Goal: Task Accomplishment & Management: Manage account settings

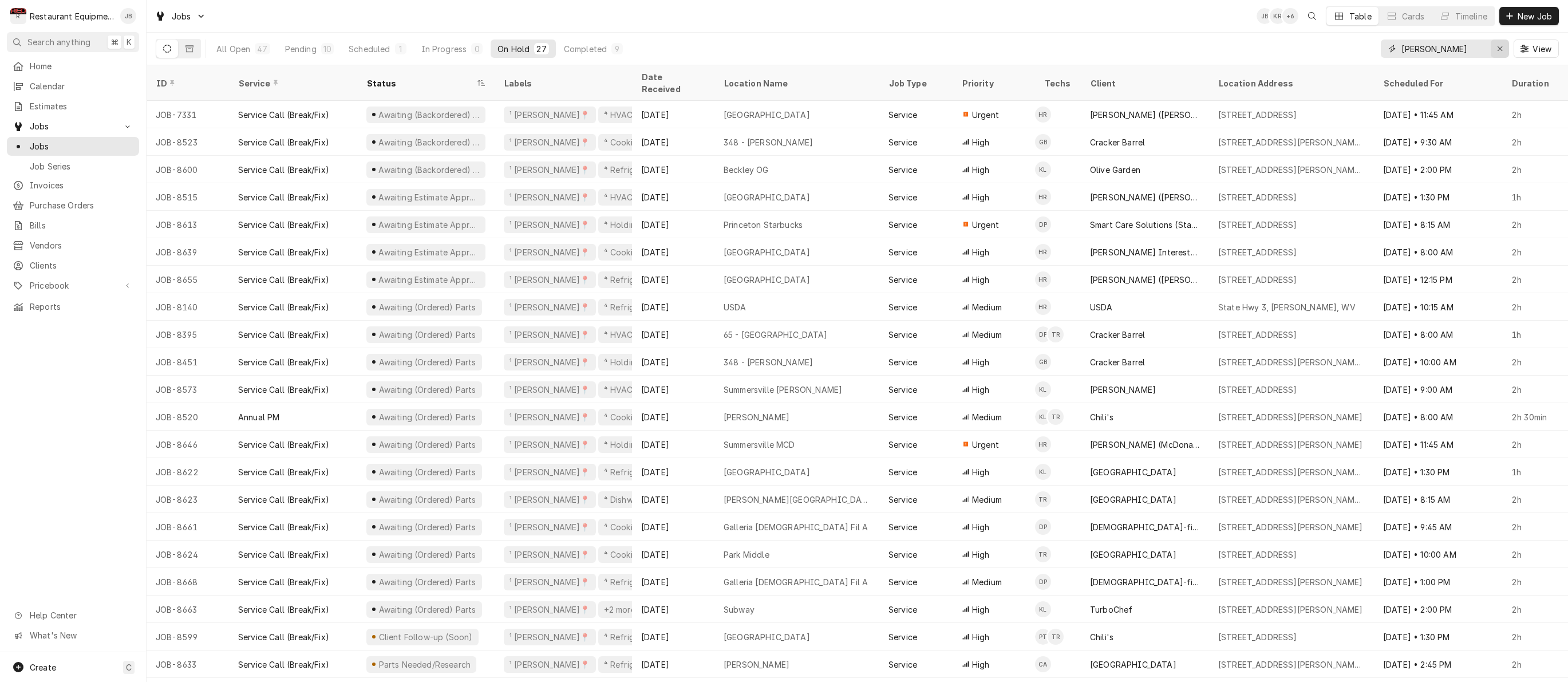
click at [1504, 49] on div "Erase input" at bounding box center [1499, 48] width 12 height 12
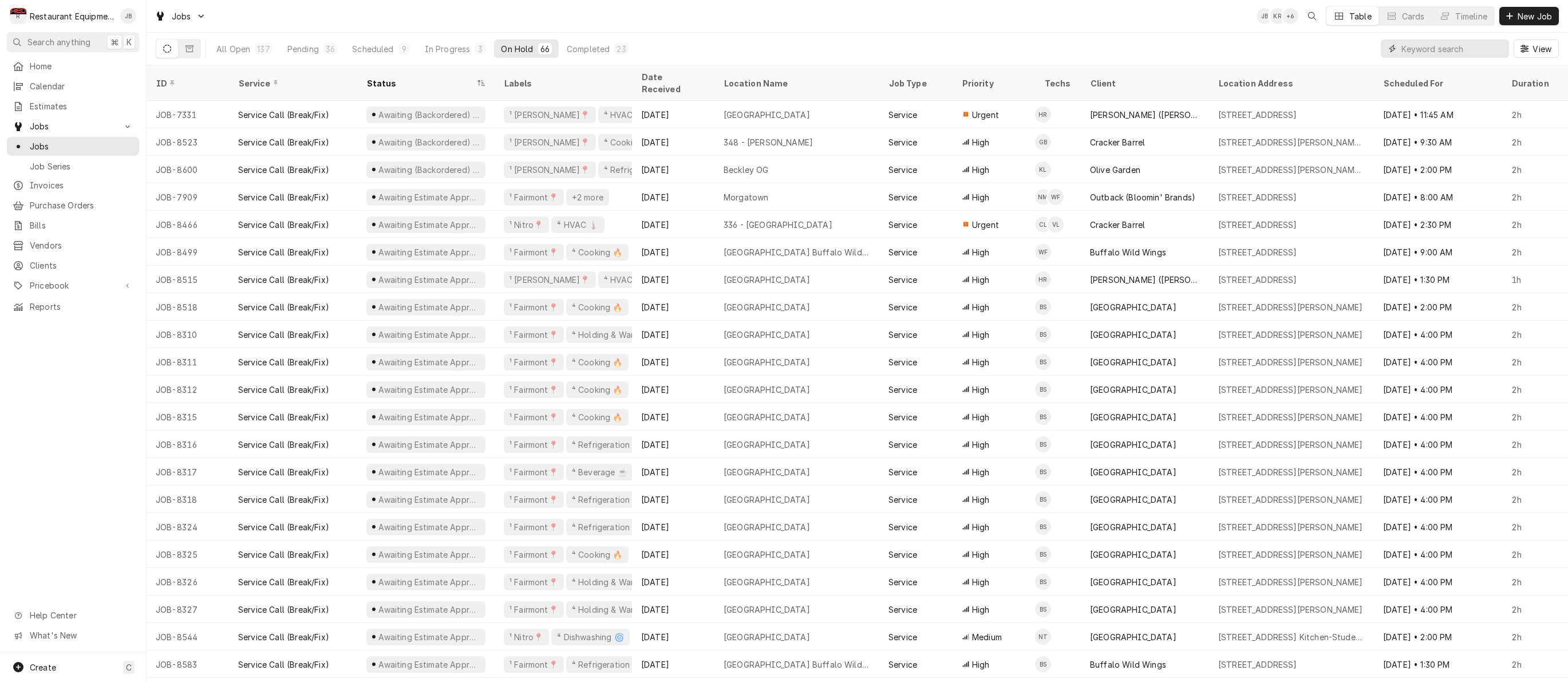
click at [1424, 52] on input "Dynamic Content Wrapper" at bounding box center [1452, 48] width 102 height 18
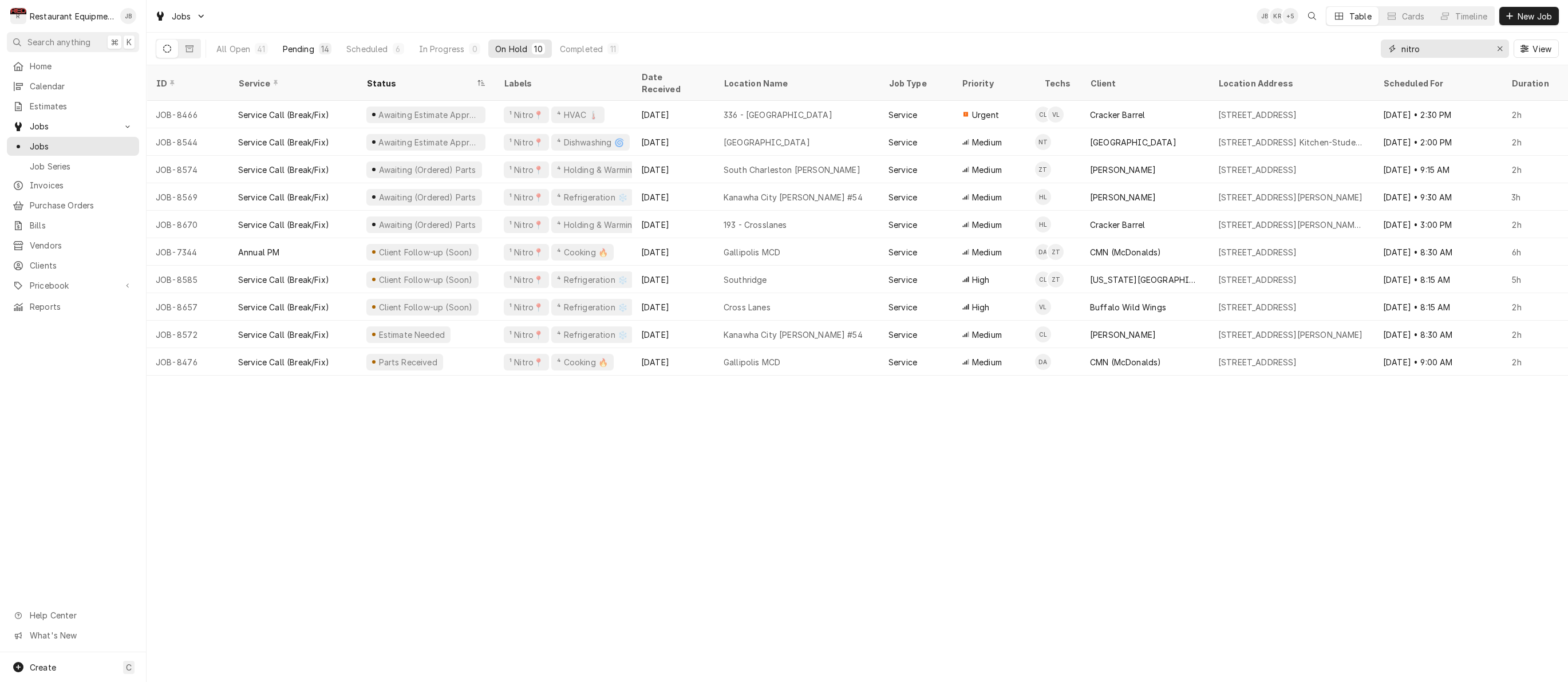
type input "nitro"
click at [323, 45] on div "14" at bounding box center [325, 49] width 8 height 12
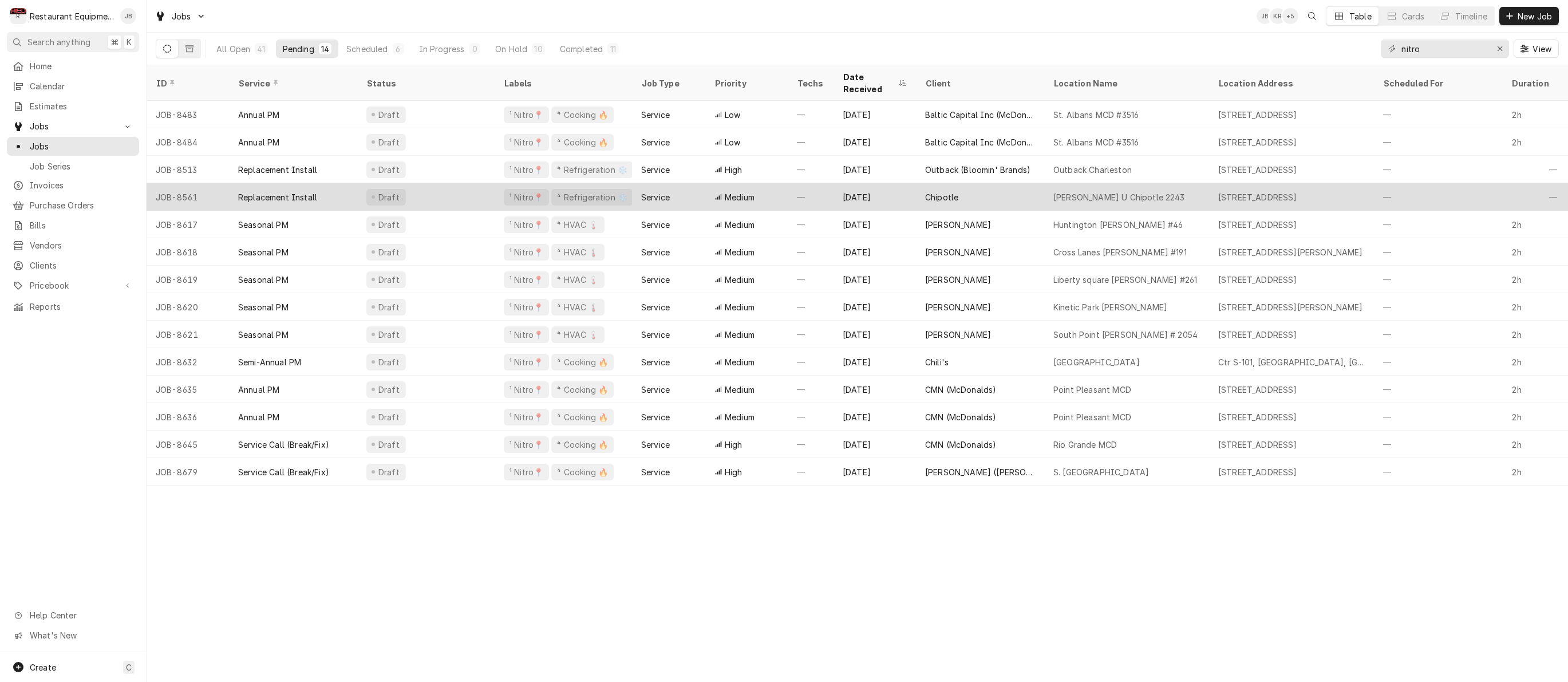
scroll to position [0, 1]
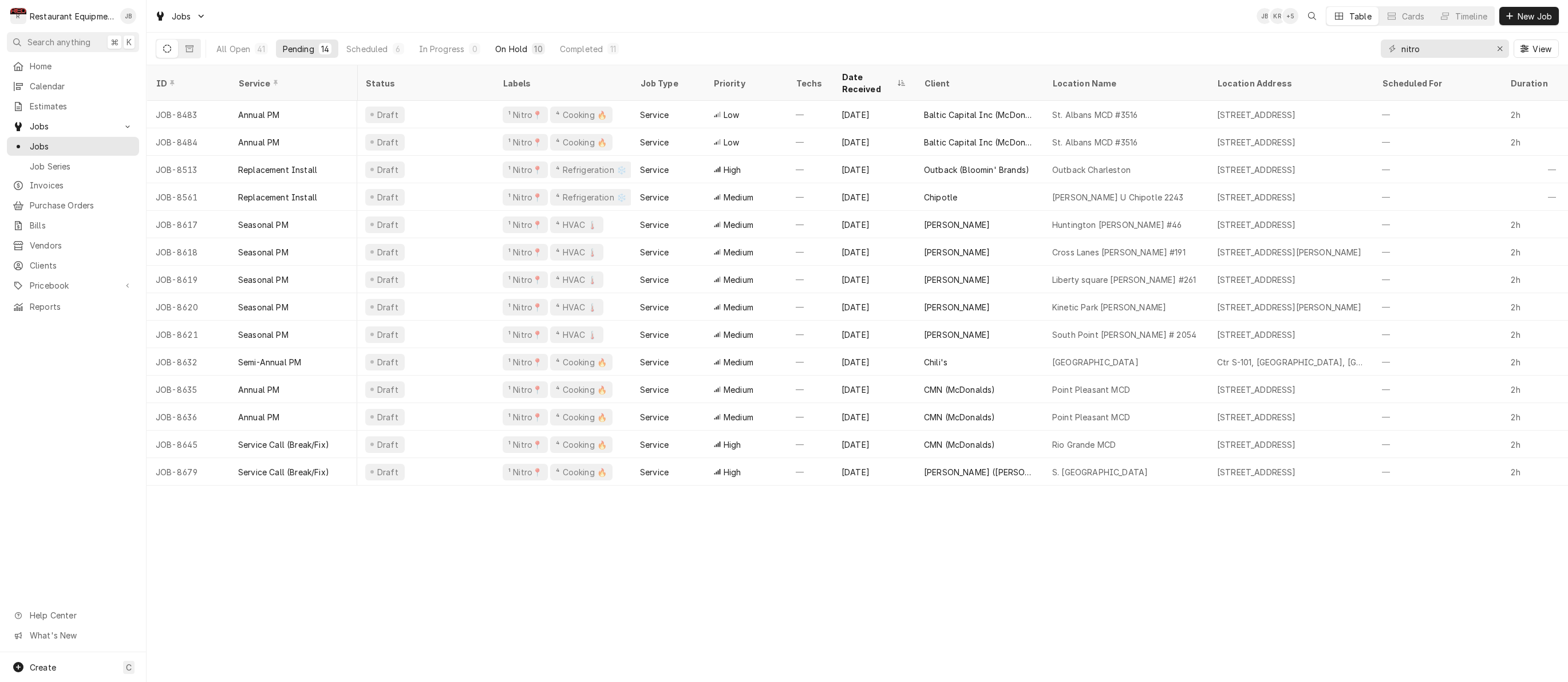
click at [532, 42] on button "On Hold 10" at bounding box center [519, 48] width 63 height 18
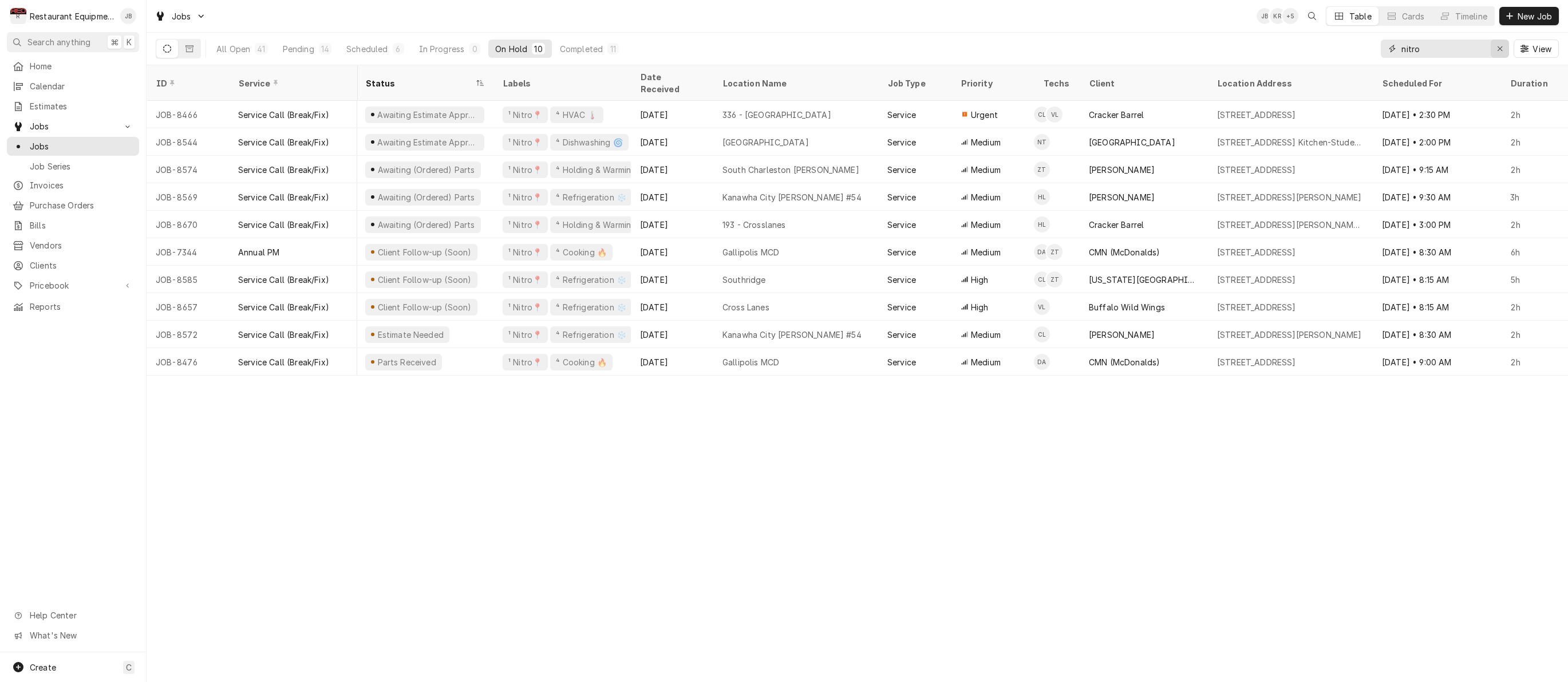
click at [1499, 48] on icon "Erase input" at bounding box center [1499, 49] width 6 height 8
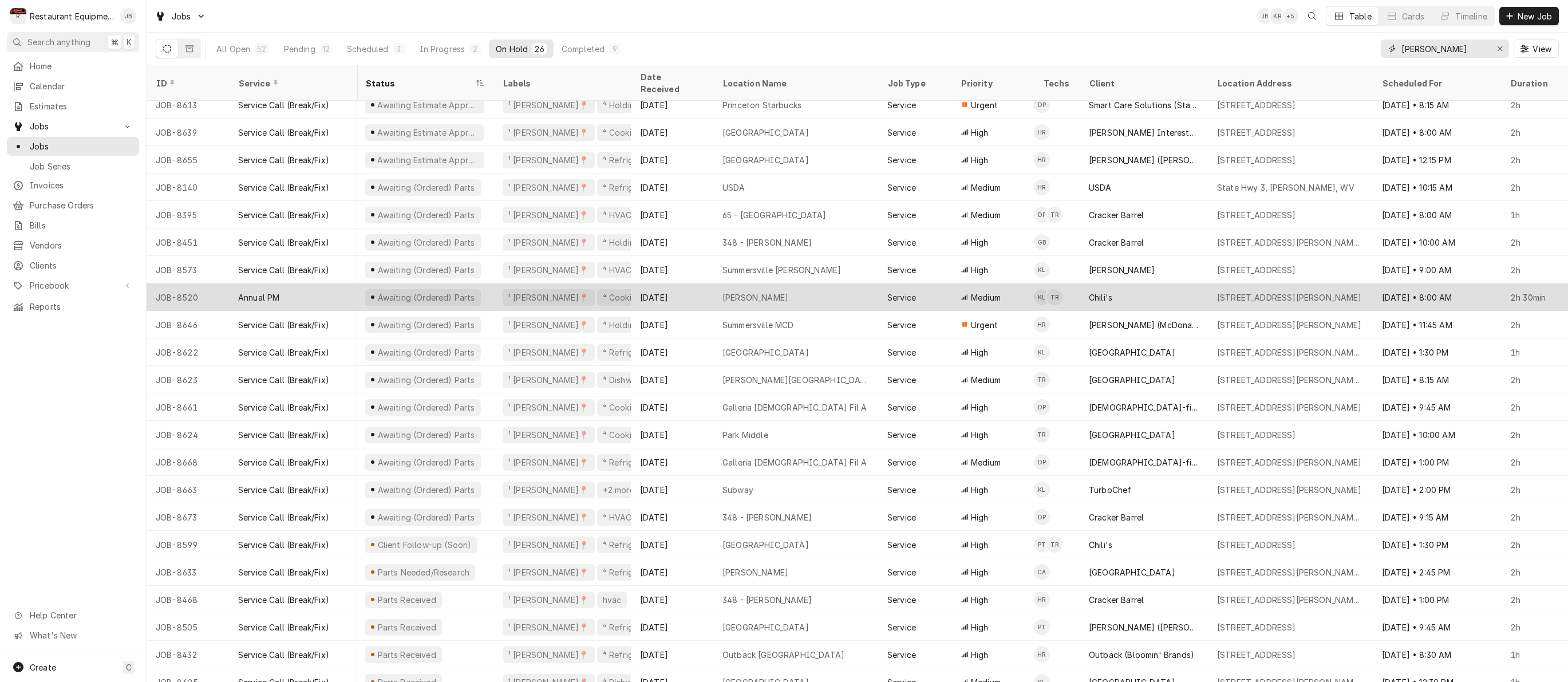
scroll to position [120, 2]
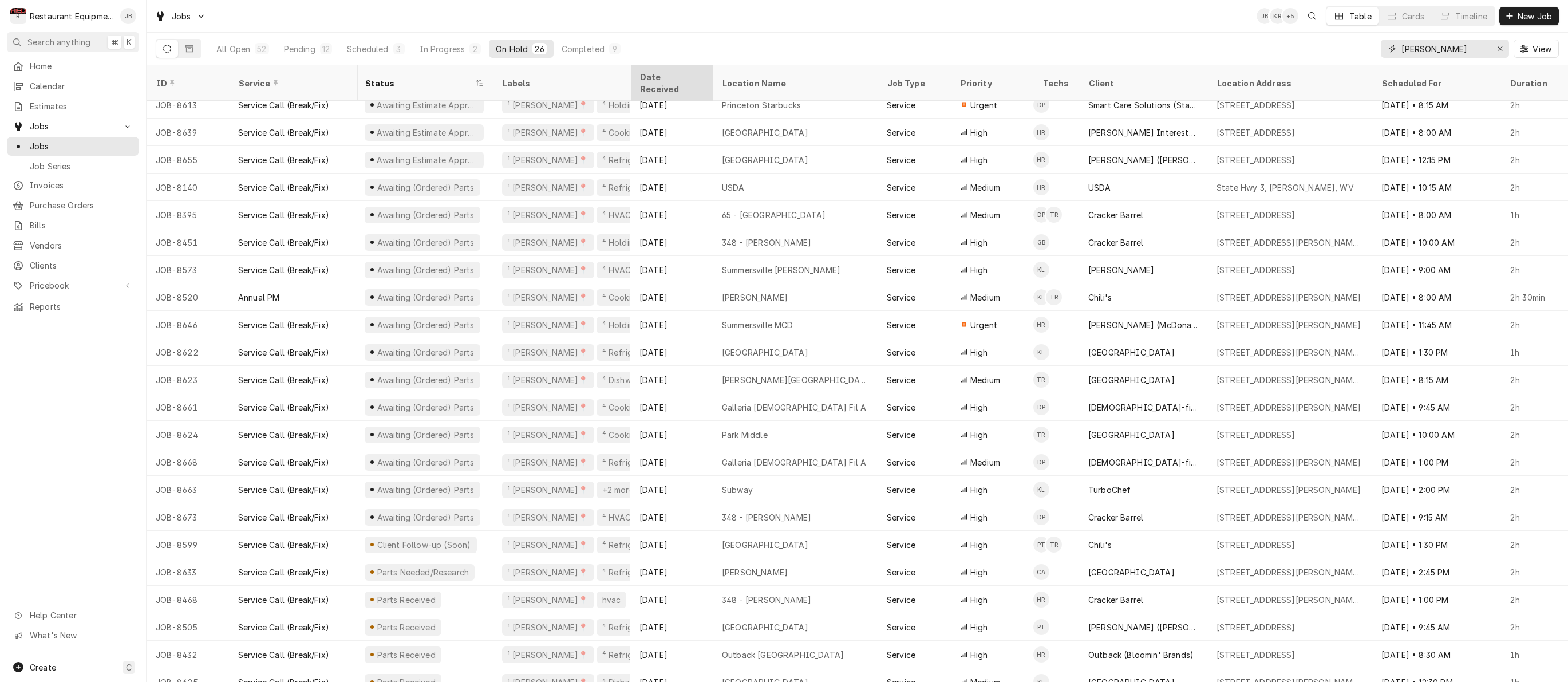
type input "[PERSON_NAME]"
click at [669, 71] on div "Date Received" at bounding box center [671, 82] width 78 height 31
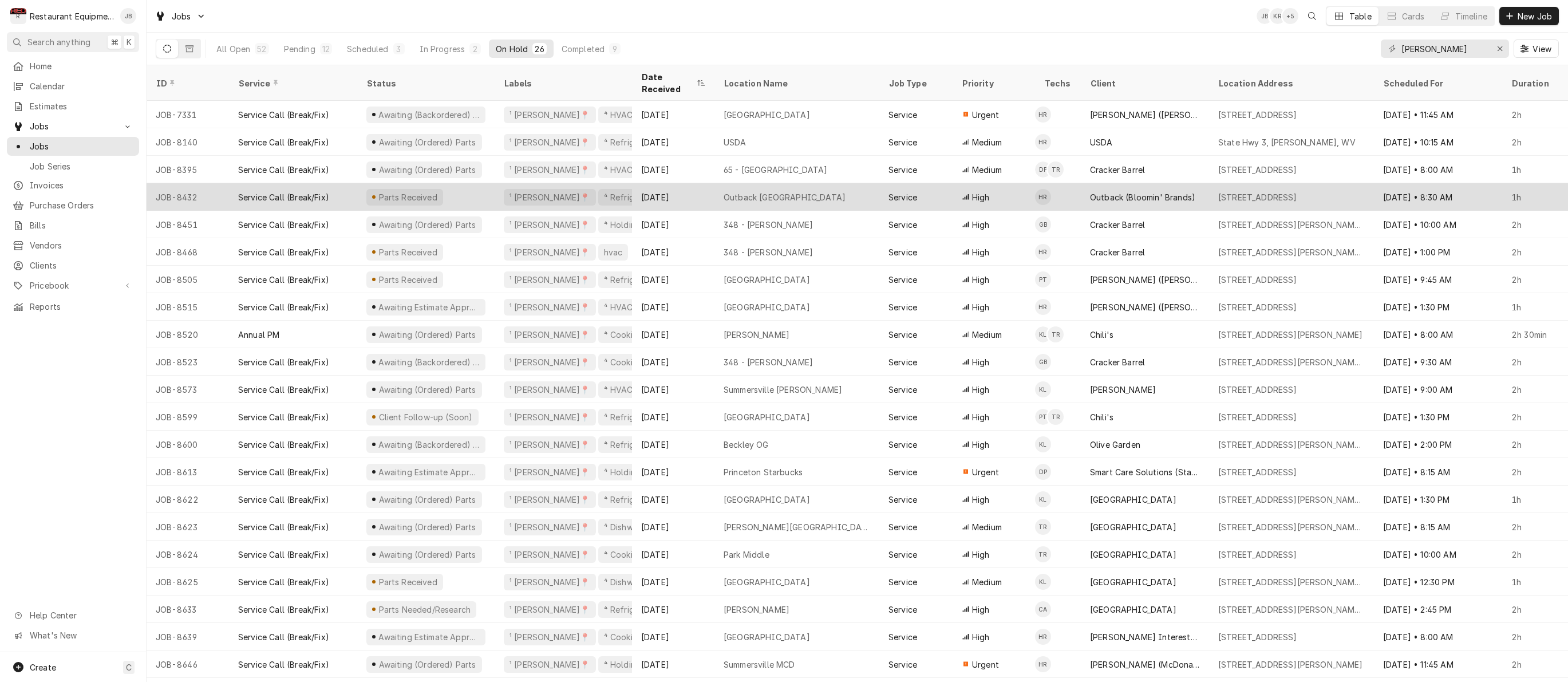
scroll to position [1, 0]
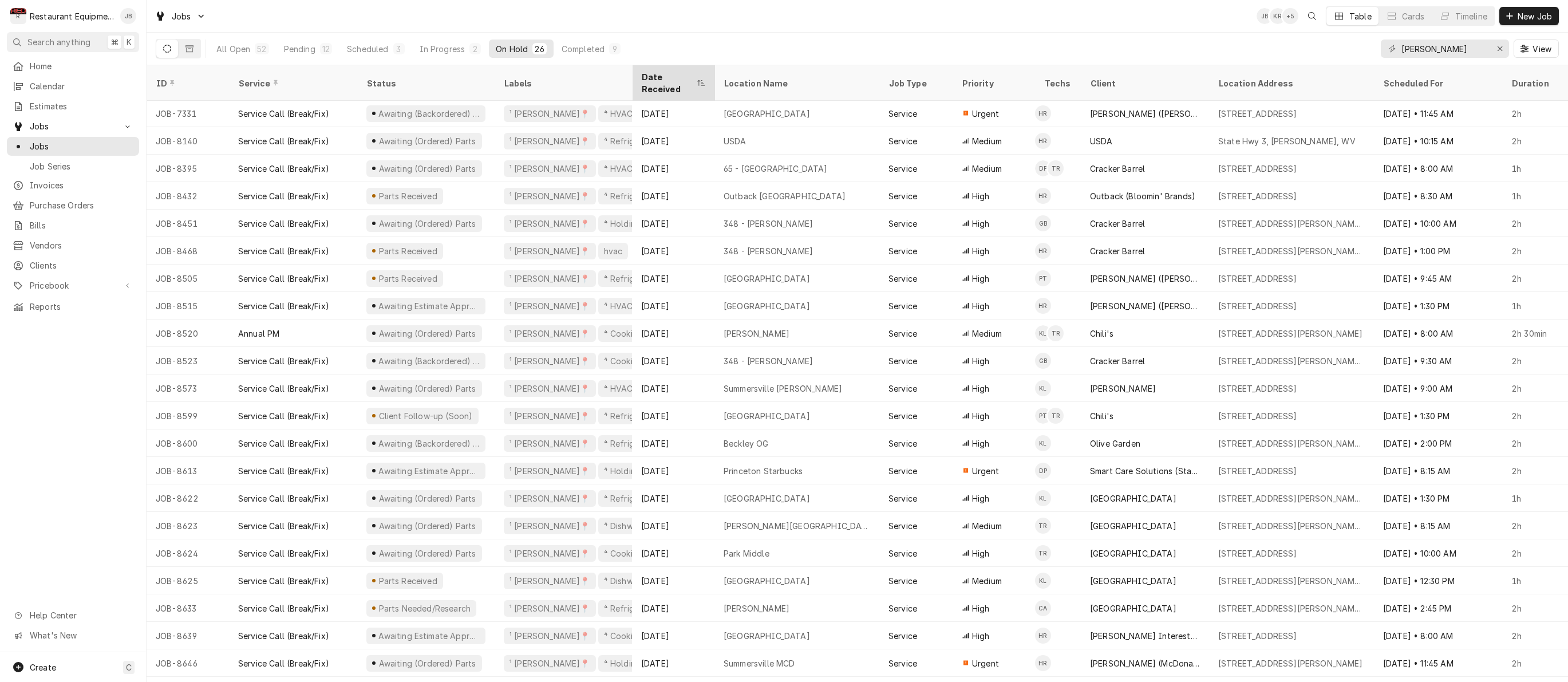
click at [685, 74] on div "Date Received" at bounding box center [667, 82] width 52 height 24
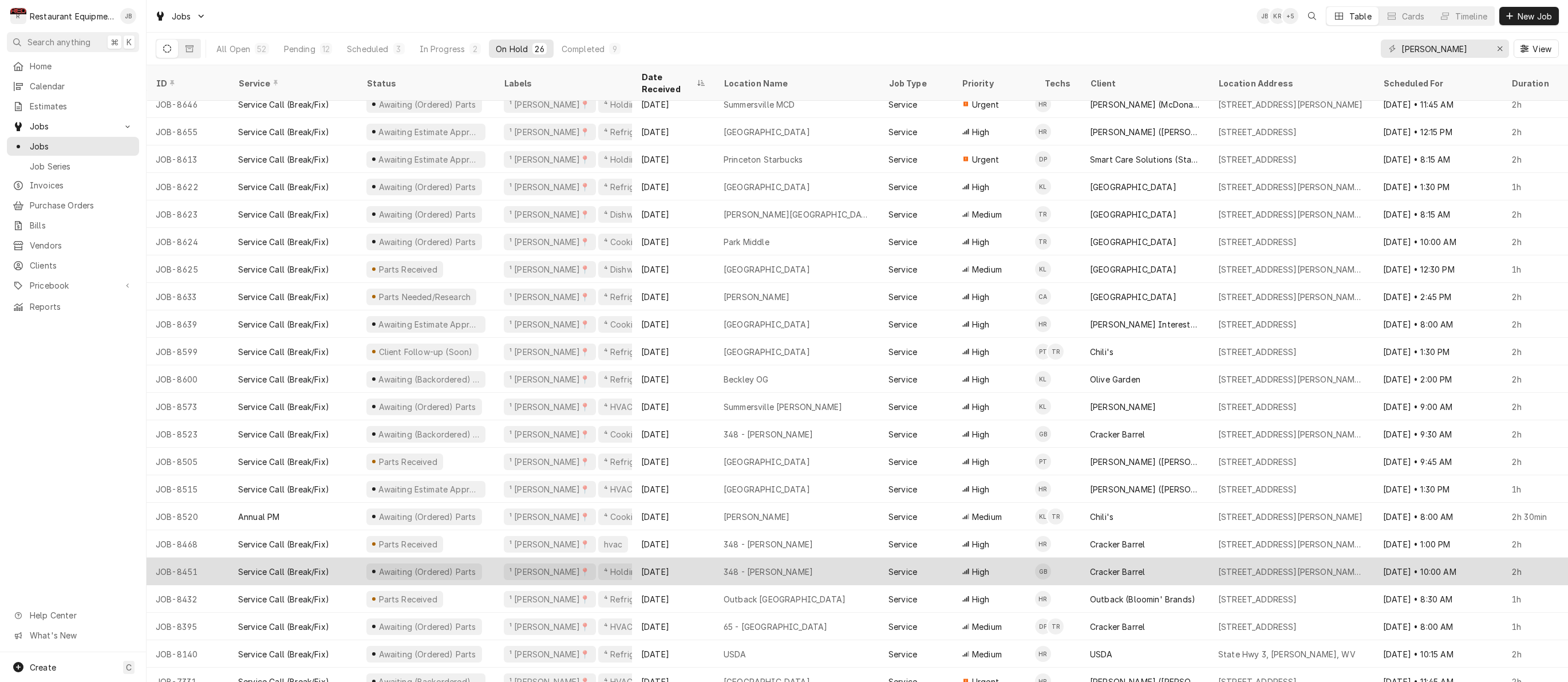
scroll to position [120, 0]
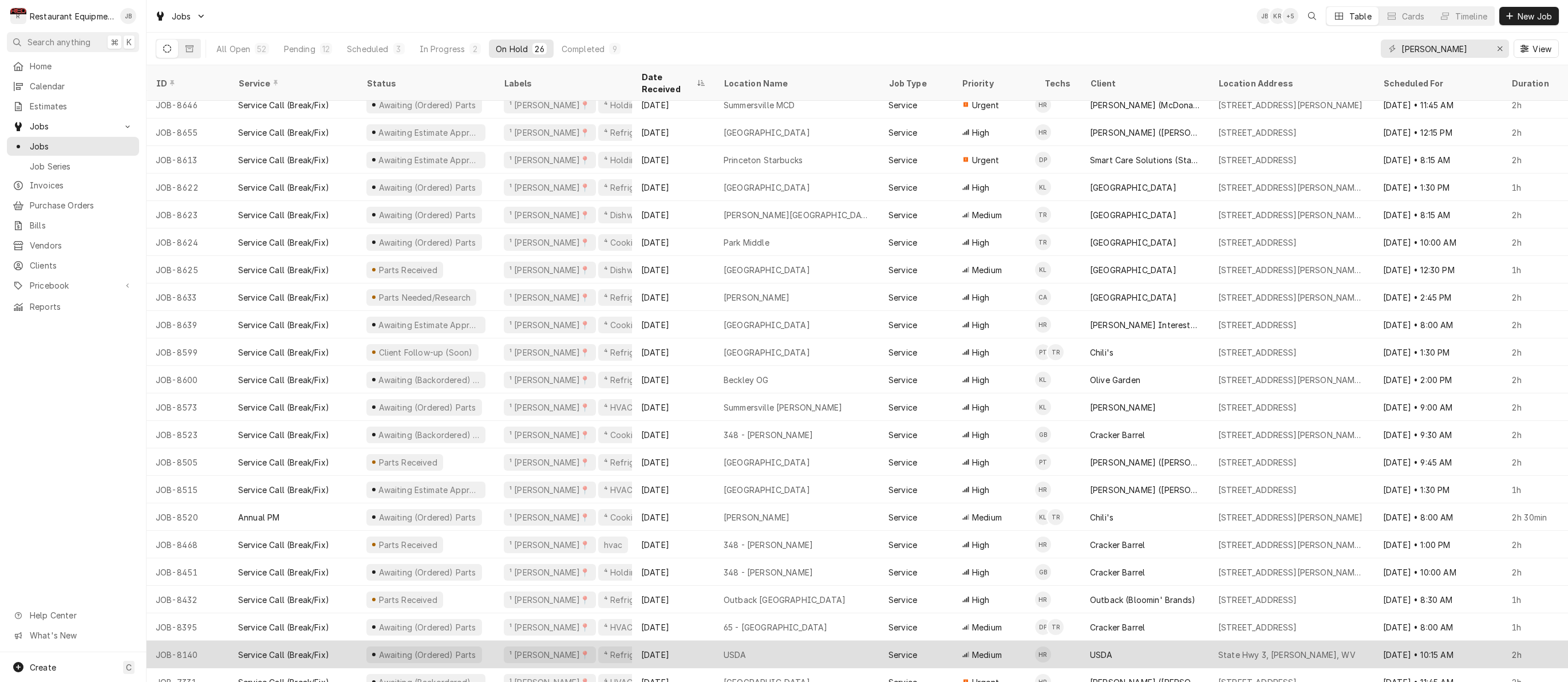
click at [780, 643] on div "USDA" at bounding box center [797, 654] width 165 height 27
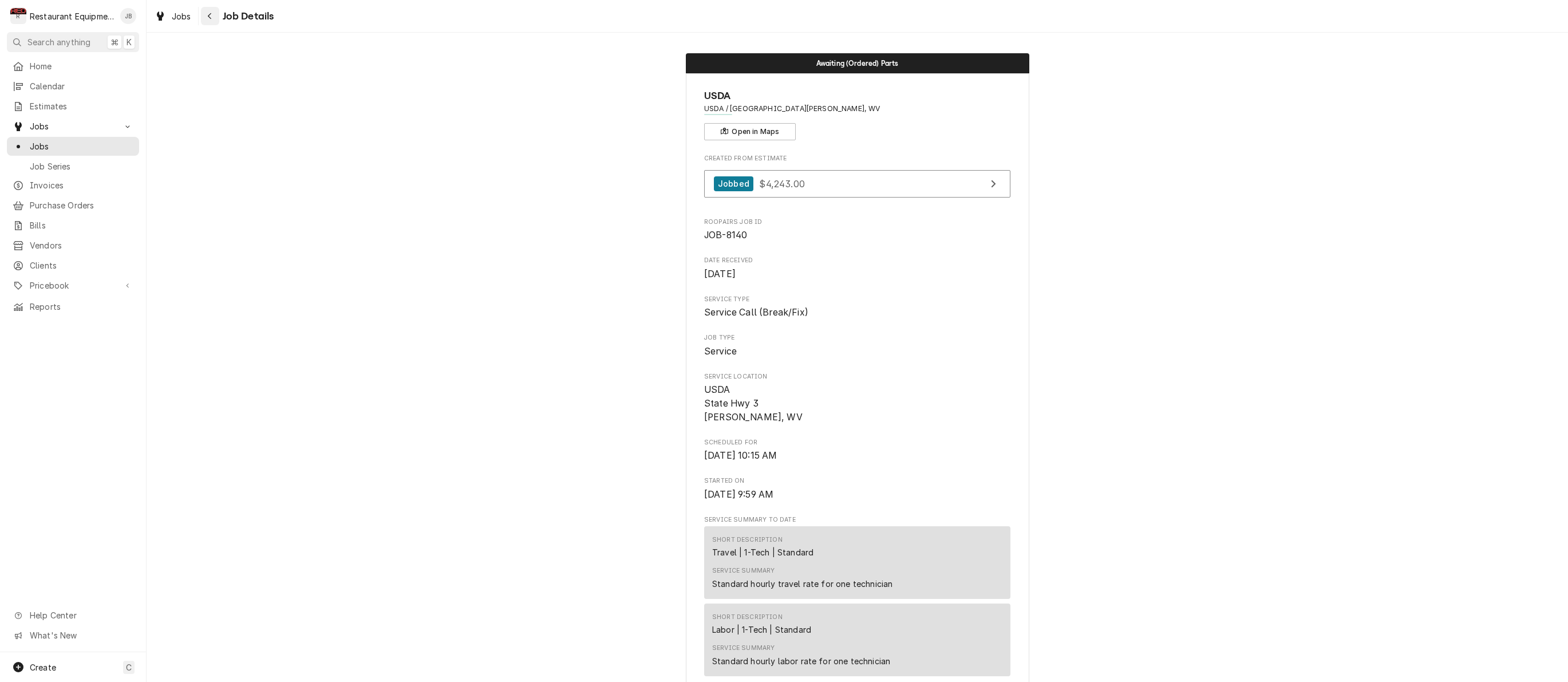
click at [208, 16] on icon "Navigate back" at bounding box center [209, 16] width 3 height 6
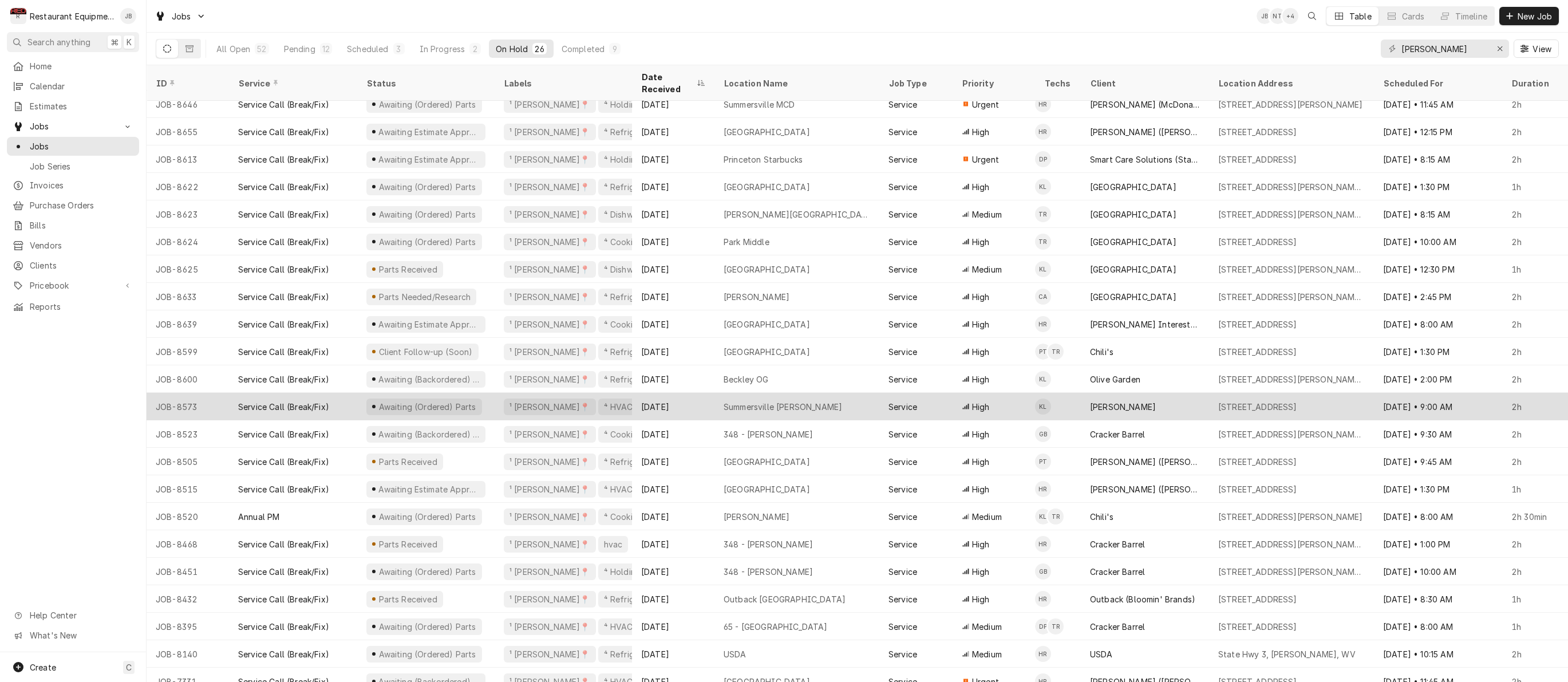
scroll to position [120, 0]
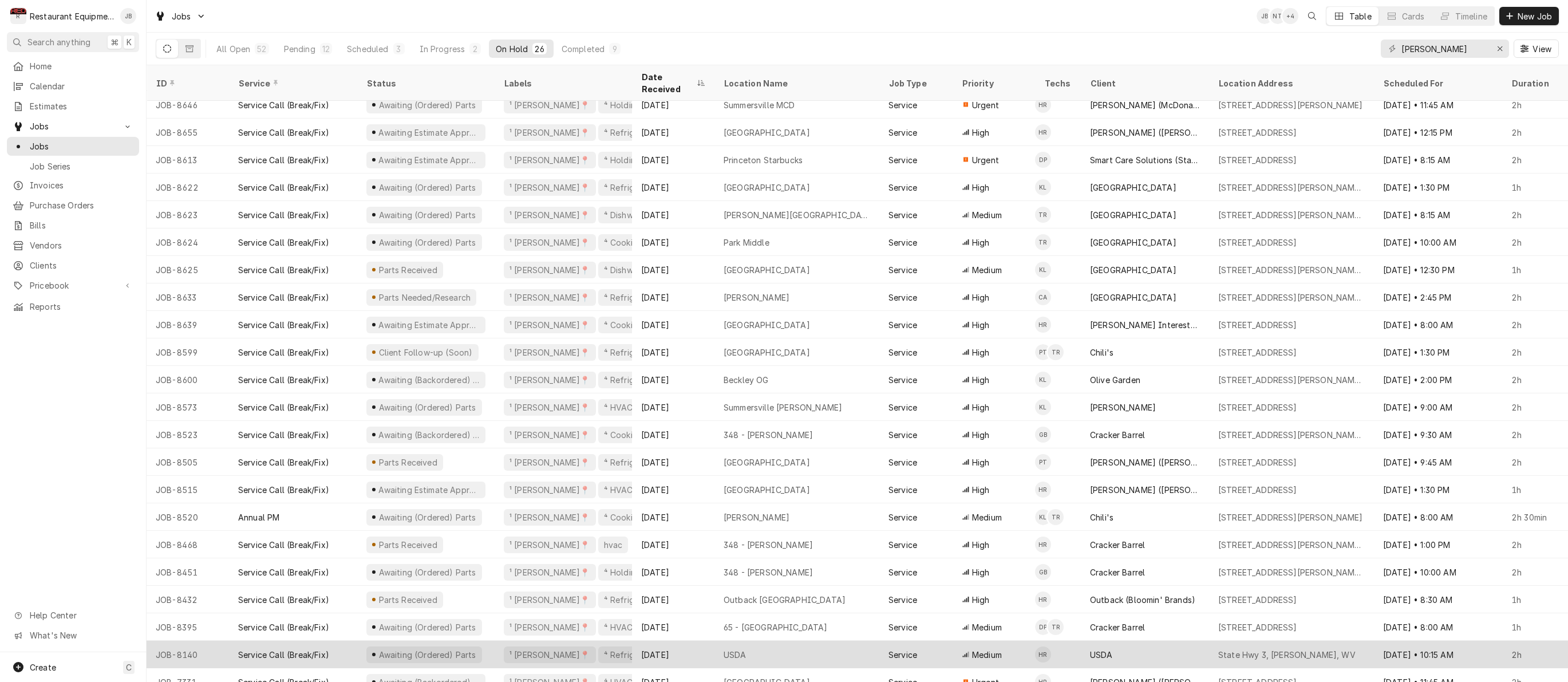
click at [689, 640] on div "[DATE]" at bounding box center [673, 654] width 82 height 27
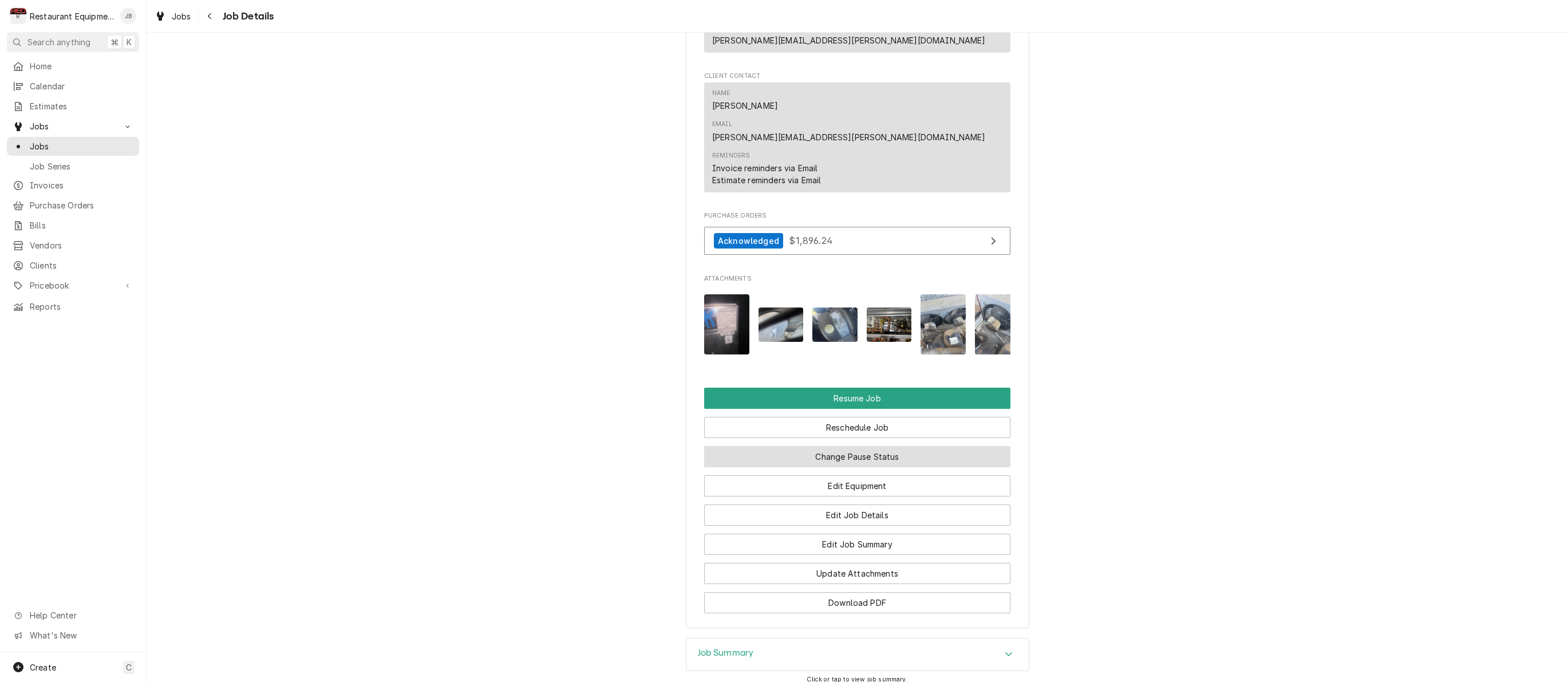
click at [844, 446] on button "Change Pause Status" at bounding box center [858, 456] width 306 height 21
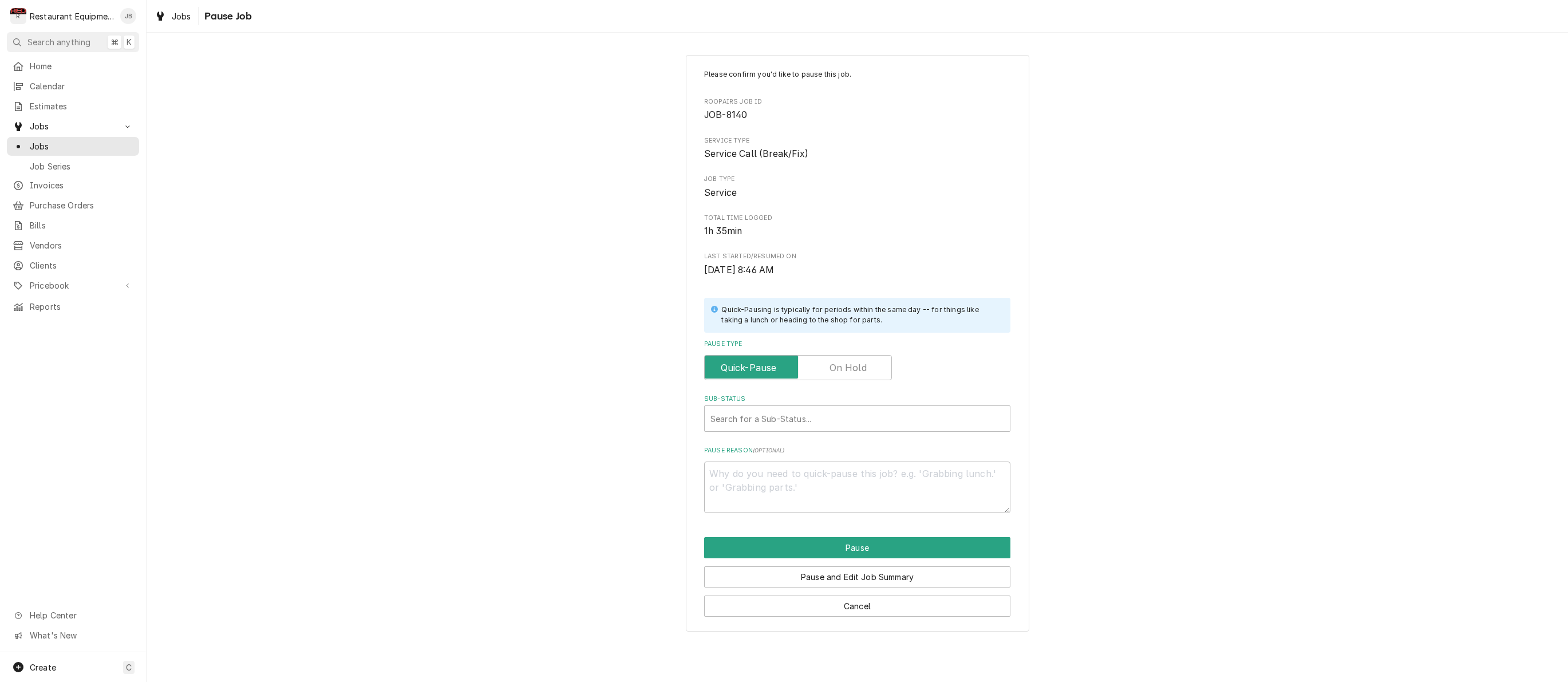
click at [871, 368] on input "Pause Type" at bounding box center [798, 367] width 178 height 25
checkbox input "true"
type textarea "x"
click at [827, 408] on div "Sub-Status" at bounding box center [857, 419] width 293 height 20
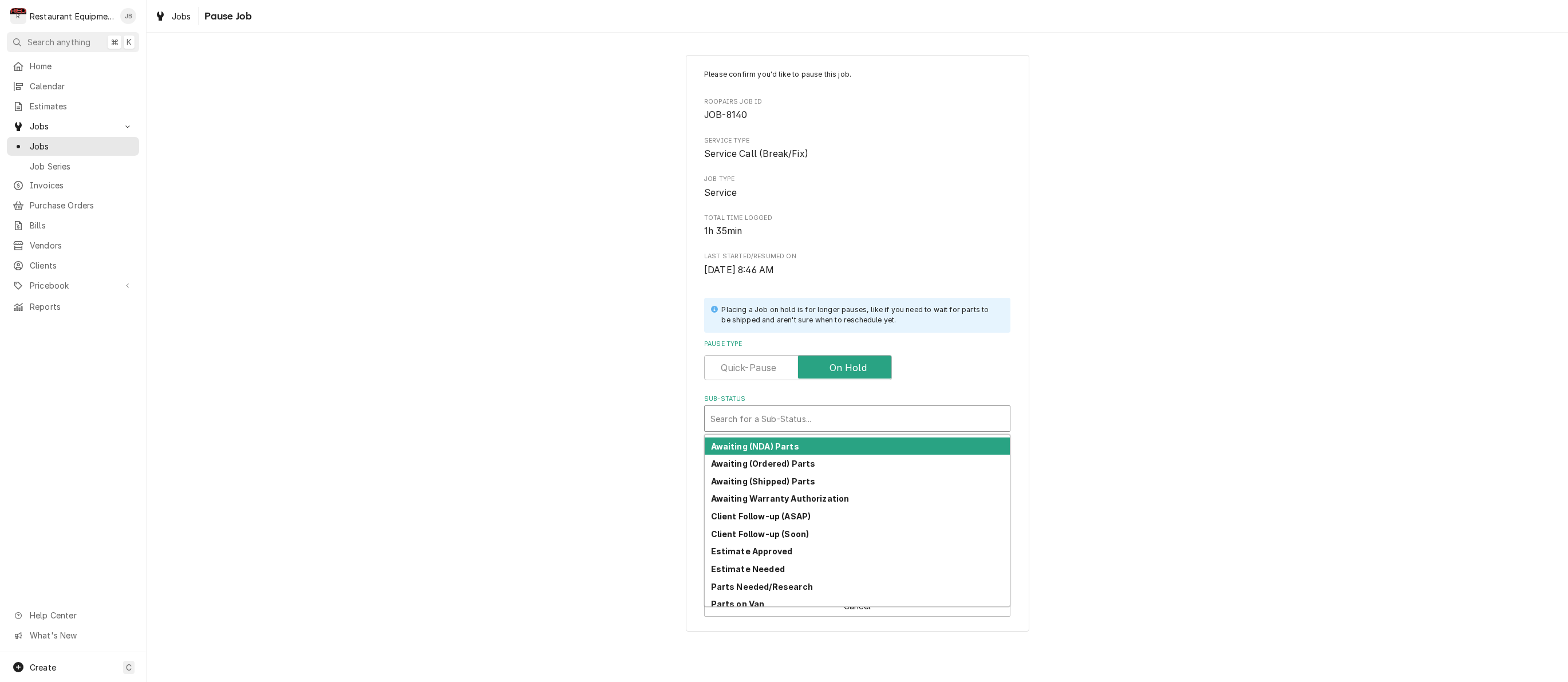
scroll to position [0, 1]
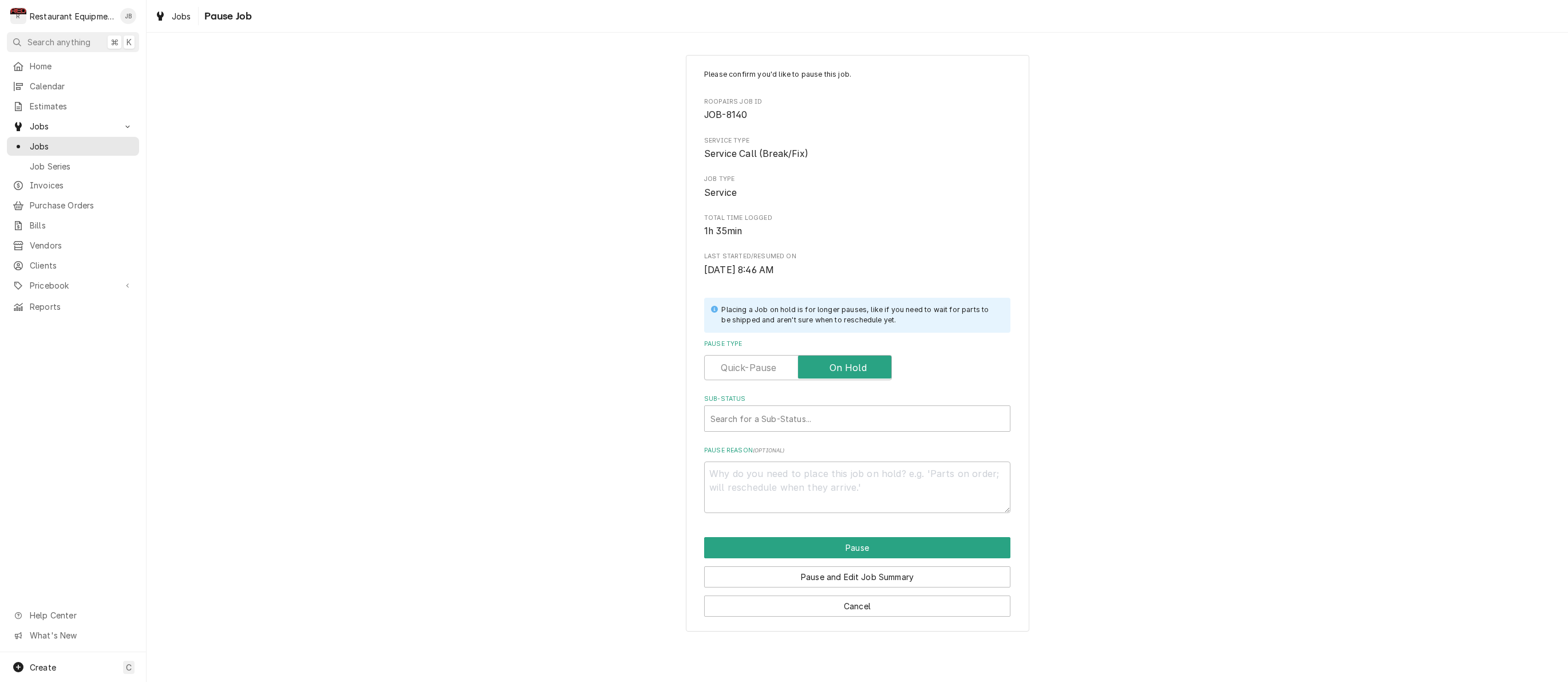
click at [495, 219] on div "Please confirm you'd like to pause this job. Roopairs Job ID JOB-8140 Service T…" at bounding box center [857, 343] width 1421 height 596
click at [39, 140] on span "Jobs" at bounding box center [82, 146] width 103 height 12
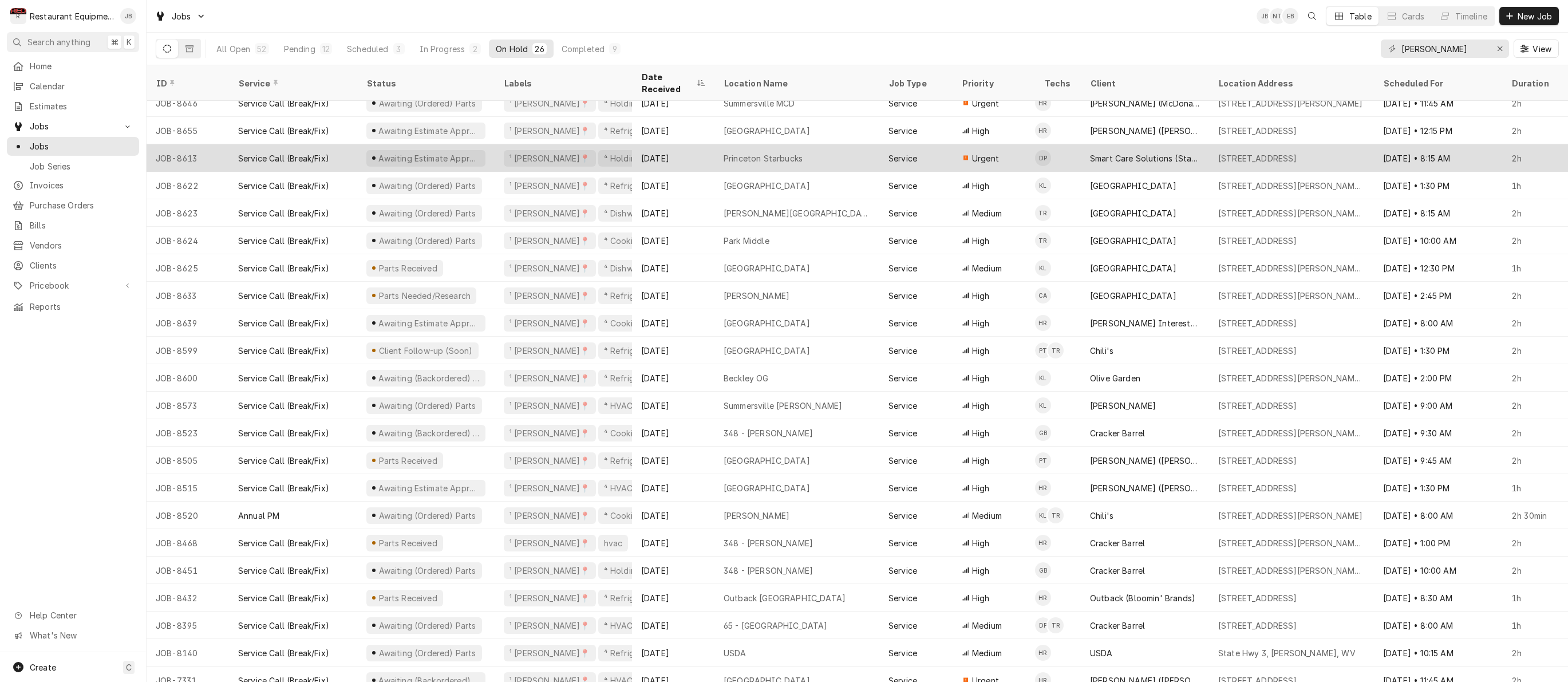
scroll to position [120, 0]
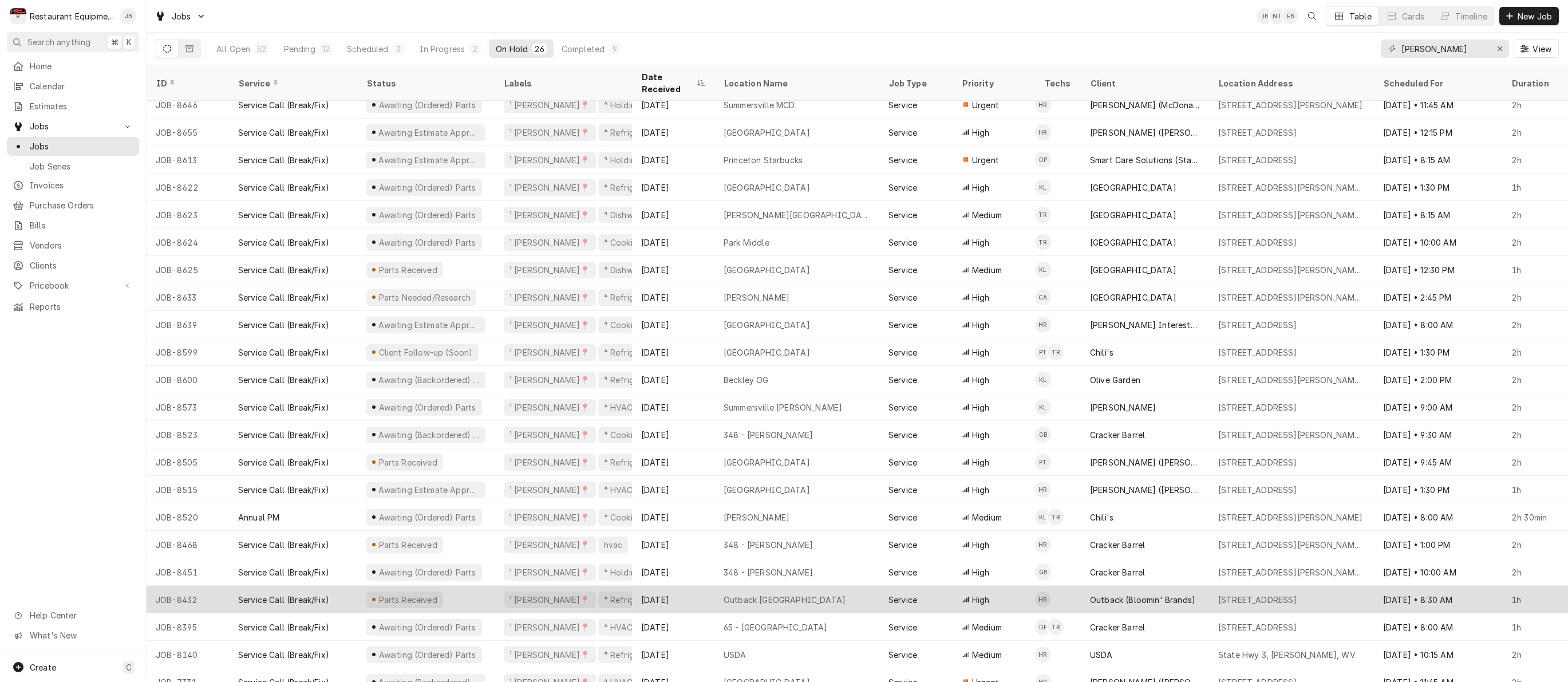
click at [697, 585] on div "Aug 6" at bounding box center [673, 599] width 82 height 27
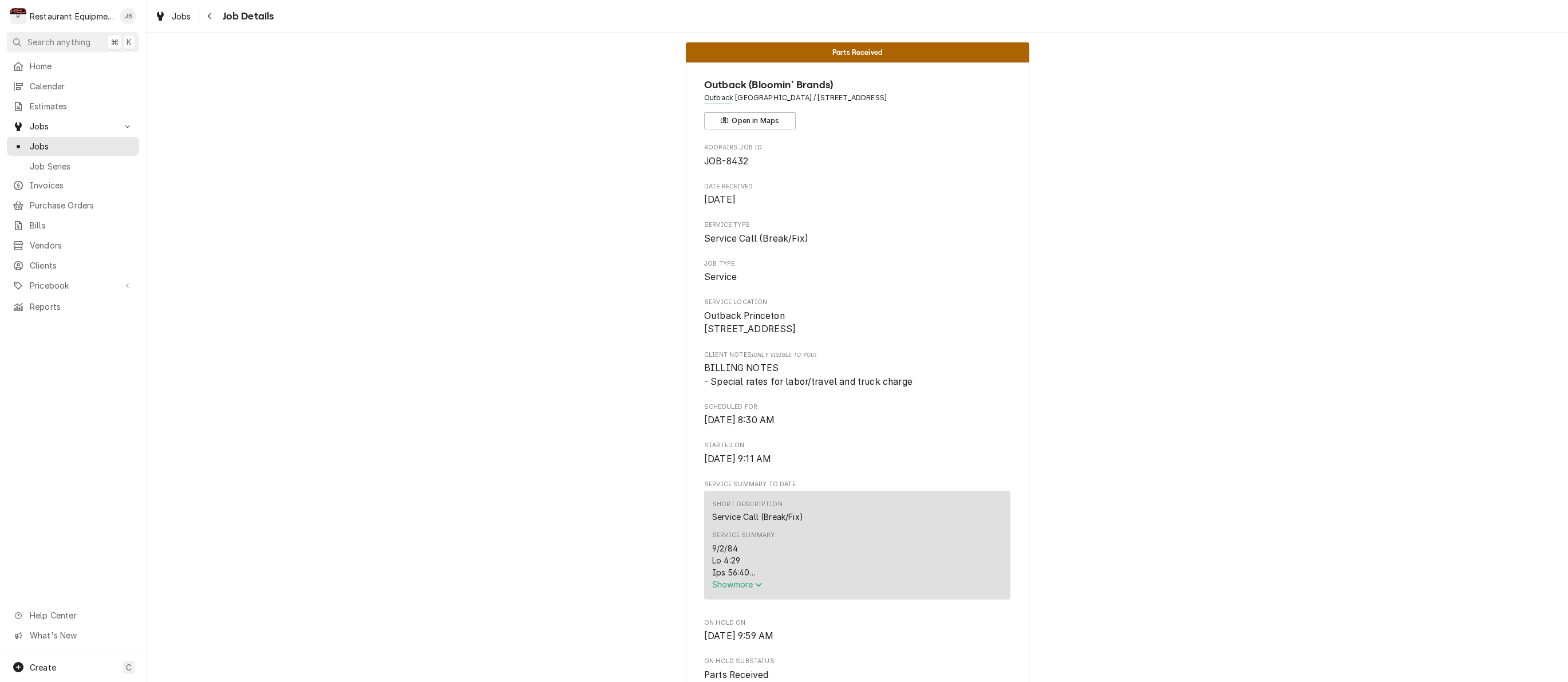
scroll to position [7, 0]
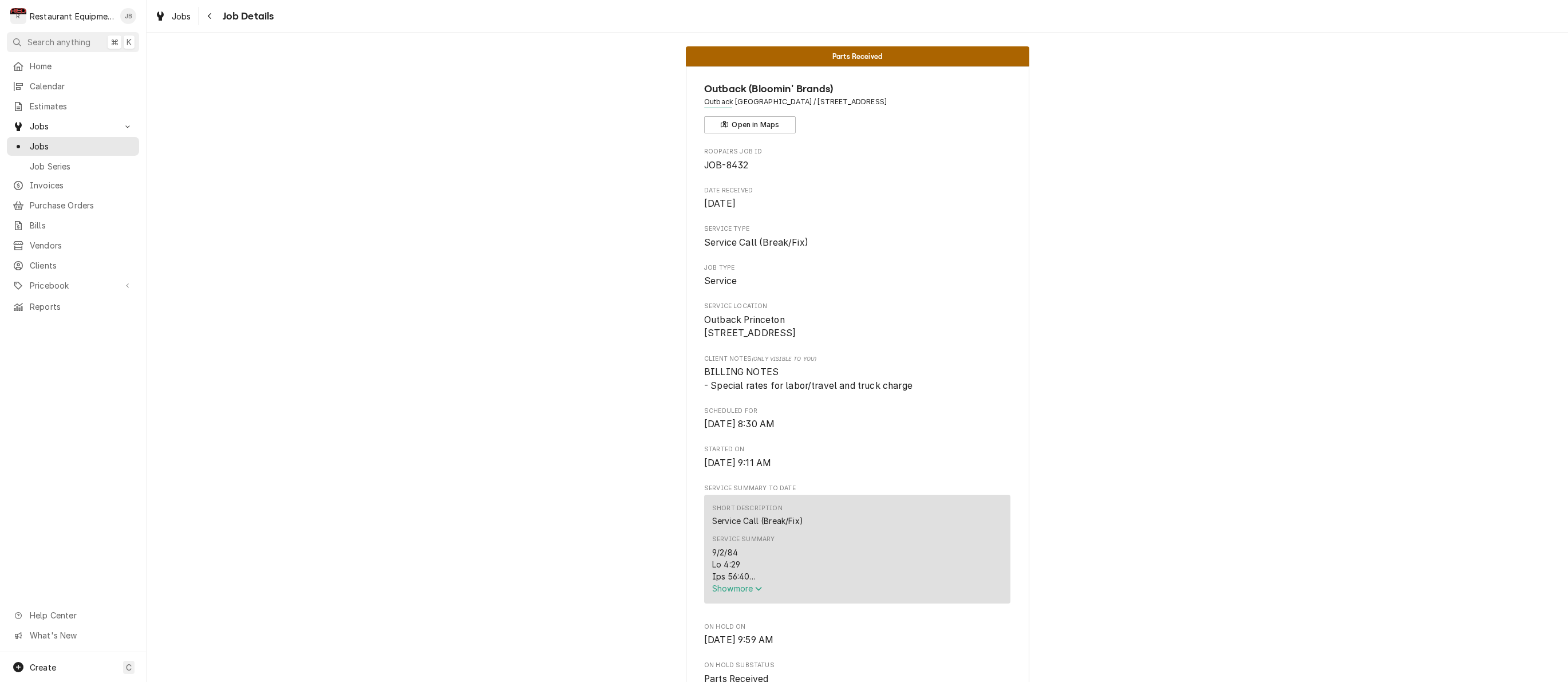
click at [714, 589] on span "Show more" at bounding box center [737, 588] width 50 height 10
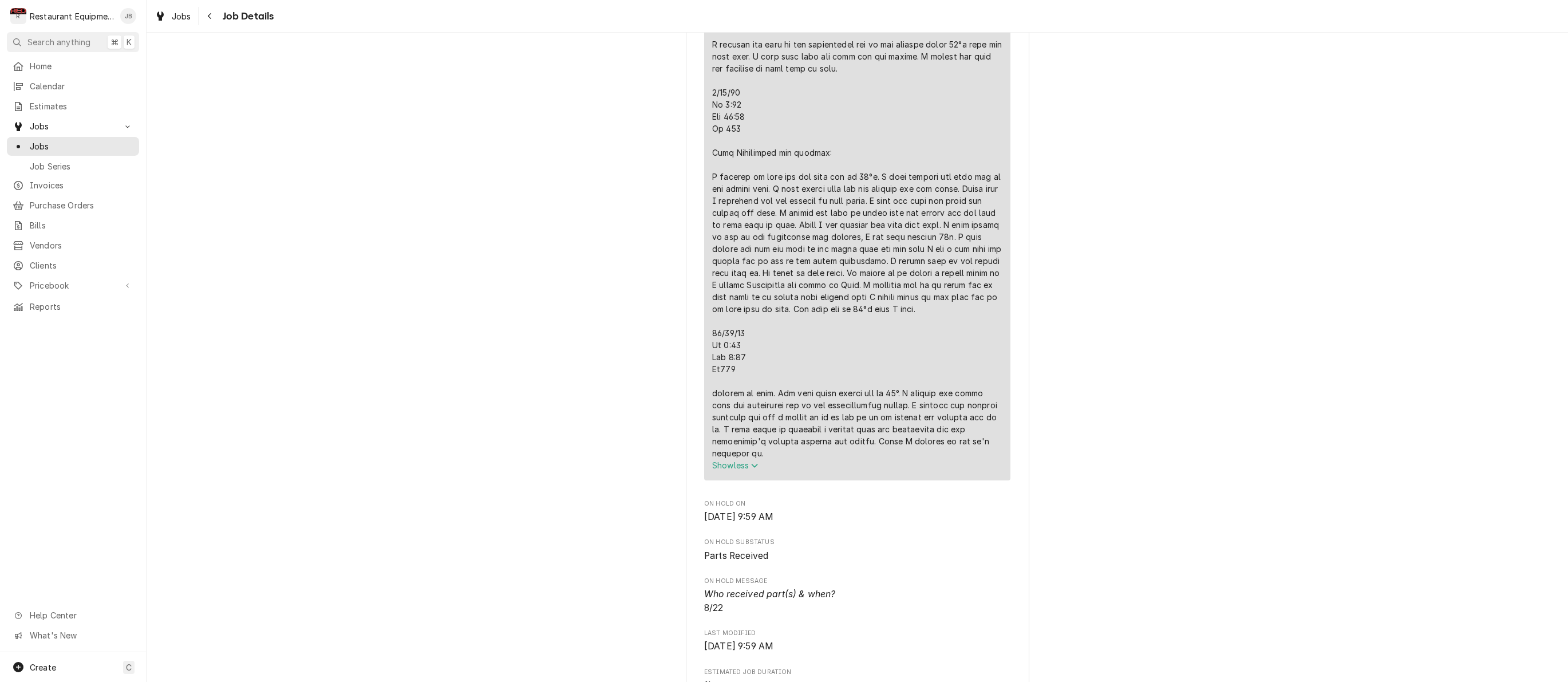
scroll to position [1318, 0]
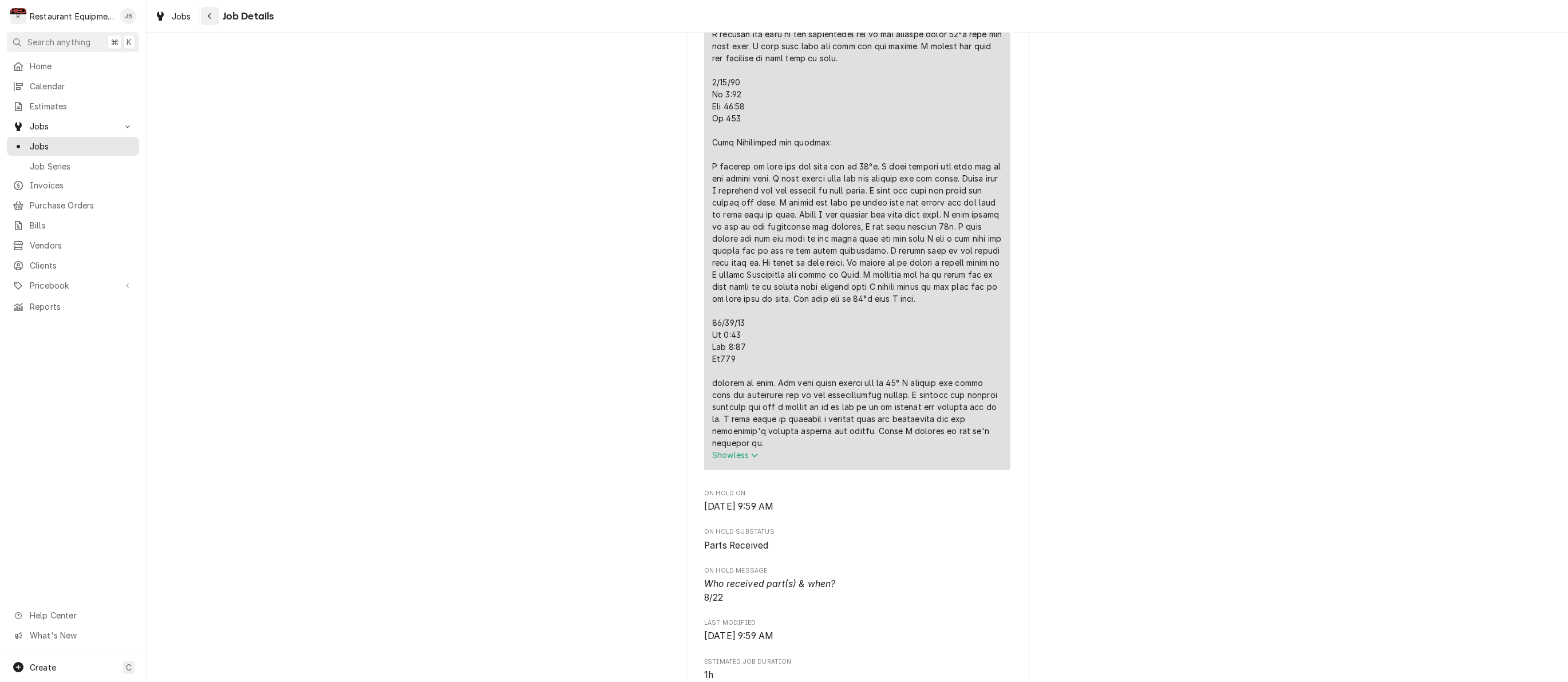
click at [213, 20] on div "Navigate back" at bounding box center [210, 16] width 12 height 12
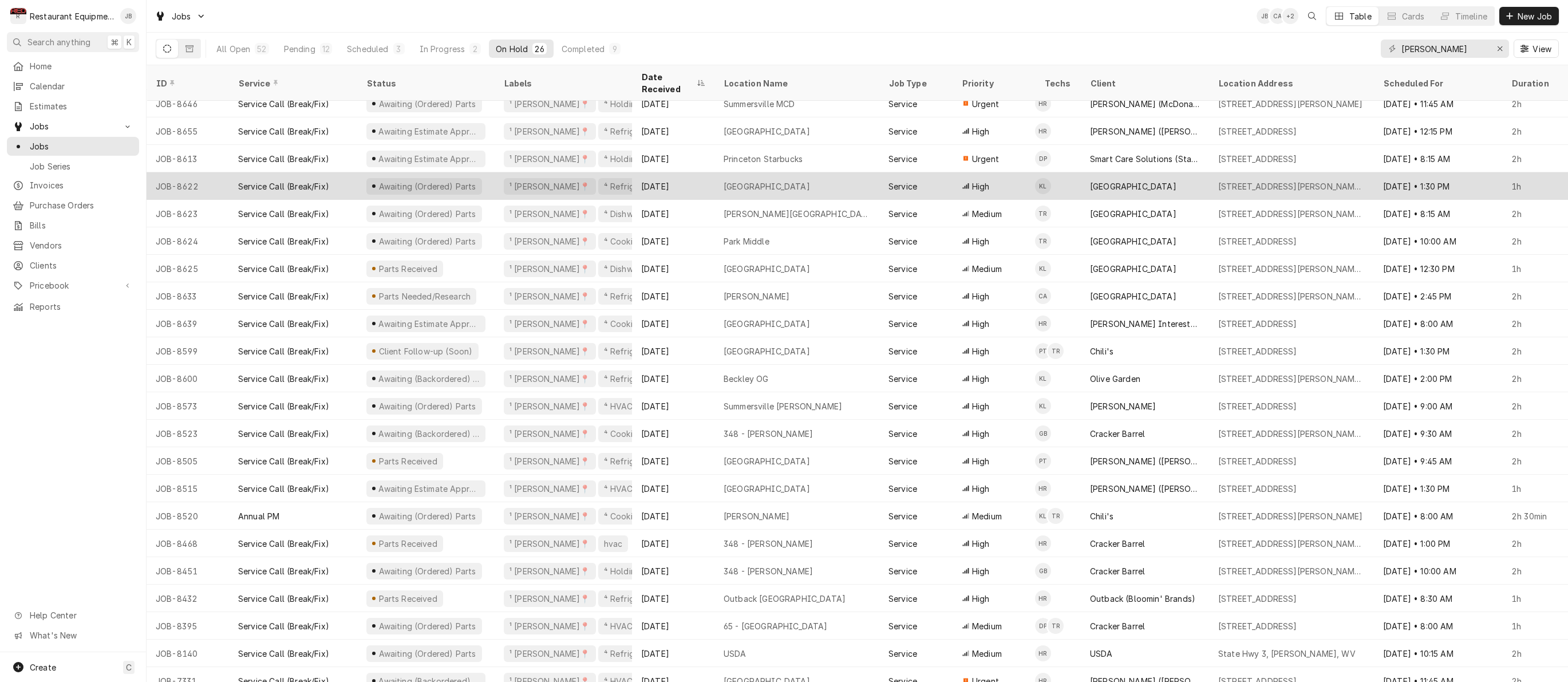
scroll to position [120, 0]
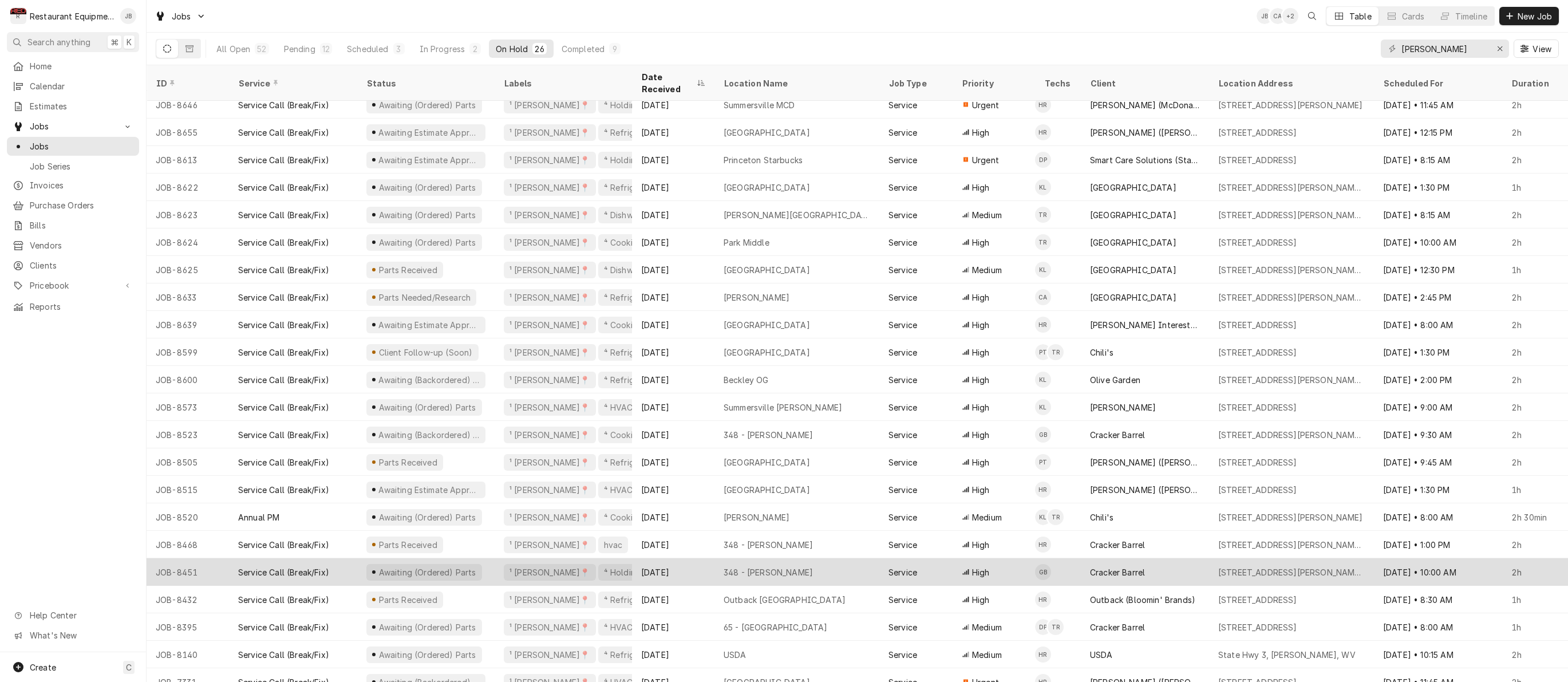
click at [711, 558] on div "[DATE]" at bounding box center [673, 572] width 82 height 27
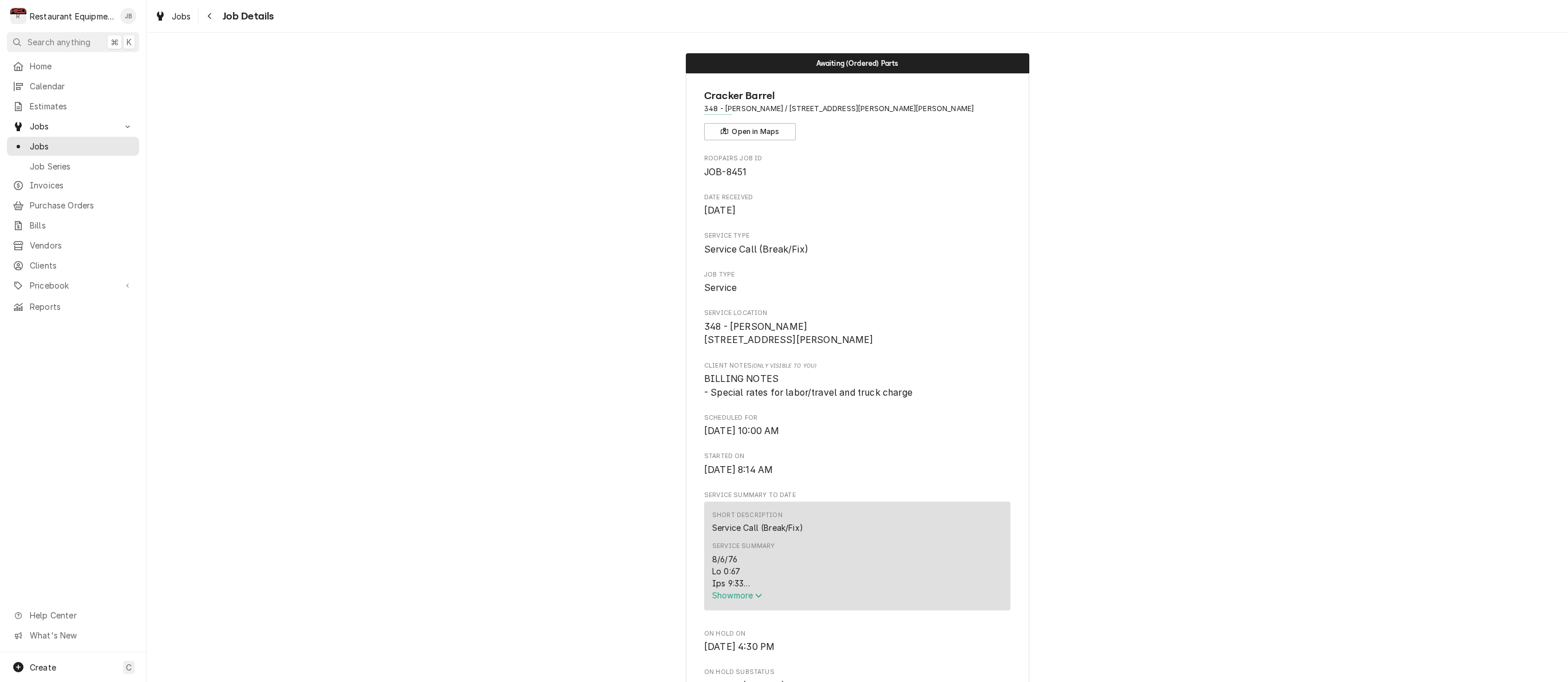
click at [736, 598] on span "Show more" at bounding box center [737, 595] width 50 height 10
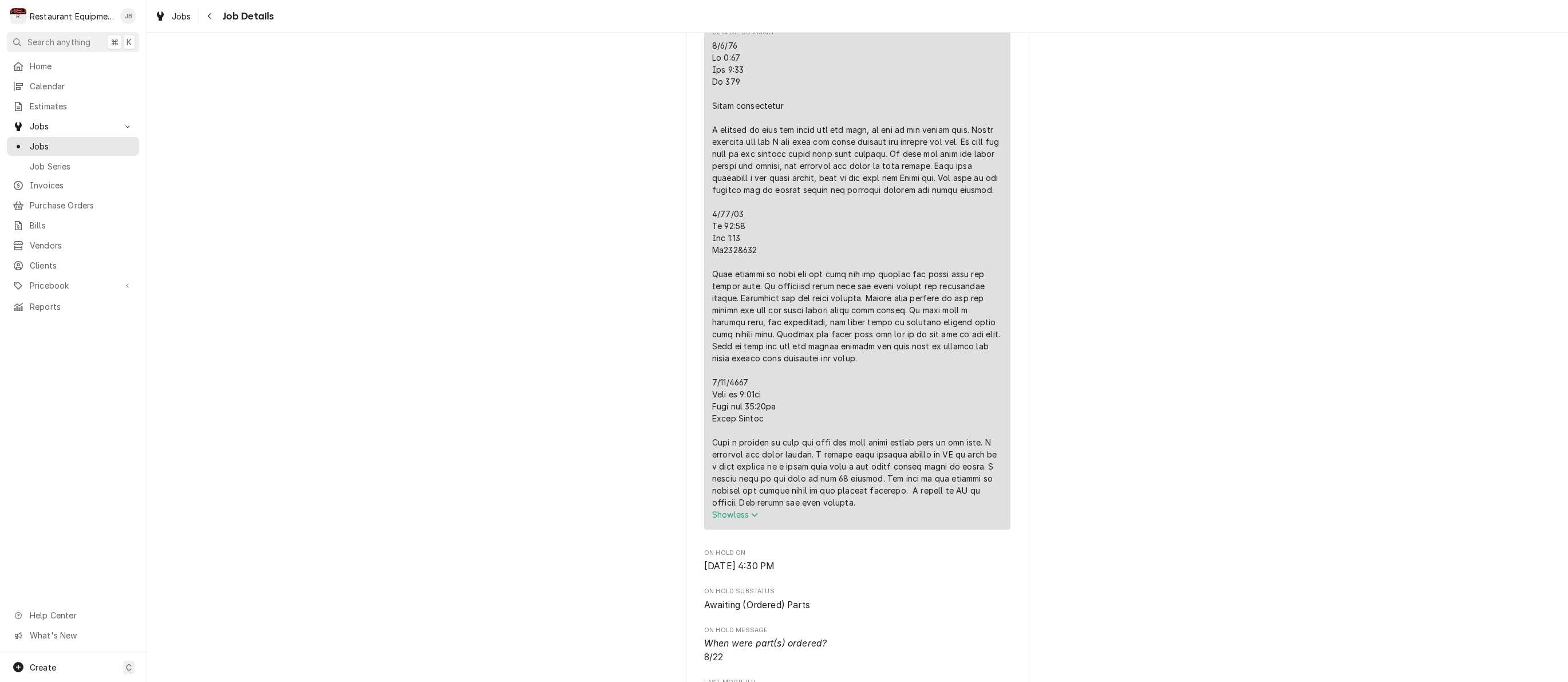
scroll to position [514, 0]
click at [213, 22] on button "Navigate back" at bounding box center [210, 16] width 18 height 18
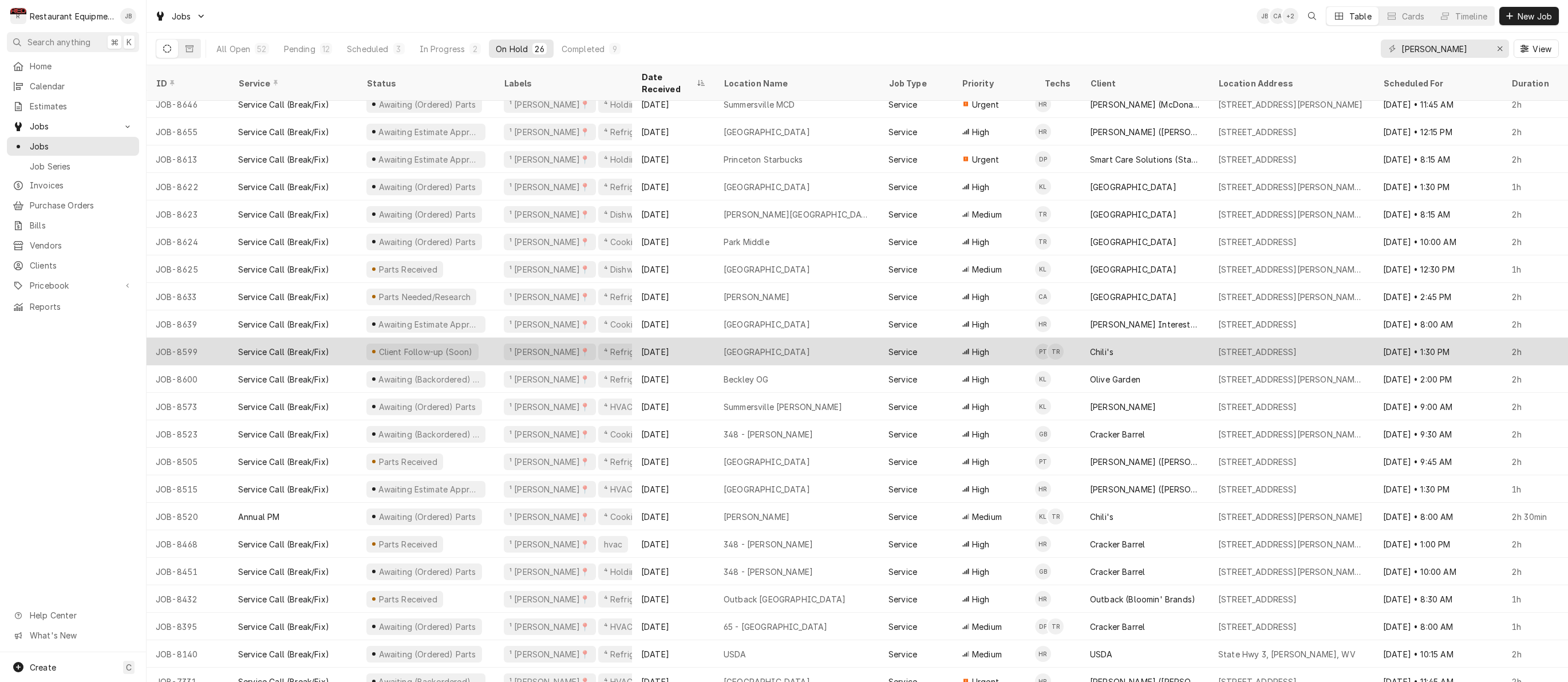
scroll to position [120, 0]
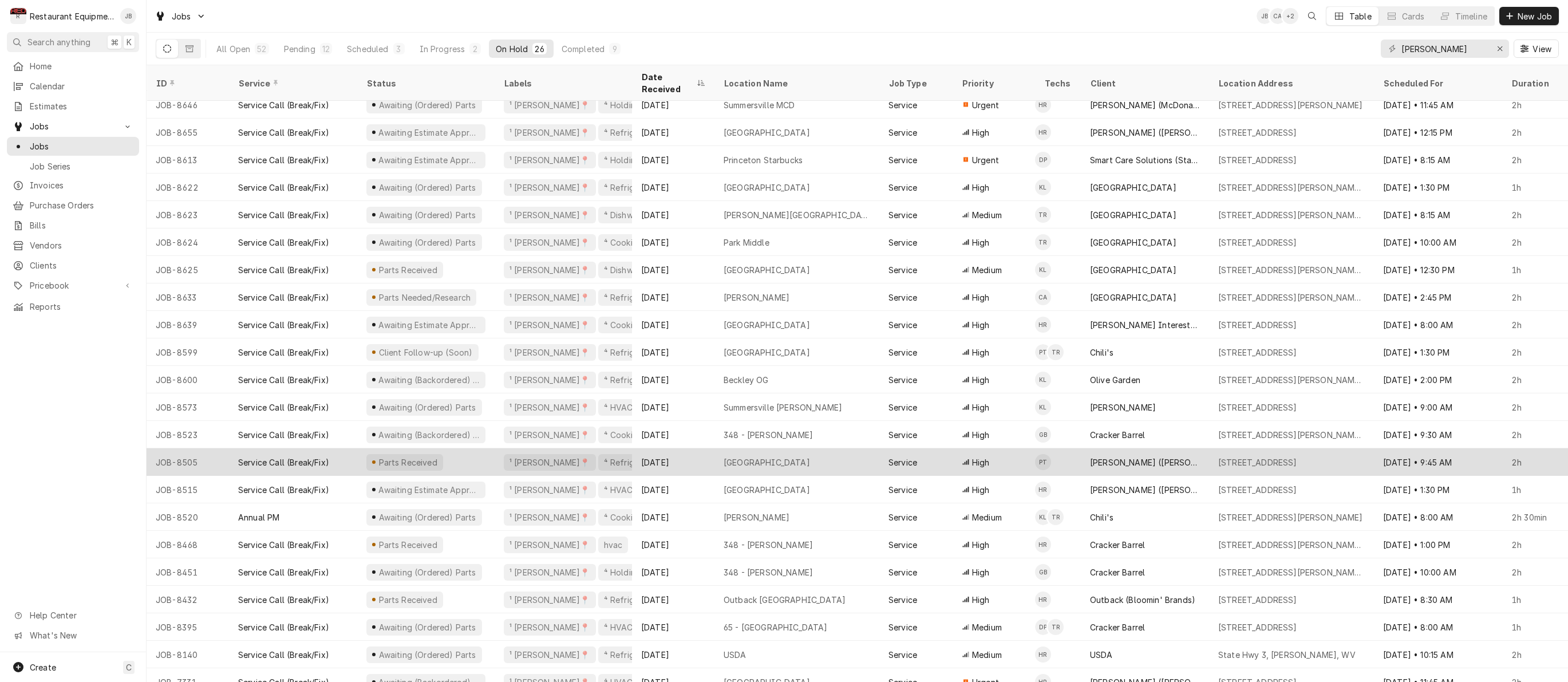
click at [700, 454] on div "Aug 13" at bounding box center [673, 462] width 82 height 27
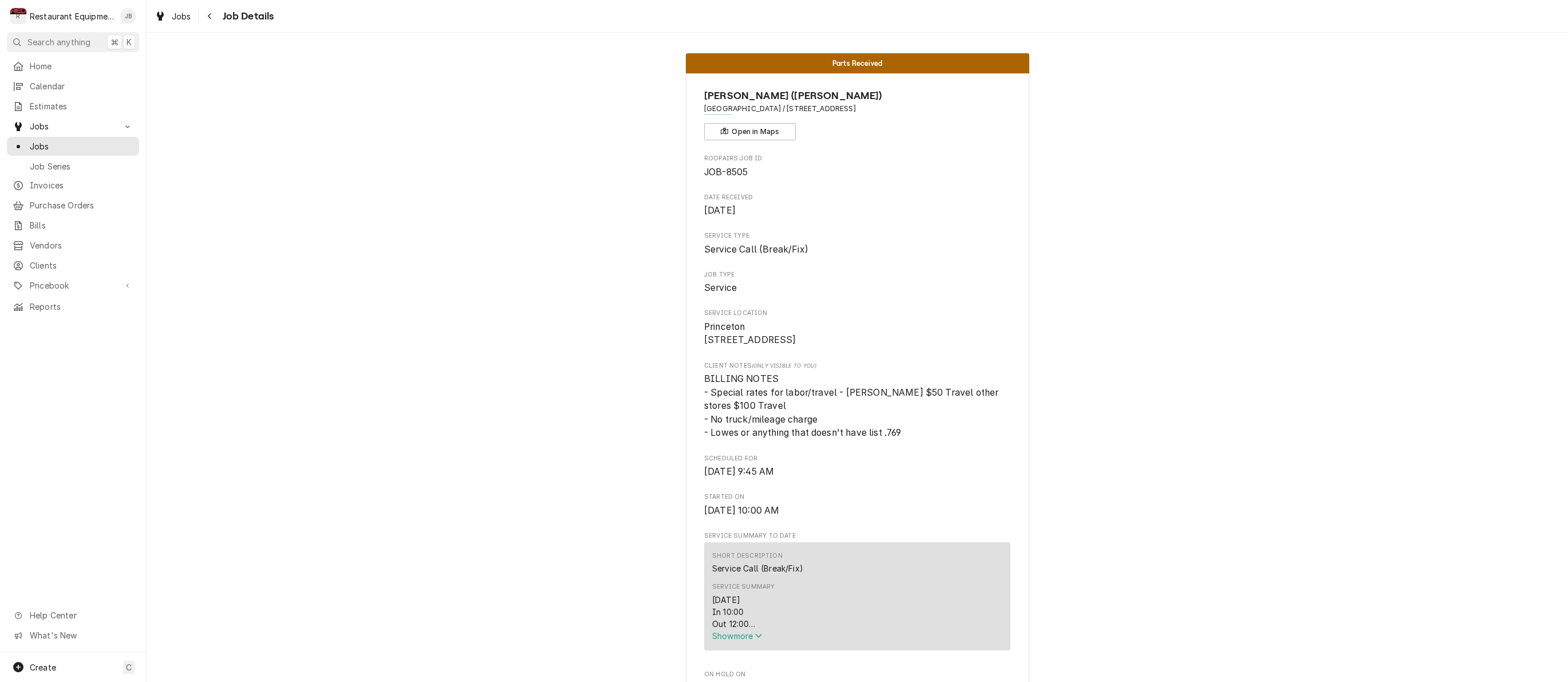
click at [740, 640] on span "Show more" at bounding box center [737, 636] width 50 height 10
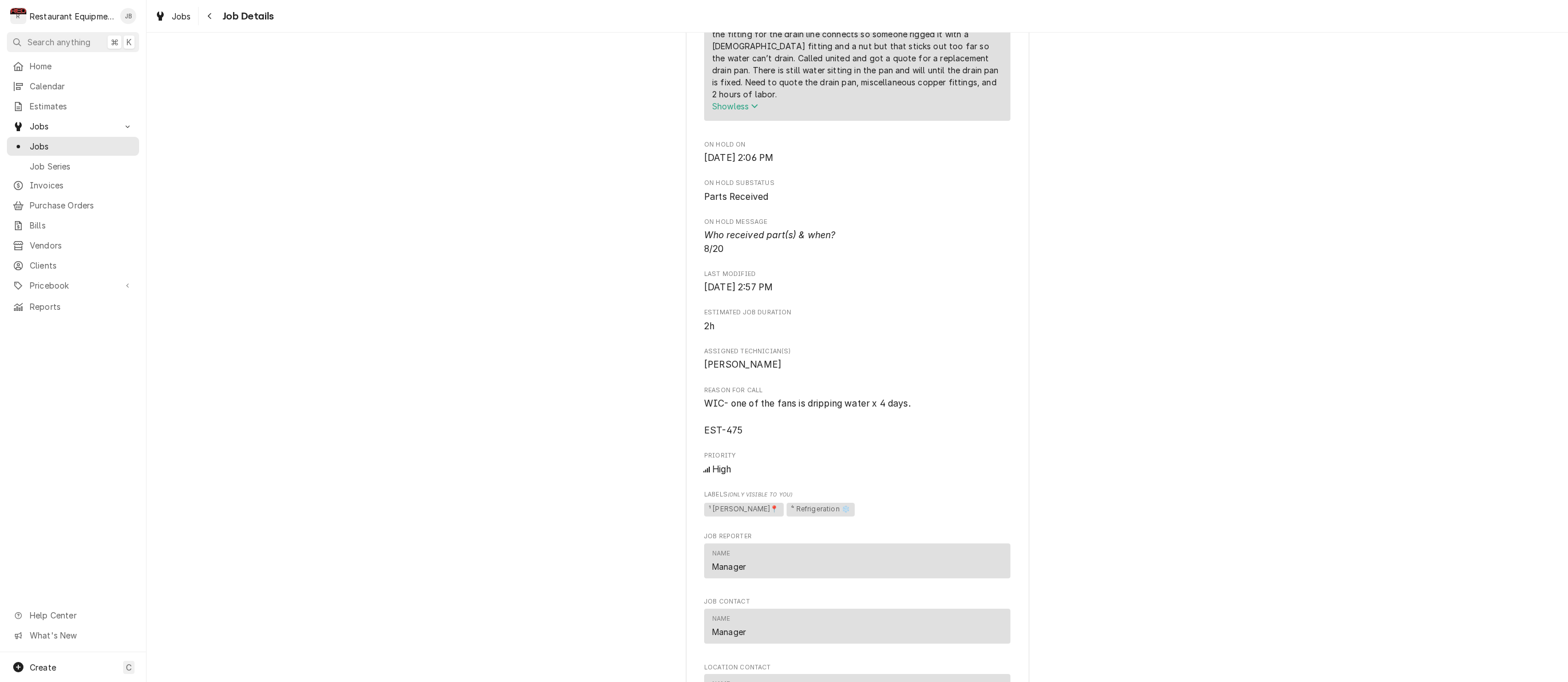
scroll to position [683, 0]
click at [213, 15] on div "Navigate back" at bounding box center [210, 16] width 12 height 12
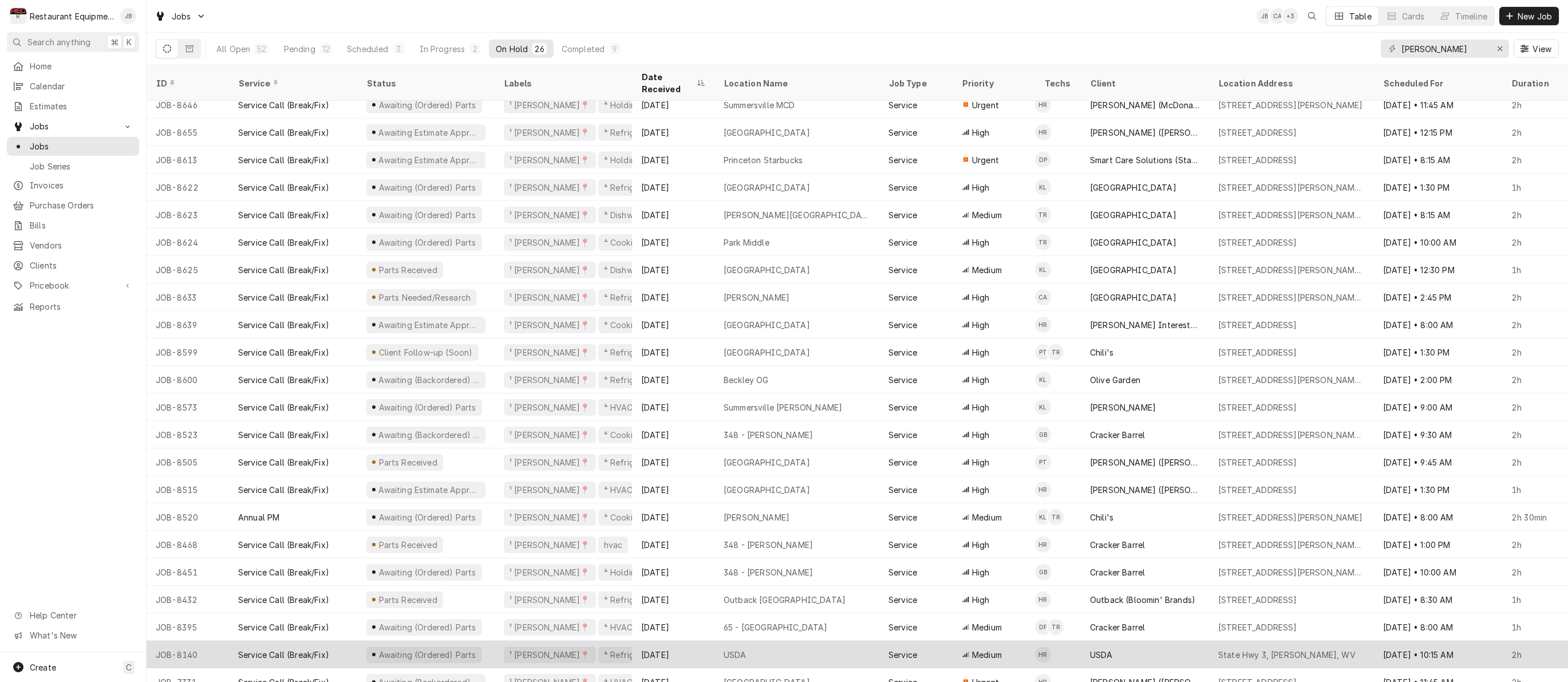
scroll to position [120, 1]
click at [794, 640] on div "USDA" at bounding box center [796, 654] width 165 height 27
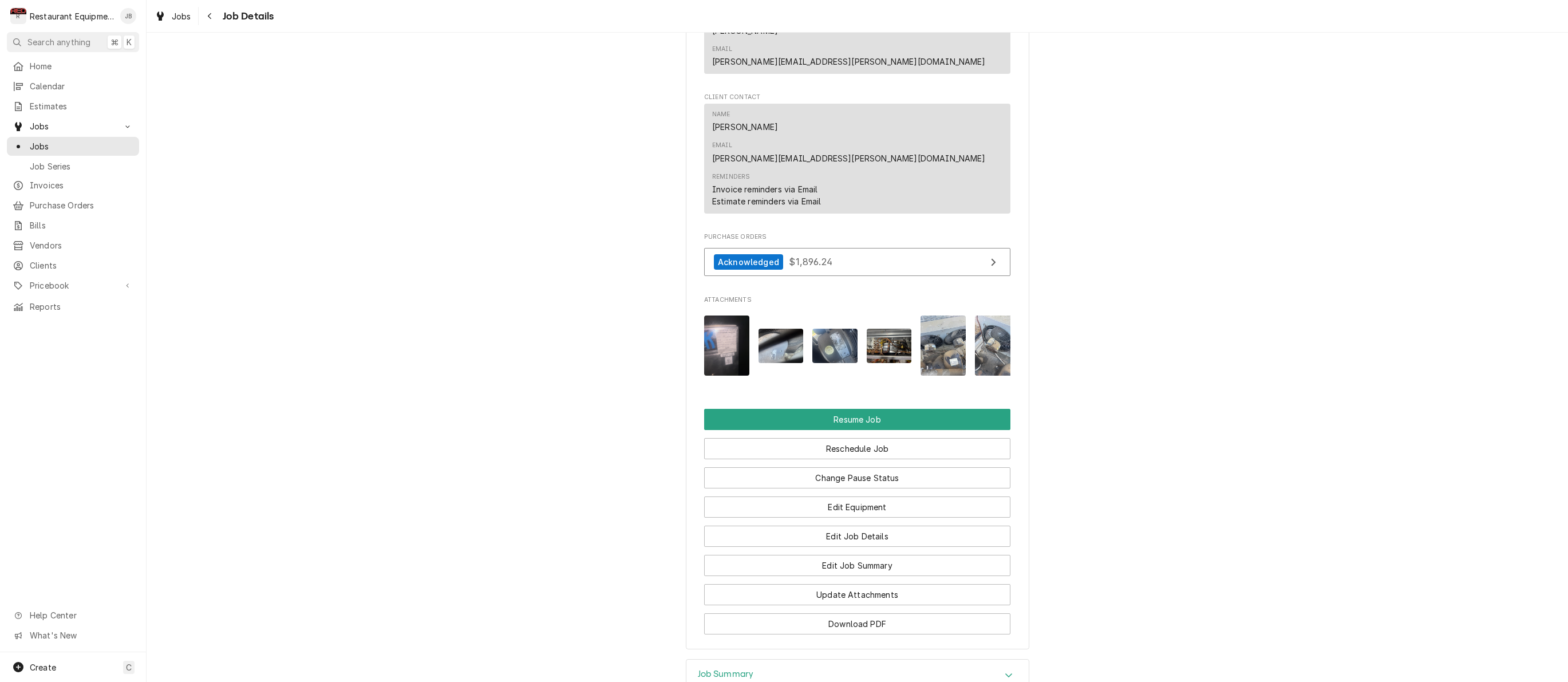
scroll to position [1220, 0]
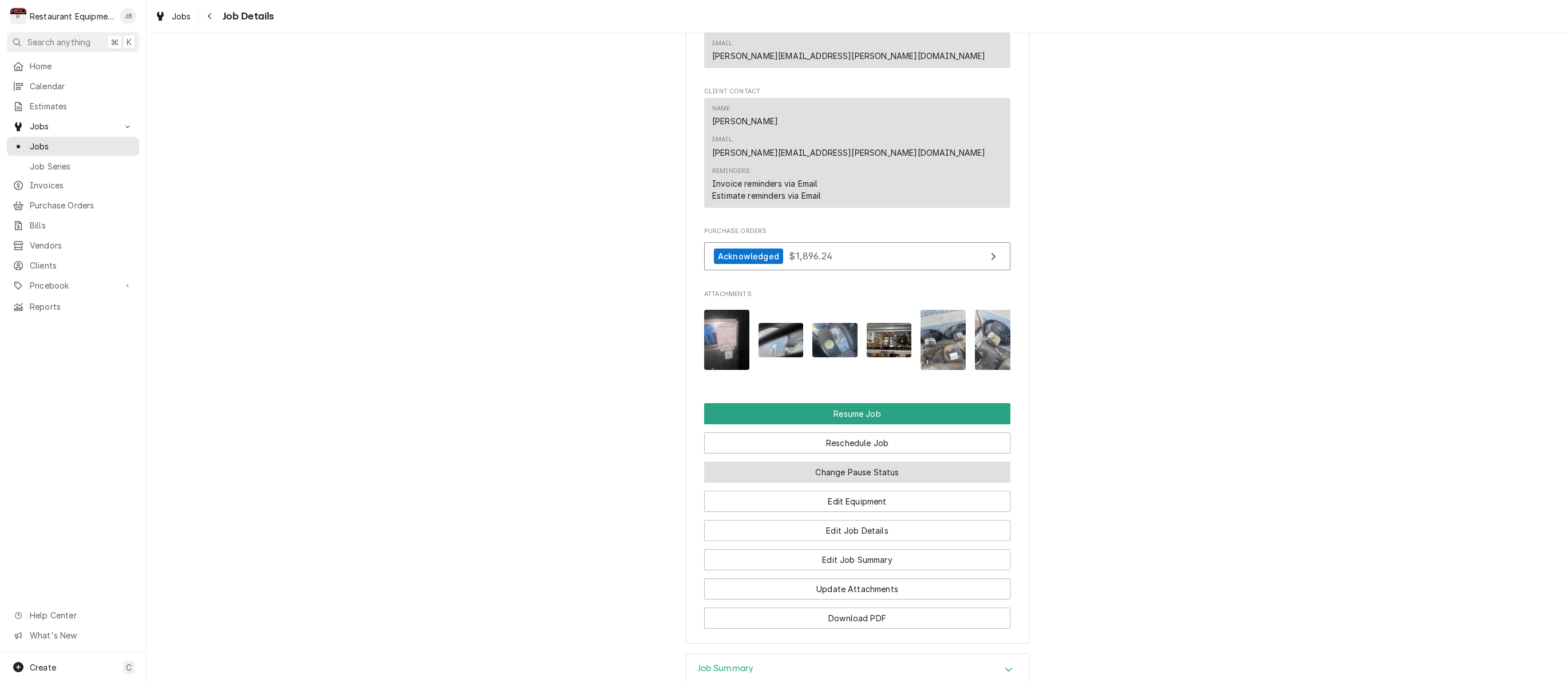
click at [816, 461] on button "Change Pause Status" at bounding box center [858, 472] width 306 height 21
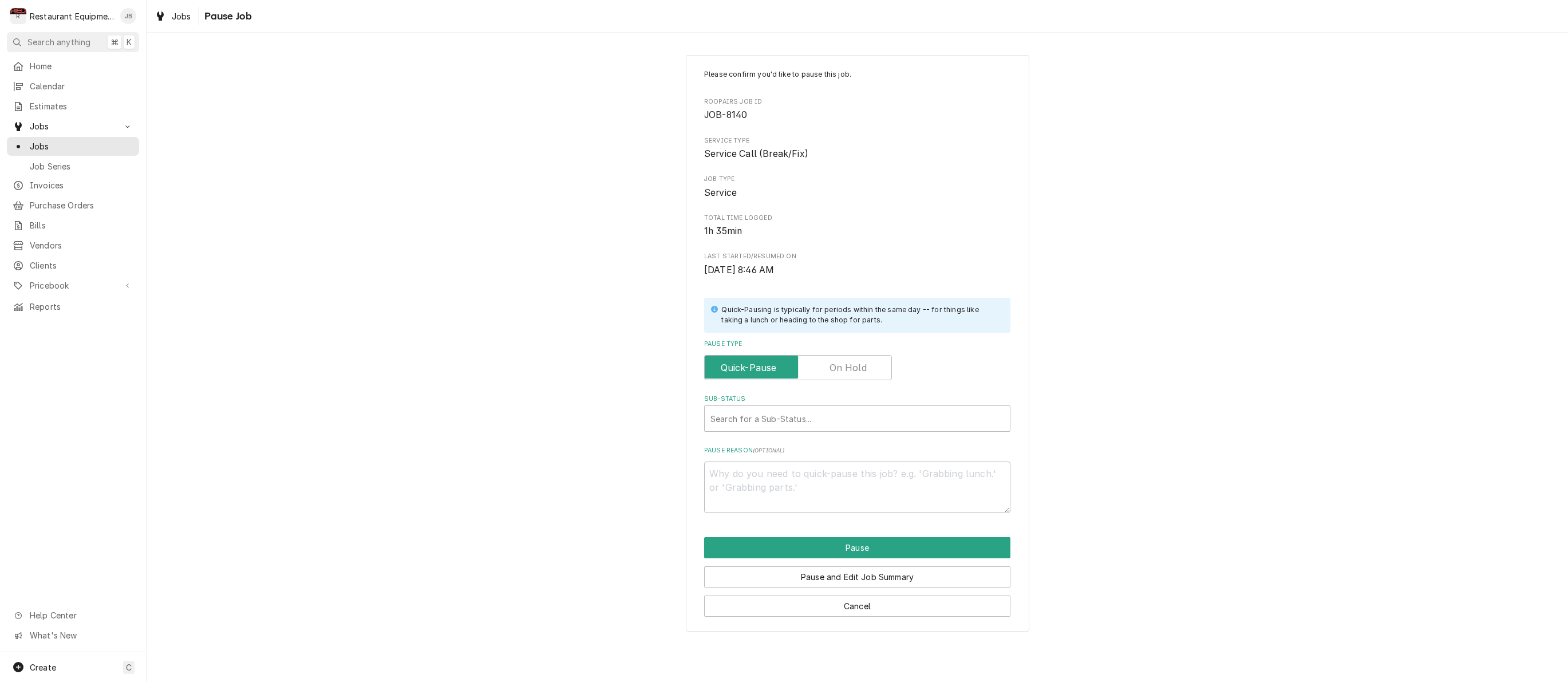
click at [826, 362] on input "Pause Type" at bounding box center [798, 367] width 178 height 25
checkbox input "true"
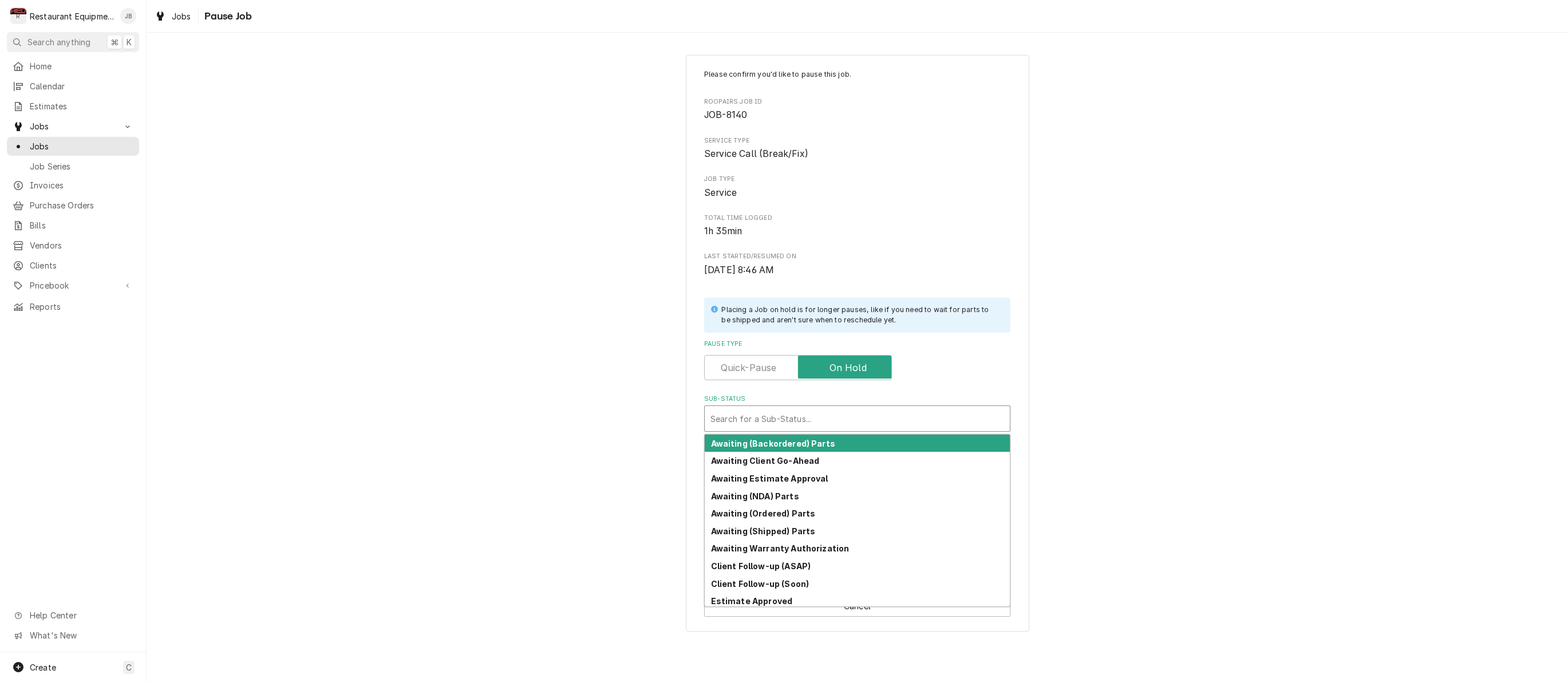
click at [799, 417] on div "Search for a Sub-Status..." at bounding box center [857, 419] width 293 height 12
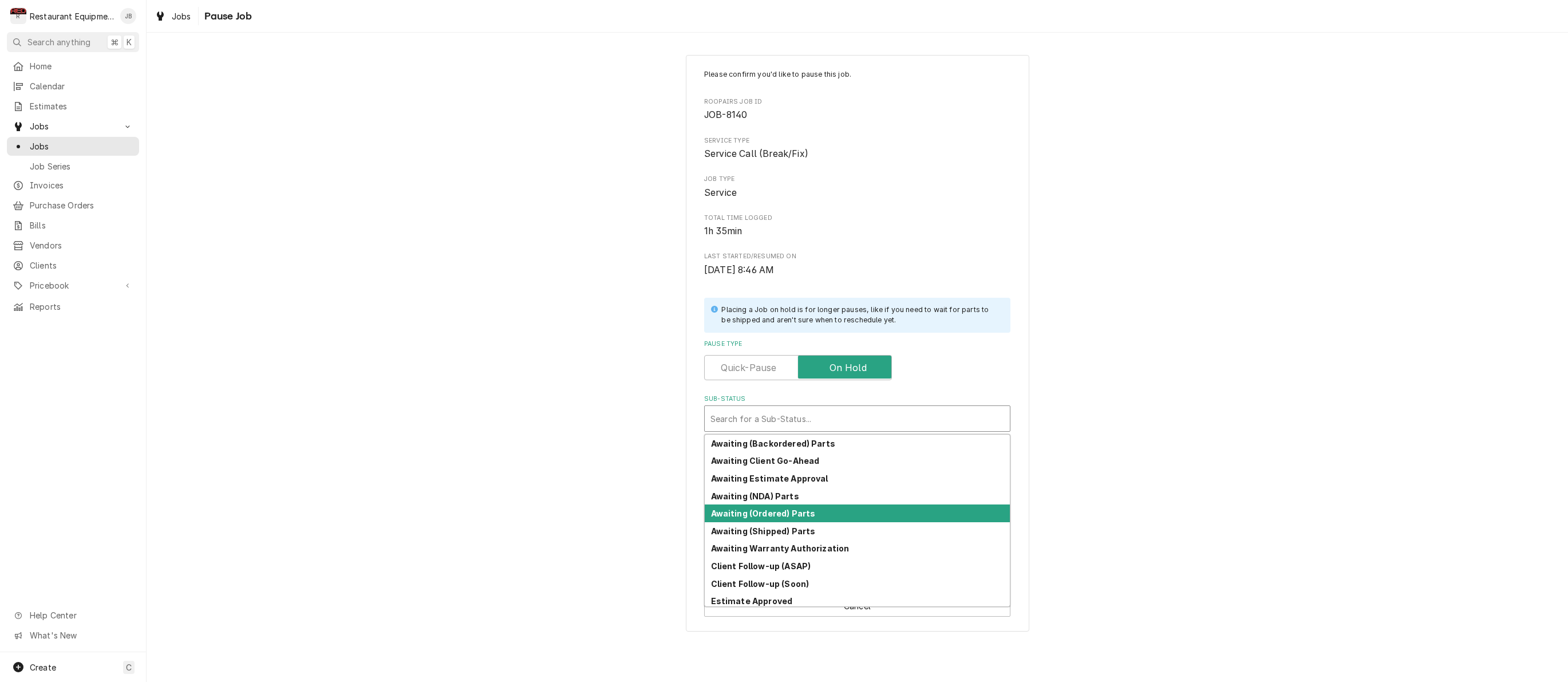
click at [788, 508] on strong "Awaiting (Ordered) Parts" at bounding box center [764, 513] width 105 height 10
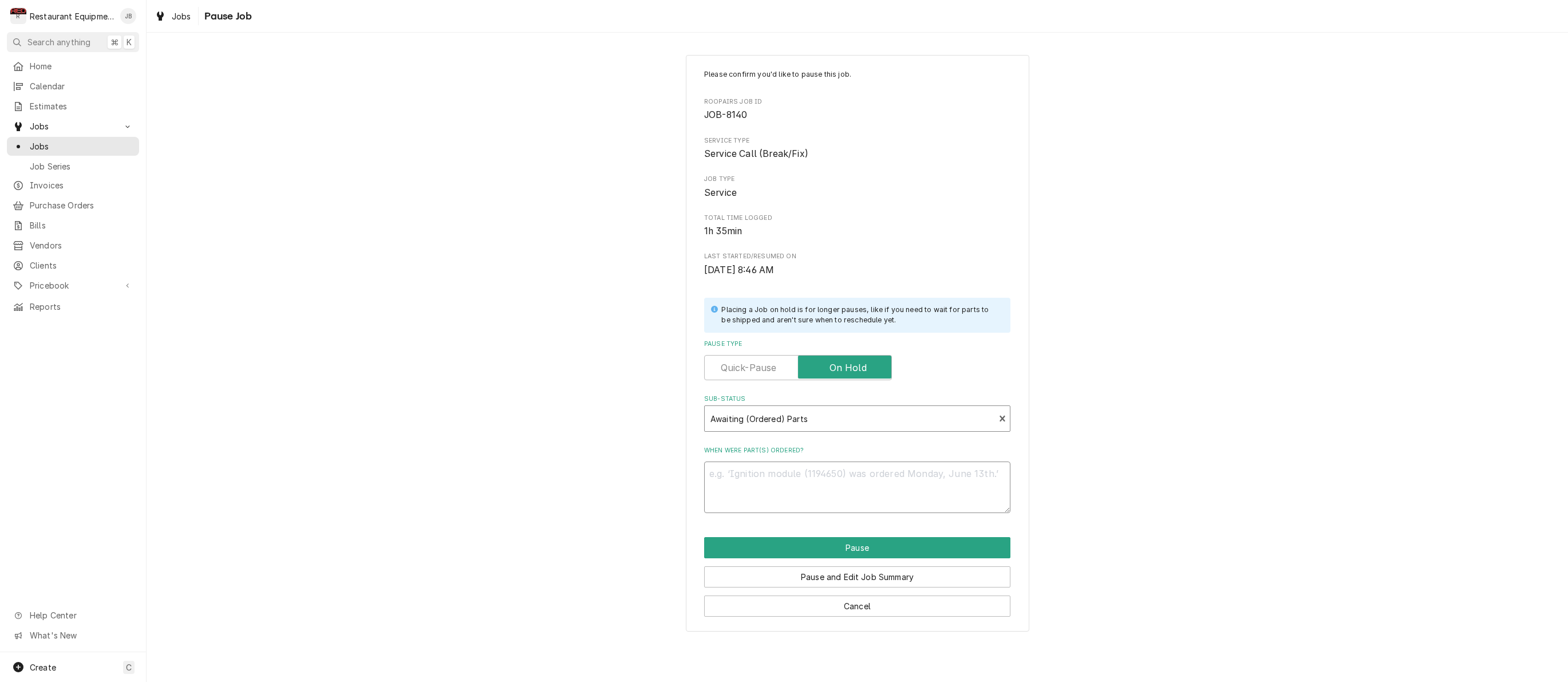
click at [775, 471] on textarea "When were part(s) ordered?" at bounding box center [858, 487] width 306 height 52
type textarea "x"
type textarea "e"
type textarea "x"
type textarea "et"
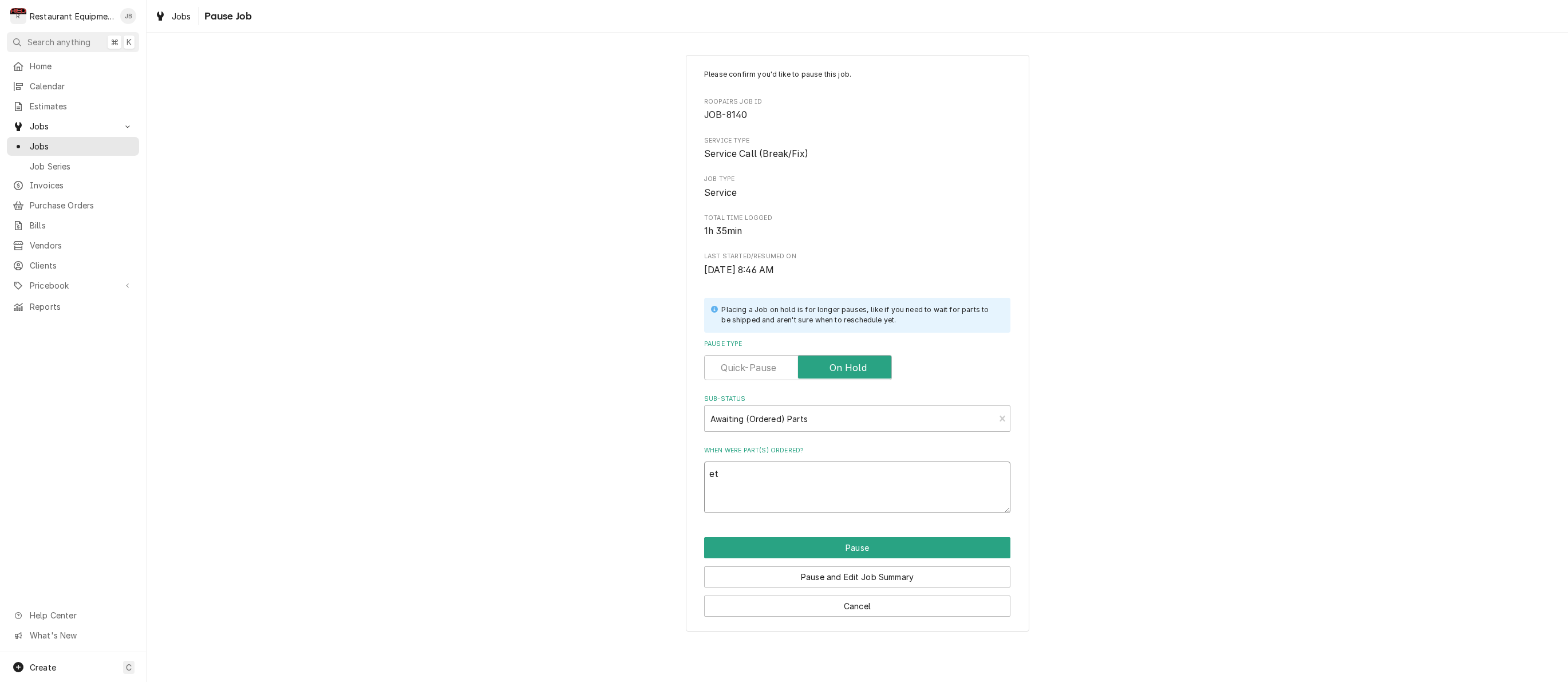
type textarea "x"
type textarea "eta"
type textarea "x"
type textarea "eta"
type textarea "x"
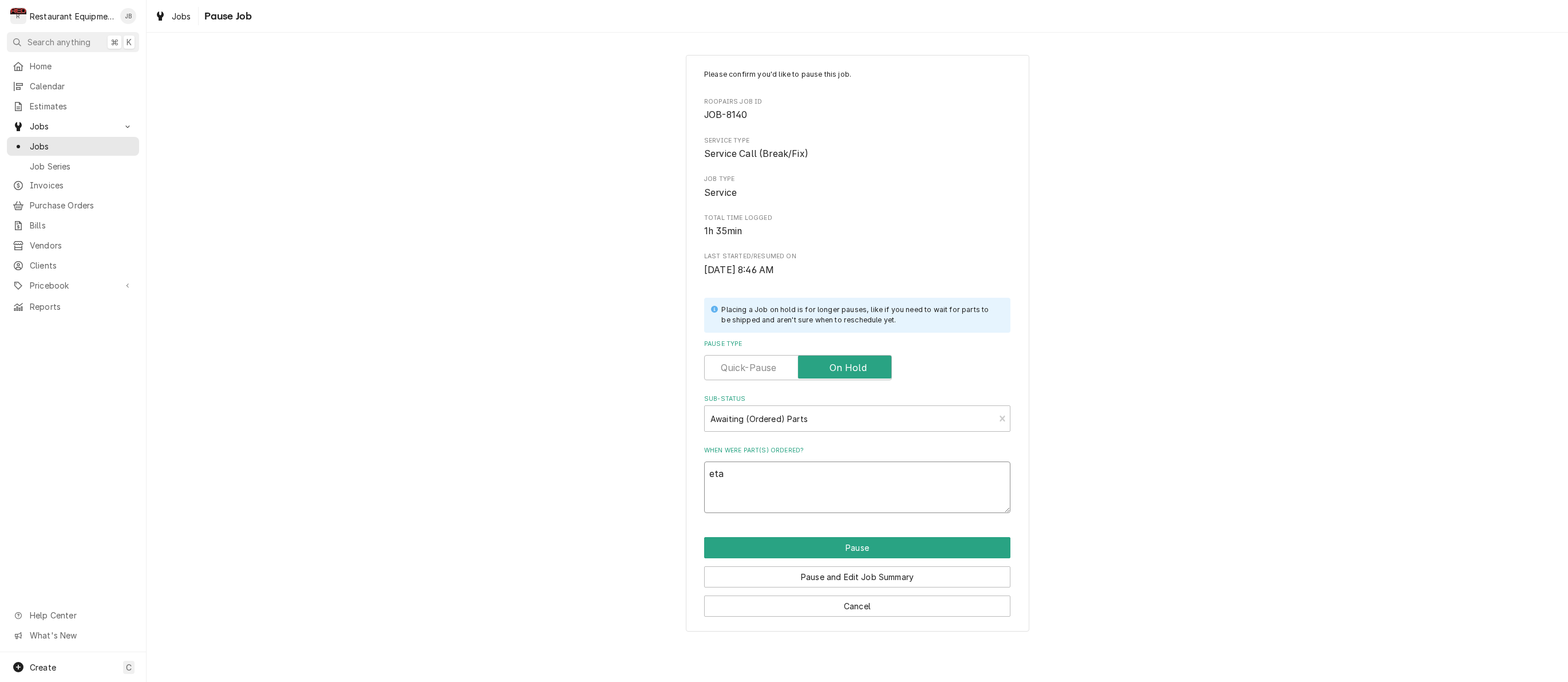
type textarea "eta u"
type textarea "x"
type textarea "eta un"
type textarea "x"
type textarea "eta uni"
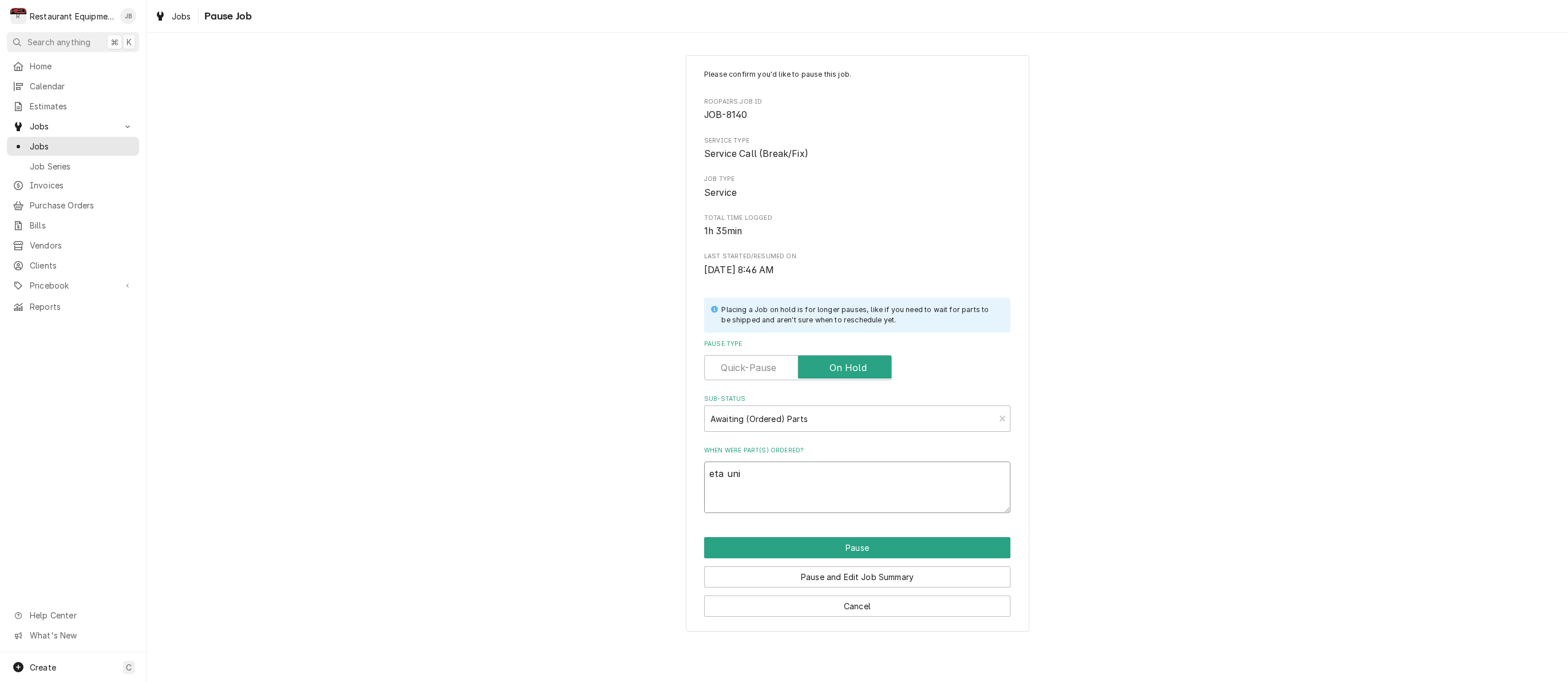
type textarea "x"
type textarea "eta unit"
type textarea "x"
type textarea "eta unite"
type textarea "x"
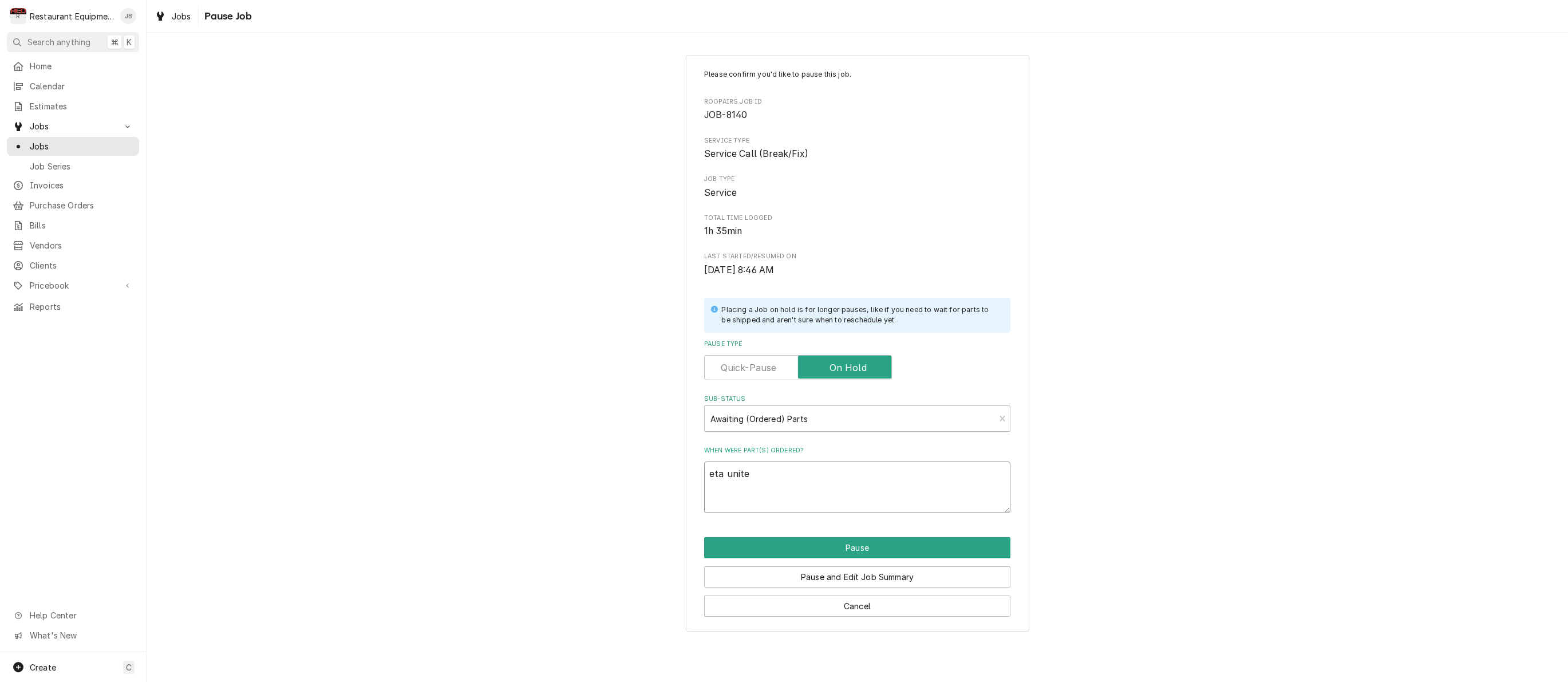
type textarea "eta united"
type textarea "x"
type textarea "eta united"
type textarea "x"
type textarea "eta united 8"
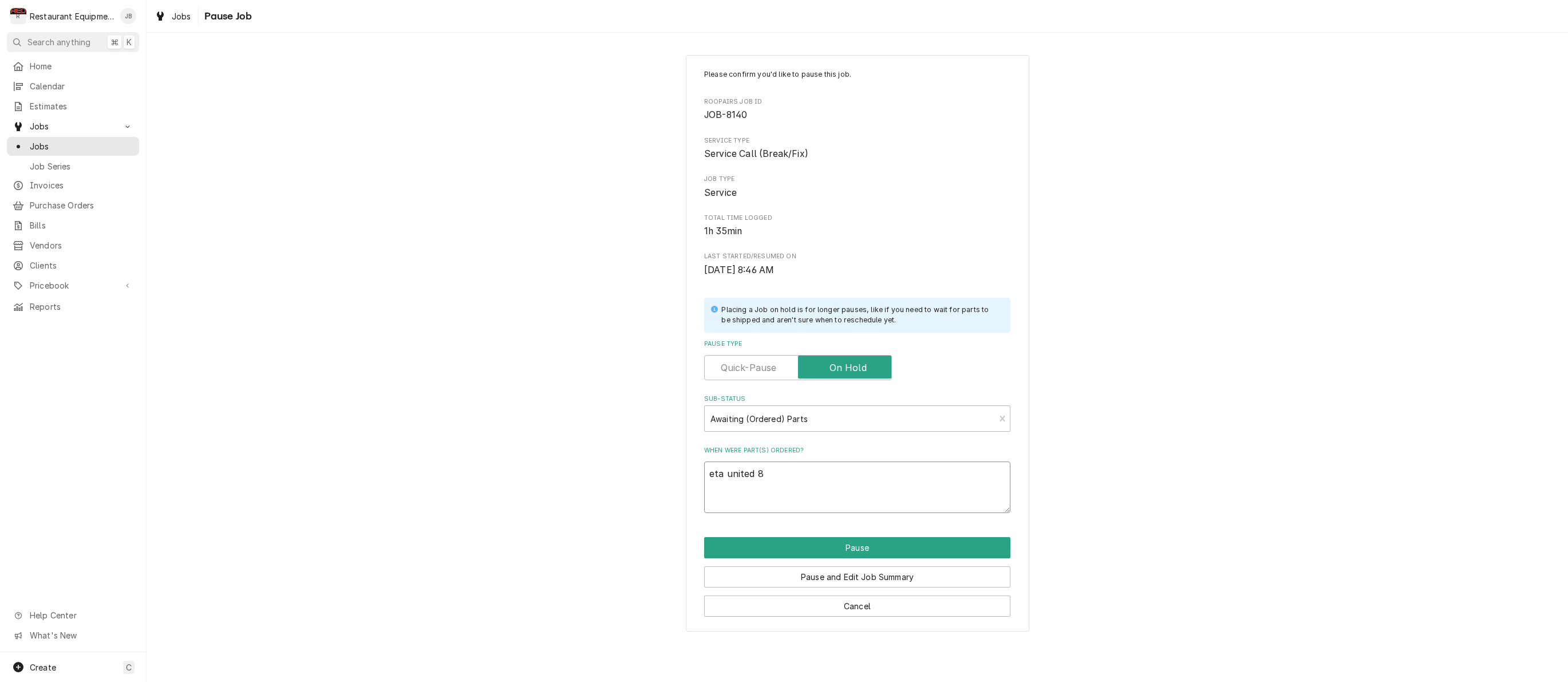
type textarea "x"
type textarea "eta united 8/"
type textarea "x"
type textarea "eta united 8/2"
type textarea "x"
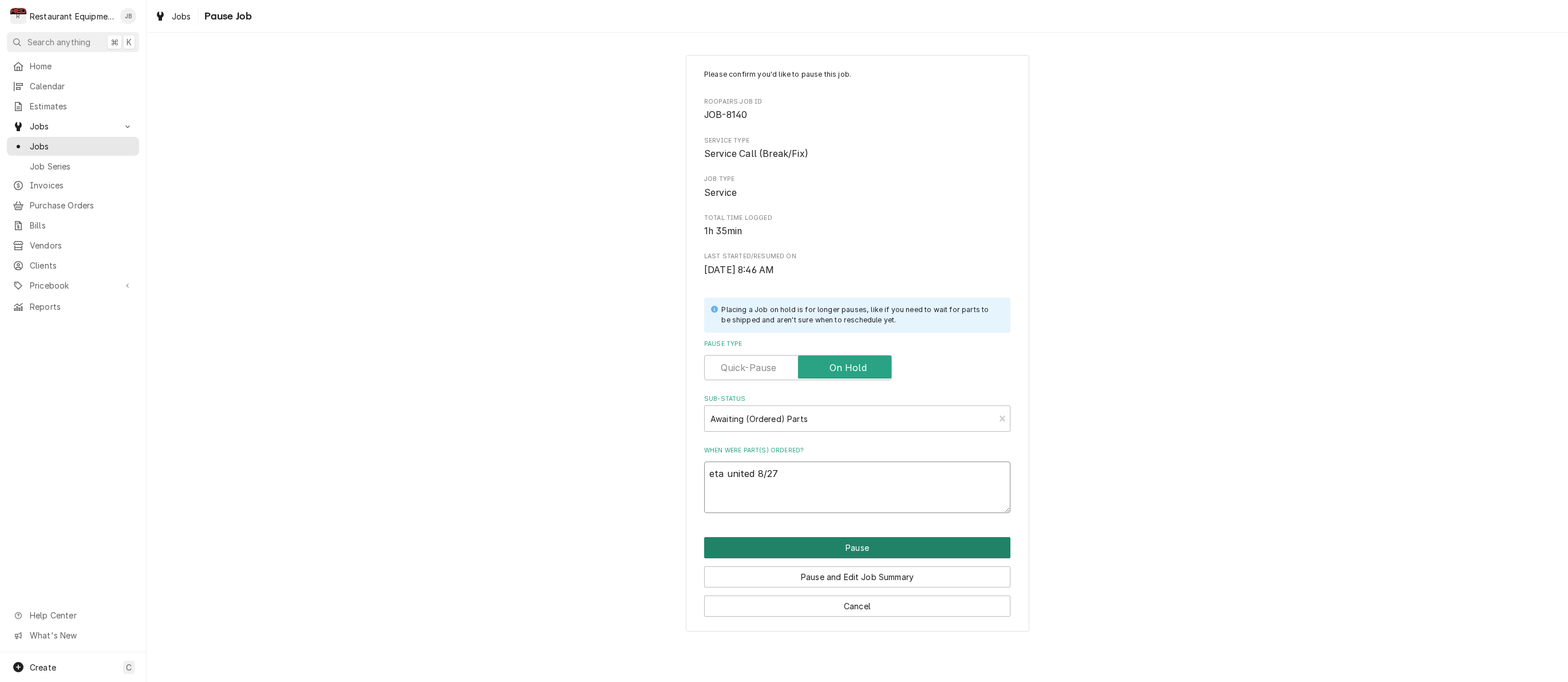
type textarea "eta united 8/27"
click at [821, 542] on button "Pause" at bounding box center [858, 547] width 306 height 21
type textarea "x"
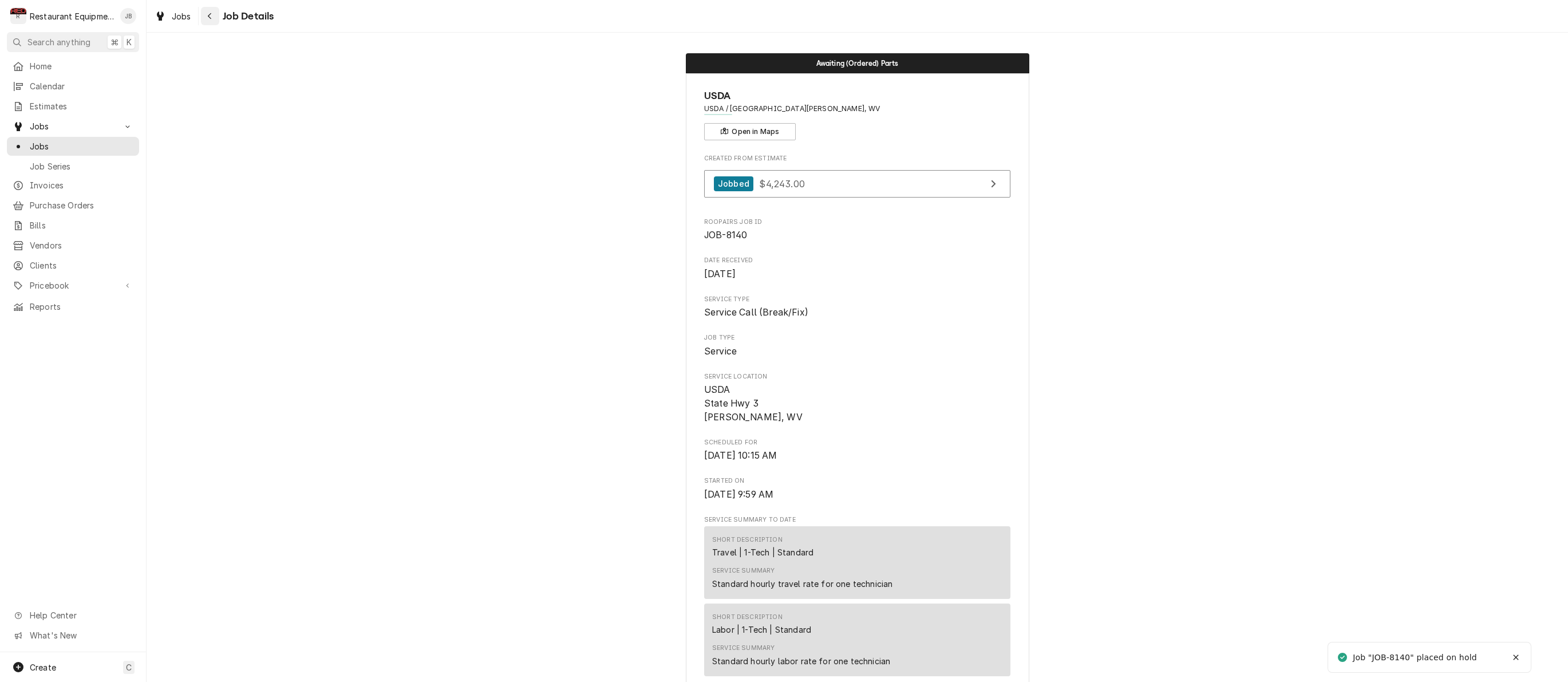
click at [207, 20] on div "Navigate back" at bounding box center [210, 16] width 12 height 12
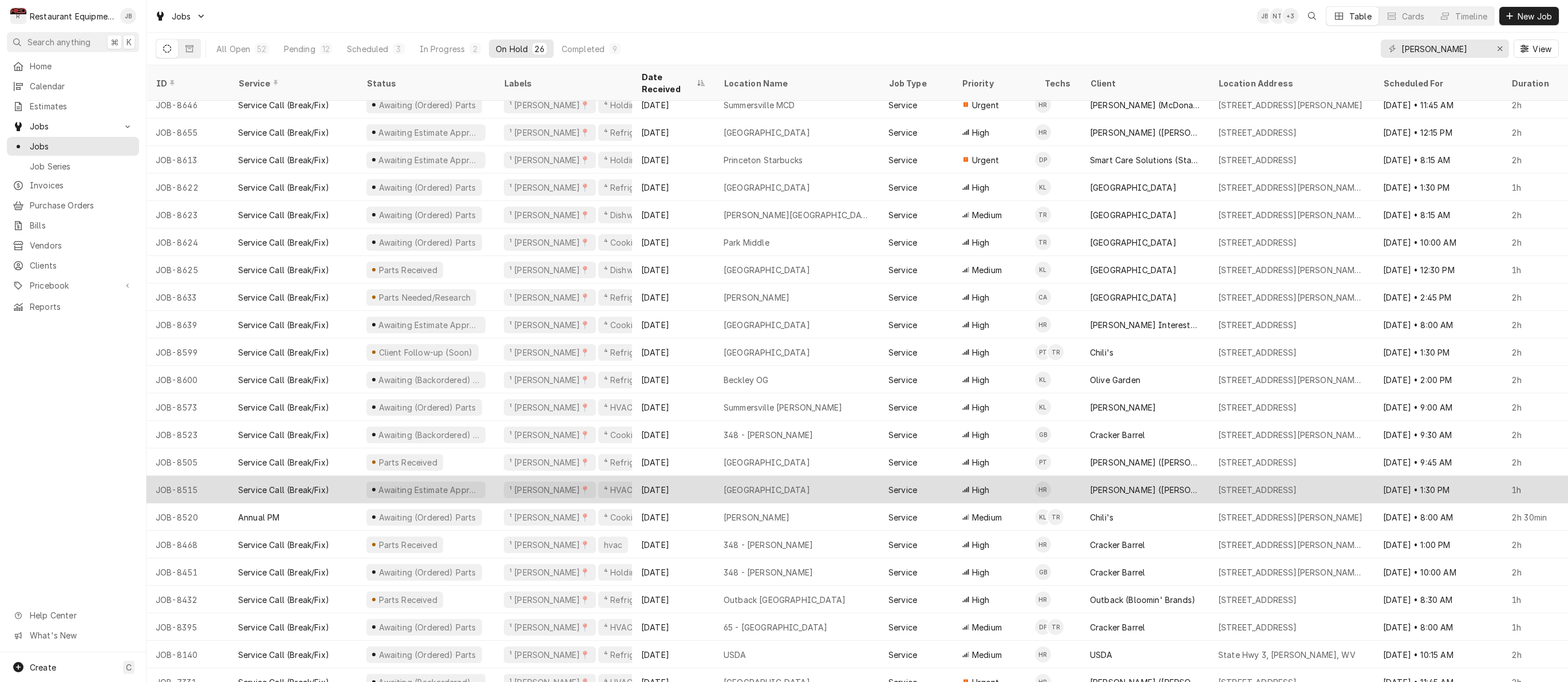
scroll to position [120, 0]
click at [690, 478] on div "Aug 13" at bounding box center [673, 489] width 82 height 27
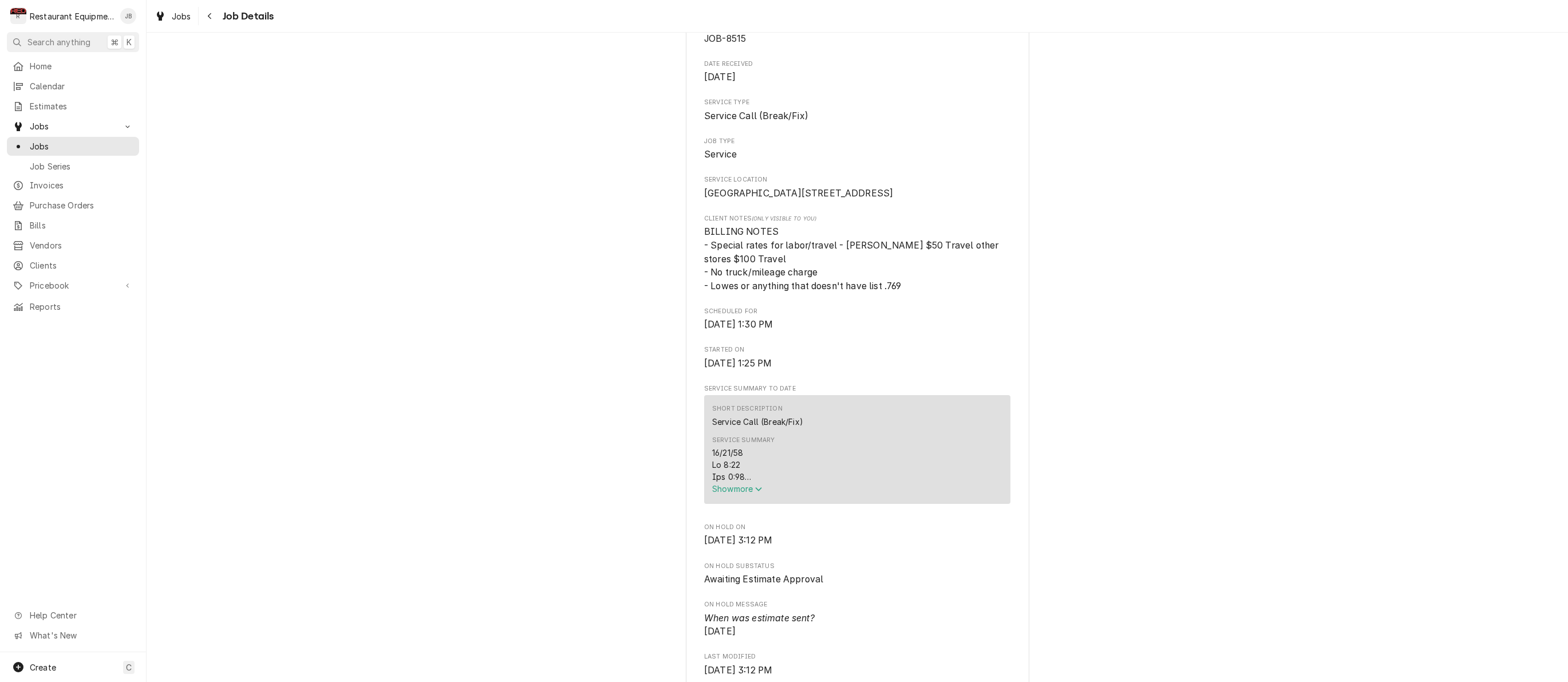
scroll to position [140, 0]
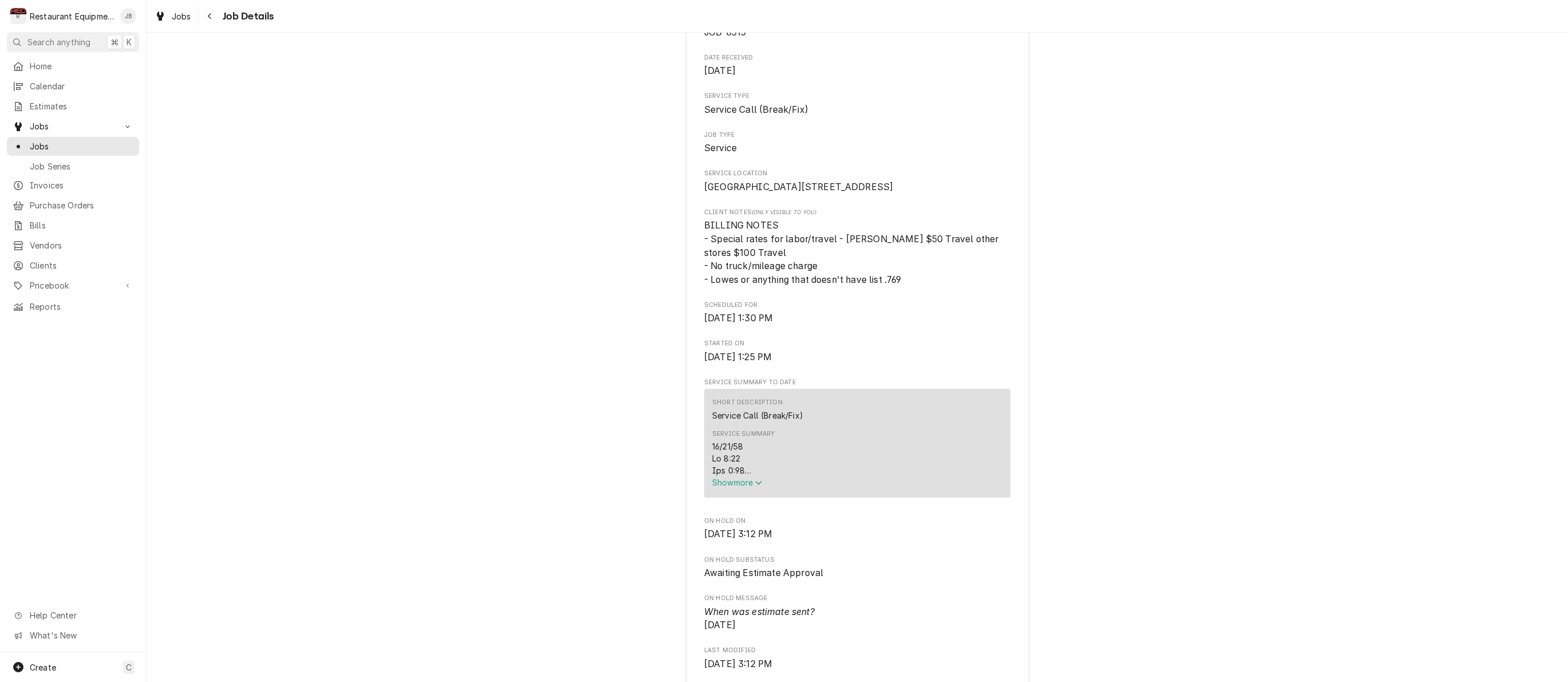
click at [739, 487] on span "Show more" at bounding box center [737, 482] width 50 height 10
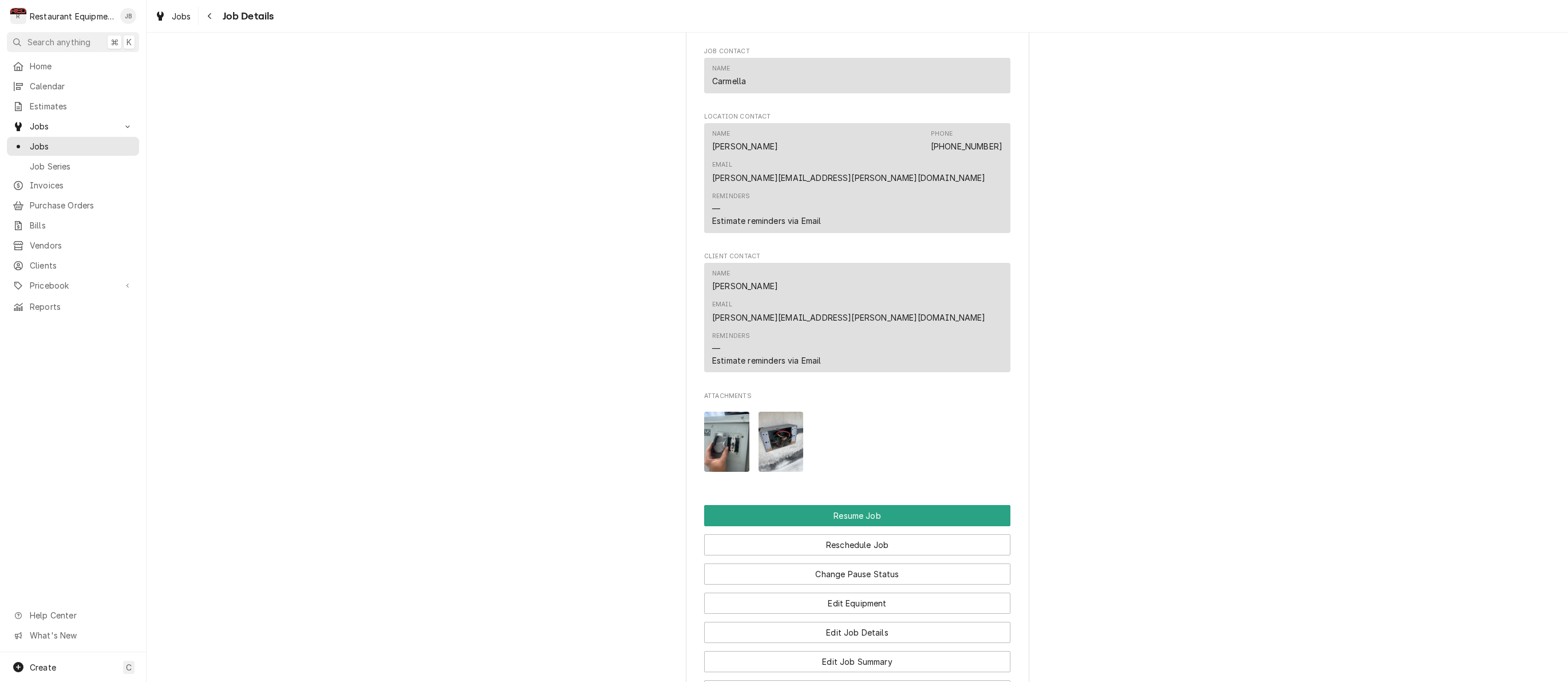
scroll to position [1478, 0]
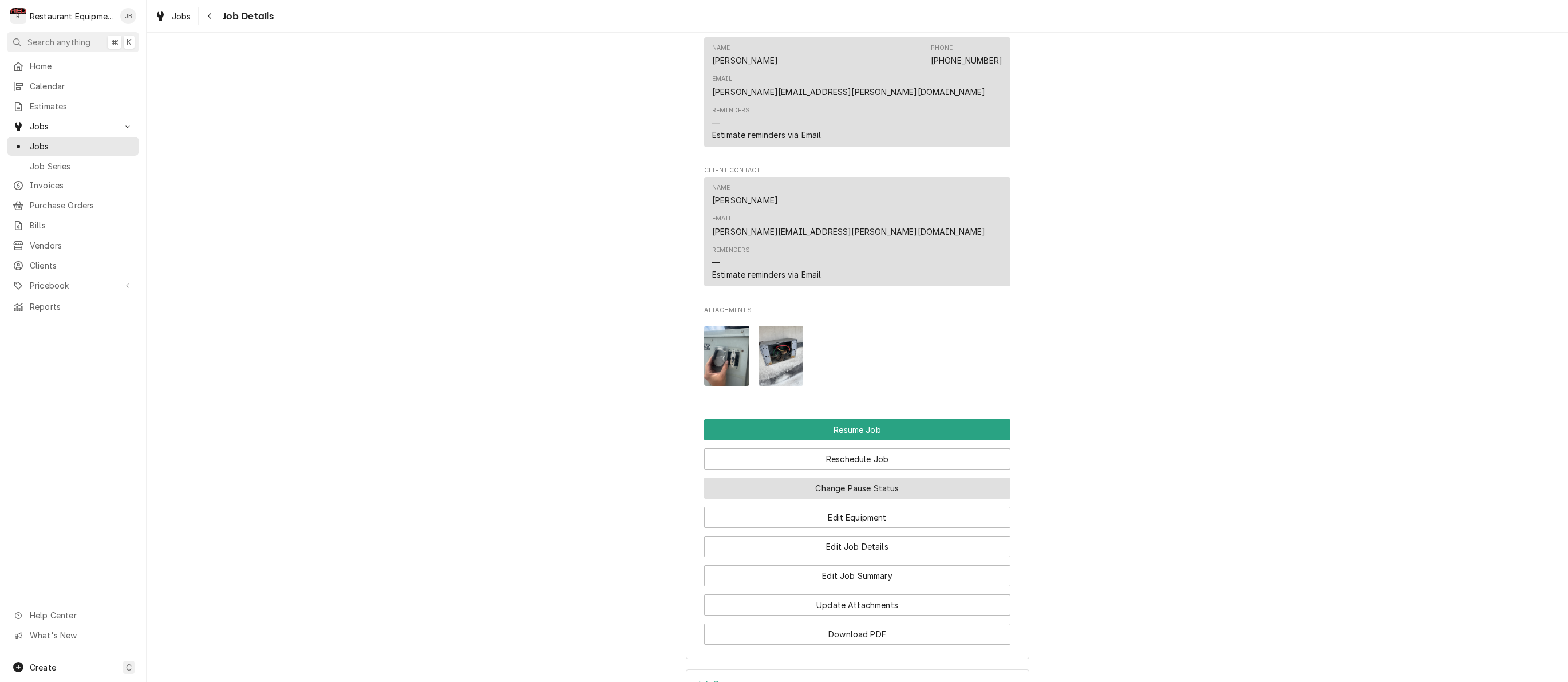
click at [832, 477] on button "Change Pause Status" at bounding box center [858, 487] width 306 height 21
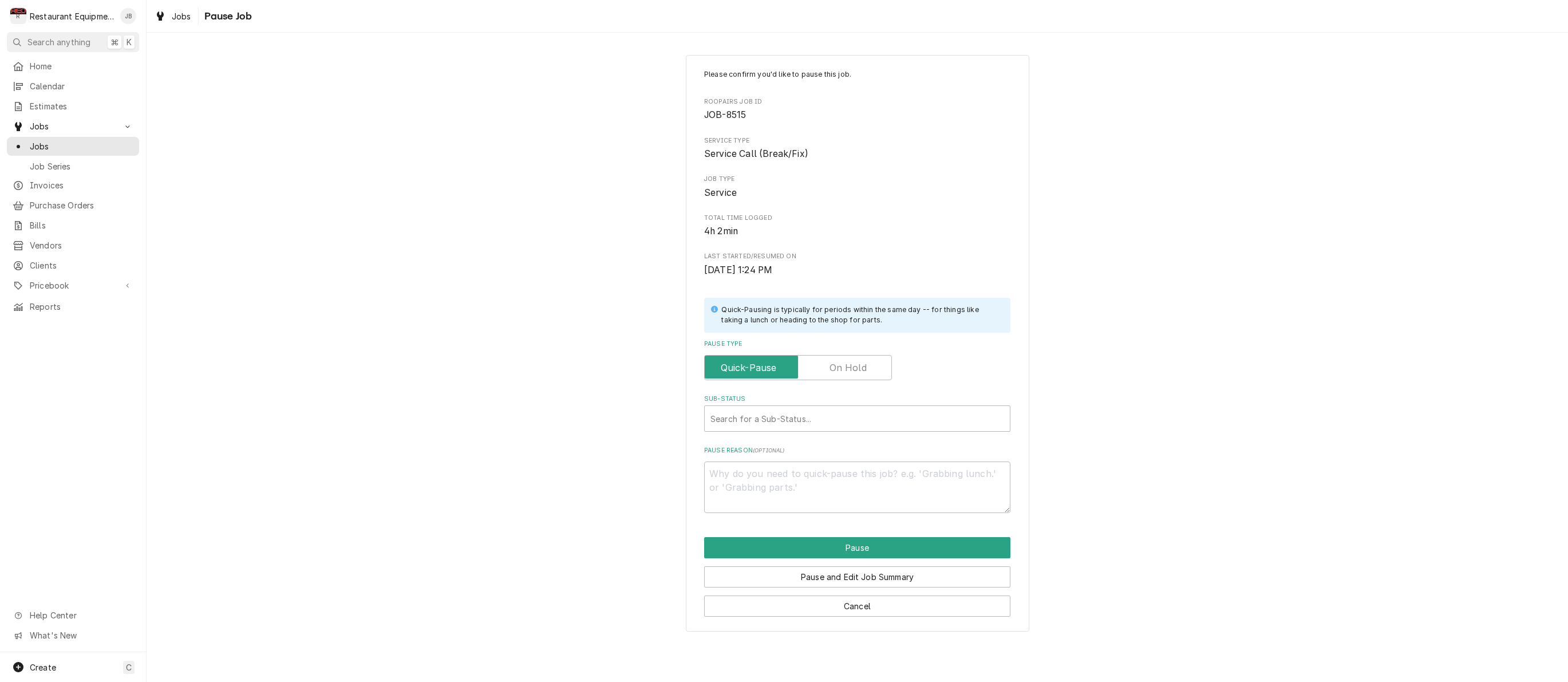
click at [847, 357] on label "Pause Type" at bounding box center [798, 367] width 188 height 25
click at [847, 357] on input "Pause Type" at bounding box center [798, 367] width 178 height 25
checkbox input "true"
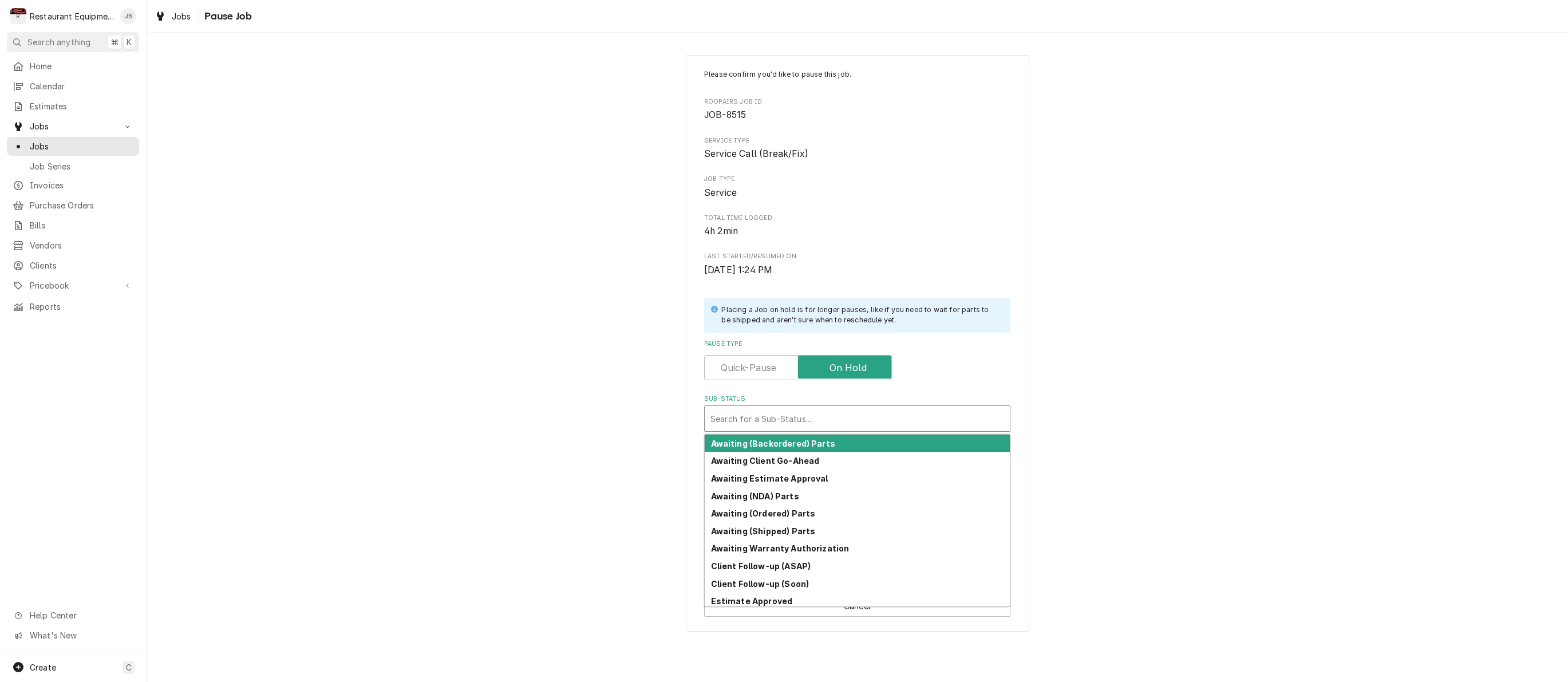
click at [797, 412] on div "Search for a Sub-Status..." at bounding box center [857, 419] width 293 height 12
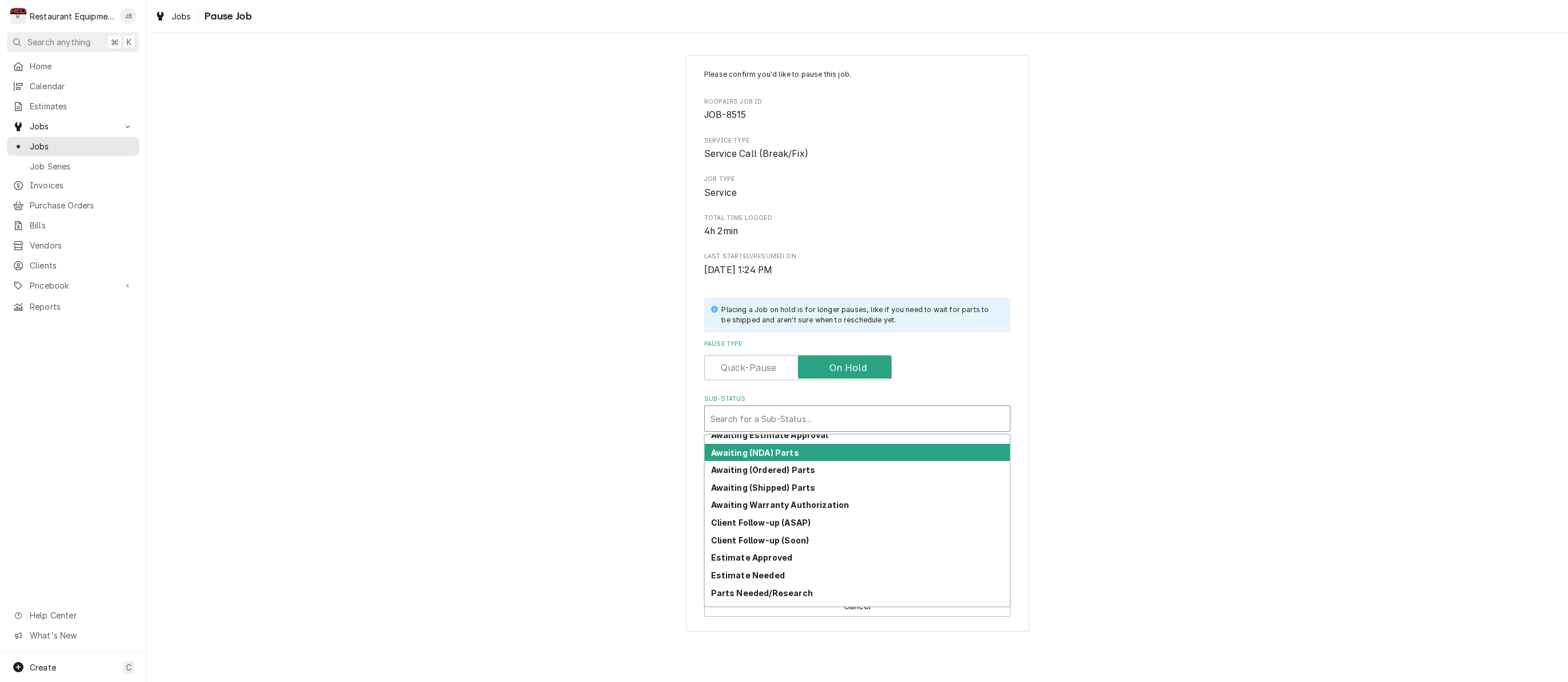
scroll to position [127, 0]
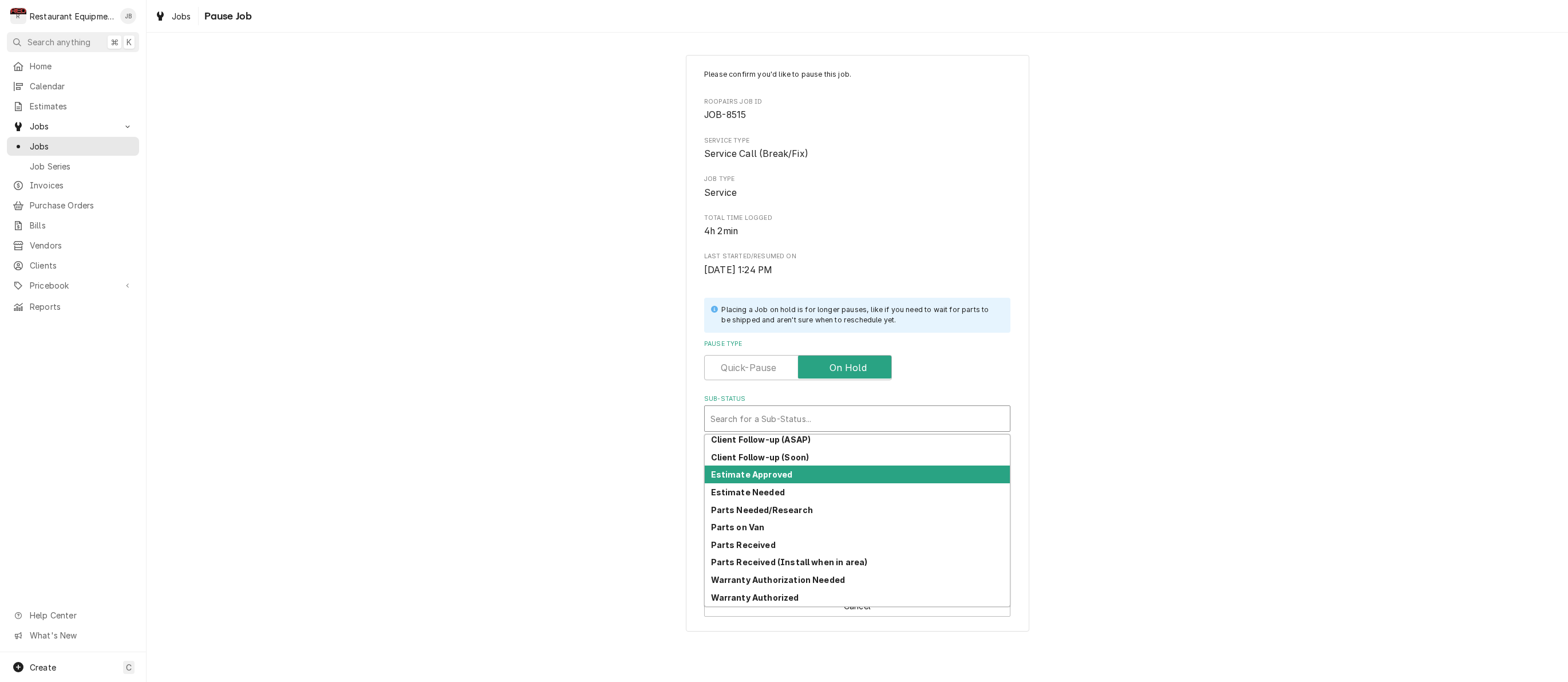
click at [780, 470] on strong "Estimate Approved" at bounding box center [752, 474] width 82 height 10
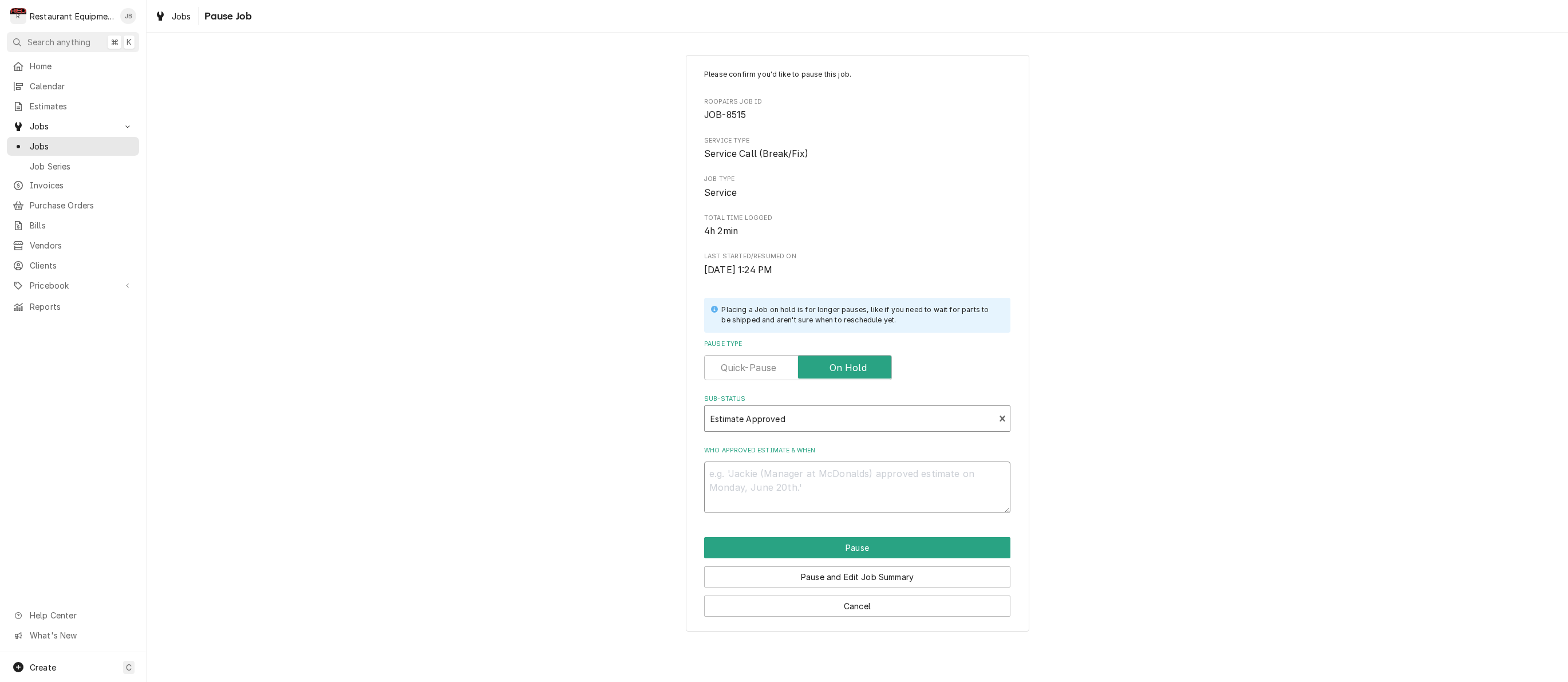
click at [762, 466] on textarea "Who approved estimate & when" at bounding box center [858, 487] width 306 height 52
type textarea "x"
type textarea "8"
type textarea "x"
type textarea "8/"
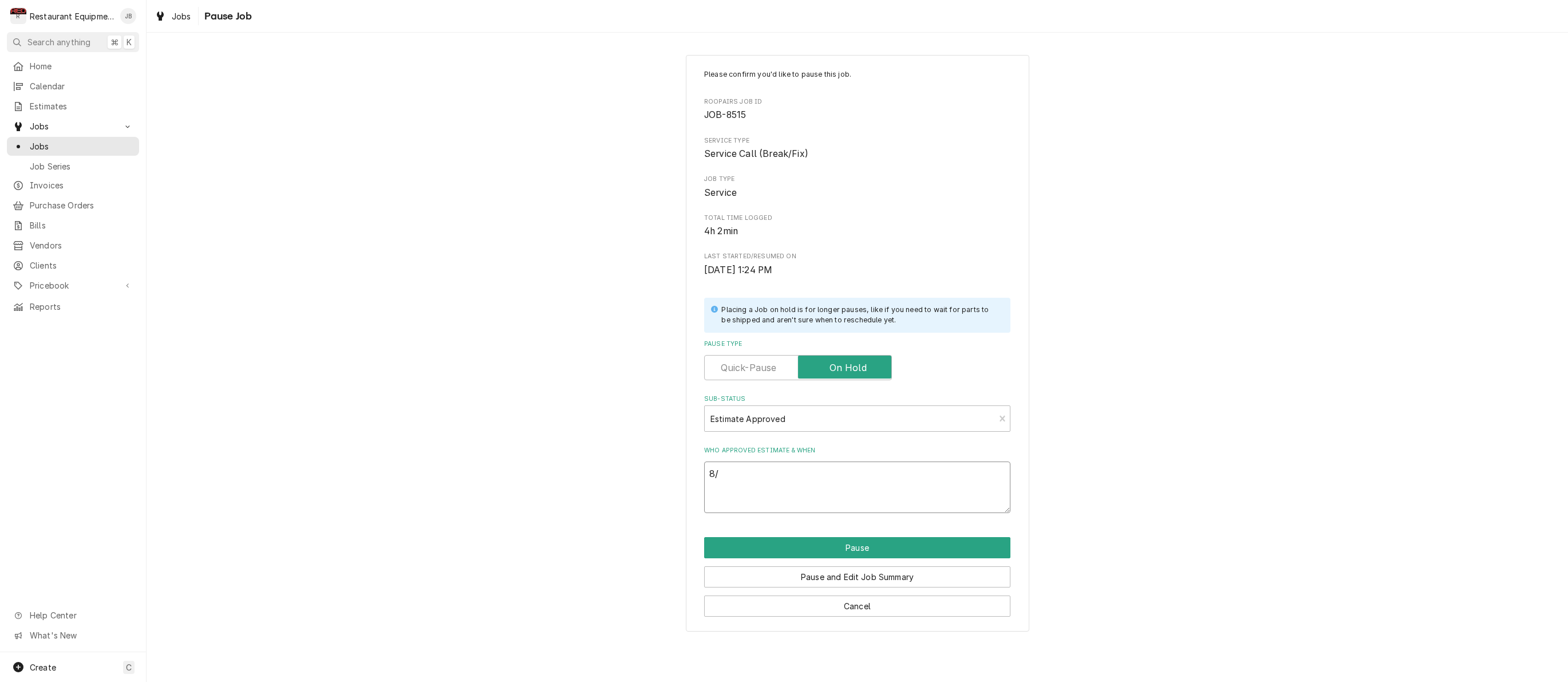
type textarea "x"
type textarea "8/2"
type textarea "x"
type textarea "8/25"
click at [805, 549] on button "Pause" at bounding box center [858, 547] width 306 height 21
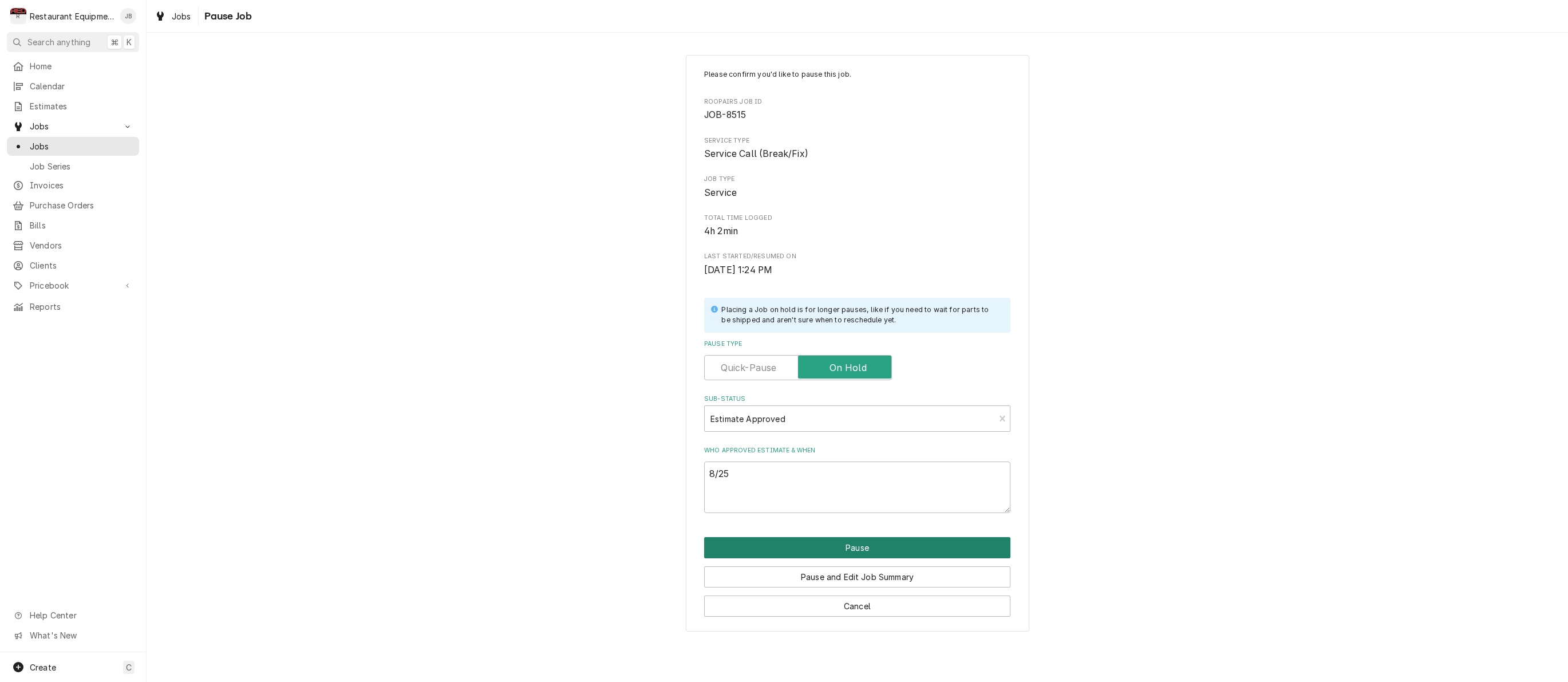
type textarea "x"
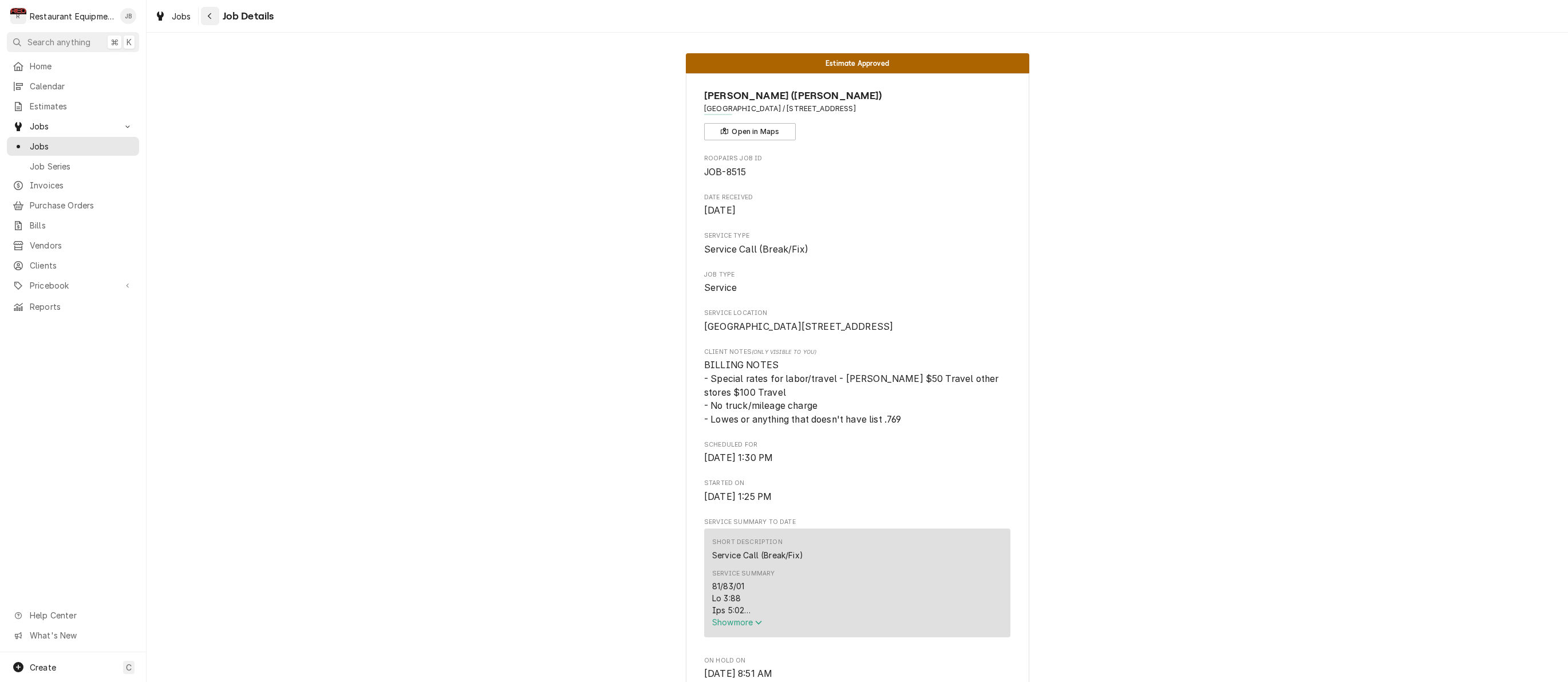
click at [211, 20] on icon "Navigate back" at bounding box center [210, 16] width 5 height 8
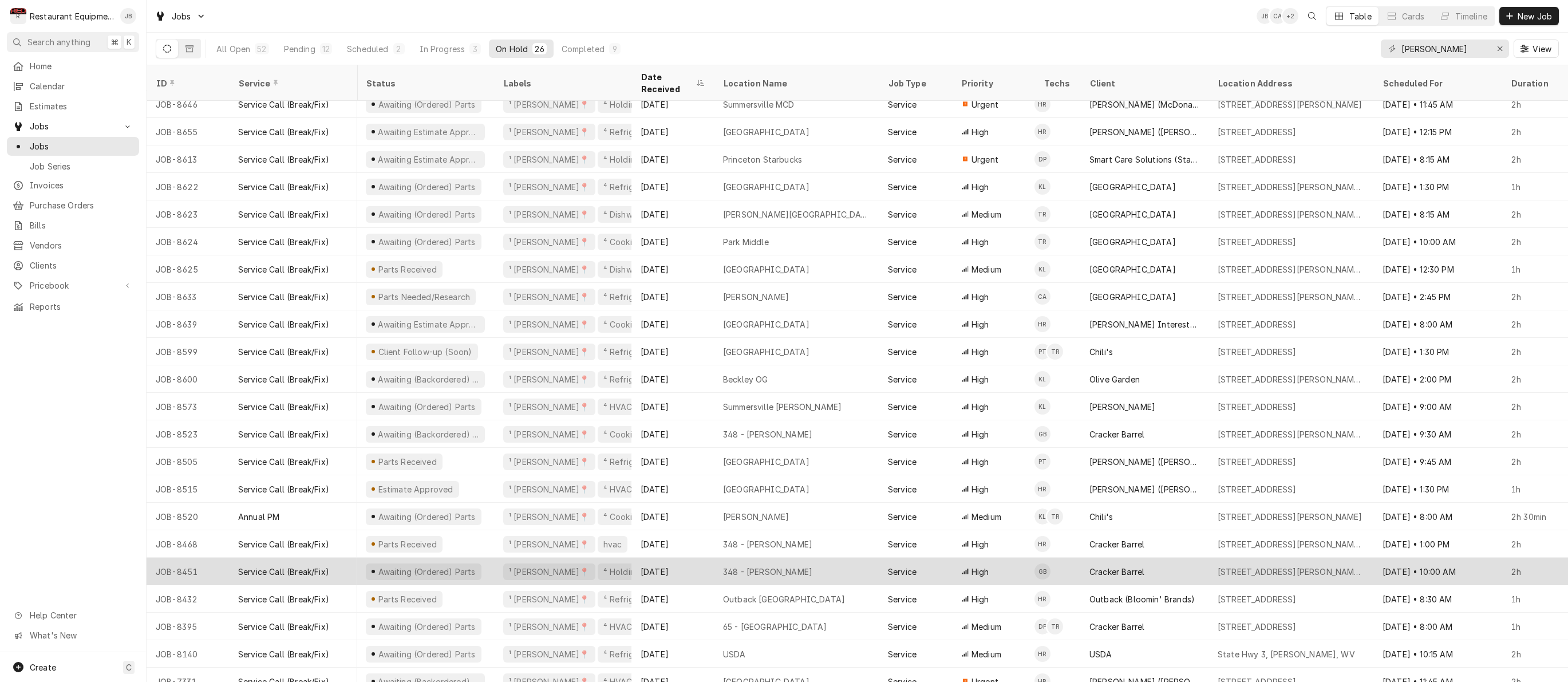
scroll to position [120, 1]
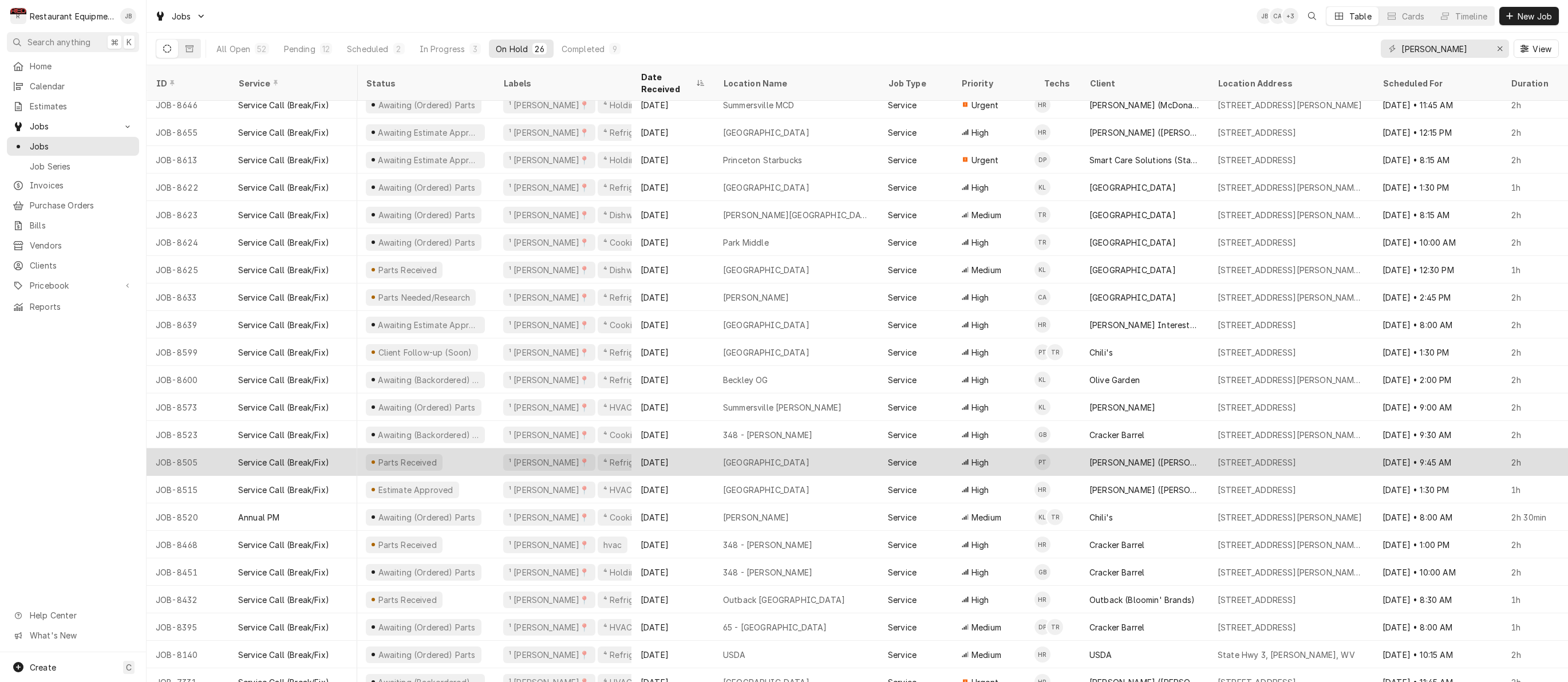
click at [697, 449] on div "Aug 13" at bounding box center [672, 462] width 82 height 27
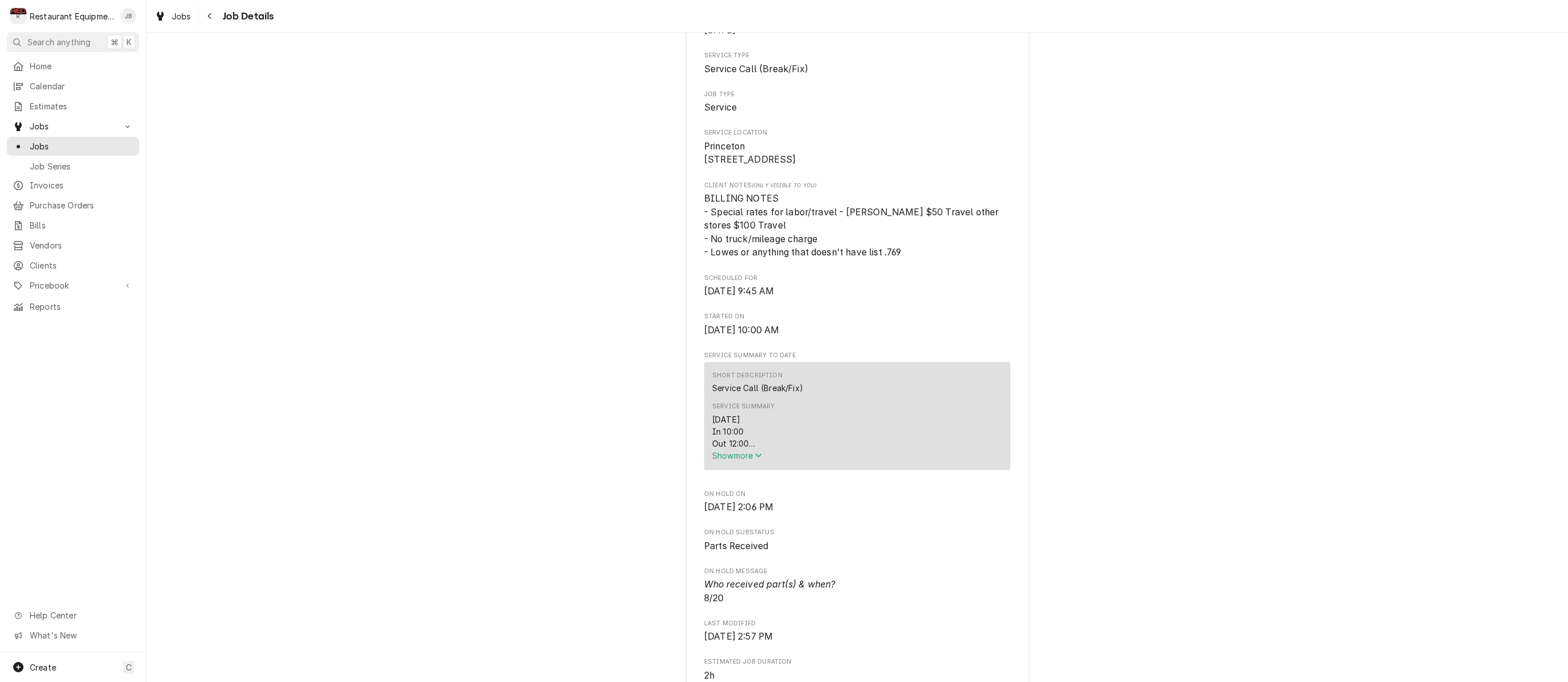
scroll to position [182, 0]
click at [737, 456] on span "Show more" at bounding box center [737, 454] width 50 height 10
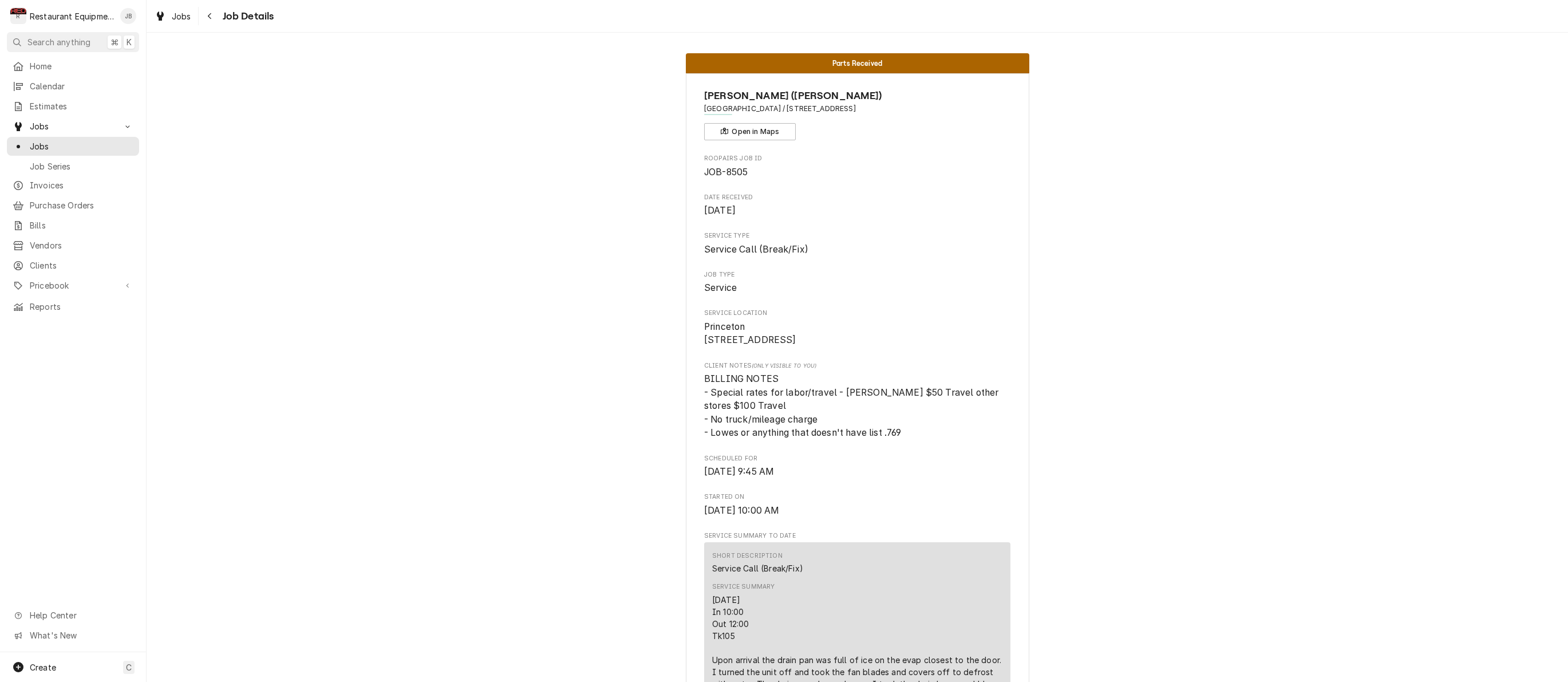
scroll to position [0, 0]
click at [210, 16] on icon "Navigate back" at bounding box center [209, 16] width 3 height 6
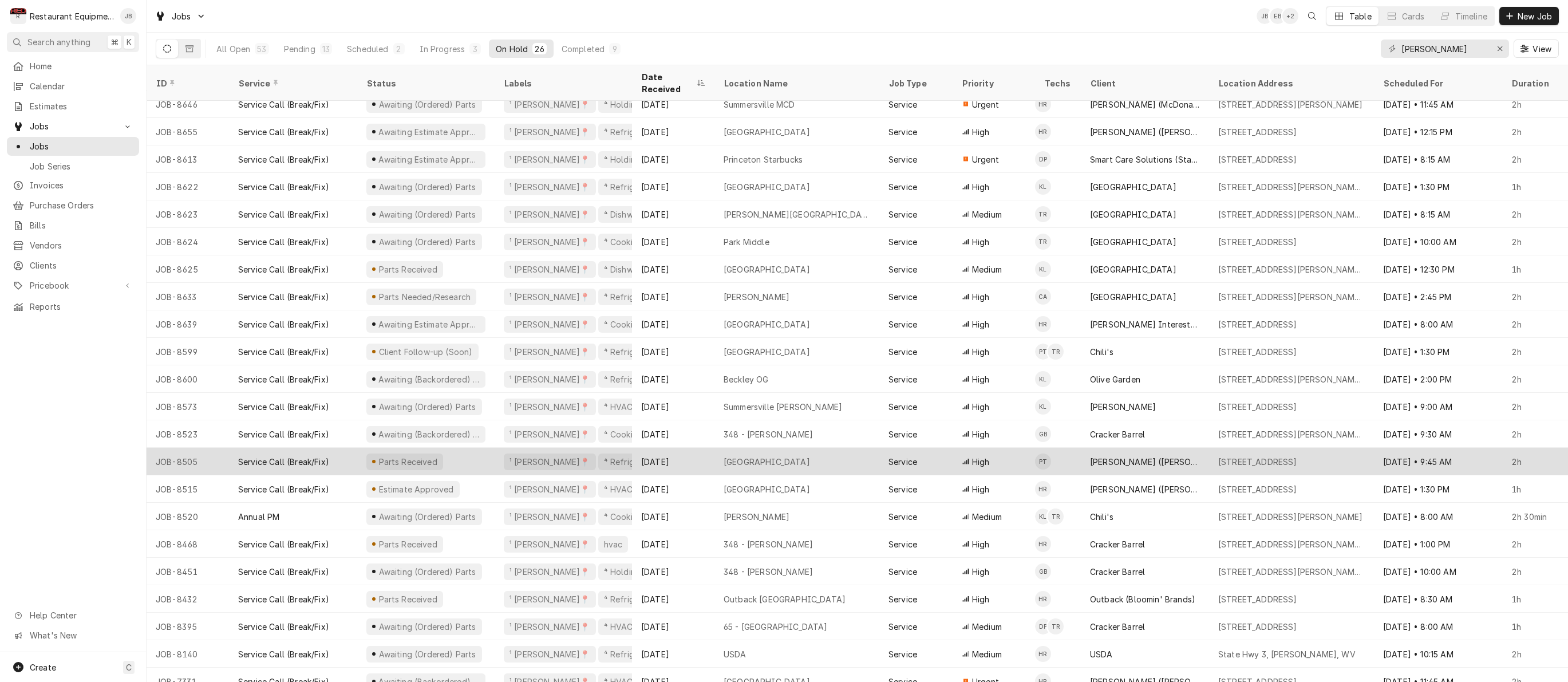
scroll to position [120, 0]
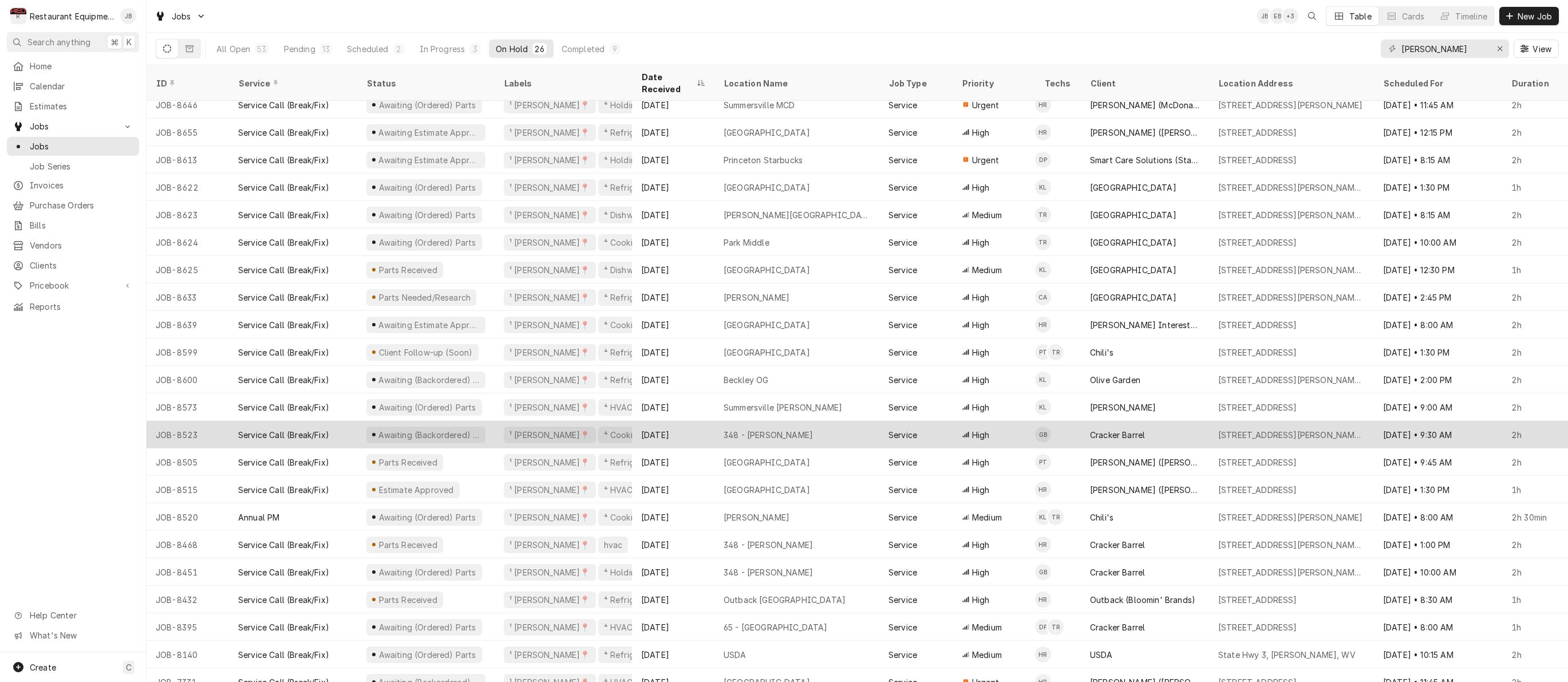
click at [808, 427] on div "348 - Beckley" at bounding box center [797, 434] width 165 height 27
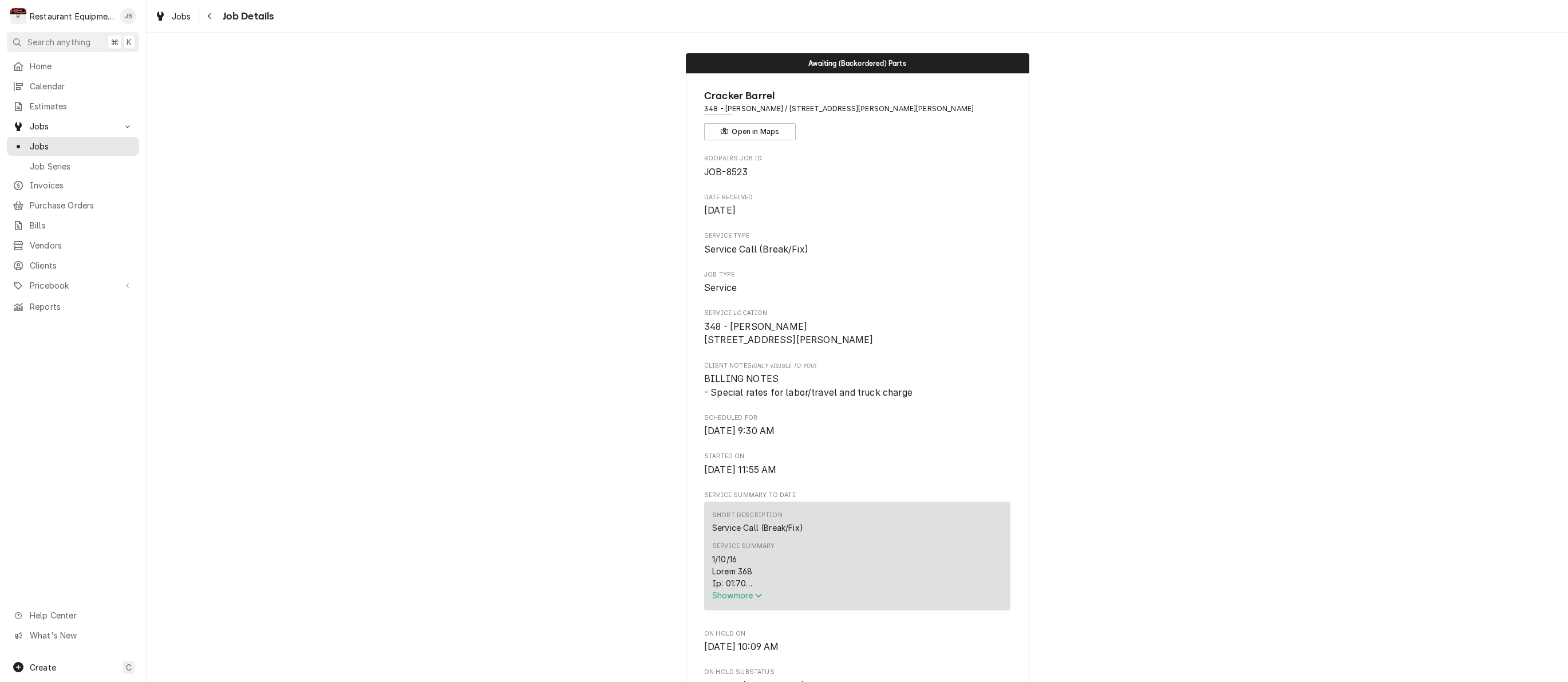
click at [731, 600] on span "Show more" at bounding box center [737, 595] width 50 height 10
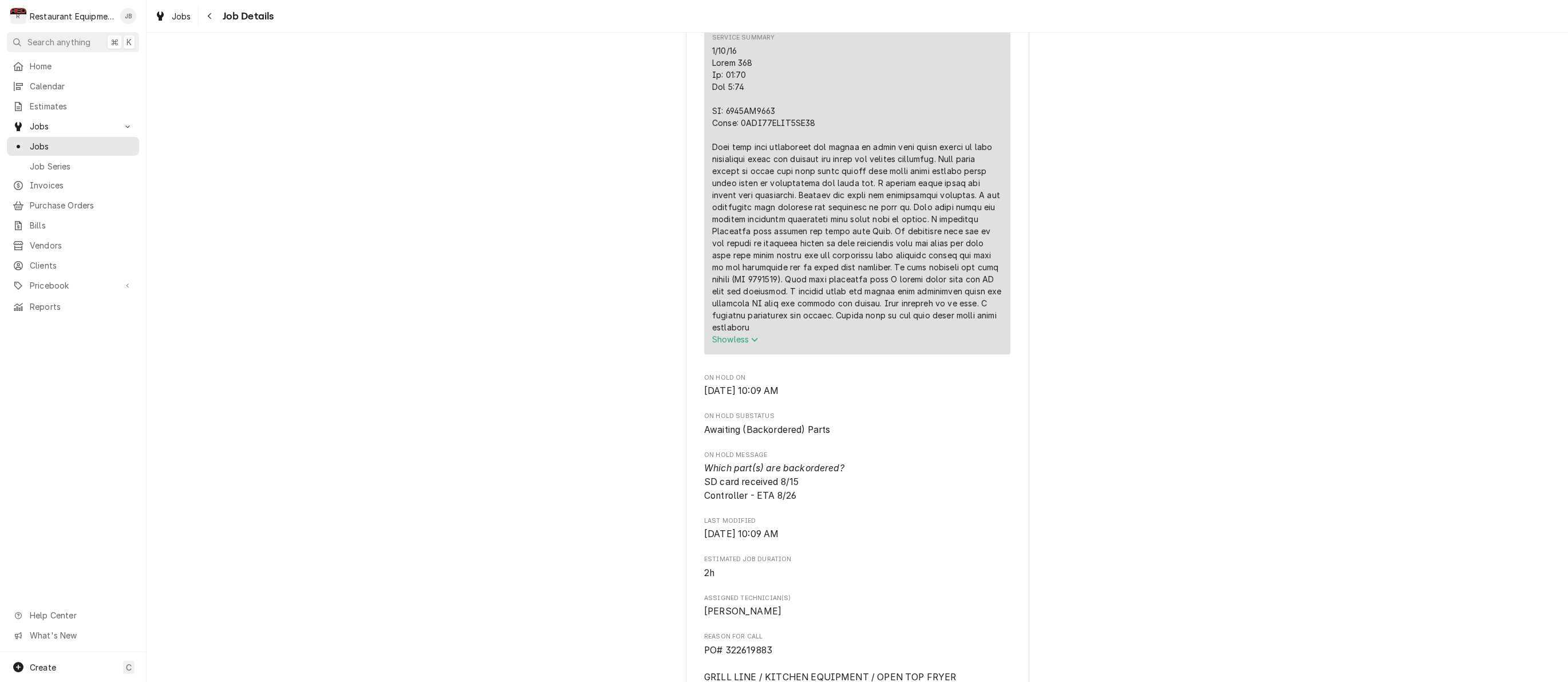
scroll to position [516, 0]
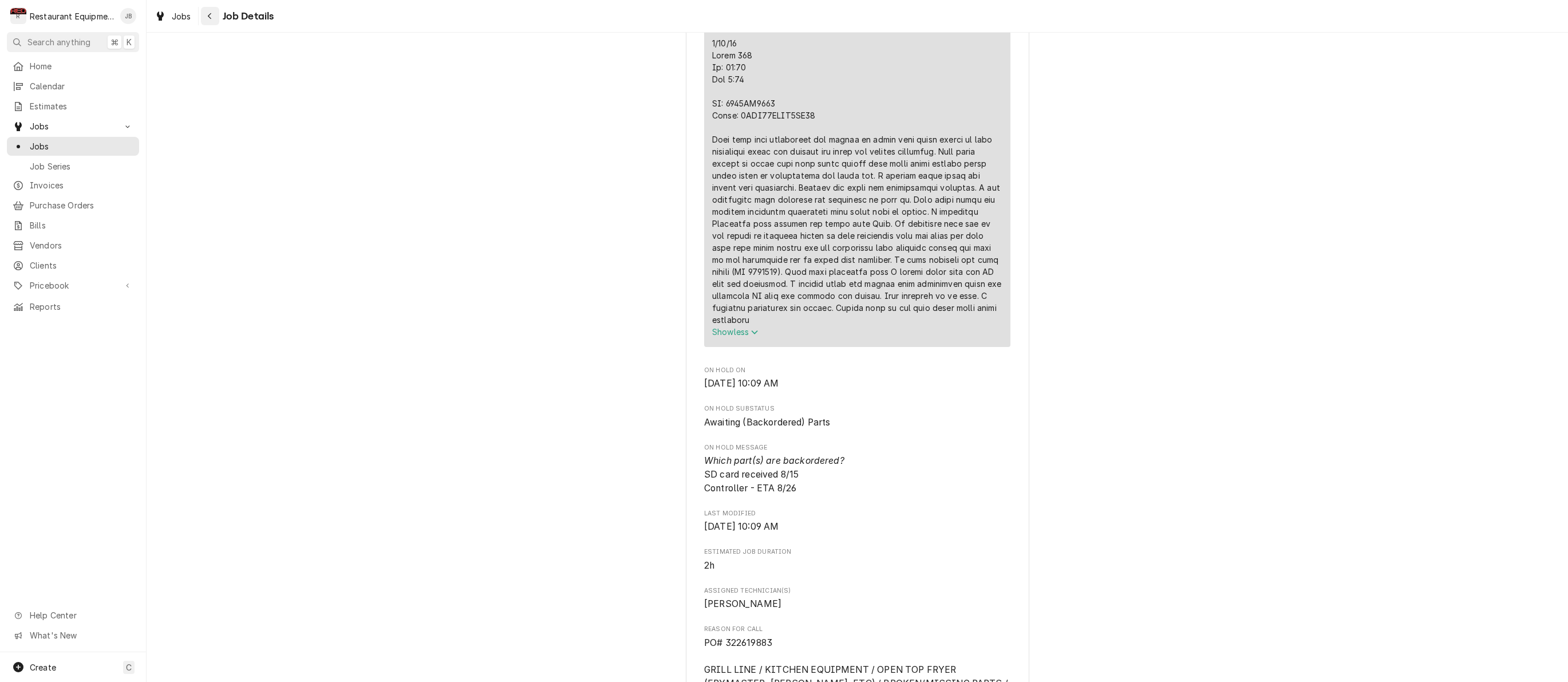
click at [209, 16] on icon "Navigate back" at bounding box center [209, 16] width 3 height 6
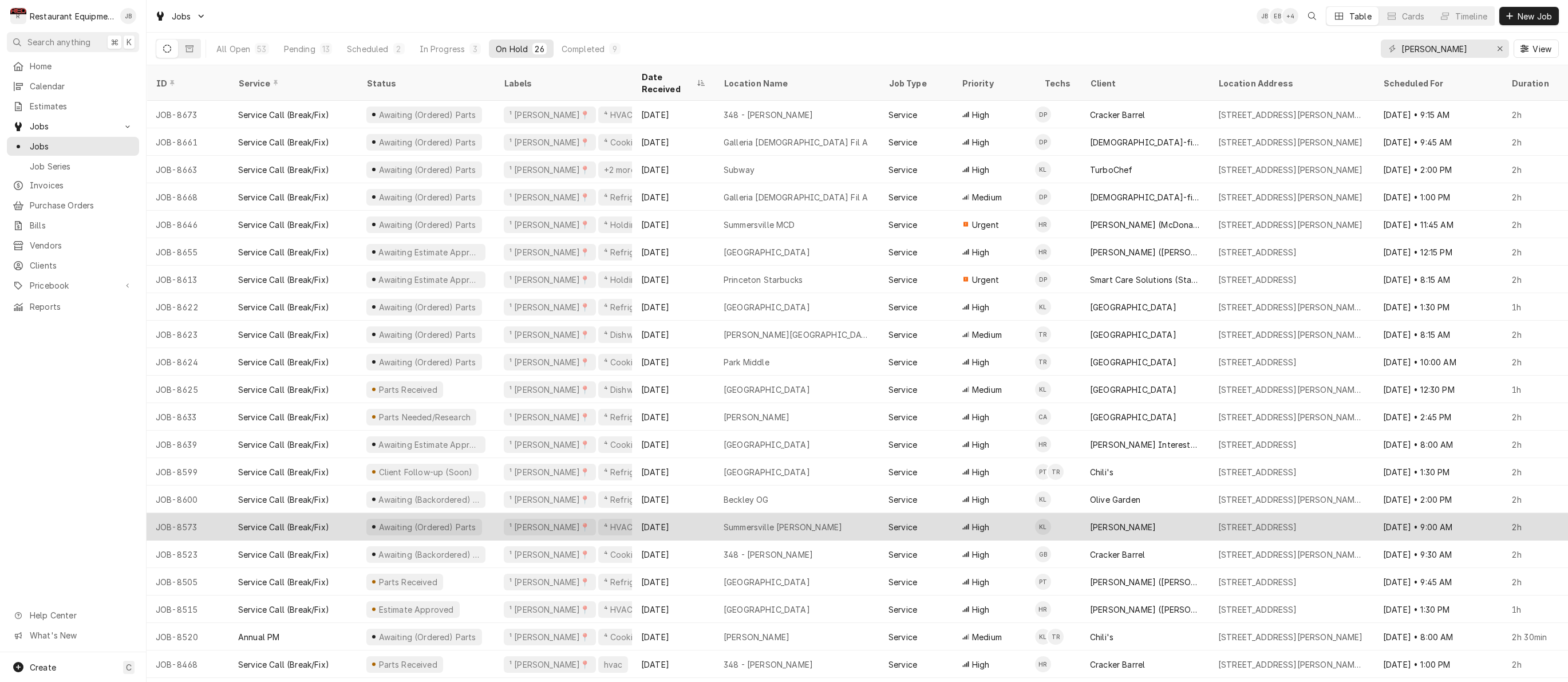
click at [708, 513] on div "Aug 18" at bounding box center [673, 527] width 82 height 27
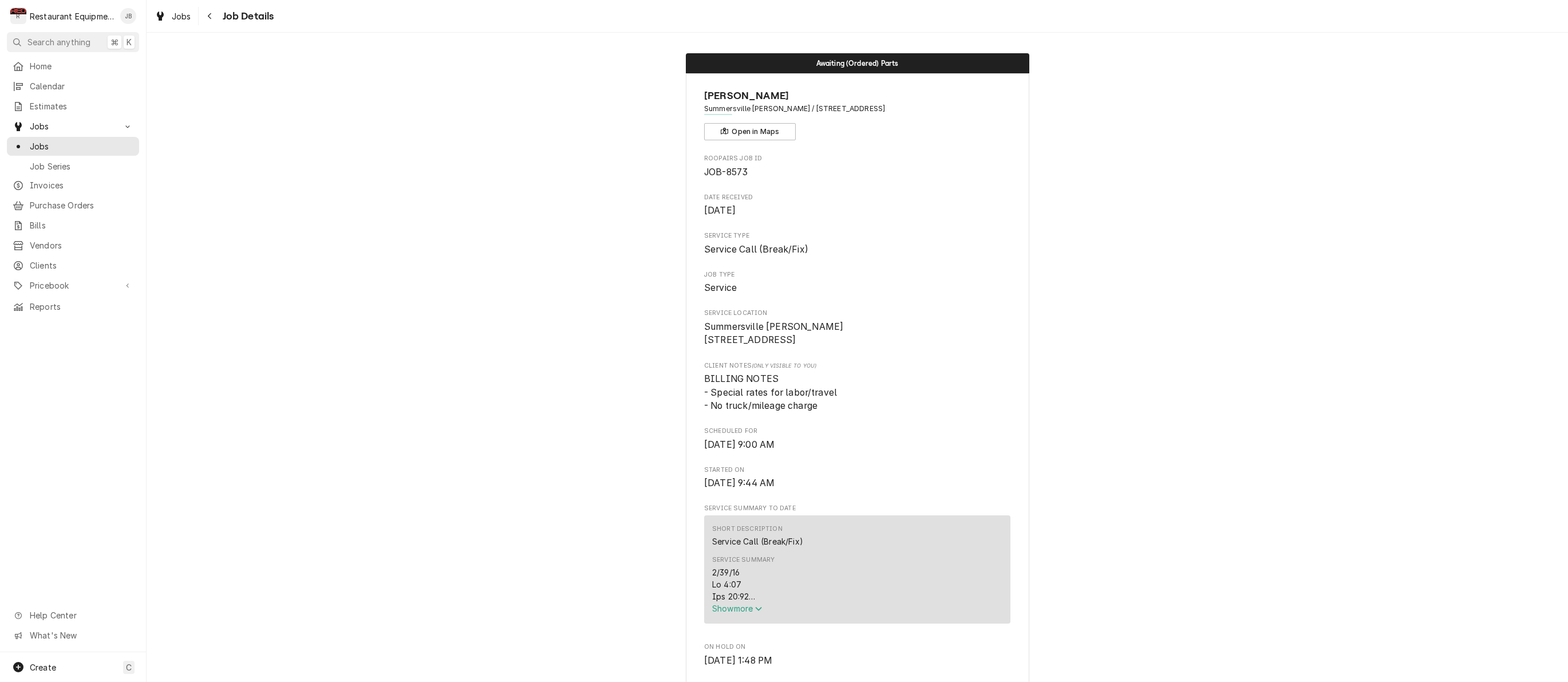
drag, startPoint x: 729, startPoint y: 616, endPoint x: 722, endPoint y: 614, distance: 7.3
click at [729, 613] on span "Show more" at bounding box center [737, 608] width 50 height 10
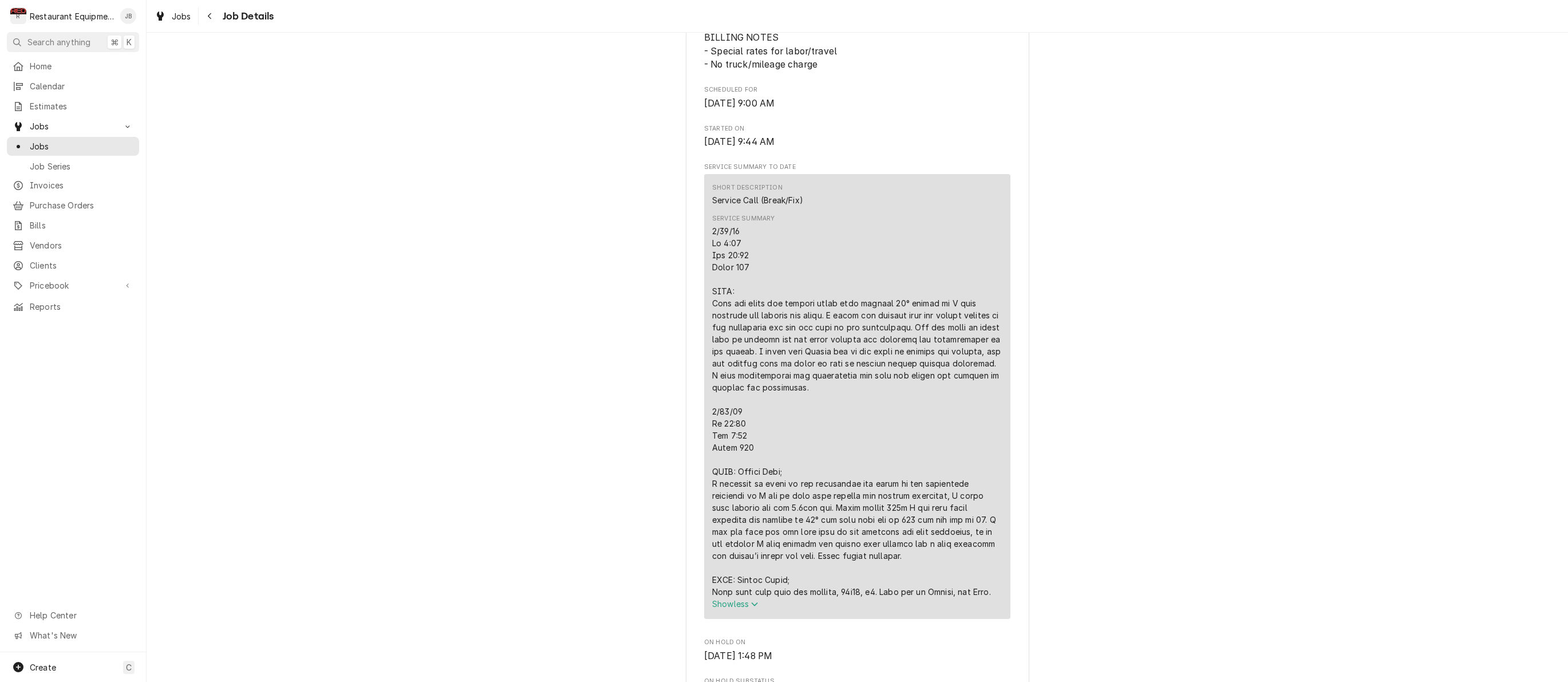
scroll to position [342, 0]
click at [208, 18] on icon "Navigate back" at bounding box center [210, 16] width 5 height 8
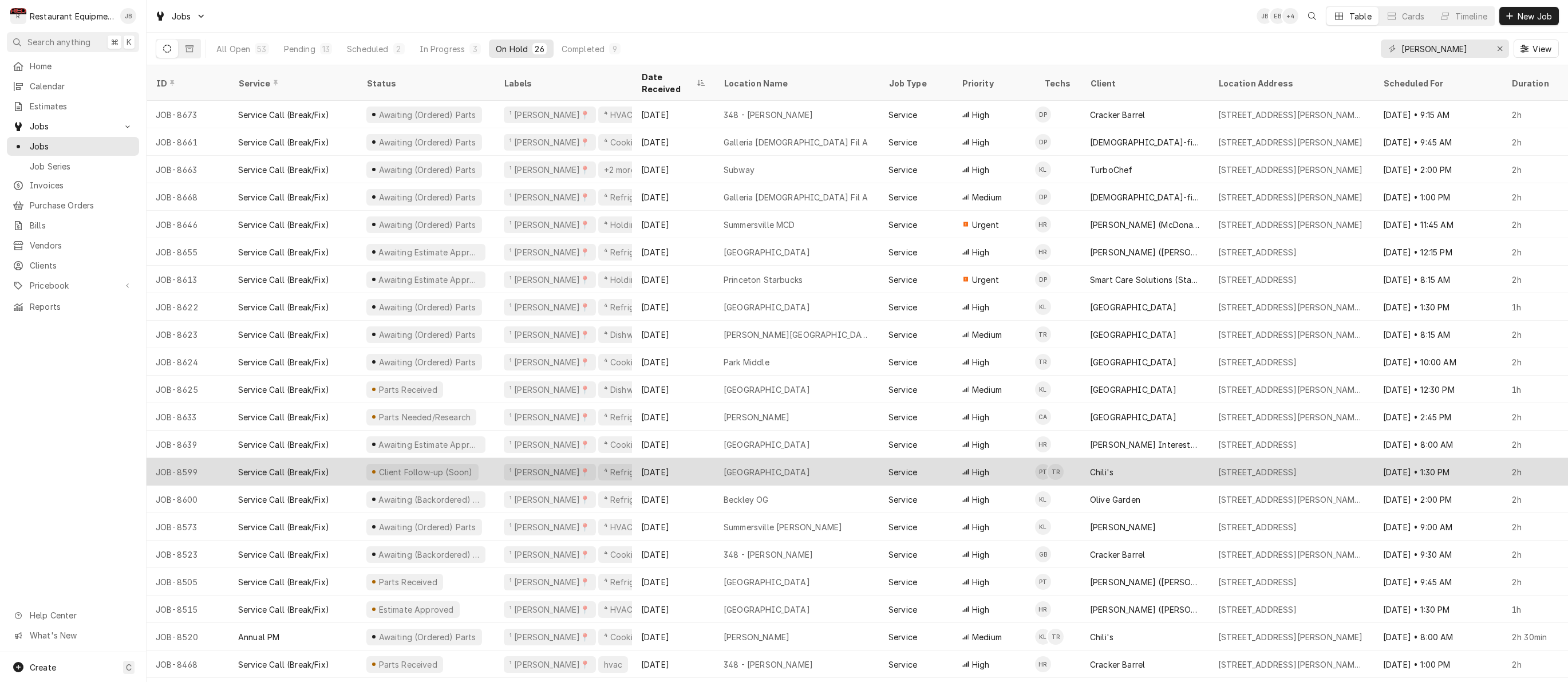
click at [832, 461] on div "[GEOGRAPHIC_DATA]" at bounding box center [797, 472] width 165 height 27
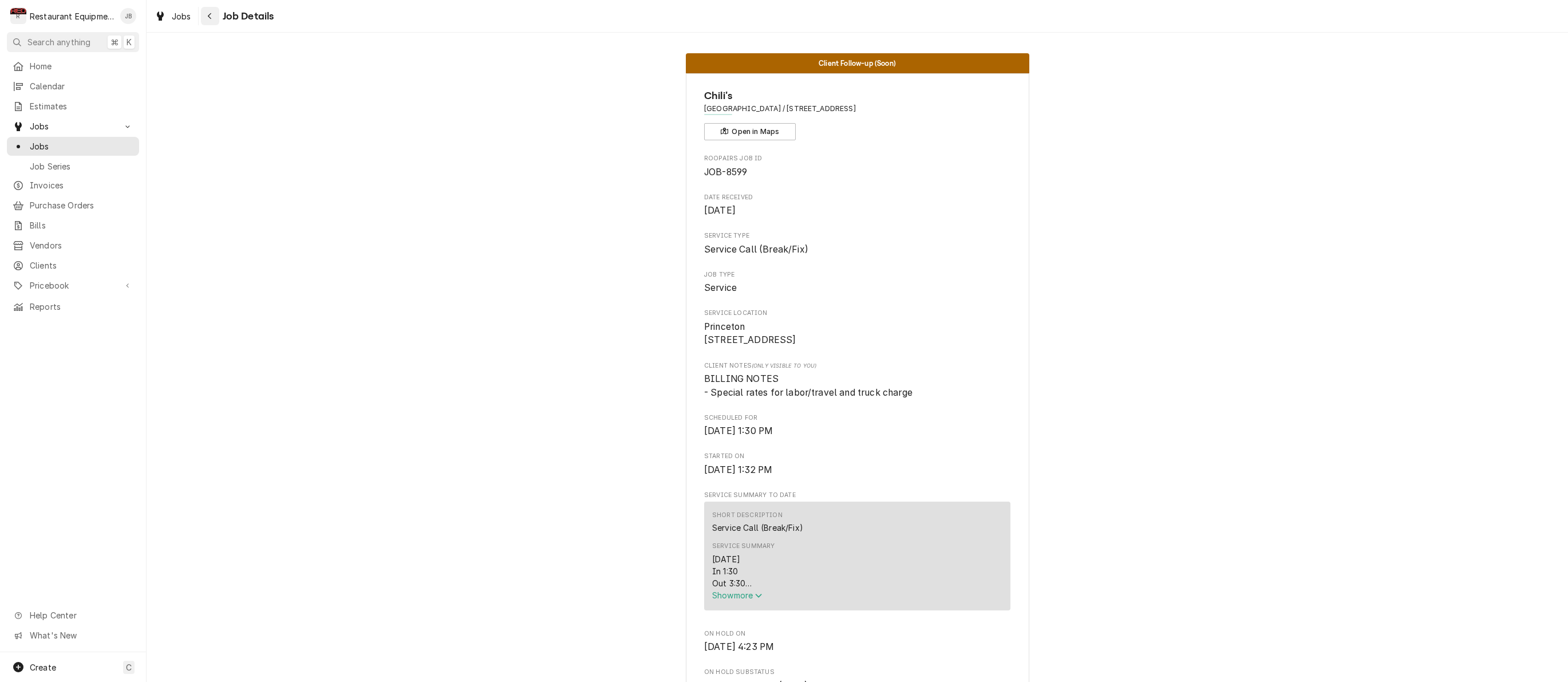
click at [211, 12] on div "Navigate back" at bounding box center [210, 16] width 12 height 12
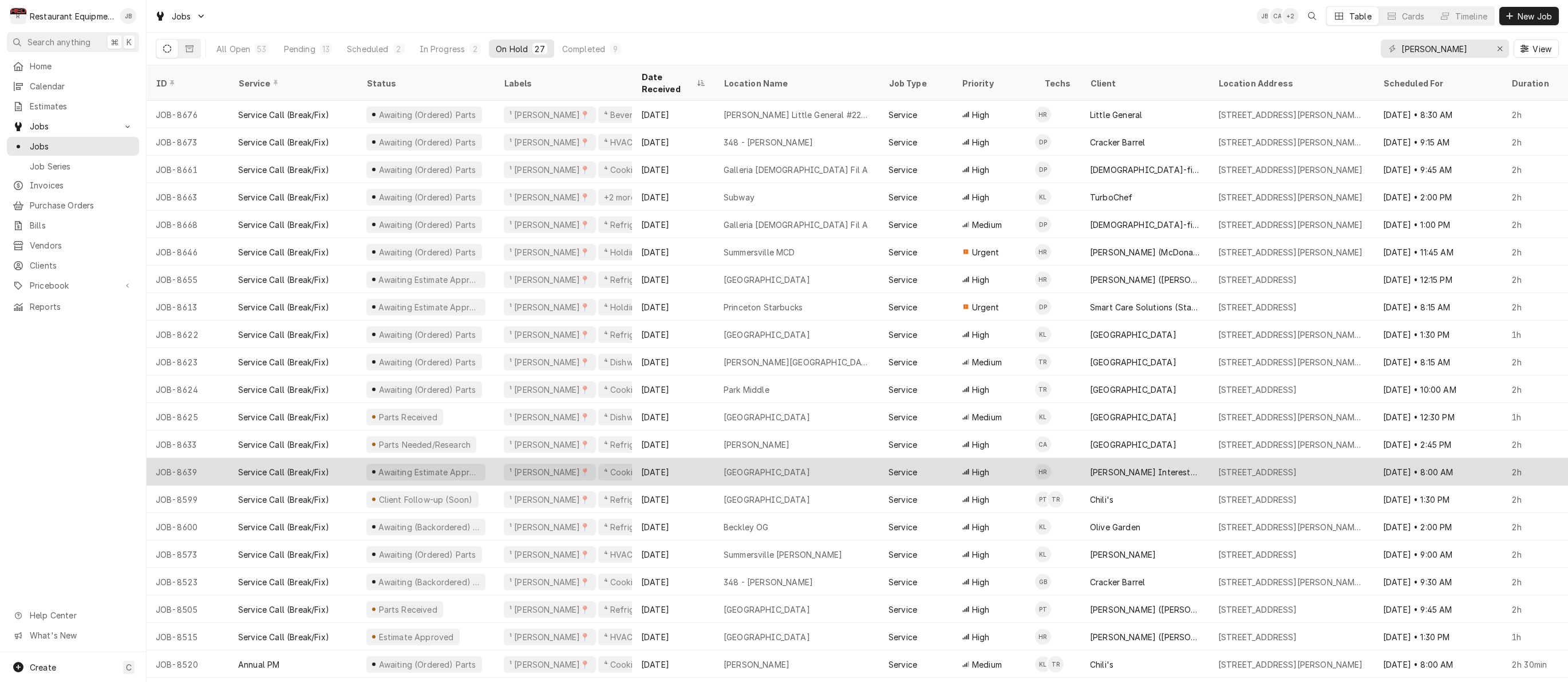
click at [872, 461] on div "[GEOGRAPHIC_DATA]" at bounding box center [797, 472] width 165 height 27
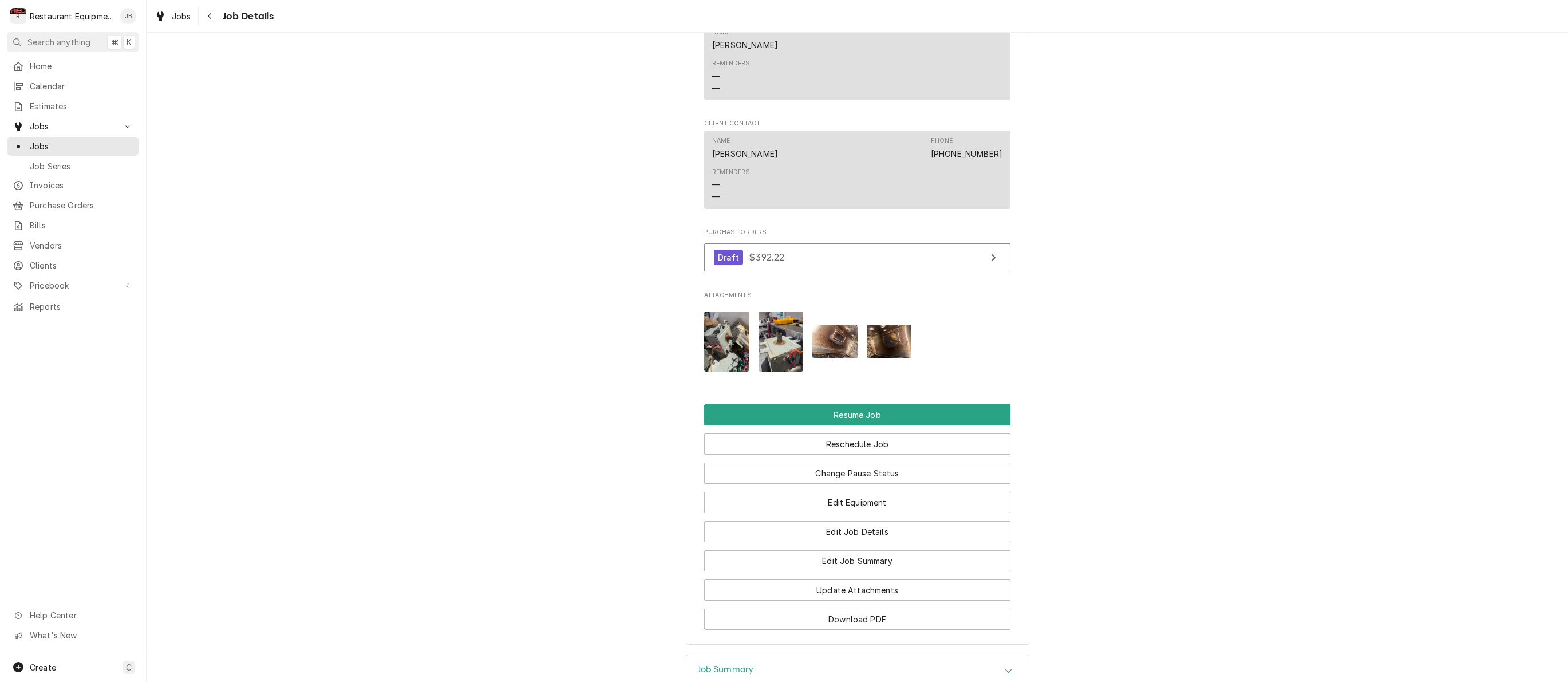
scroll to position [1107, 0]
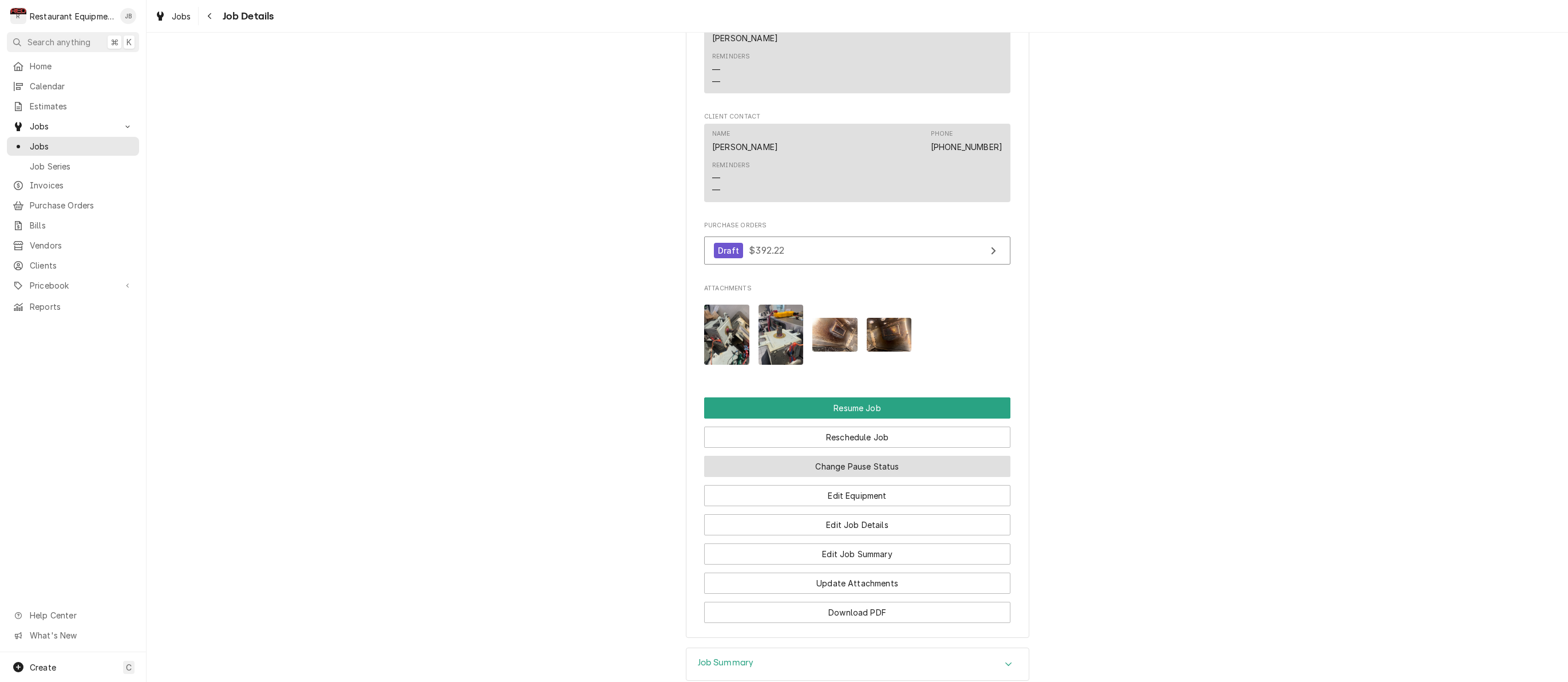
click at [809, 468] on button "Change Pause Status" at bounding box center [858, 466] width 306 height 21
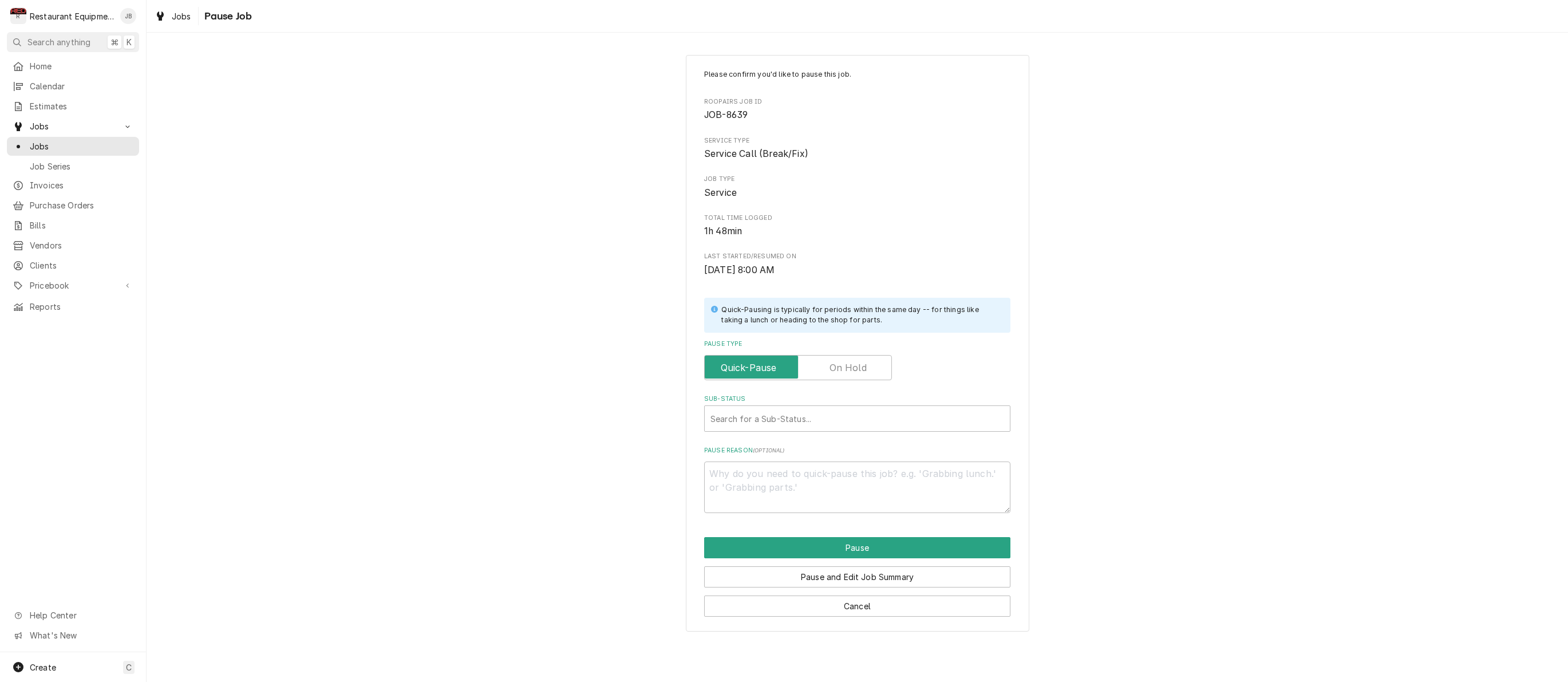
click at [810, 355] on input "Pause Type" at bounding box center [798, 367] width 178 height 25
checkbox input "true"
click at [803, 420] on div "Sub-Status" at bounding box center [857, 419] width 293 height 20
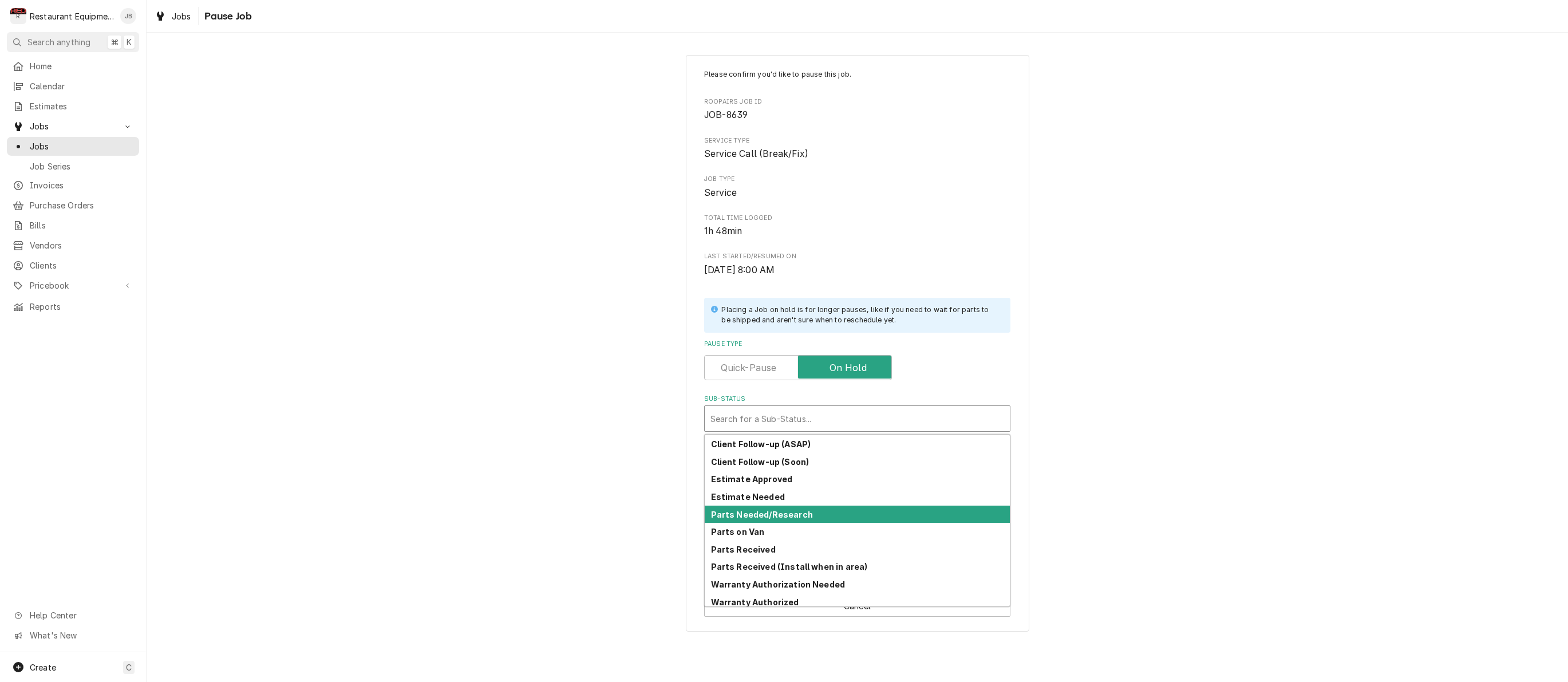
scroll to position [123, 0]
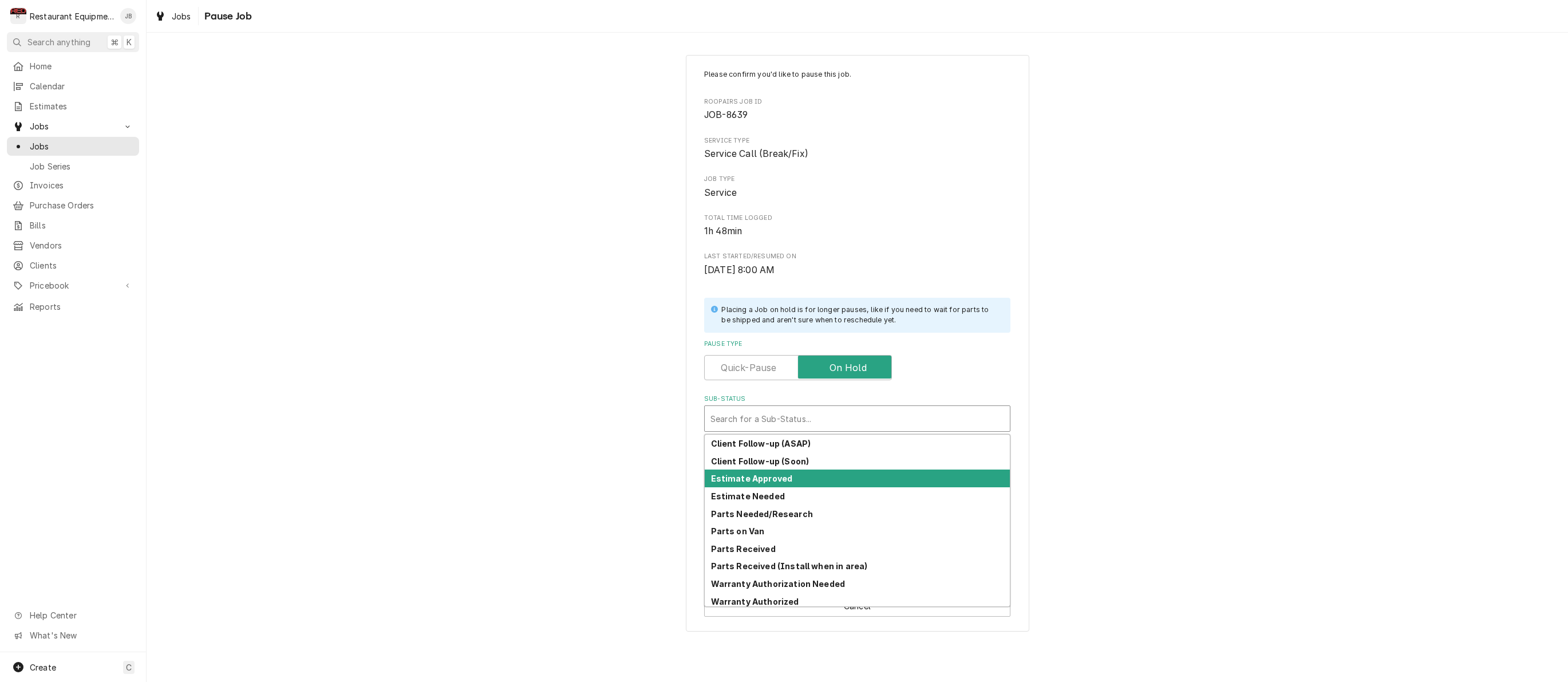
click at [783, 478] on div "Estimate Approved" at bounding box center [857, 478] width 305 height 18
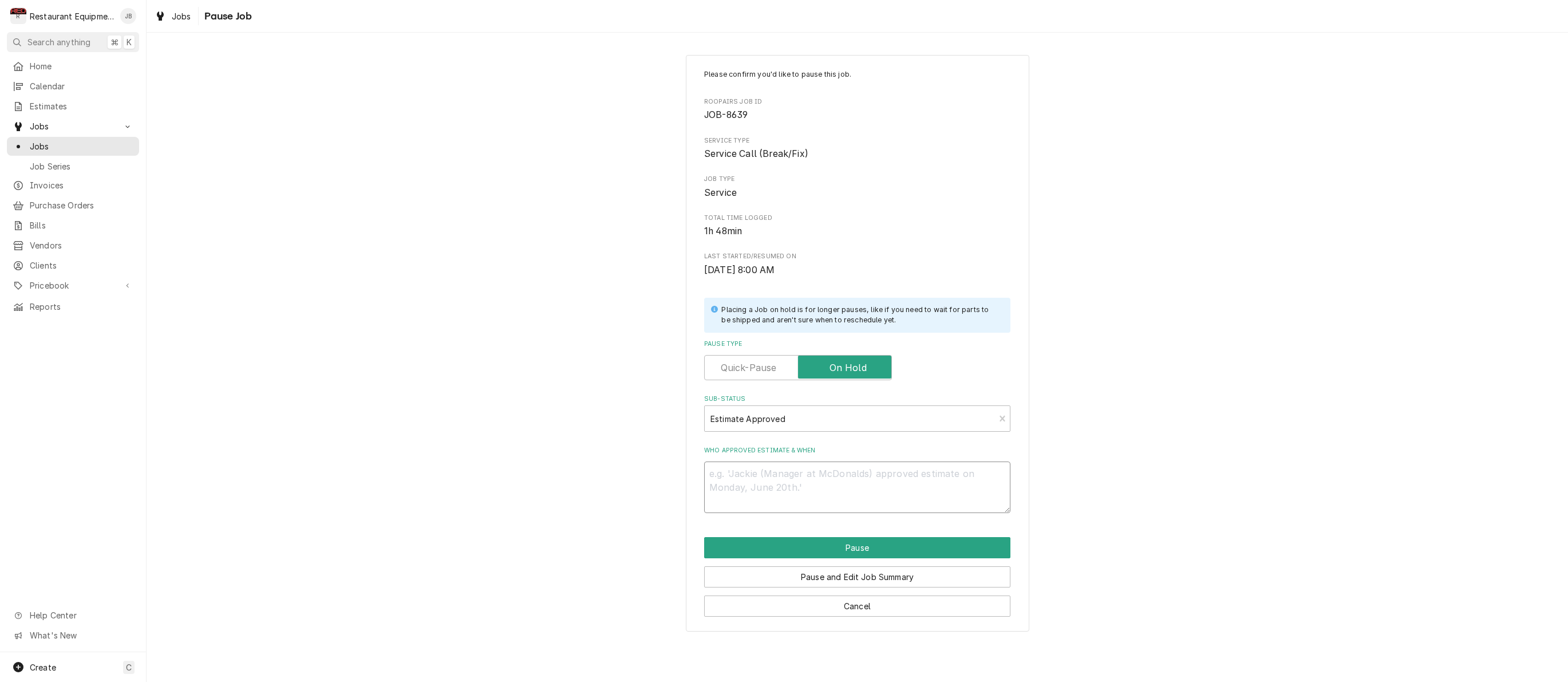
click at [784, 481] on textarea "Who approved estimate & when" at bounding box center [858, 487] width 306 height 52
type textarea "x"
type textarea "c"
type textarea "x"
type textarea "ch"
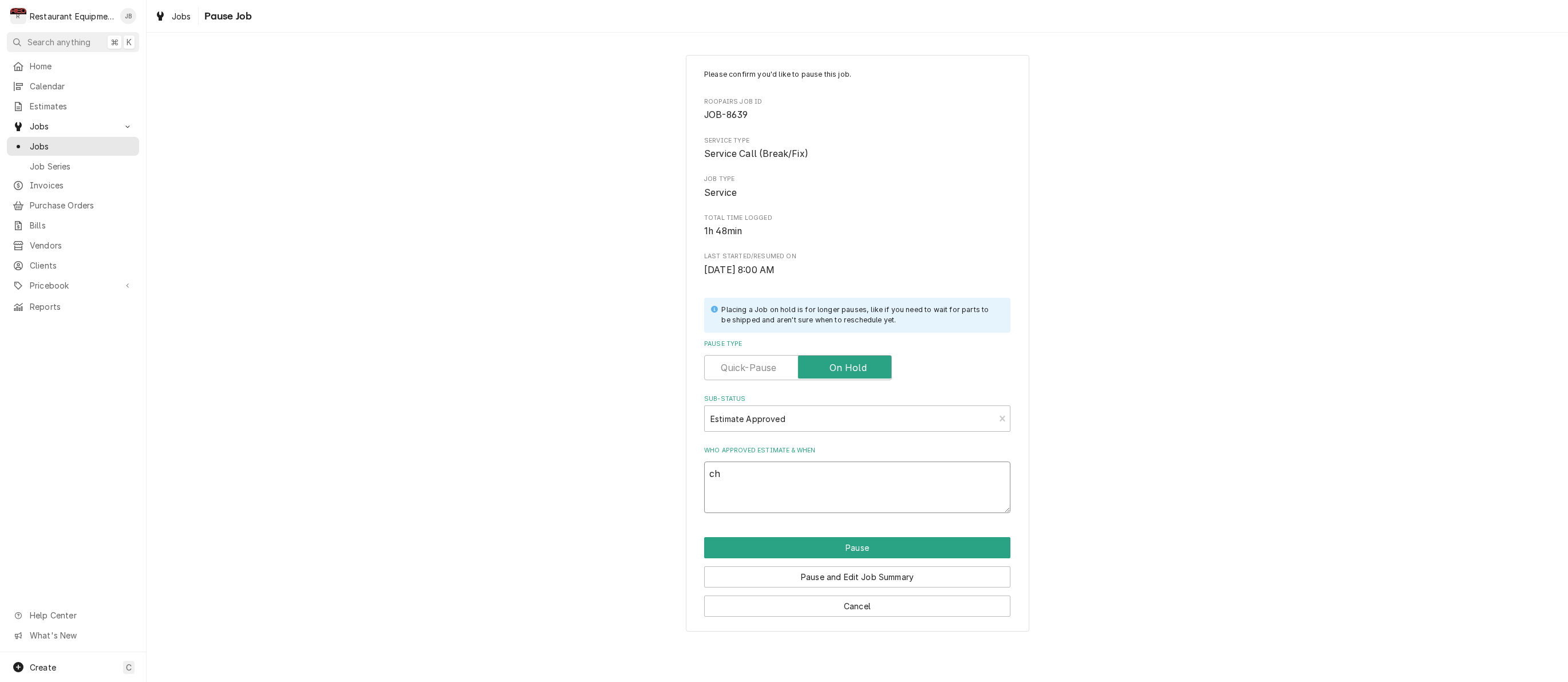
type textarea "x"
type textarea "chr"
type textarea "x"
type textarea "chri"
type textarea "x"
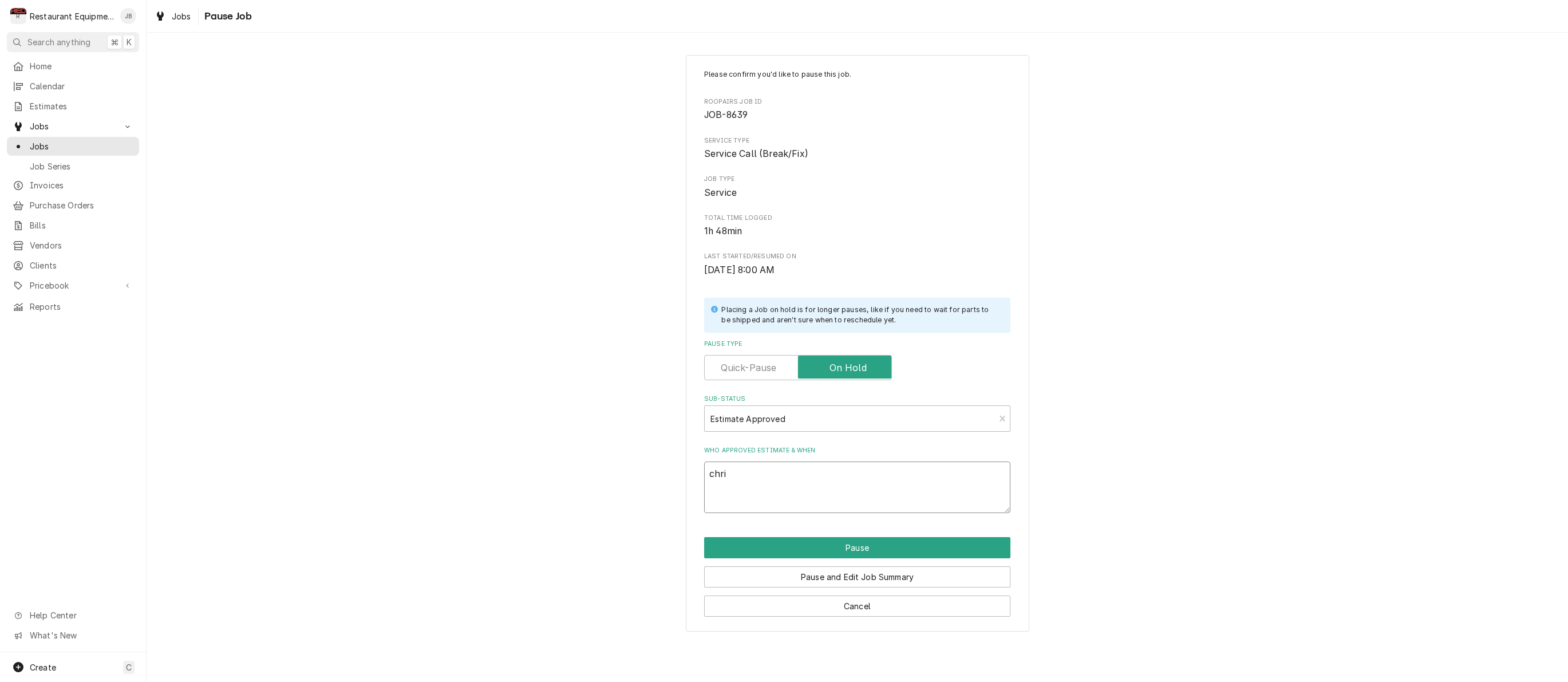
type textarea "chris"
type textarea "x"
type textarea "chriss"
type textarea "x"
type textarea "chrissy"
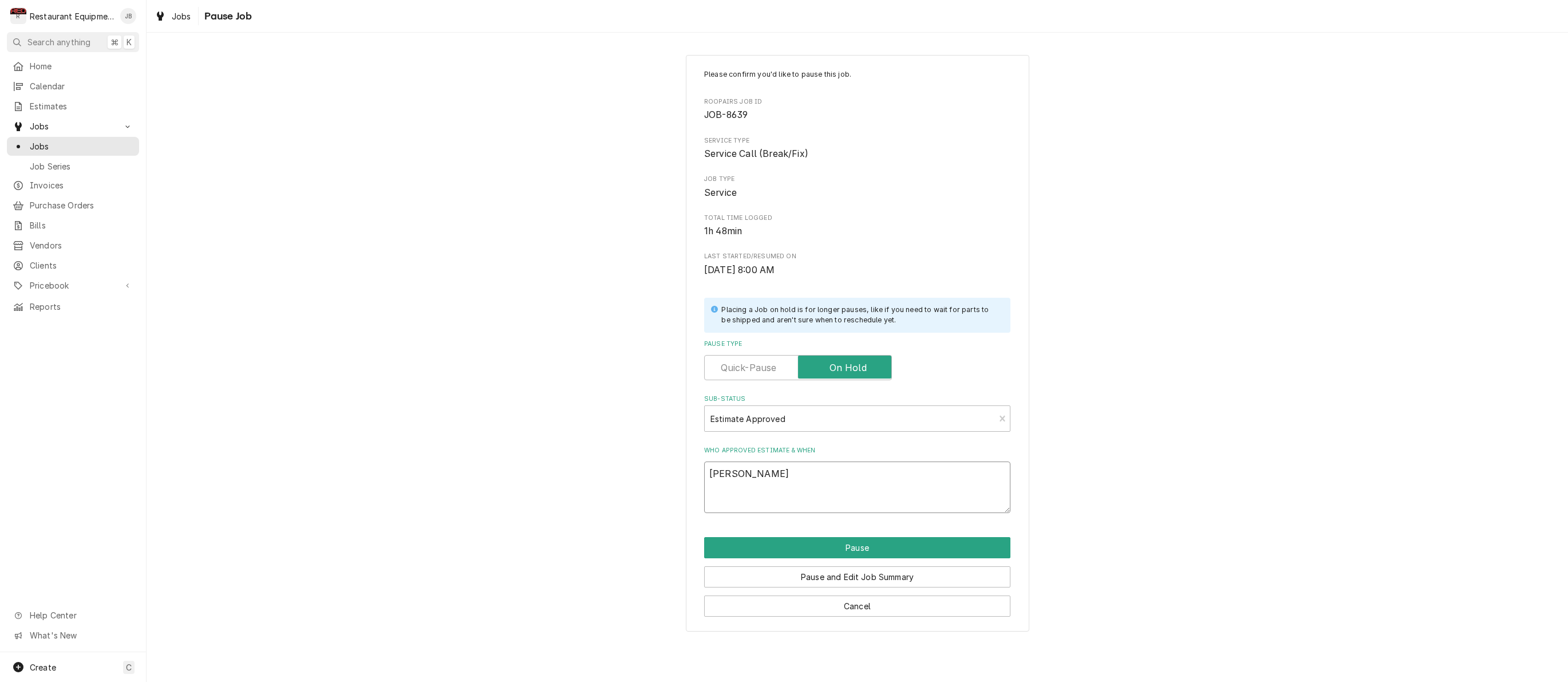
type textarea "x"
type textarea "chrissyh"
type textarea "x"
type textarea "Chrissy"
type textarea "x"
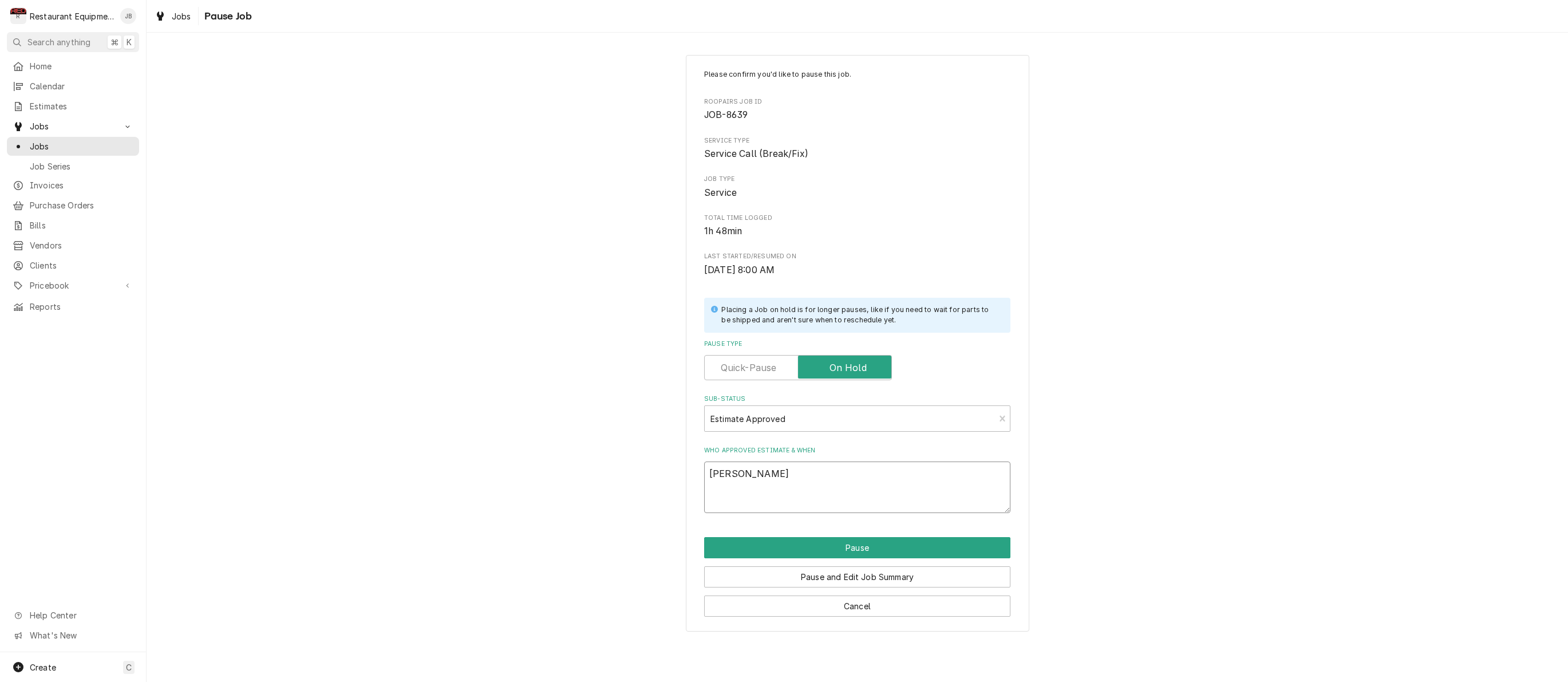
type textarea "Chrissy i"
type textarea "x"
type textarea "Chrissy is"
type textarea "x"
type textarea "Chrissy is"
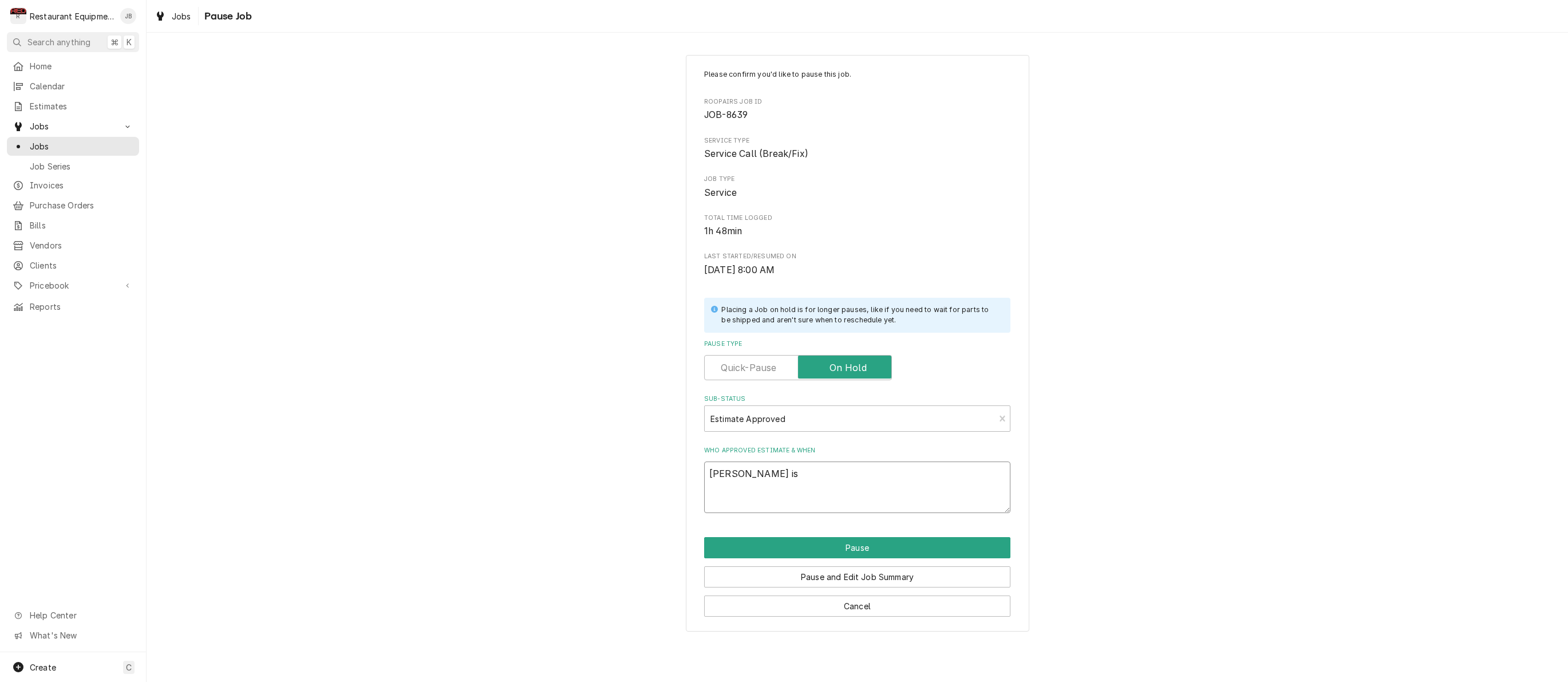
type textarea "x"
type textarea "Chrissy is p"
type textarea "x"
type textarea "Chrissy is pr"
type textarea "x"
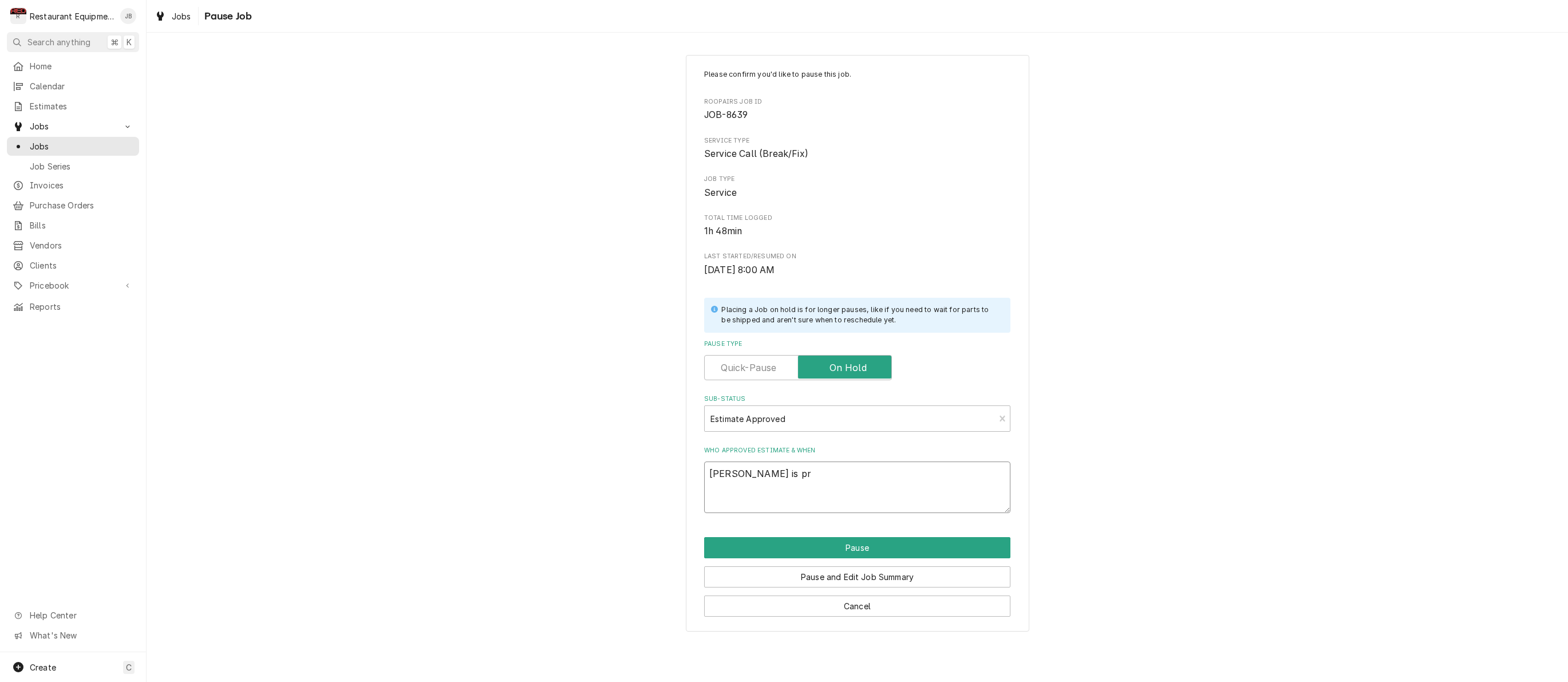
type textarea "Chrissy is p"
type textarea "x"
type textarea "Chrissy is"
type textarea "x"
type textarea "Chrissy is o"
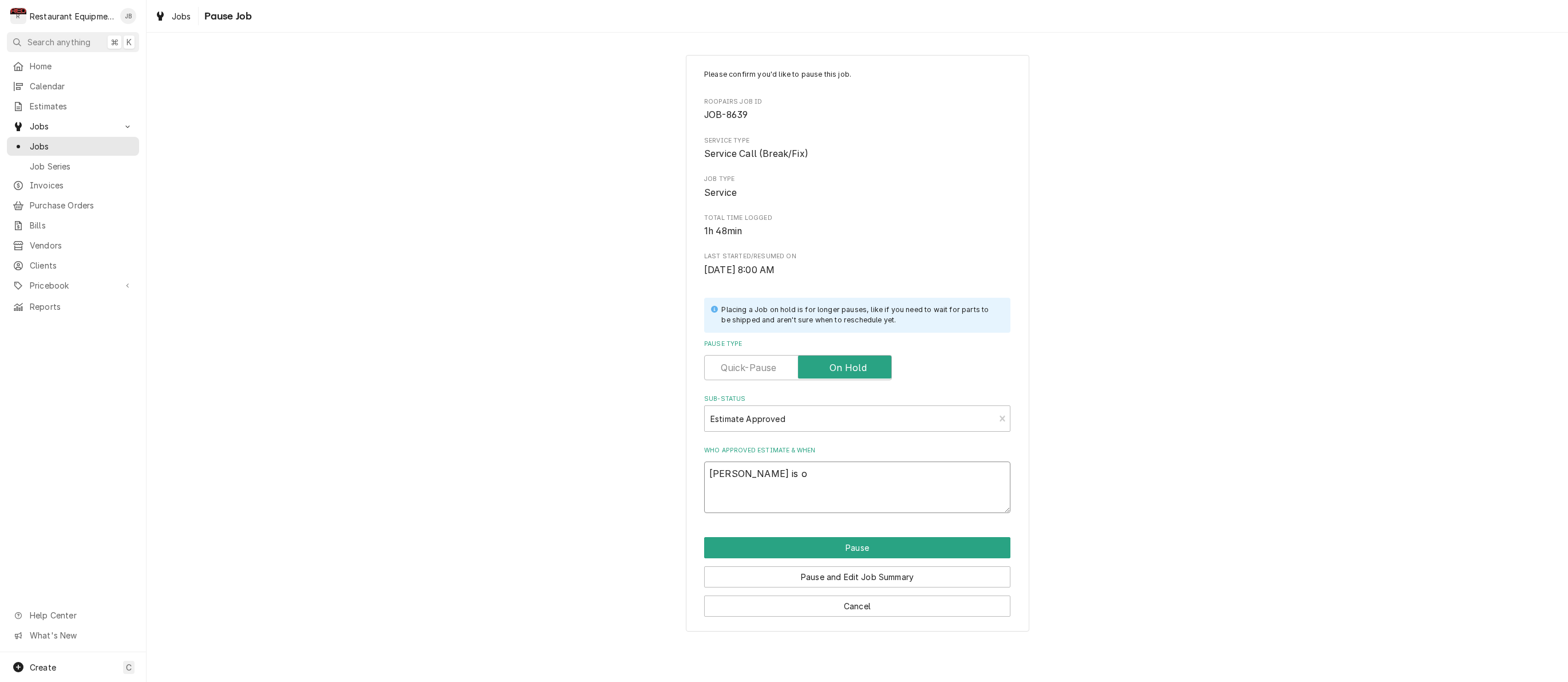
type textarea "x"
type textarea "Chrissy is or"
type textarea "x"
type textarea "Chrissy is ord"
type textarea "x"
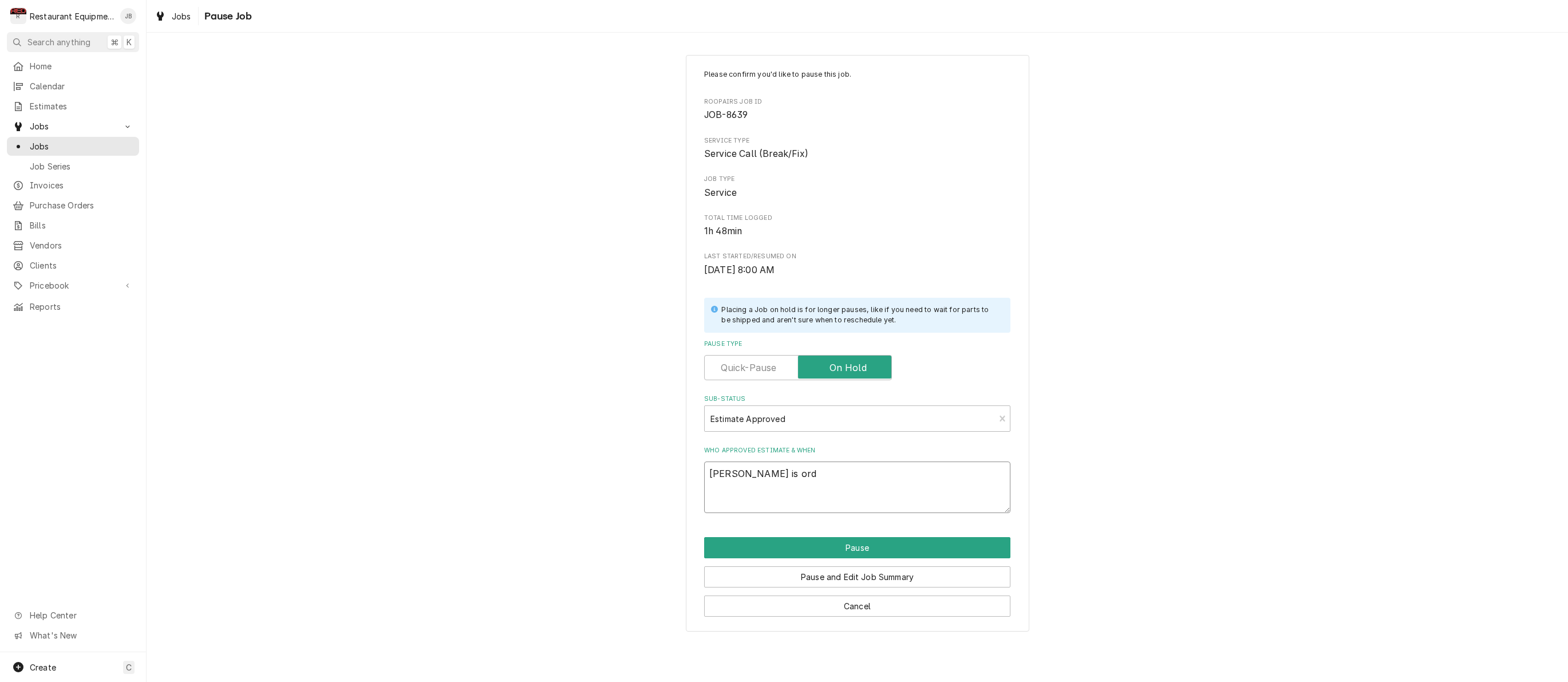
type textarea "Chrissy is orde"
type textarea "x"
type textarea "Chrissy is order"
type textarea "x"
type textarea "Chrissy is orderi"
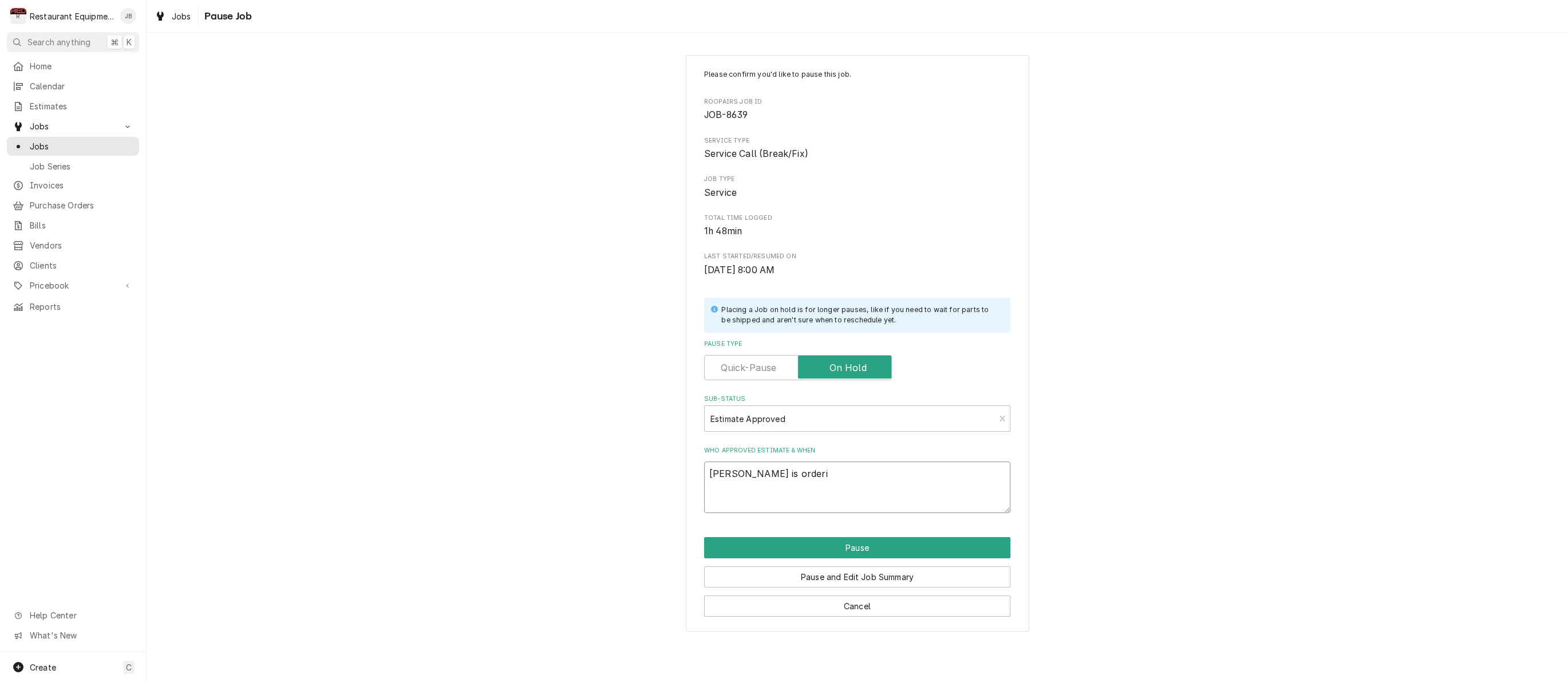
type textarea "x"
type textarea "Chrissy is orderin"
type textarea "x"
type textarea "Chrissy is ordering"
type textarea "x"
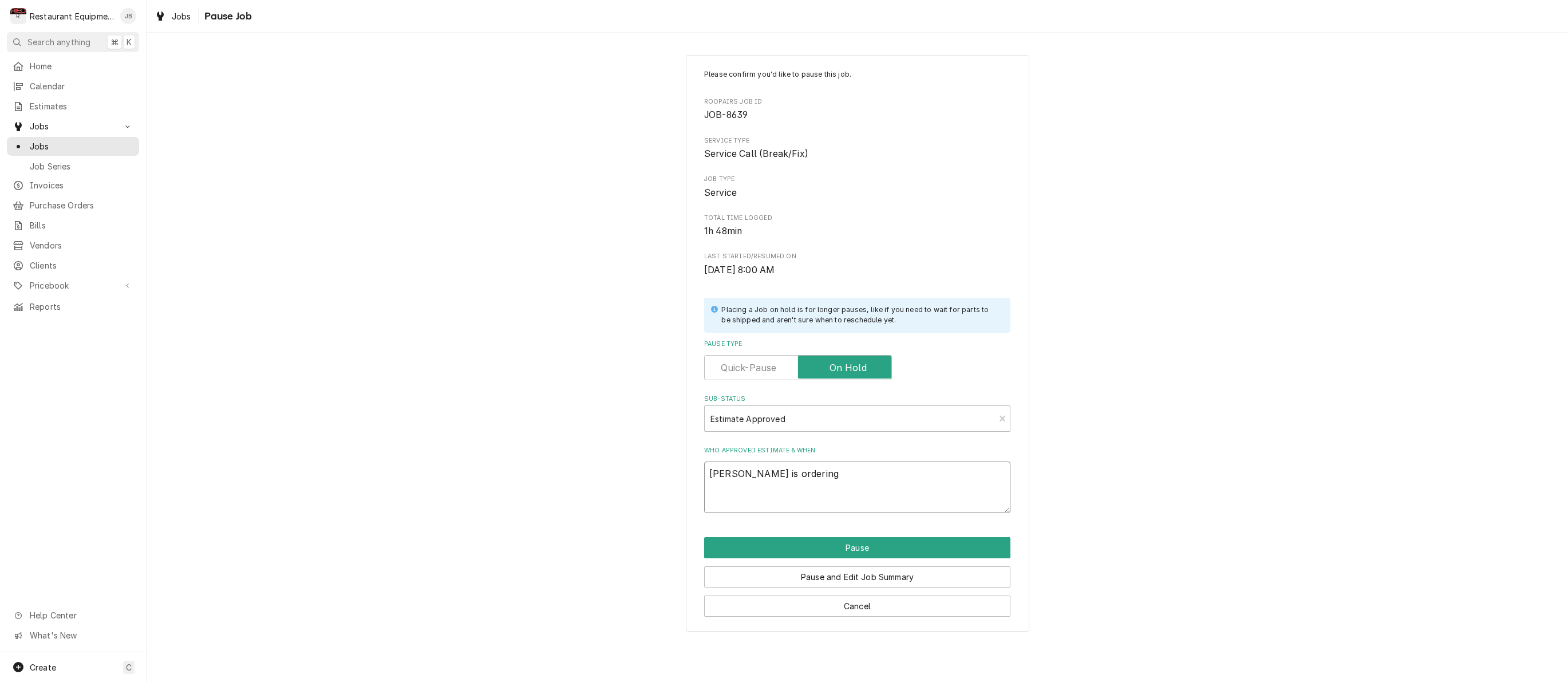
type textarea "Chrissy is ordering"
type textarea "x"
type textarea "Chrissy is ordering t"
type textarea "x"
type textarea "Chrissy is ordering to"
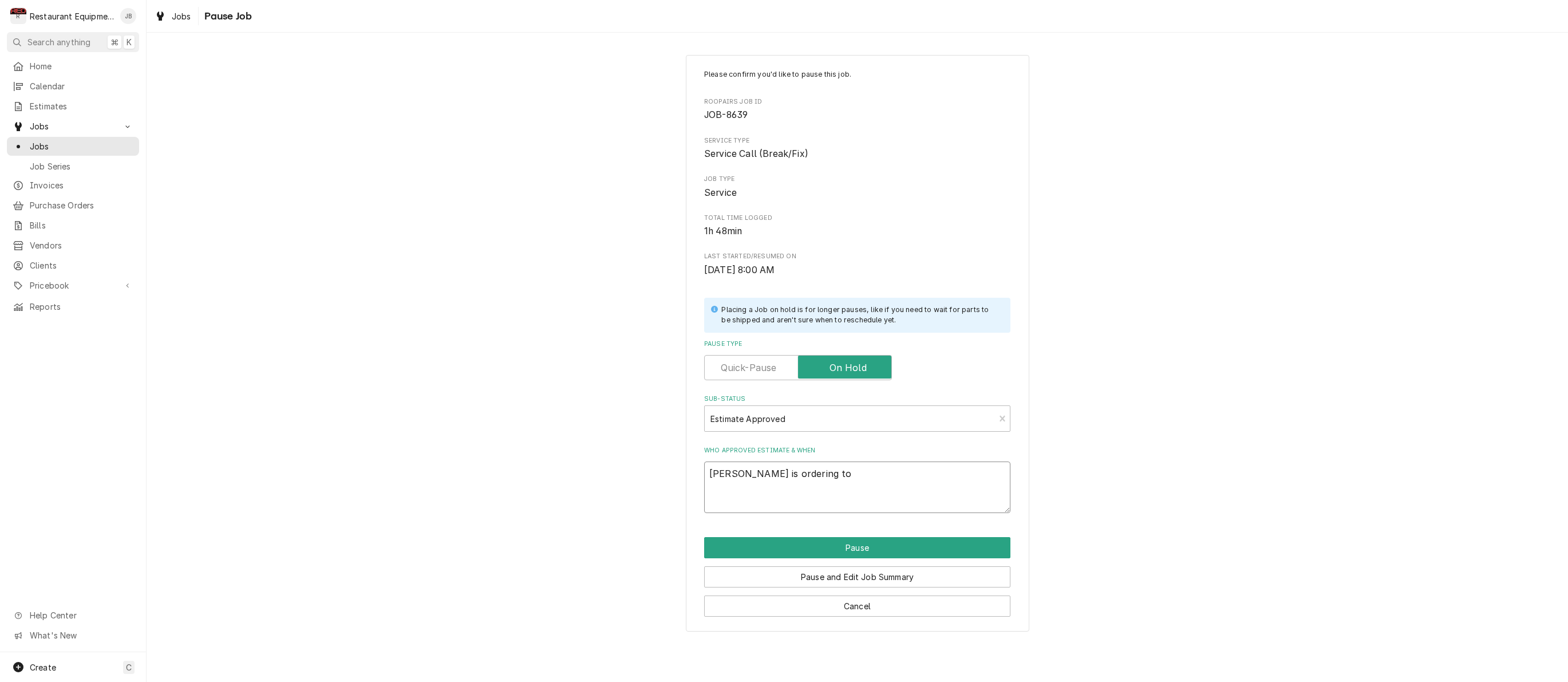
type textarea "x"
type textarea "Chrissy is ordering tod"
type textarea "x"
type textarea "Chrissy is ordering toda"
type textarea "x"
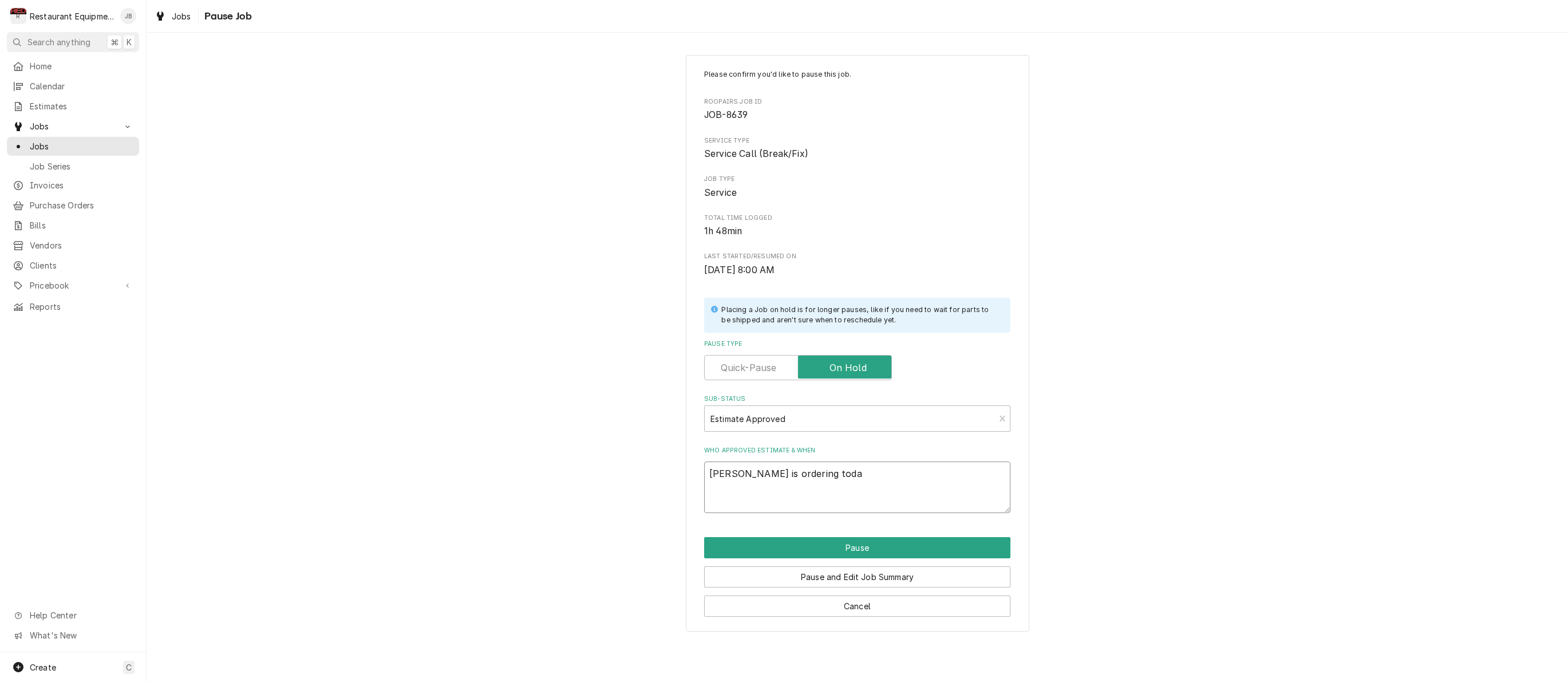
type textarea "Chrissy is ordering today"
type textarea "x"
type textarea "Chrissy is ordering today."
type textarea "x"
type textarea "Chrissy is ordering today. 8"
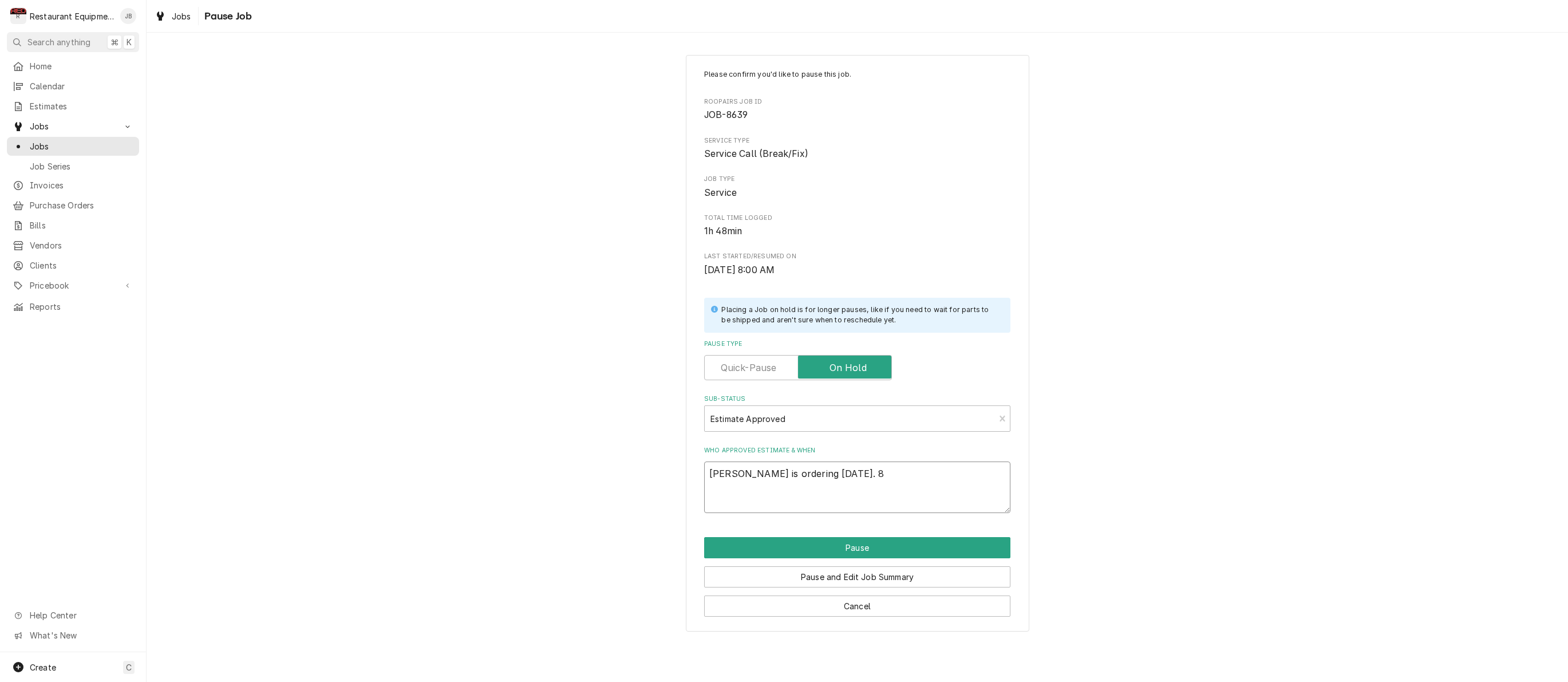
type textarea "x"
type textarea "Chrissy is ordering today. 8="
type textarea "x"
type textarea "Chrissy is ordering today. 8=/"
type textarea "x"
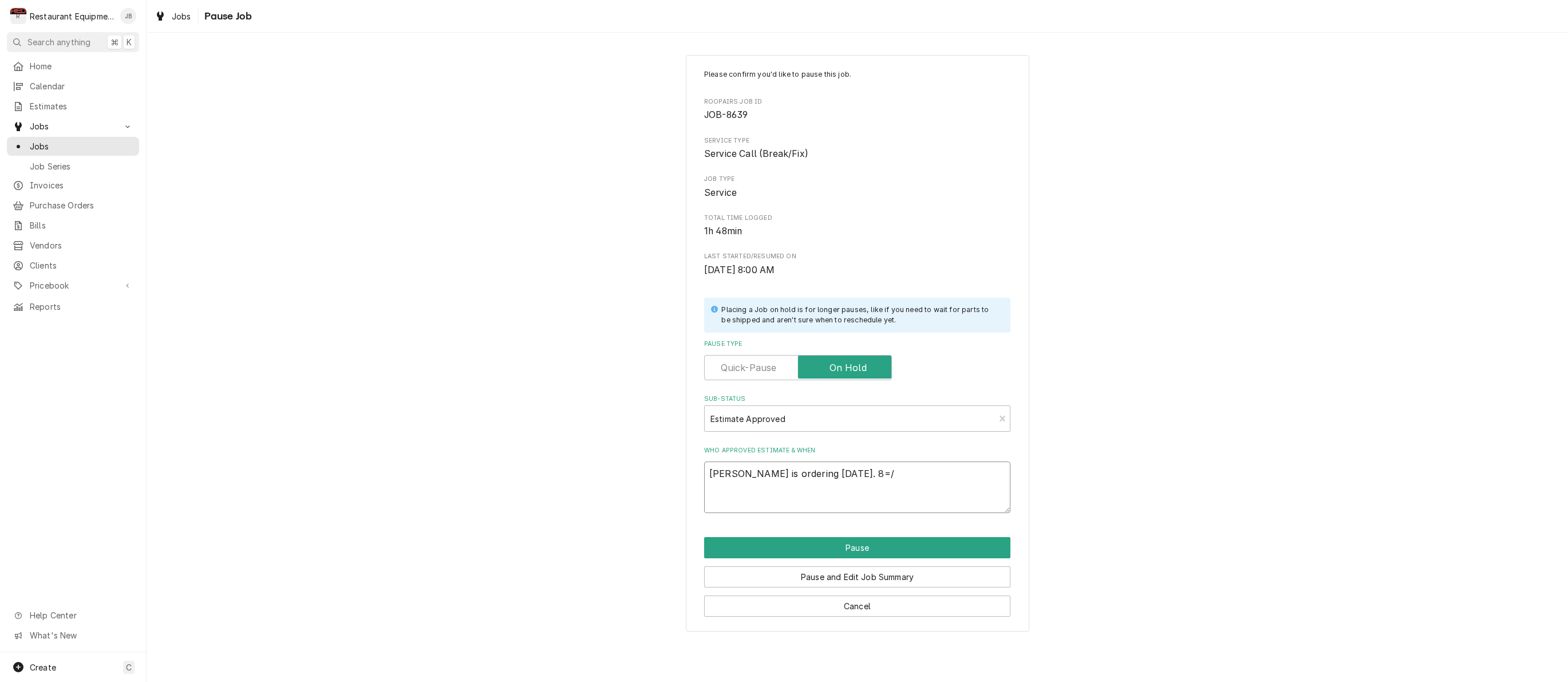
type textarea "Chrissy is ordering today. 8=/2"
type textarea "x"
type textarea "Chrissy is ordering today. 8=/25"
type textarea "x"
type textarea "Chrissy is ordering today. 8=/25"
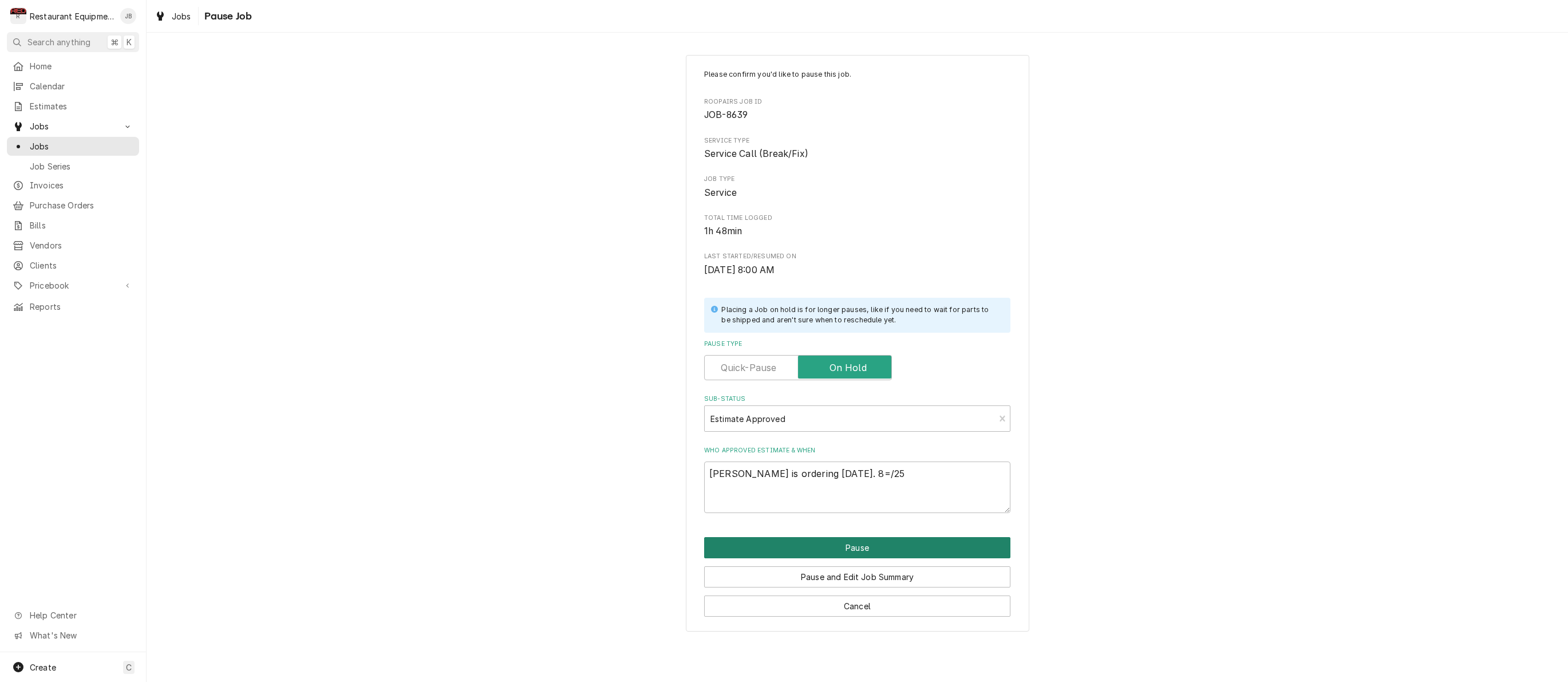
click at [812, 537] on button "Pause" at bounding box center [858, 547] width 306 height 21
type textarea "x"
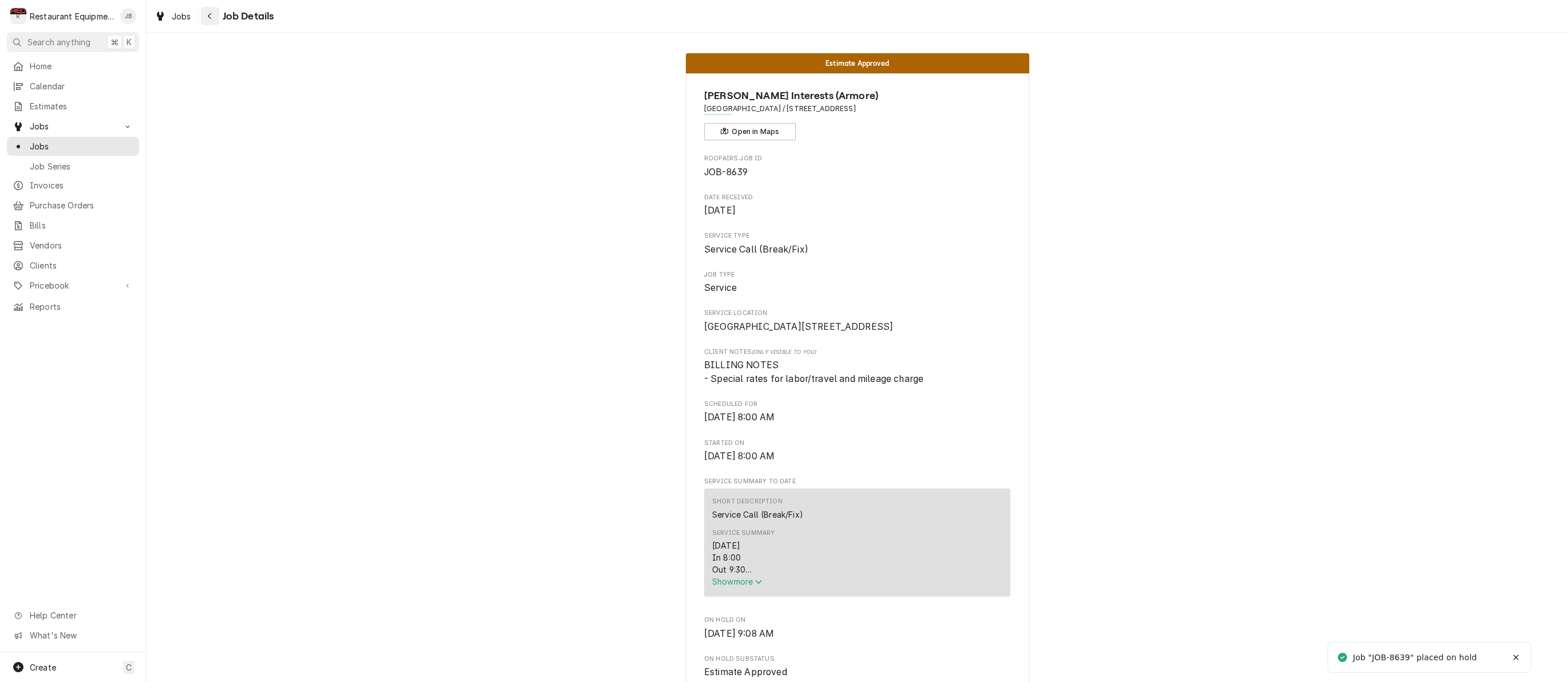
click at [216, 16] on button "Navigate back" at bounding box center [210, 16] width 18 height 18
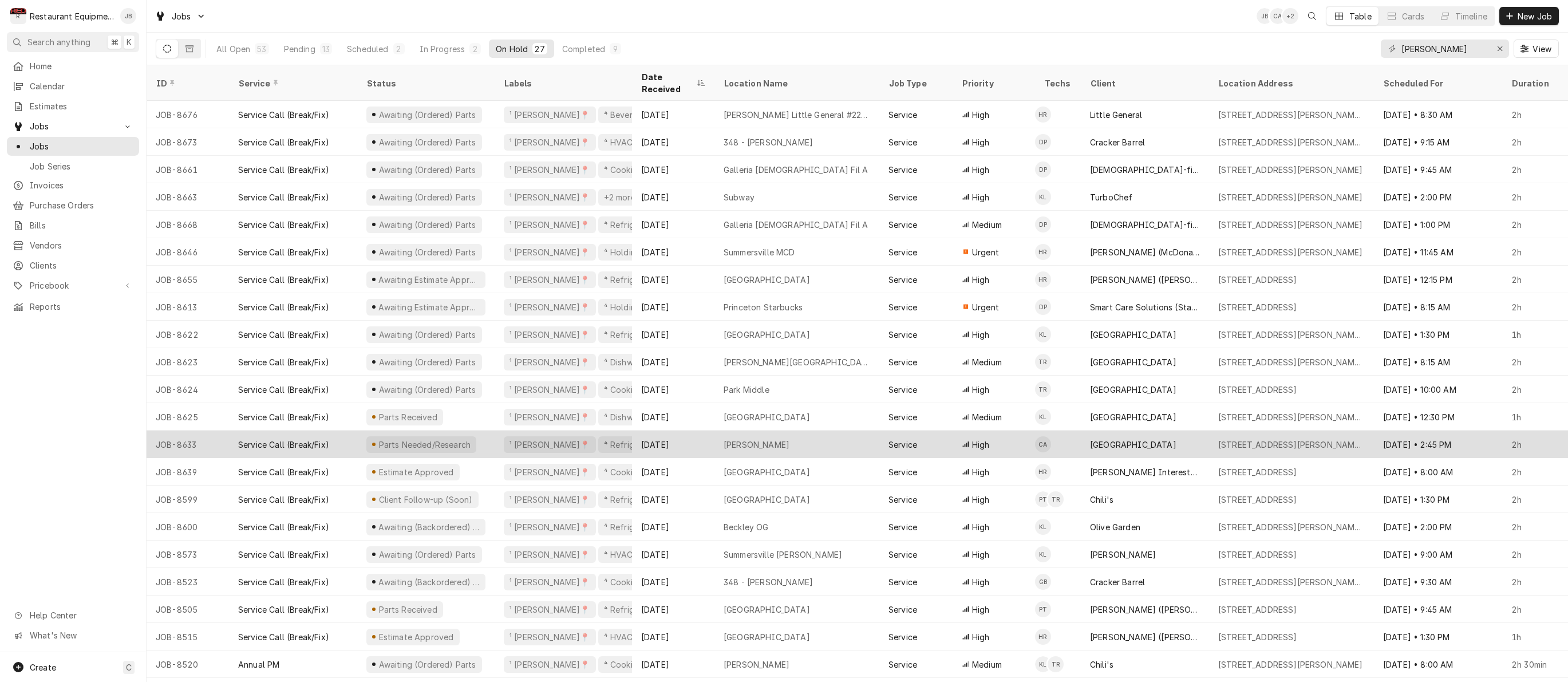
click at [351, 431] on div "Service Call (Break/Fix)" at bounding box center [293, 444] width 128 height 27
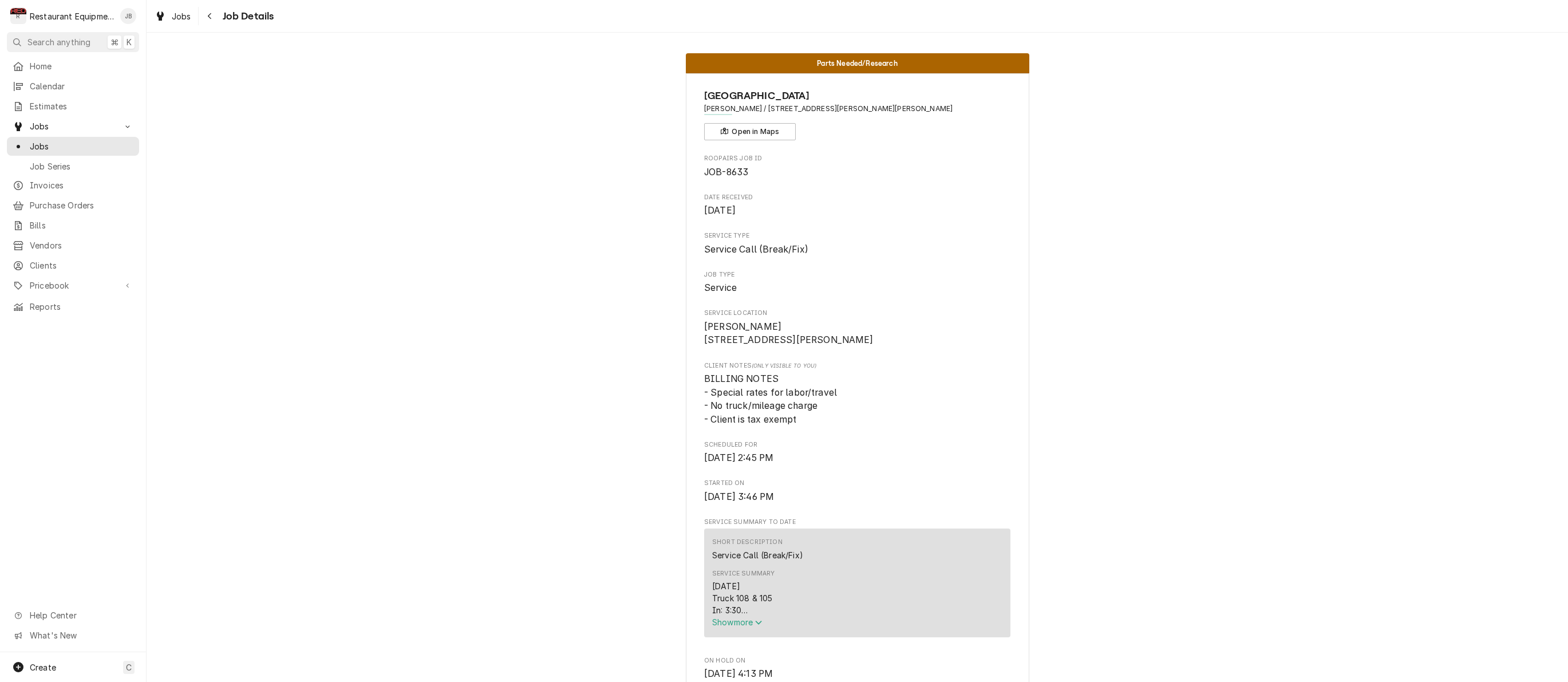
click at [737, 625] on span "Show more" at bounding box center [737, 622] width 50 height 10
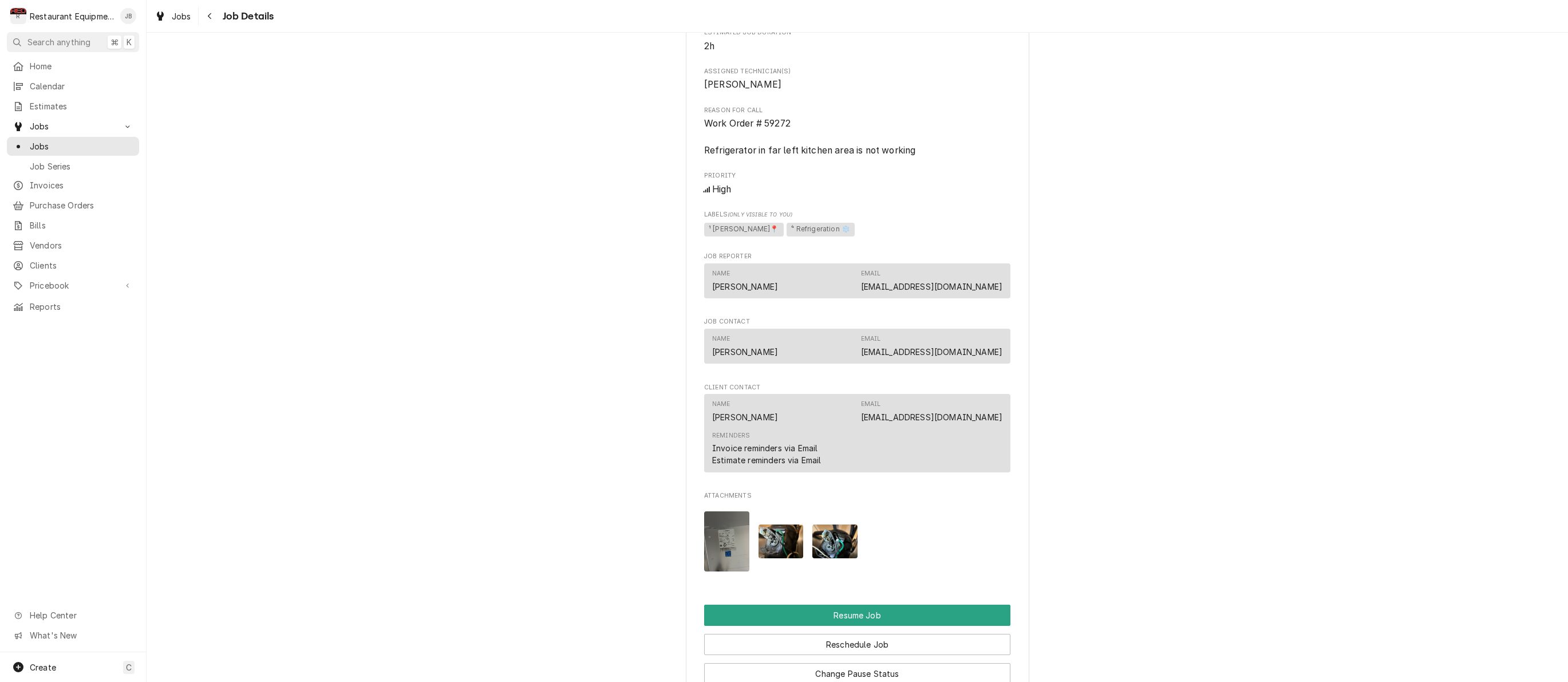
scroll to position [1005, 0]
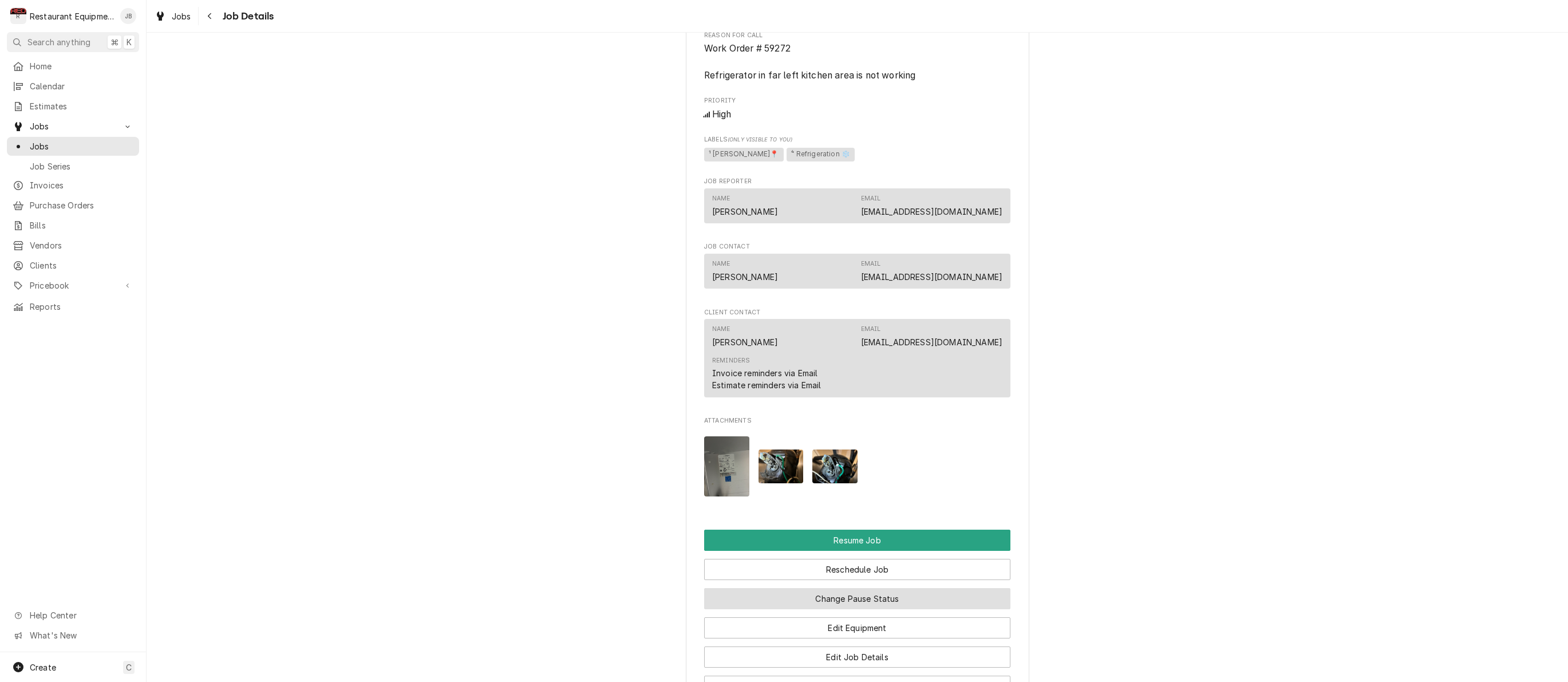
click at [874, 591] on button "Change Pause Status" at bounding box center [858, 598] width 306 height 21
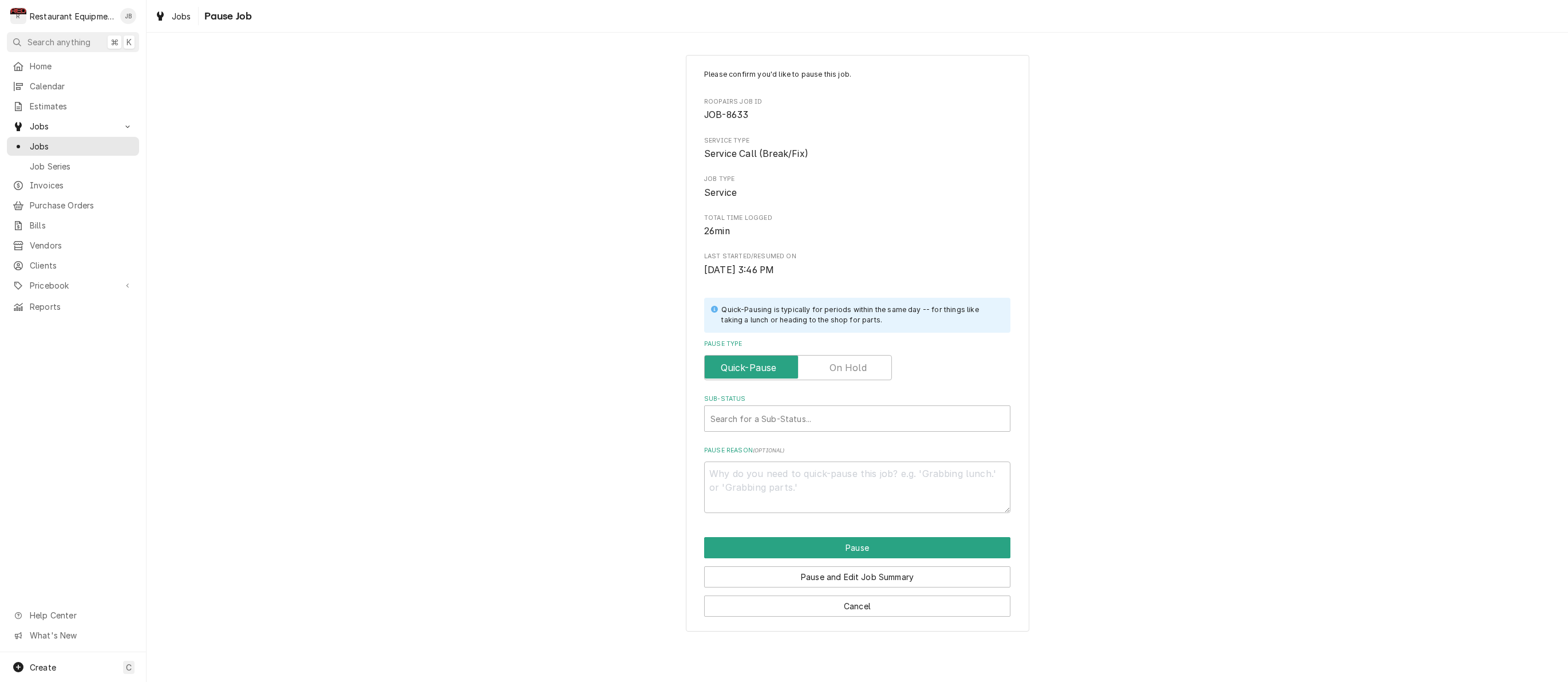
click at [855, 355] on input "Pause Type" at bounding box center [798, 367] width 178 height 25
checkbox input "true"
click at [794, 412] on div "Search for a Sub-Status..." at bounding box center [857, 419] width 293 height 12
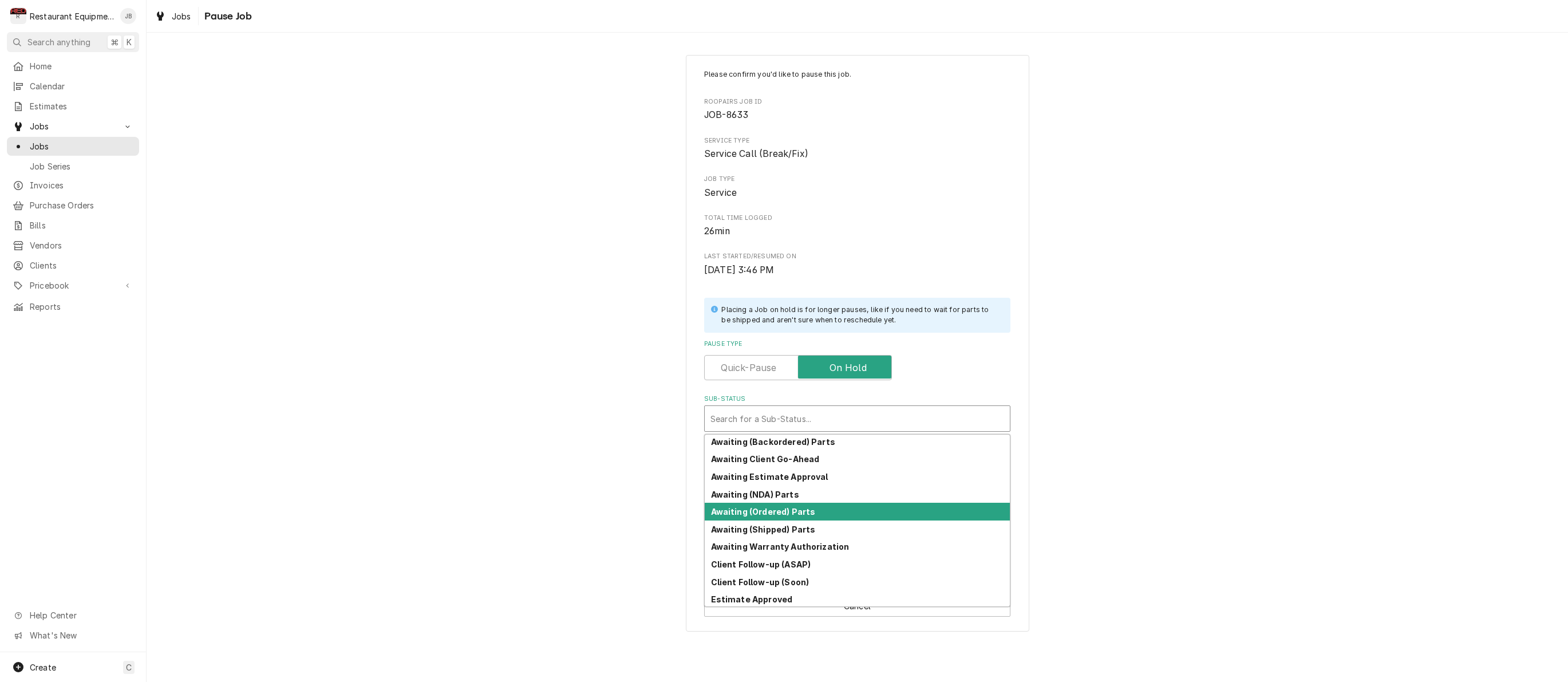
scroll to position [5, 0]
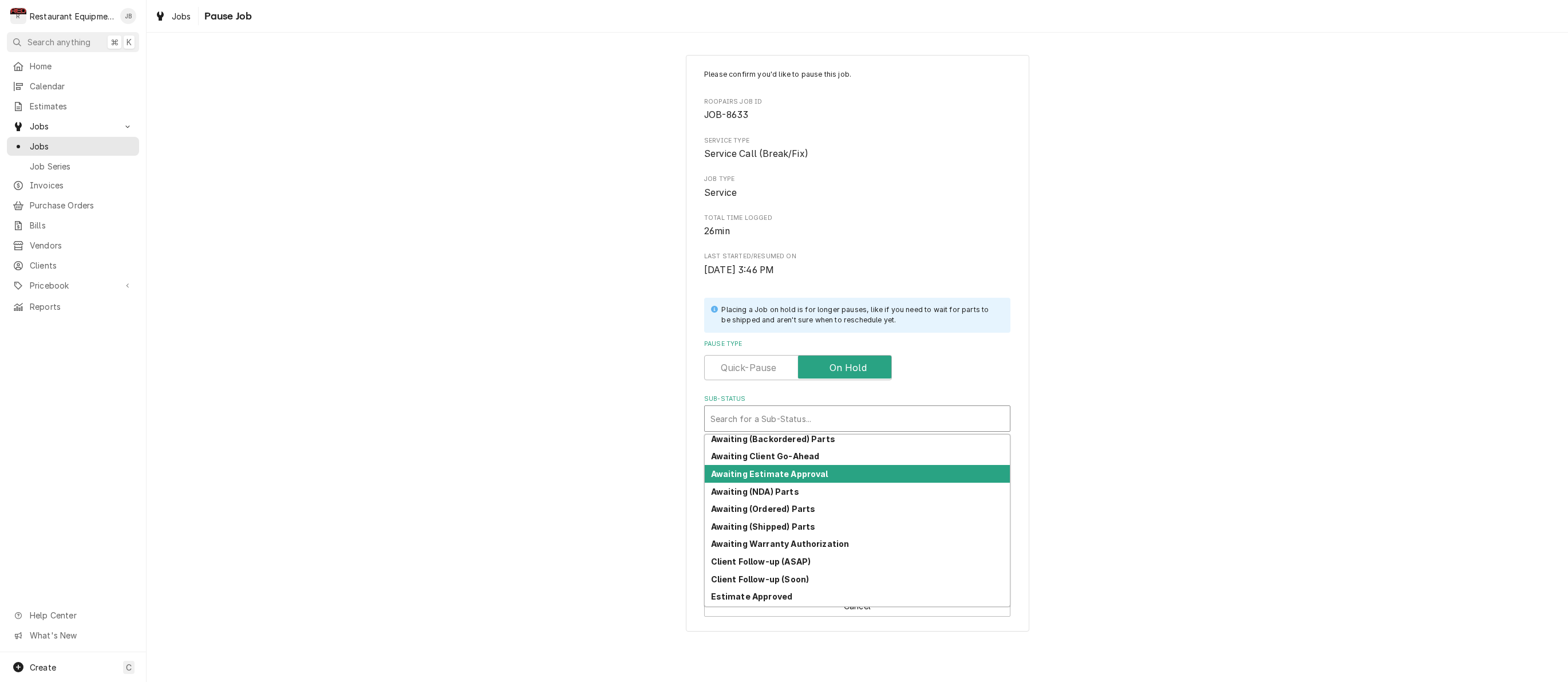
click at [757, 469] on strong "Awaiting Estimate Approval" at bounding box center [770, 474] width 117 height 10
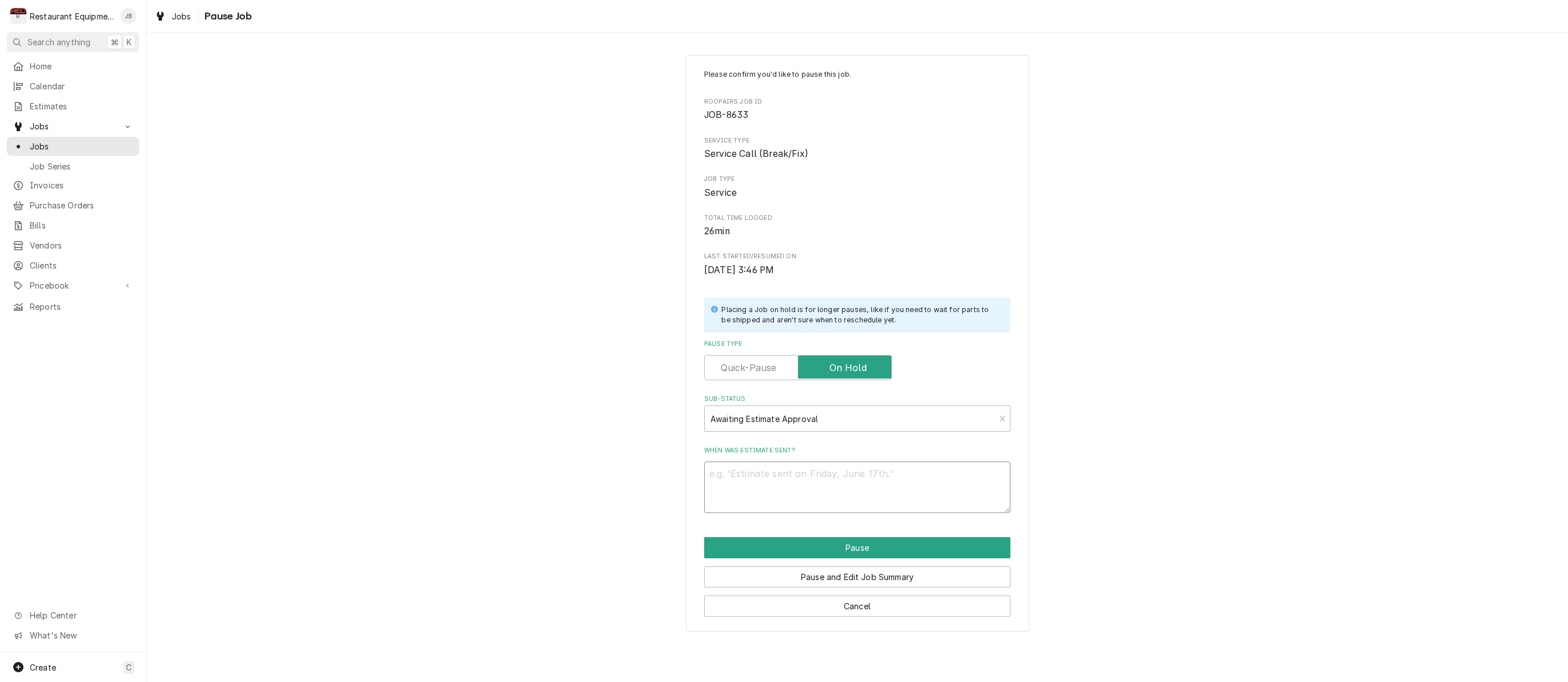
click at [760, 469] on textarea "When was estimate sent?" at bounding box center [858, 487] width 306 height 52
type textarea "x"
type textarea "d"
type textarea "x"
type textarea "de"
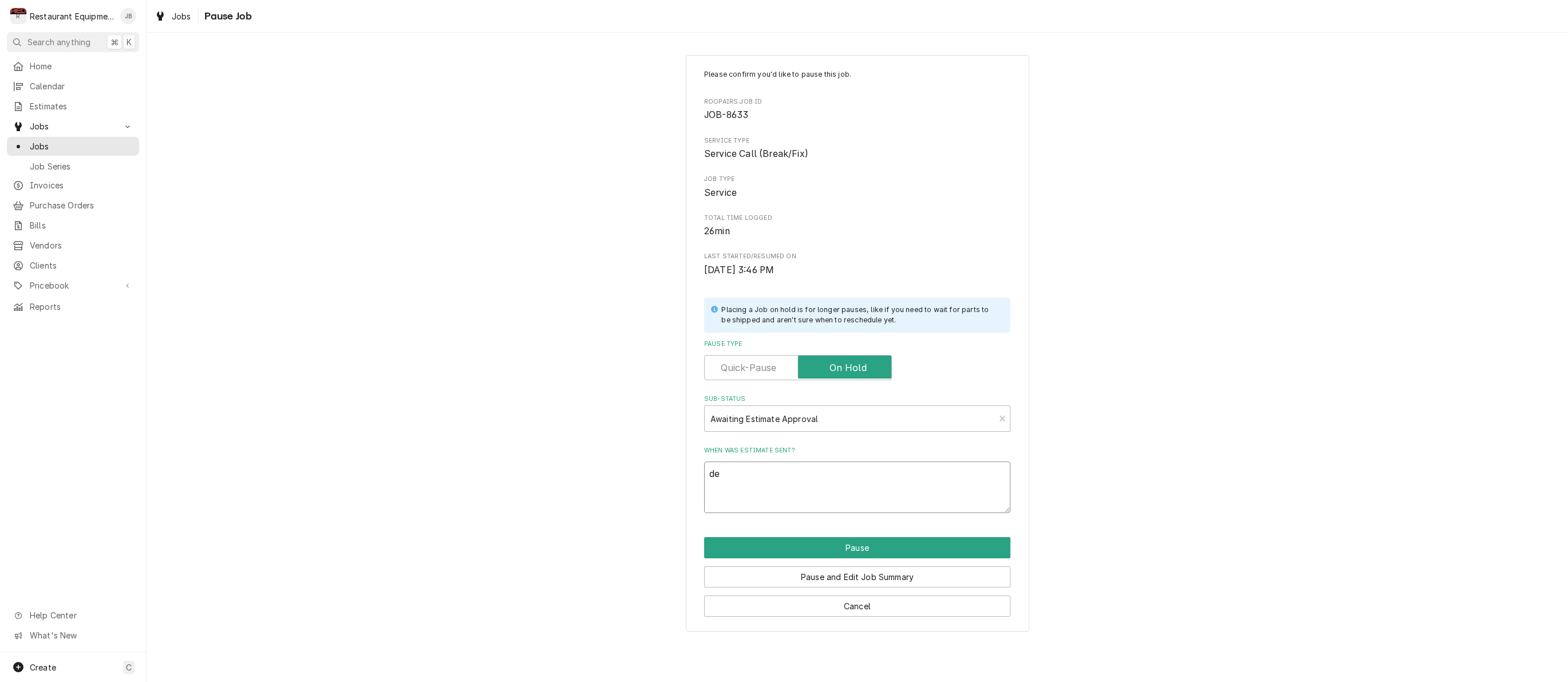
type textarea "x"
type textarea "der"
type textarea "x"
type textarea "dere"
type textarea "x"
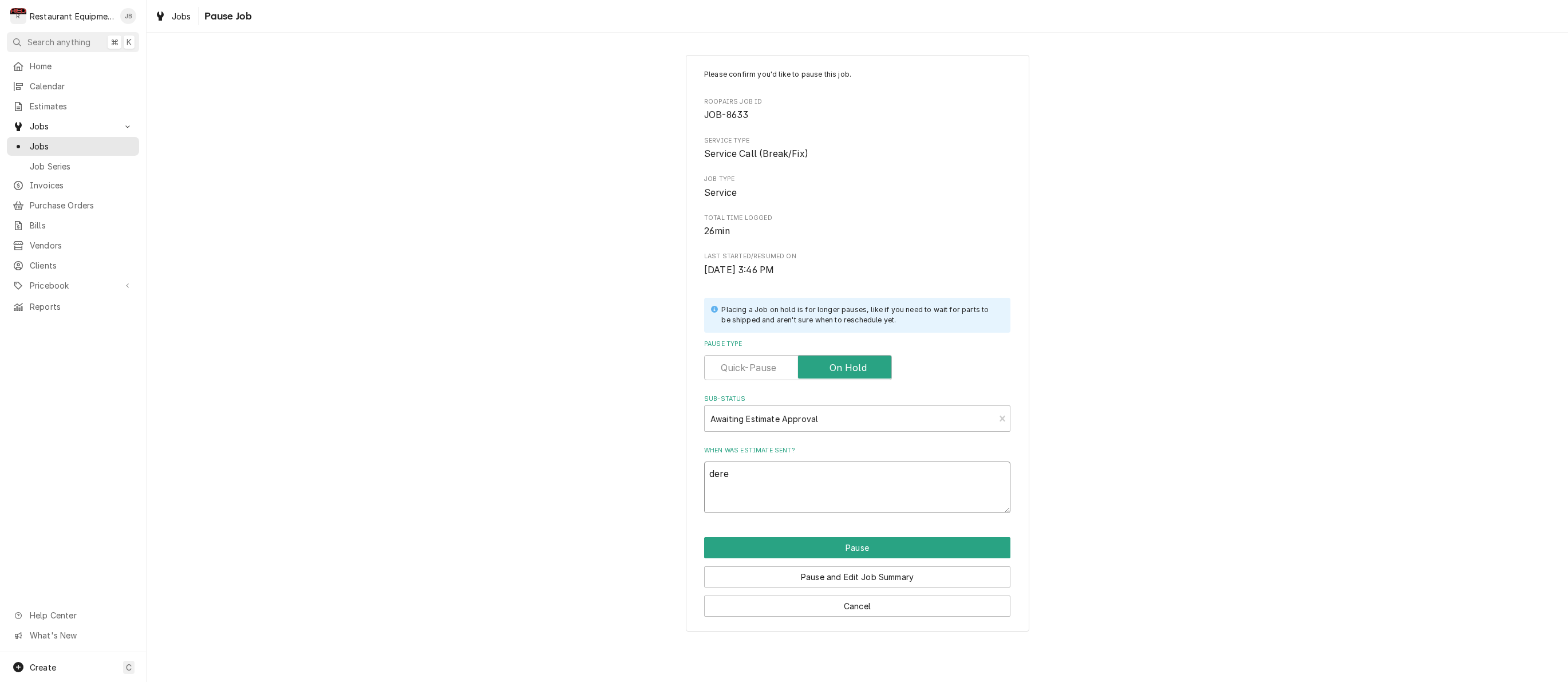
type textarea "[PERSON_NAME]"
type textarea "x"
type textarea "[PERSON_NAME]"
type textarea "x"
type textarea "[PERSON_NAME]"
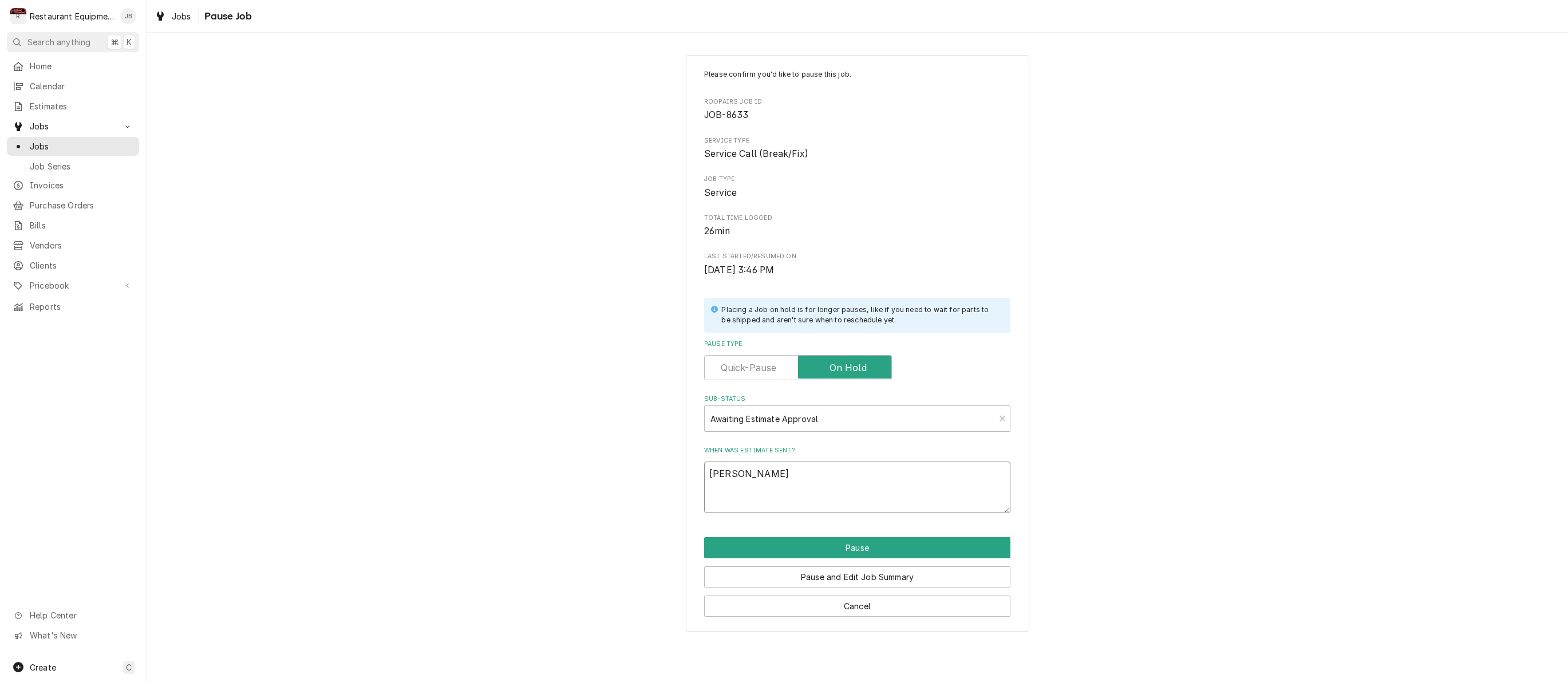
type textarea "x"
type textarea "[PERSON_NAME] se"
type textarea "x"
type textarea "[PERSON_NAME]"
type textarea "x"
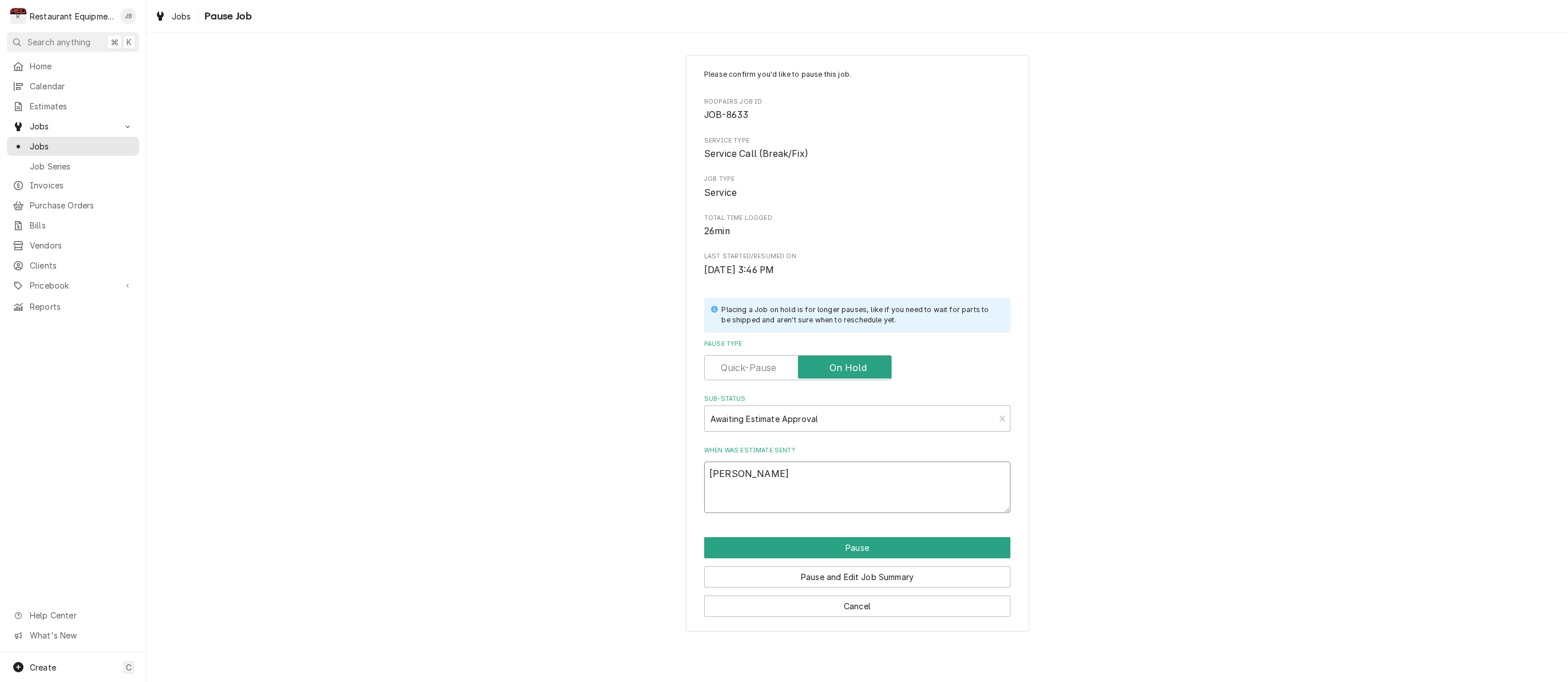
type textarea "[PERSON_NAME] sent"
type textarea "x"
type textarea "[PERSON_NAME] sent"
type textarea "x"
type textarea "[PERSON_NAME] sent 8"
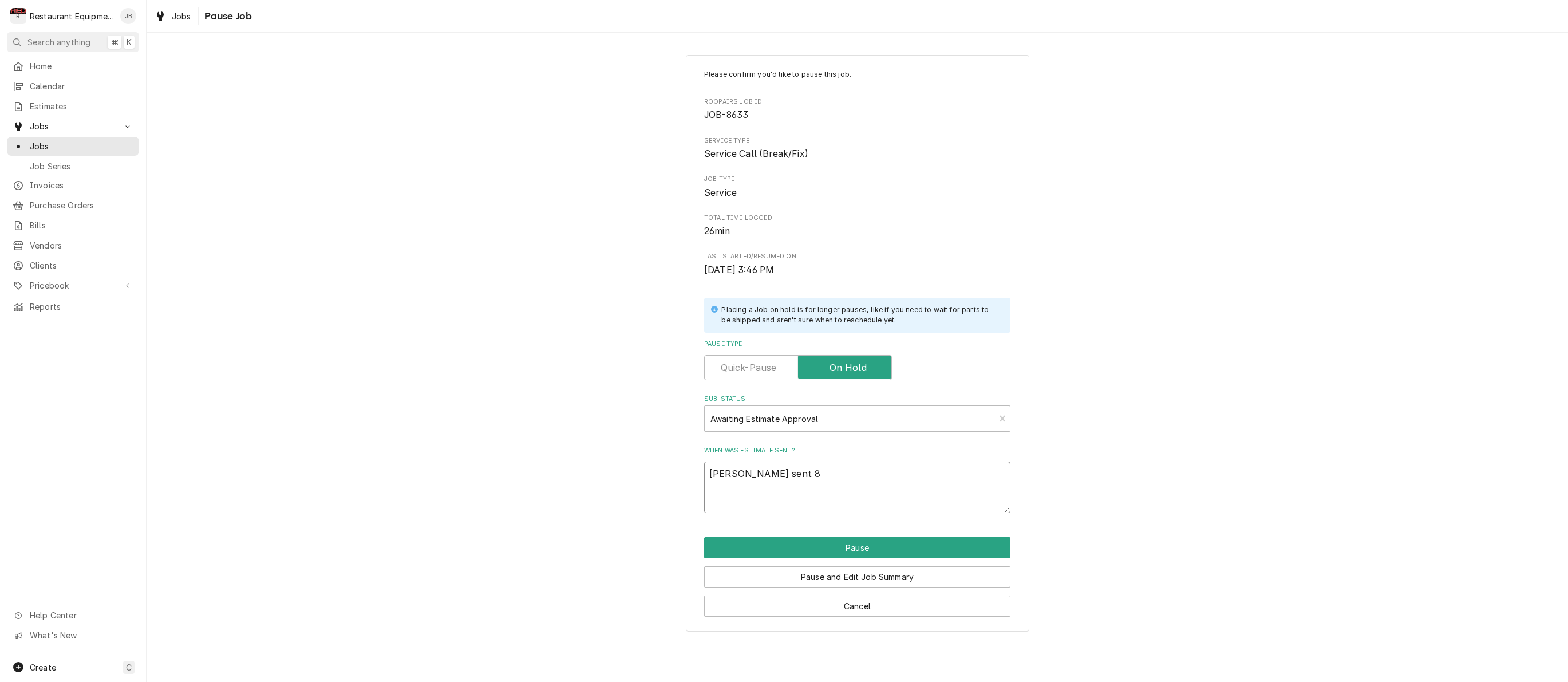
type textarea "x"
type textarea "[PERSON_NAME] sent 8/"
type textarea "x"
type textarea "[PERSON_NAME] sent 8/2"
type textarea "x"
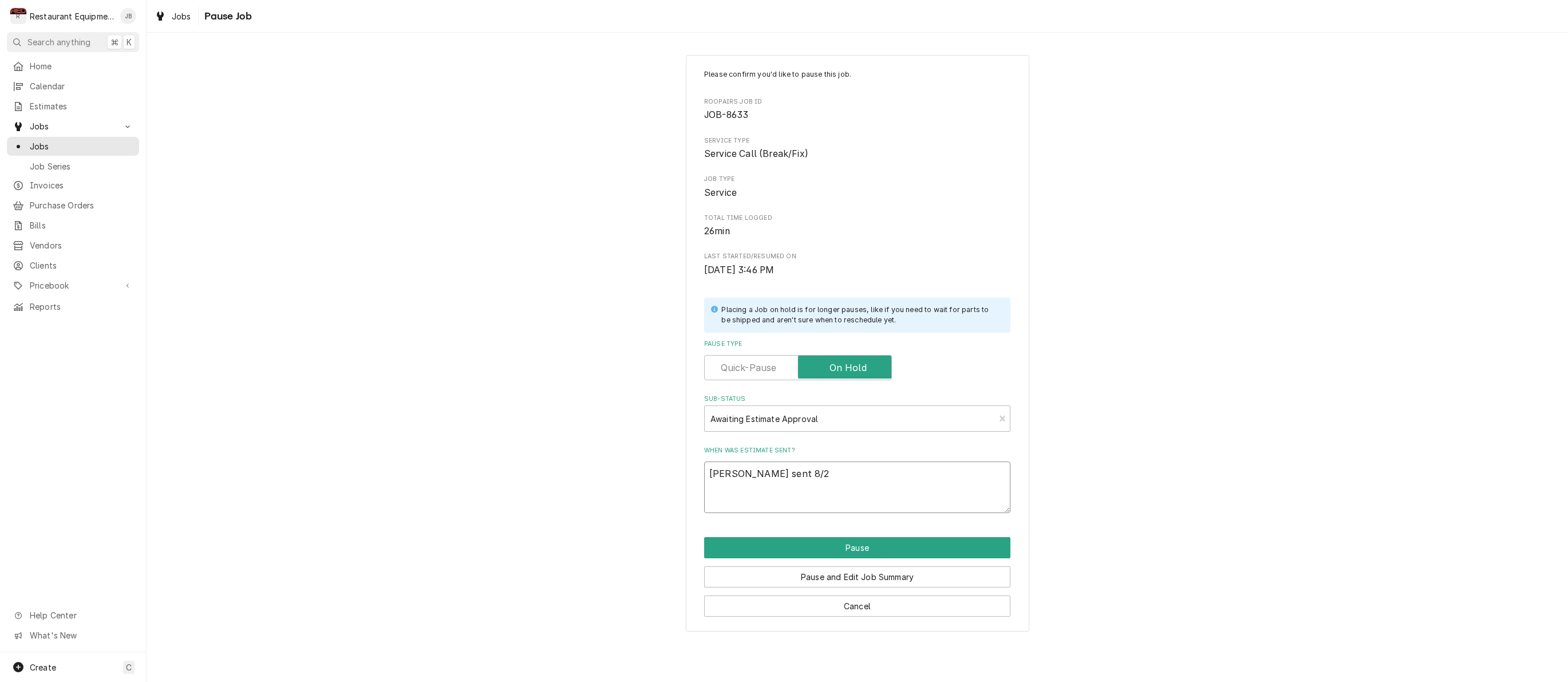
type textarea "[PERSON_NAME] sent 8/22"
type textarea "x"
type textarea "[PERSON_NAME] sent 8/22"
type textarea "x"
type textarea "[PERSON_NAME] sent 8/22 f"
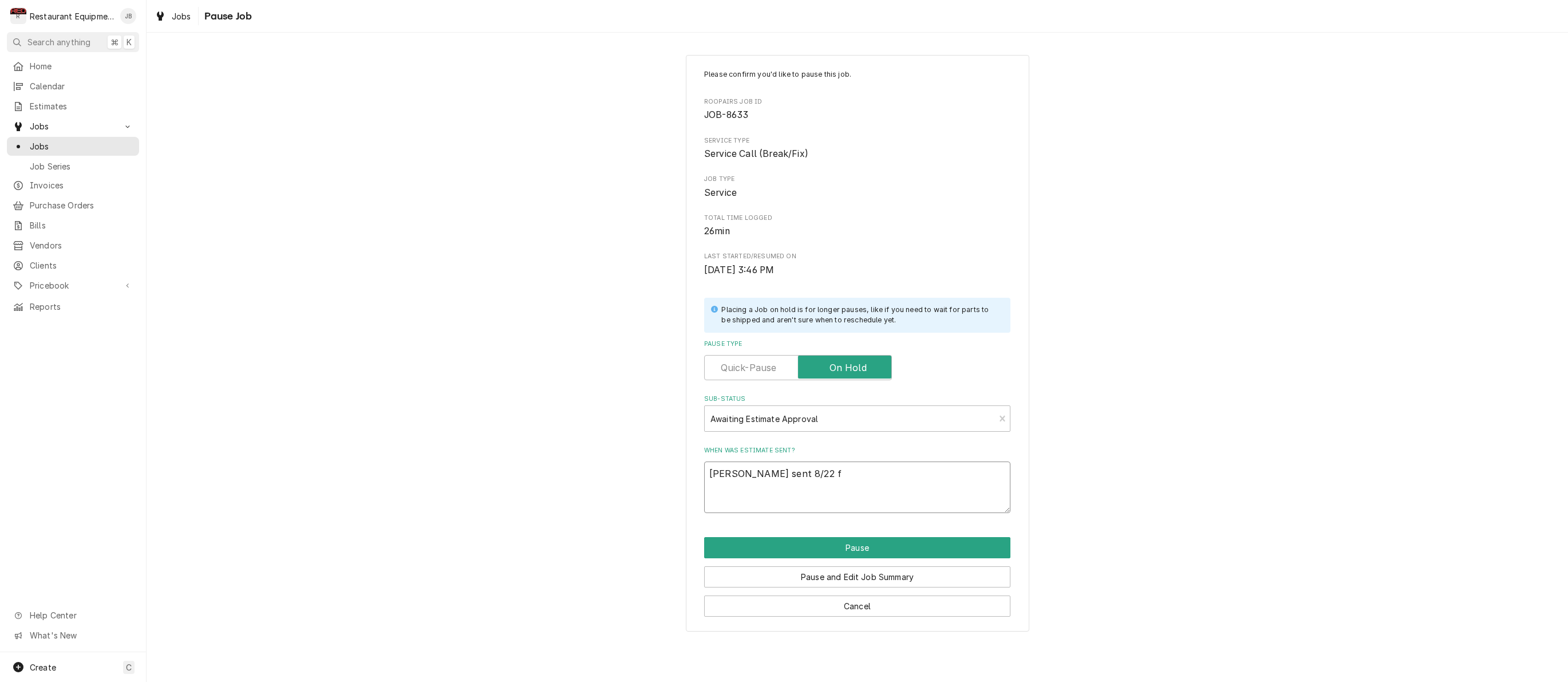
type textarea "x"
type textarea "Derek sent 8/22 fr"
type textarea "x"
type textarea "Derek sent 8/22 fri"
type textarea "x"
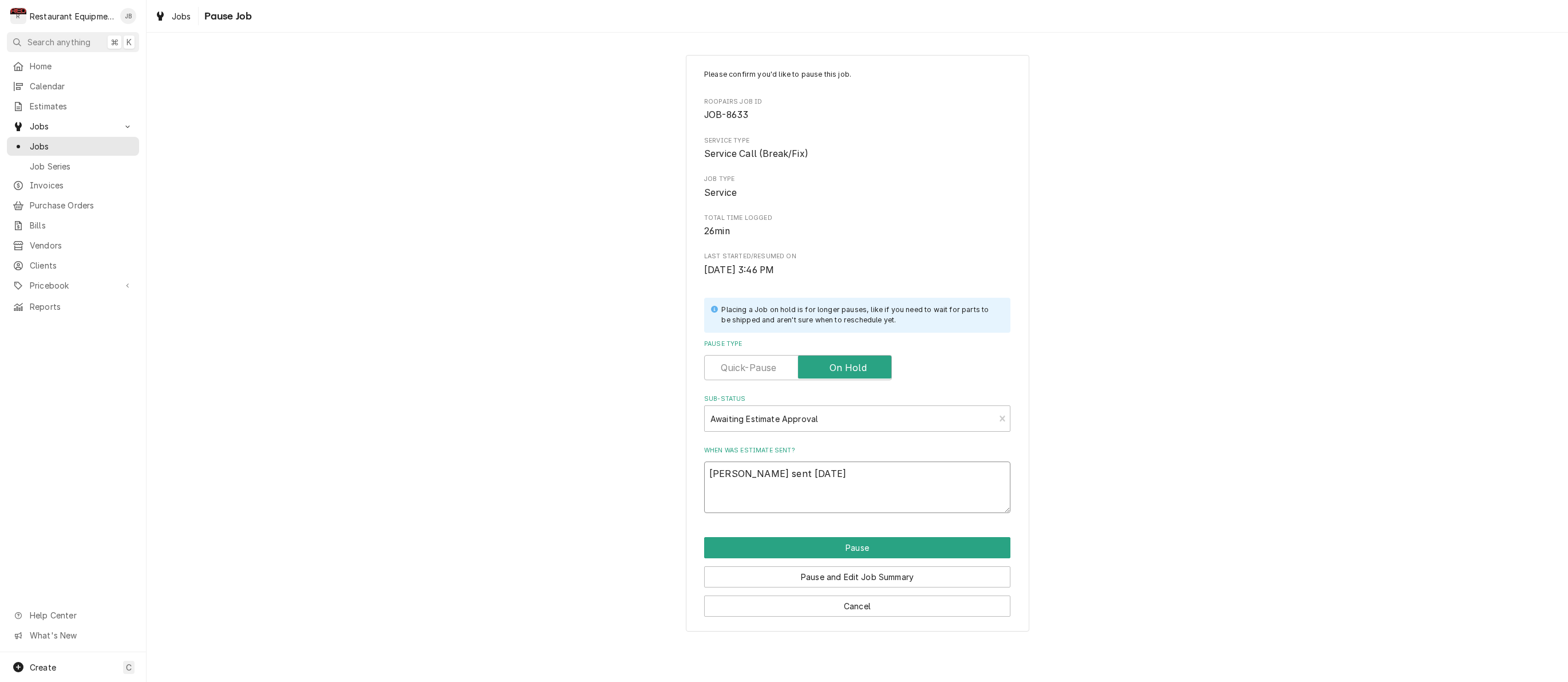
type textarea "Derek sent 8/22 frid"
type textarea "x"
type textarea "Derek sent 8/22 frida"
type textarea "x"
type textarea "Derek sent 8/22 Friday"
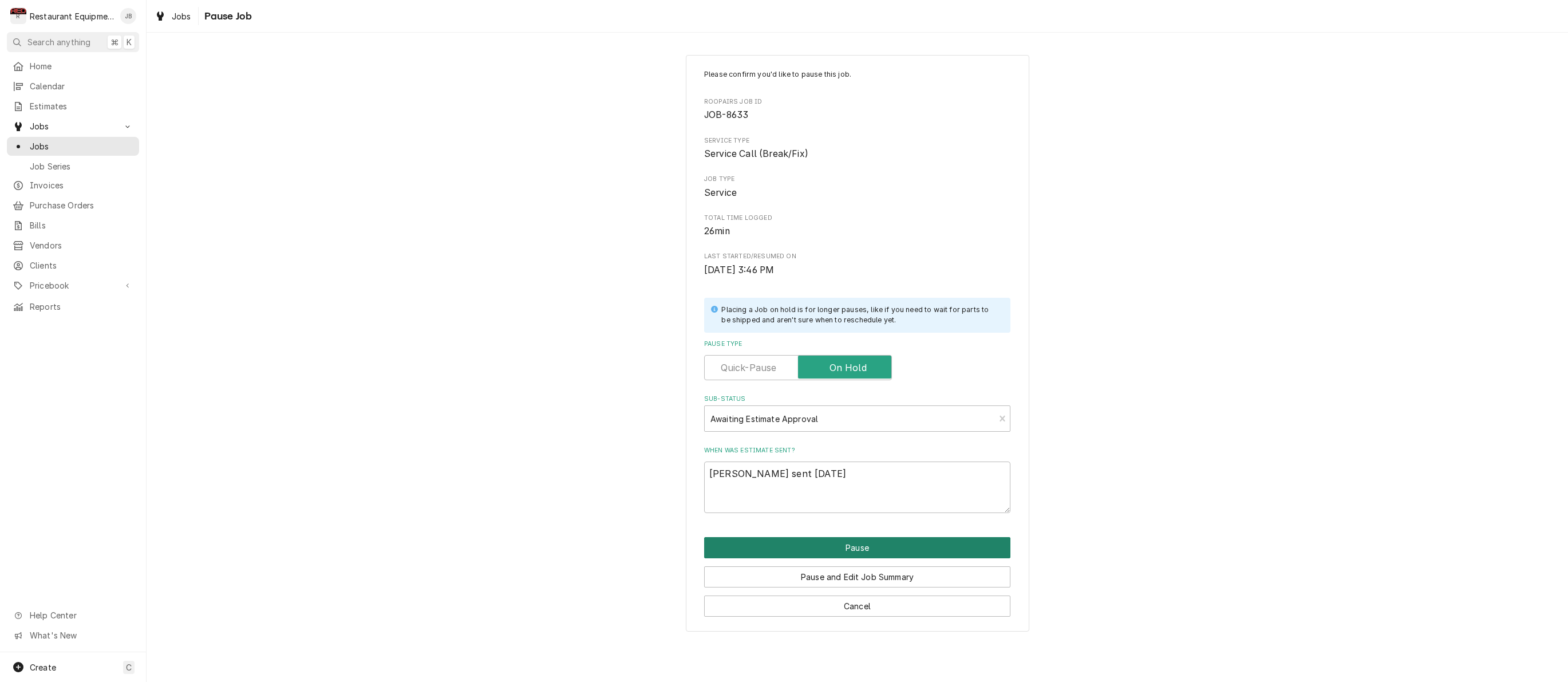
drag, startPoint x: 783, startPoint y: 533, endPoint x: 794, endPoint y: 545, distance: 16.3
click at [794, 545] on button "Pause" at bounding box center [858, 547] width 306 height 21
type textarea "x"
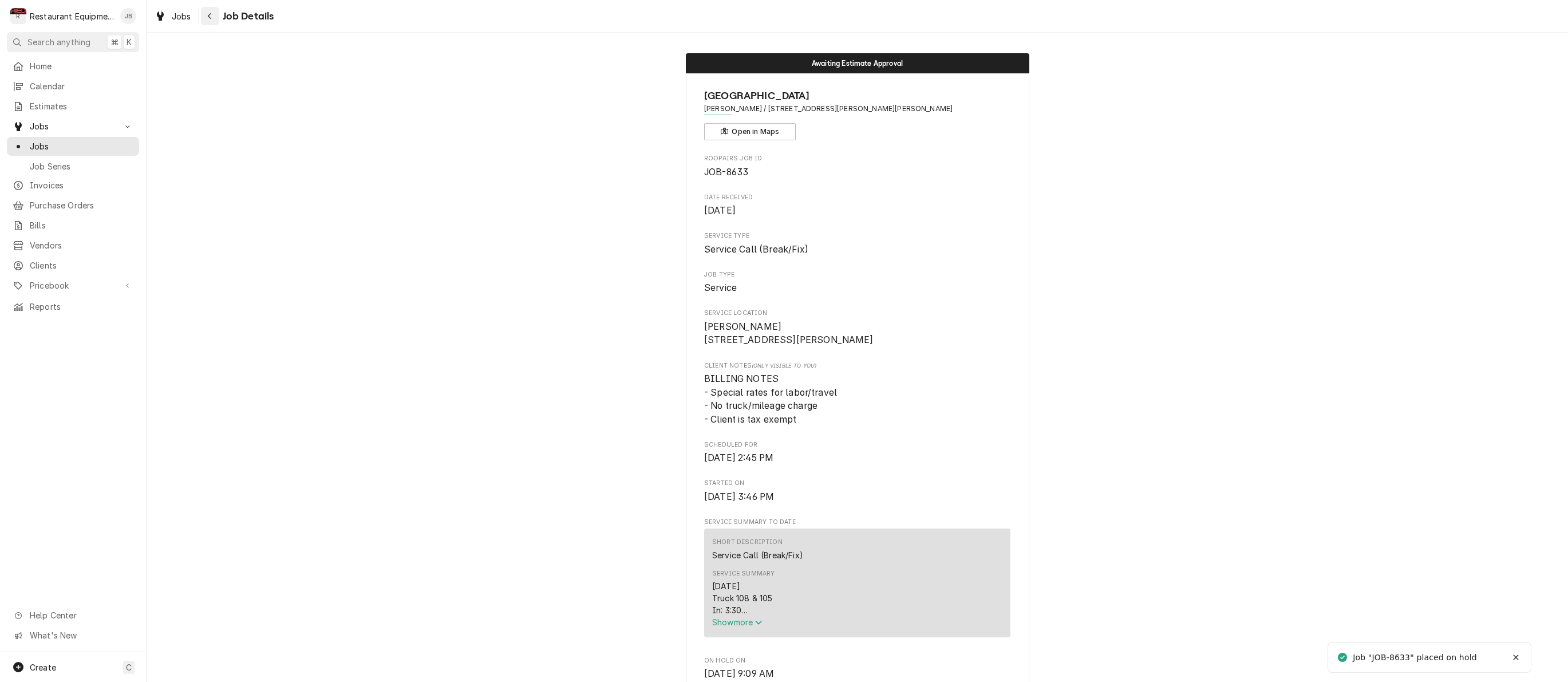
click at [210, 13] on icon "Navigate back" at bounding box center [210, 16] width 5 height 8
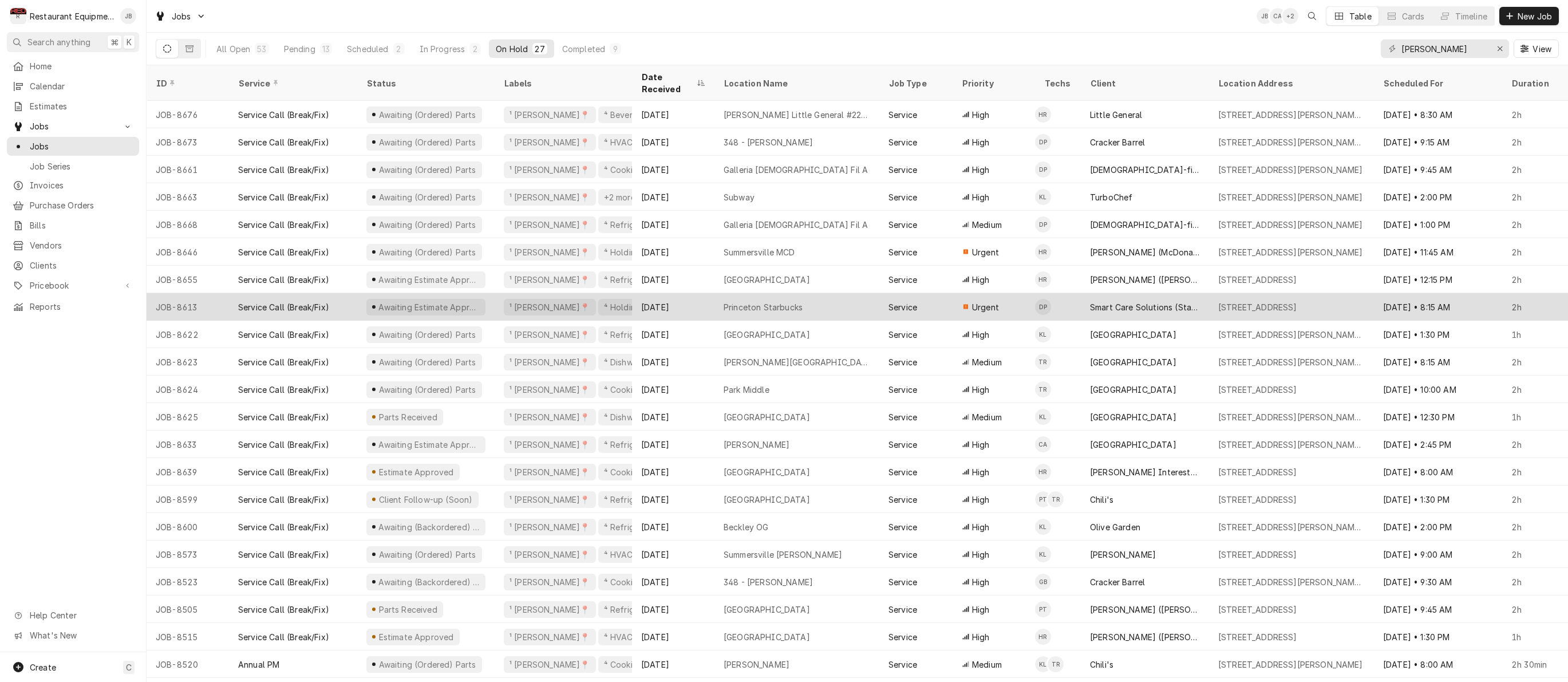
click at [348, 293] on div "Service Call (Break/Fix)" at bounding box center [293, 307] width 128 height 27
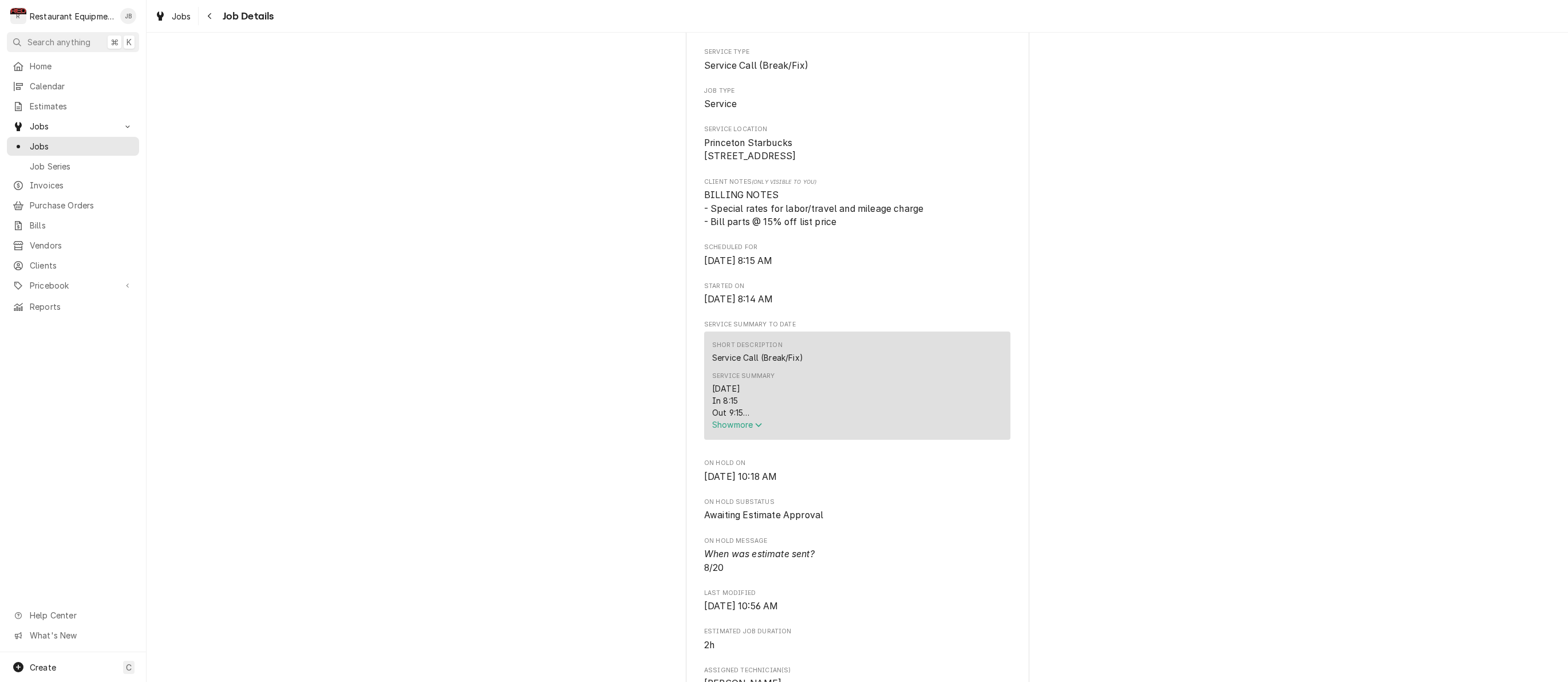
scroll to position [258, 0]
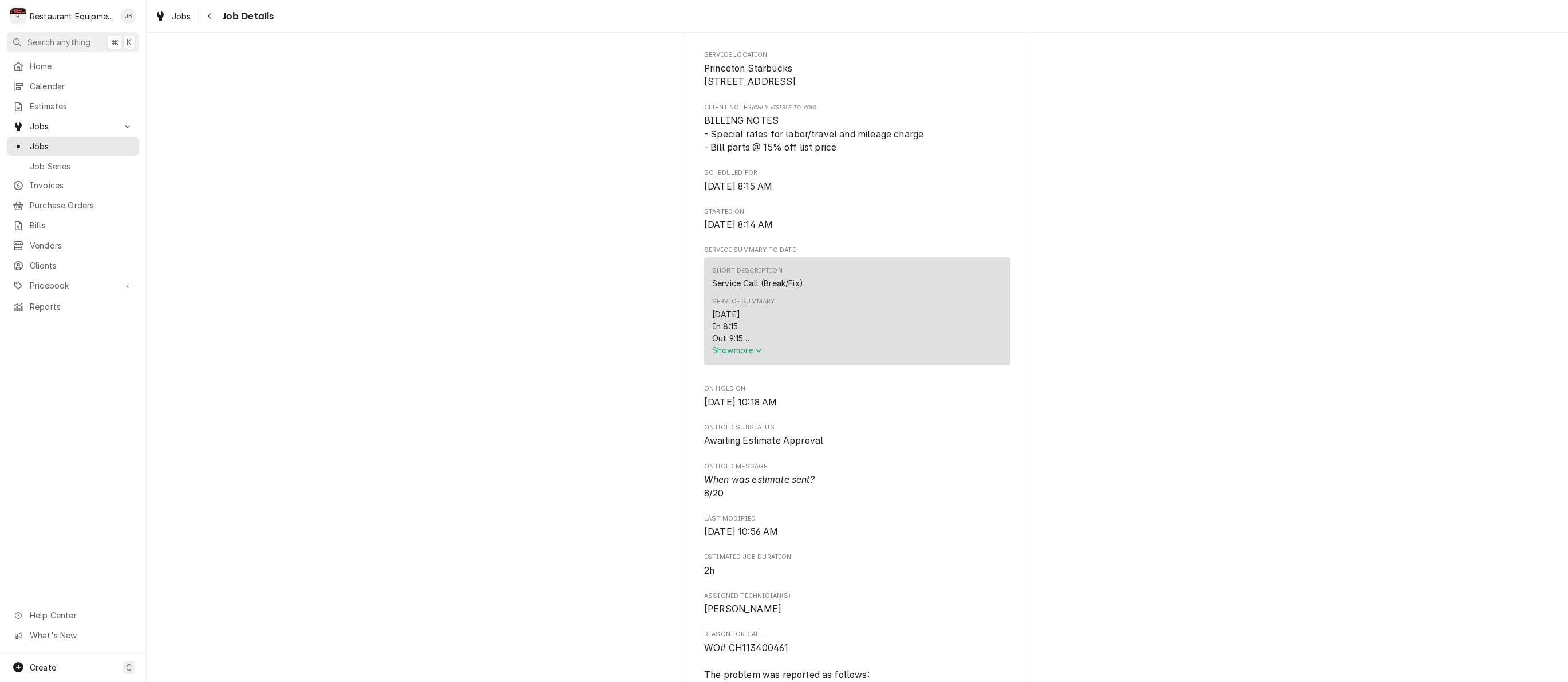
click at [718, 354] on span "Show more" at bounding box center [737, 350] width 50 height 10
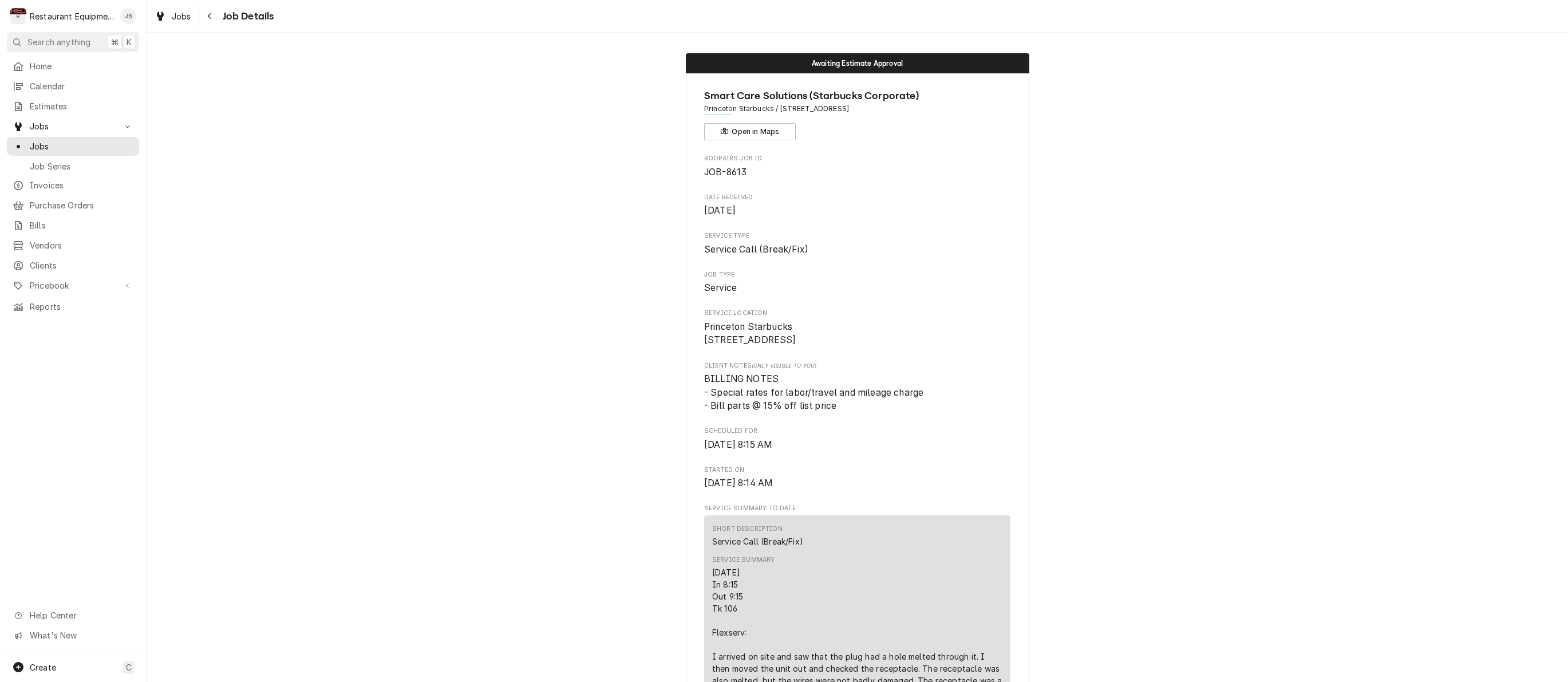
scroll to position [0, 0]
click at [211, 16] on icon "Navigate back" at bounding box center [210, 16] width 5 height 8
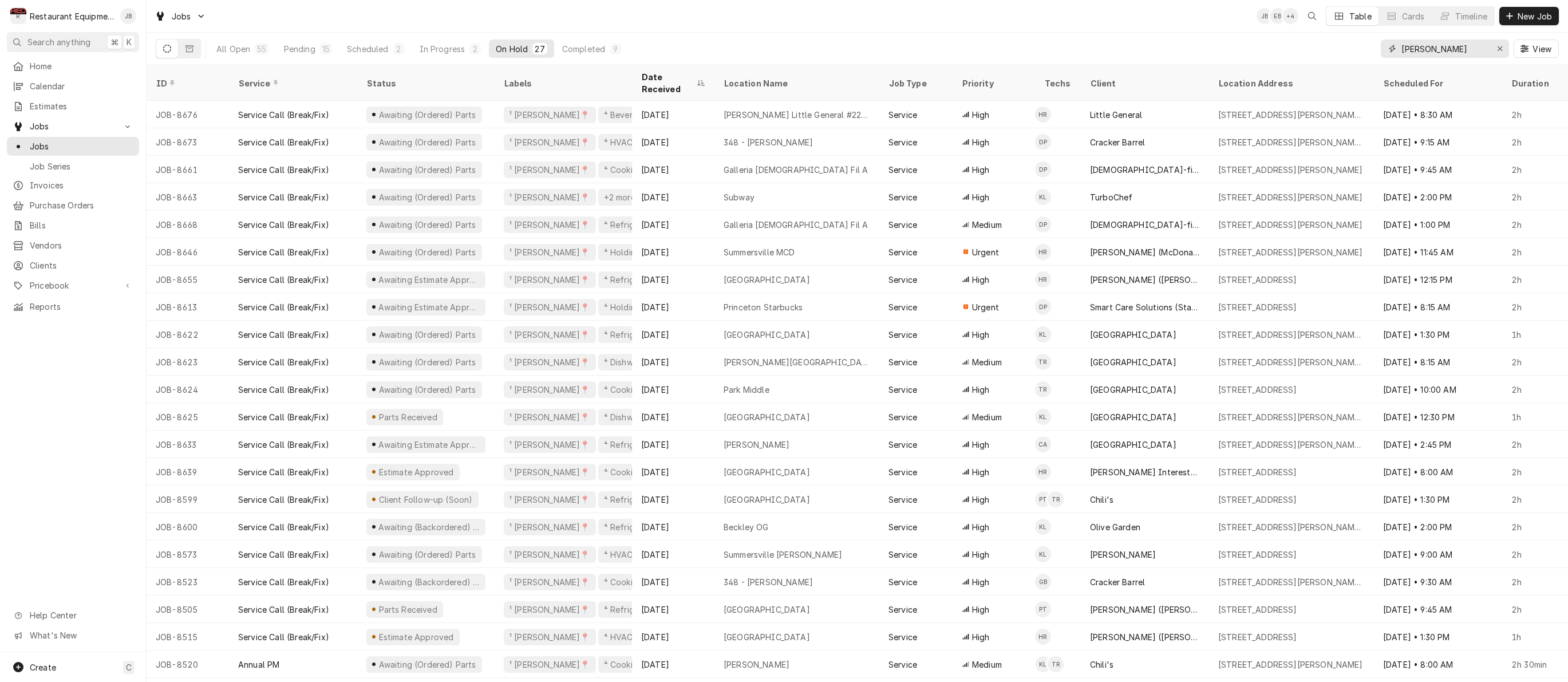
click at [1505, 49] on button "Erase input" at bounding box center [1499, 48] width 18 height 18
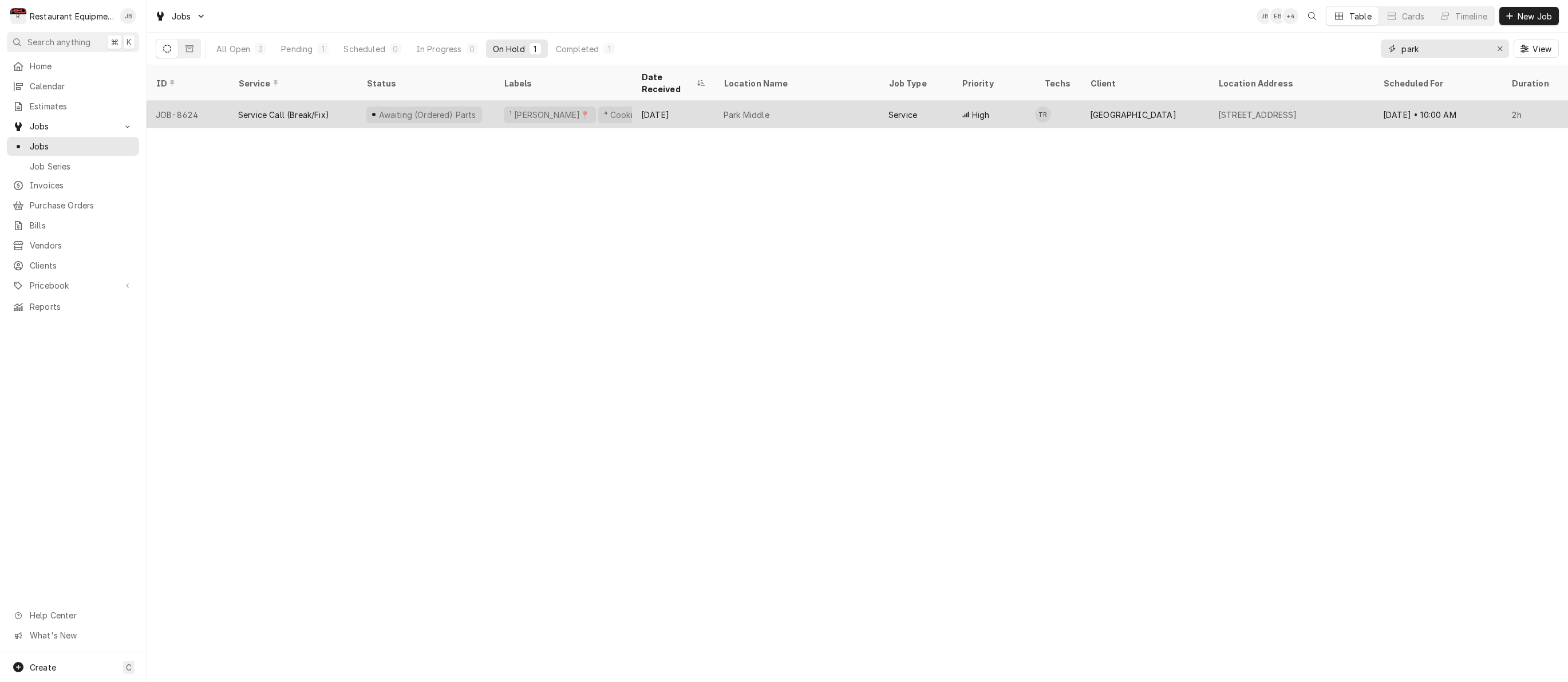
type input "park"
click at [1198, 103] on div "[GEOGRAPHIC_DATA]" at bounding box center [1145, 114] width 128 height 27
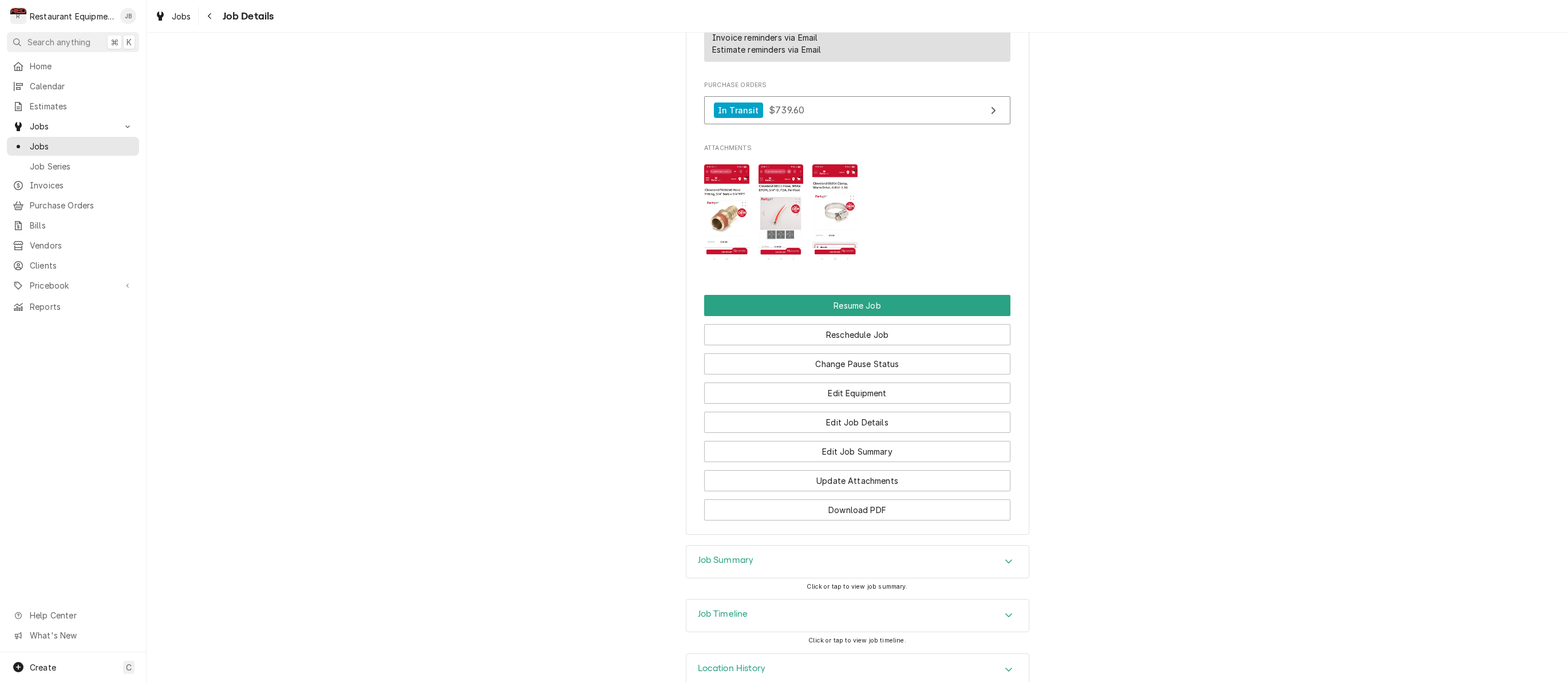
drag, startPoint x: 868, startPoint y: 366, endPoint x: 879, endPoint y: 352, distance: 17.8
click at [881, 352] on div "Change Pause Status" at bounding box center [858, 359] width 306 height 29
click at [870, 365] on button "Change Pause Status" at bounding box center [858, 363] width 306 height 21
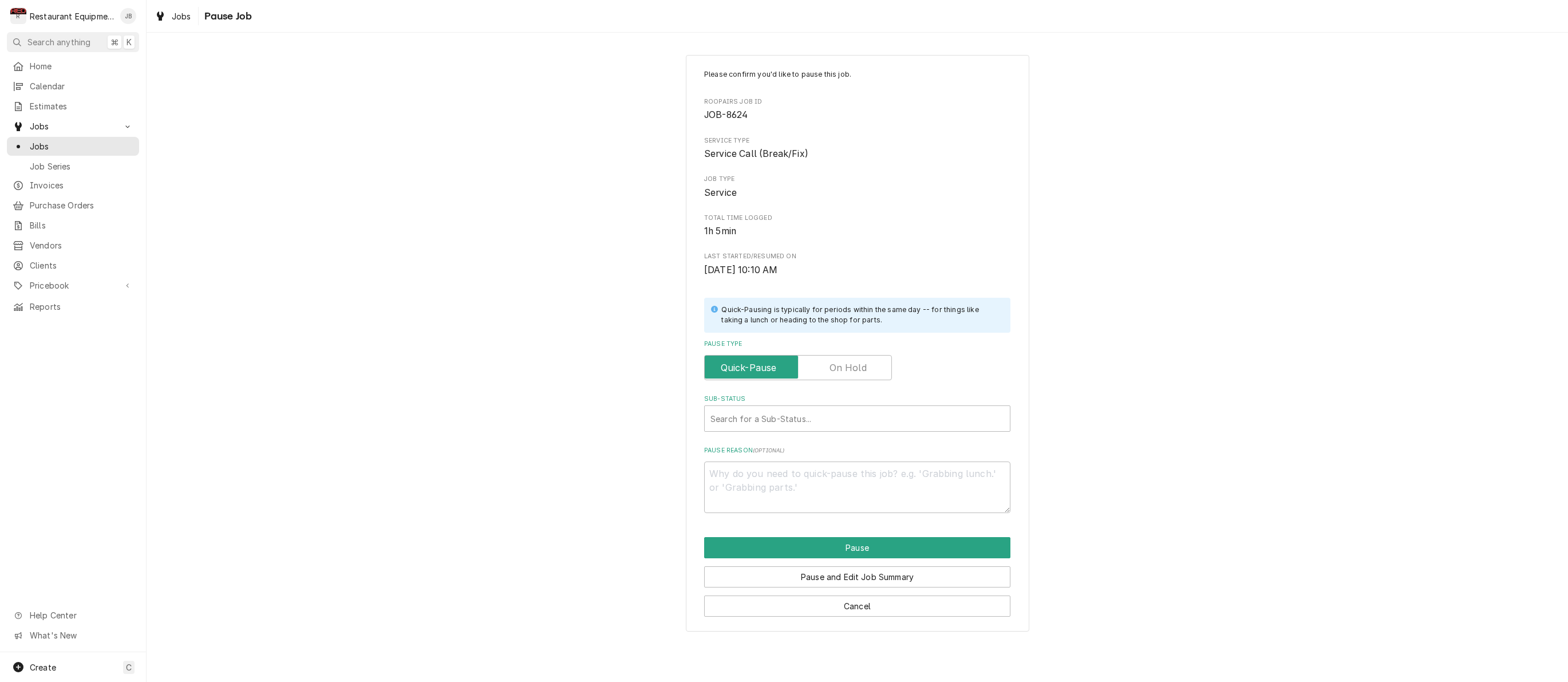
drag, startPoint x: 853, startPoint y: 363, endPoint x: 834, endPoint y: 380, distance: 25.5
click at [853, 365] on label "Pause Type" at bounding box center [798, 367] width 188 height 25
click at [853, 365] on input "Pause Type" at bounding box center [798, 367] width 178 height 25
checkbox input "true"
click at [810, 417] on div "Search for a Sub-Status..." at bounding box center [857, 419] width 293 height 12
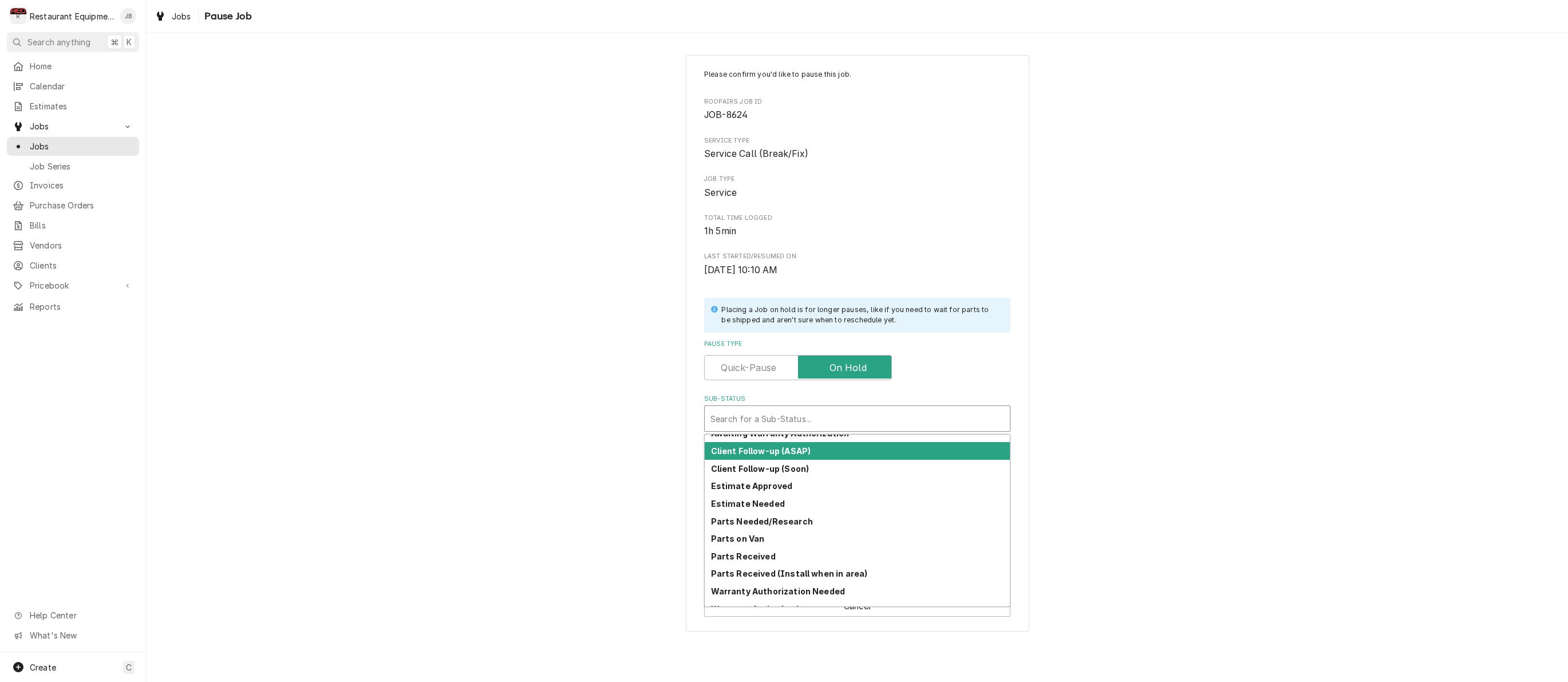
scroll to position [127, 0]
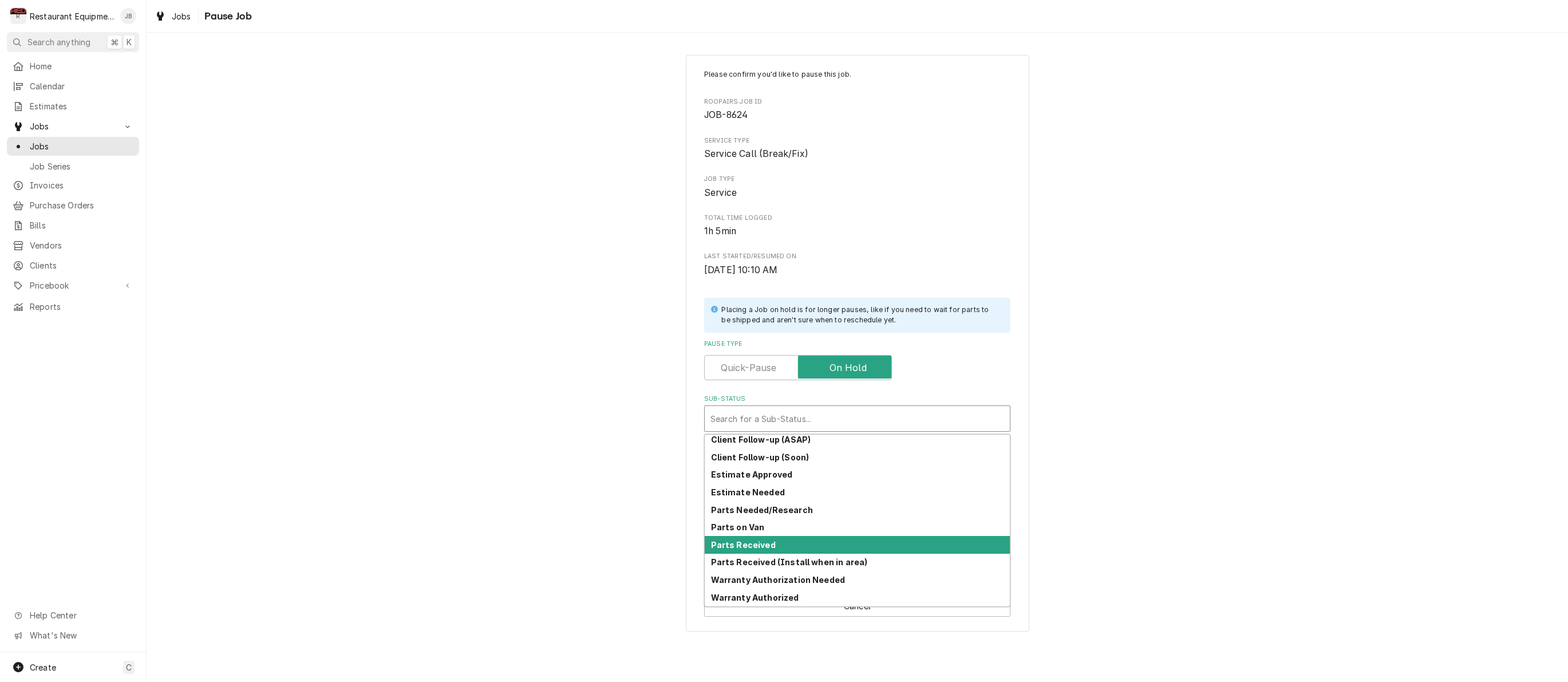
click at [776, 543] on div "Parts Received" at bounding box center [857, 545] width 305 height 18
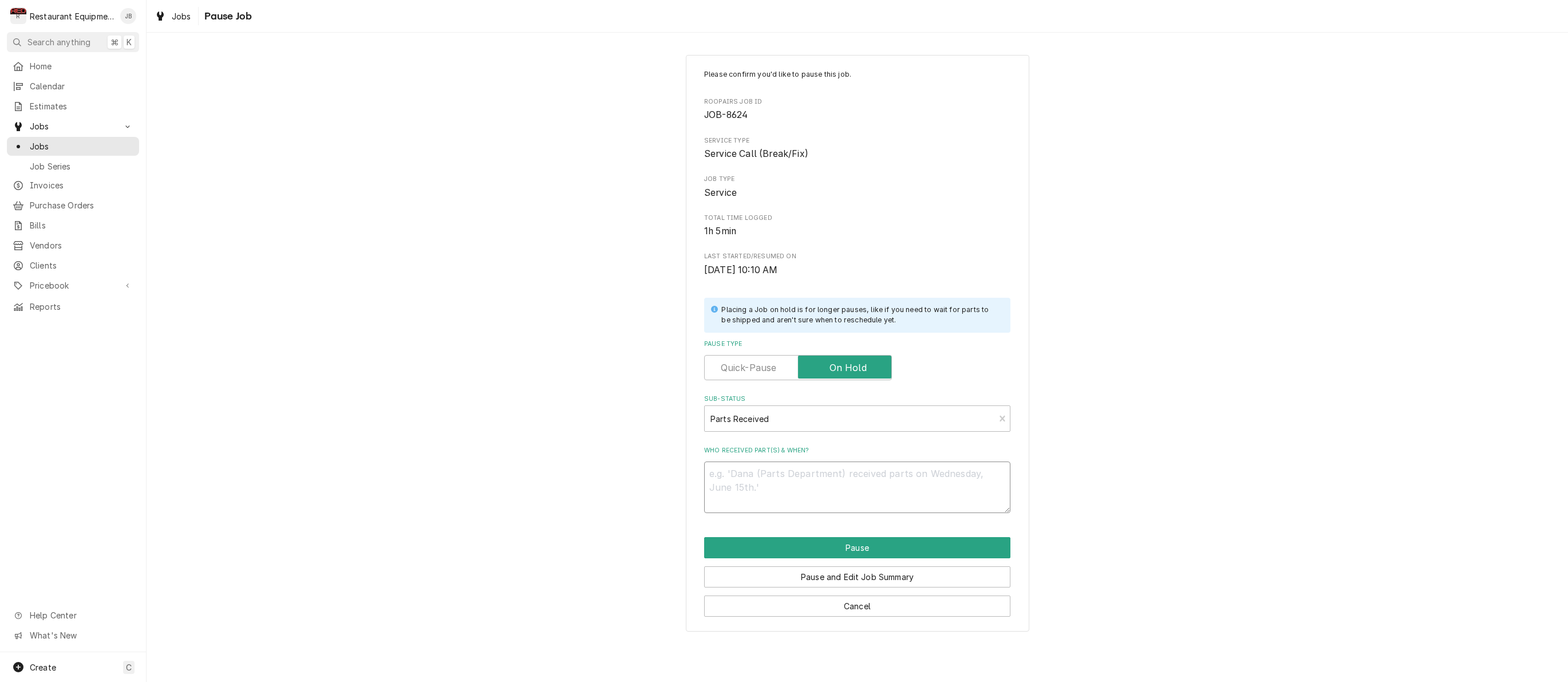
click at [751, 479] on textarea "Who received part(s) & when?" at bounding box center [858, 487] width 306 height 52
type textarea "x"
type textarea "8"
type textarea "x"
type textarea "8/"
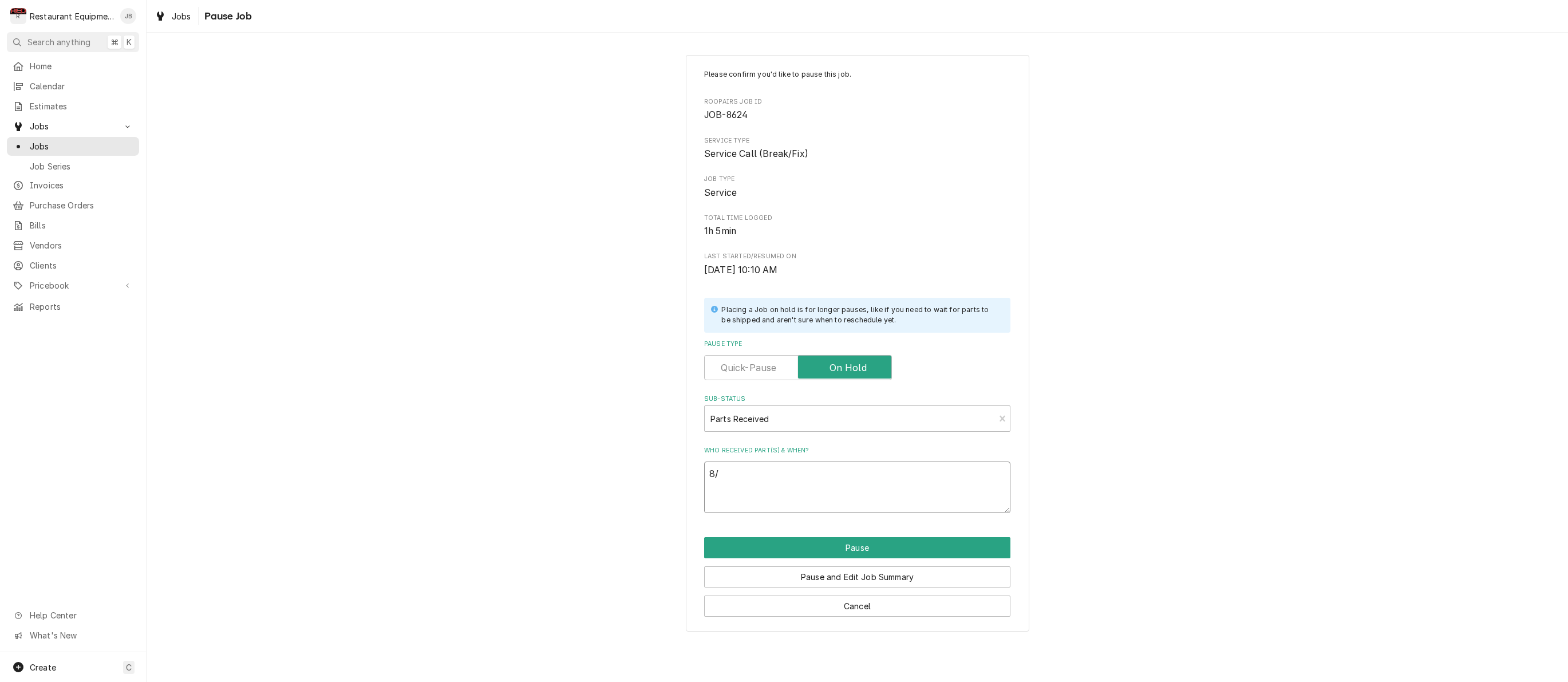
type textarea "x"
type textarea "8/2"
type textarea "x"
type textarea "8/25"
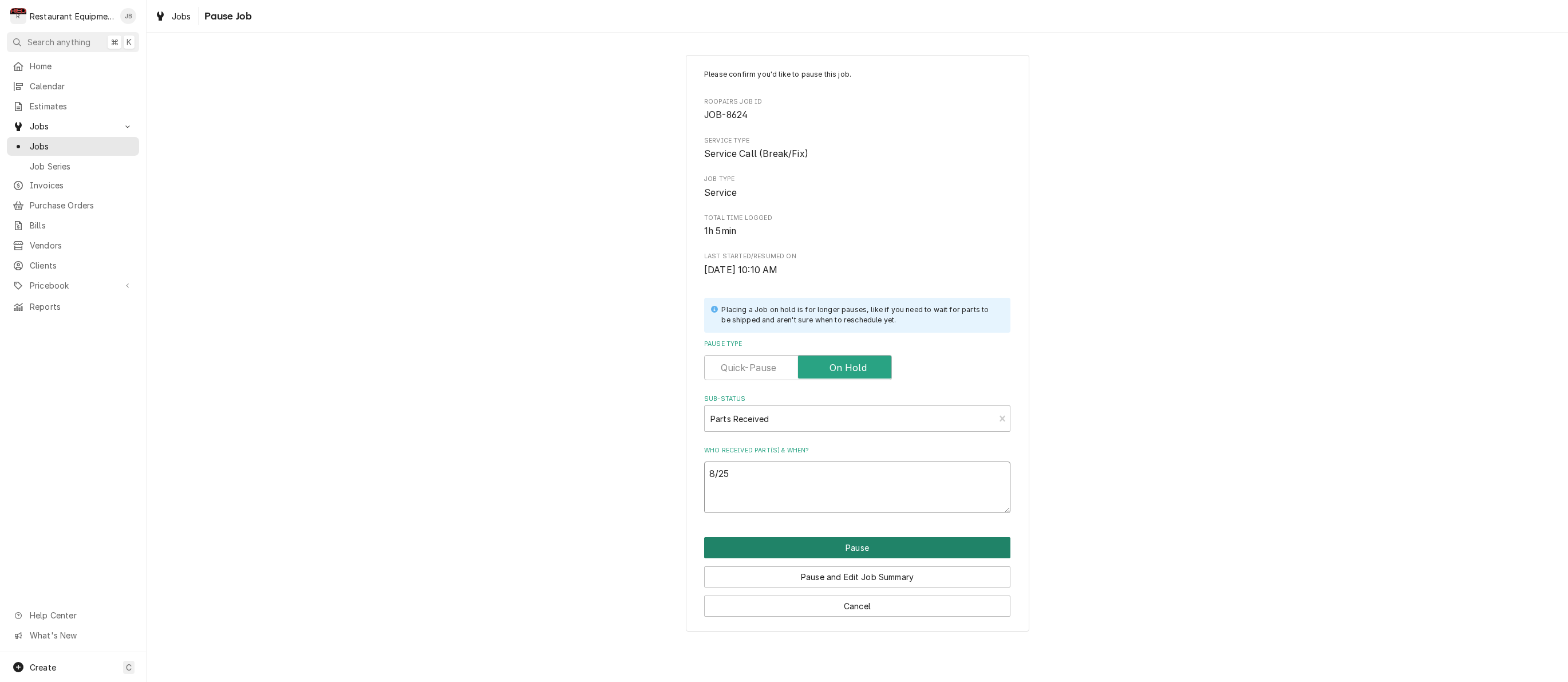
type textarea "x"
type textarea "8/25"
type textarea "x"
type textarea "8/25 p"
type textarea "x"
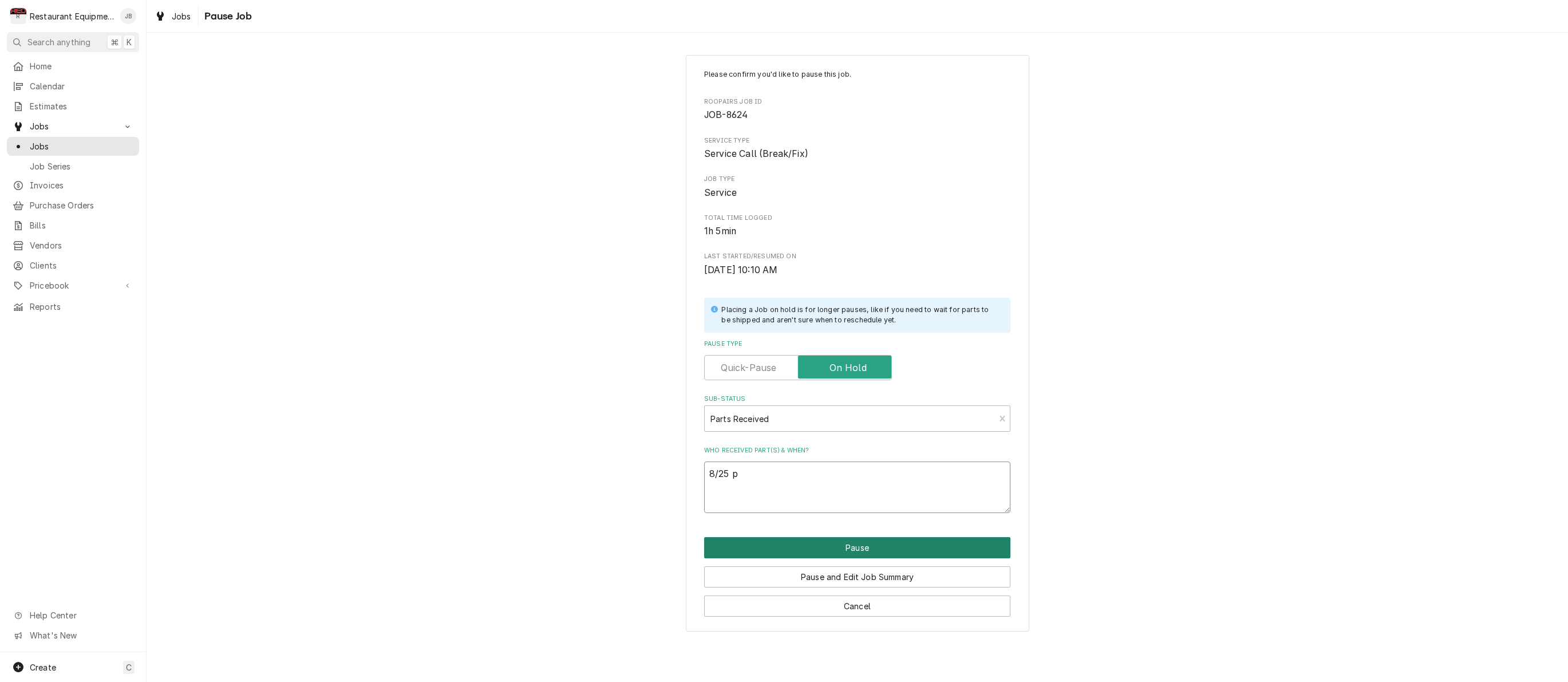
type textarea "8/25"
type textarea "x"
type textarea "8/25 o"
type textarea "x"
type textarea "8/25 on"
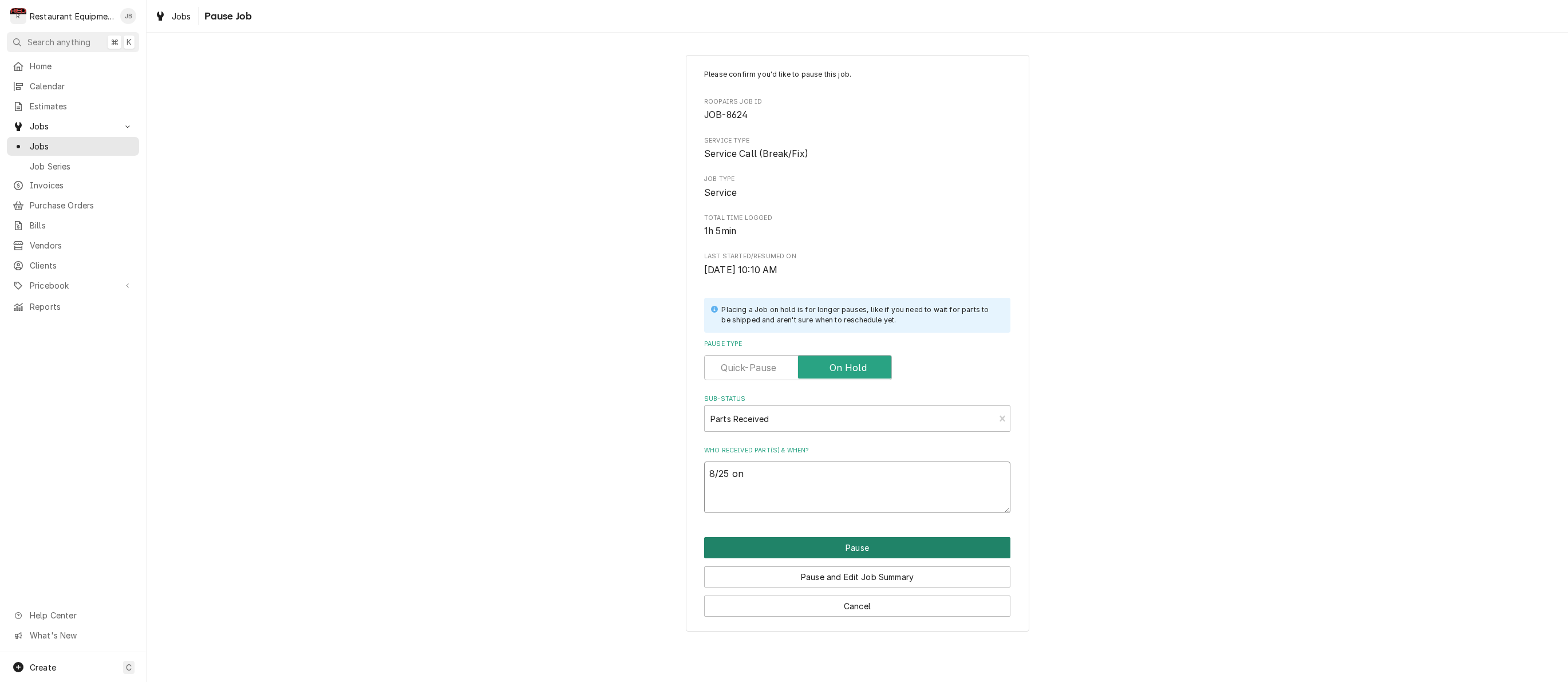
type textarea "x"
type textarea "8/25 on"
type textarea "x"
type textarea "8/25 on s"
type textarea "x"
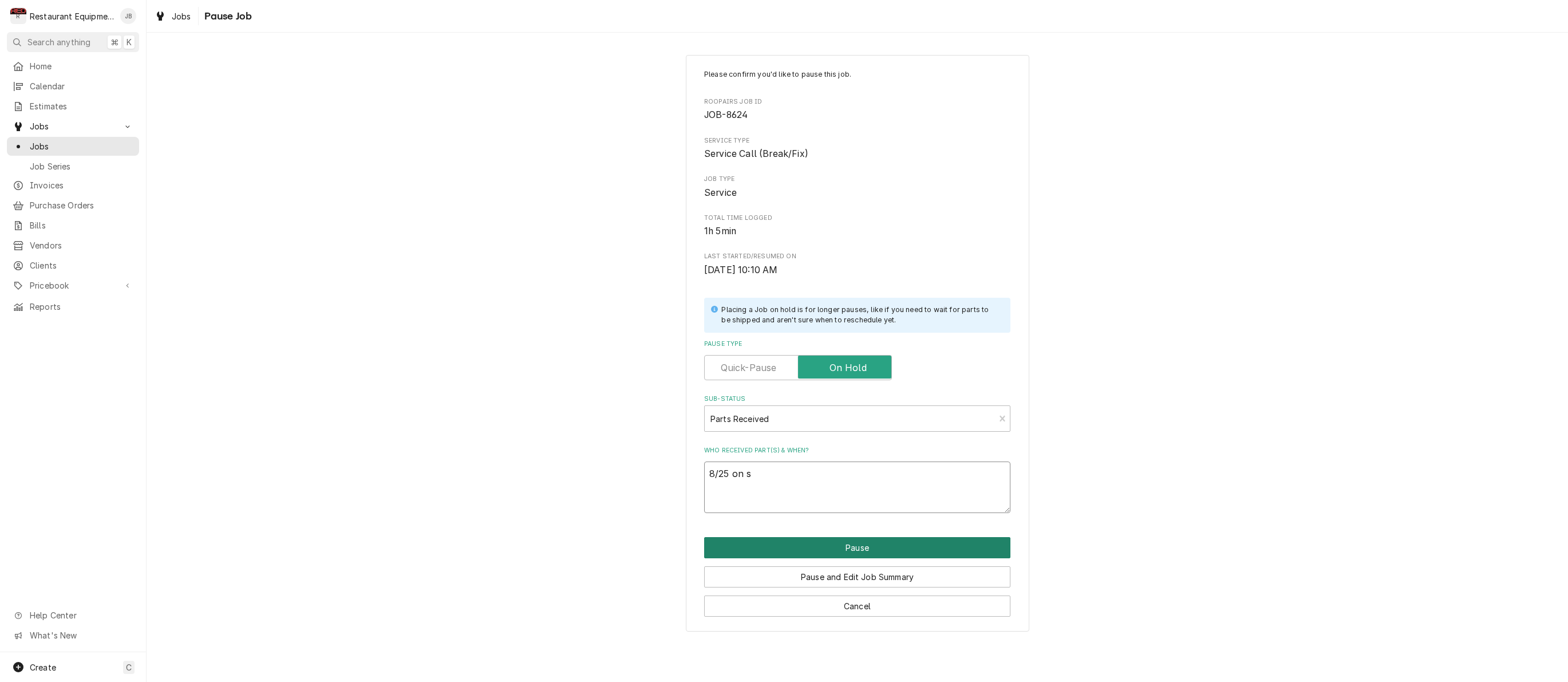
type textarea "8/25 on sh"
type textarea "x"
type textarea "8/25 on she"
type textarea "x"
type textarea "8/25 on shel"
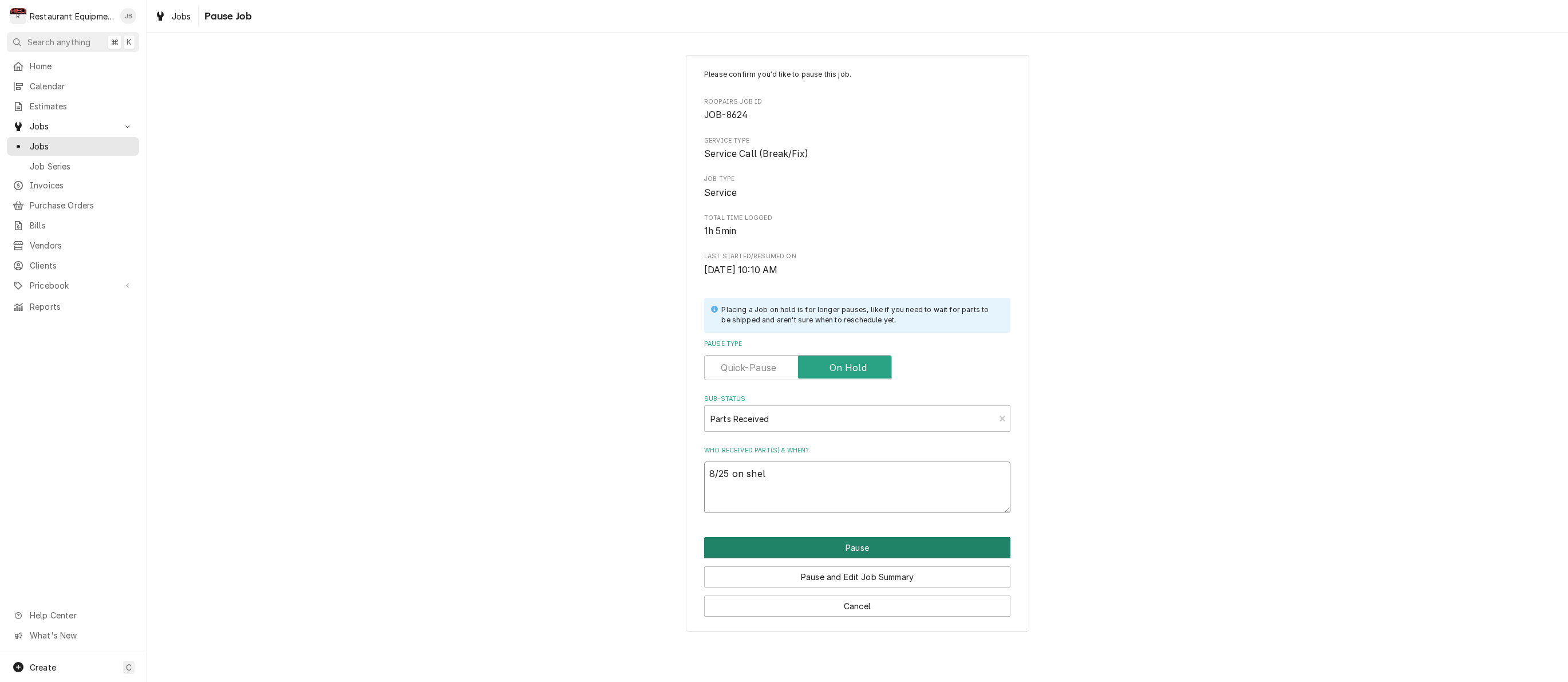
type textarea "x"
type textarea "8/25 on shelf"
drag, startPoint x: 891, startPoint y: 535, endPoint x: 879, endPoint y: 523, distance: 17.0
click at [890, 537] on button "Pause" at bounding box center [858, 547] width 306 height 21
type textarea "x"
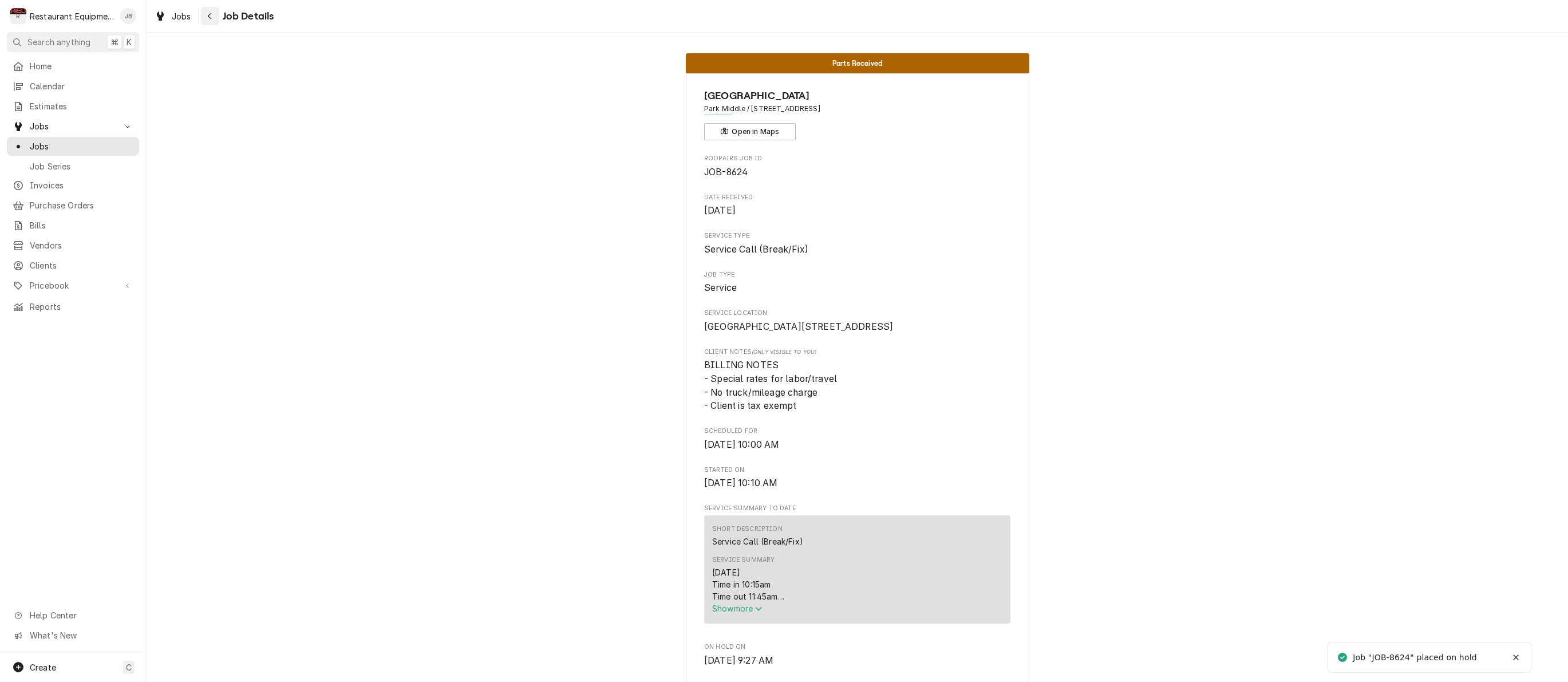
drag, startPoint x: 213, startPoint y: 18, endPoint x: 218, endPoint y: 18, distance: 5.0
click at [214, 18] on div "Navigate back" at bounding box center [210, 16] width 12 height 12
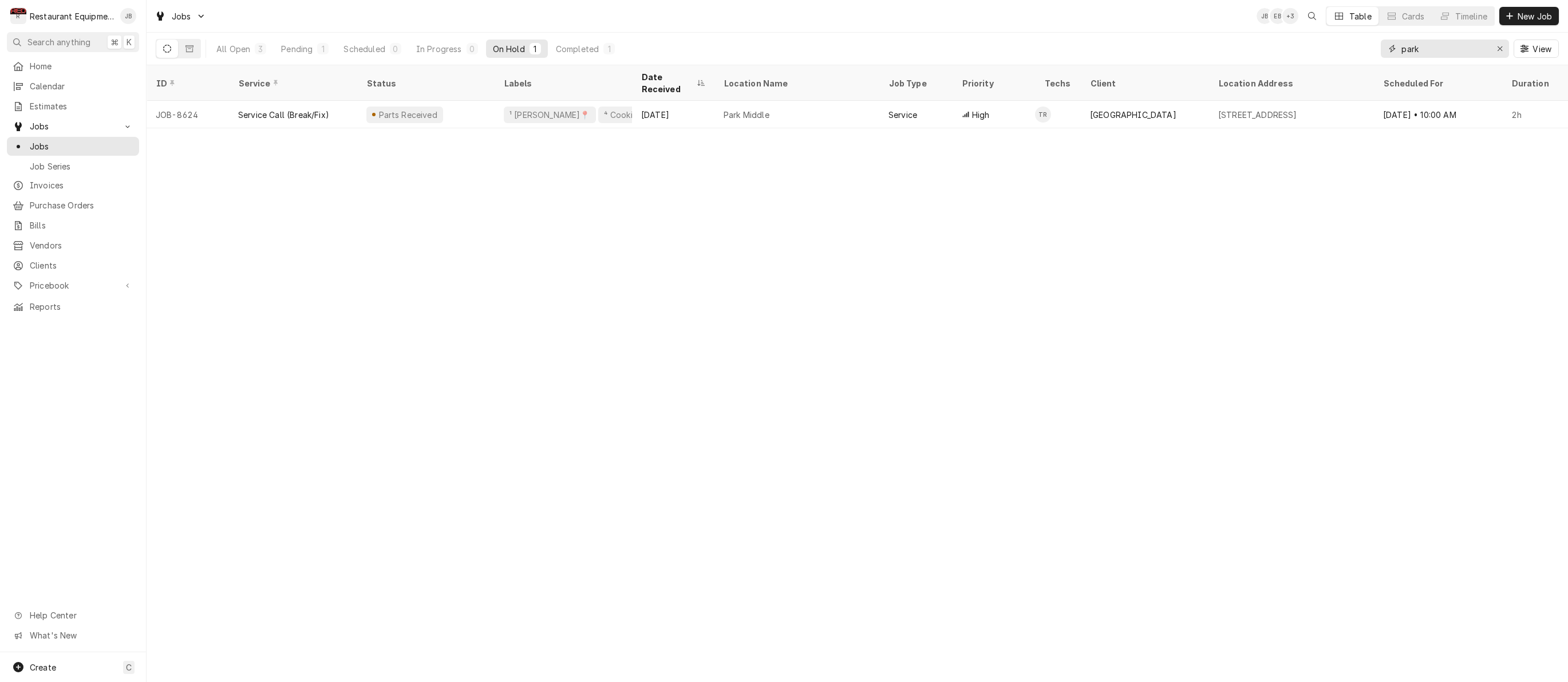
click at [1428, 52] on input "park" at bounding box center [1444, 48] width 86 height 18
type input "p"
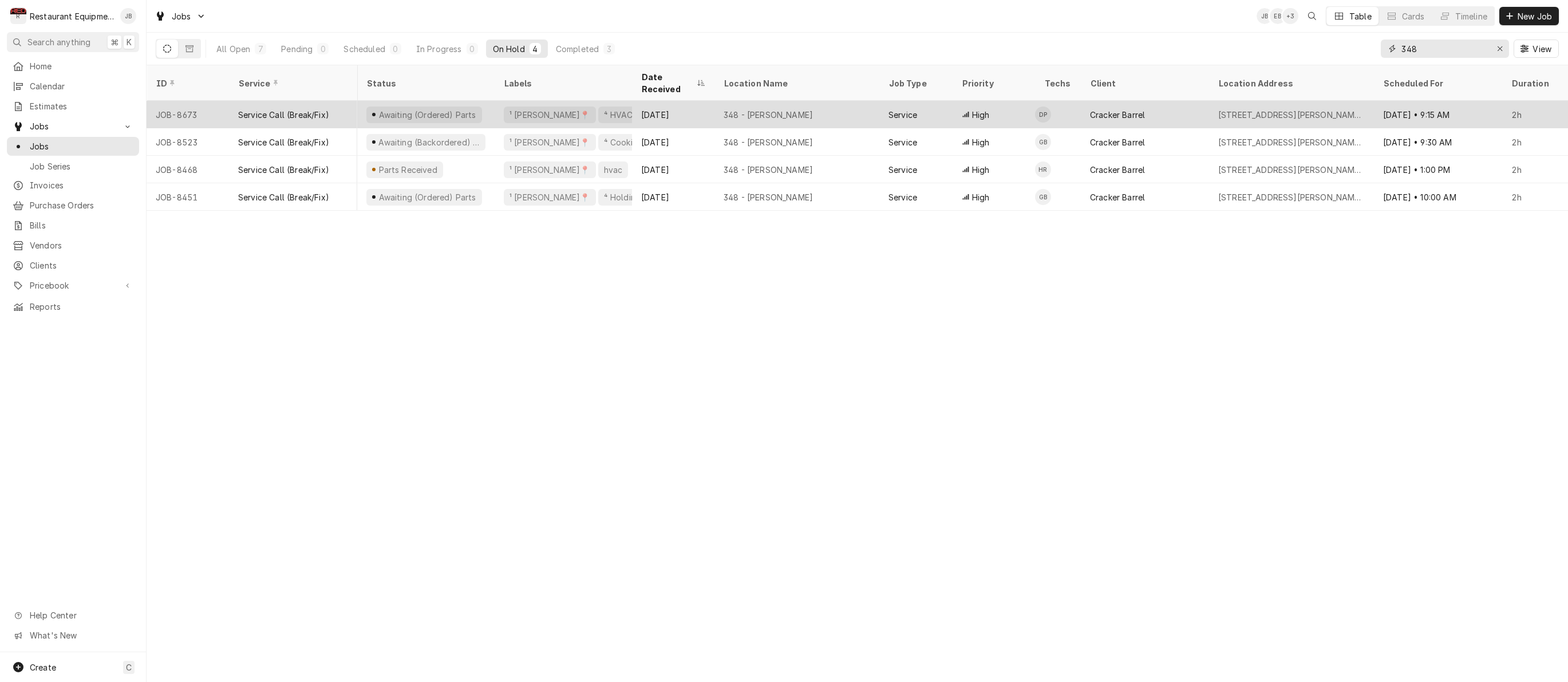
scroll to position [0, 4]
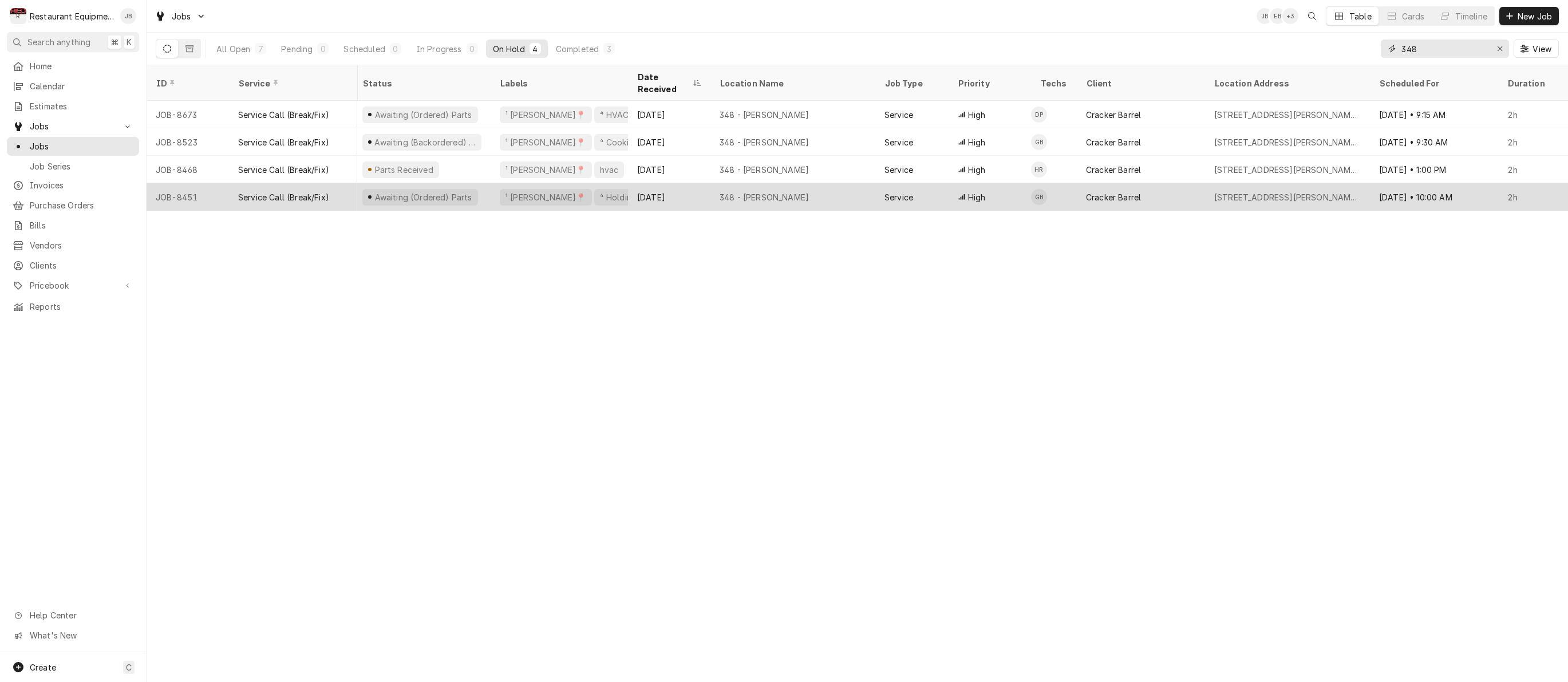
type input "348"
click at [1079, 184] on div "Cracker Barrel" at bounding box center [1141, 197] width 128 height 27
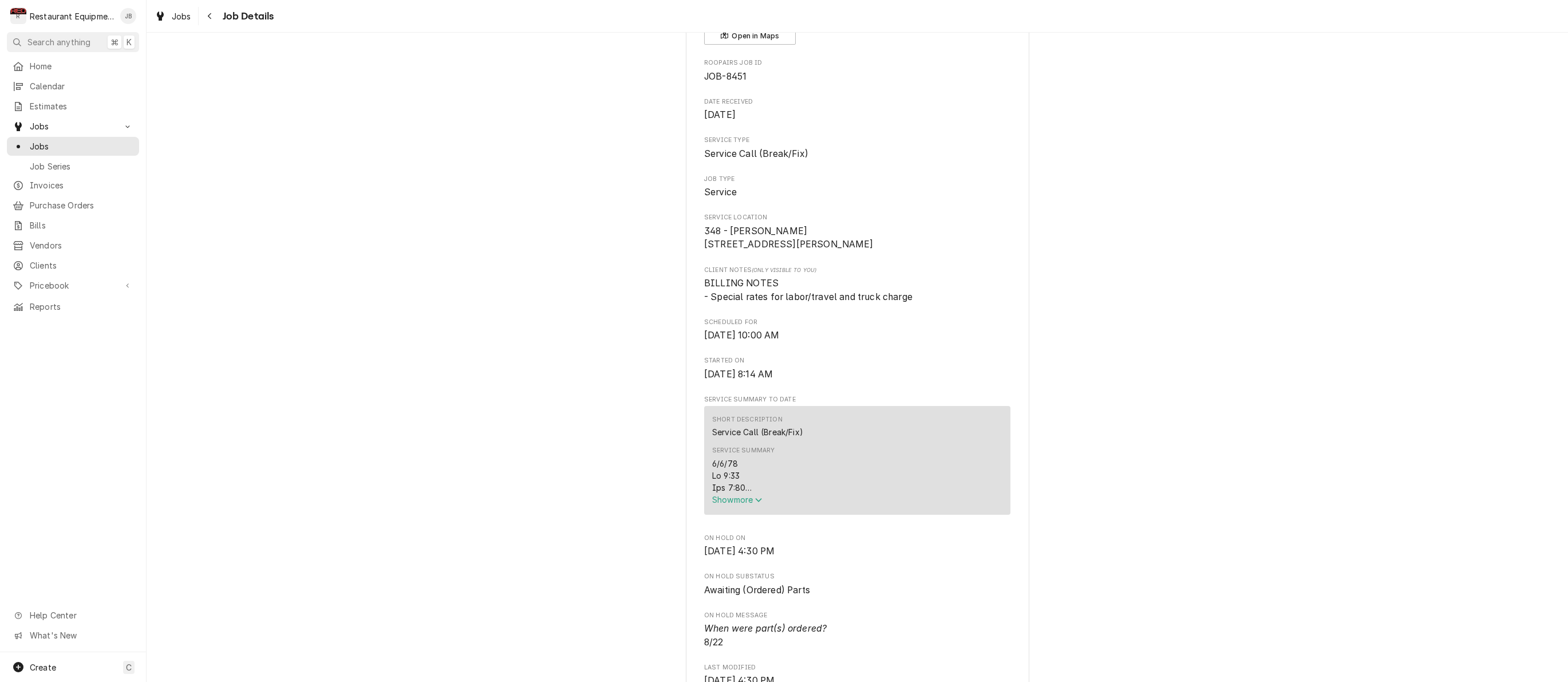
scroll to position [155, 0]
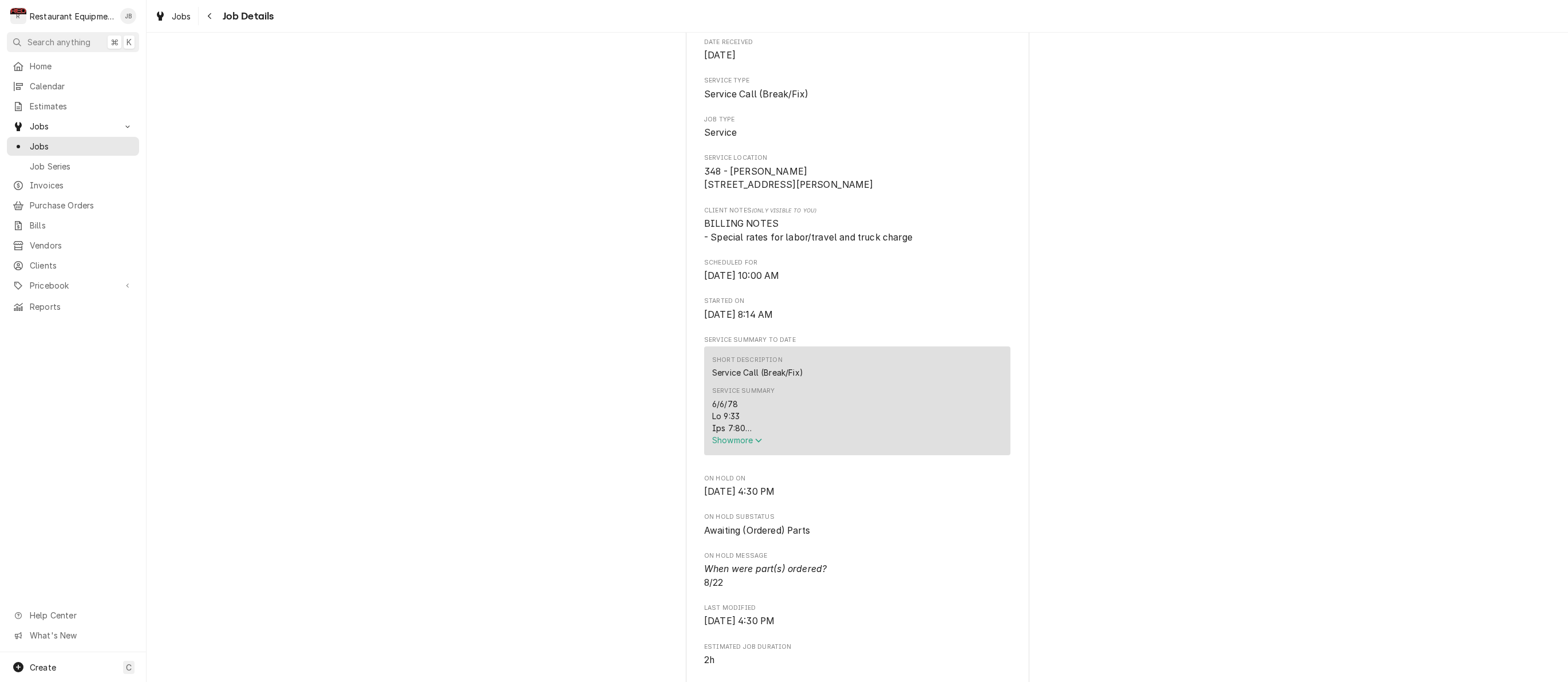
click at [726, 445] on span "Show more" at bounding box center [737, 440] width 50 height 10
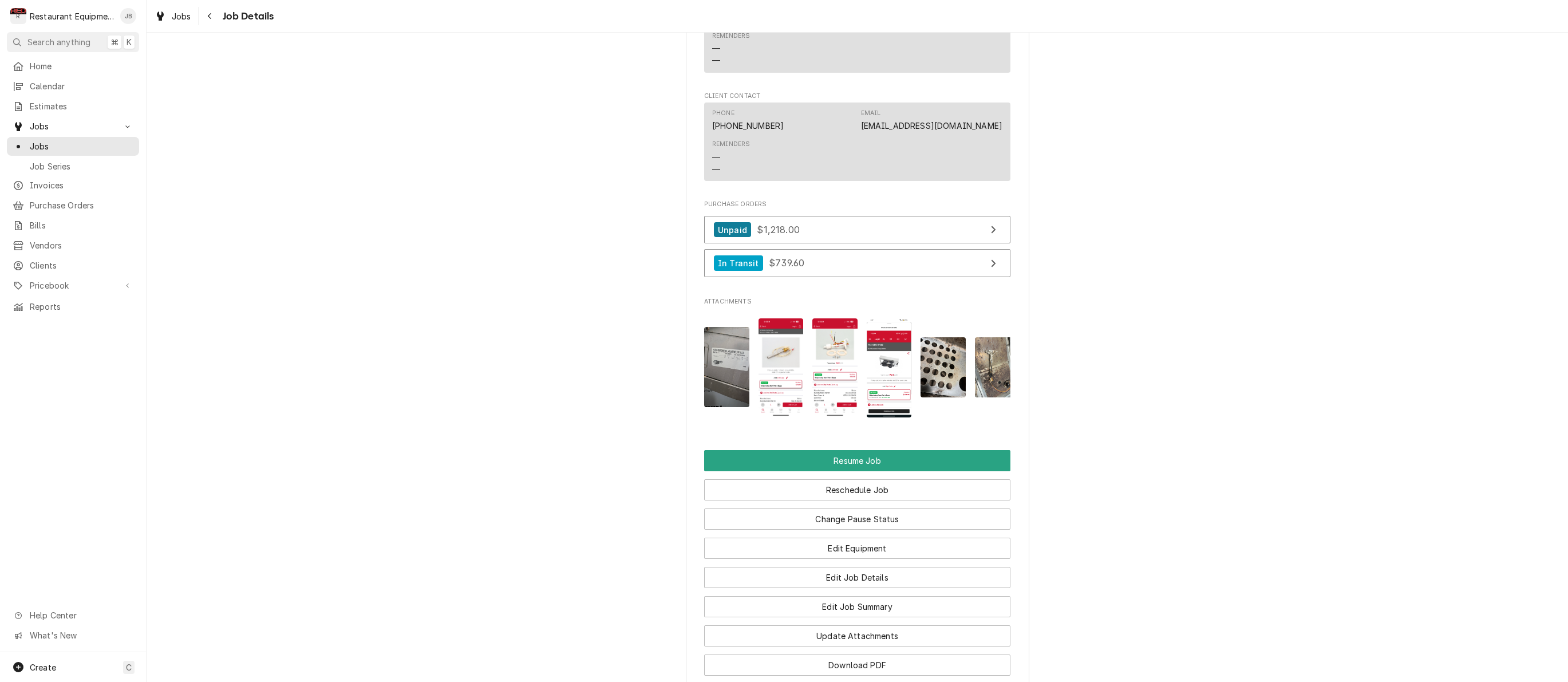
scroll to position [1710, 0]
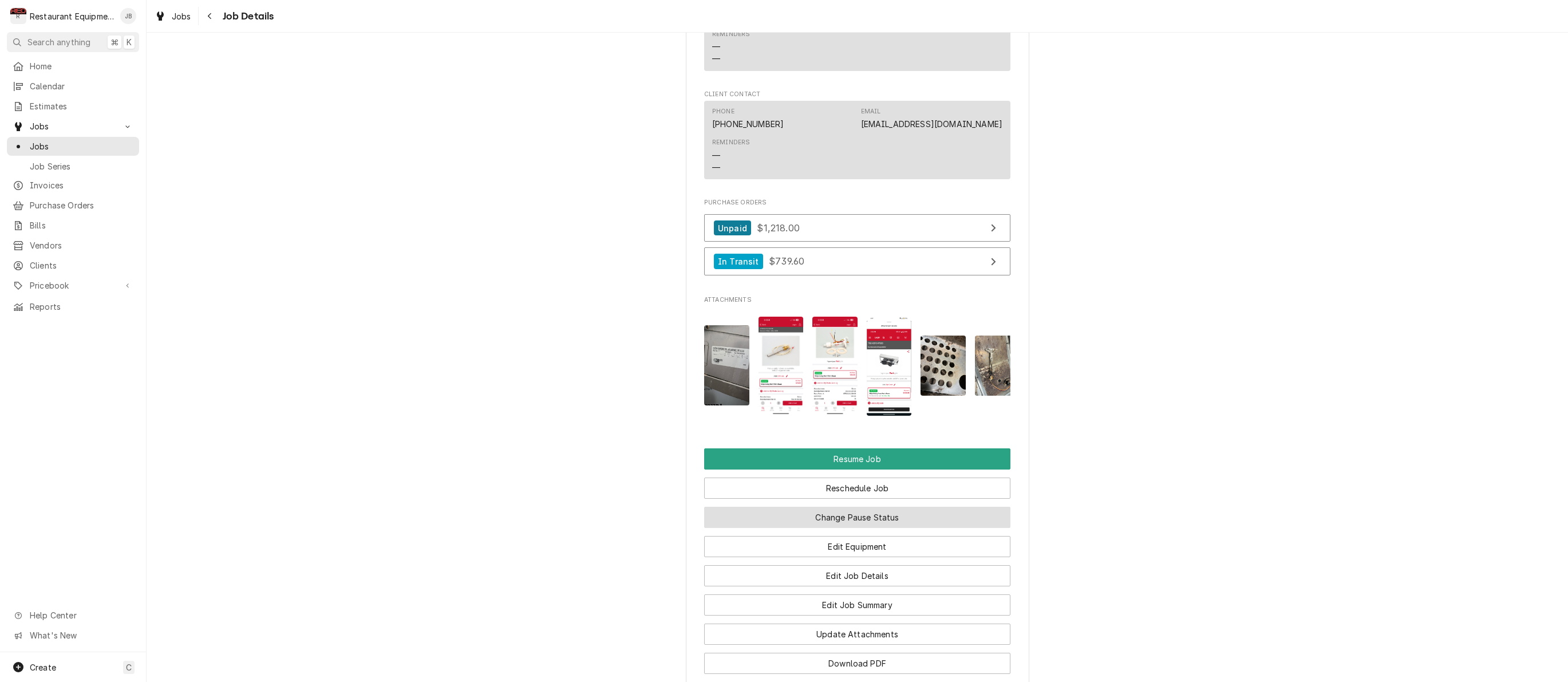
click at [861, 508] on button "Change Pause Status" at bounding box center [858, 517] width 306 height 21
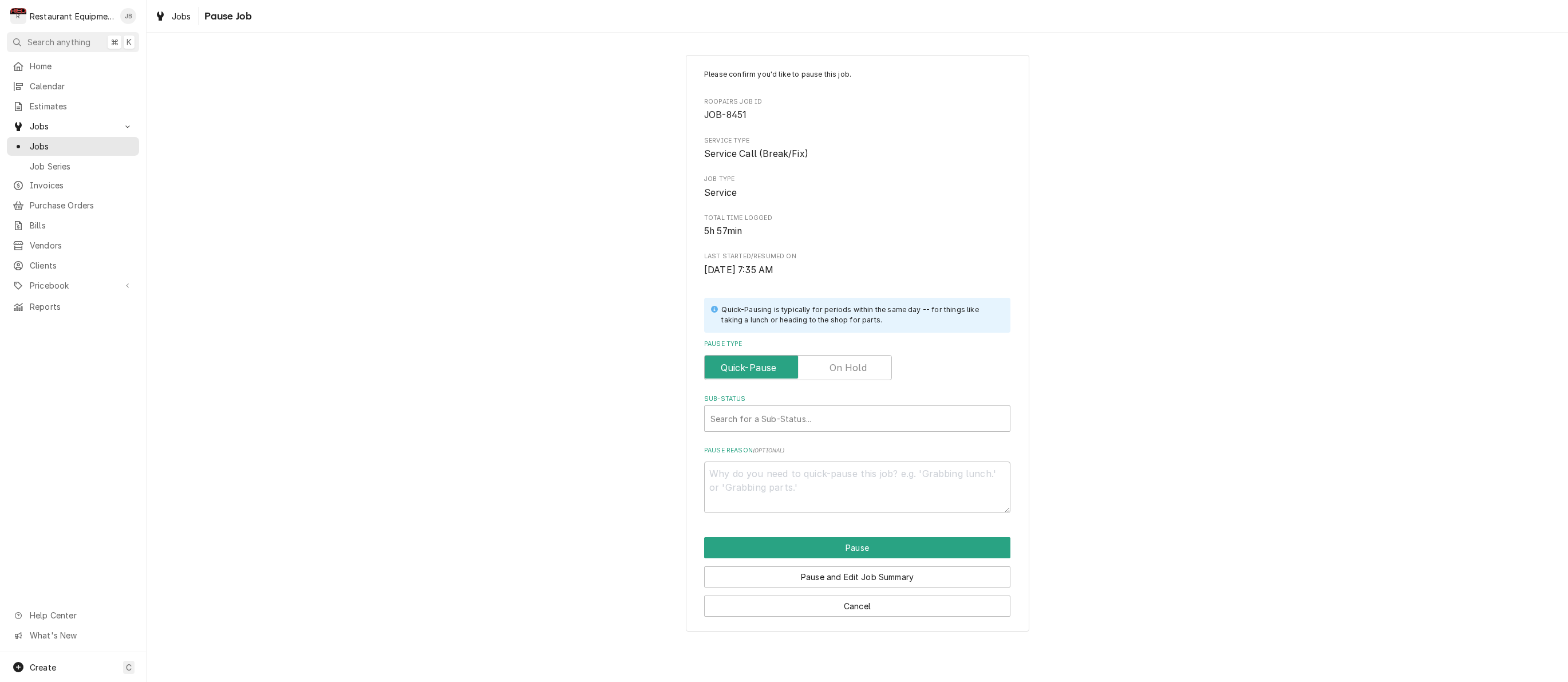
drag, startPoint x: 864, startPoint y: 357, endPoint x: 862, endPoint y: 395, distance: 38.1
click at [864, 357] on label "Pause Type" at bounding box center [798, 367] width 188 height 25
click at [864, 357] on input "Pause Type" at bounding box center [798, 367] width 178 height 25
checkbox input "true"
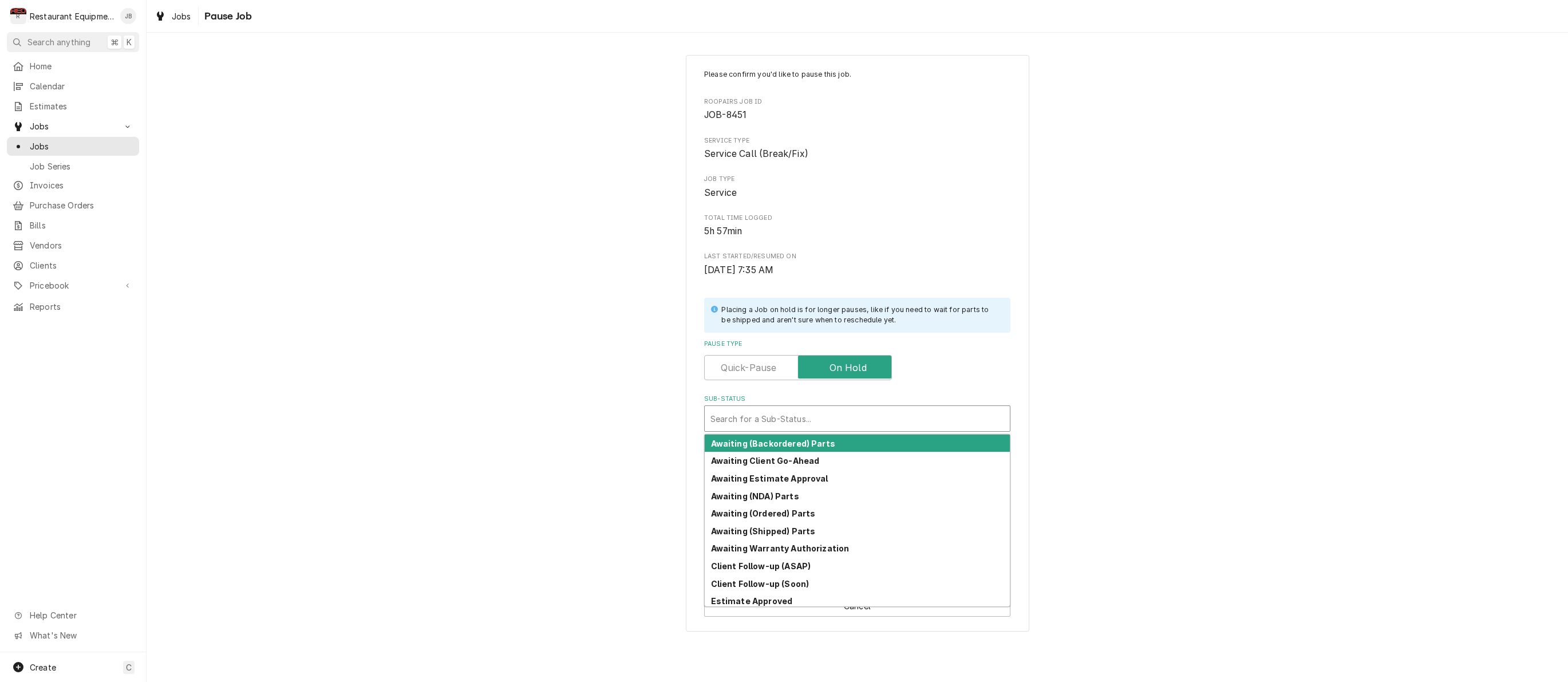
click at [806, 415] on div "Search for a Sub-Status..." at bounding box center [857, 419] width 293 height 12
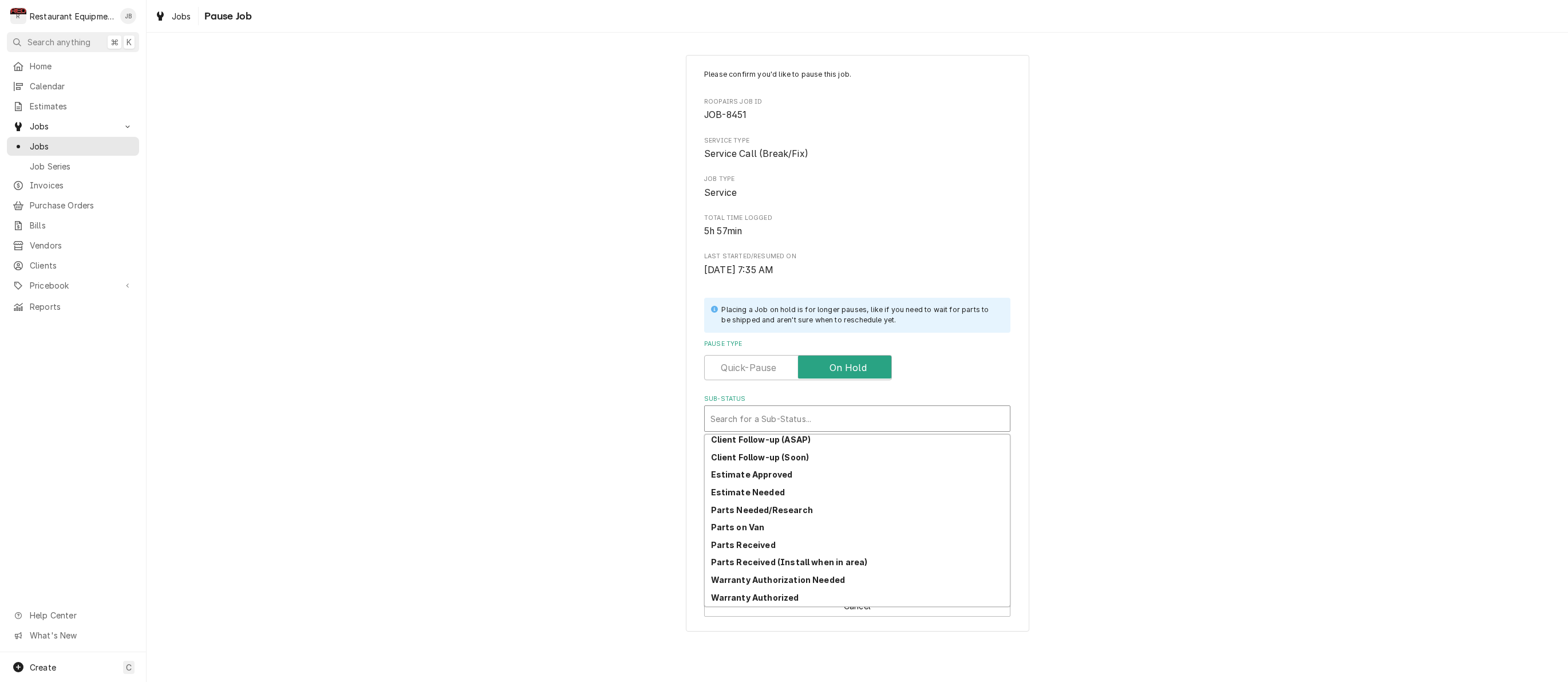
scroll to position [127, 0]
click at [747, 540] on strong "Parts Received" at bounding box center [743, 545] width 65 height 10
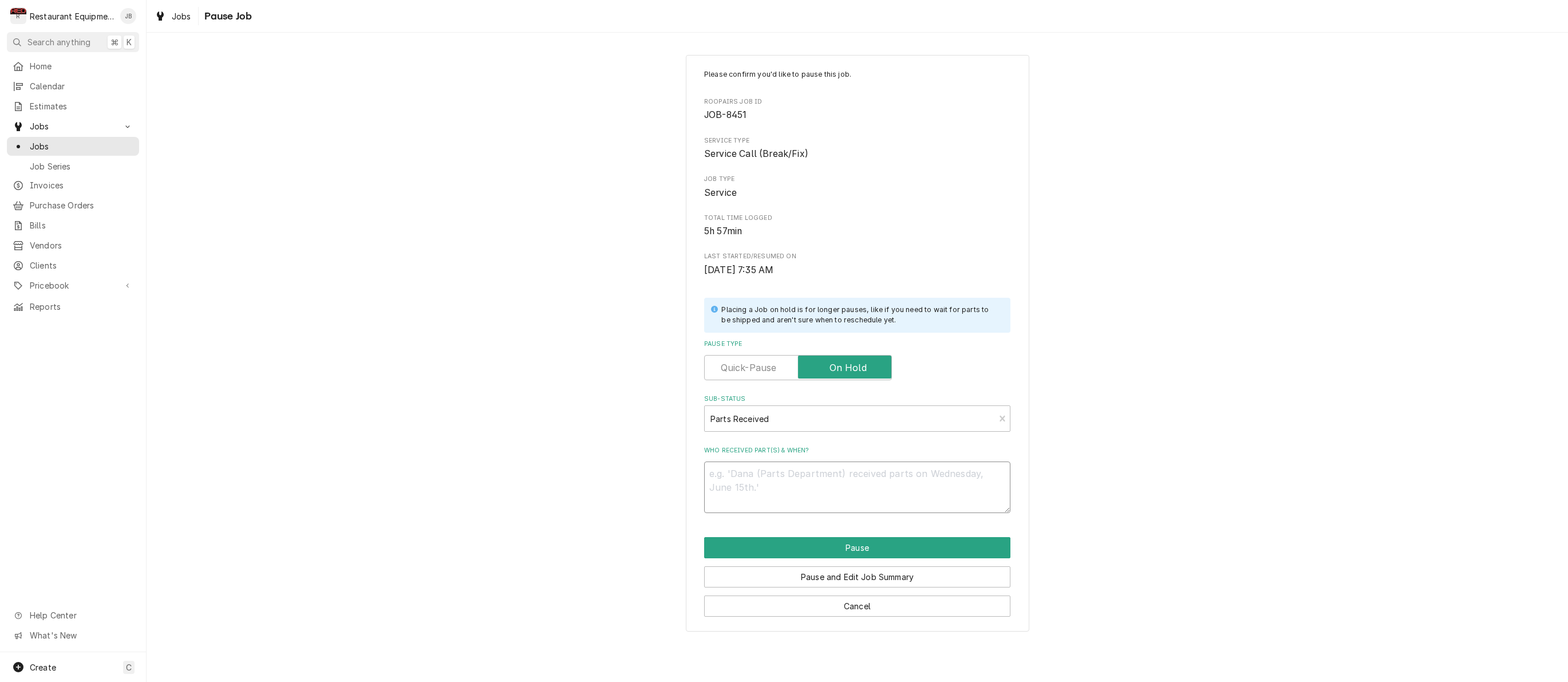
click at [733, 474] on textarea "Who received part(s) & when?" at bounding box center [858, 487] width 306 height 52
type textarea "x"
type textarea "8"
type textarea "x"
type textarea "8/"
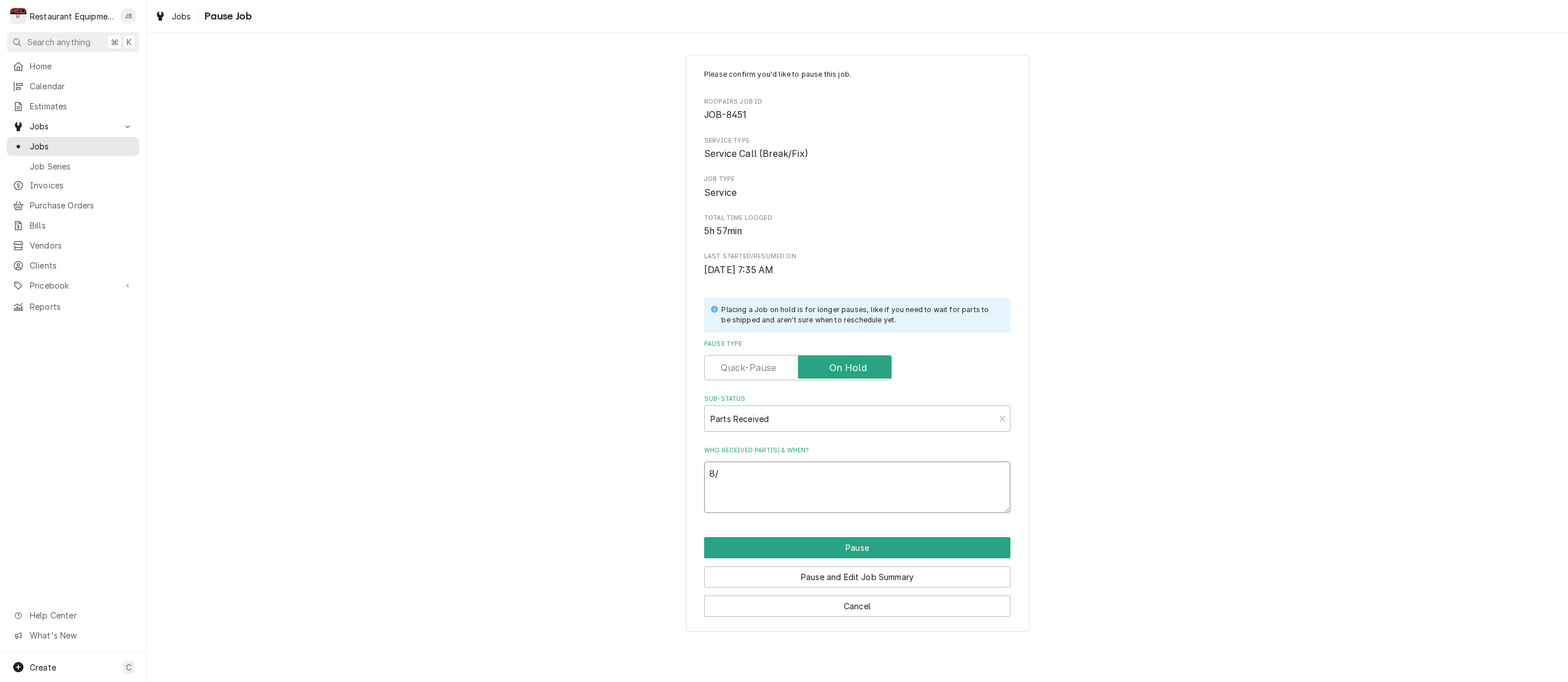
type textarea "x"
type textarea "8/2"
type textarea "x"
type textarea "8/25"
type textarea "x"
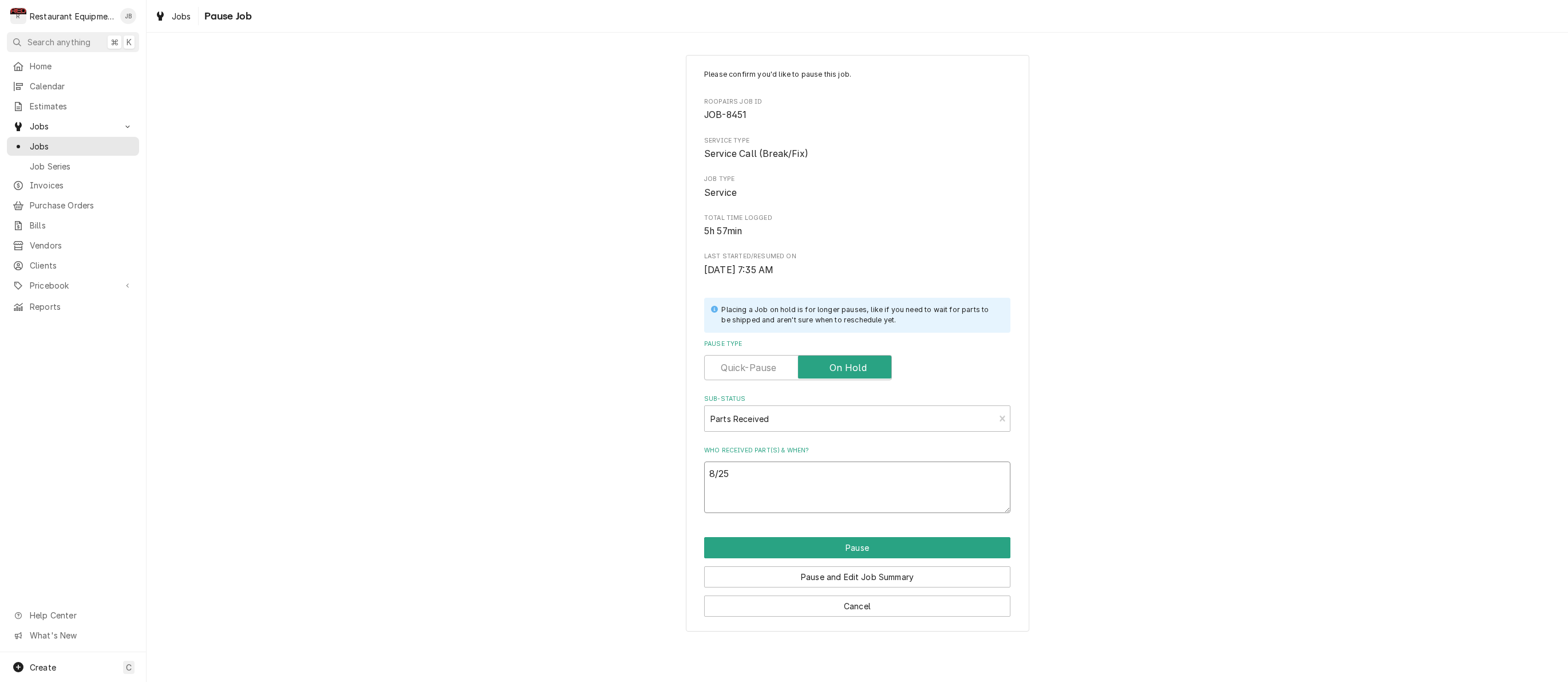
type textarea "8/25"
type textarea "x"
type textarea "8/25 o"
type textarea "x"
type textarea "8/25 on"
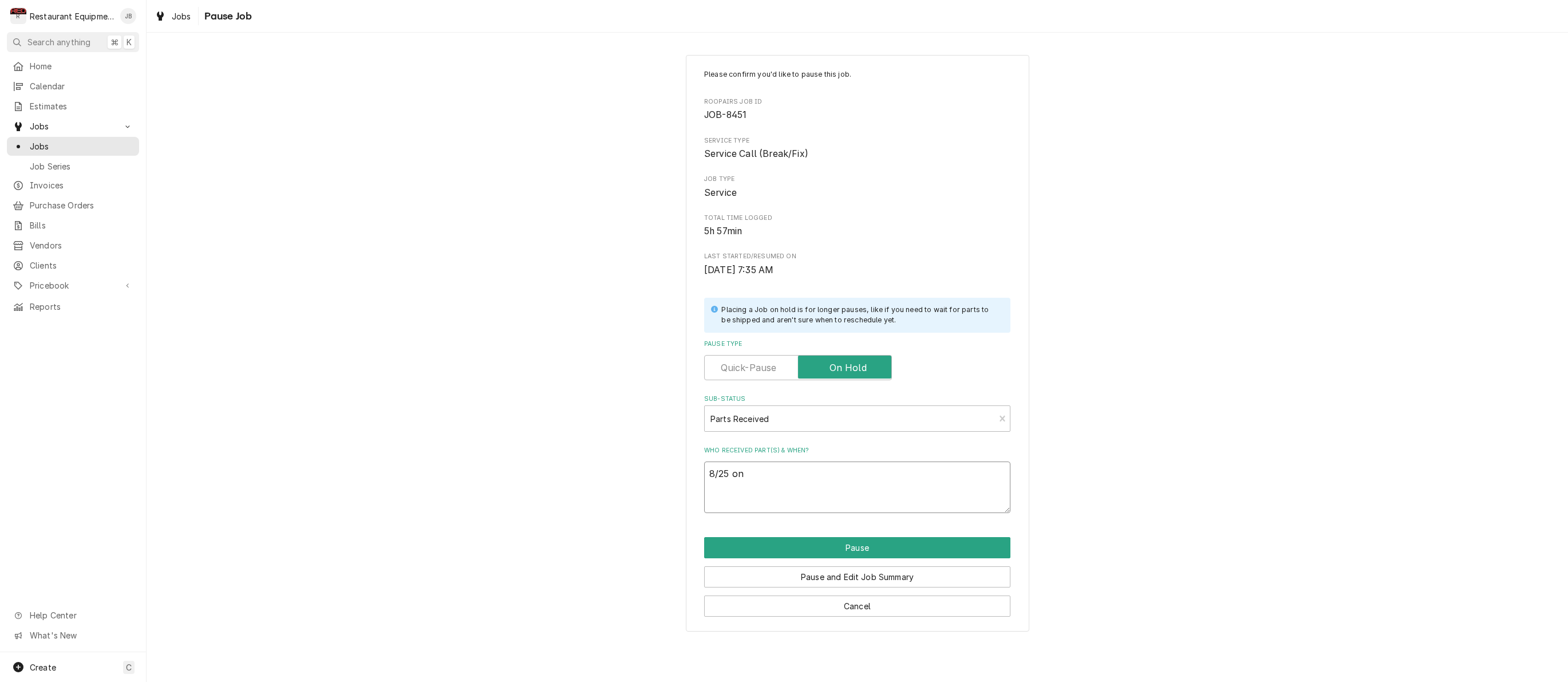
type textarea "x"
type textarea "8/25 on"
type textarea "x"
type textarea "8/25 on s"
type textarea "x"
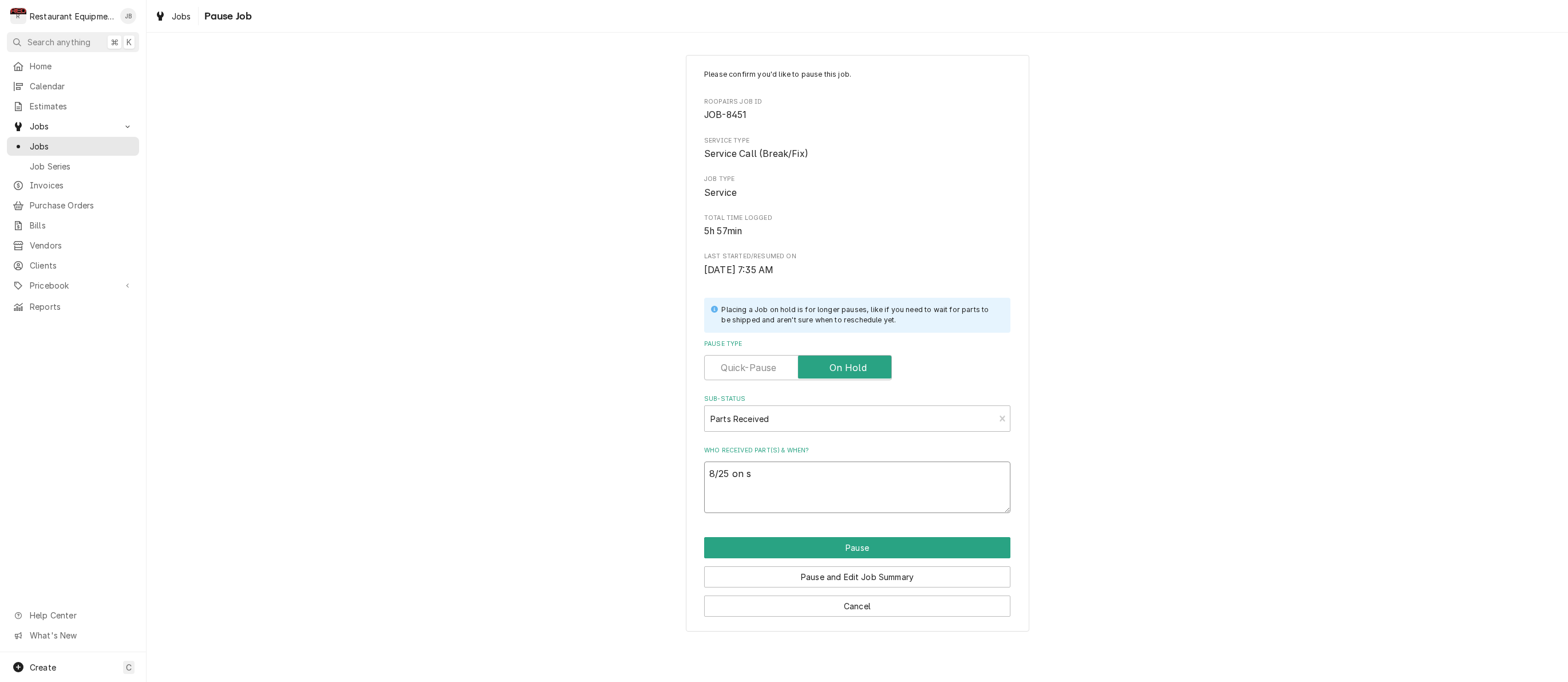
type textarea "8/25 on sh"
type textarea "x"
type textarea "8/25 on she"
type textarea "x"
type textarea "8/25 on shel"
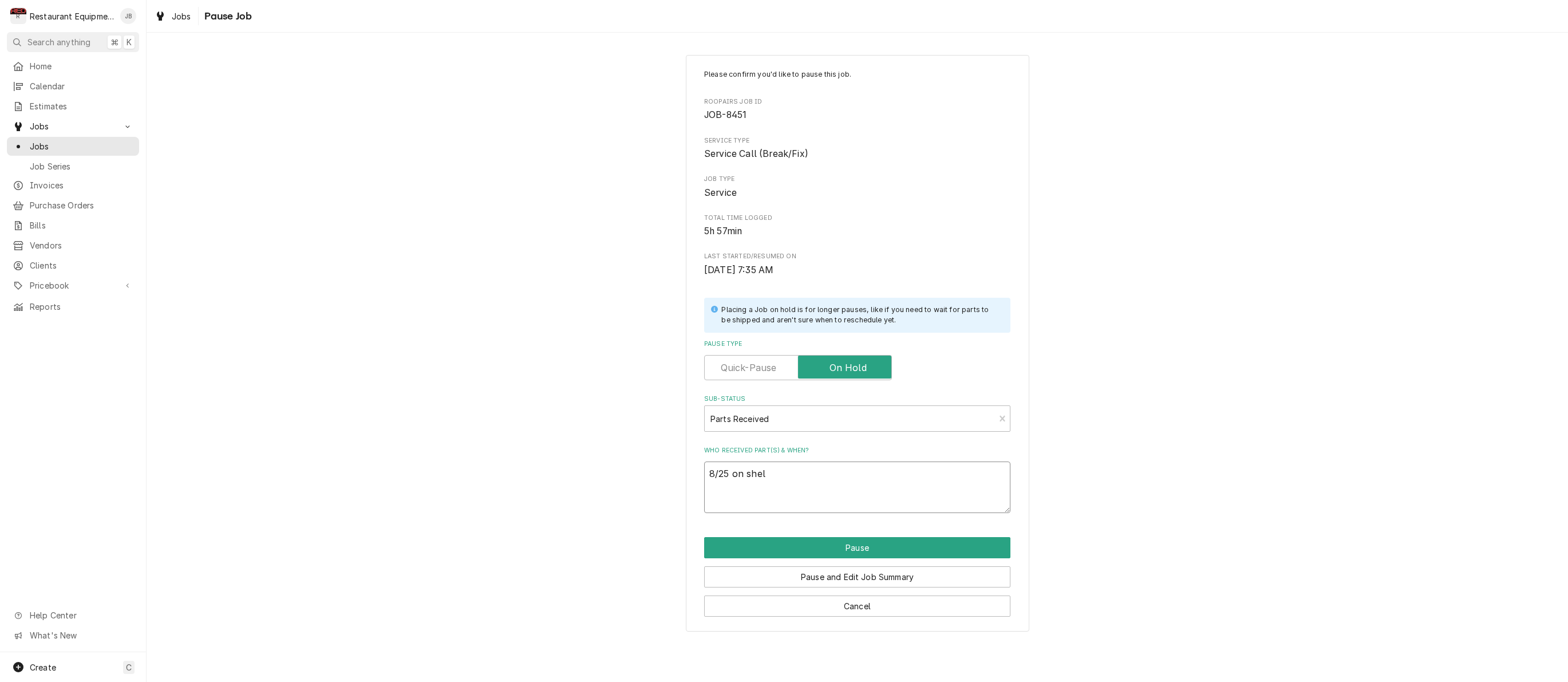
type textarea "x"
type textarea "8/25 on shelf"
click at [769, 537] on button "Pause" at bounding box center [858, 547] width 306 height 21
type textarea "x"
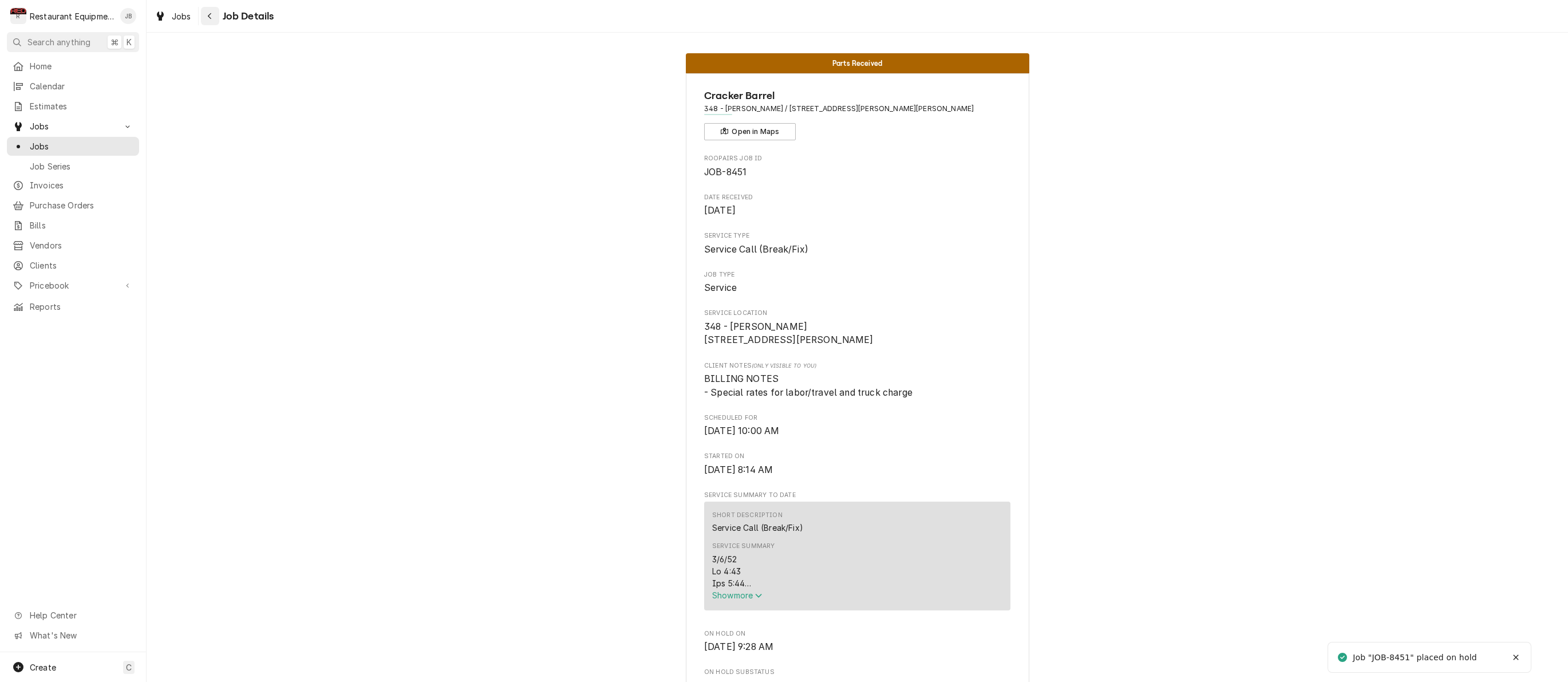
click at [205, 17] on div "Navigate back" at bounding box center [210, 16] width 12 height 12
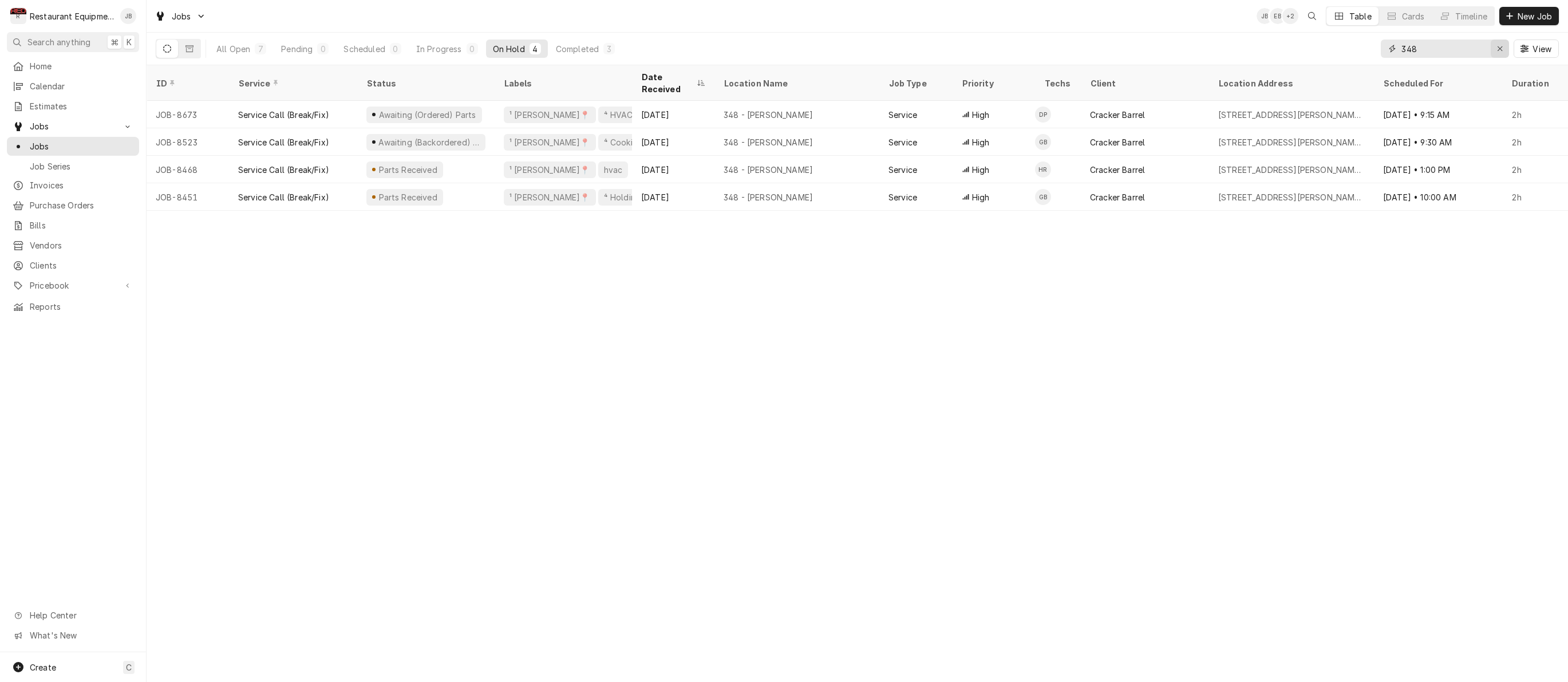
click at [1507, 48] on button "Erase input" at bounding box center [1499, 48] width 18 height 18
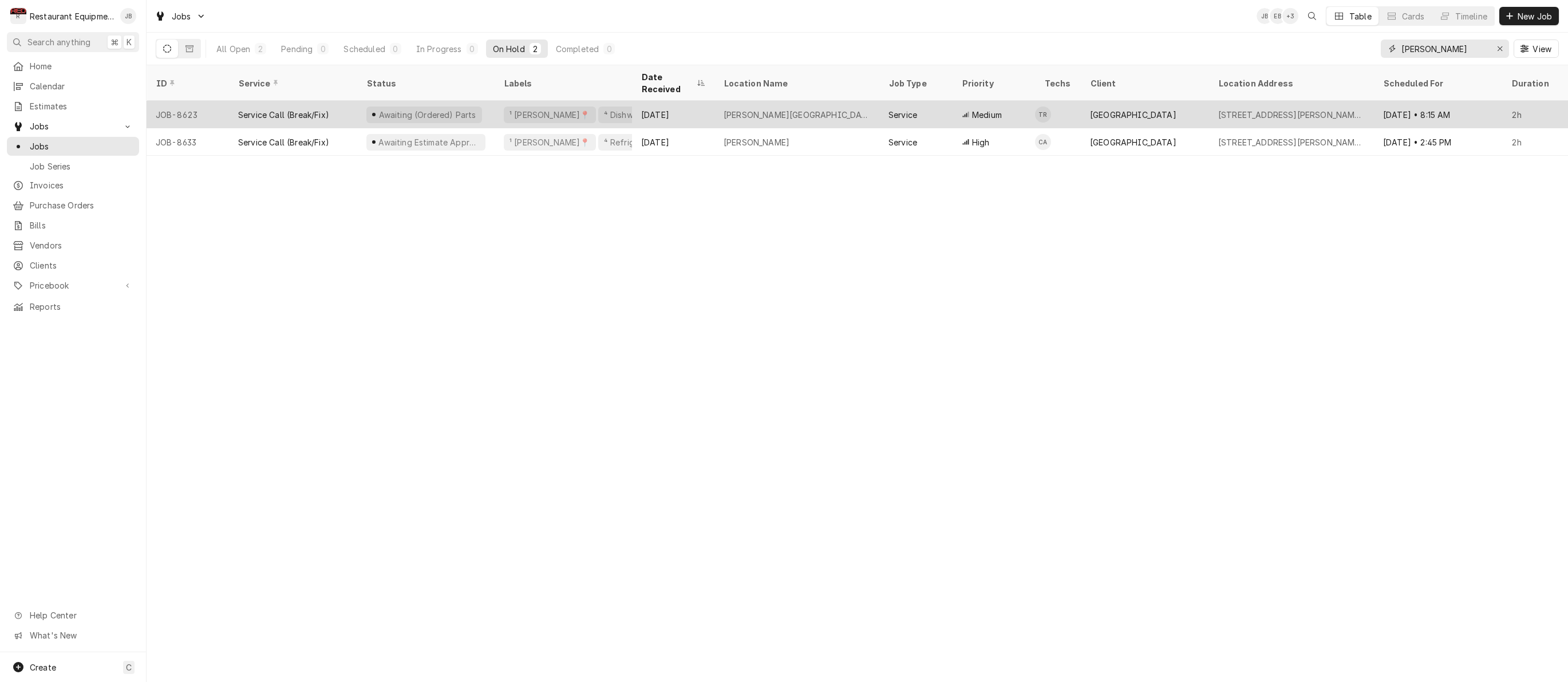
type input "[PERSON_NAME]"
click at [994, 109] on span "Medium" at bounding box center [987, 115] width 30 height 12
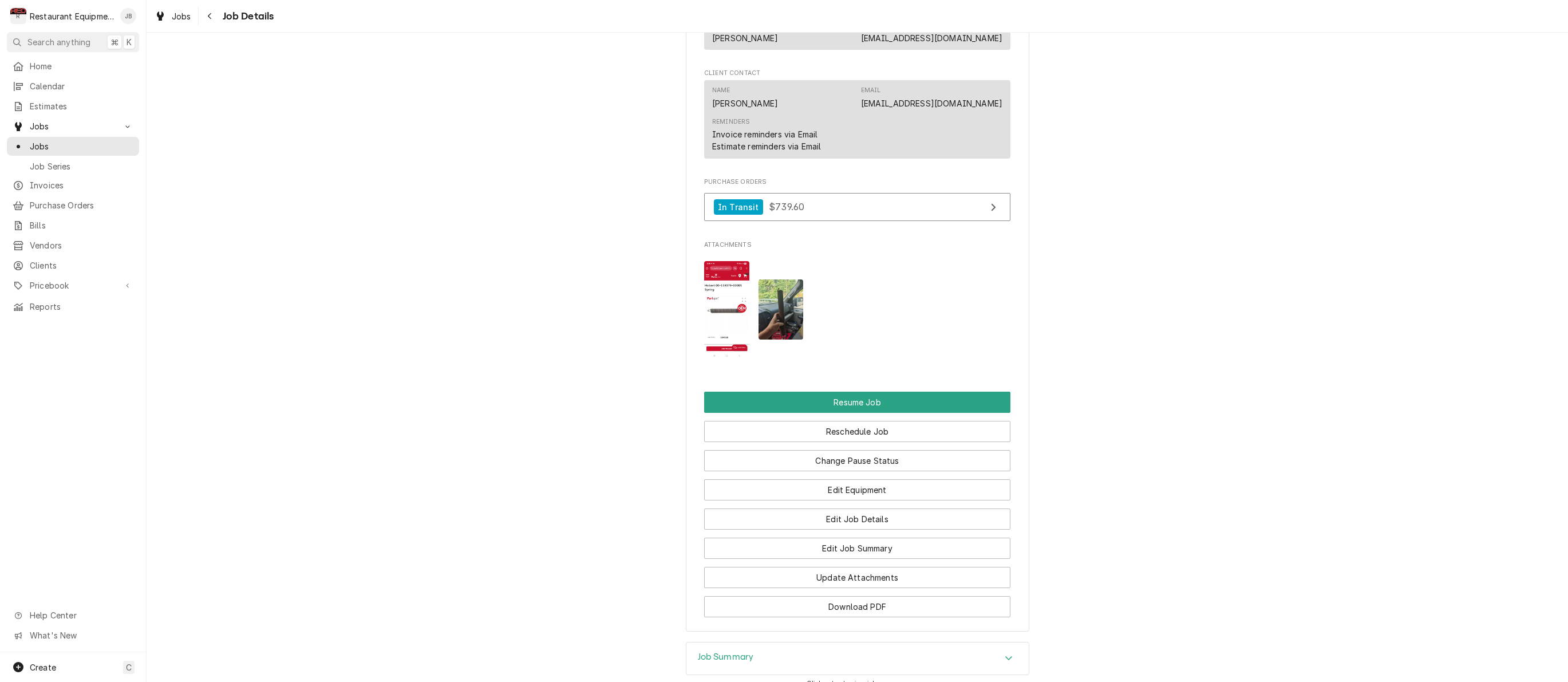
scroll to position [1147, 0]
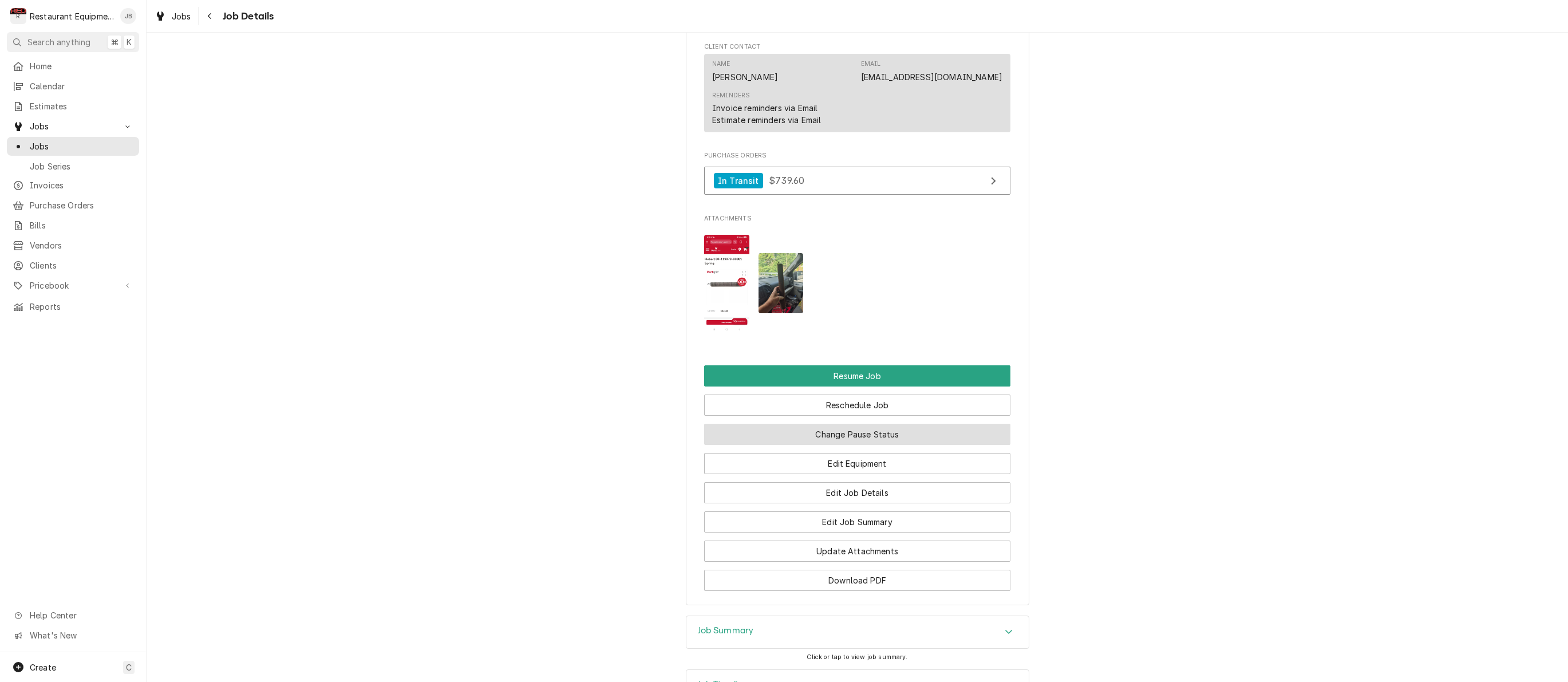
click at [837, 423] on button "Change Pause Status" at bounding box center [858, 434] width 306 height 21
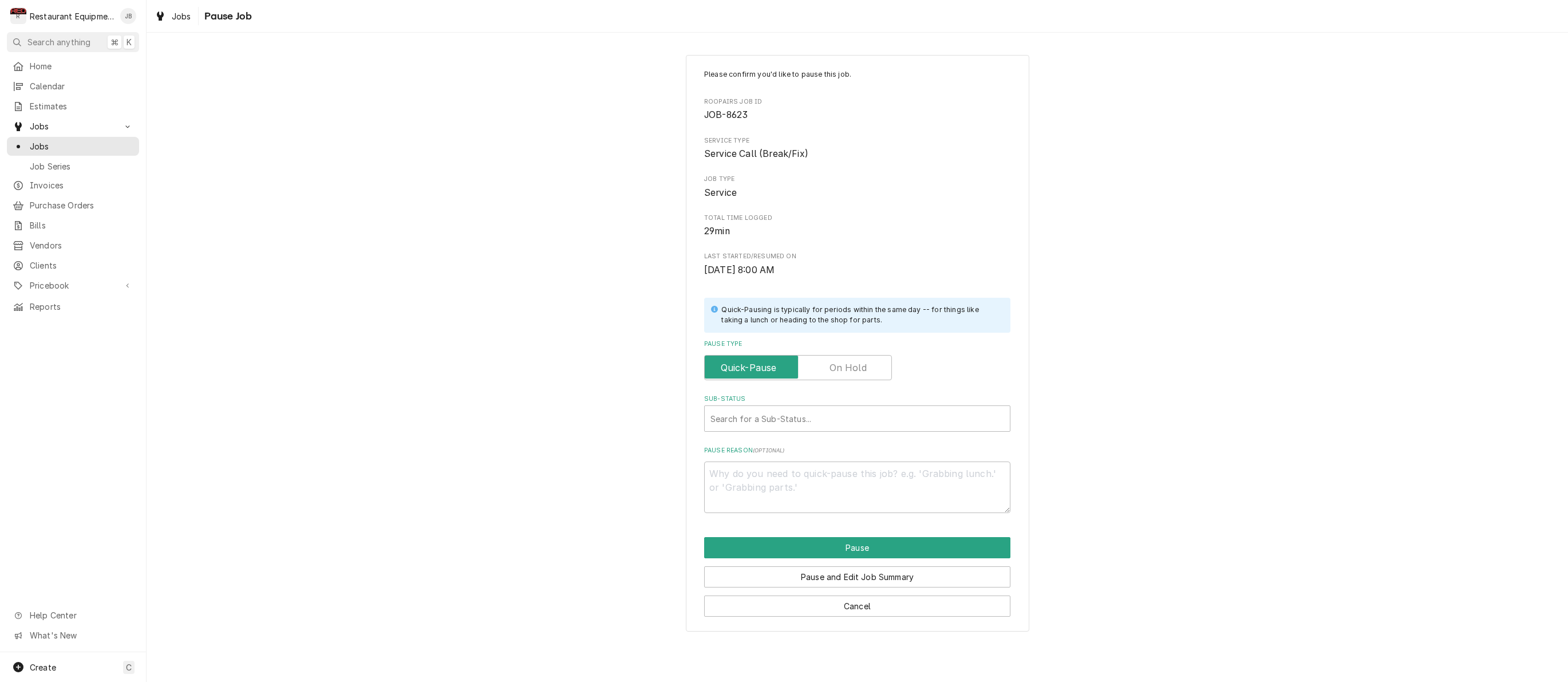
click at [832, 366] on label "Pause Type" at bounding box center [798, 367] width 188 height 25
click at [832, 366] on input "Pause Type" at bounding box center [798, 367] width 178 height 25
checkbox input "true"
click at [804, 412] on div "Search for a Sub-Status..." at bounding box center [857, 419] width 293 height 12
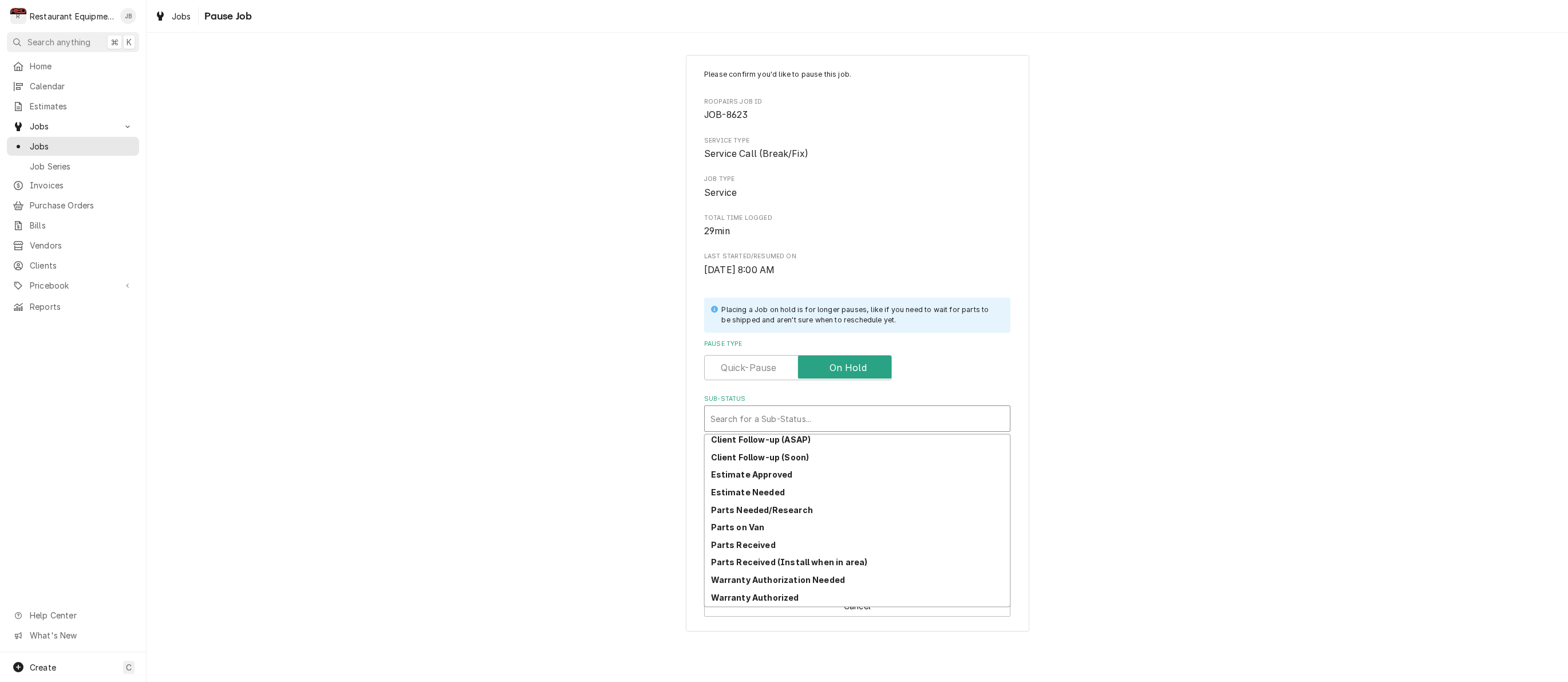
scroll to position [127, 0]
click at [783, 544] on div "Parts Received" at bounding box center [857, 545] width 305 height 18
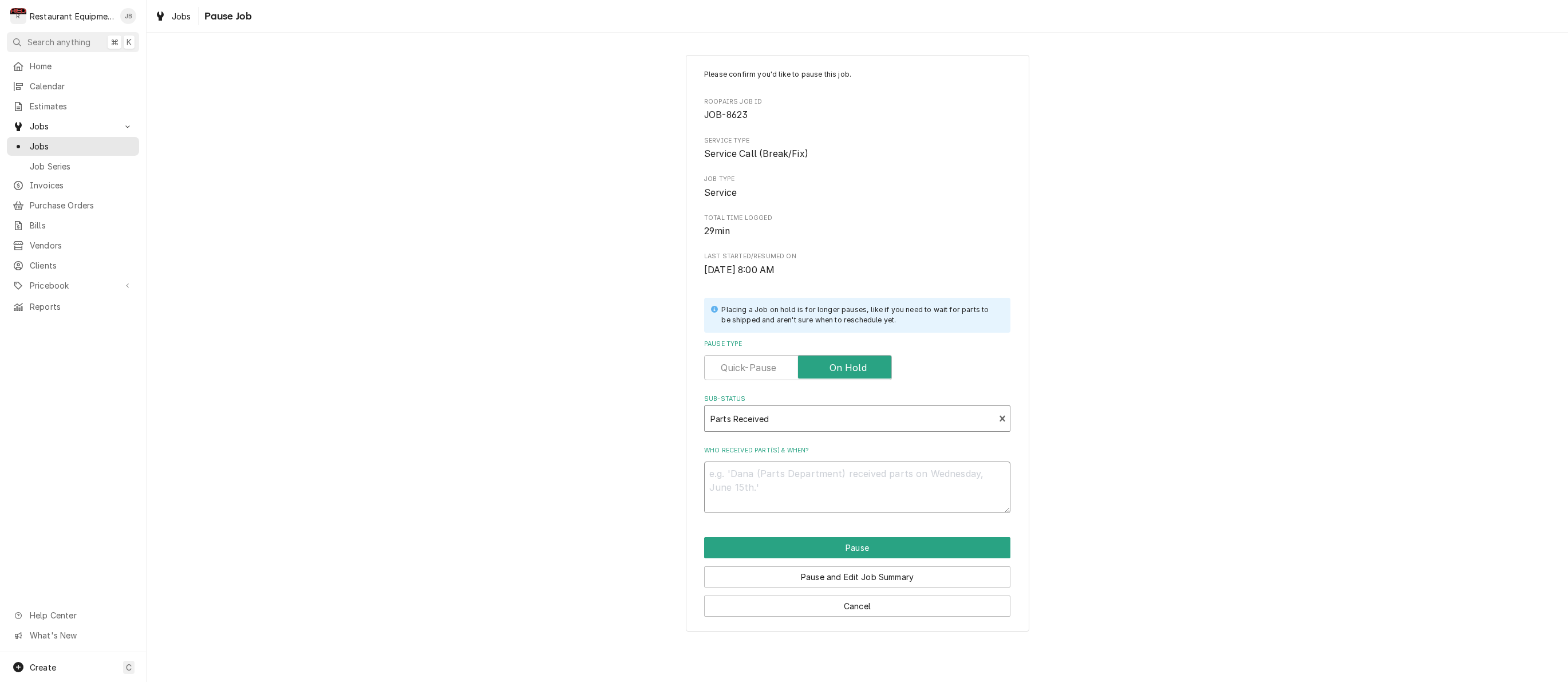
click at [747, 476] on textarea "Who received part(s) & when?" at bounding box center [858, 487] width 306 height 52
type textarea "x"
type textarea "8"
type textarea "x"
type textarea "8/"
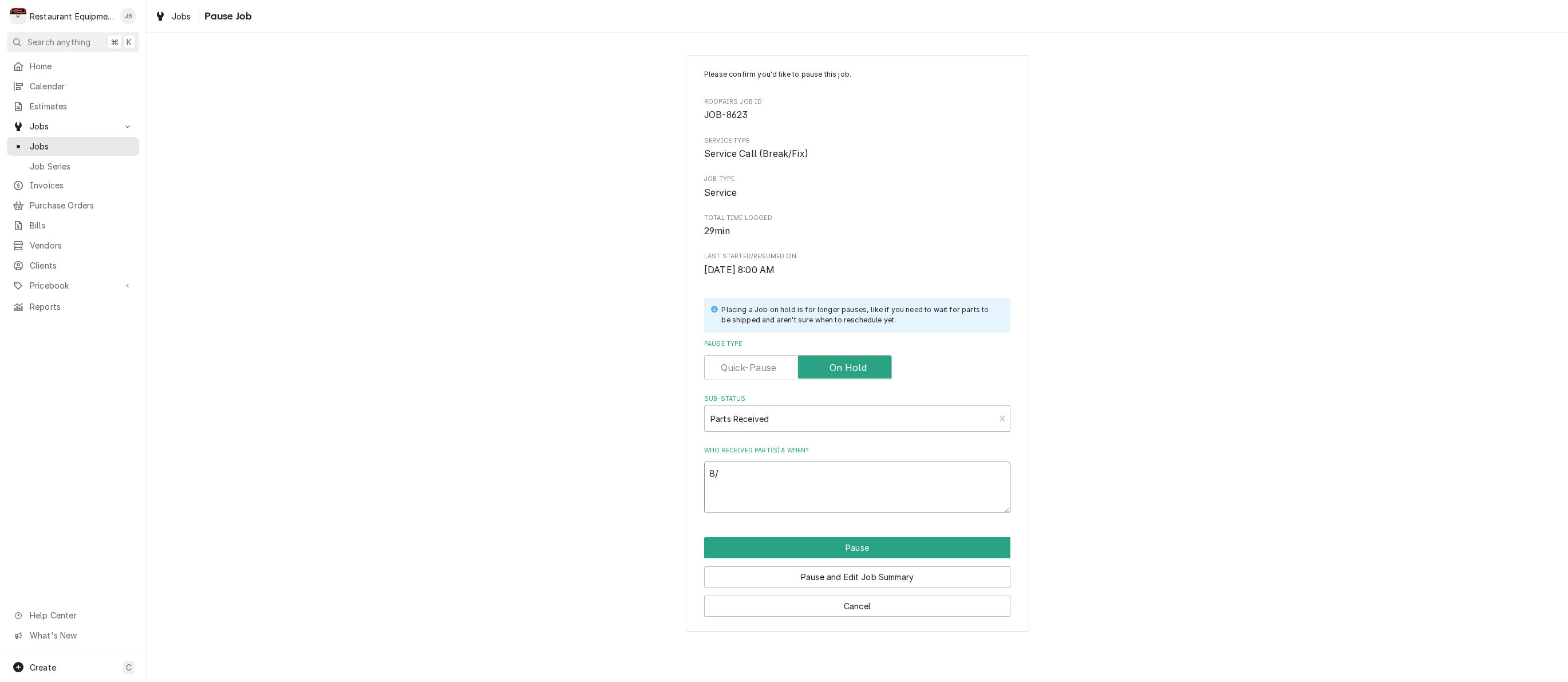
type textarea "x"
type textarea "8/2"
type textarea "x"
type textarea "8/25"
type textarea "x"
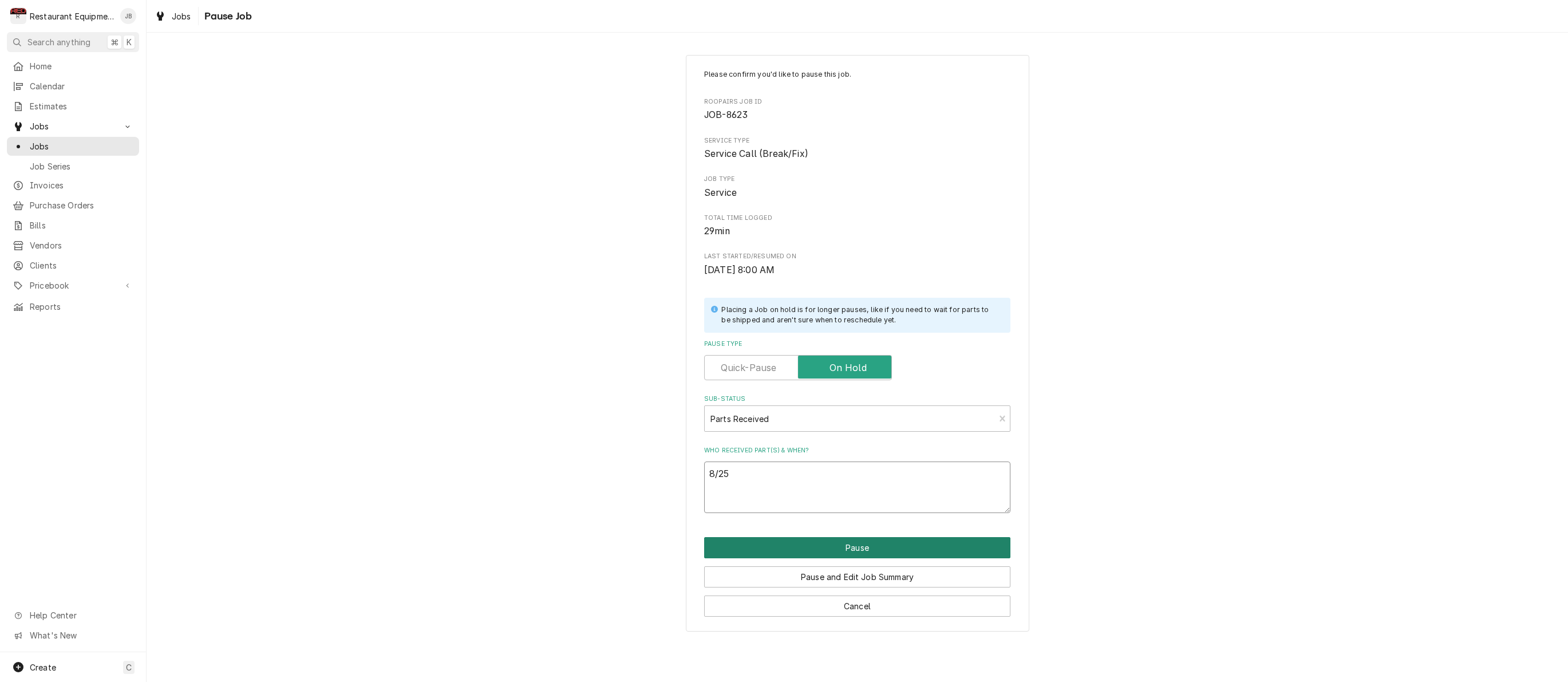
type textarea "8/25"
type textarea "x"
type textarea "8/25 o"
type textarea "x"
type textarea "8/25 on"
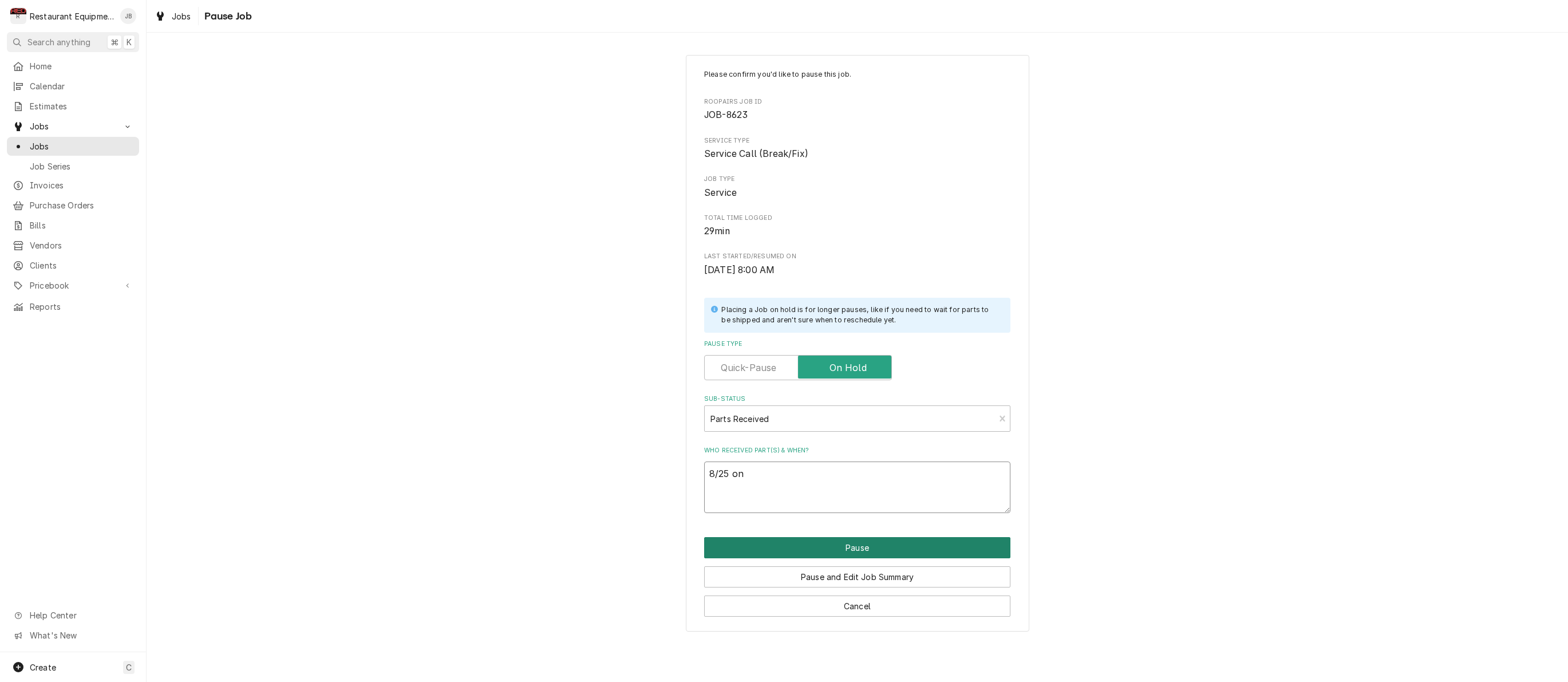
type textarea "x"
type textarea "8/25 on"
type textarea "x"
type textarea "8/25 on s"
type textarea "x"
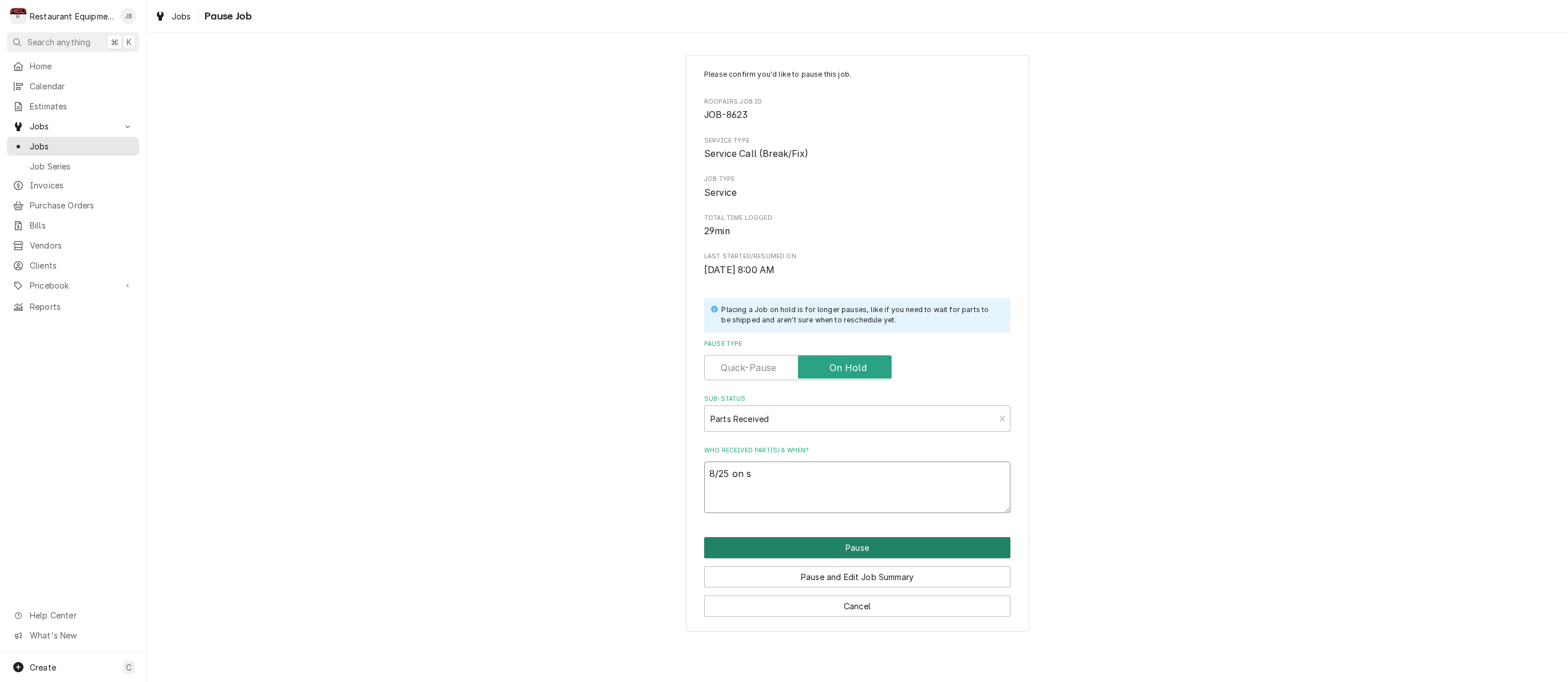
type textarea "8/25 on sh"
type textarea "x"
type textarea "8/25 on she"
type textarea "x"
type textarea "8/25 on shel"
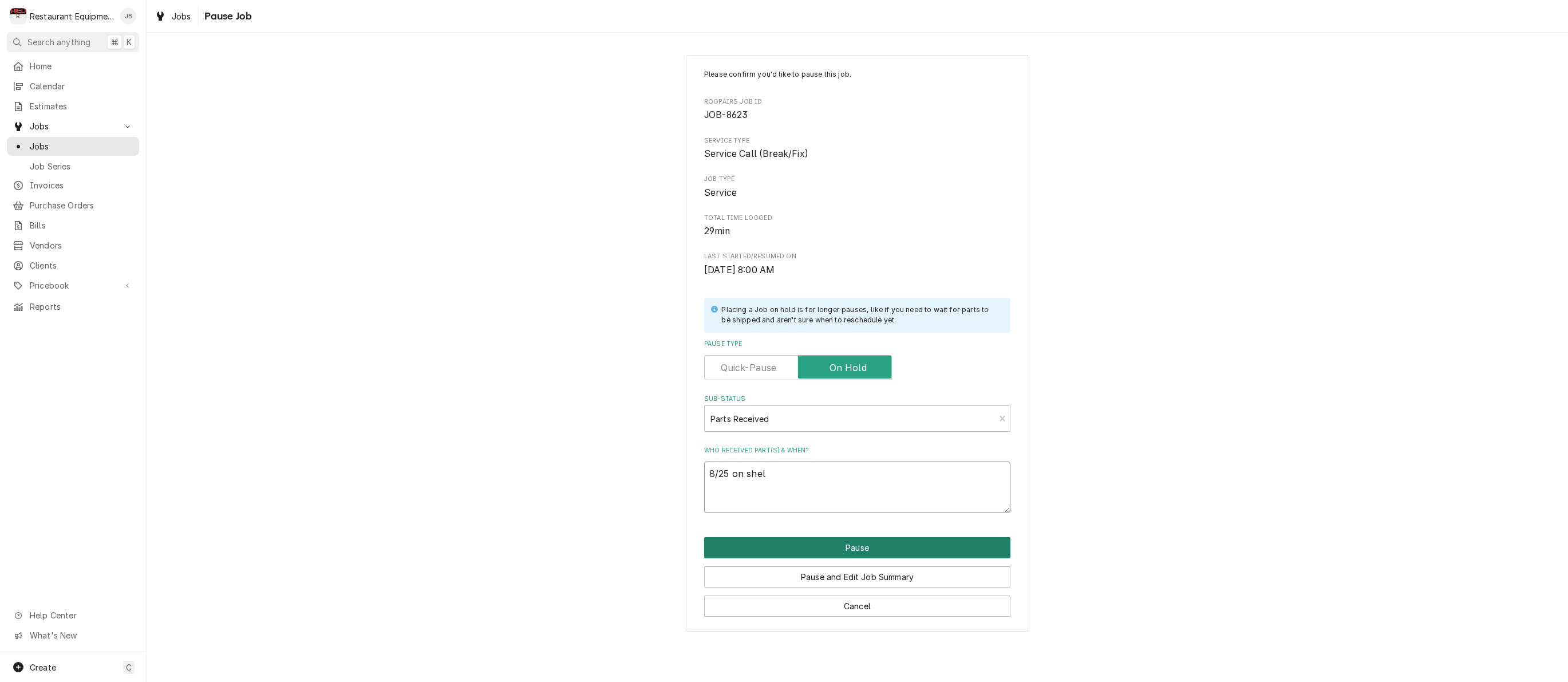
type textarea "x"
type textarea "8/25 on shelf"
click at [777, 543] on button "Pause" at bounding box center [858, 547] width 306 height 21
type textarea "x"
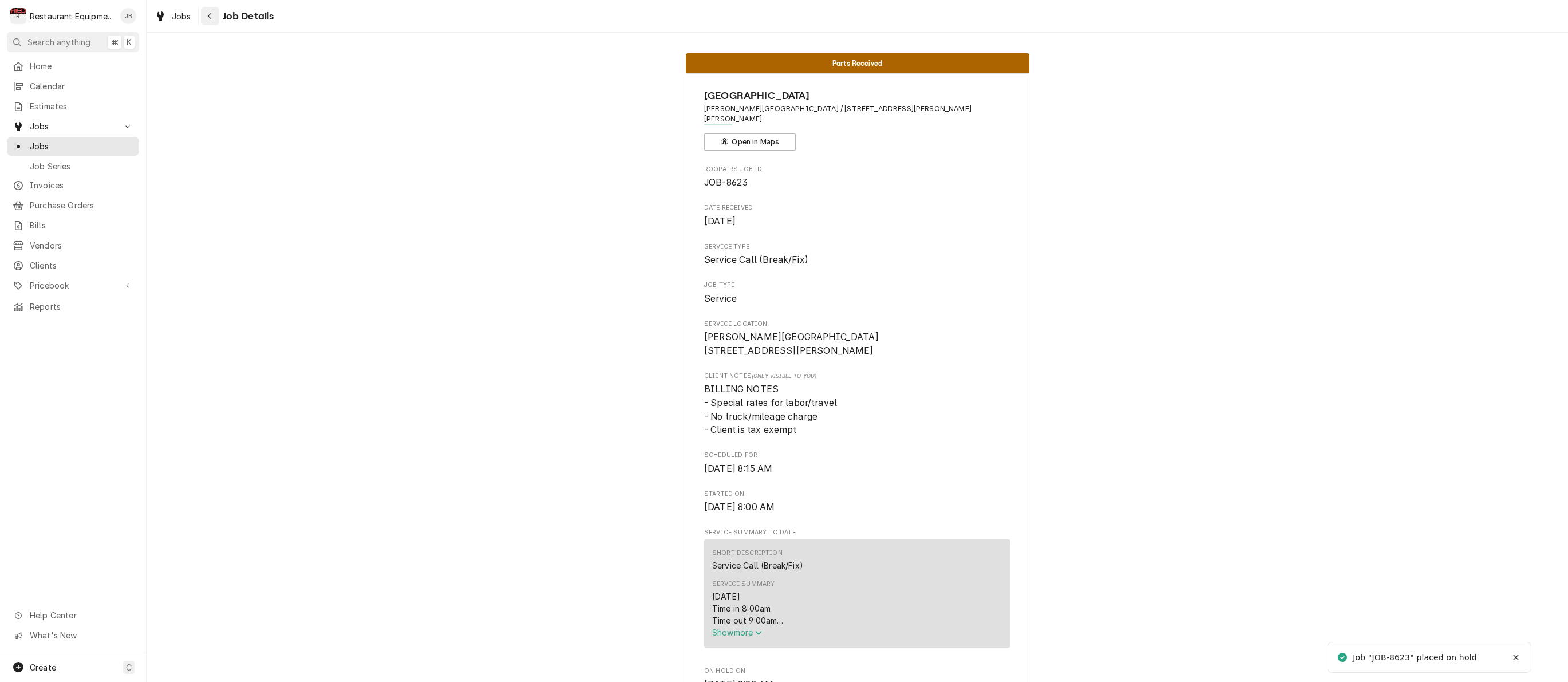
click at [210, 18] on icon "Navigate back" at bounding box center [210, 16] width 5 height 8
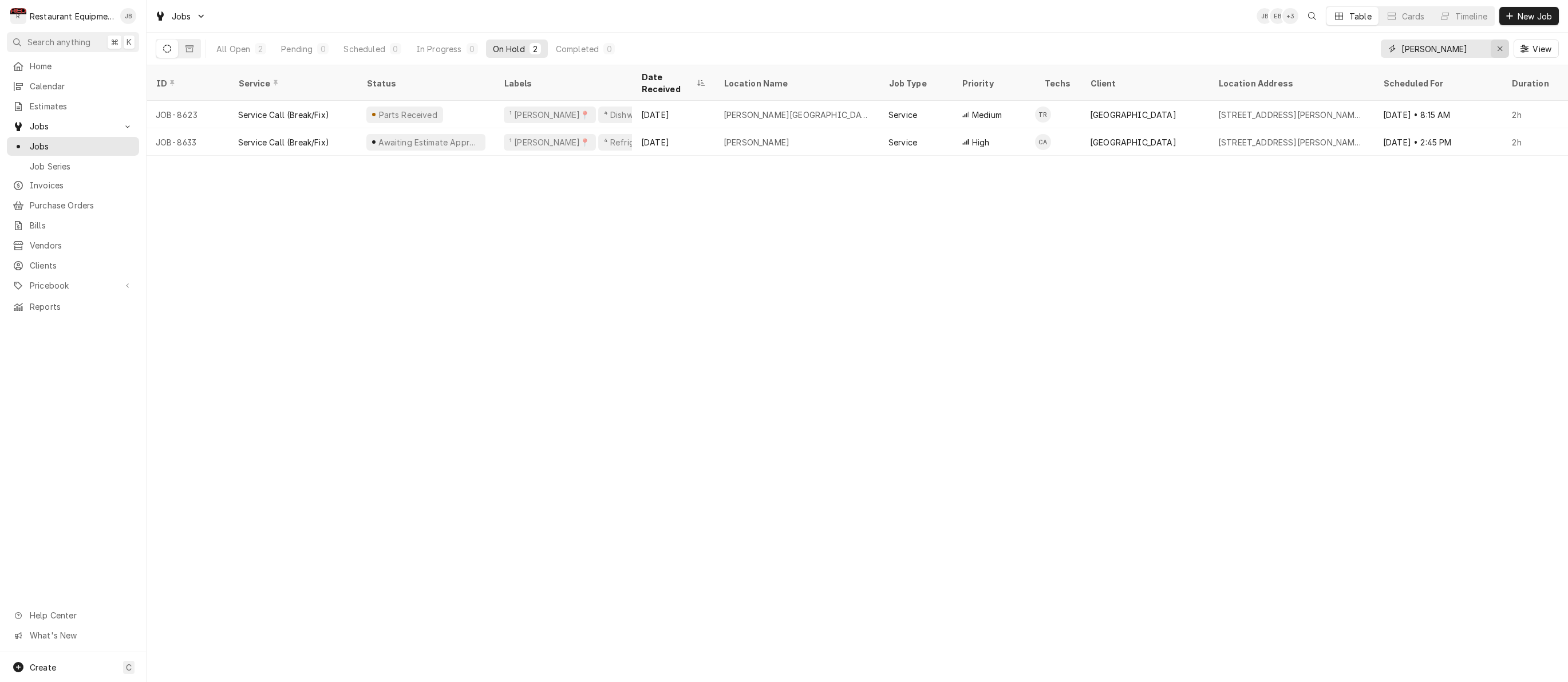
click at [1494, 48] on div "Erase input" at bounding box center [1499, 48] width 12 height 12
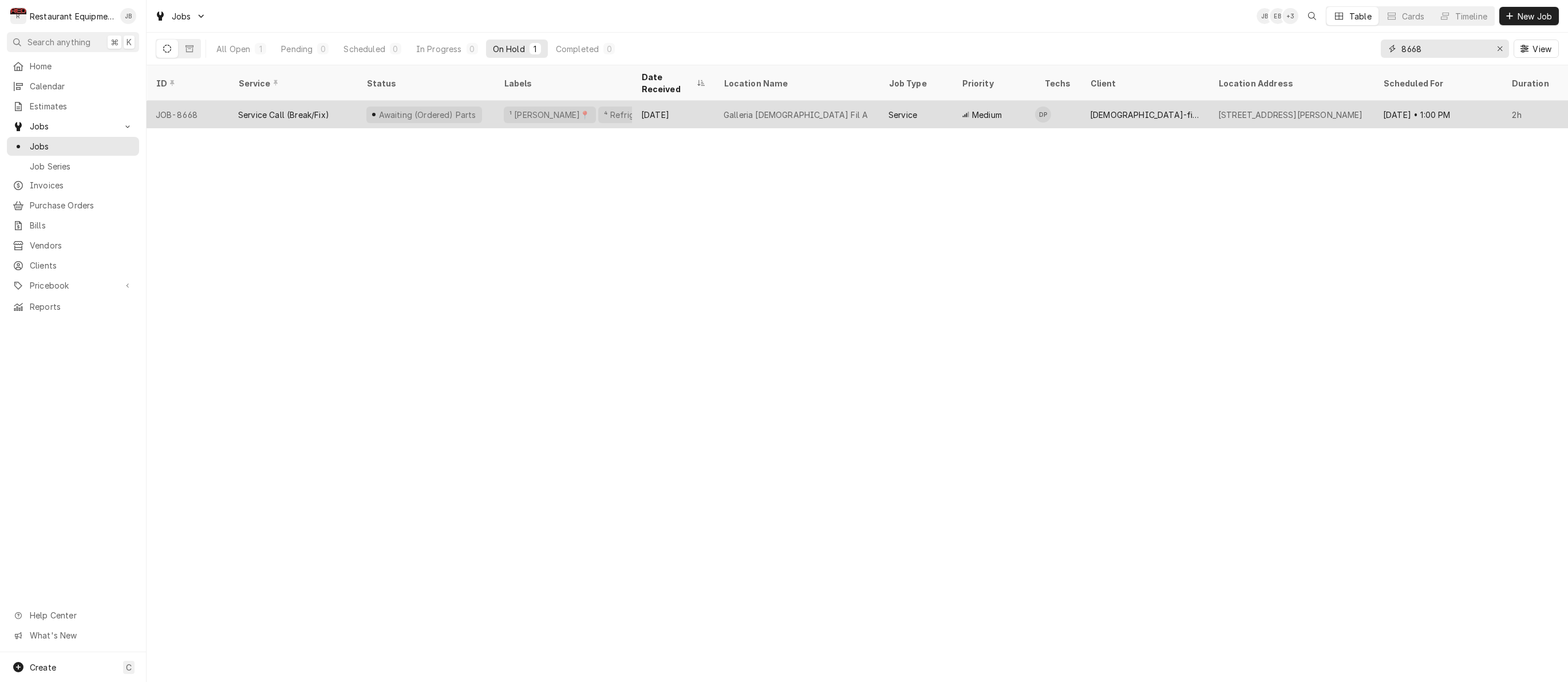
type input "8668"
click at [1100, 109] on div "[DEMOGRAPHIC_DATA]-fil-a Galleria" at bounding box center [1144, 115] width 110 height 12
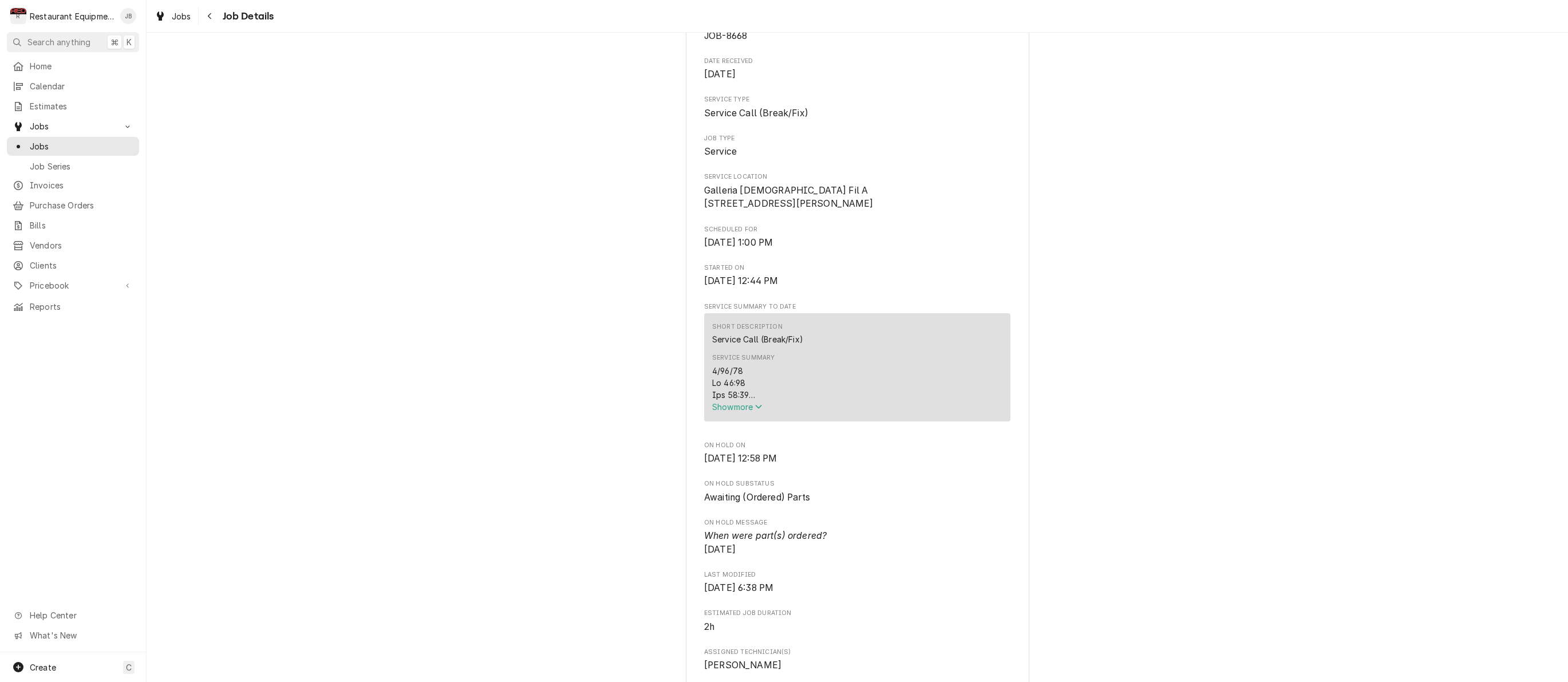
scroll to position [117, 0]
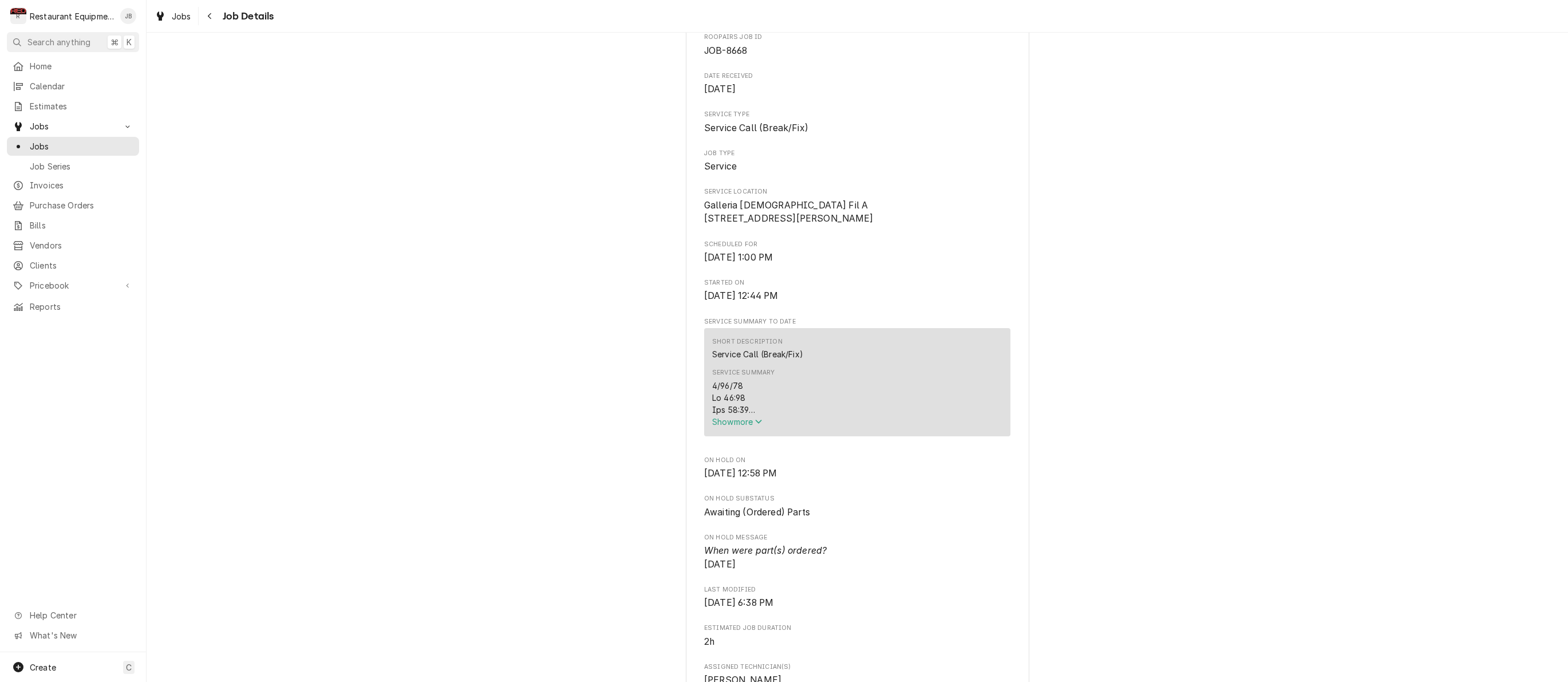
click at [716, 427] on button "Show more" at bounding box center [857, 422] width 290 height 12
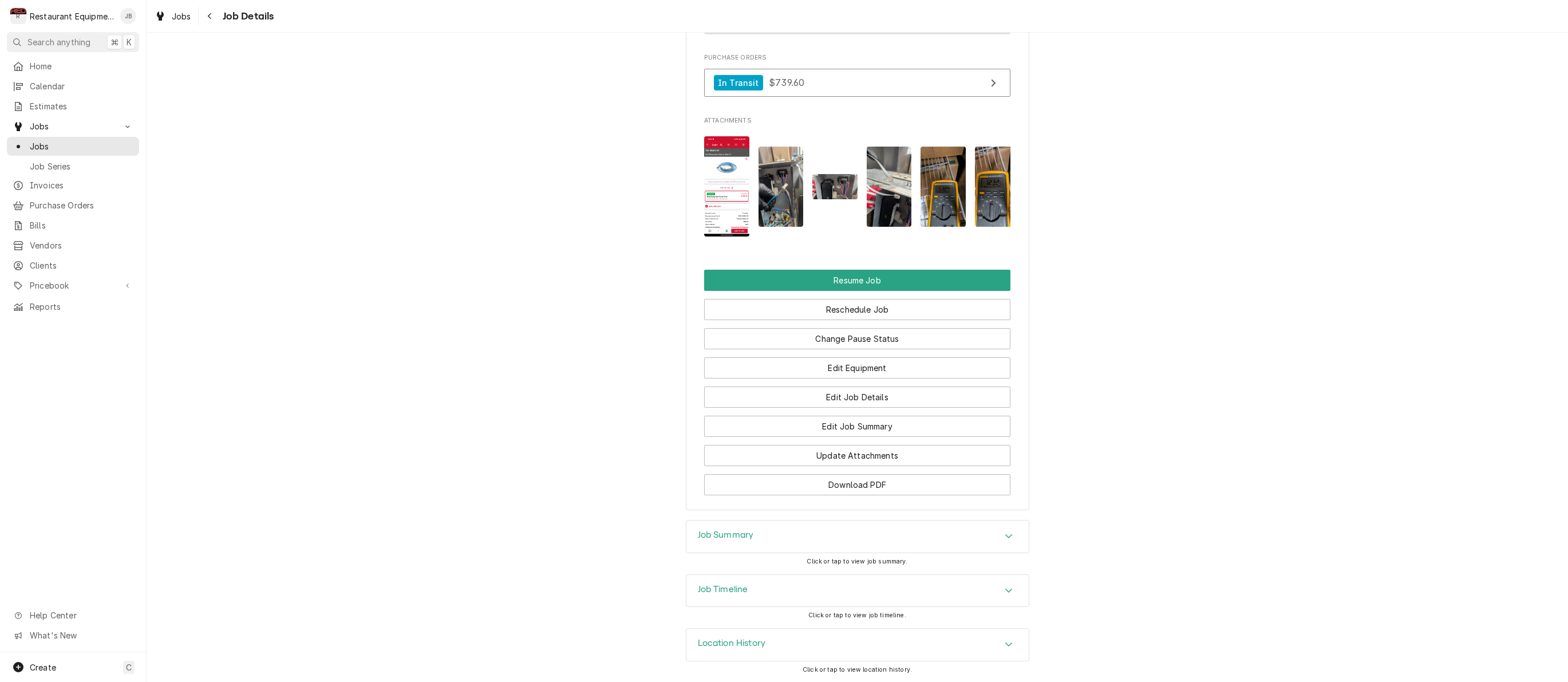
scroll to position [1348, 0]
click at [808, 341] on button "Change Pause Status" at bounding box center [858, 338] width 306 height 21
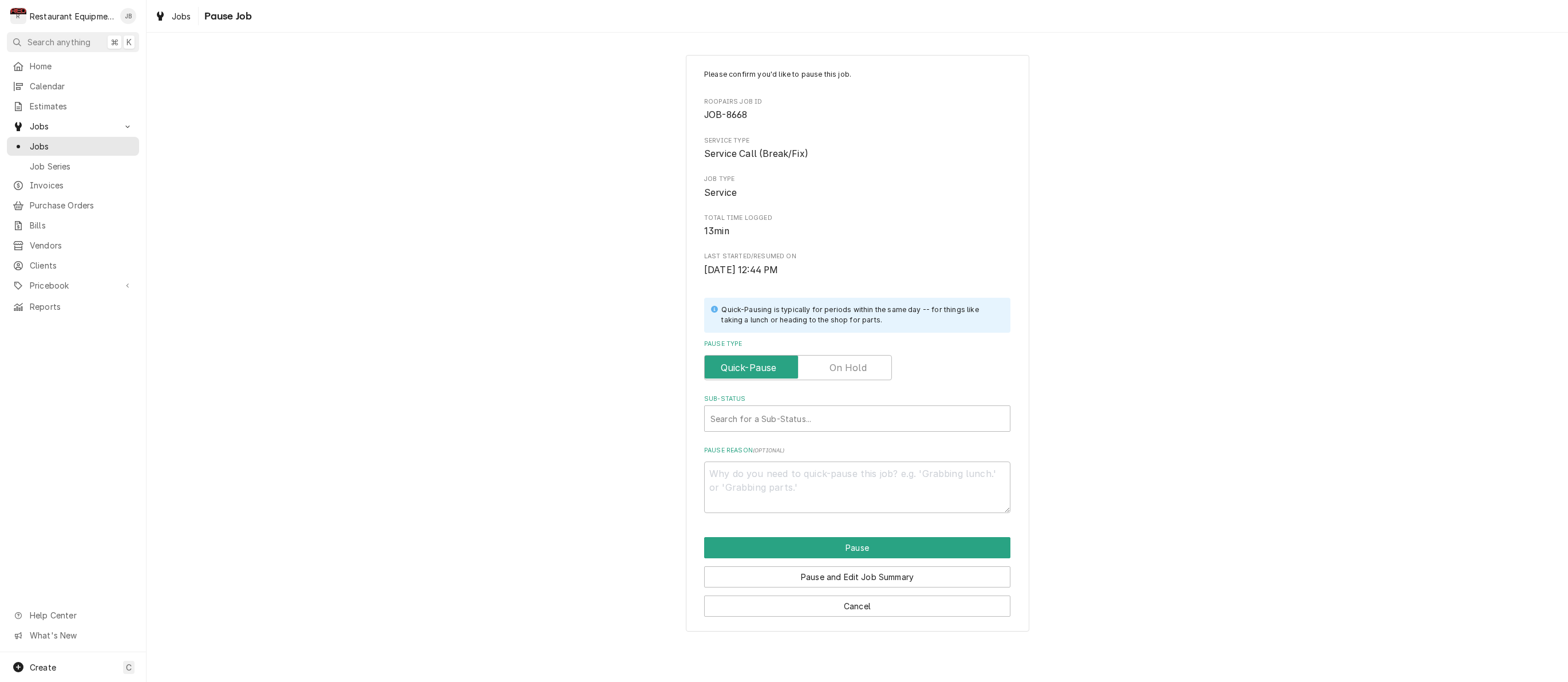
drag, startPoint x: 813, startPoint y: 355, endPoint x: 791, endPoint y: 395, distance: 45.7
click at [813, 355] on input "Pause Type" at bounding box center [798, 367] width 178 height 25
checkbox input "true"
click at [774, 419] on div "Sub-Status" at bounding box center [857, 419] width 293 height 20
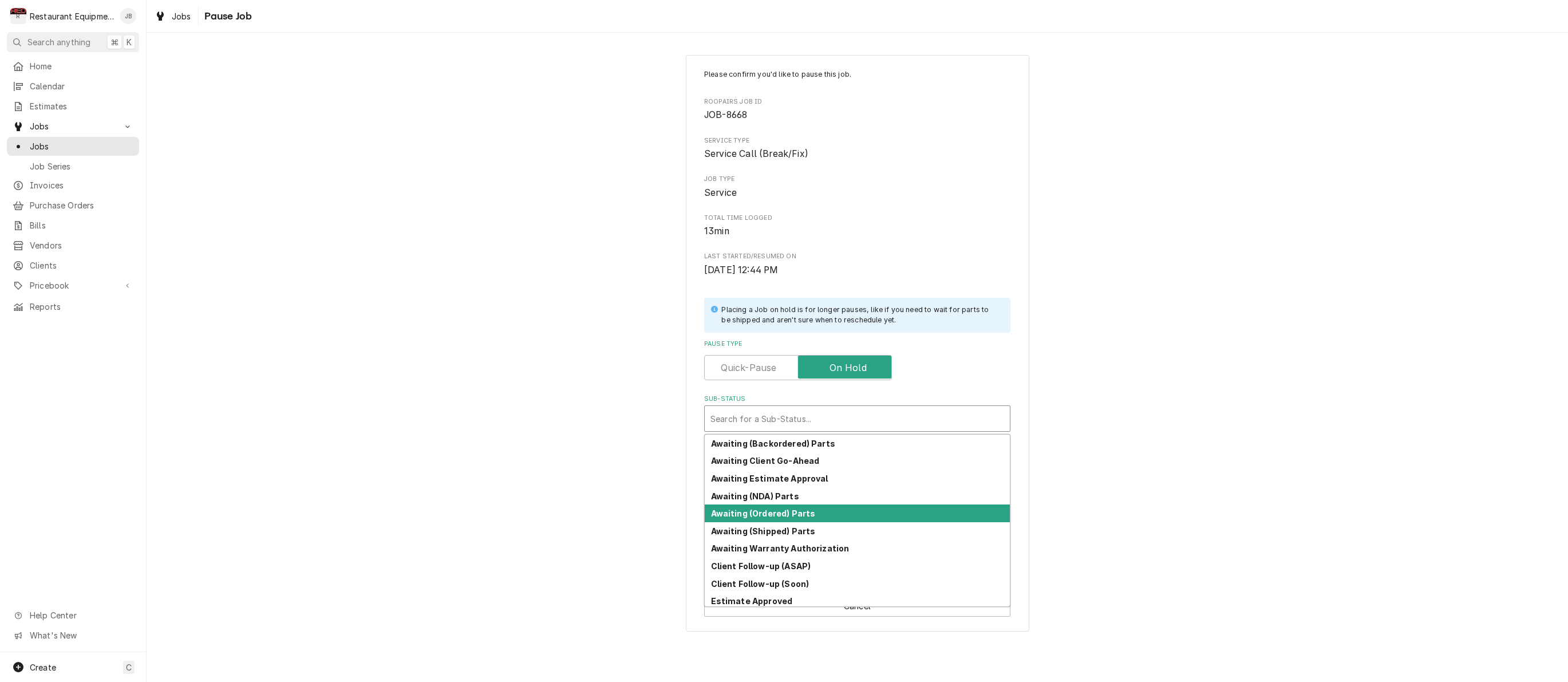
scroll to position [127, 0]
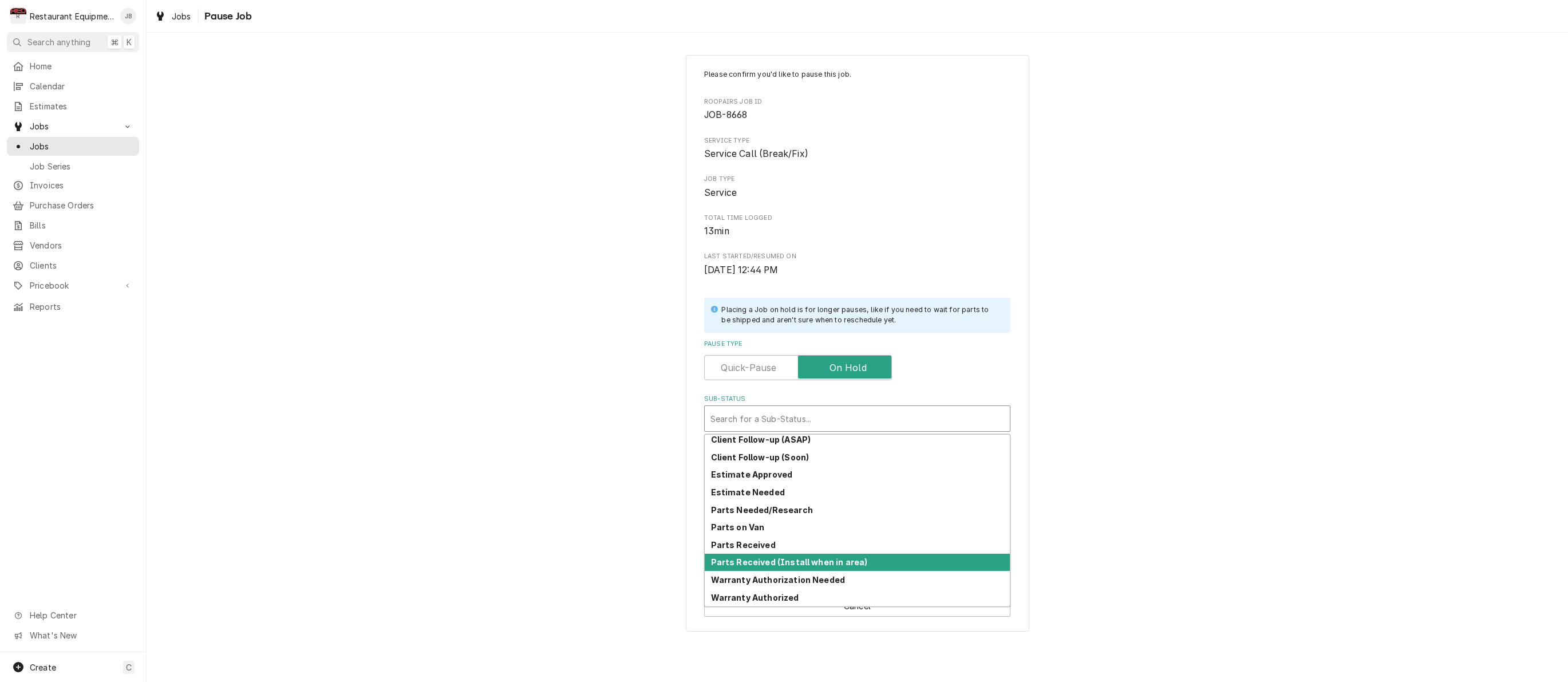
click at [740, 553] on div "Parts Received (Install when in area)" at bounding box center [857, 562] width 305 height 18
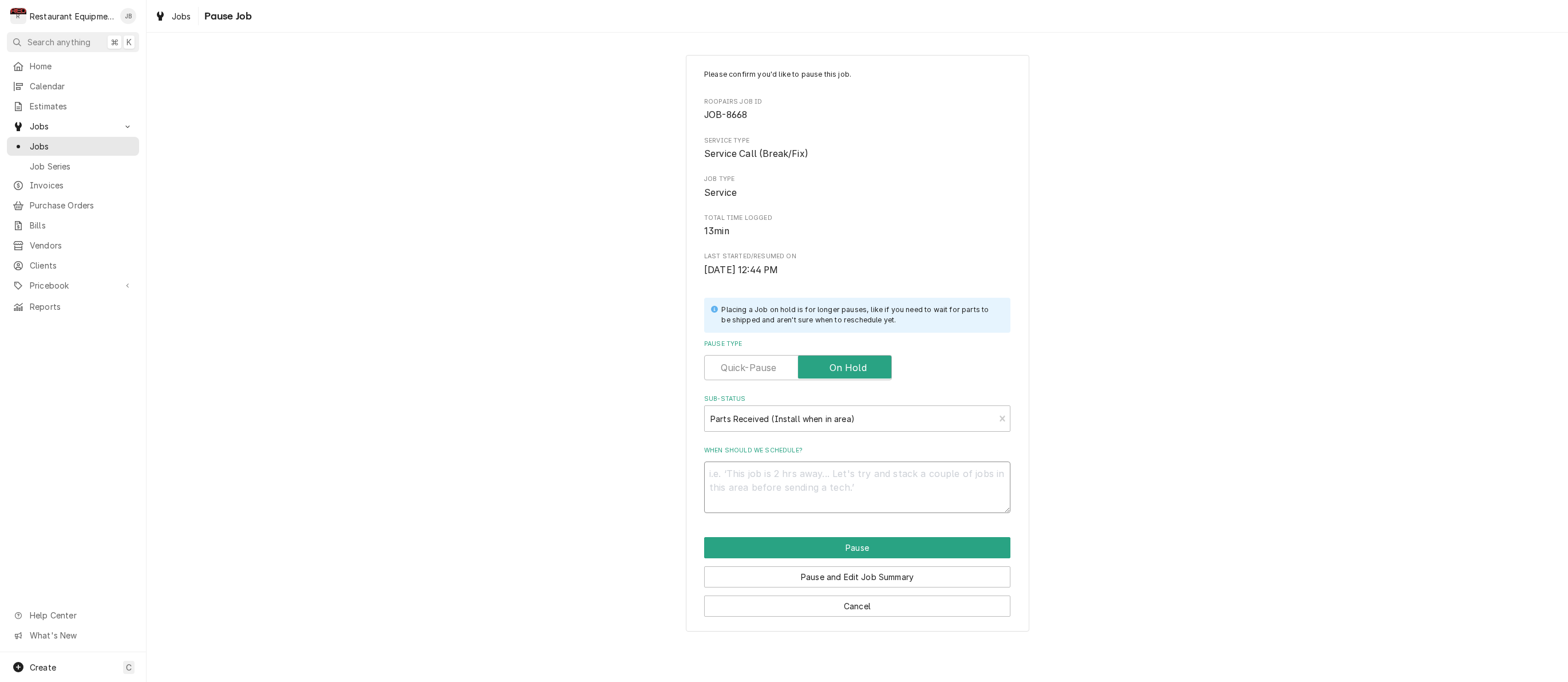
click at [745, 461] on textarea "When should we schedule?" at bounding box center [858, 487] width 306 height 52
type textarea "x"
type textarea "8"
type textarea "x"
type textarea "8/"
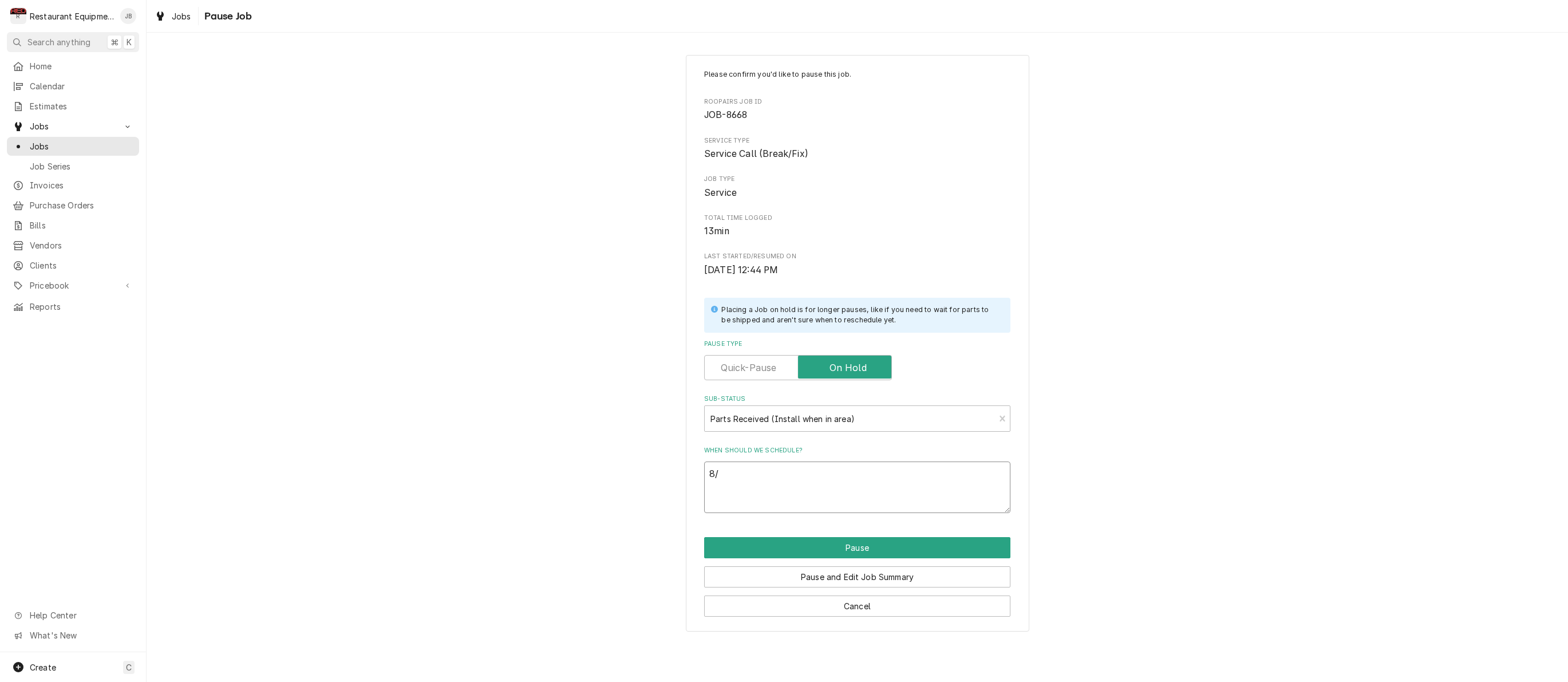
type textarea "x"
type textarea "8/2"
type textarea "x"
type textarea "8/25"
click at [850, 415] on strong "Parts Received (Install when in area)" at bounding box center [783, 419] width 144 height 10
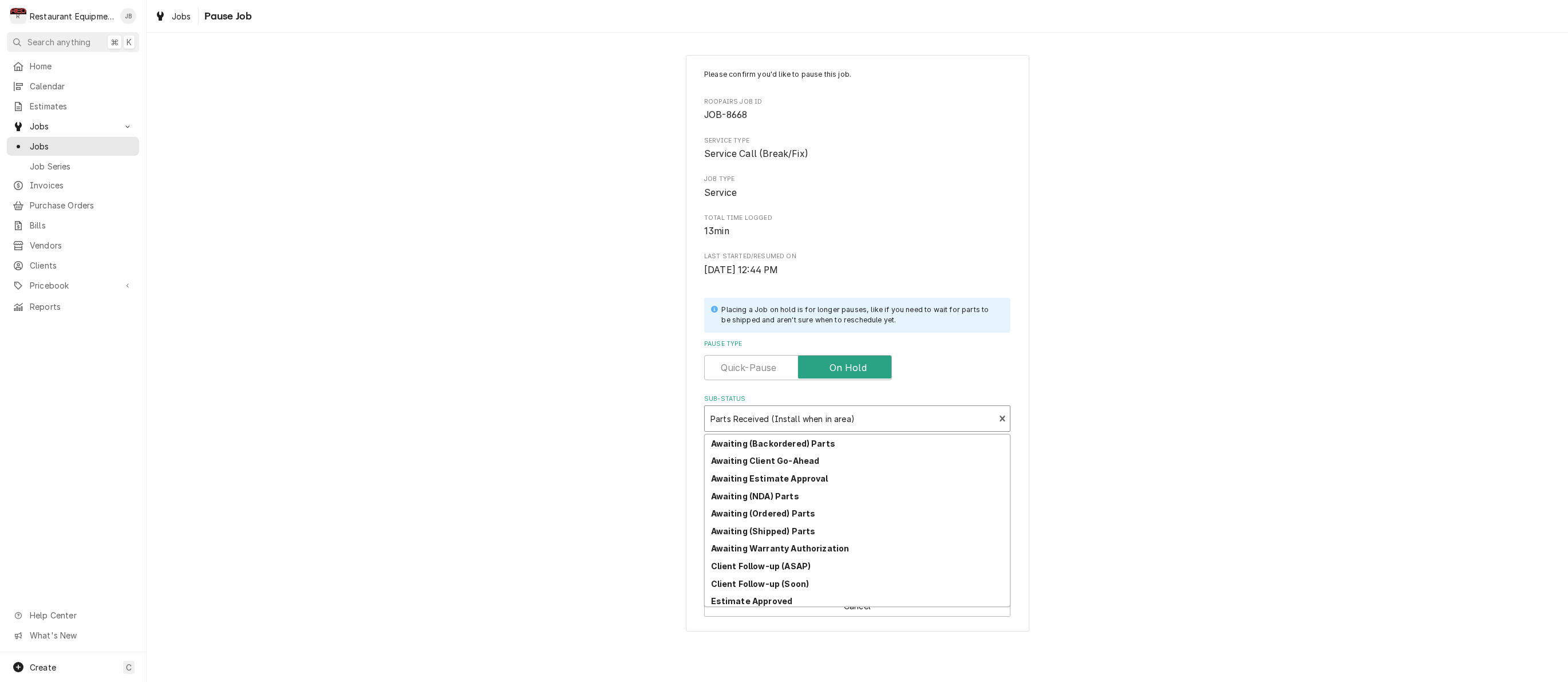
scroll to position [97, 0]
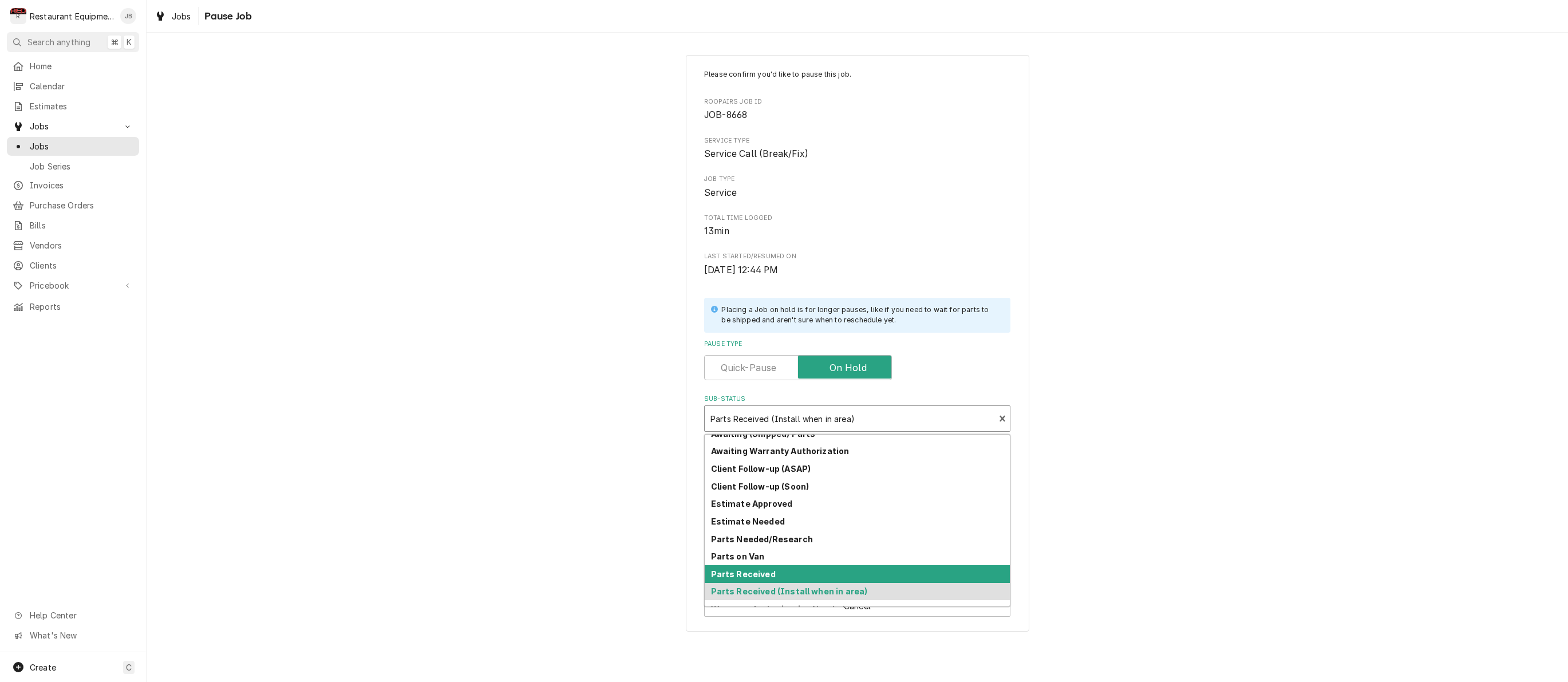
click at [719, 569] on strong "Parts Received" at bounding box center [743, 574] width 65 height 10
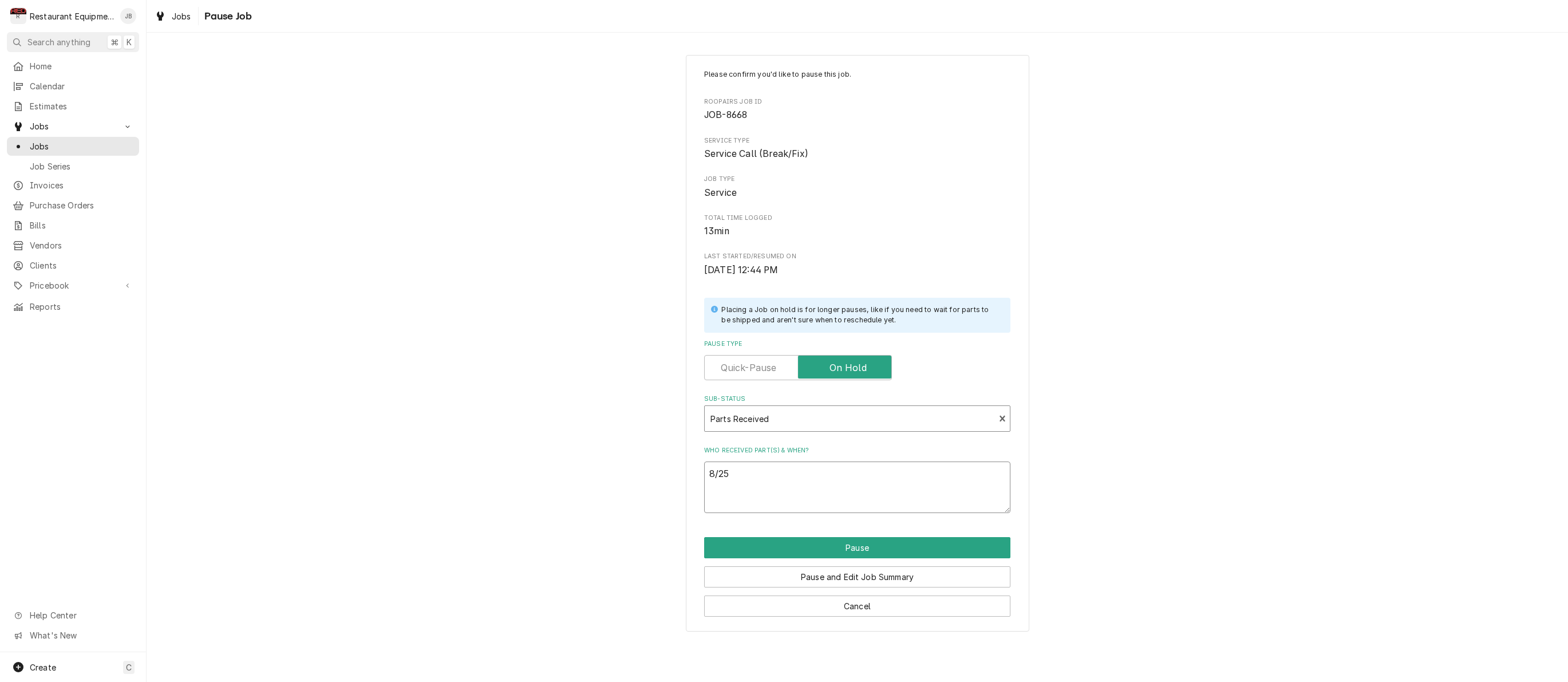
click at [766, 470] on textarea "8/25" at bounding box center [858, 487] width 306 height 52
type textarea "x"
type textarea "8/25"
type textarea "x"
type textarea "8/25 o"
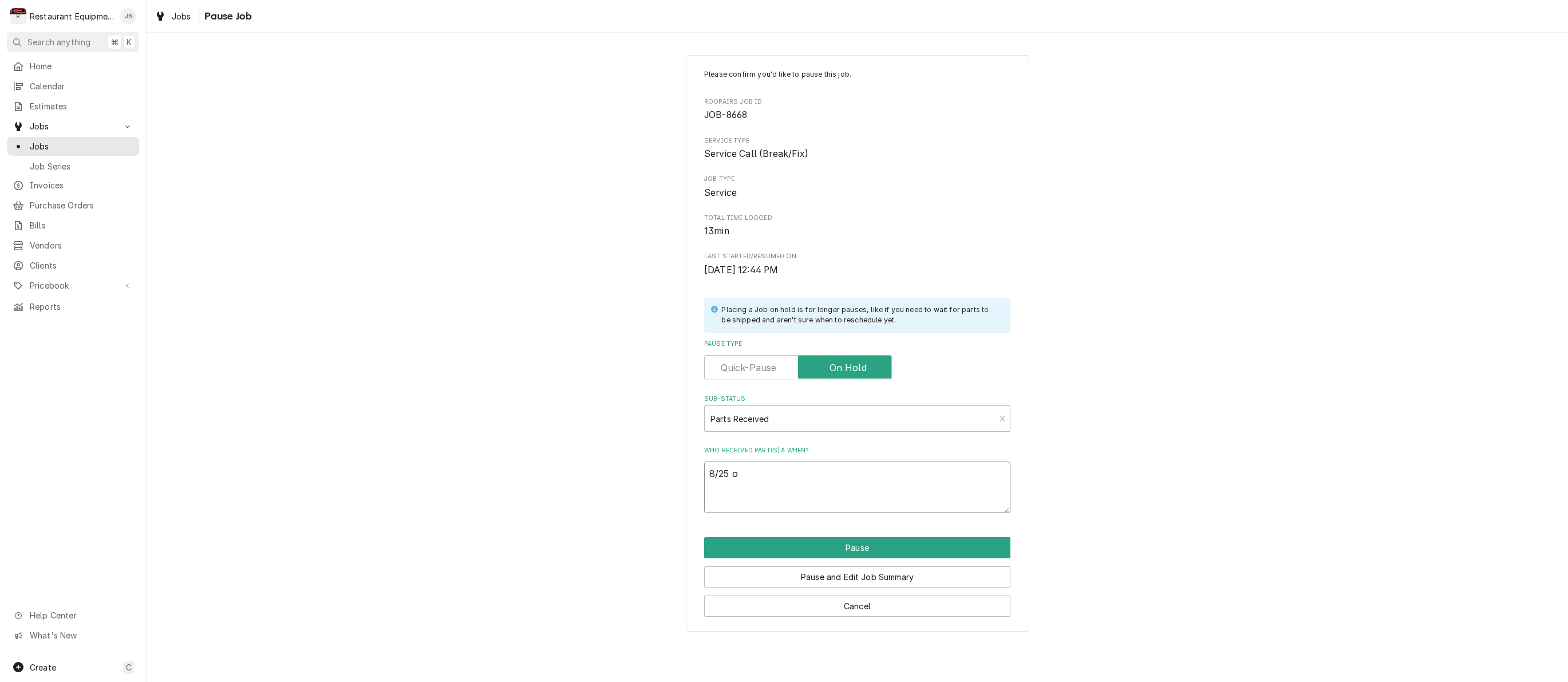
type textarea "x"
type textarea "8/25 on"
type textarea "x"
type textarea "8/25 on"
type textarea "x"
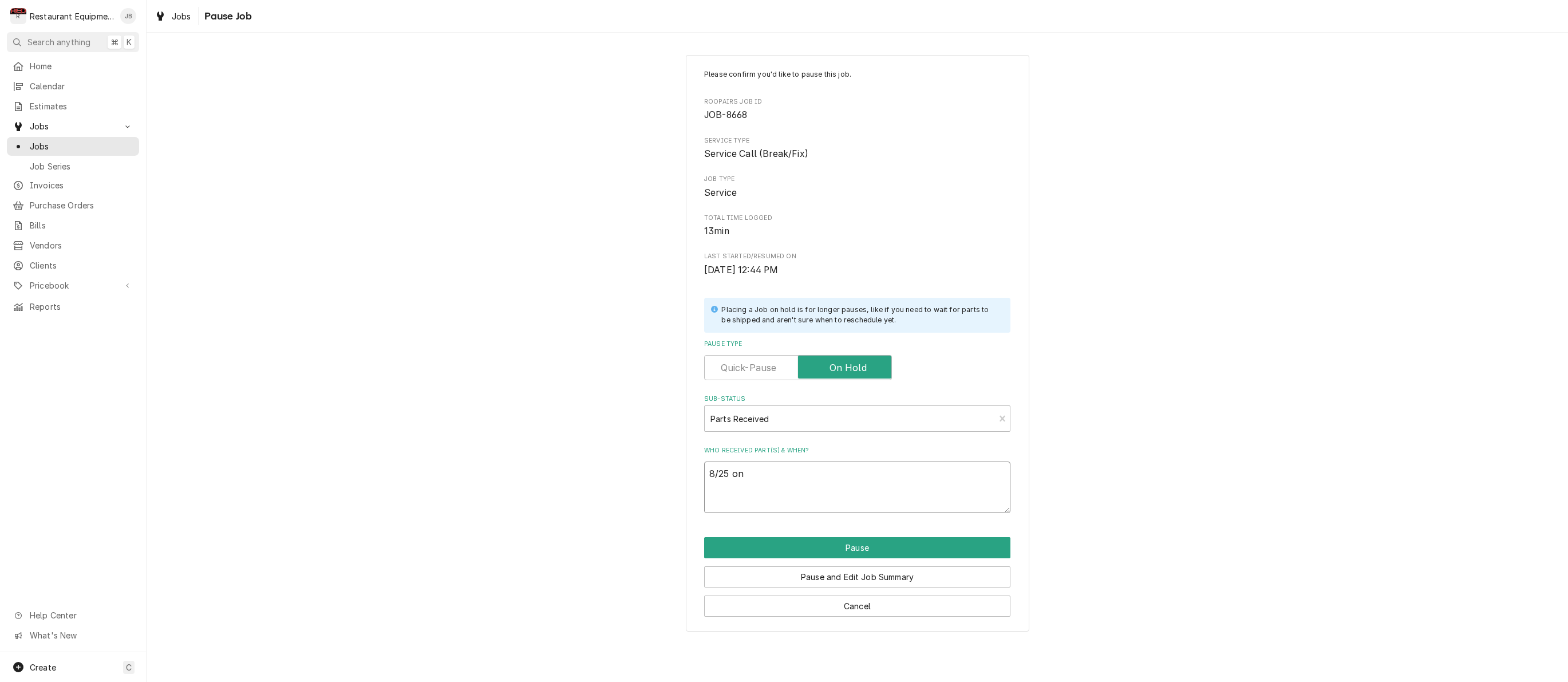
type textarea "8/25 on s"
type textarea "x"
type textarea "8/25 on sh"
type textarea "x"
type textarea "8/25 on she"
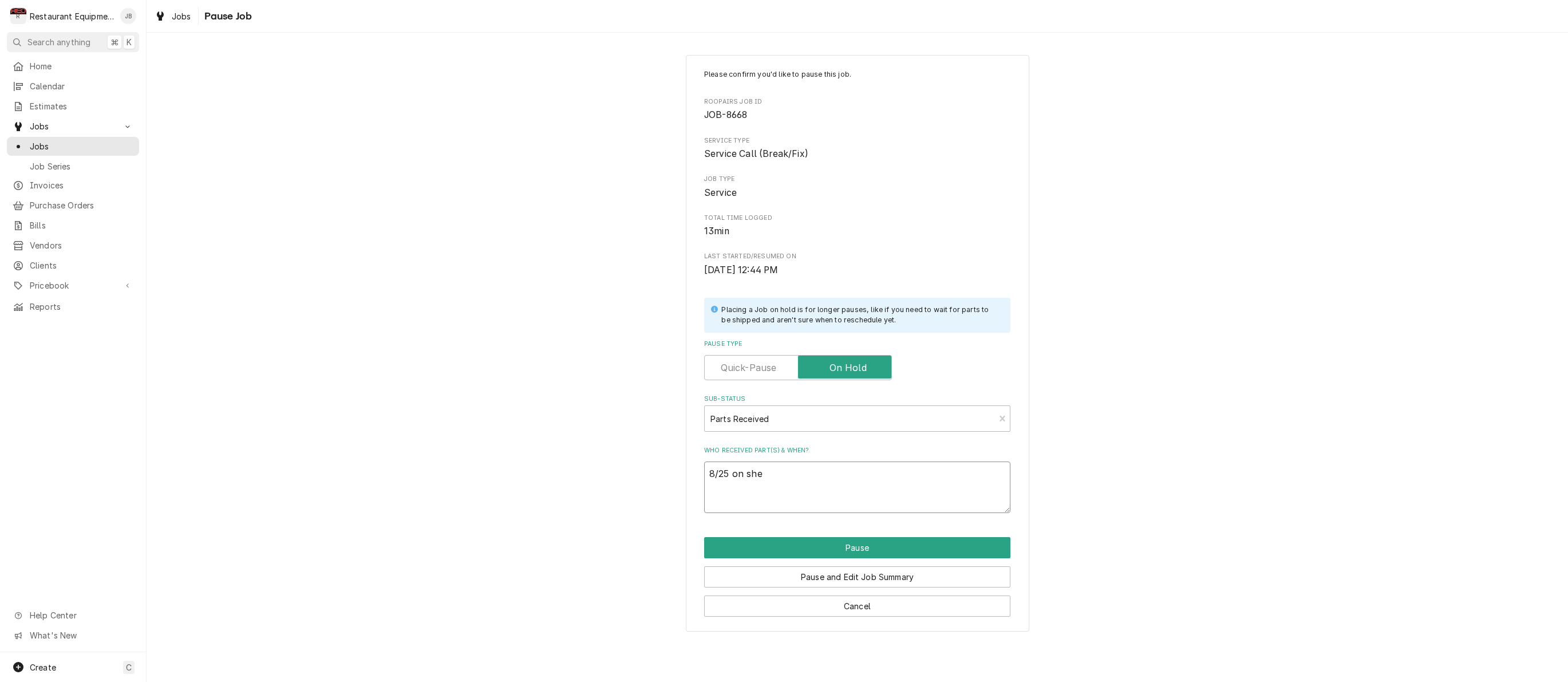
type textarea "x"
type textarea "8/25 on shel"
type textarea "x"
type textarea "8/25 on shelf"
click at [806, 542] on button "Pause" at bounding box center [858, 547] width 306 height 21
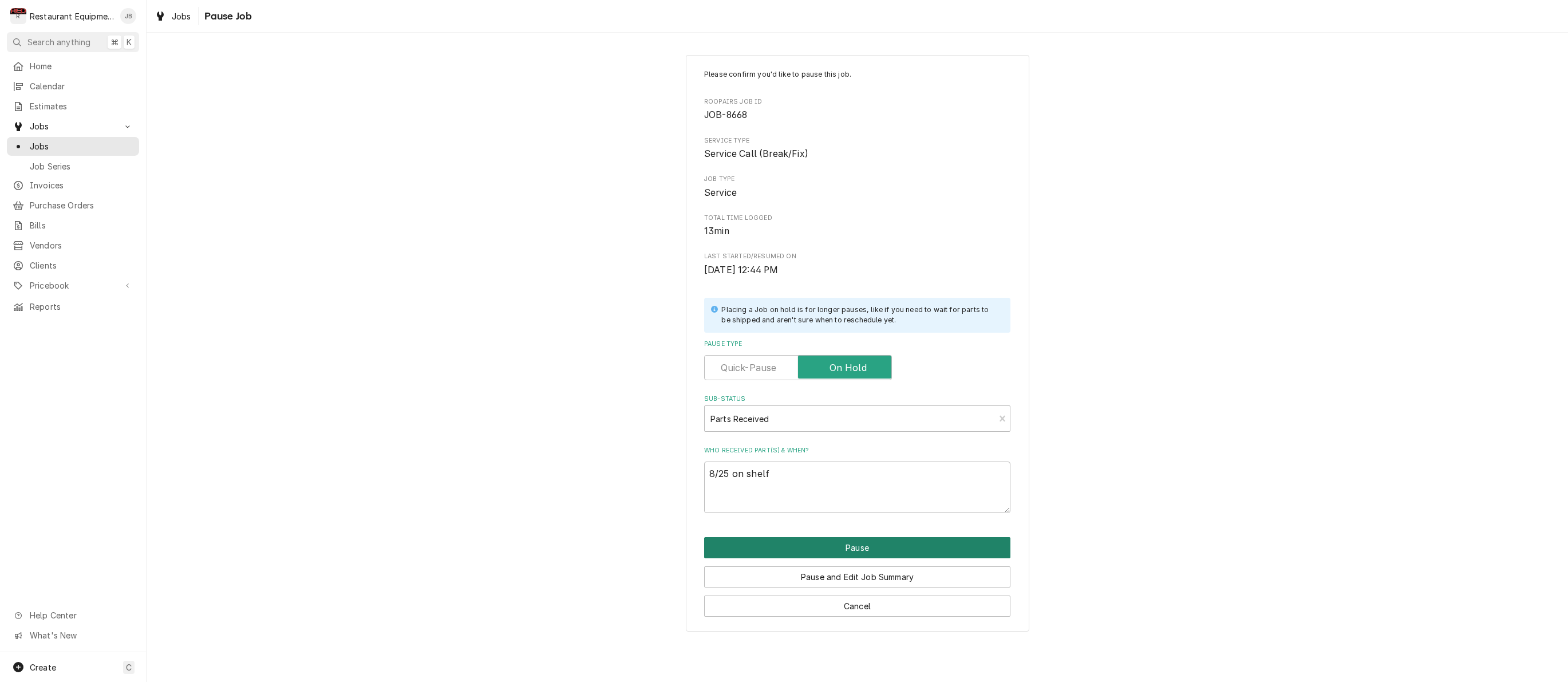
type textarea "x"
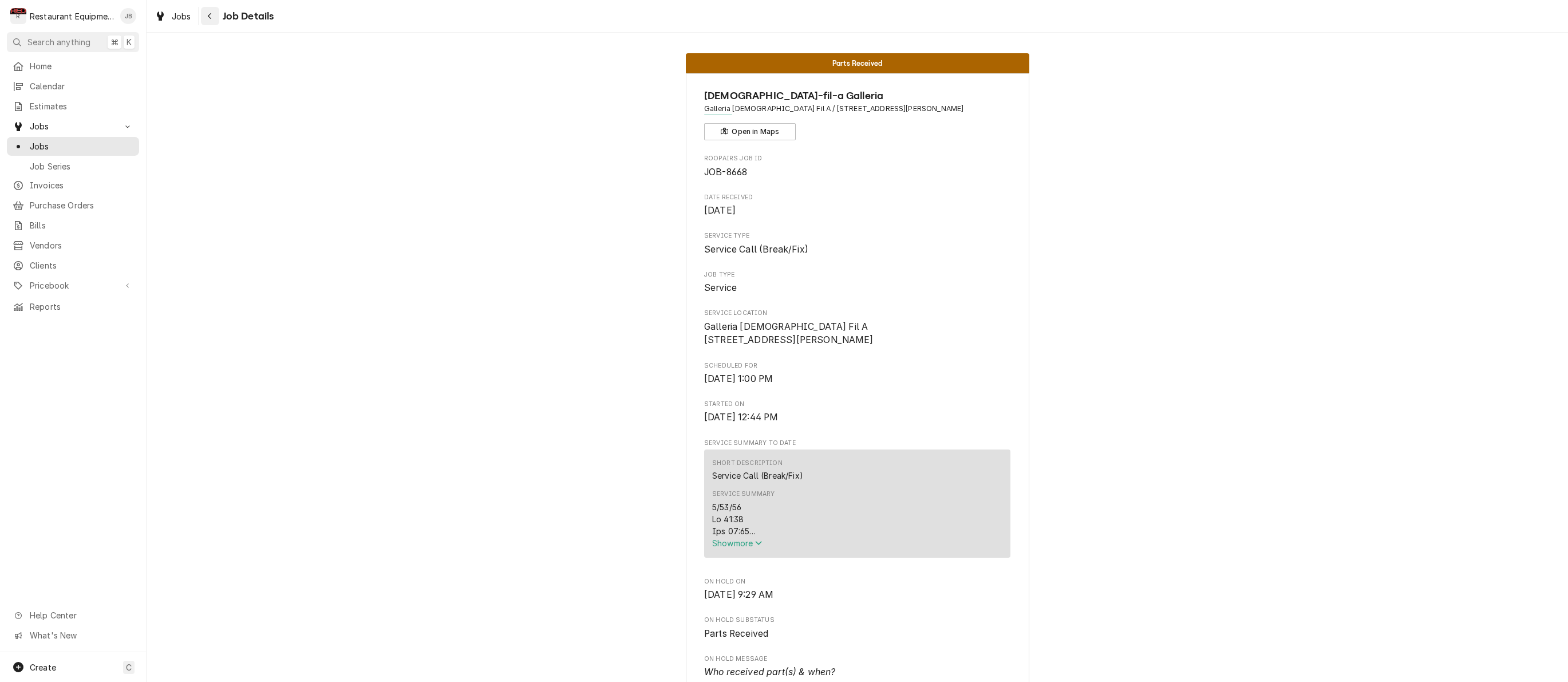
click at [212, 14] on icon "Navigate back" at bounding box center [210, 16] width 5 height 8
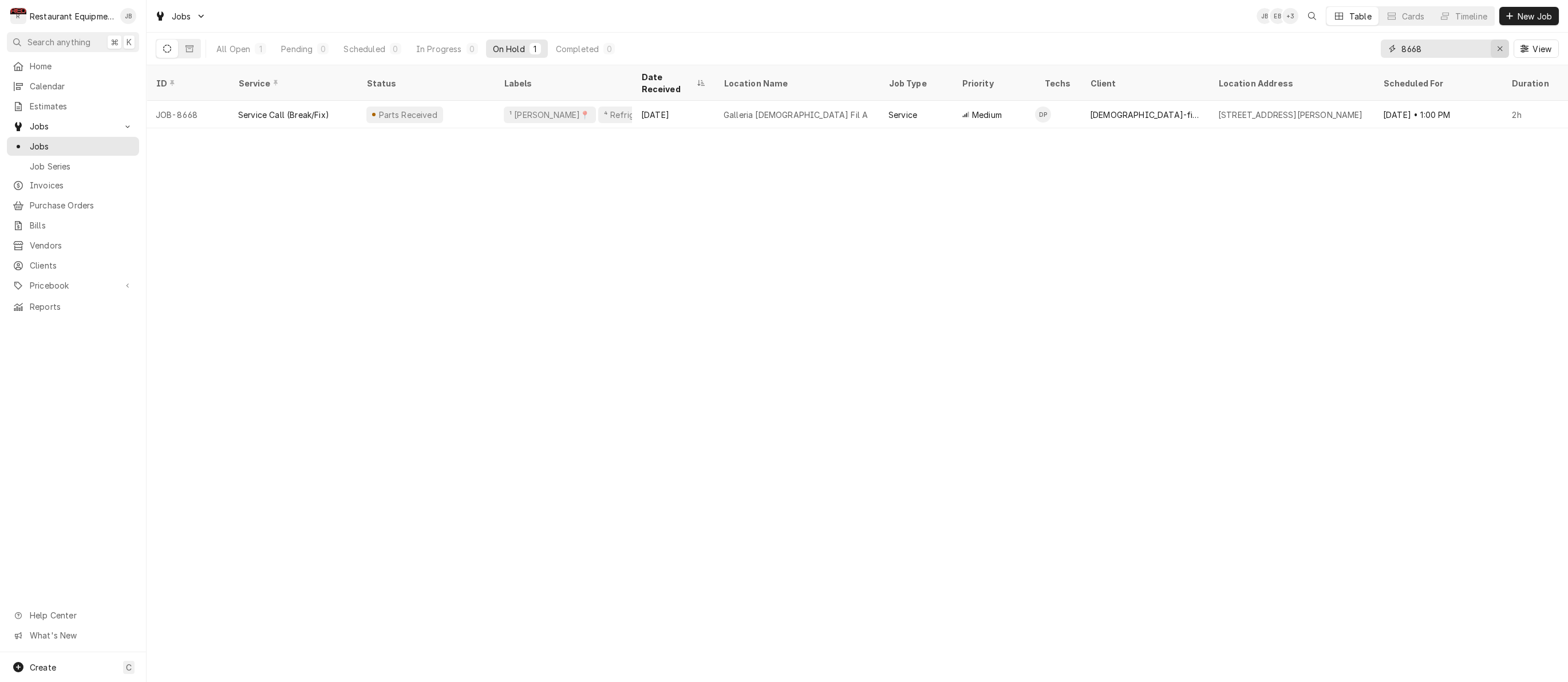
click at [1505, 48] on div "Erase input" at bounding box center [1499, 48] width 12 height 12
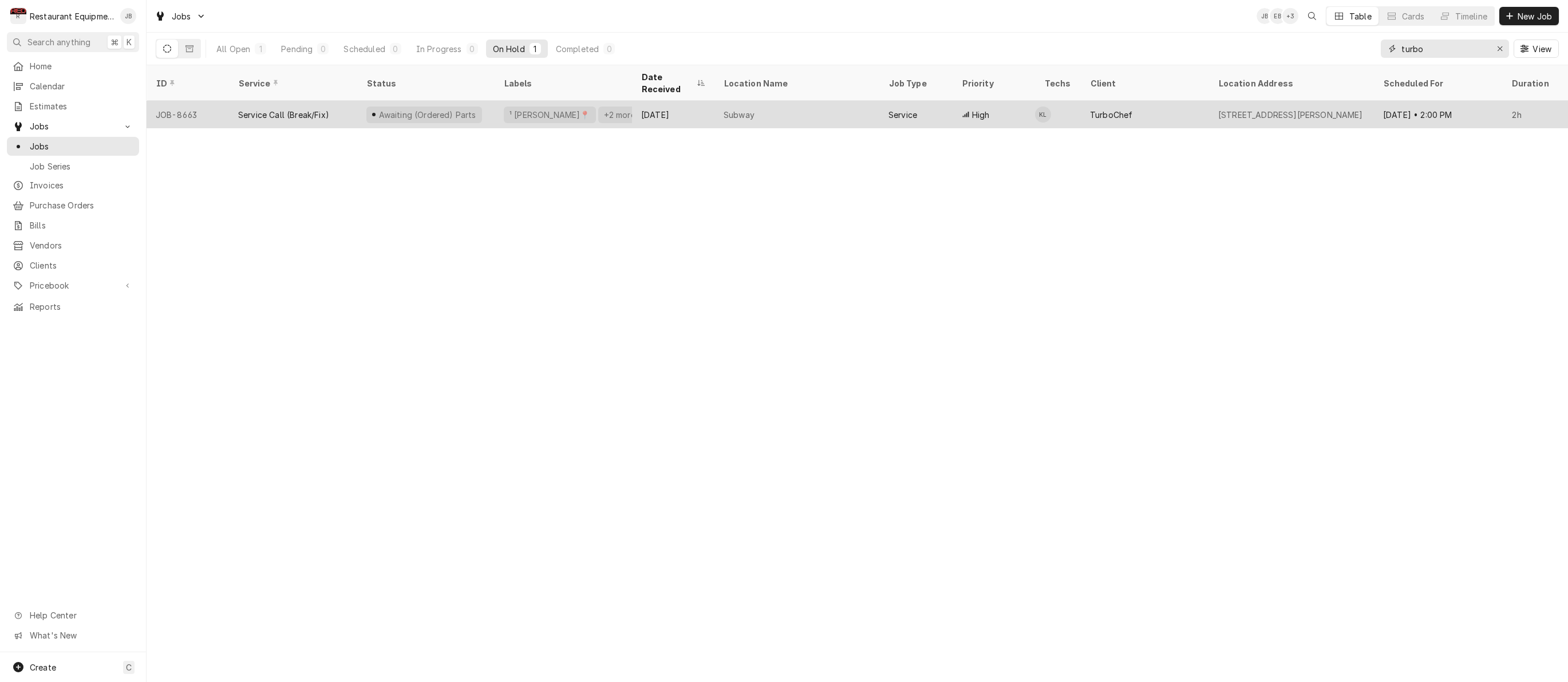
type input "turbo"
click at [1162, 101] on div "TurboChef" at bounding box center [1145, 114] width 128 height 27
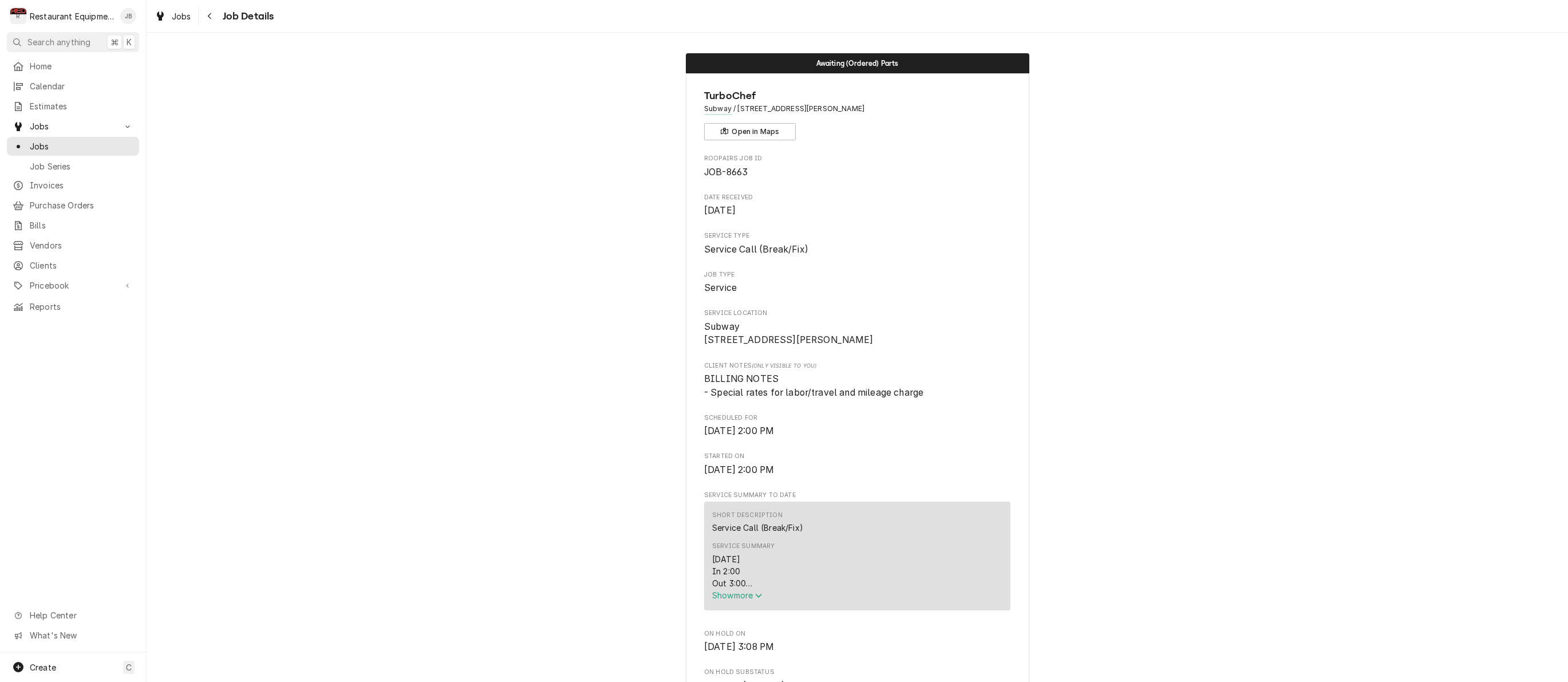
click at [727, 600] on span "Show more" at bounding box center [737, 595] width 50 height 10
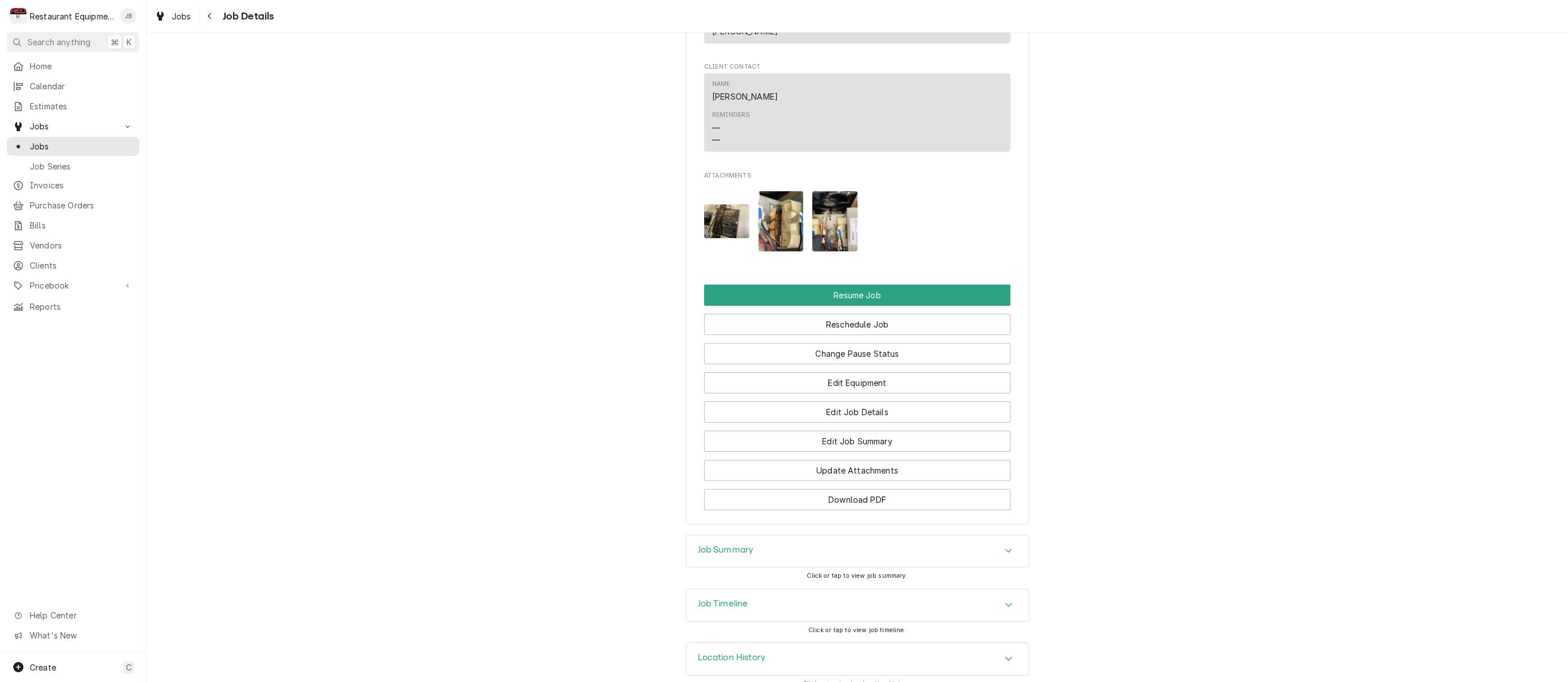
scroll to position [1448, 0]
click at [215, 17] on div "Navigate back" at bounding box center [210, 16] width 12 height 12
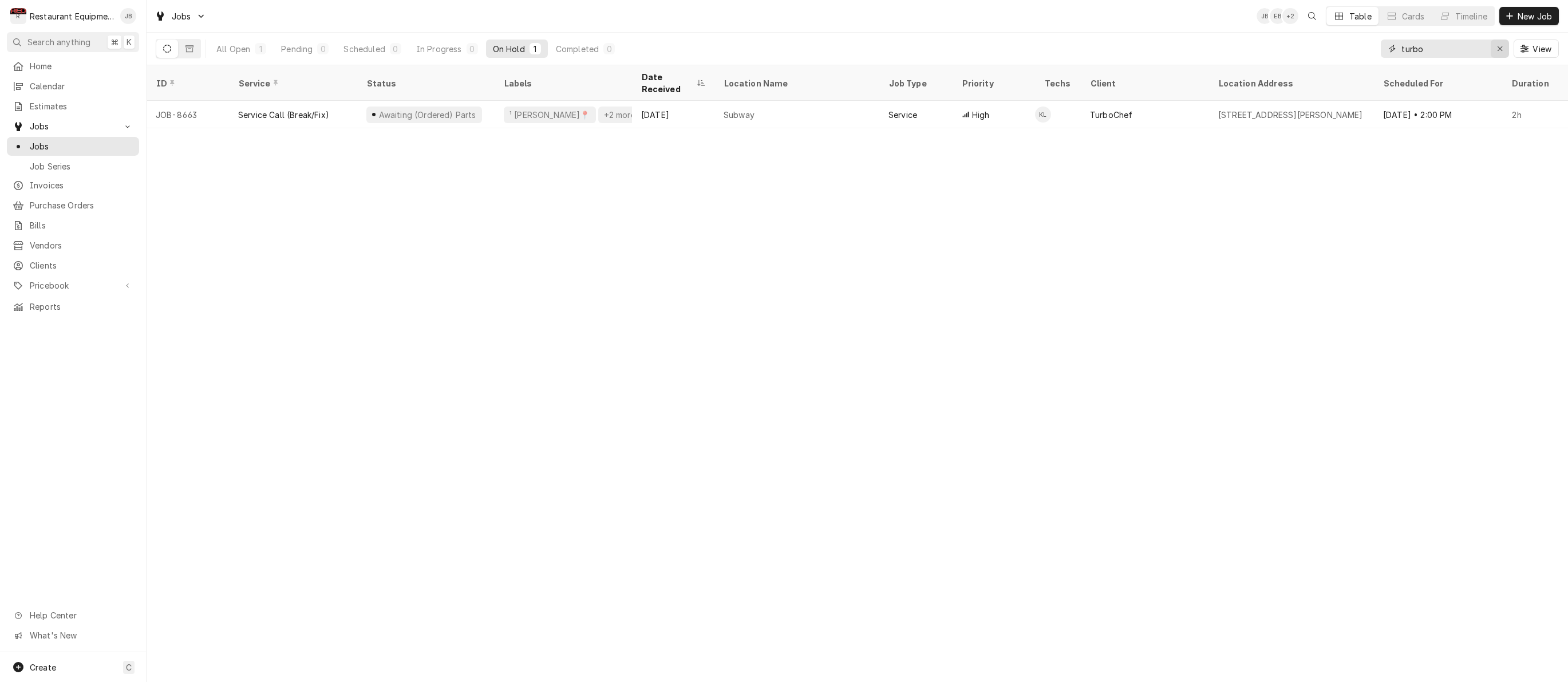
click at [1495, 46] on div "Erase input" at bounding box center [1499, 48] width 12 height 12
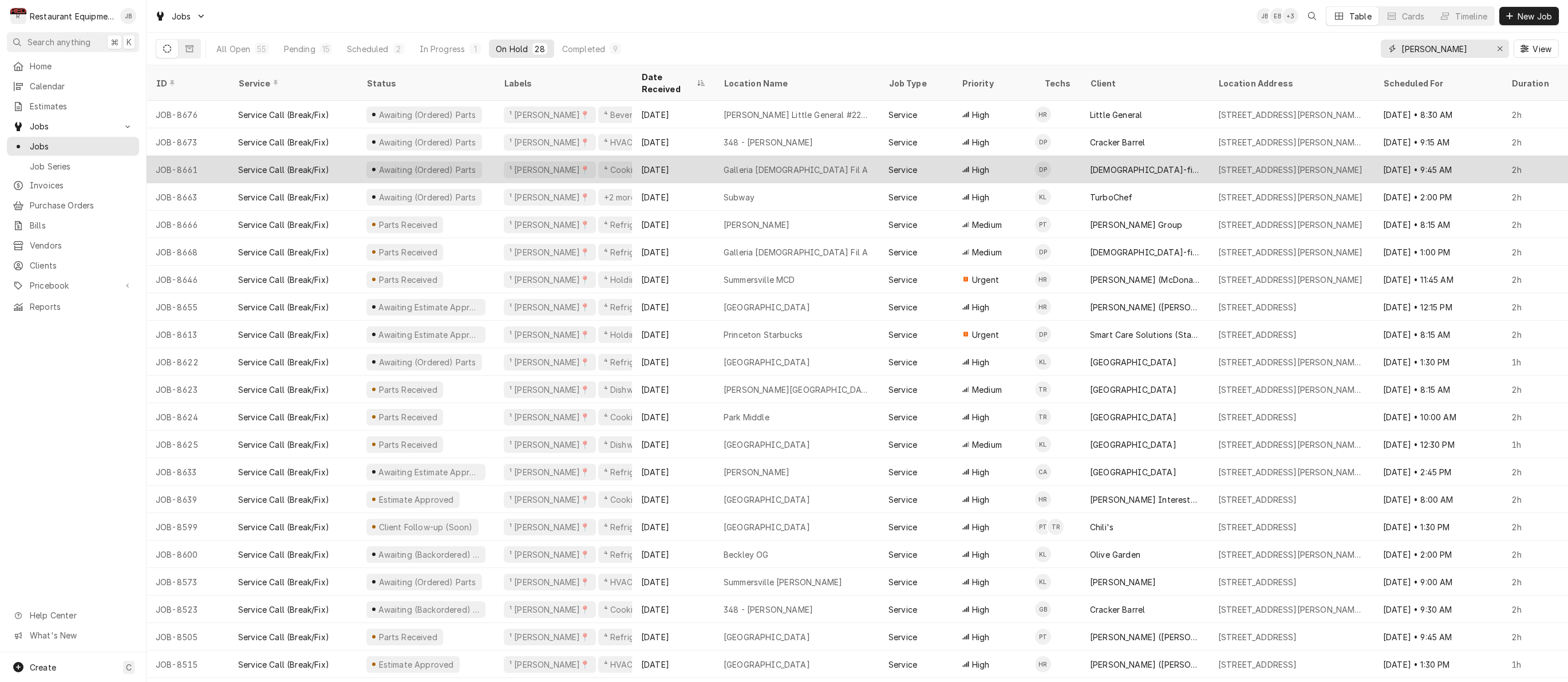
type input "[PERSON_NAME]"
click at [1022, 156] on div "High" at bounding box center [994, 169] width 82 height 27
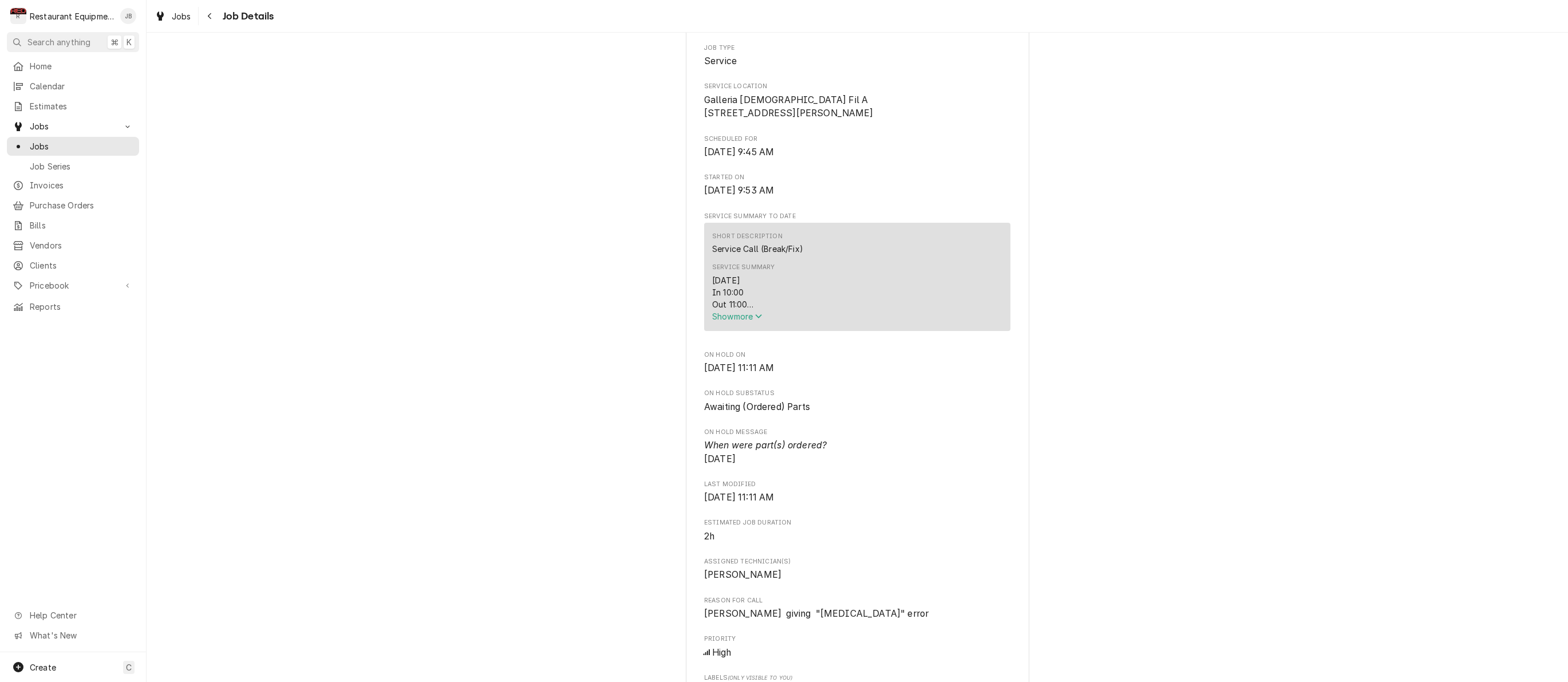
scroll to position [229, 0]
click at [742, 319] on button "Show more" at bounding box center [857, 314] width 290 height 12
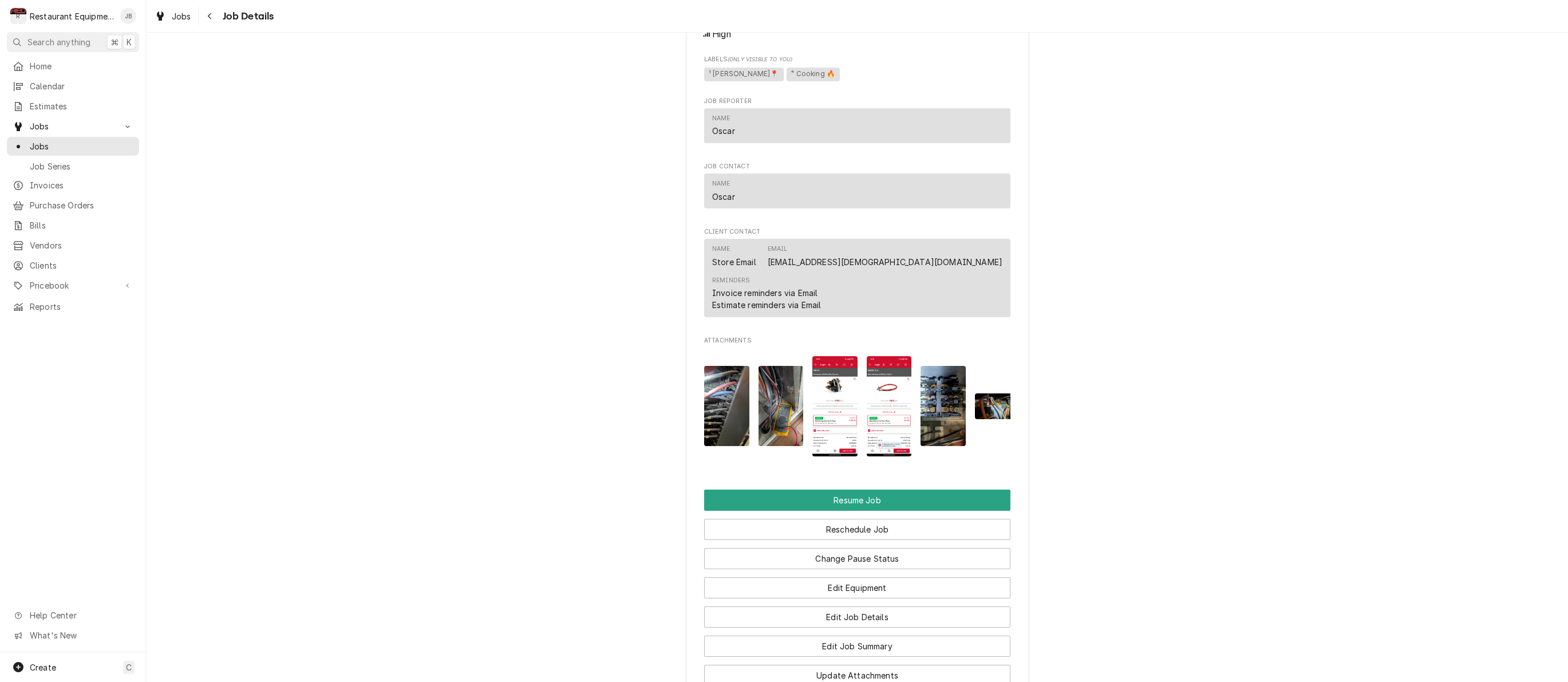
scroll to position [1041, 0]
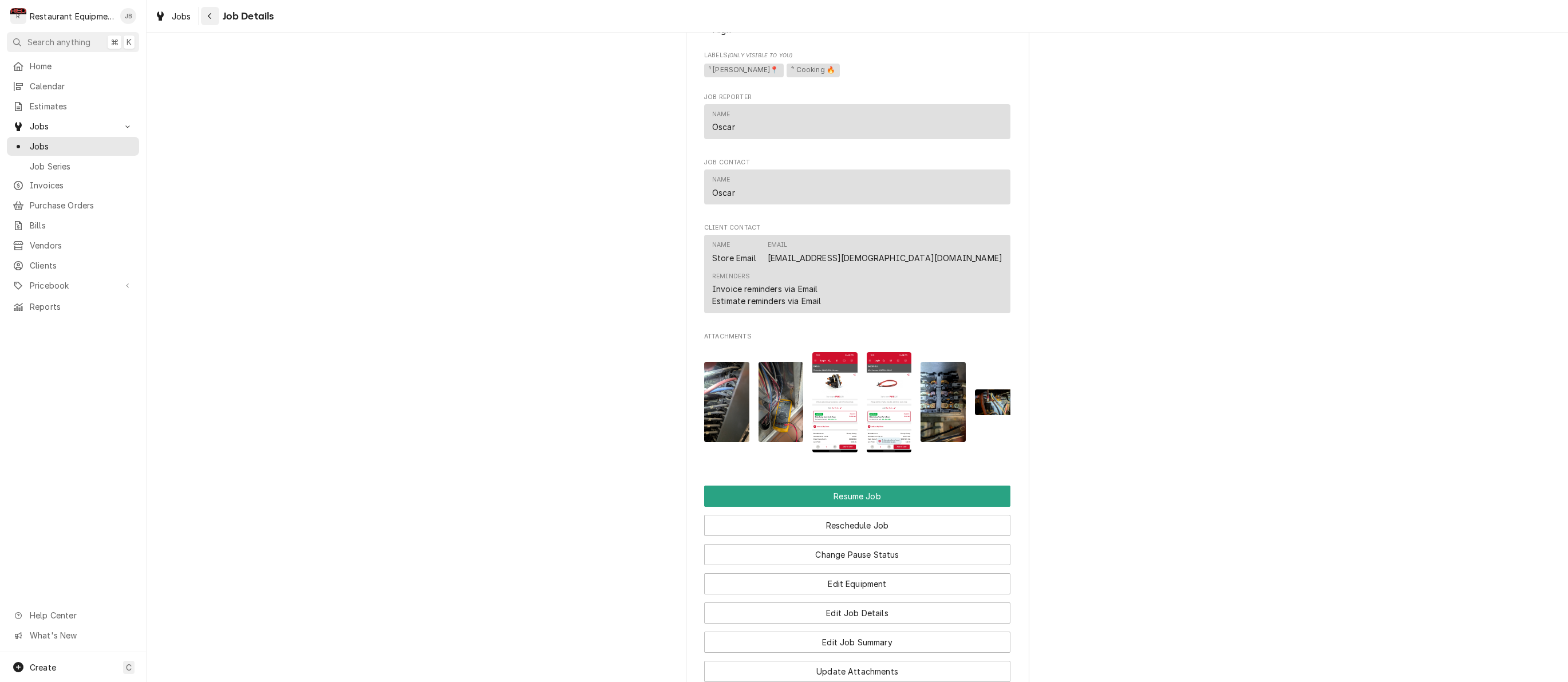
click at [210, 16] on icon "Navigate back" at bounding box center [209, 16] width 3 height 6
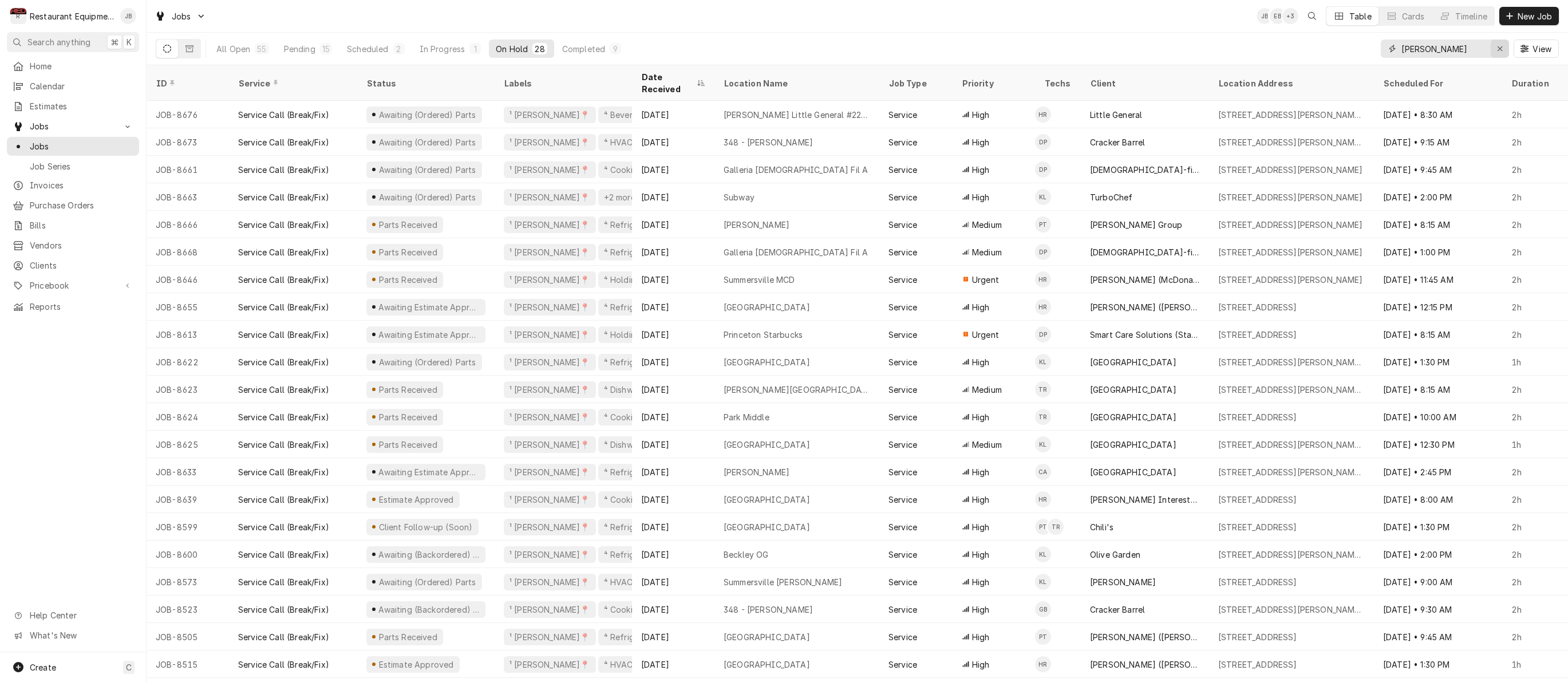
click at [1492, 51] on button "Erase input" at bounding box center [1499, 48] width 18 height 18
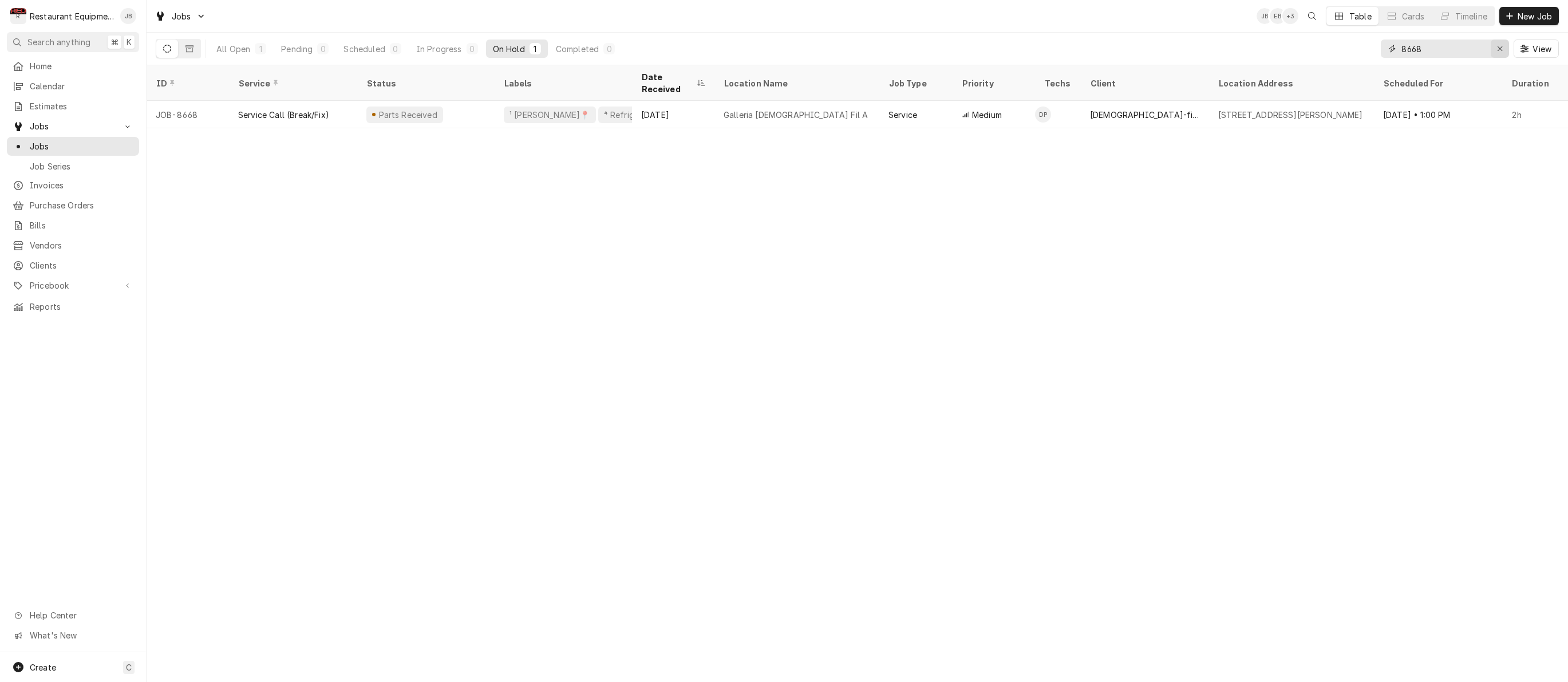
type input "8668"
click at [1497, 47] on icon "Erase input" at bounding box center [1499, 49] width 6 height 8
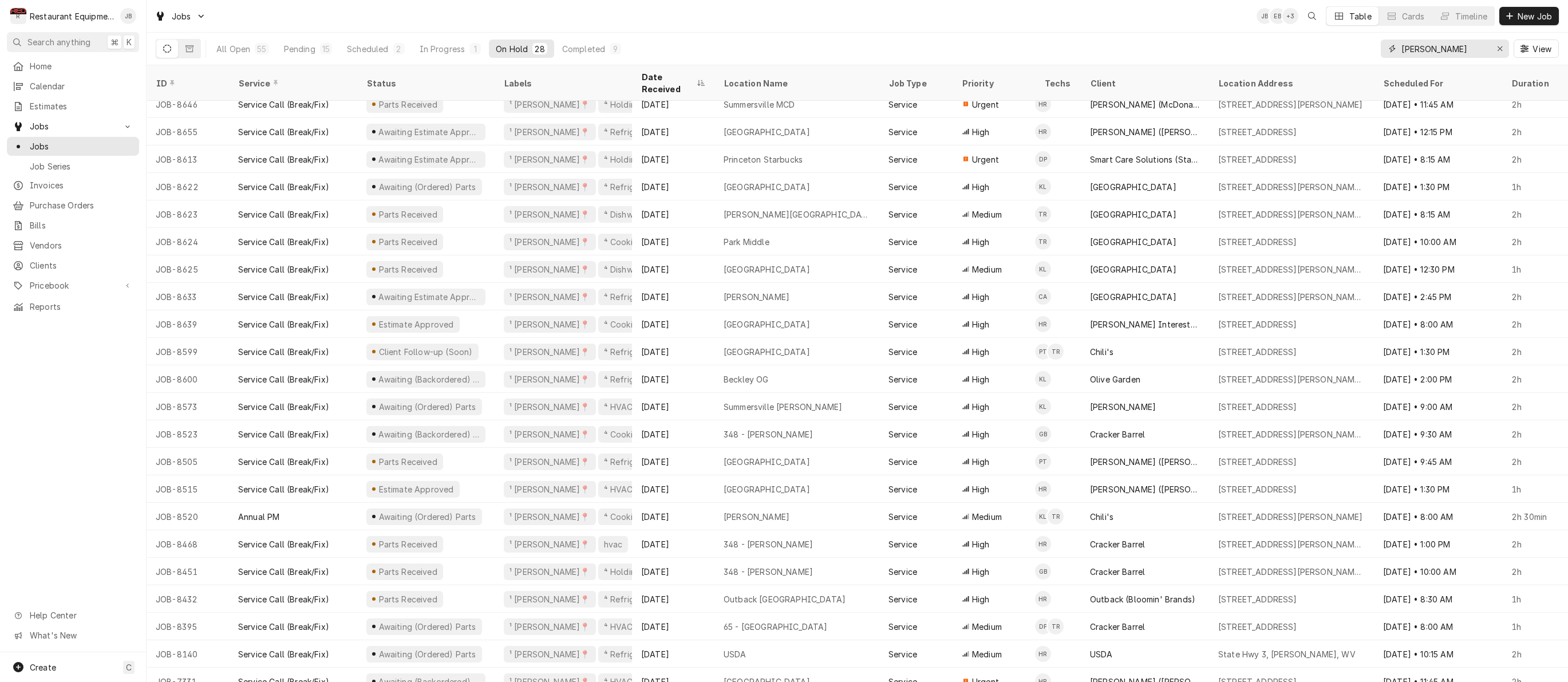
scroll to position [175, 0]
type input "beckley"
click at [1497, 48] on icon "Erase input" at bounding box center [1499, 49] width 6 height 8
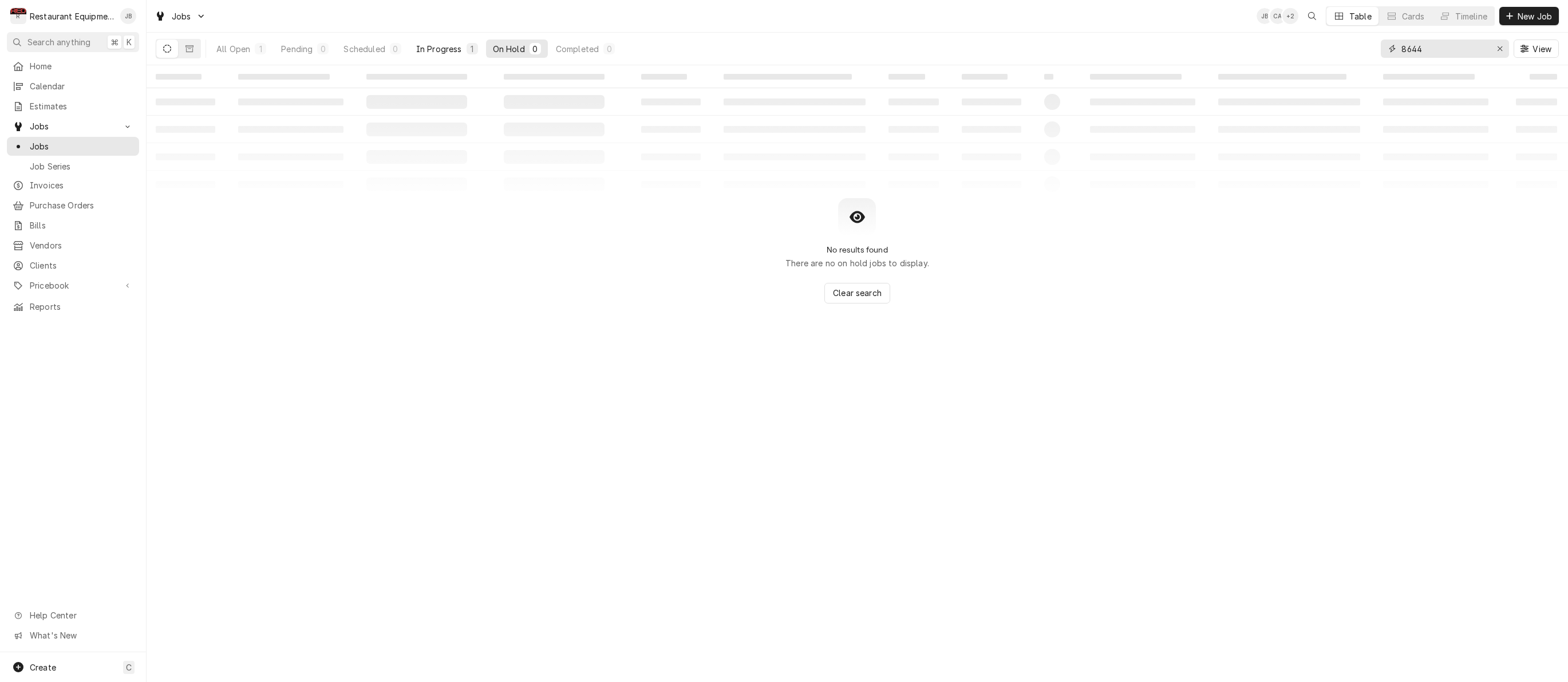
type input "8644"
click at [467, 49] on div "1" at bounding box center [472, 48] width 12 height 12
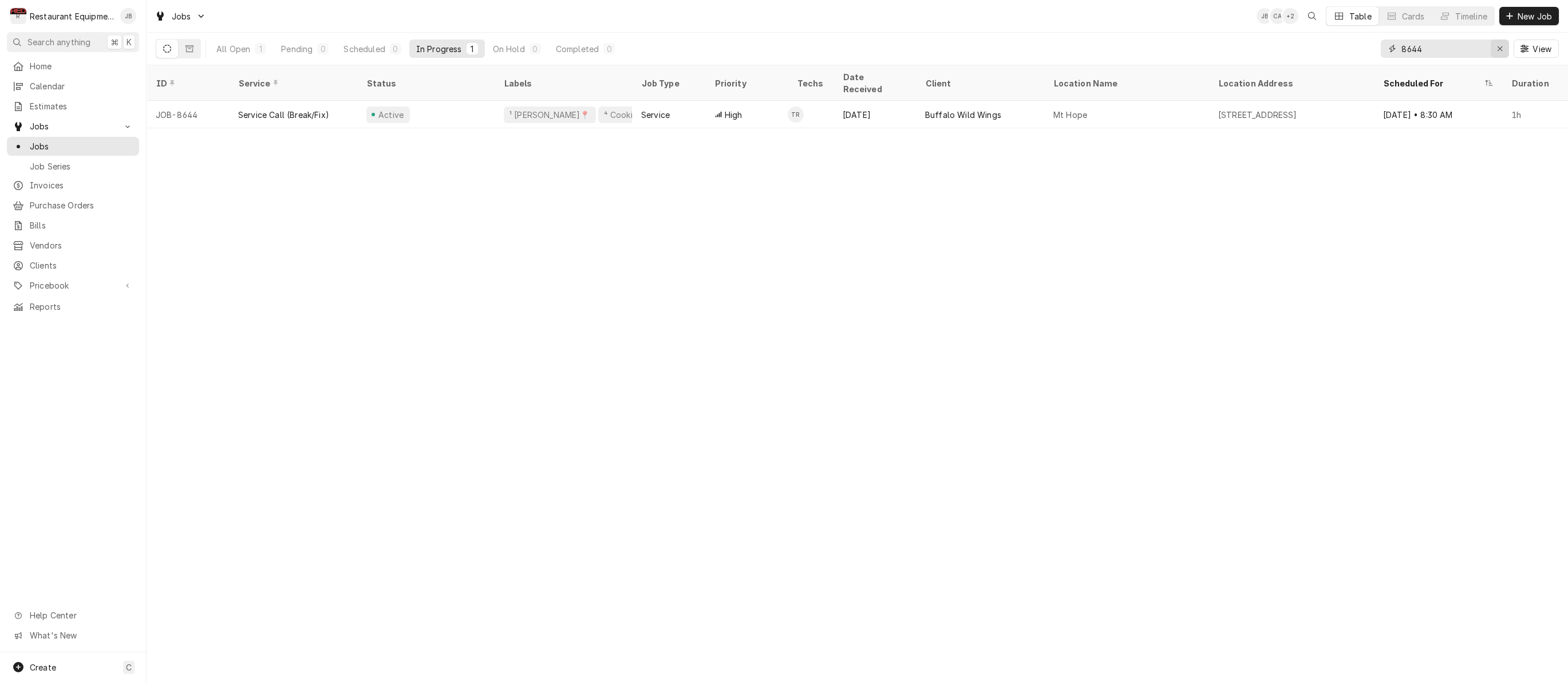
click at [1501, 48] on icon "Erase input" at bounding box center [1499, 48] width 5 height 5
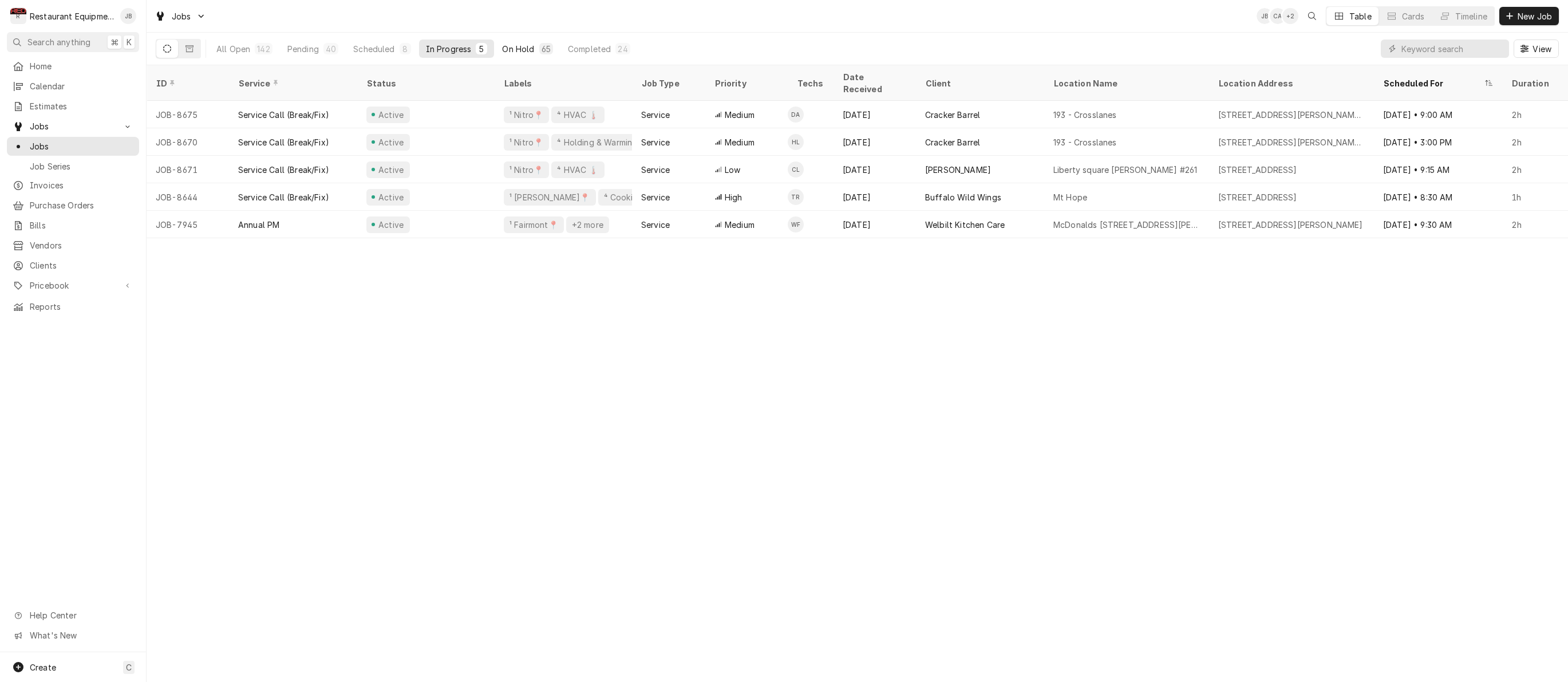
click at [535, 50] on button "On Hold 65" at bounding box center [527, 48] width 64 height 18
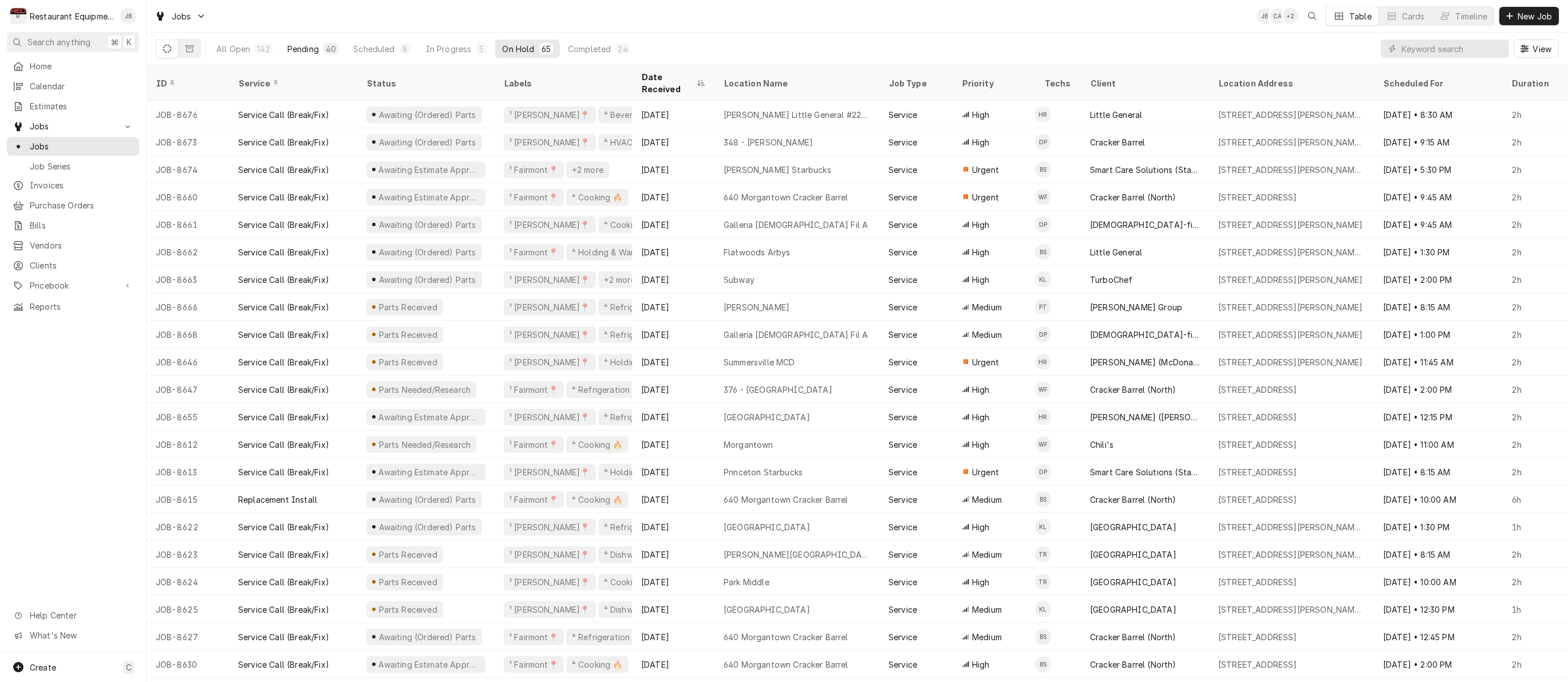
click at [297, 46] on div "Pending" at bounding box center [303, 49] width 31 height 12
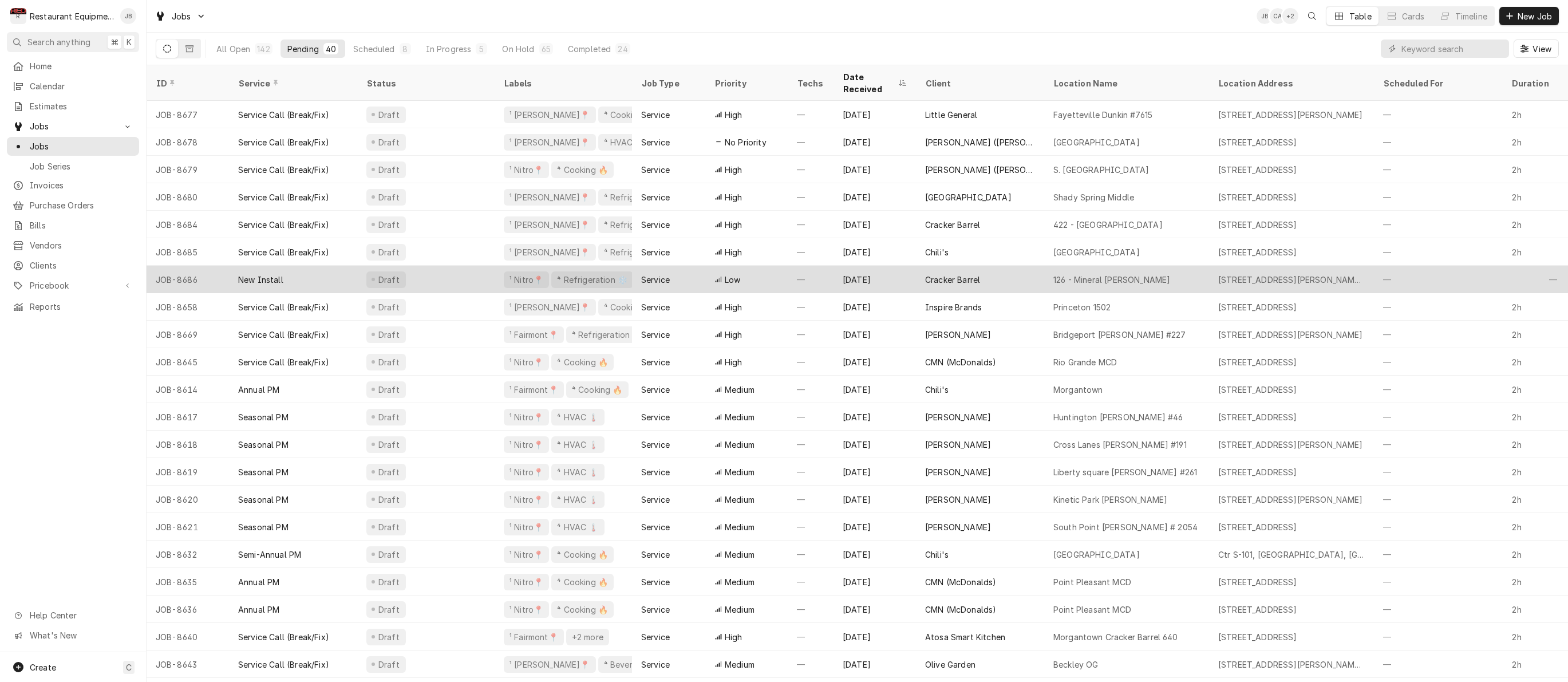
scroll to position [0, 0]
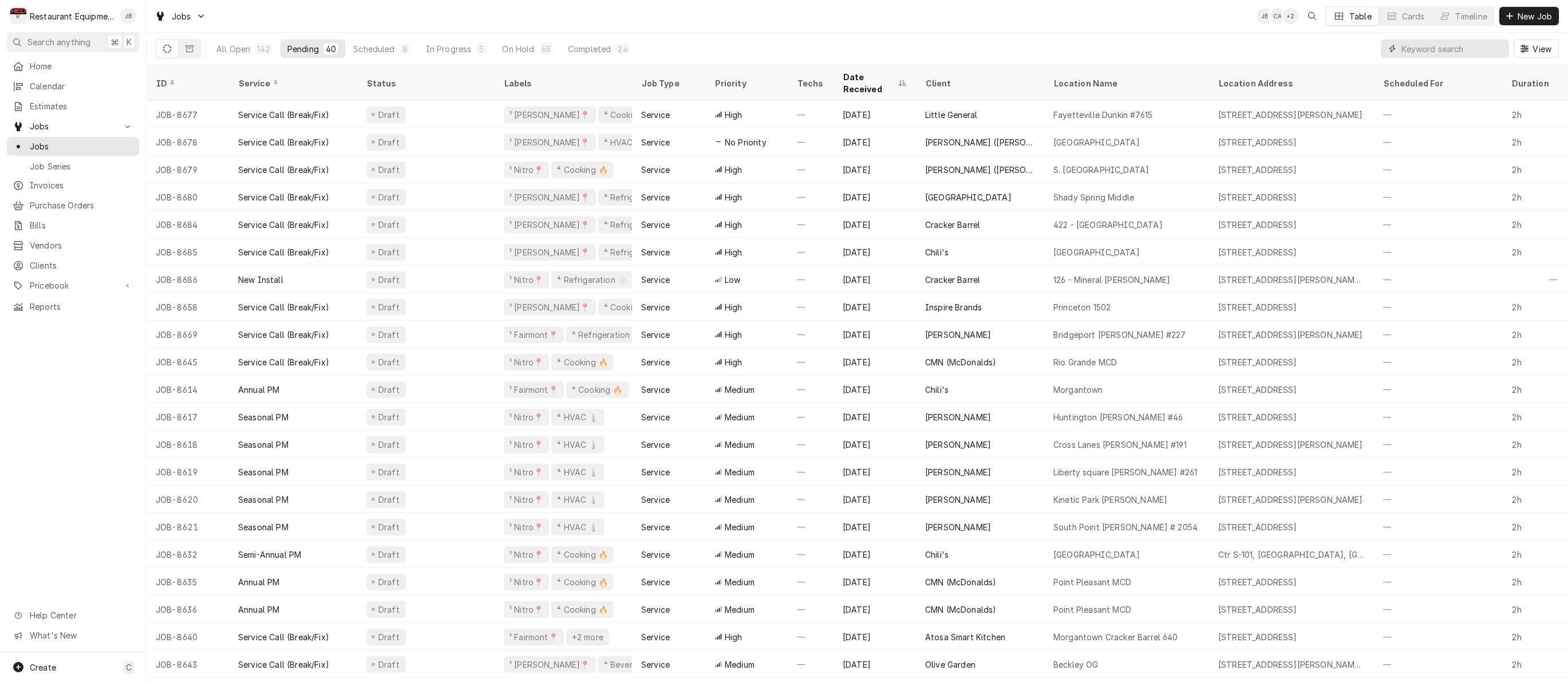
click at [1437, 50] on input "Dynamic Content Wrapper" at bounding box center [1452, 48] width 102 height 18
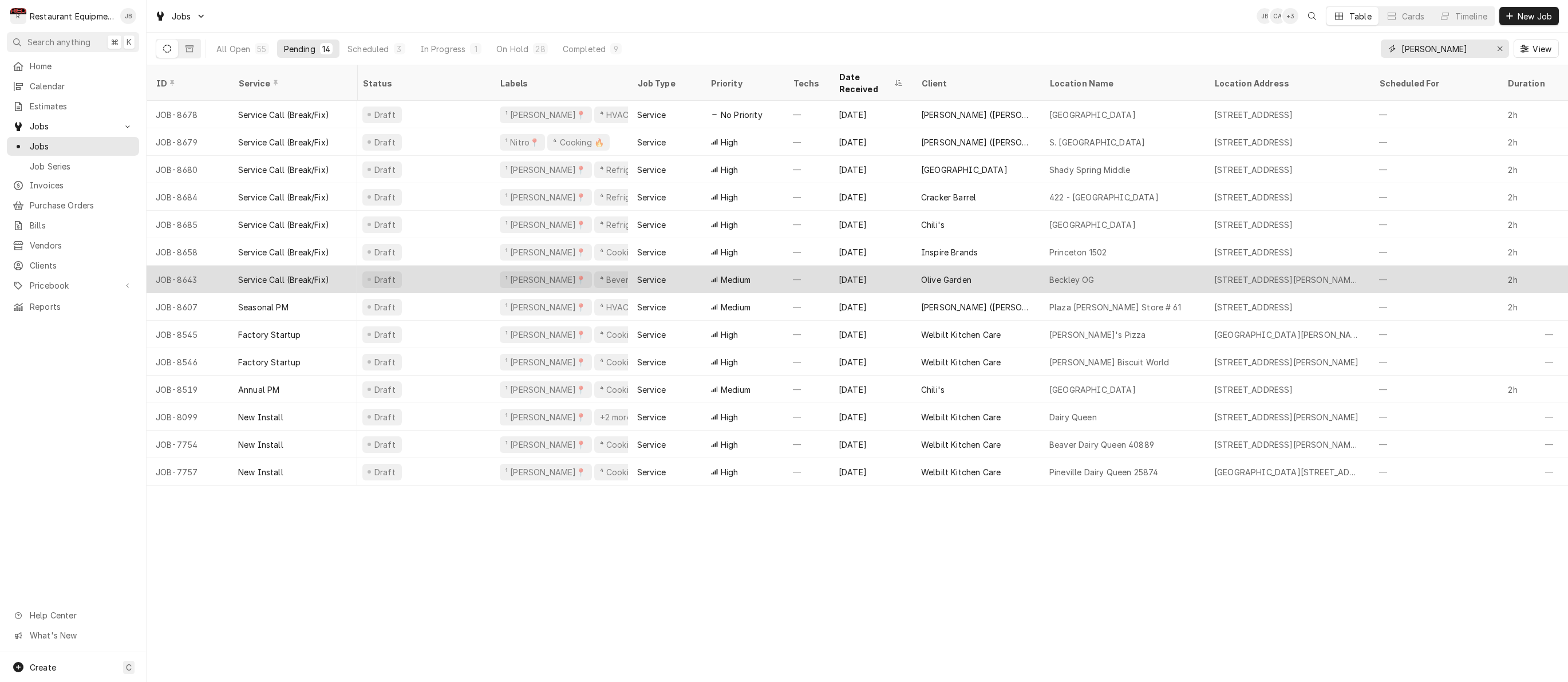
scroll to position [0, 5]
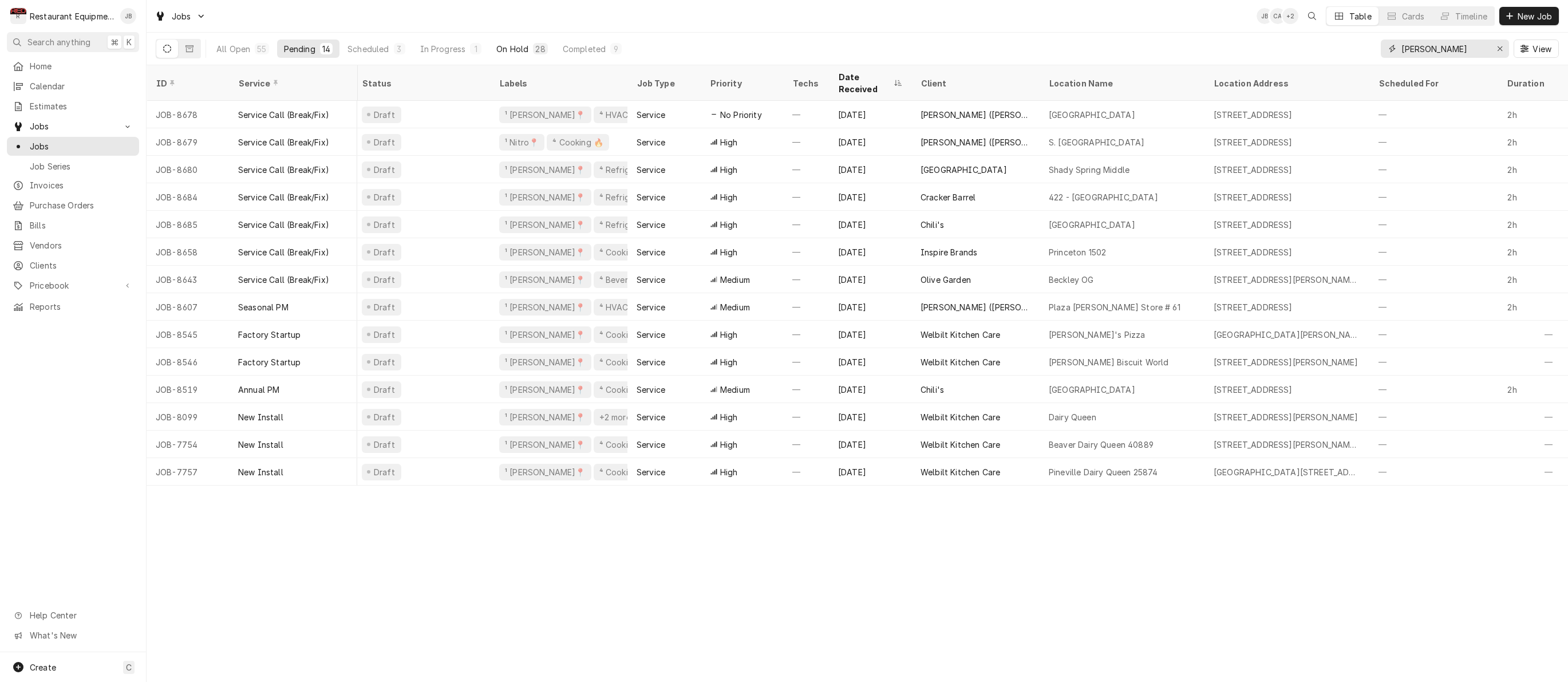
type input "[PERSON_NAME]"
click at [527, 49] on div "On Hold" at bounding box center [512, 49] width 32 height 12
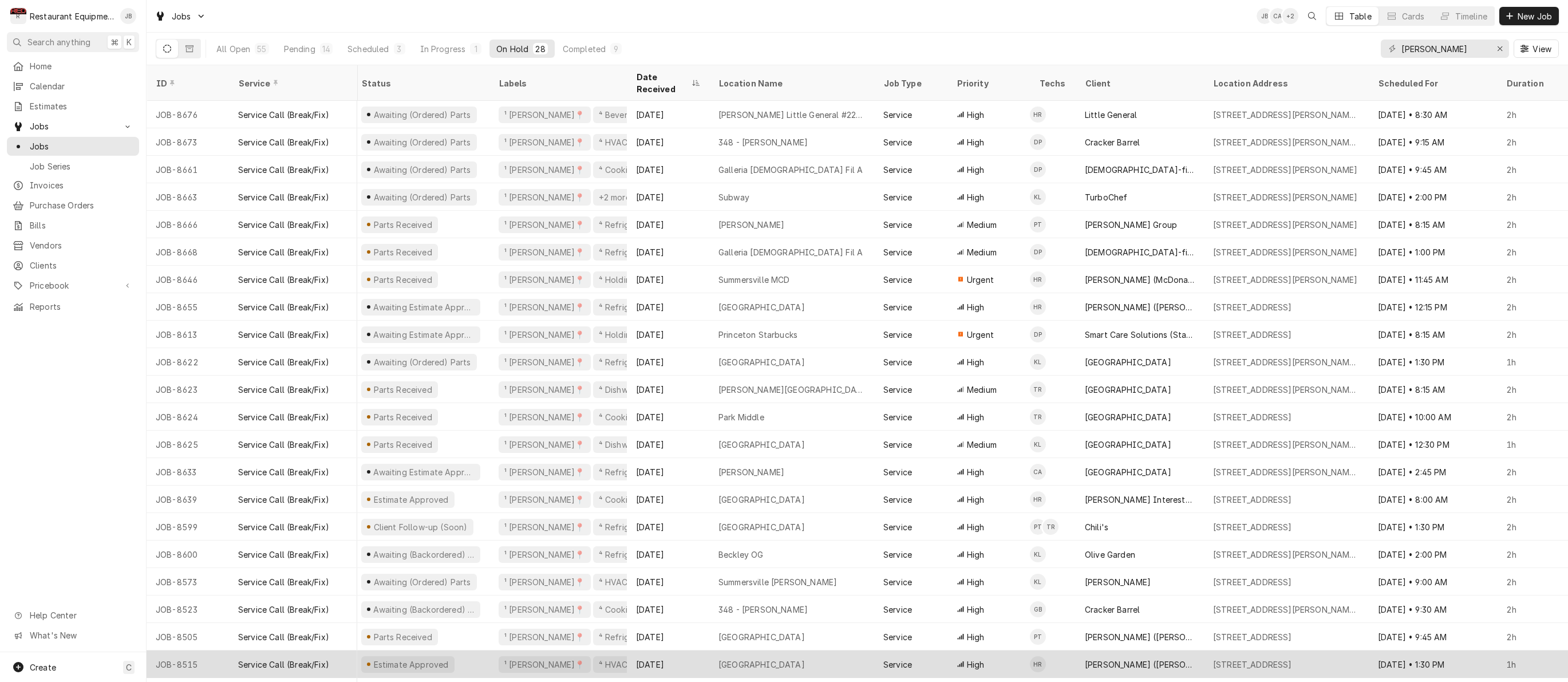
scroll to position [0, 5]
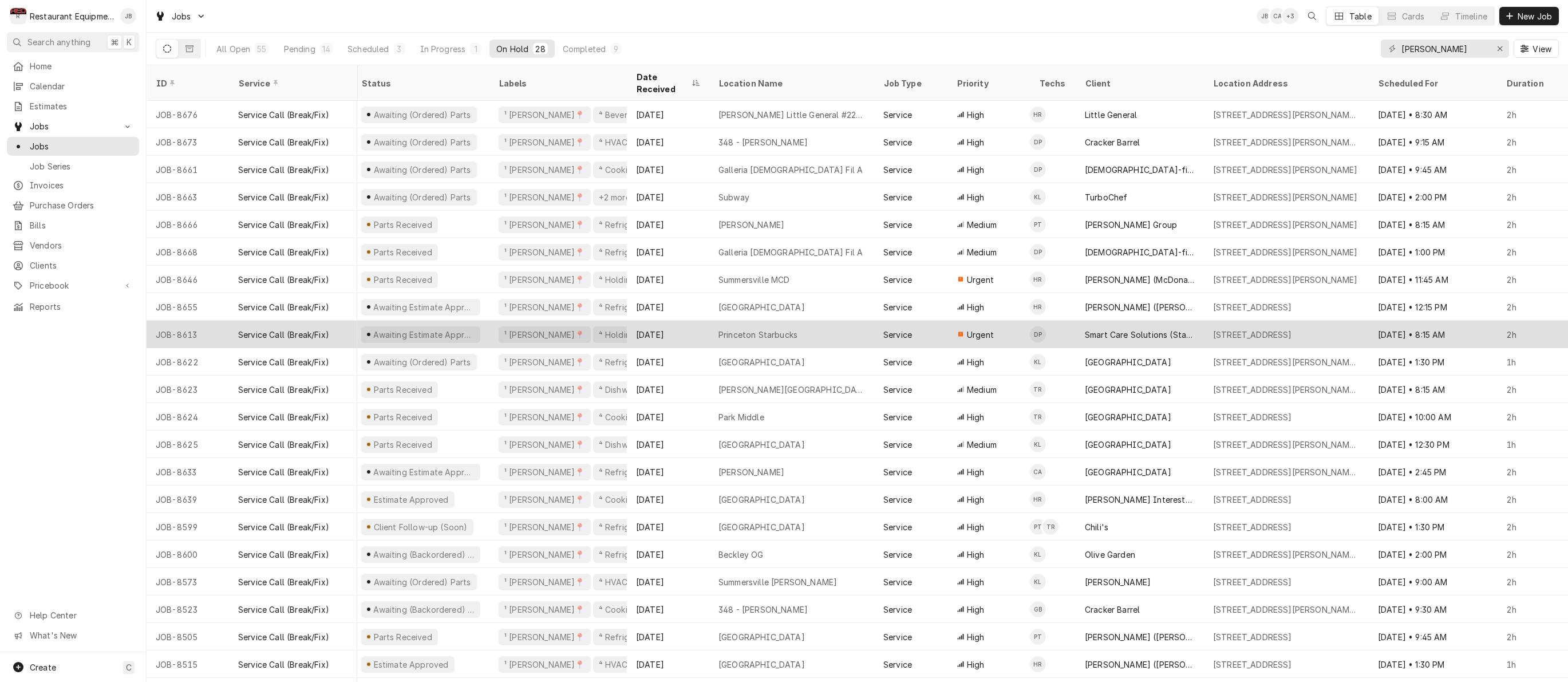
click at [843, 334] on tr "JOB-8613 Service Call (Break/Fix) Awaiting Estimate Approval ¹ Beckley📍 ⁴ Holdi…" at bounding box center [1028, 334] width 1772 height 27
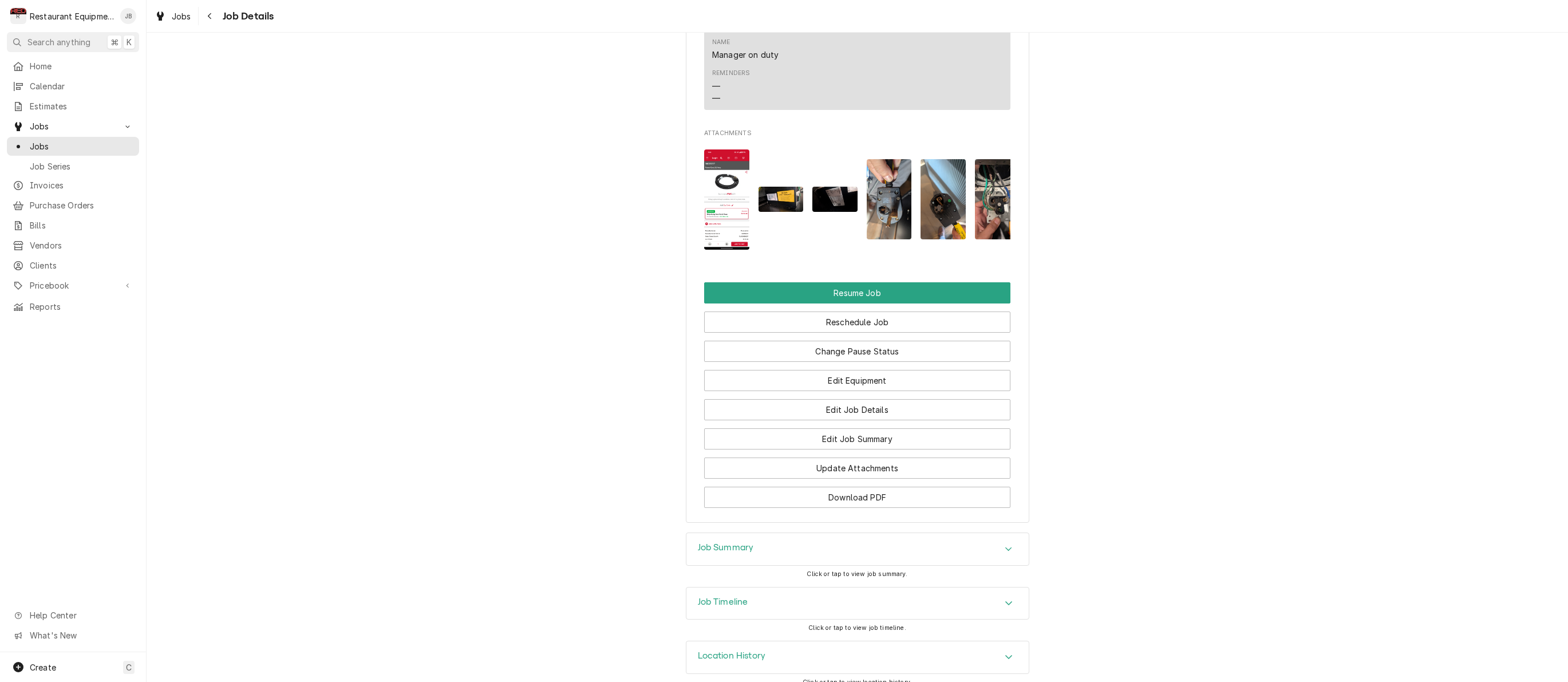
scroll to position [1320, 0]
click at [838, 346] on button "Change Pause Status" at bounding box center [858, 351] width 306 height 21
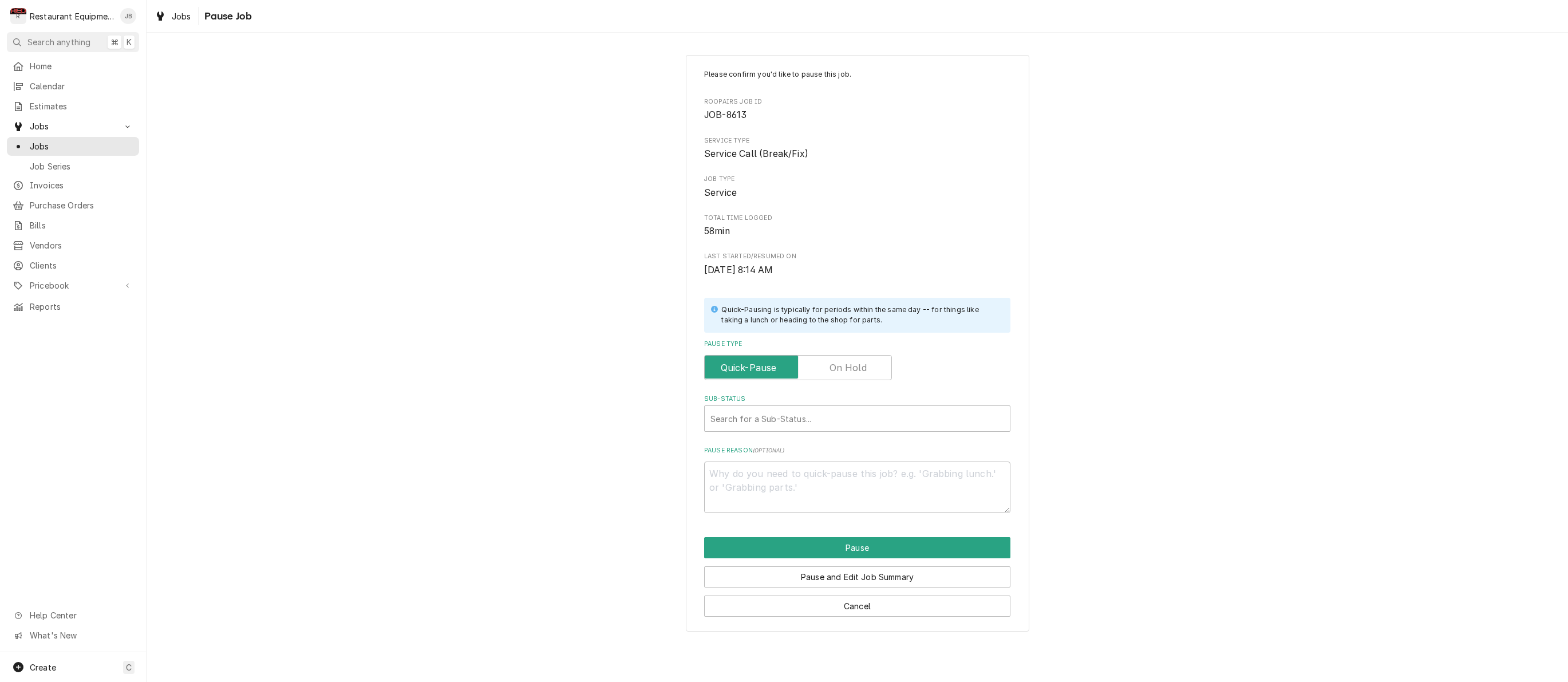
click at [834, 361] on label "Pause Type" at bounding box center [798, 367] width 188 height 25
click at [834, 361] on input "Pause Type" at bounding box center [798, 367] width 178 height 25
checkbox input "true"
click at [772, 416] on div "Search for a Sub-Status..." at bounding box center [857, 419] width 293 height 12
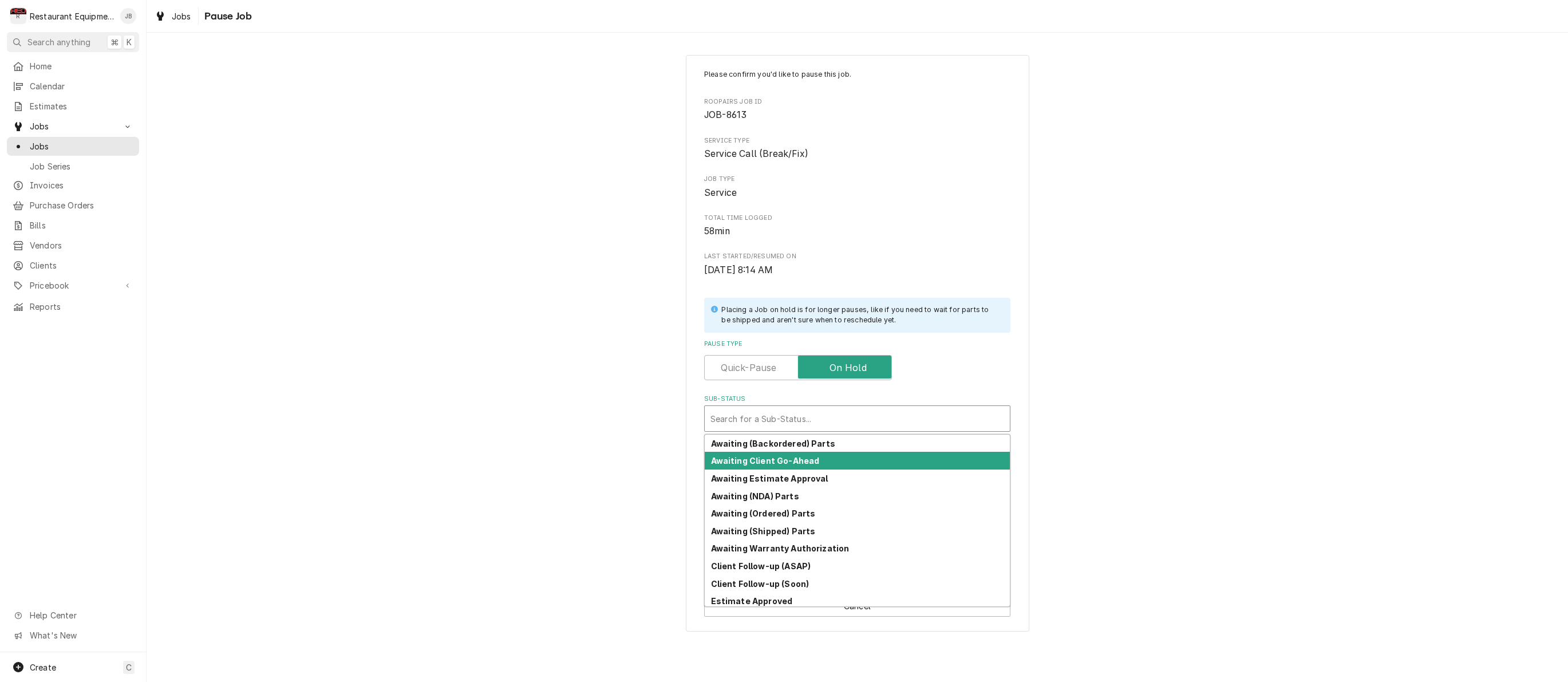
click at [771, 456] on strong "Awaiting Client Go-Ahead" at bounding box center [766, 461] width 109 height 10
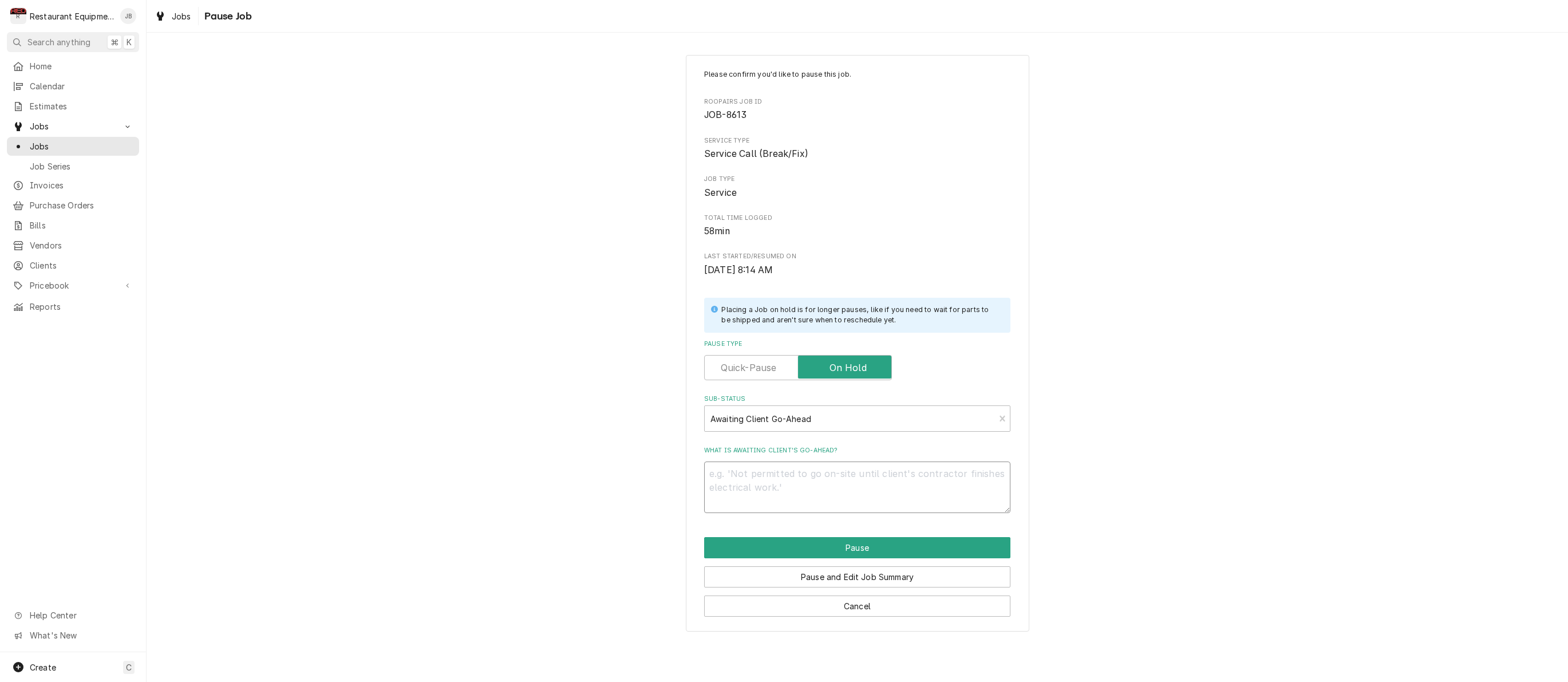
click at [763, 461] on textarea "What is awaiting client's go-ahead?" at bounding box center [858, 487] width 306 height 52
type textarea "x"
type textarea "d"
type textarea "x"
type textarea "de"
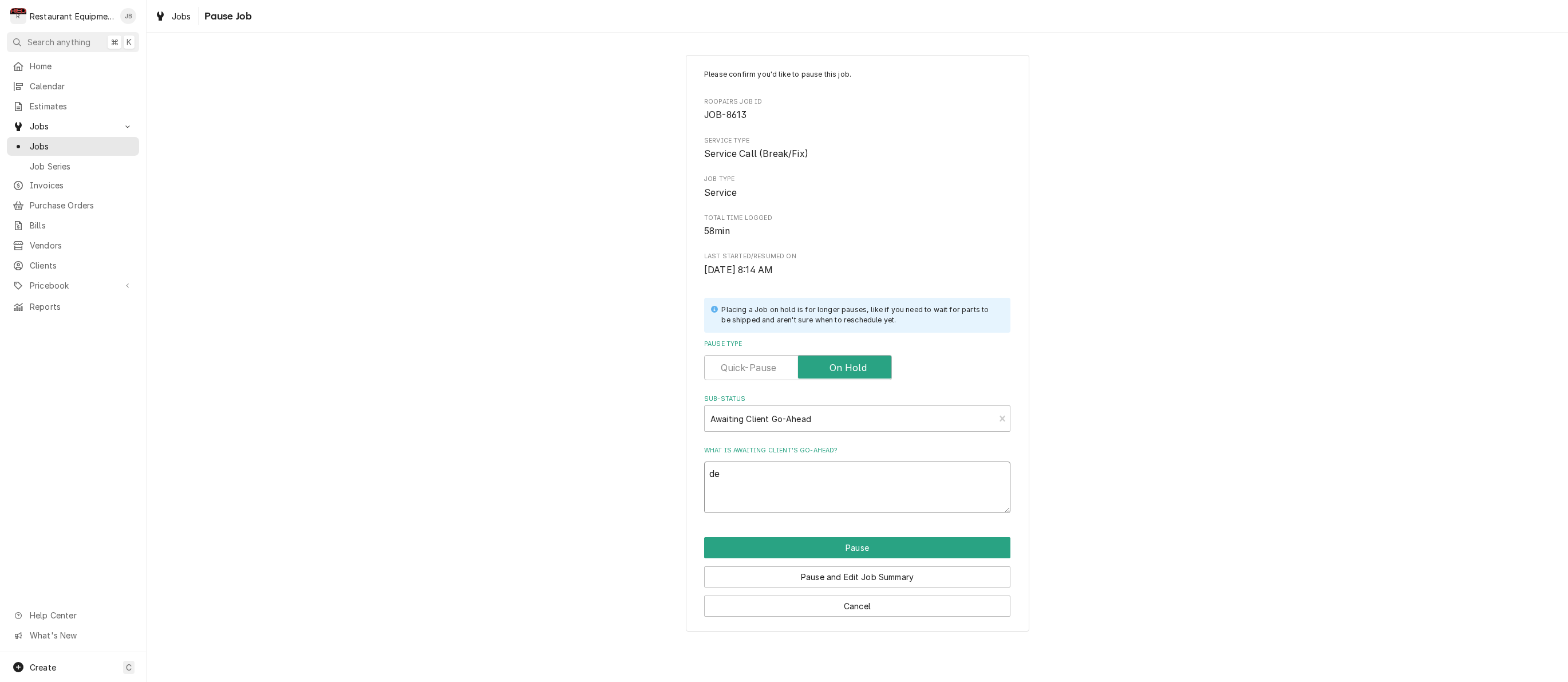
type textarea "x"
type textarea "der"
type textarea "x"
type textarea "dere"
type textarea "x"
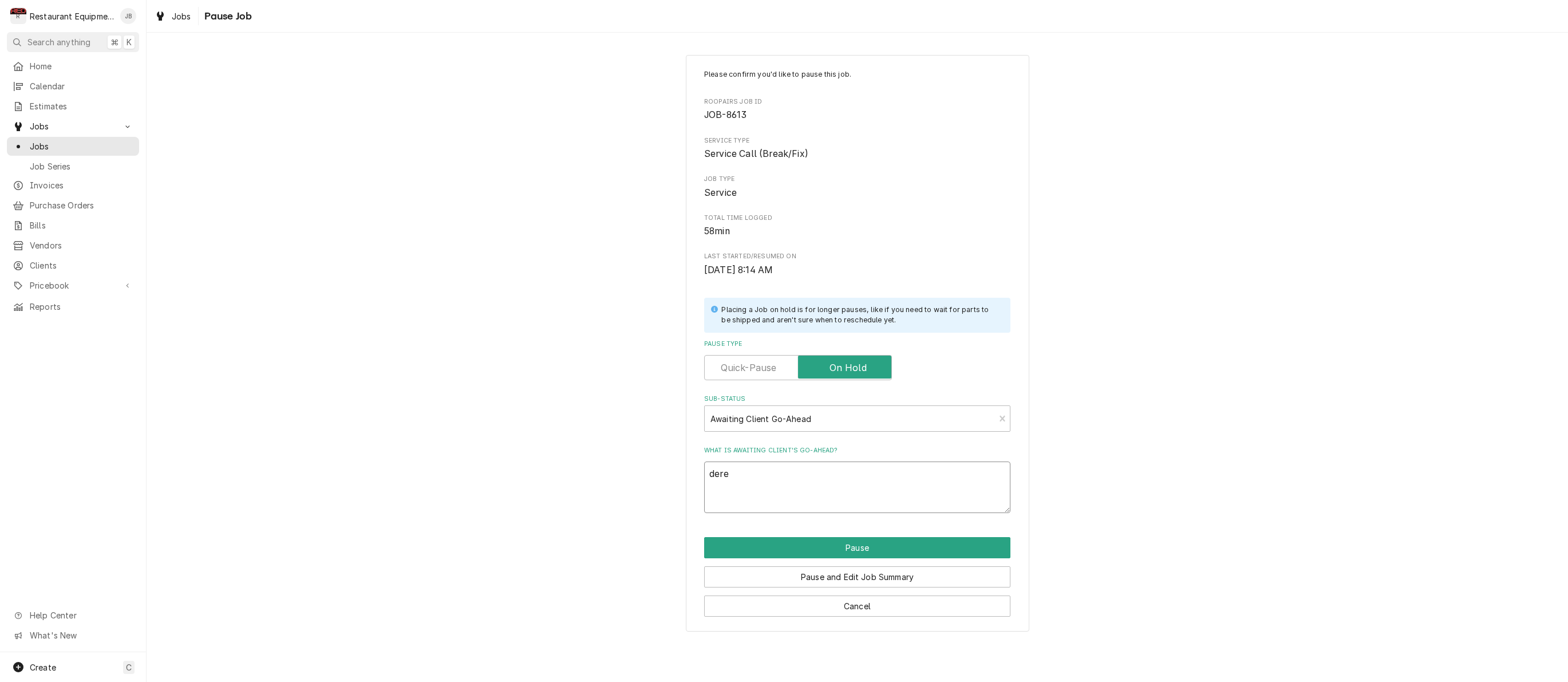
type textarea "derek"
type textarea "x"
type textarea "Derek"
type textarea "x"
type textarea "Derek f"
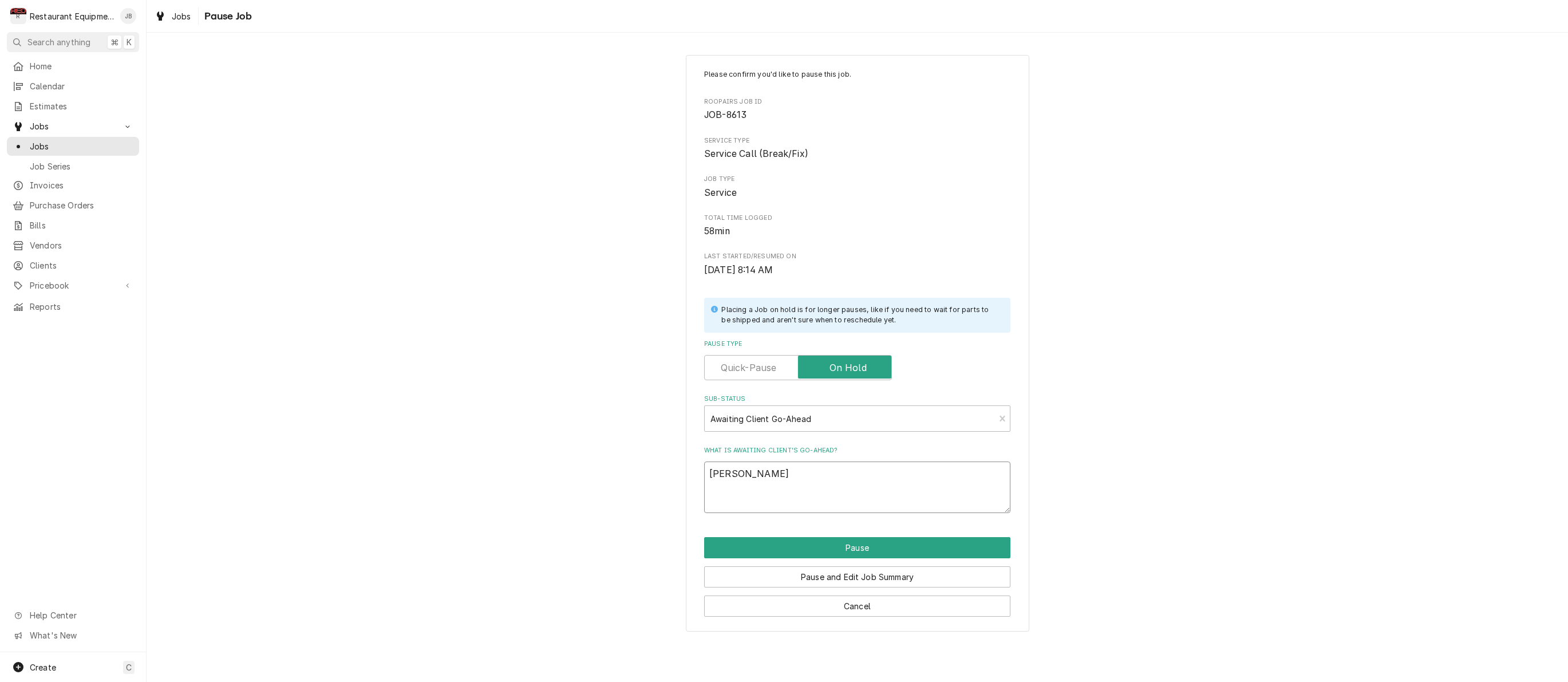
type textarea "x"
type textarea "Derek fo"
type textarea "x"
type textarea "Derek fol"
type textarea "x"
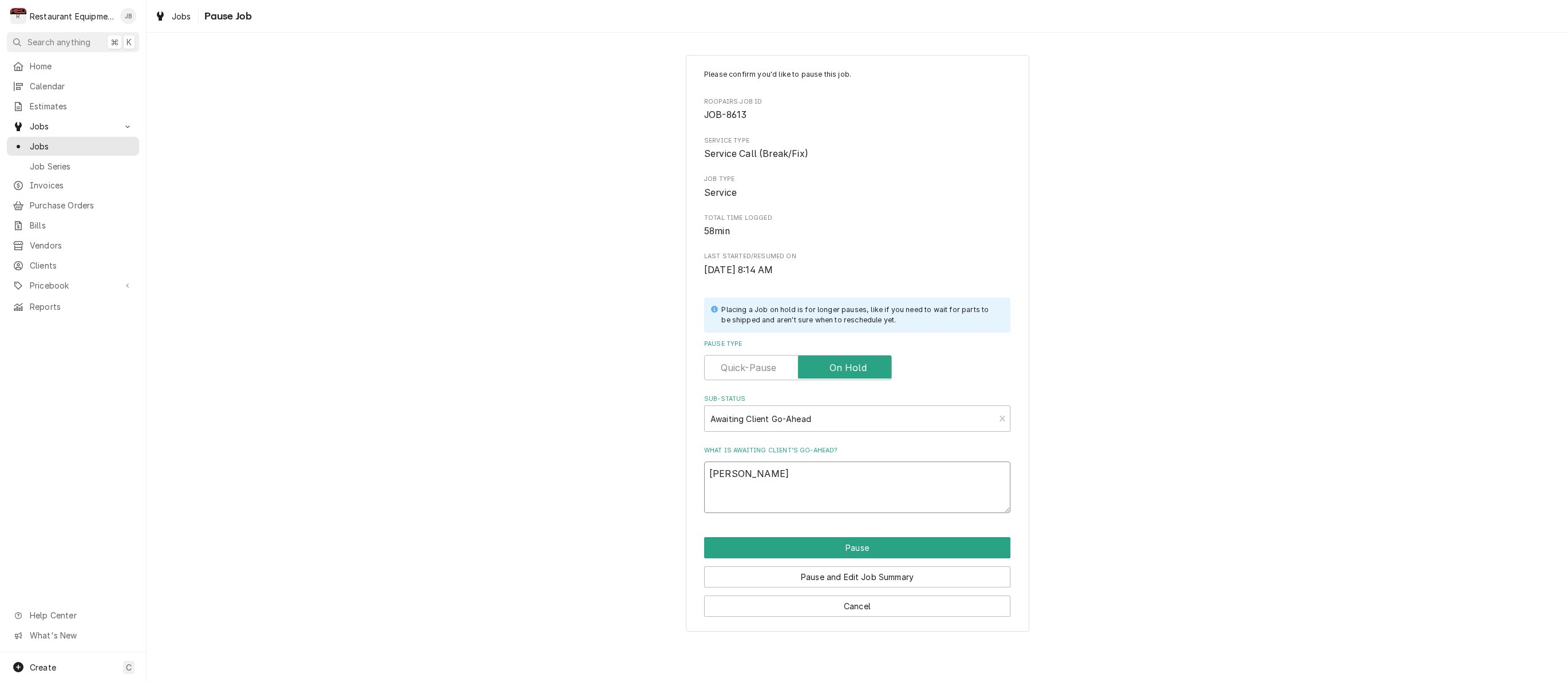
type textarea "Derek foll"
type textarea "x"
type textarea "Derek folle"
type textarea "x"
type textarea "Derek folled"
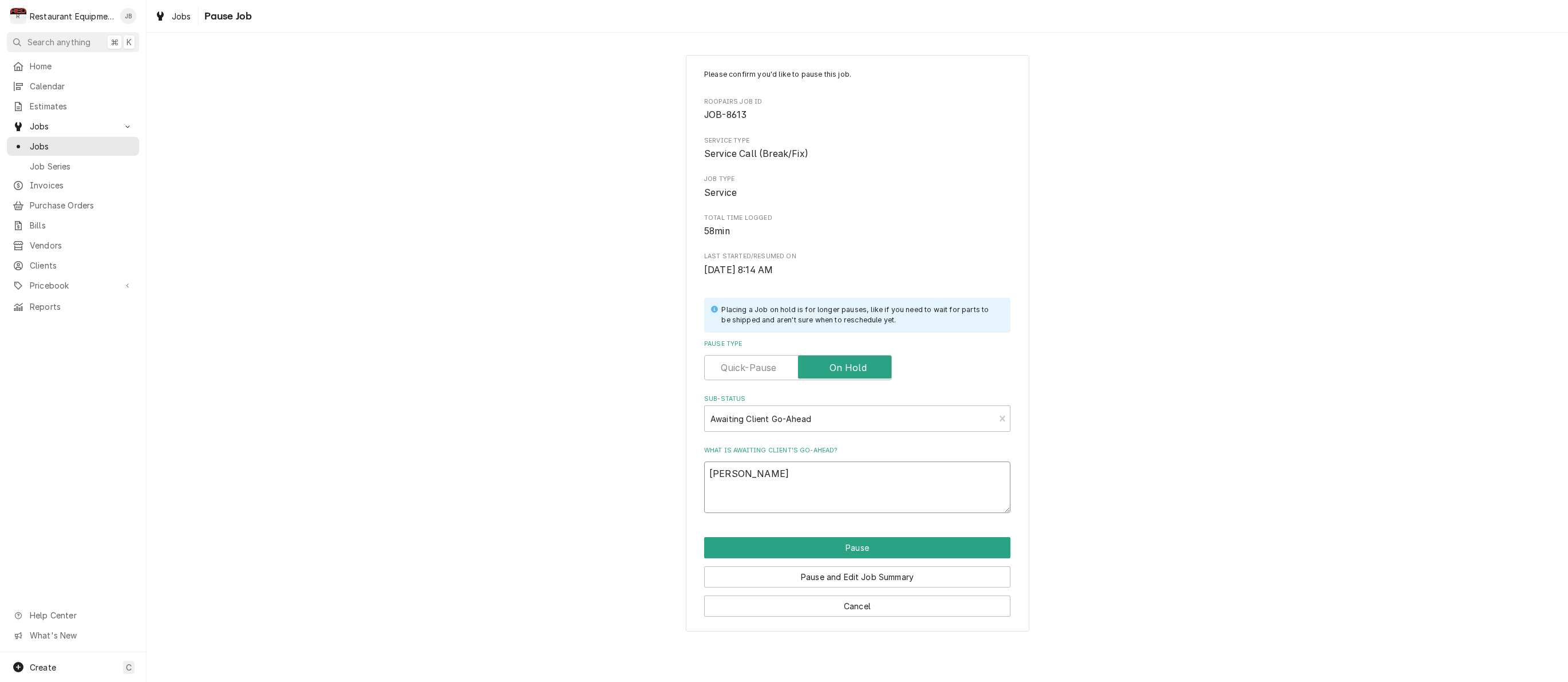
type textarea "x"
type textarea "Derek filled"
type textarea "x"
type textarea "Derek filled u"
type textarea "x"
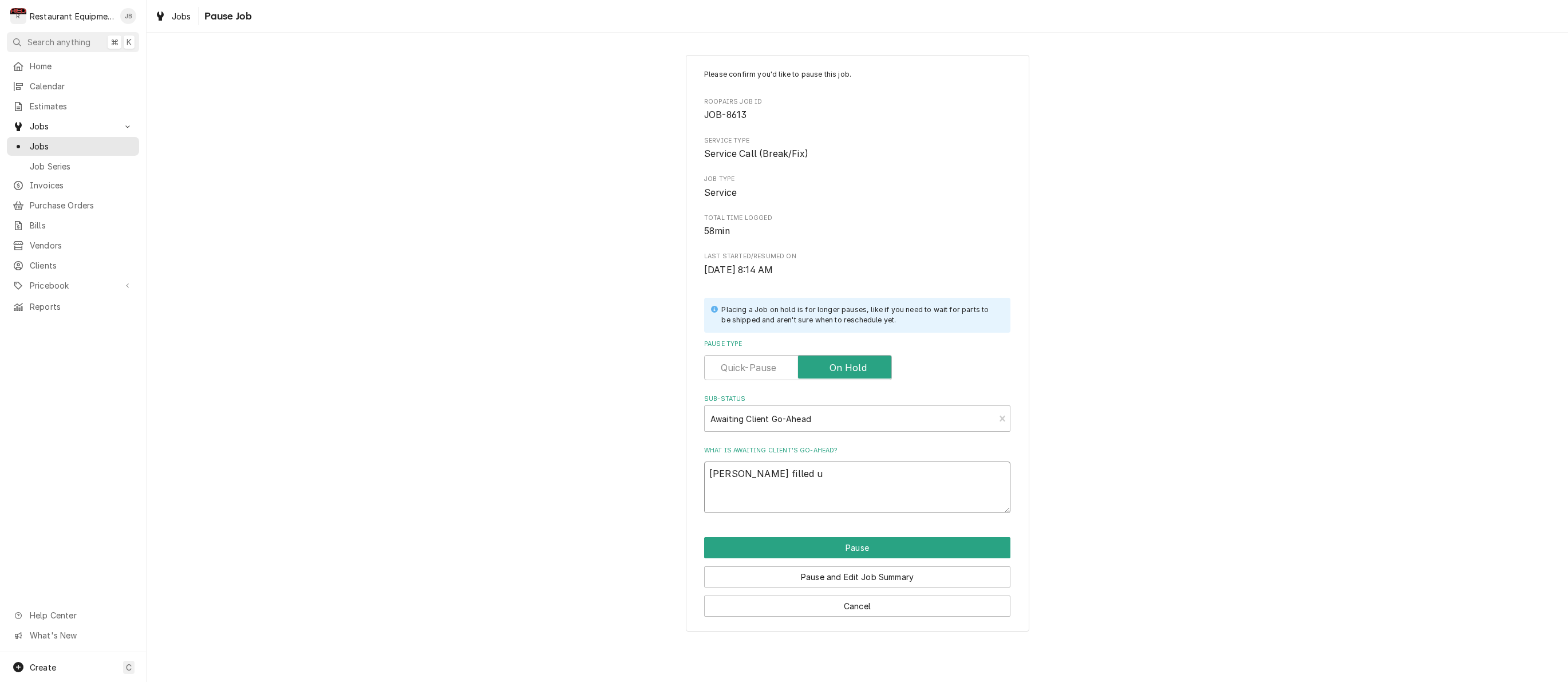
type textarea "Derek filled uo"
type textarea "x"
type textarea "Derek filled uop"
type textarea "x"
type textarea "Derek filled top."
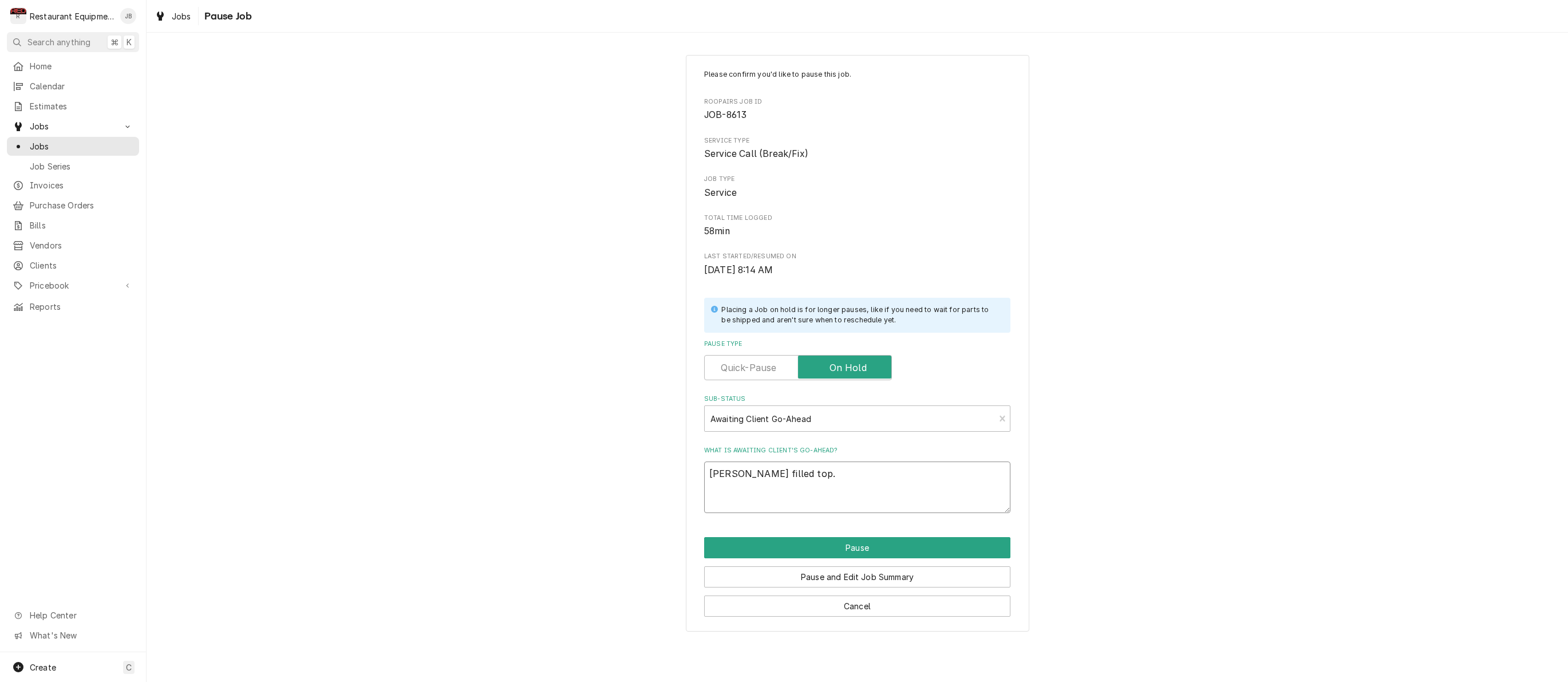
type textarea "x"
type textarea "Derek filled top."
type textarea "x"
type textarea "Derek filled top"
type textarea "x"
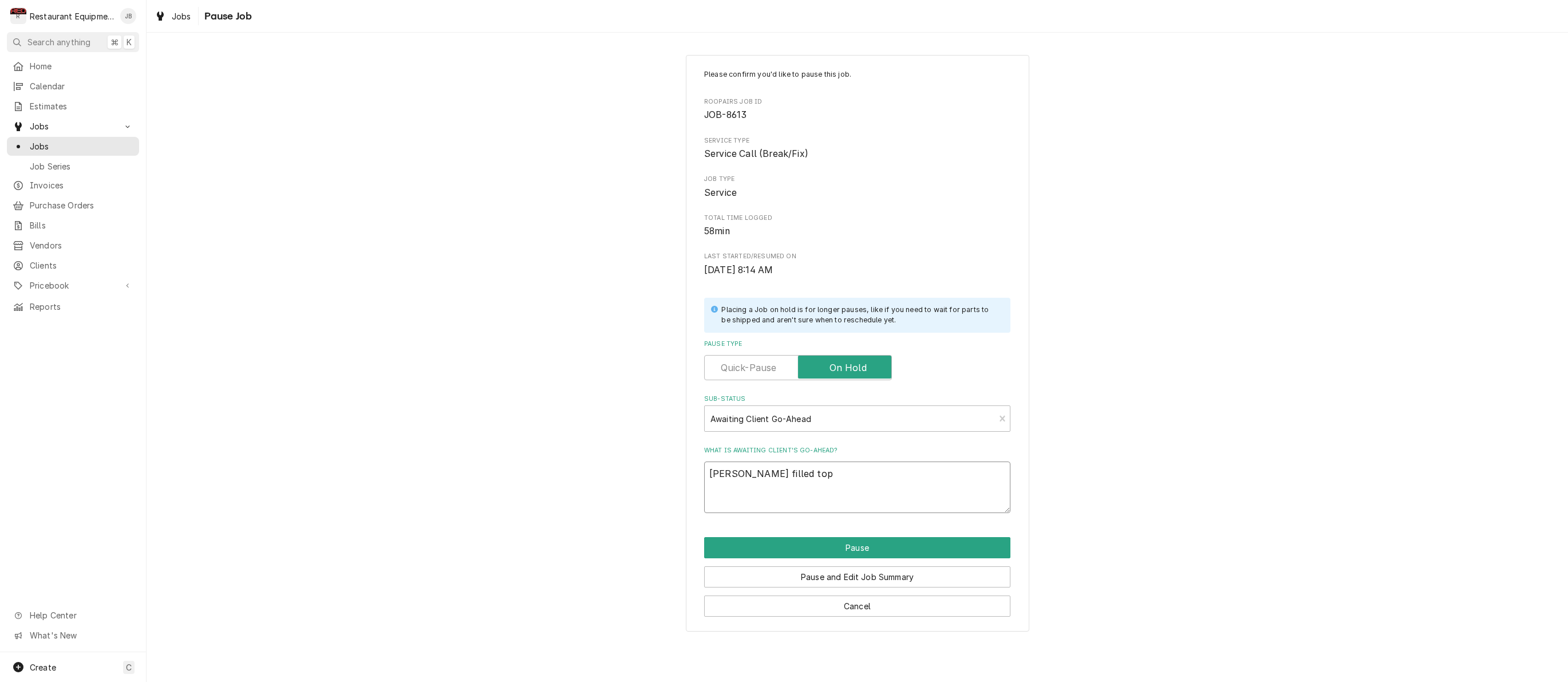
type textarea "Derek filled to"
type textarea "x"
type textarea "Derek filled t"
type textarea "x"
type textarea "Derek filled"
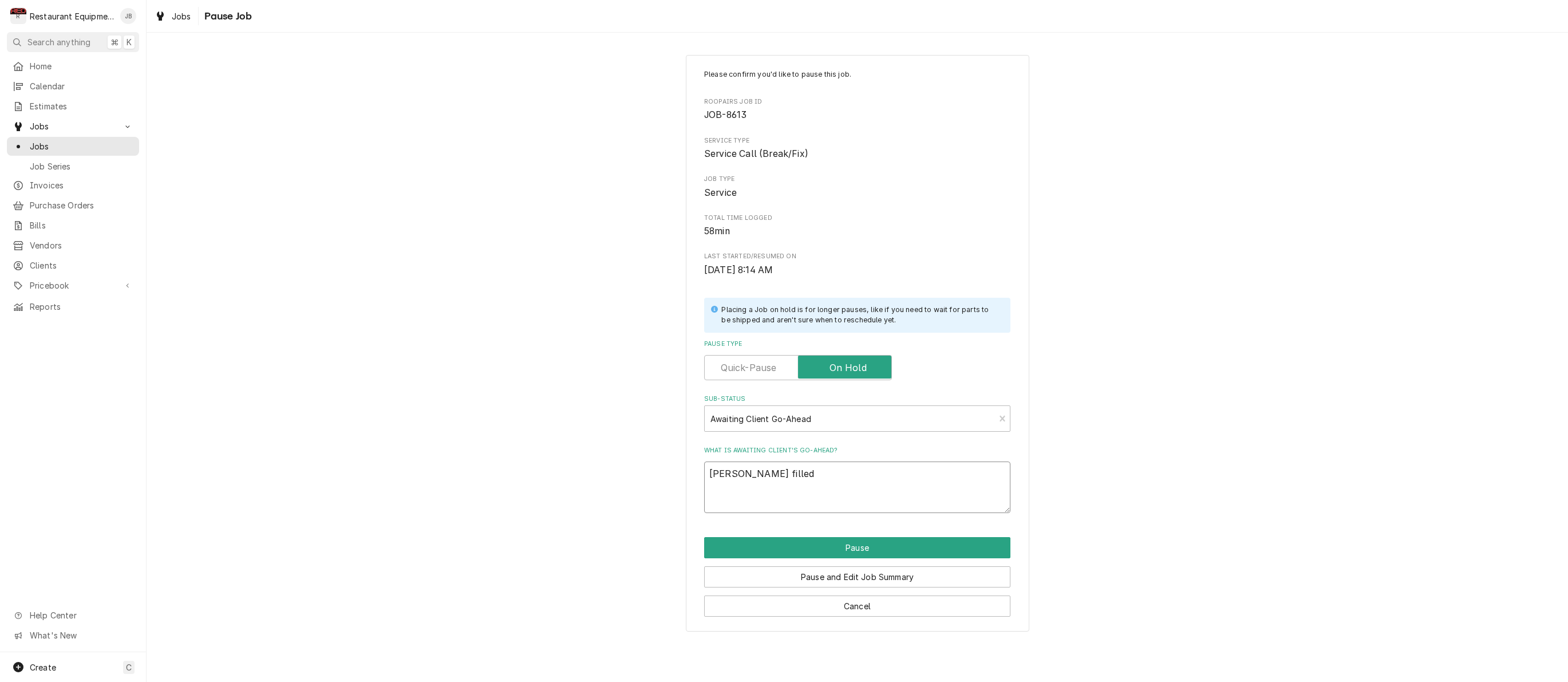
type textarea "x"
type textarea "Derek filled u"
type textarea "x"
type textarea "Derek filled up"
type textarea "x"
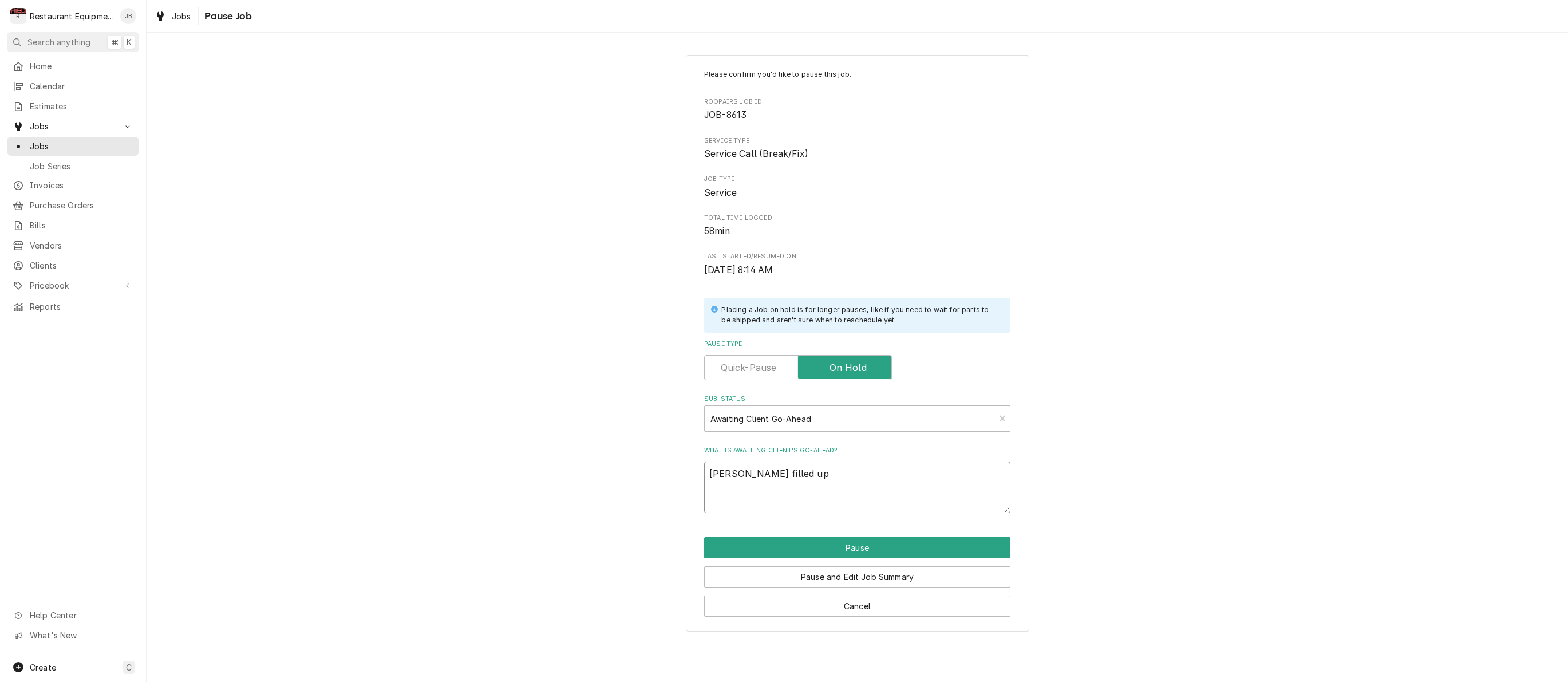
type textarea "Derek filled up"
type textarea "x"
type textarea "Derek filled up t"
type textarea "x"
type textarea "Derek filled up to"
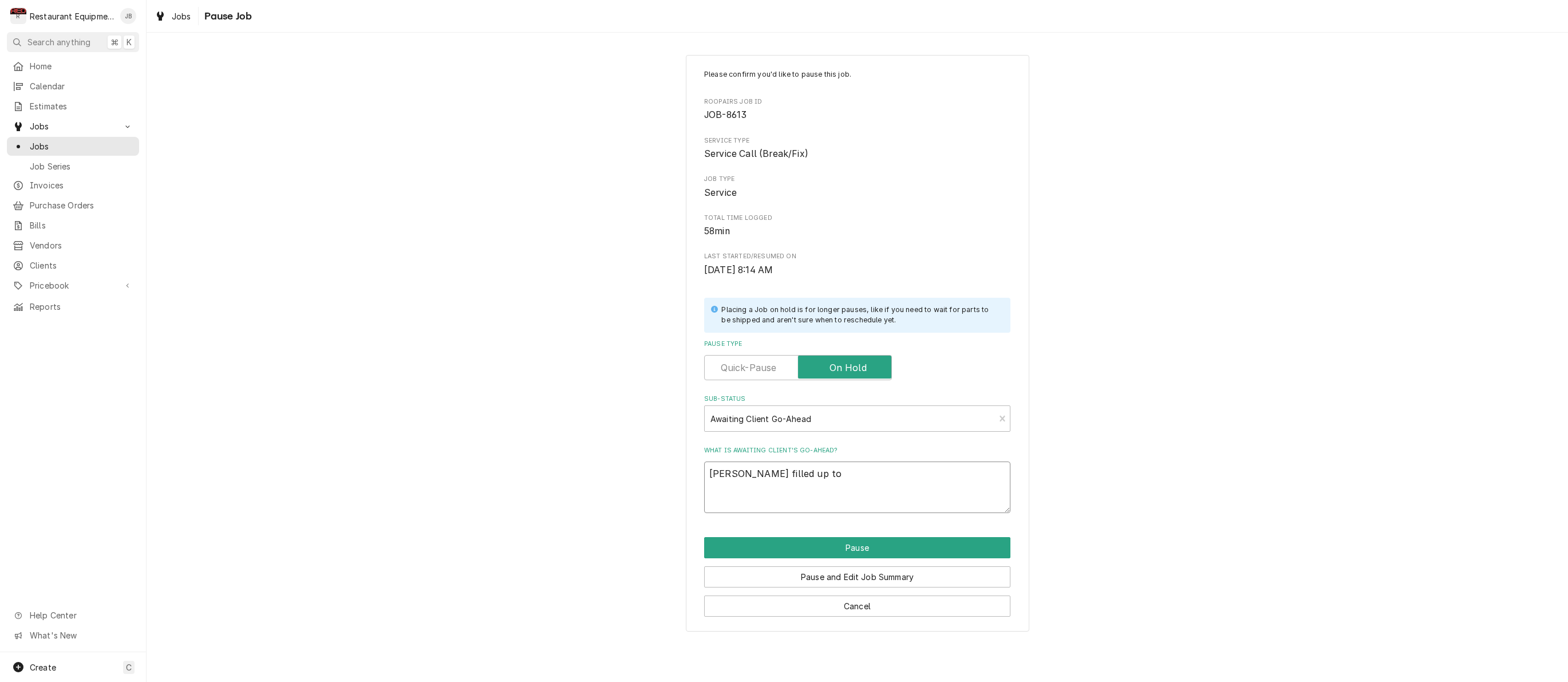
type textarea "x"
type textarea "Derek filled up tod"
type textarea "x"
type textarea "Derek filled up toda"
type textarea "x"
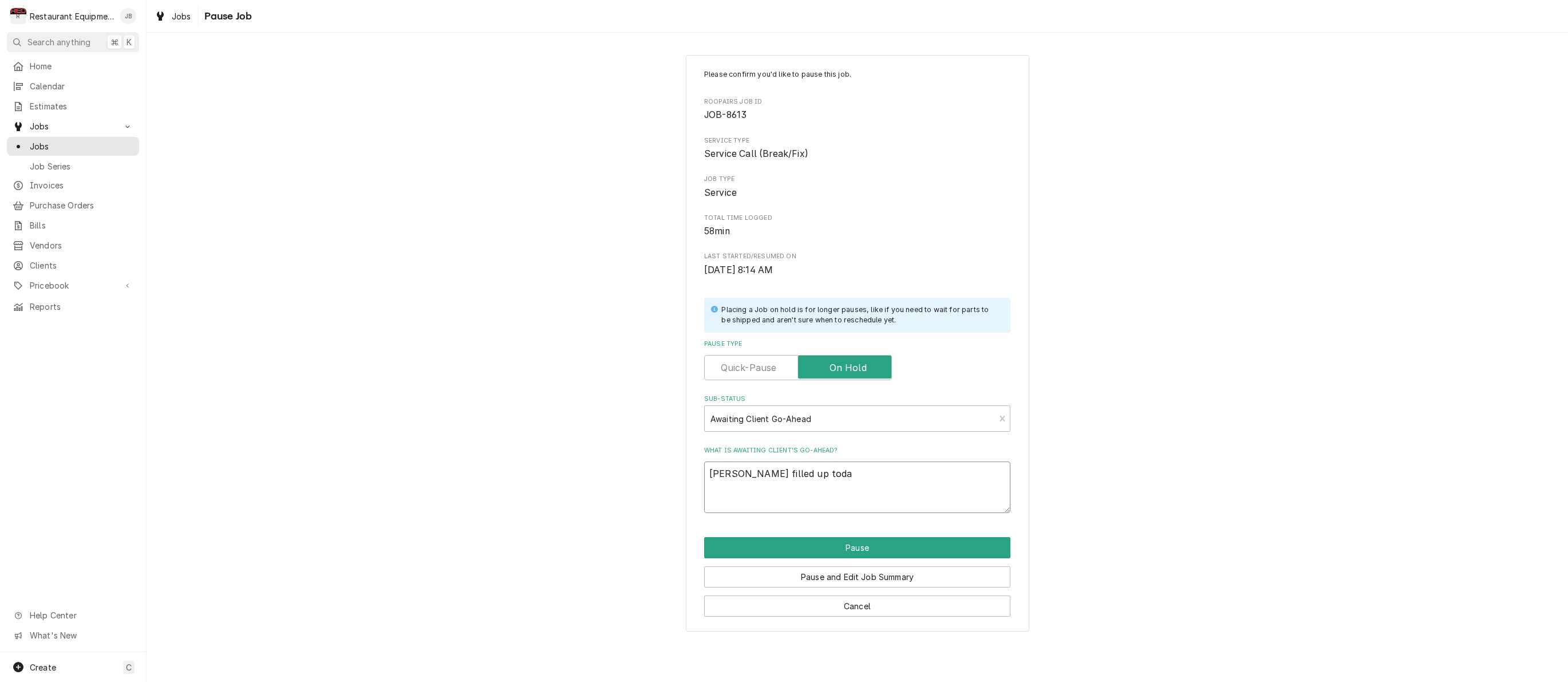
type textarea "Derek filled up today"
type textarea "x"
type textarea "Derek filled up today"
type textarea "x"
type textarea "Derek filled up today 8"
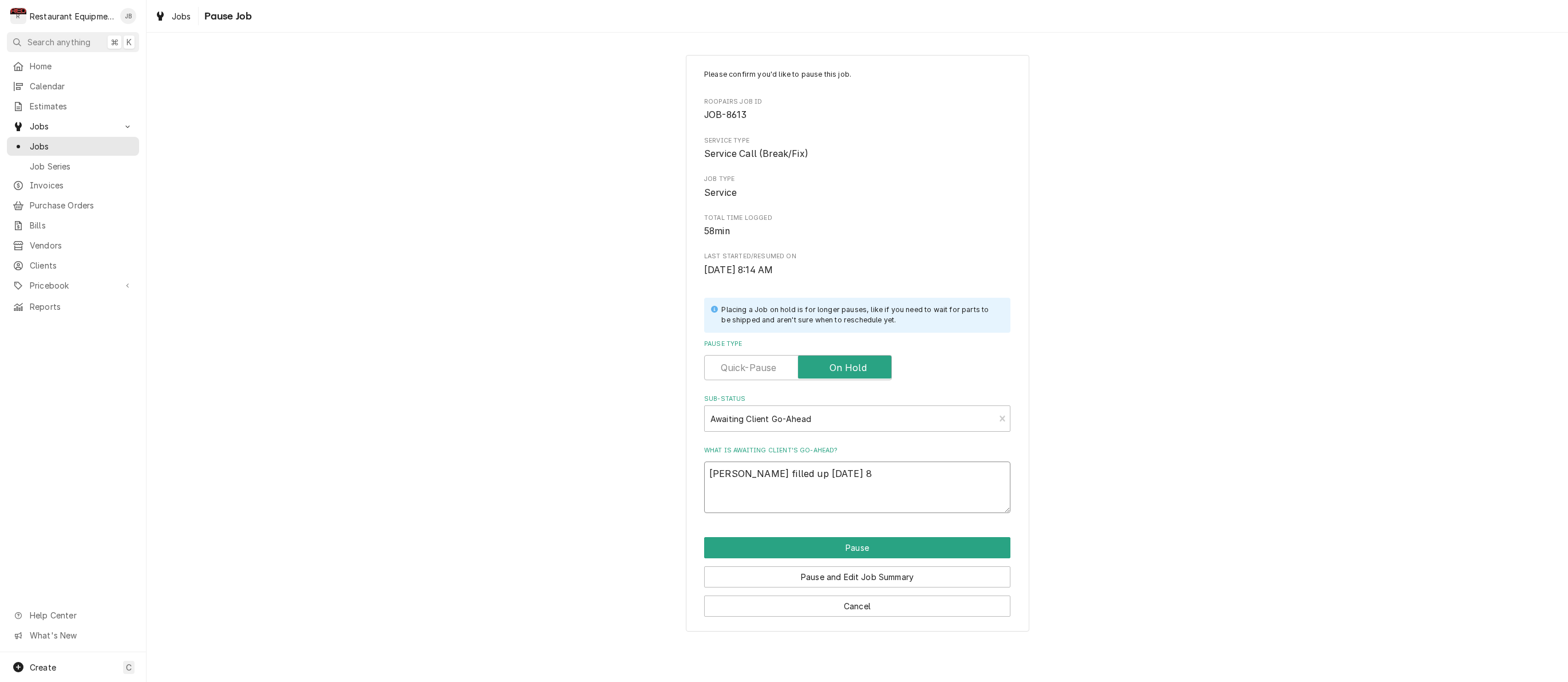
type textarea "x"
type textarea "Derek filled up today 8/"
type textarea "x"
type textarea "Derek filled up today 8/2"
type textarea "x"
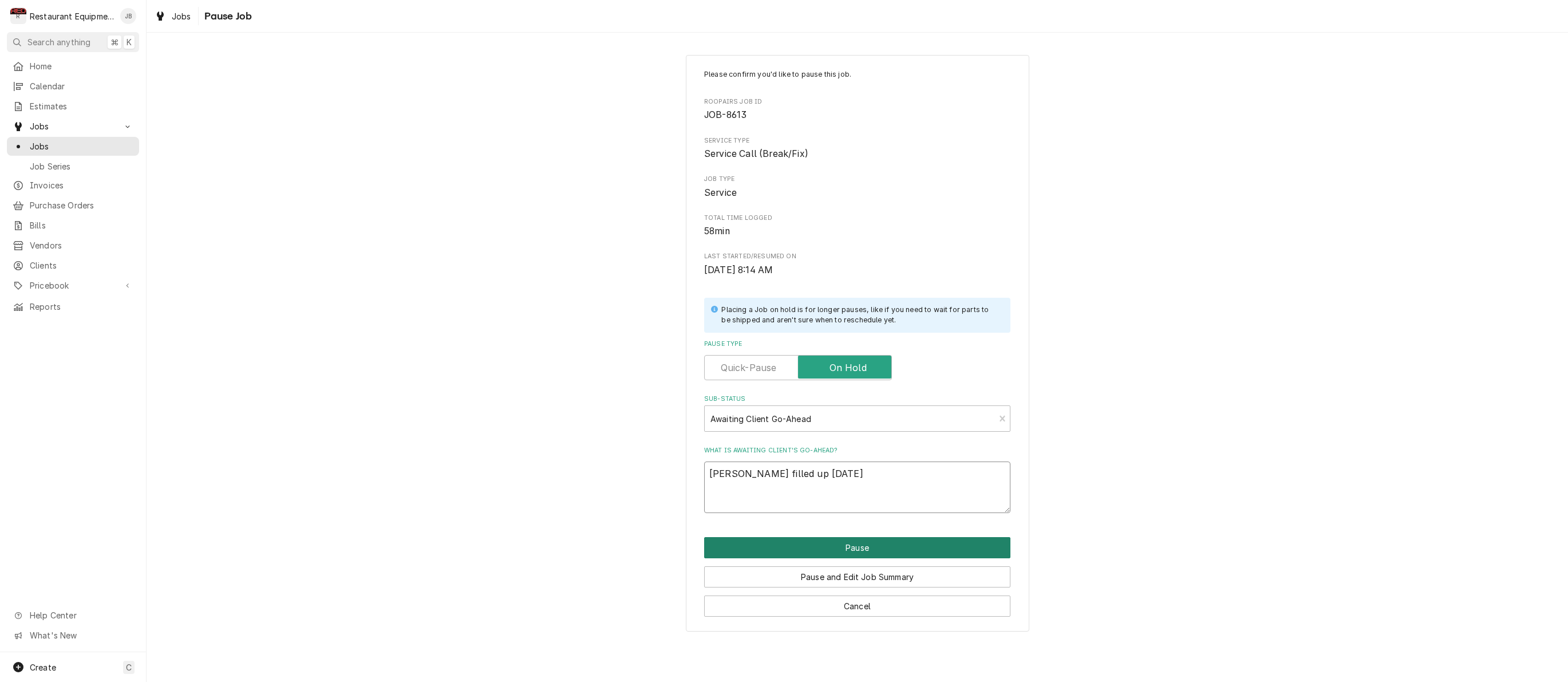
type textarea "Derek filled up today 8/25"
click at [838, 542] on button "Pause" at bounding box center [858, 547] width 306 height 21
type textarea "x"
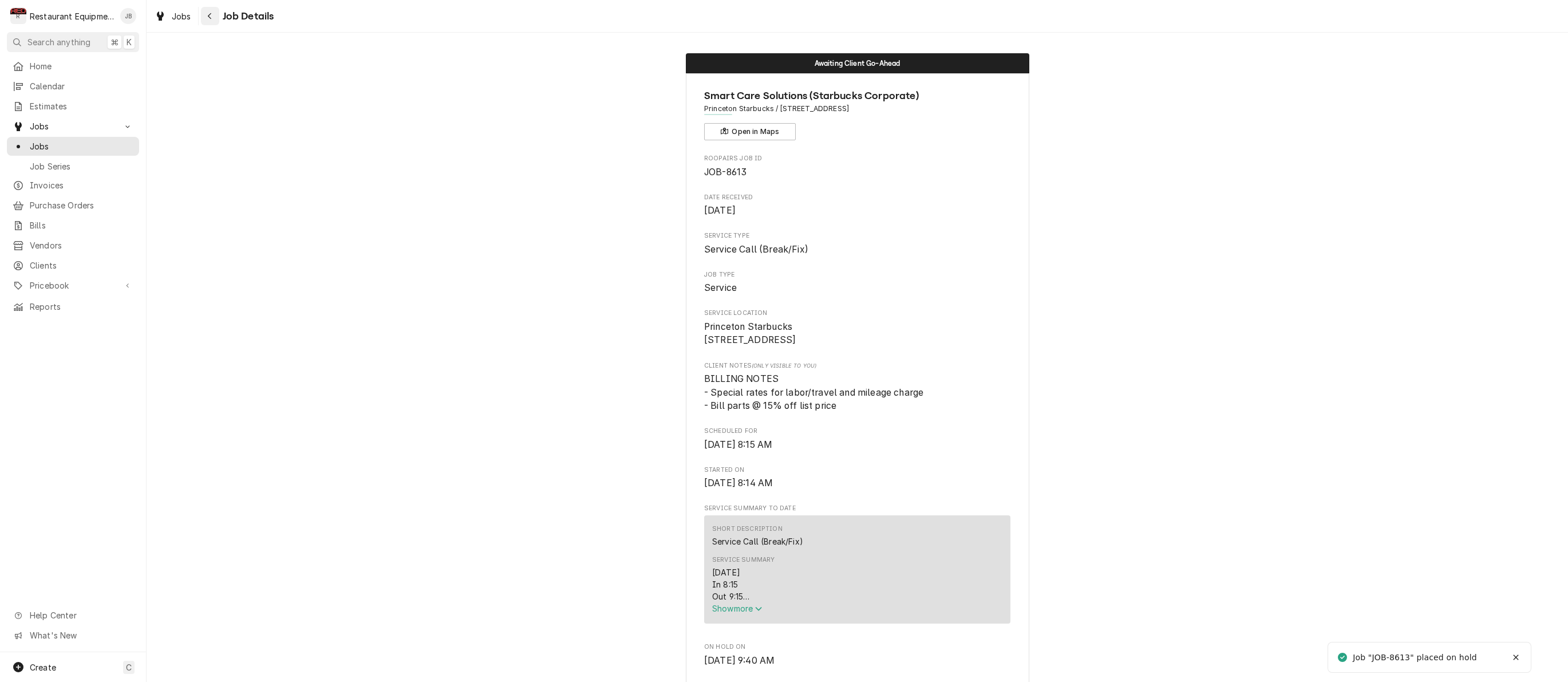
click at [207, 16] on icon "Navigate back" at bounding box center [210, 16] width 5 height 8
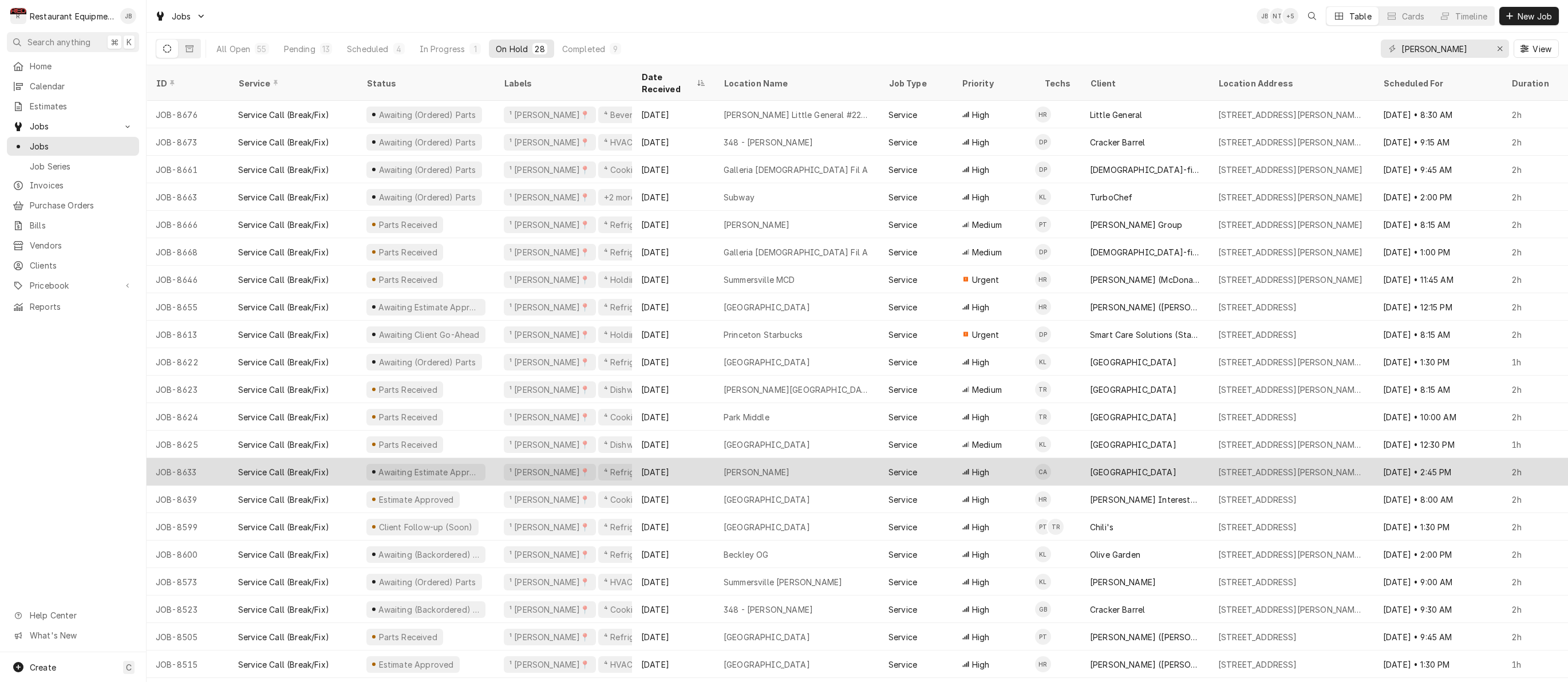
click at [701, 462] on div "Aug 20" at bounding box center [673, 472] width 82 height 27
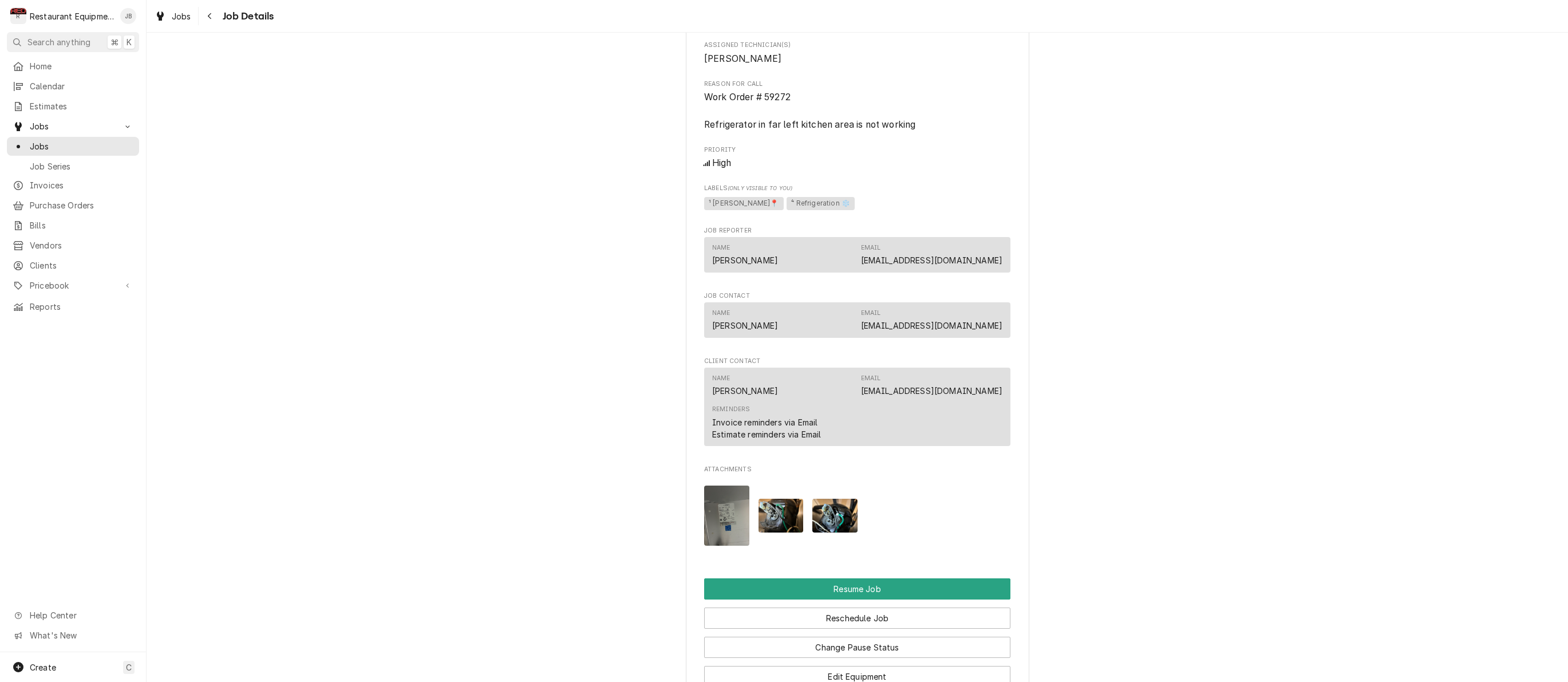
scroll to position [830, 0]
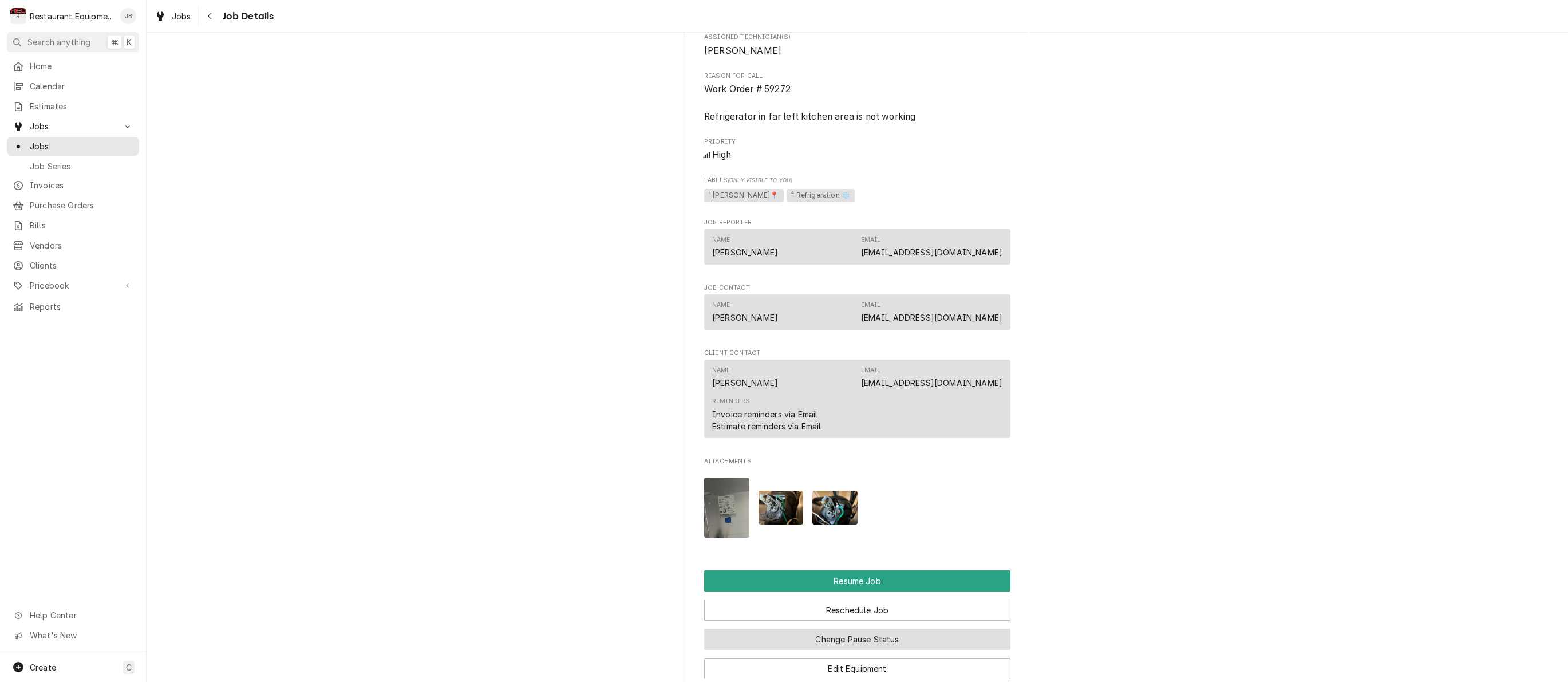
click at [811, 630] on button "Change Pause Status" at bounding box center [858, 639] width 306 height 21
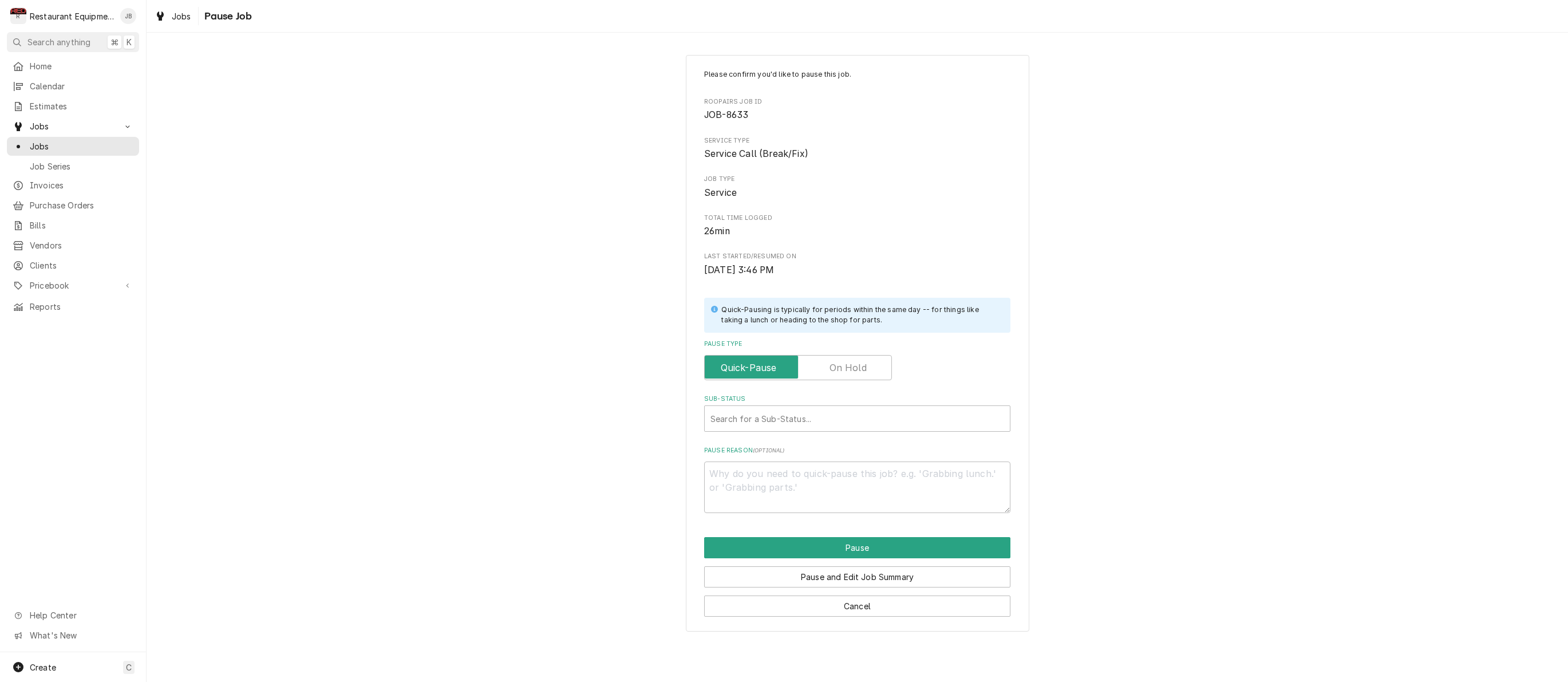
click at [849, 357] on label "Pause Type" at bounding box center [798, 367] width 188 height 25
click at [849, 357] on input "Pause Type" at bounding box center [798, 367] width 178 height 25
checkbox input "true"
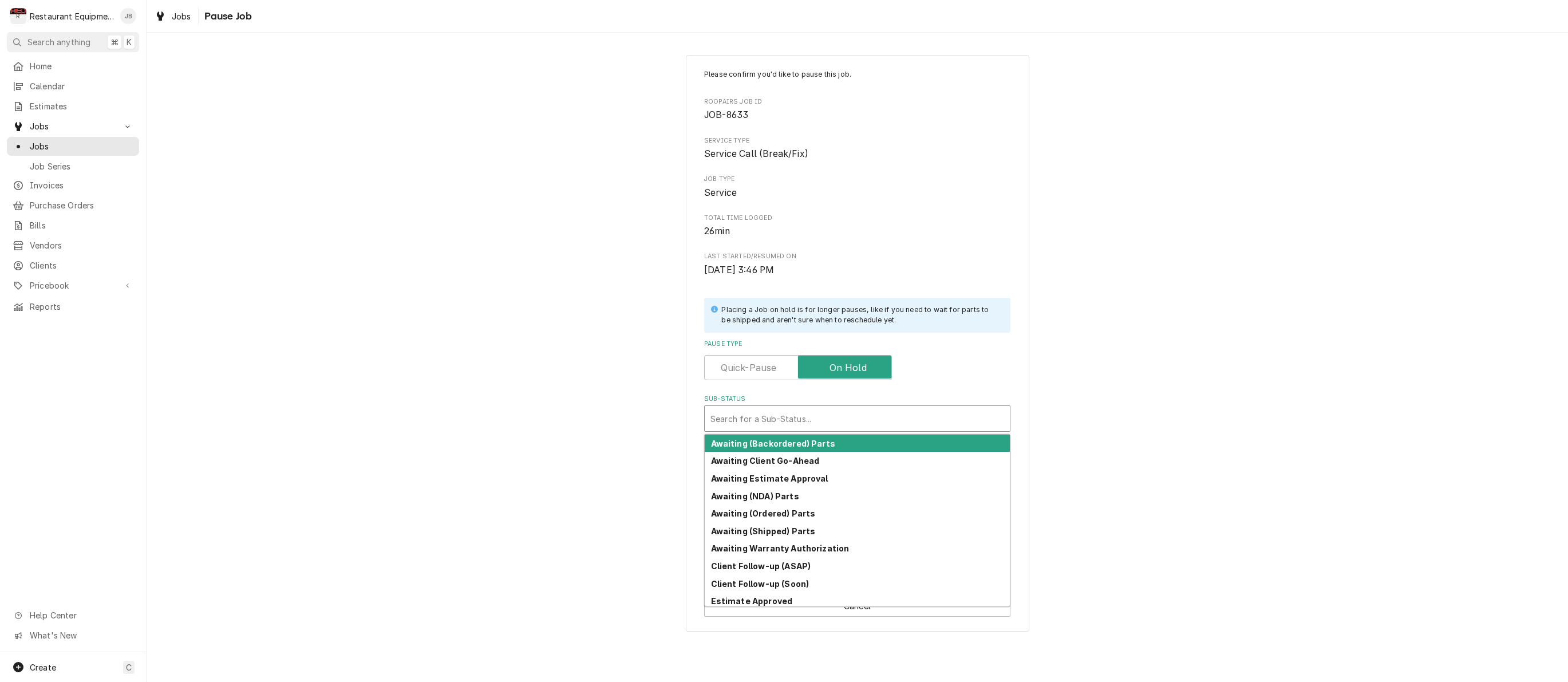
click at [733, 412] on div "Search for a Sub-Status..." at bounding box center [857, 419] width 293 height 12
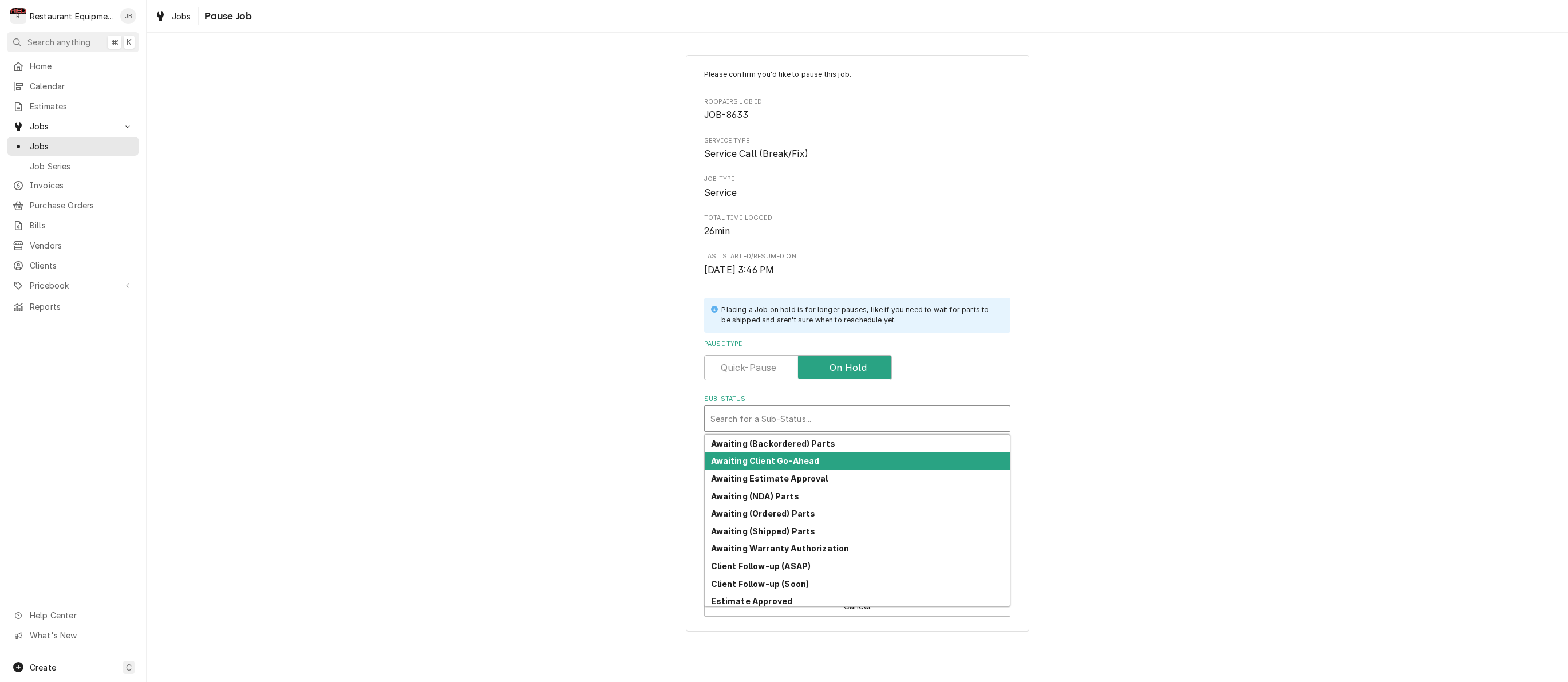
click at [808, 452] on div "Awaiting Client Go-Ahead" at bounding box center [857, 461] width 305 height 18
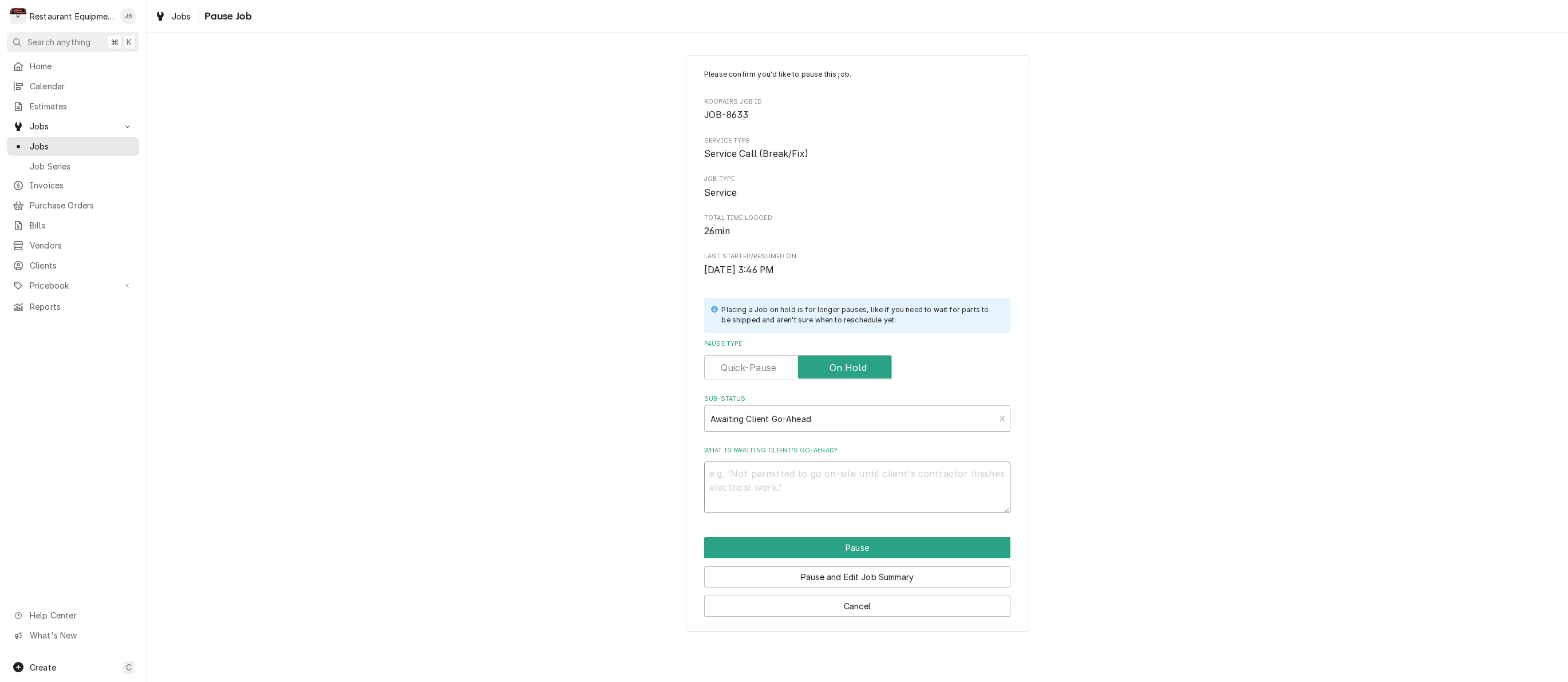
click at [802, 467] on textarea "What is awaiting client's go-ahead?" at bounding box center [858, 487] width 306 height 52
type textarea "x"
type textarea "8"
type textarea "x"
type textarea "8/"
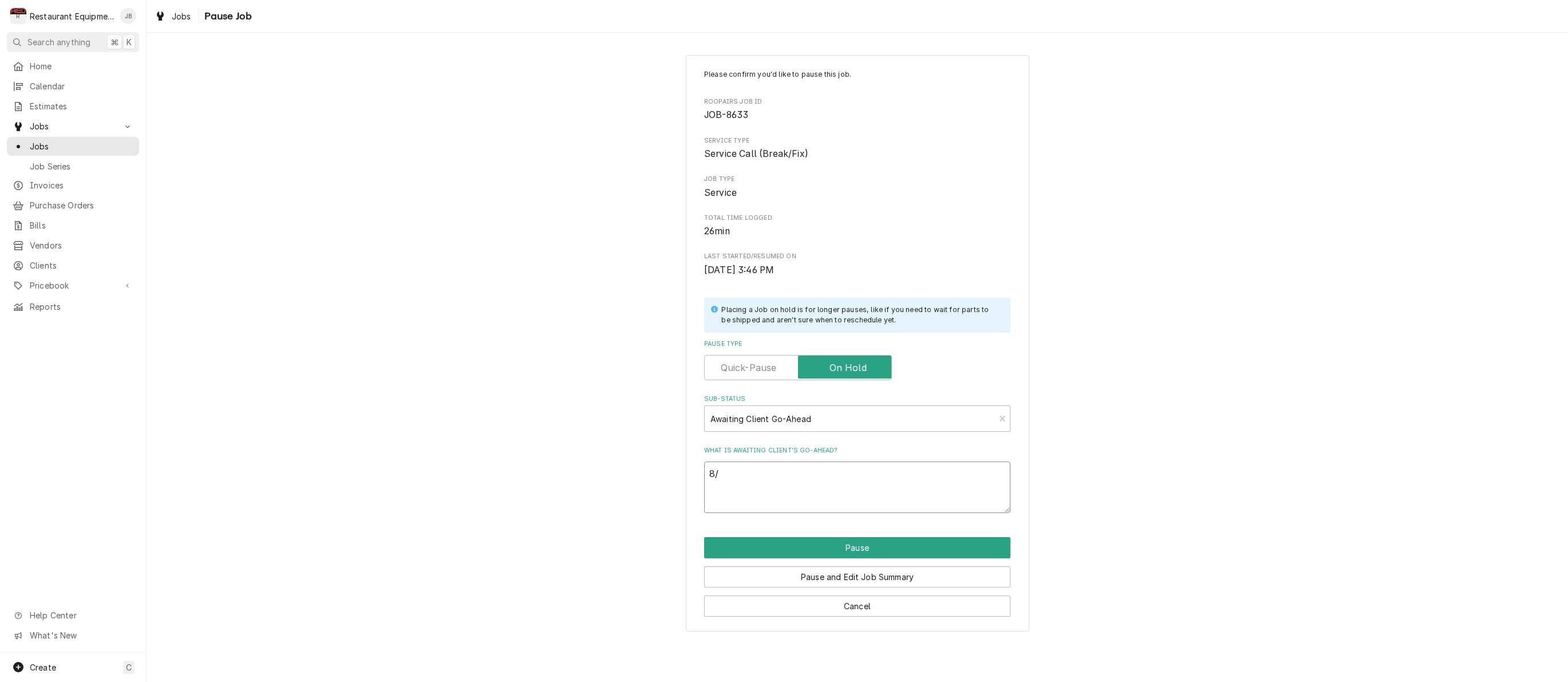
type textarea "x"
type textarea "8/2"
type textarea "x"
type textarea "8/25"
type textarea "x"
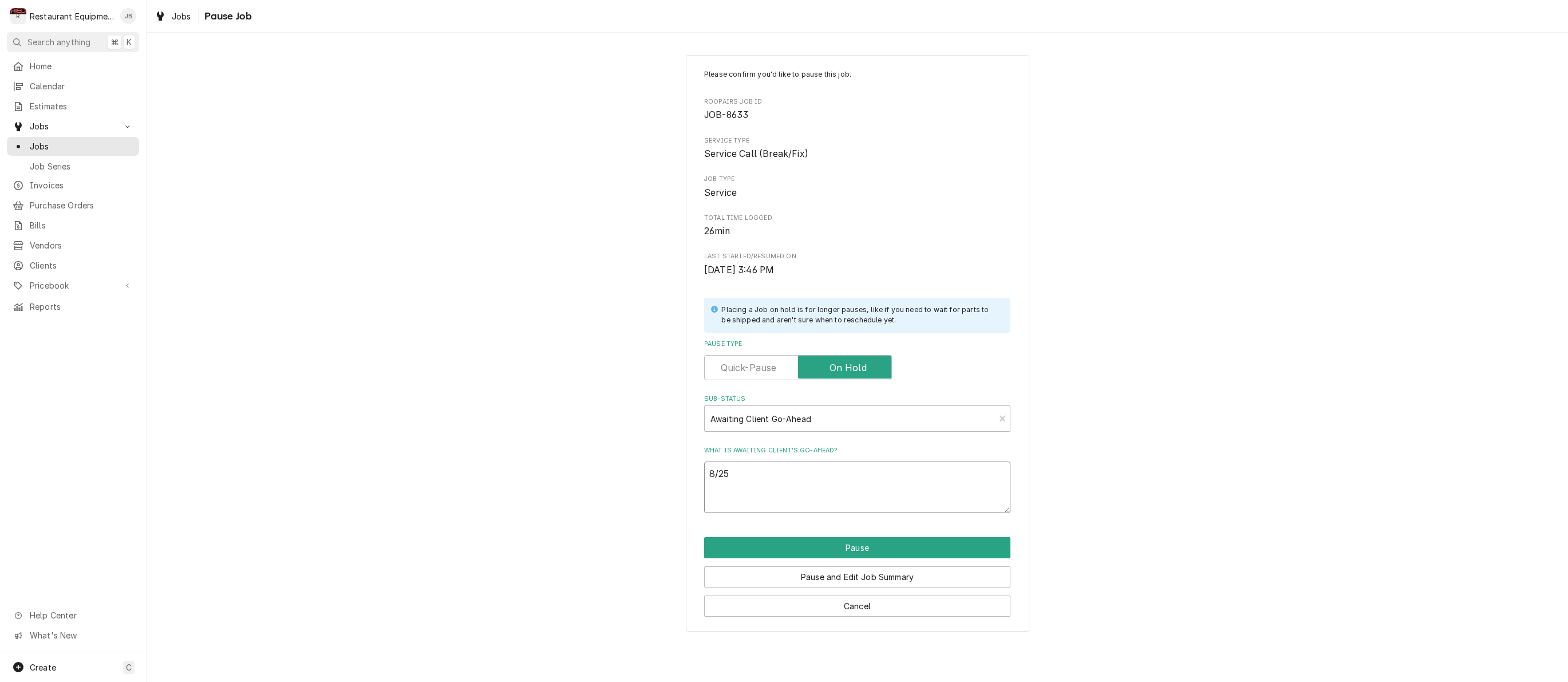
type textarea "8/250"
type textarea "x"
type textarea "8/25"
type textarea "x"
type textarea "8/25"
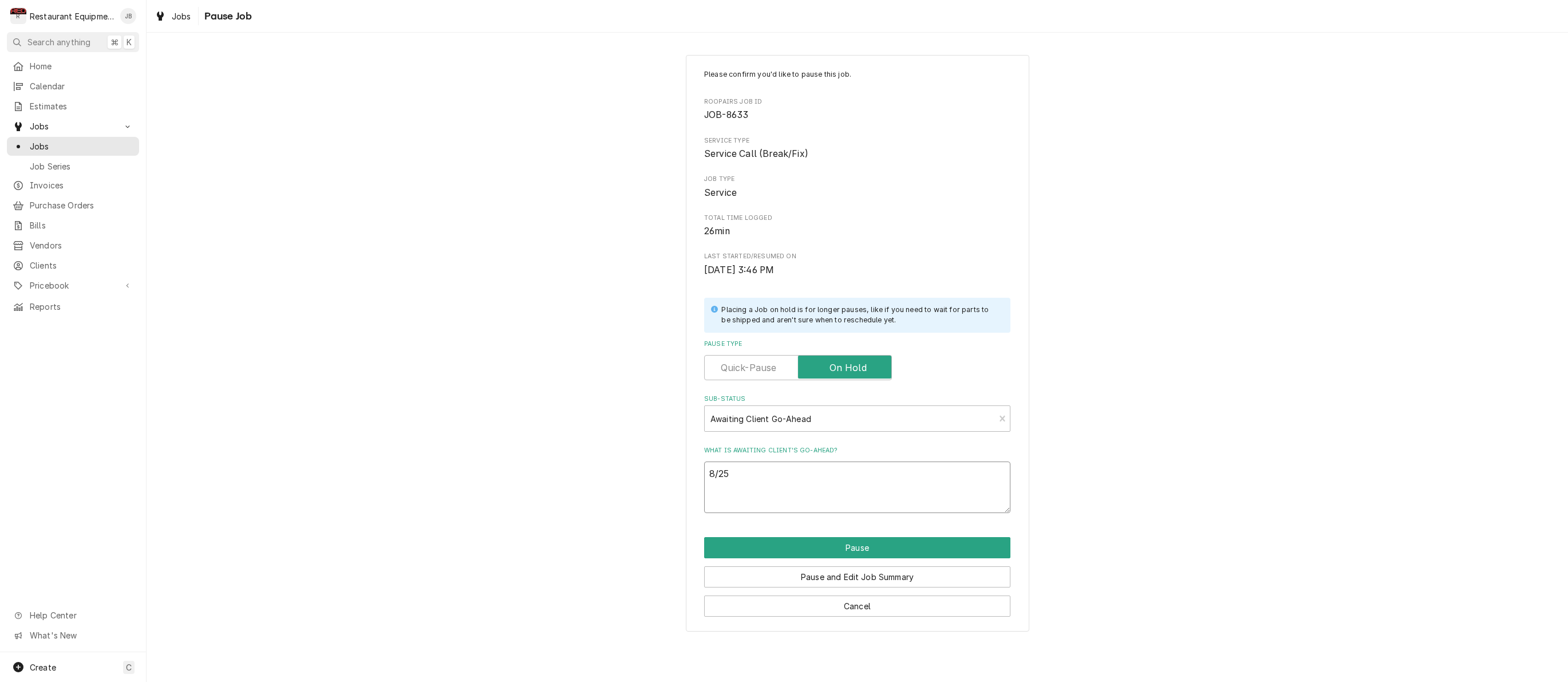
type textarea "x"
type textarea "8/25 d"
type textarea "x"
type textarea "8/25 de"
type textarea "x"
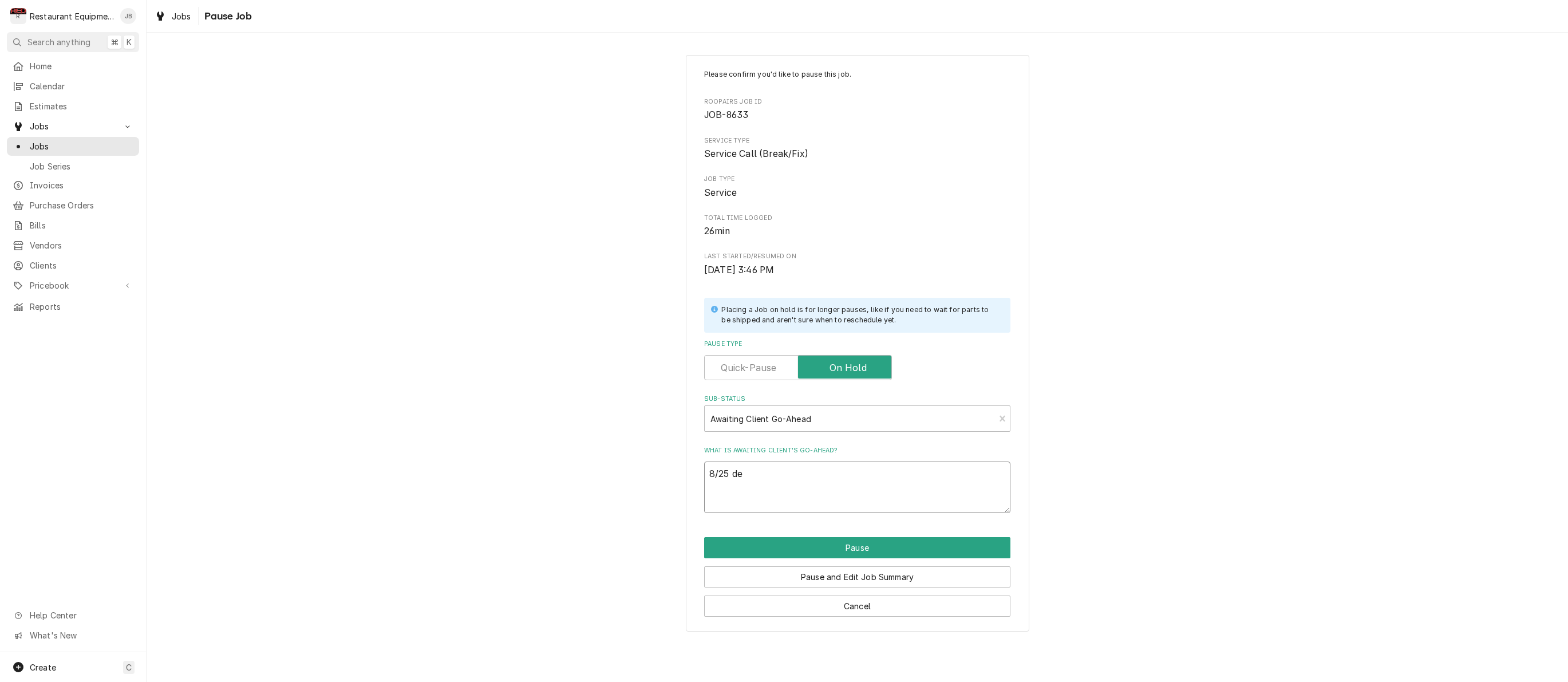
type textarea "8/25 der"
type textarea "x"
type textarea "8/25 dere"
type textarea "x"
type textarea "8/25 derek"
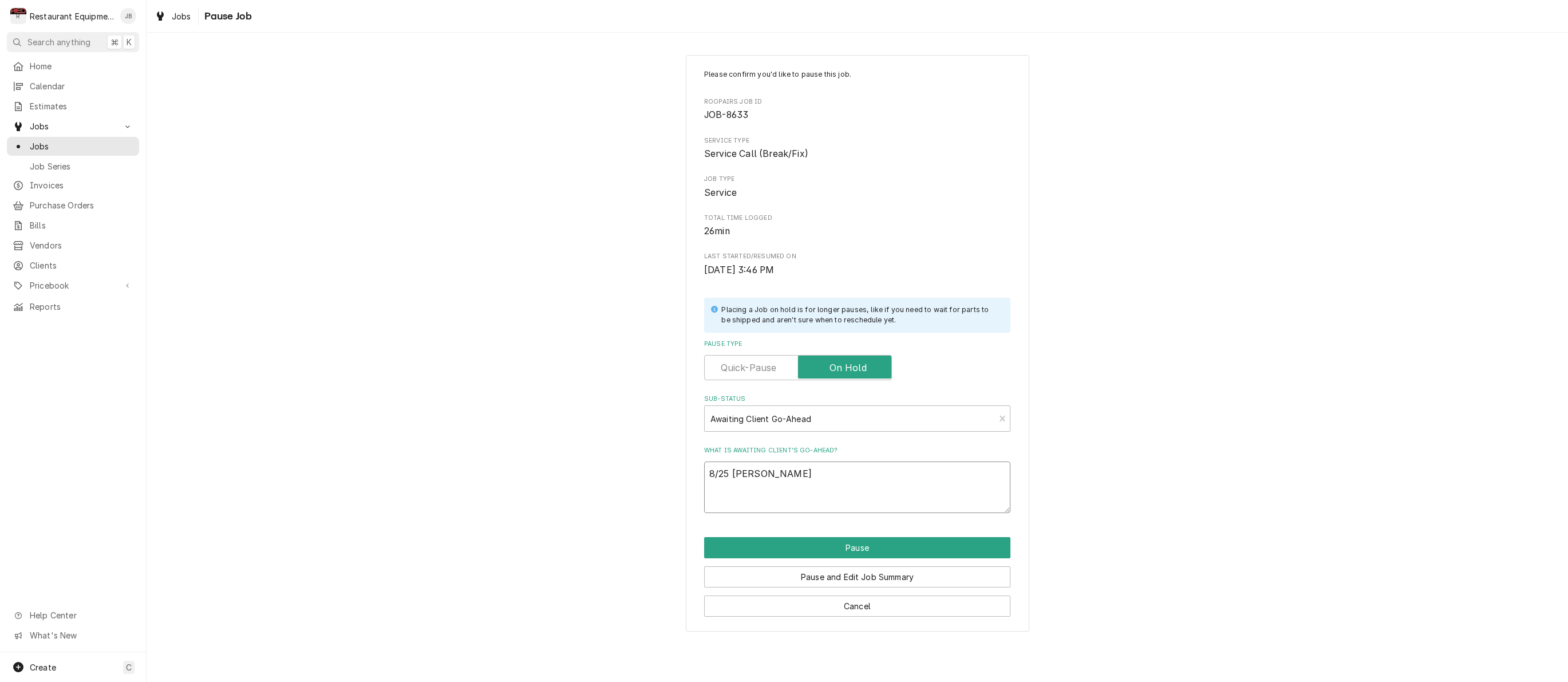
type textarea "x"
type textarea "8/25 Derek"
type textarea "x"
type textarea "8/25 Derek s"
type textarea "x"
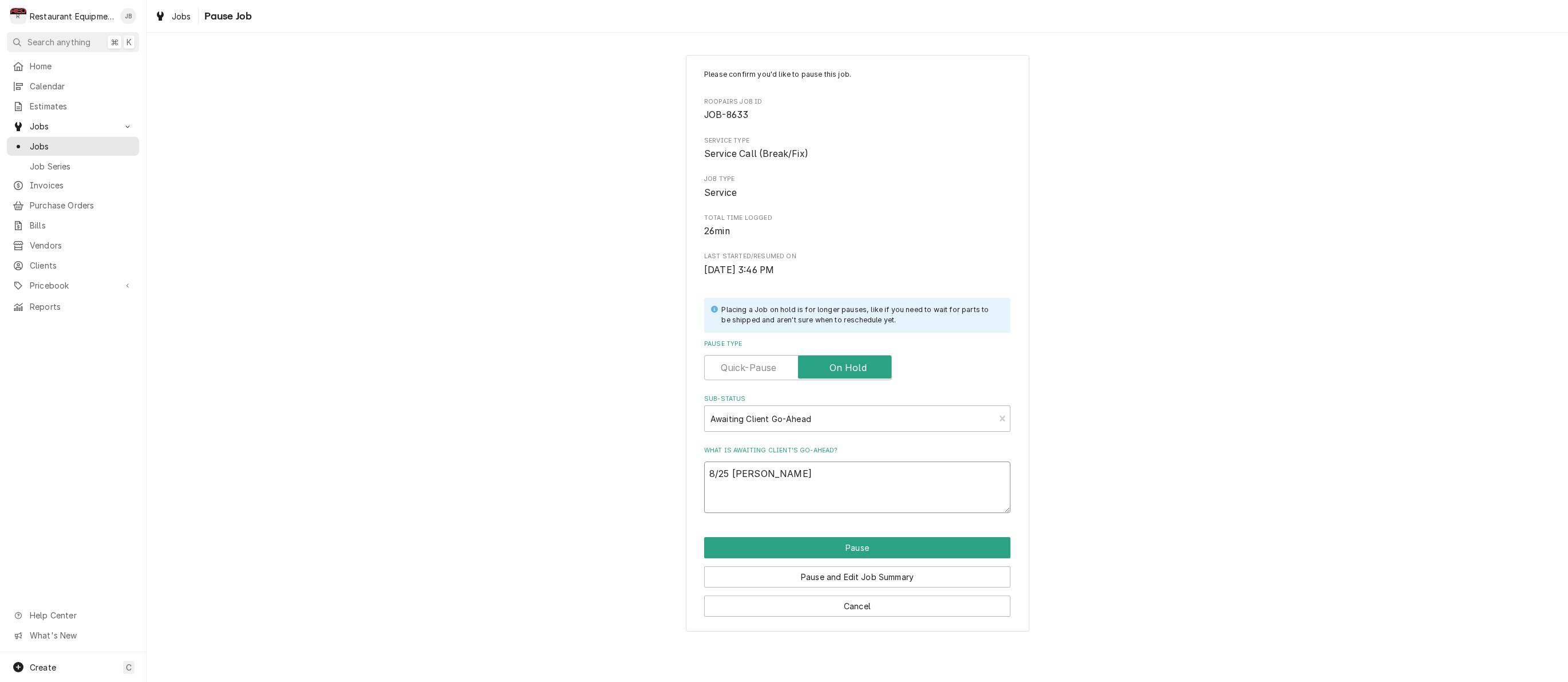
type textarea "8/25 Derek se"
type textarea "x"
type textarea "8/25 Derek sen"
type textarea "x"
type textarea "8/25 Derek sent"
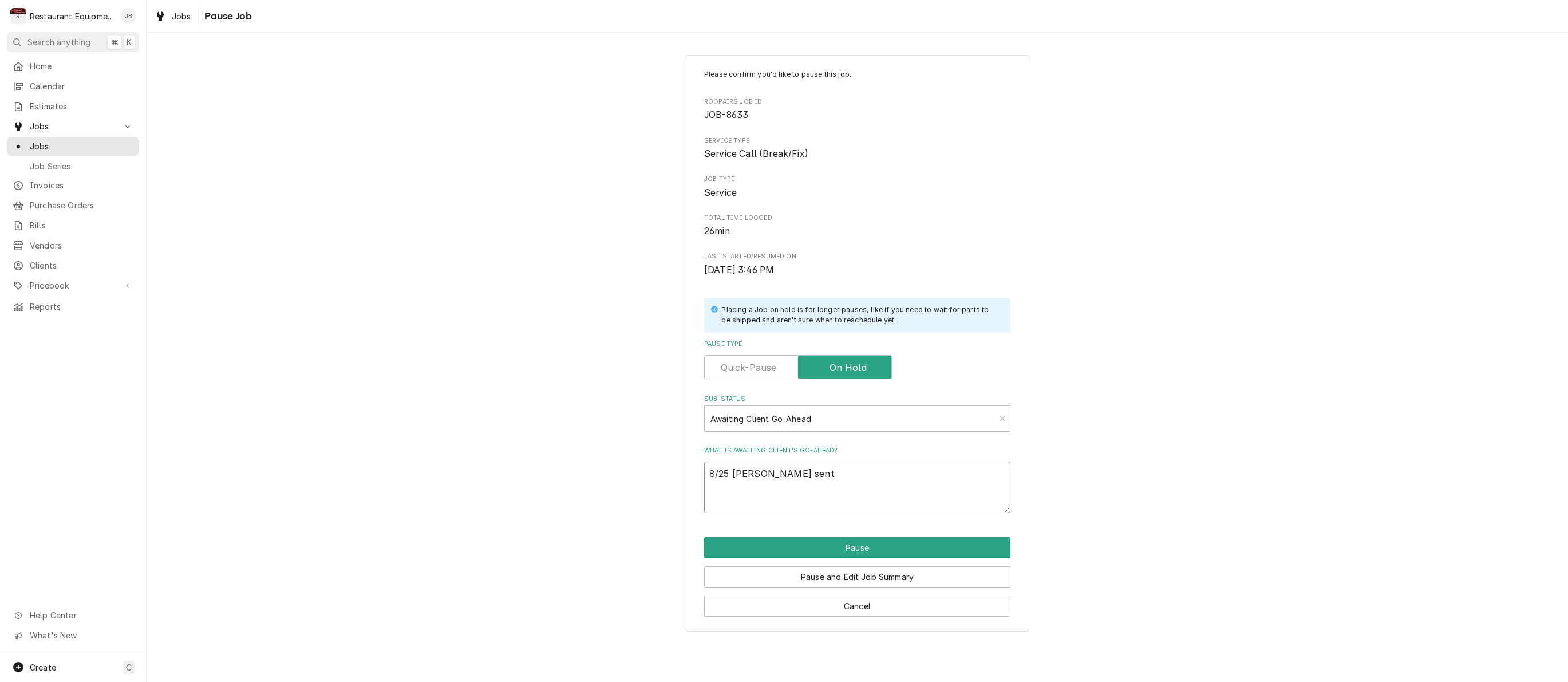
type textarea "x"
type textarea "8/25 Derek sent"
type textarea "x"
type textarea "8/25 Derek sent m"
type textarea "x"
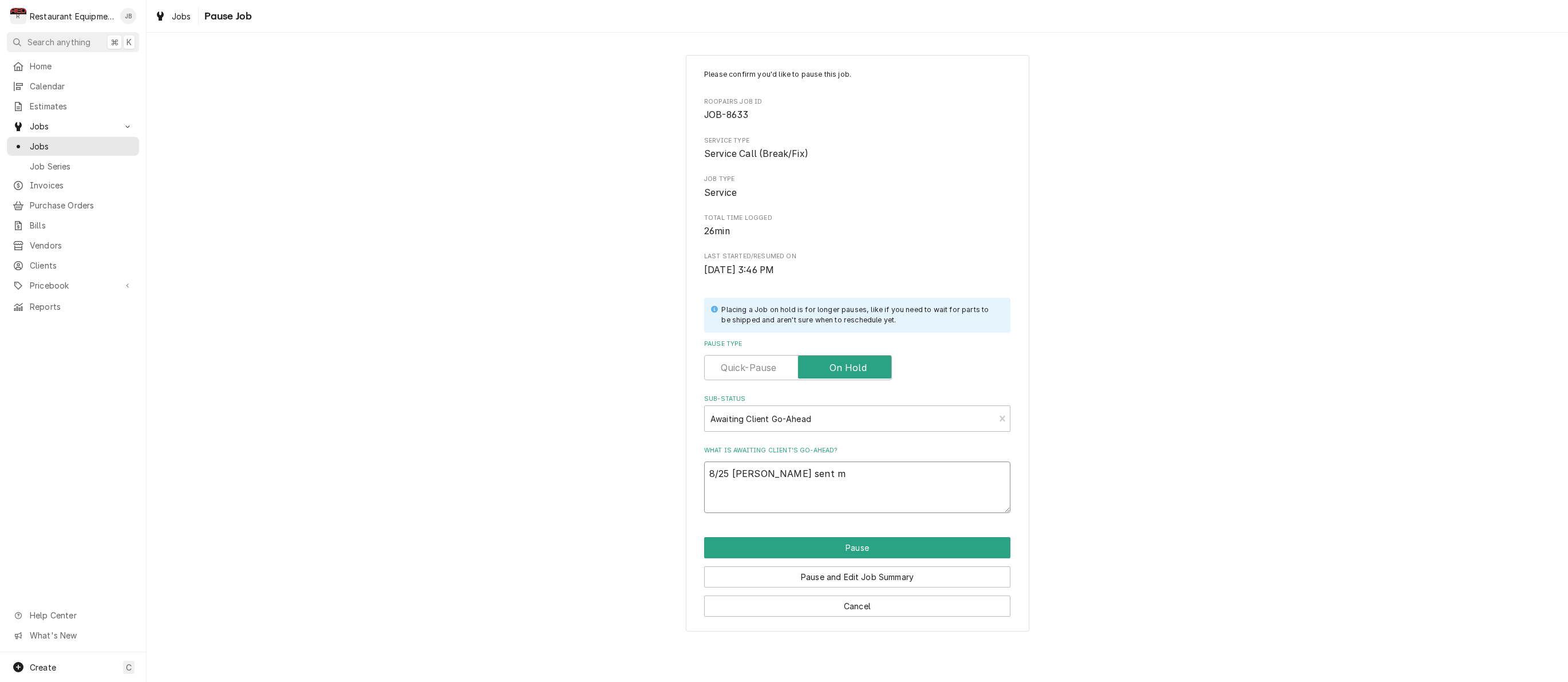
type textarea "8/25 Derek sent ma"
type textarea "x"
type textarea "8/25 Derek sent mal"
type textarea "x"
type textarea "8/25 Derek sent mala"
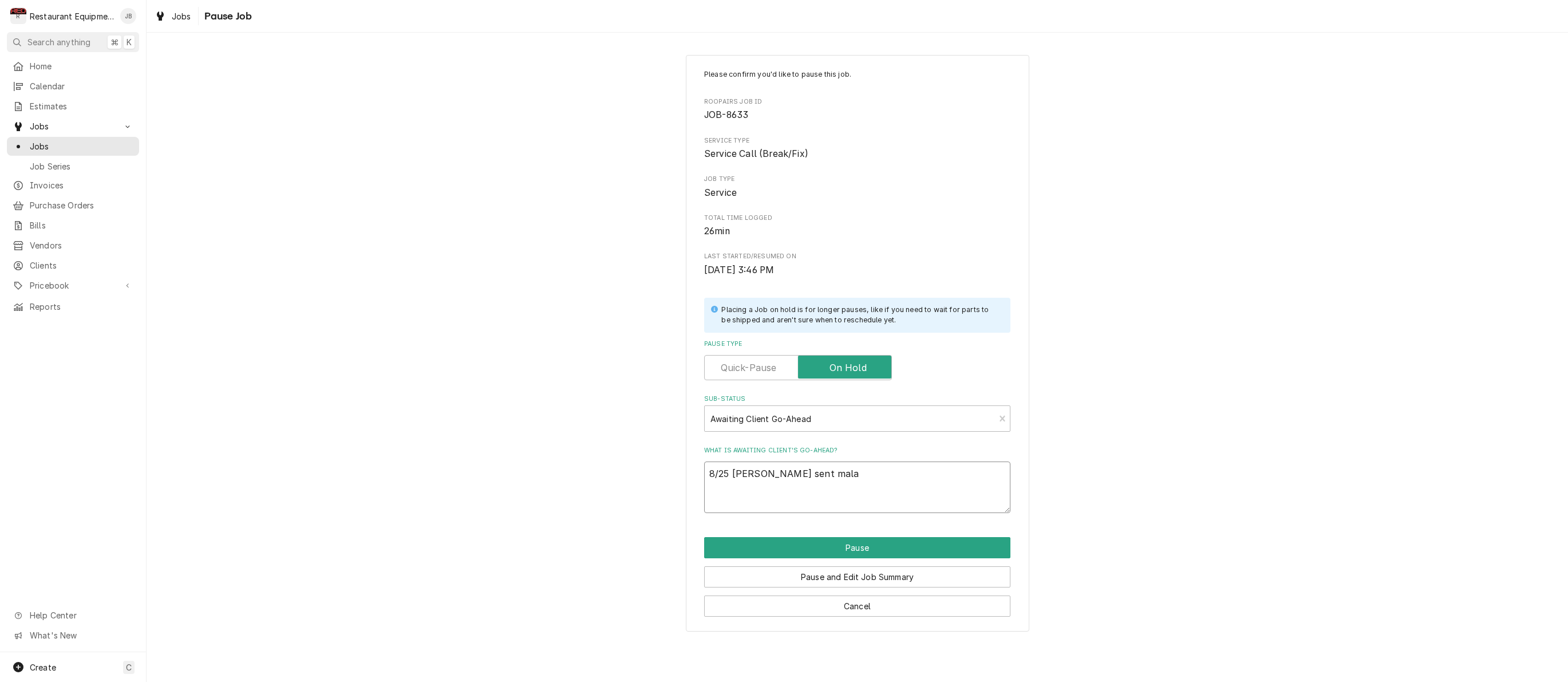
type textarea "x"
type textarea "8/25 Derek sent malat"
type textarea "x"
type textarea "8/25 Derek sent malati"
type textarea "x"
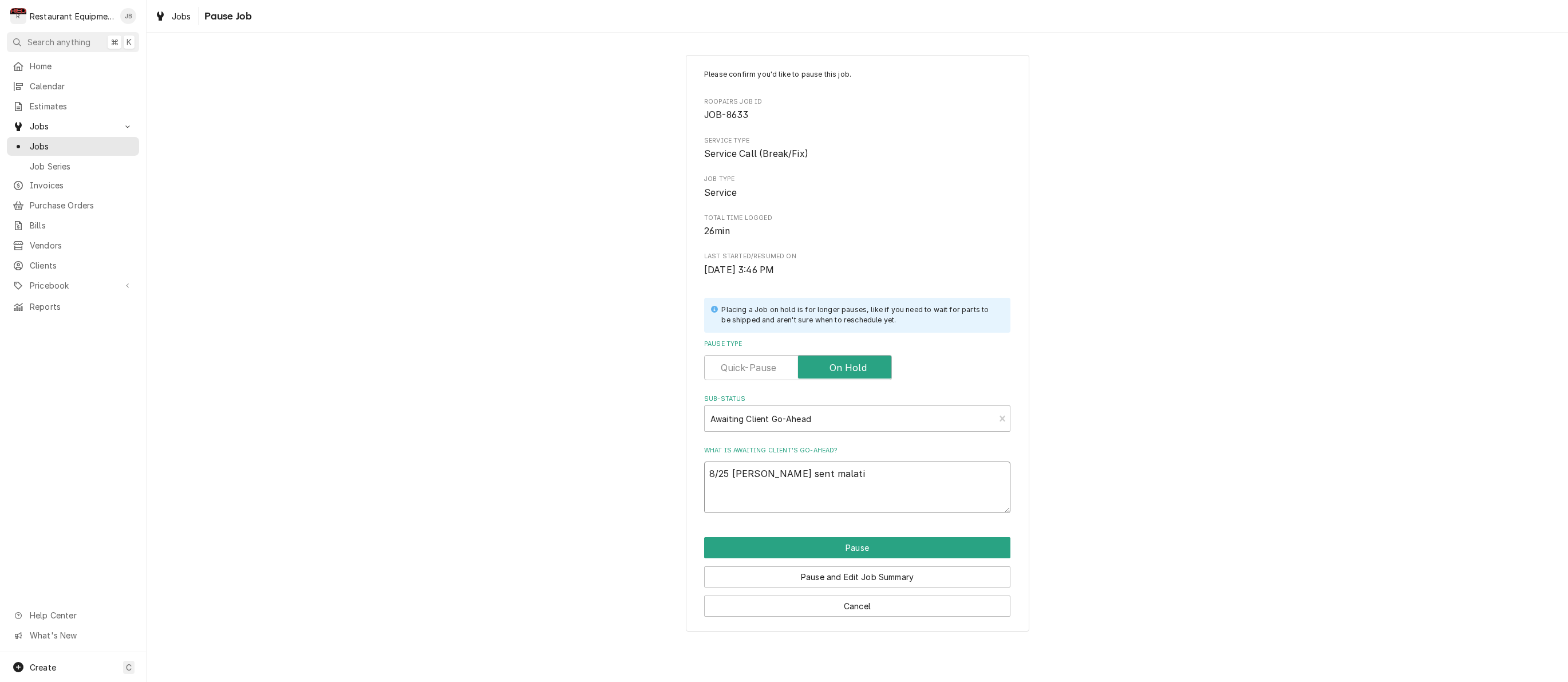
type textarea "8/25 Derek sent malati"
type textarea "x"
type textarea "8/25 Derek sent malati f"
type textarea "x"
type textarea "8/25 Derek sent malati fo"
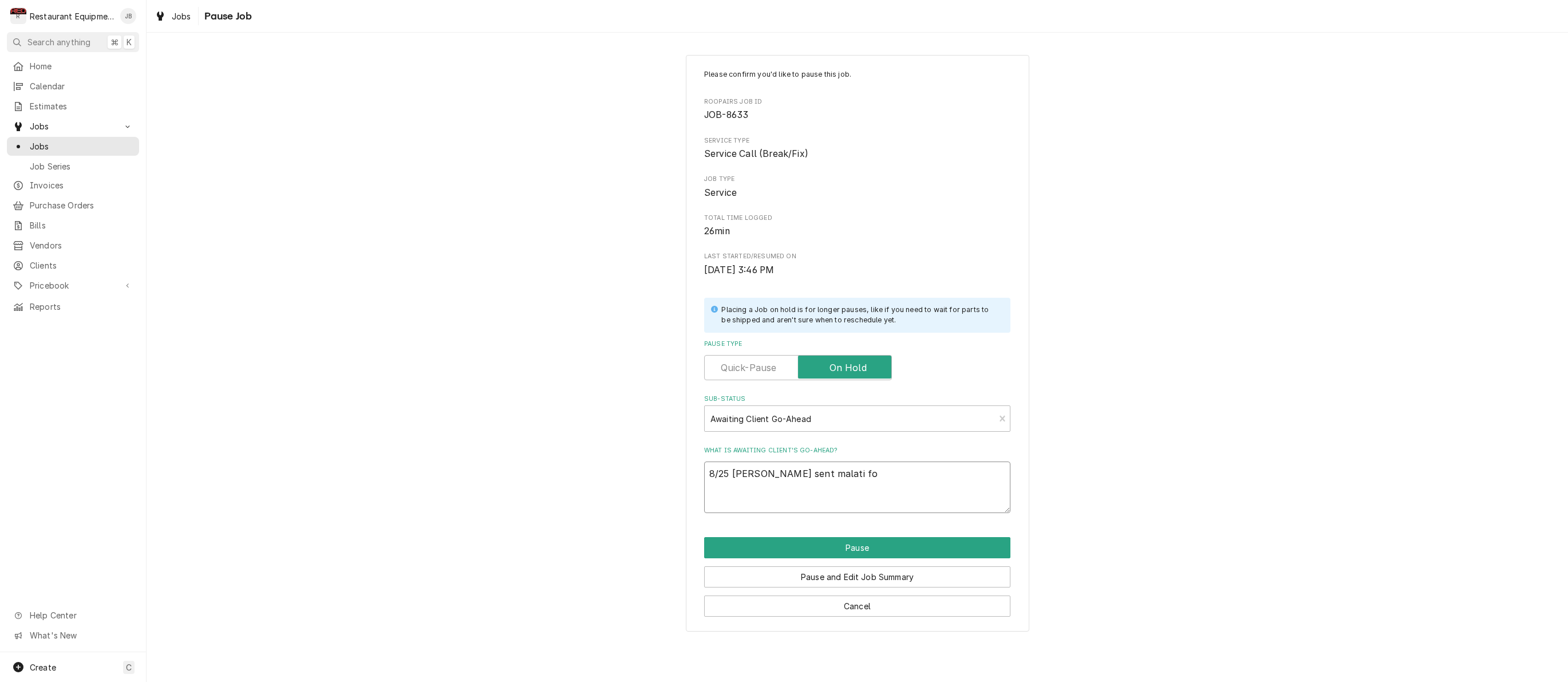
type textarea "x"
type textarea "8/25 Derek sent malati fol"
type textarea "x"
type textarea "8/25 Derek sent malati foll"
type textarea "x"
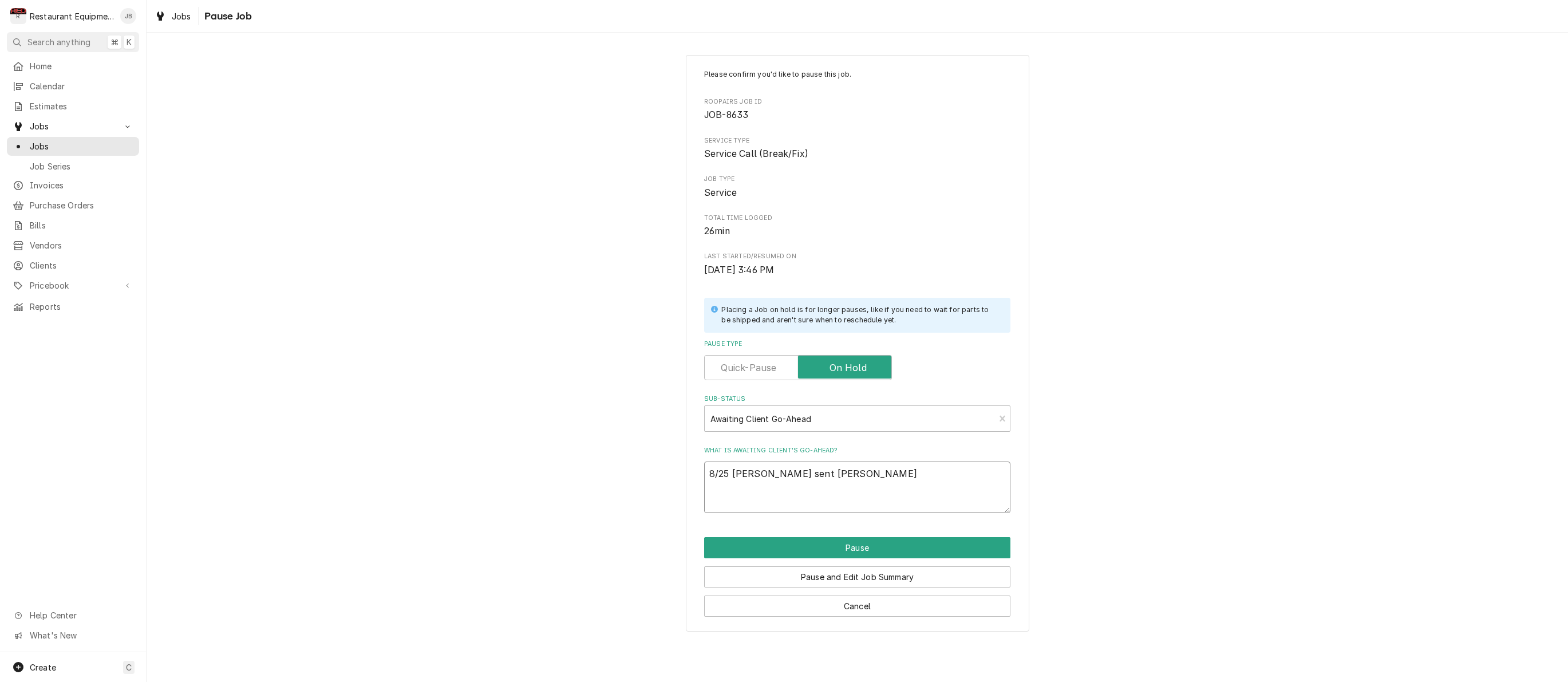
type textarea "8/25 Derek sent malati follo"
type textarea "x"
type textarea "8/25 Derek sent malati follow"
type textarea "x"
type textarea "8/25 Derek sent malati follow"
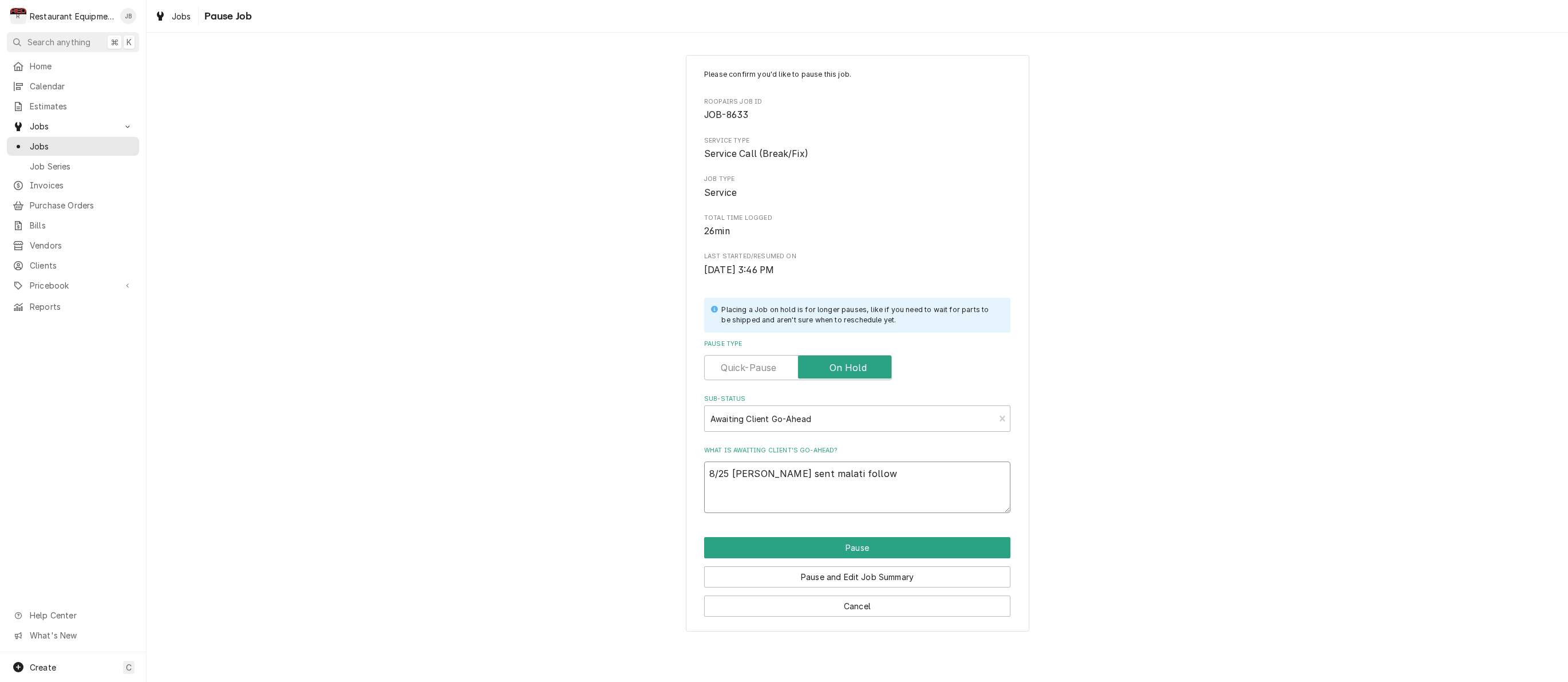
type textarea "x"
type textarea "8/25 Derek sent malati follow u"
type textarea "x"
type textarea "8/25 Derek sent malati follow up"
click at [798, 541] on button "Pause" at bounding box center [858, 547] width 306 height 21
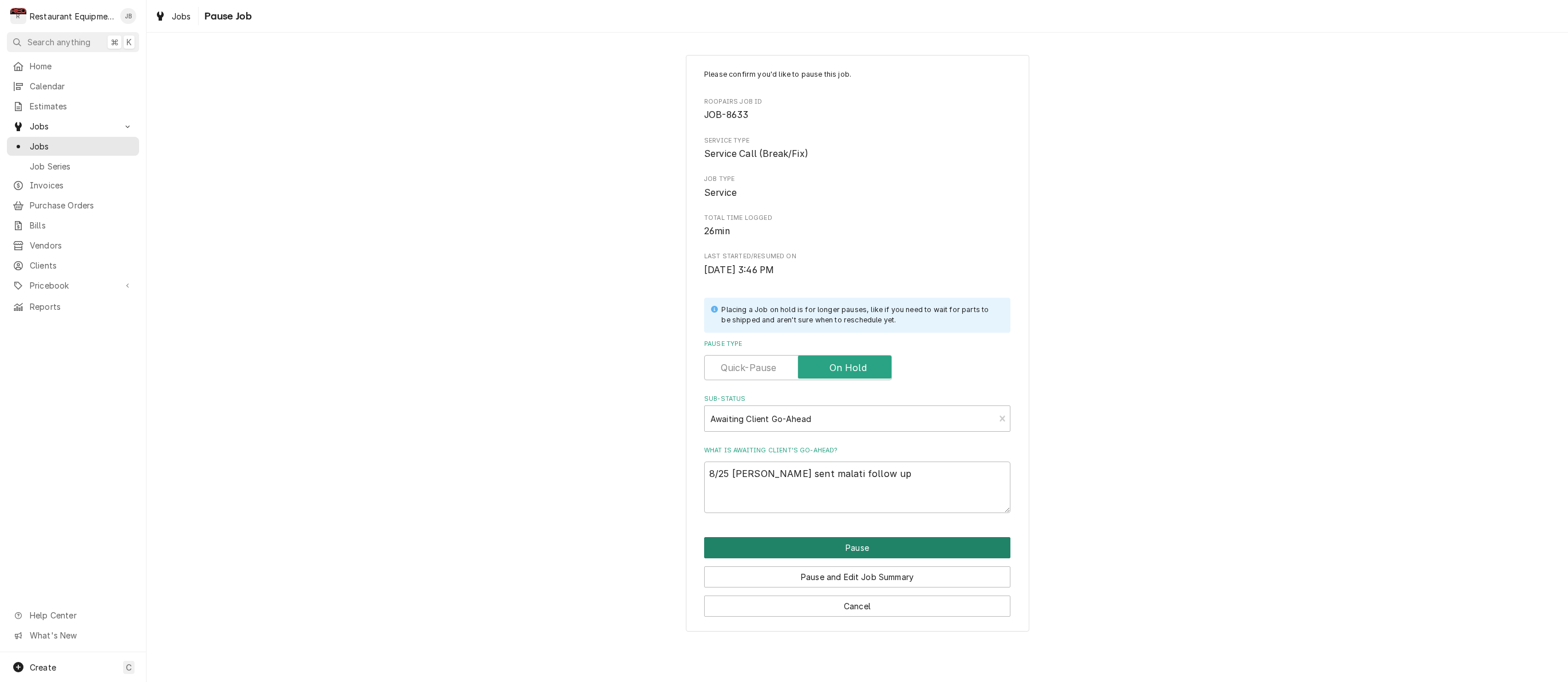
type textarea "x"
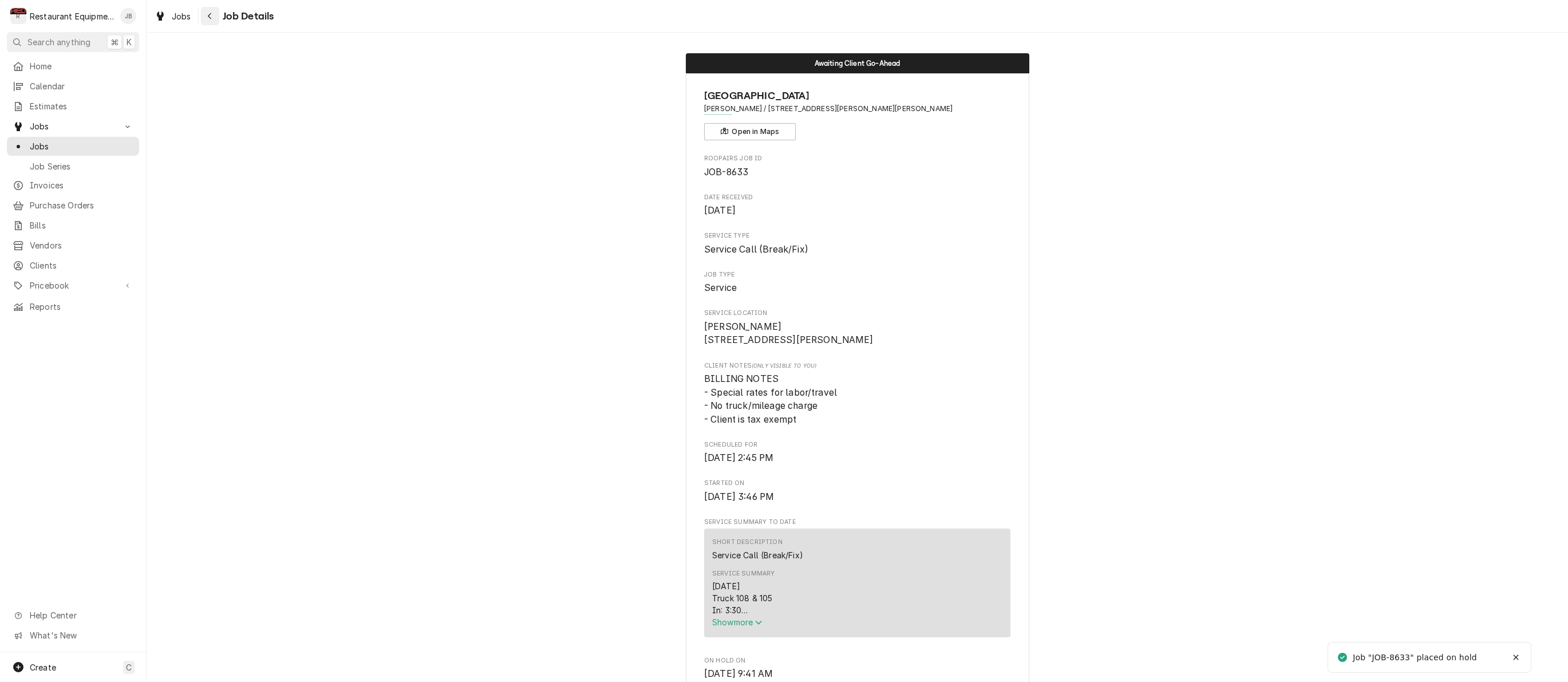
click at [216, 15] on button "Navigate back" at bounding box center [210, 16] width 18 height 18
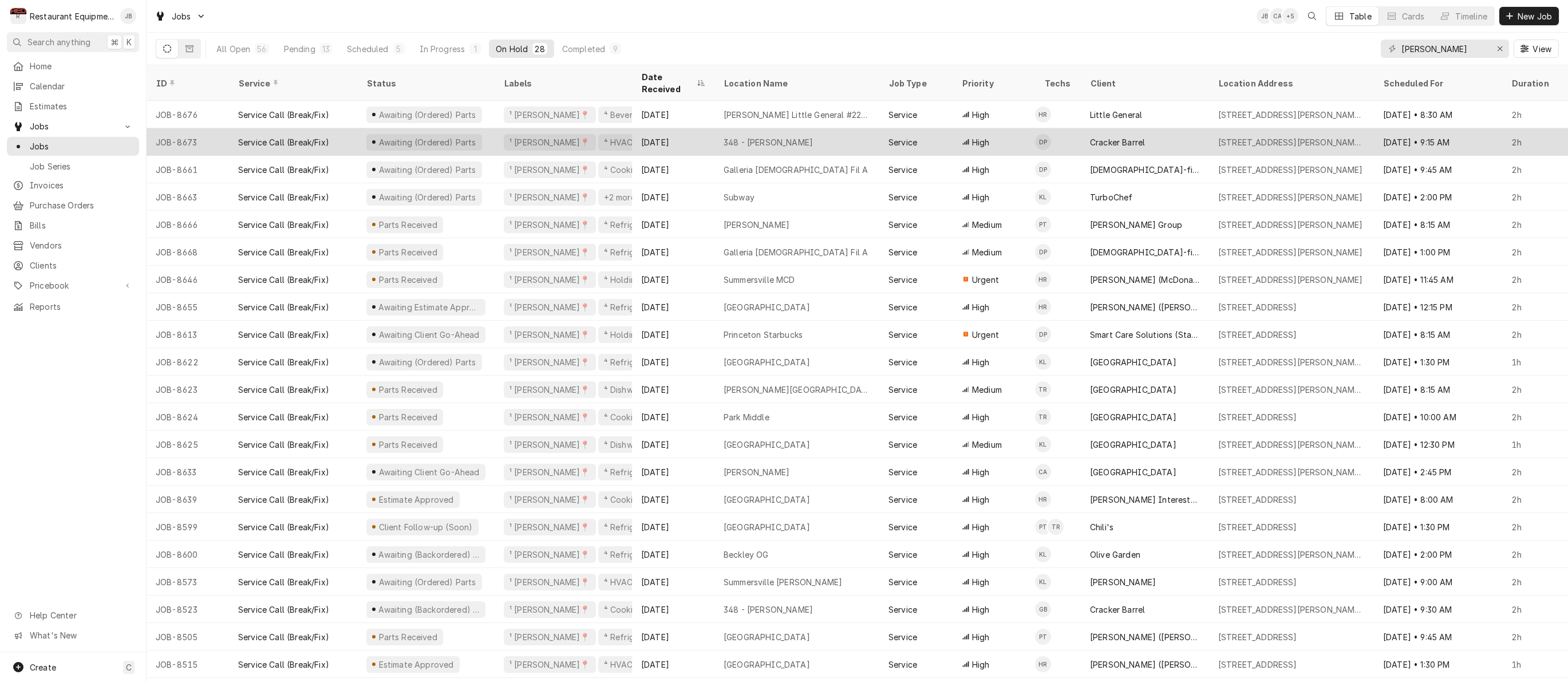
click at [709, 132] on div "[DATE]" at bounding box center [673, 142] width 82 height 27
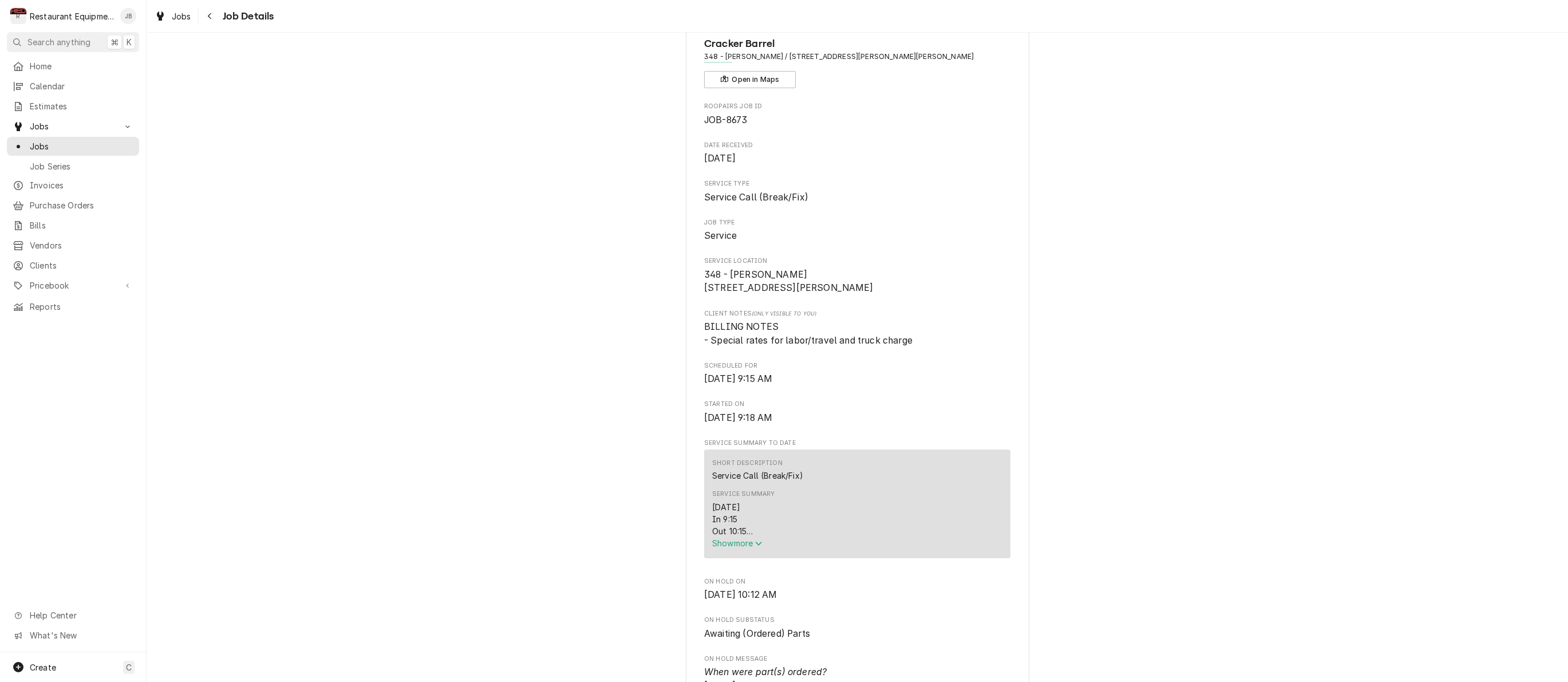
scroll to position [57, 0]
click at [740, 540] on span "Show more" at bounding box center [737, 538] width 50 height 10
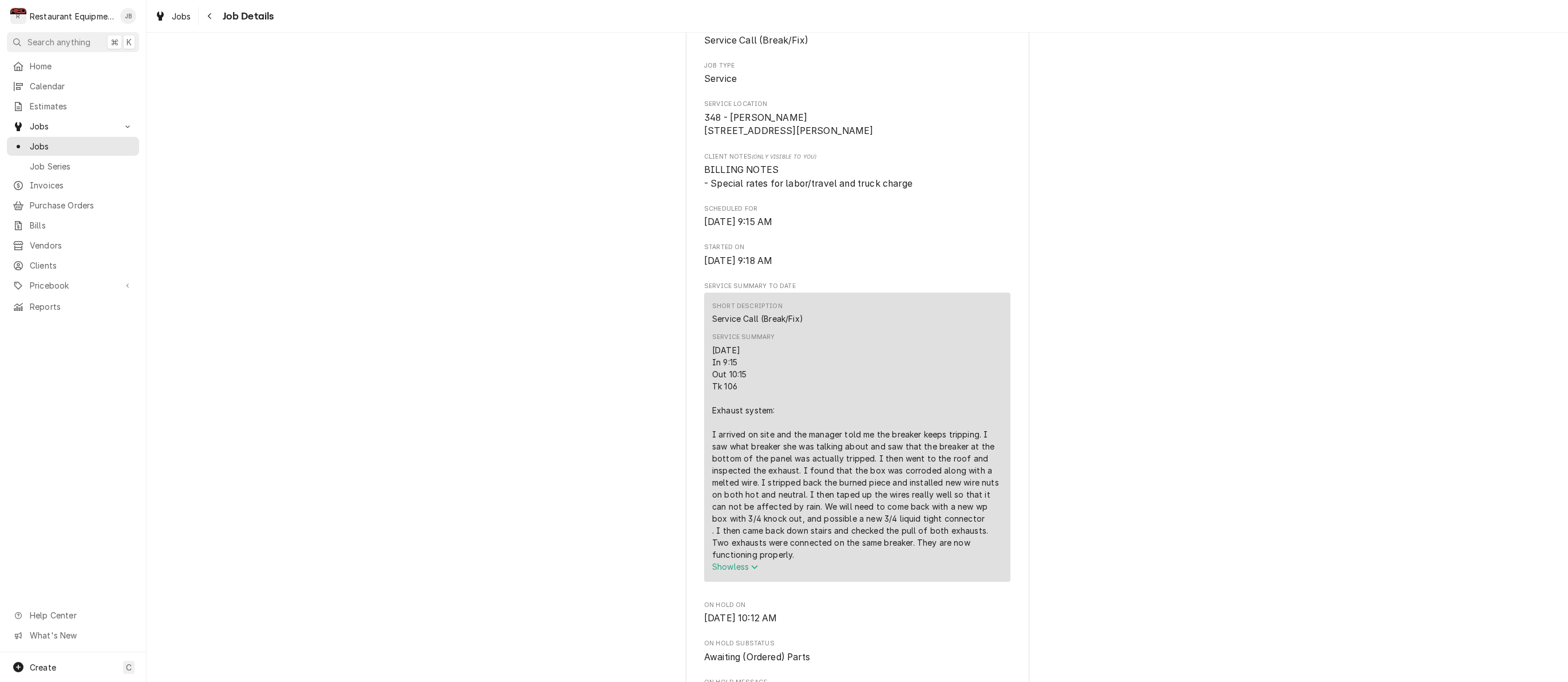
scroll to position [212, 0]
click at [210, 20] on div "Navigate back" at bounding box center [210, 16] width 12 height 12
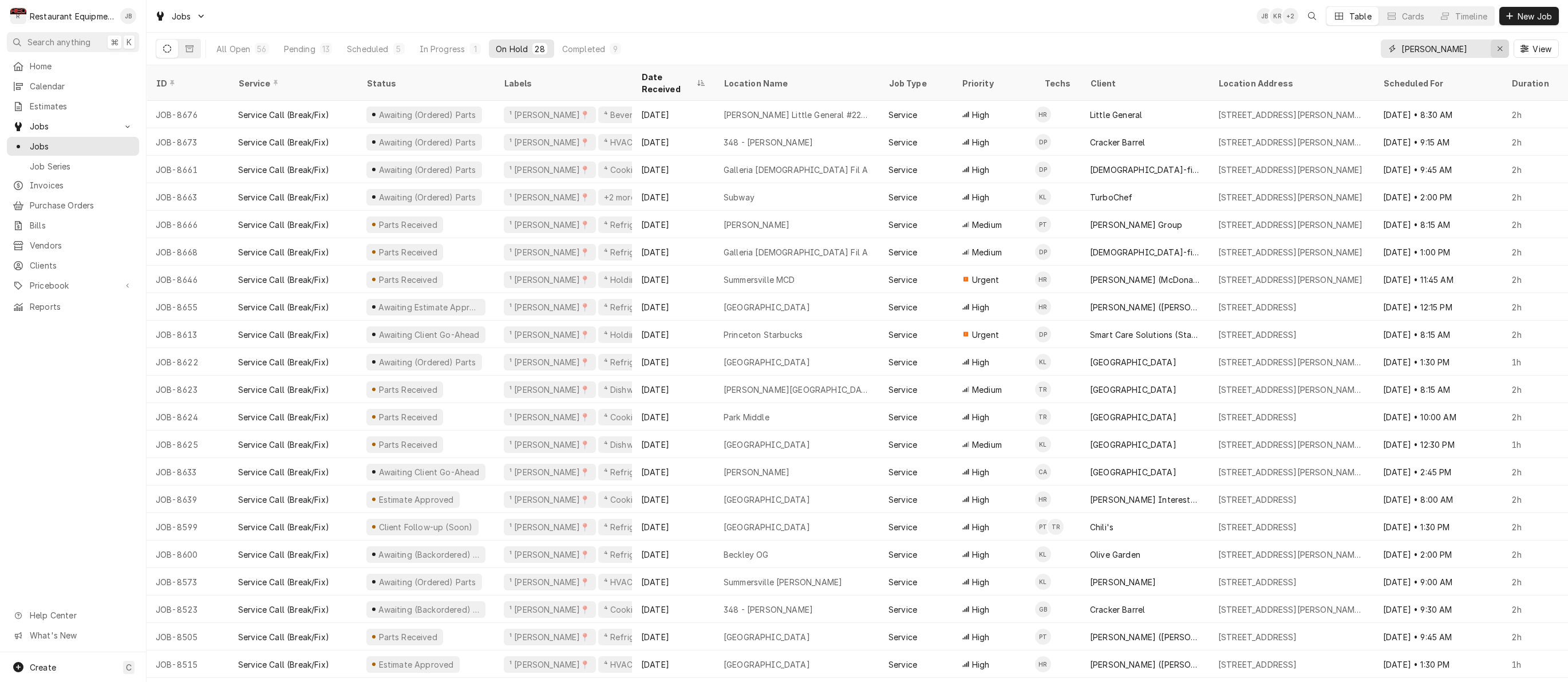
click at [1498, 50] on icon "Erase input" at bounding box center [1499, 48] width 5 height 5
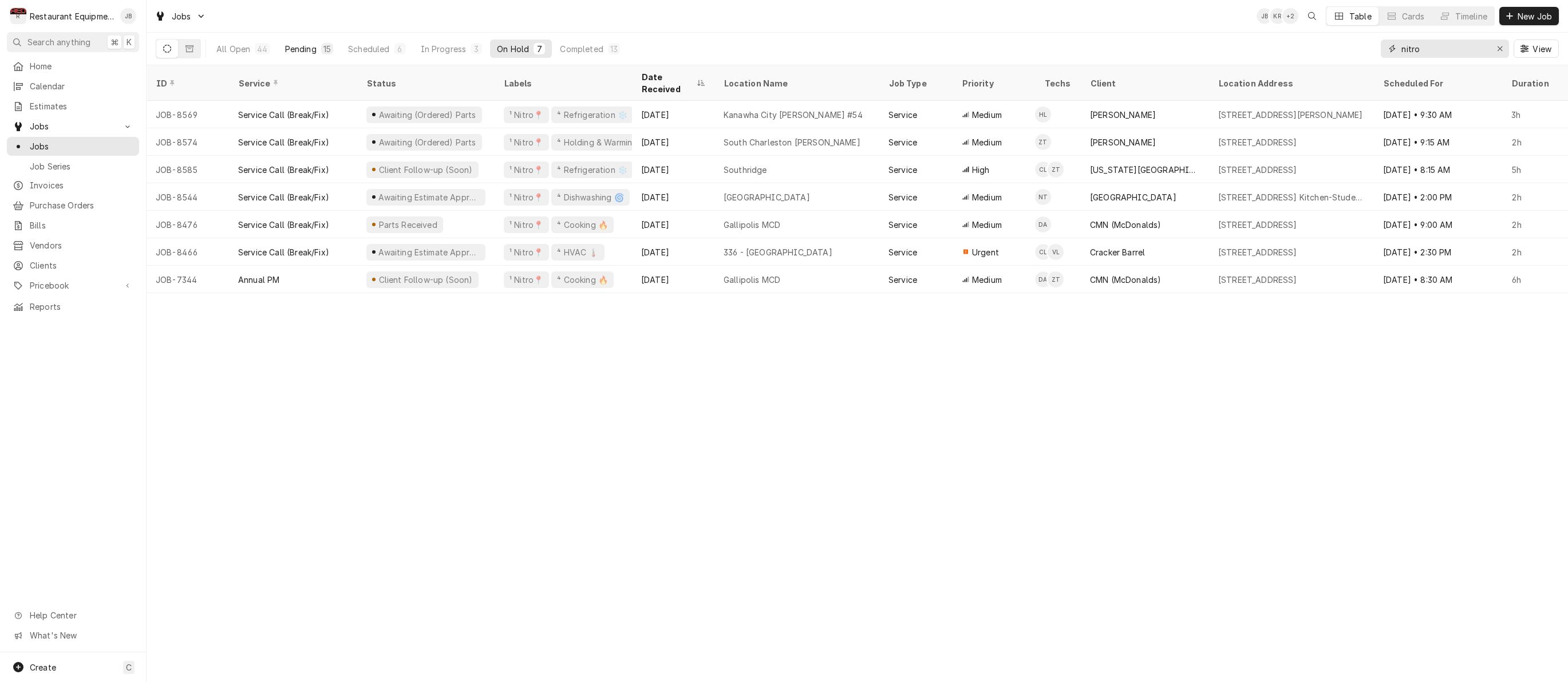
type input "nitro"
click at [315, 52] on button "Pending 15" at bounding box center [309, 48] width 62 height 18
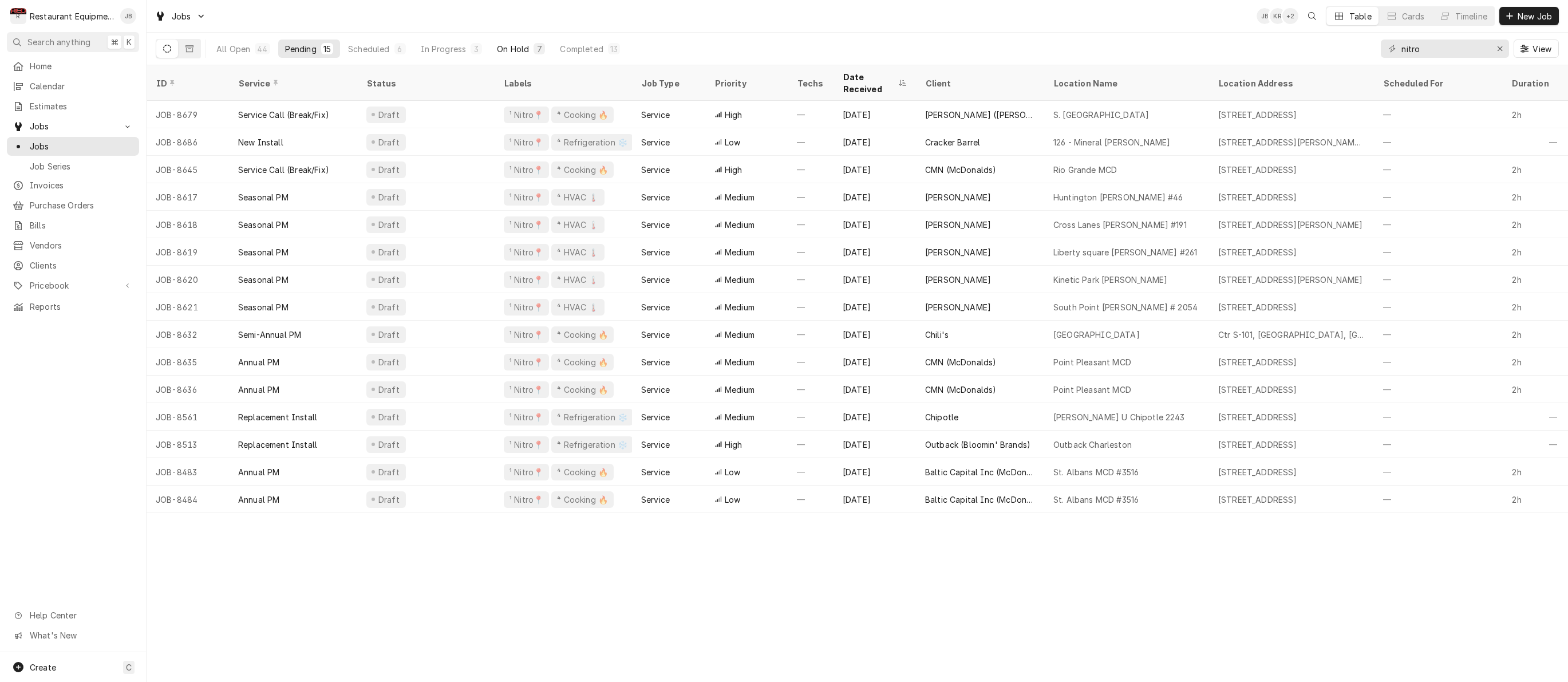
click at [525, 50] on div "On Hold" at bounding box center [512, 49] width 32 height 12
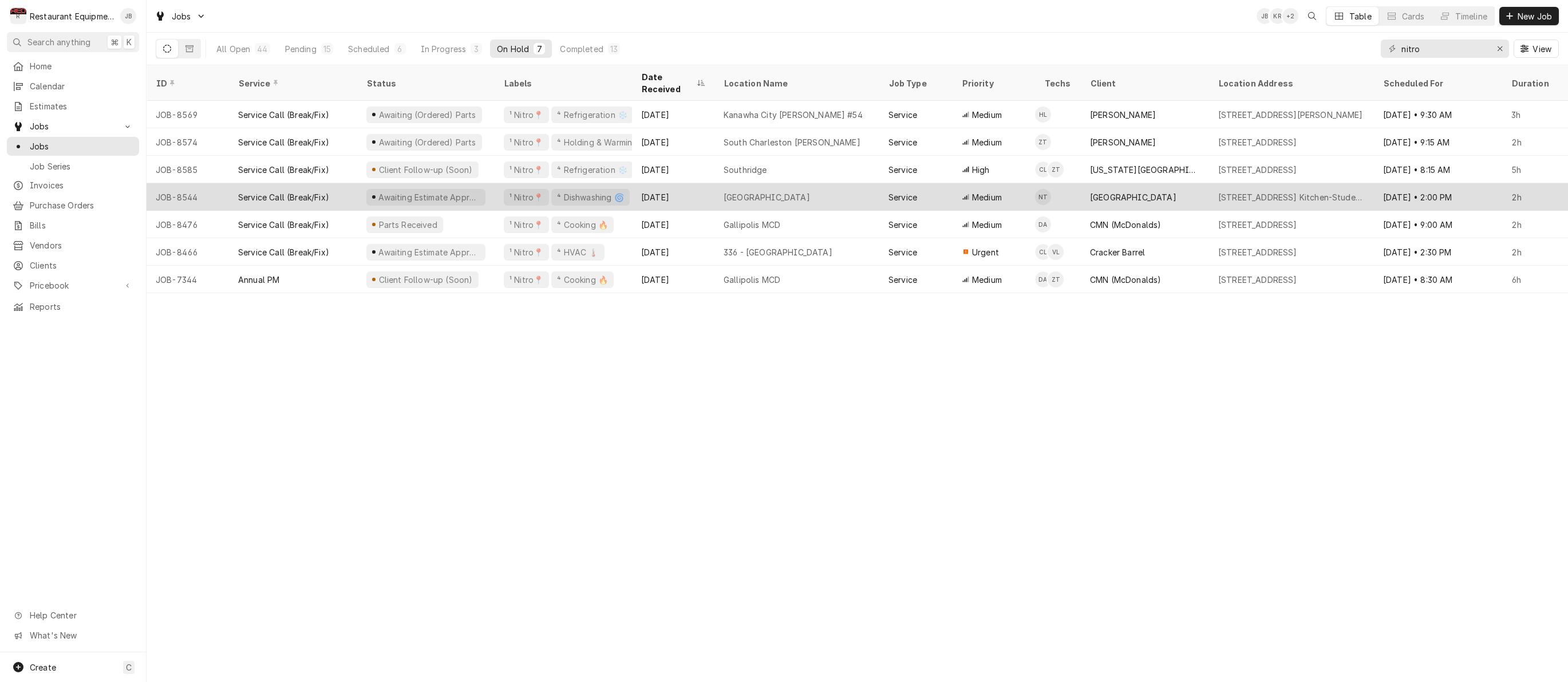
click at [686, 189] on div "Aug 14" at bounding box center [673, 197] width 82 height 27
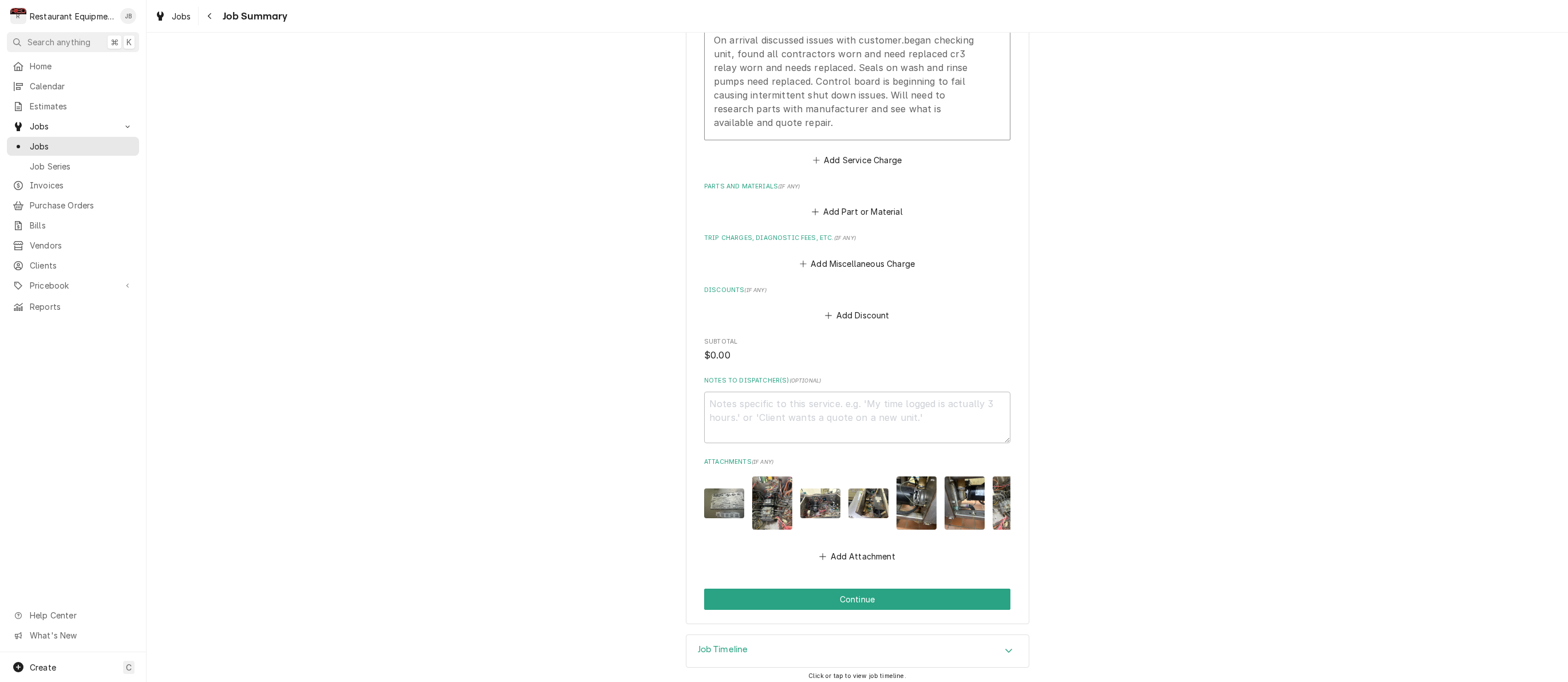
scroll to position [516, 0]
click at [866, 592] on button "Continue" at bounding box center [858, 600] width 306 height 21
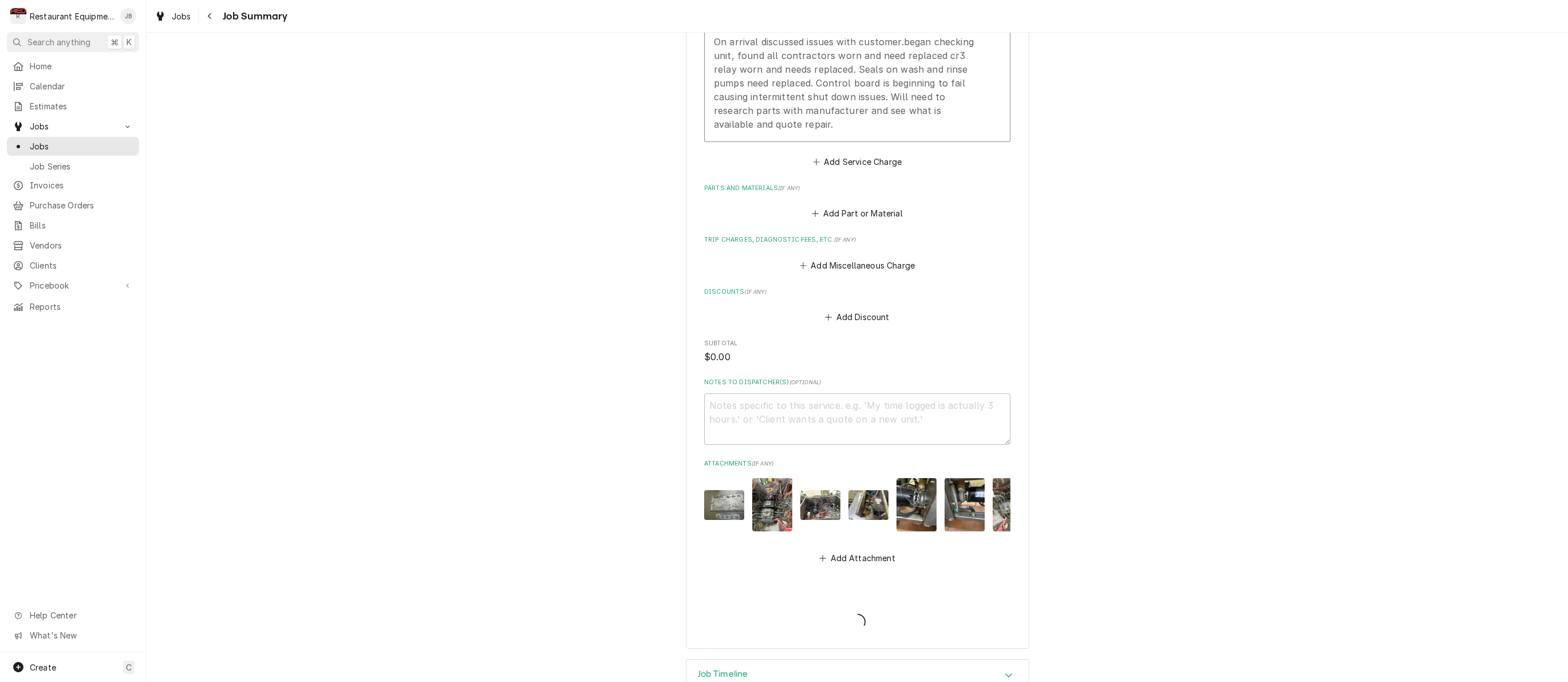
type textarea "x"
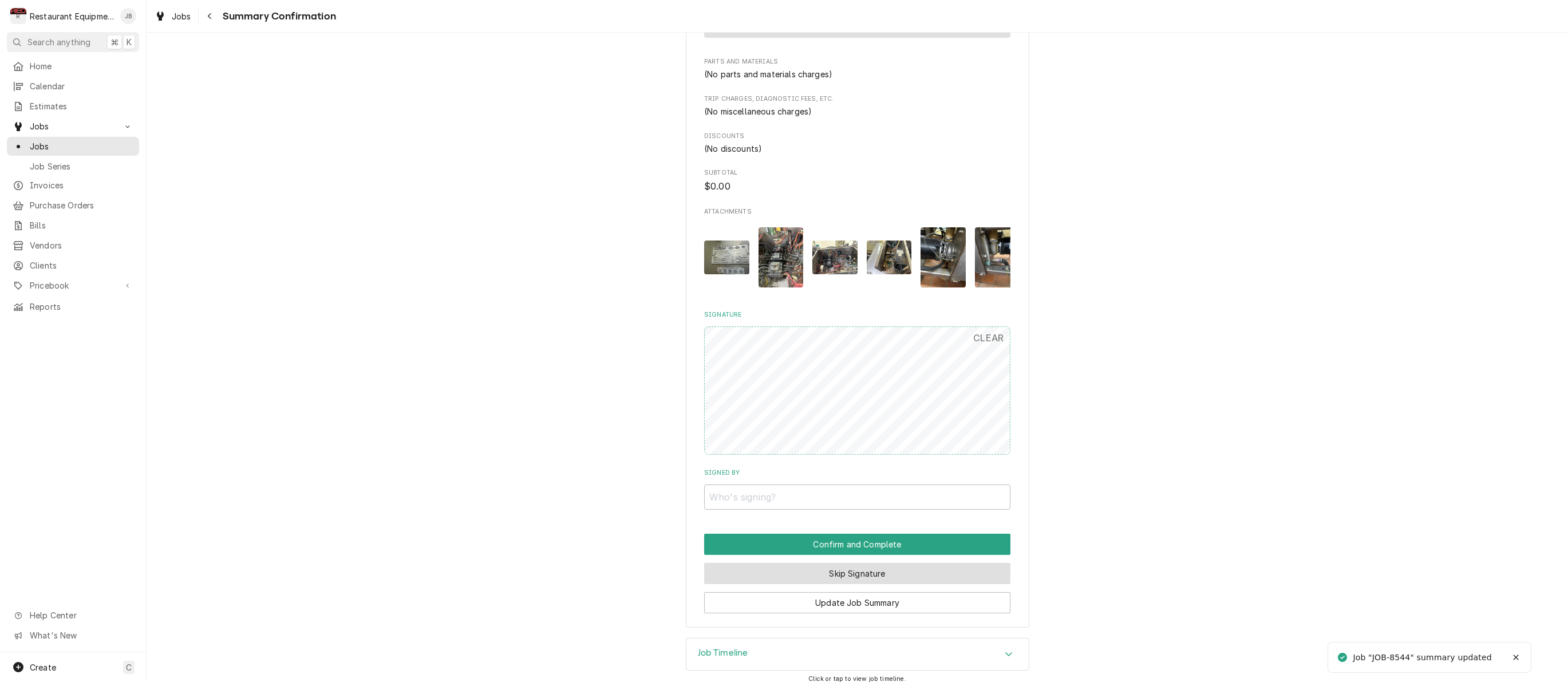
scroll to position [549, 0]
click at [840, 566] on button "Skip Signature" at bounding box center [858, 574] width 306 height 21
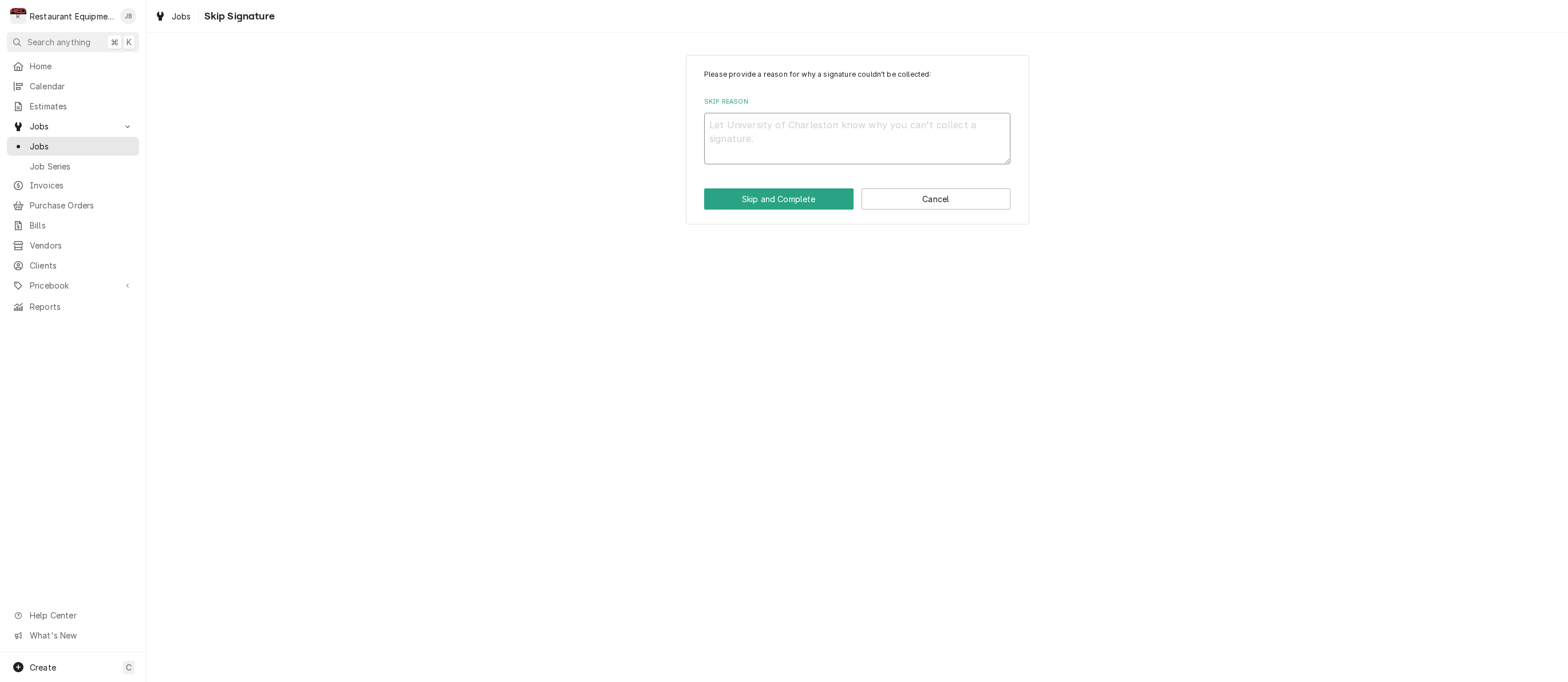
click at [744, 135] on textarea "Skip Reason" at bounding box center [858, 139] width 306 height 52
type textarea "x"
type textarea "s"
type textarea "x"
type textarea "se"
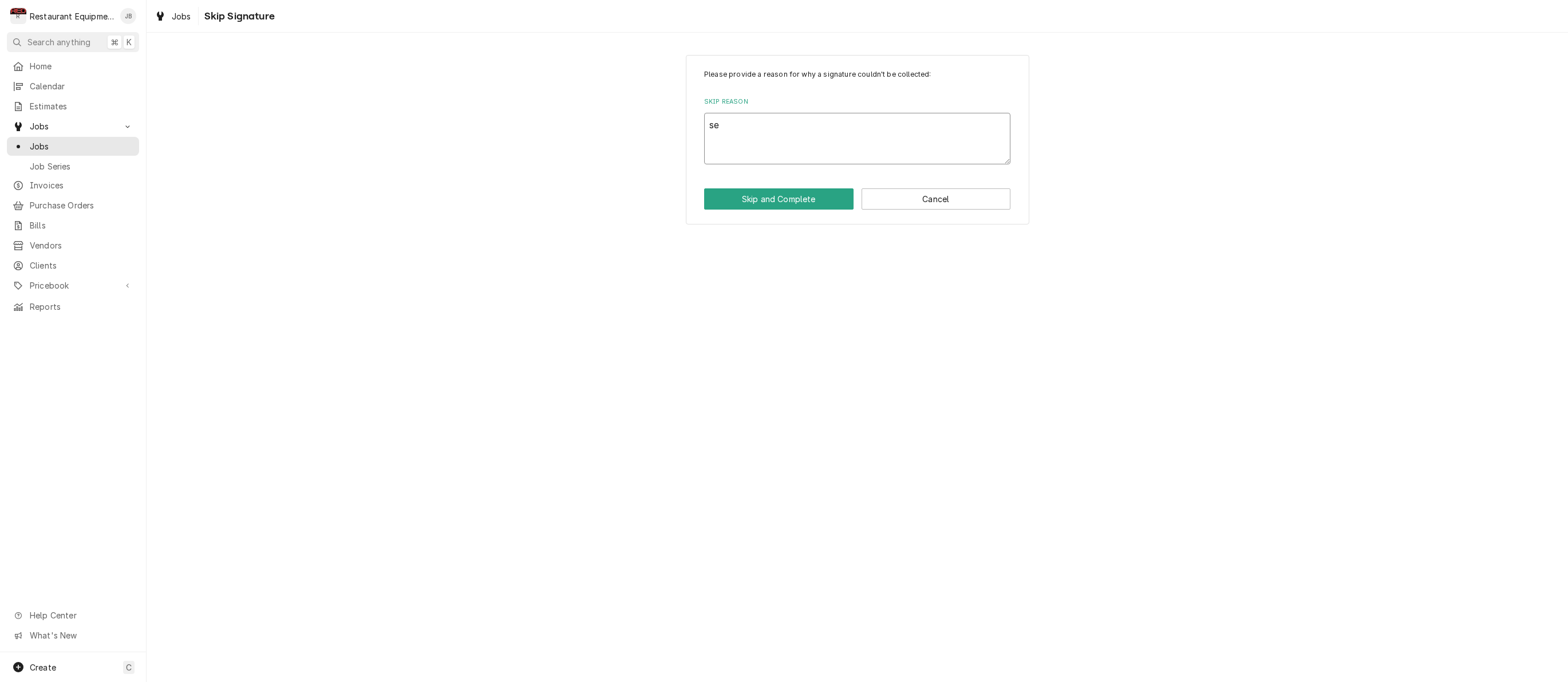
type textarea "x"
type textarea "set"
type textarea "x"
type textarea "[PERSON_NAME]"
type textarea "x"
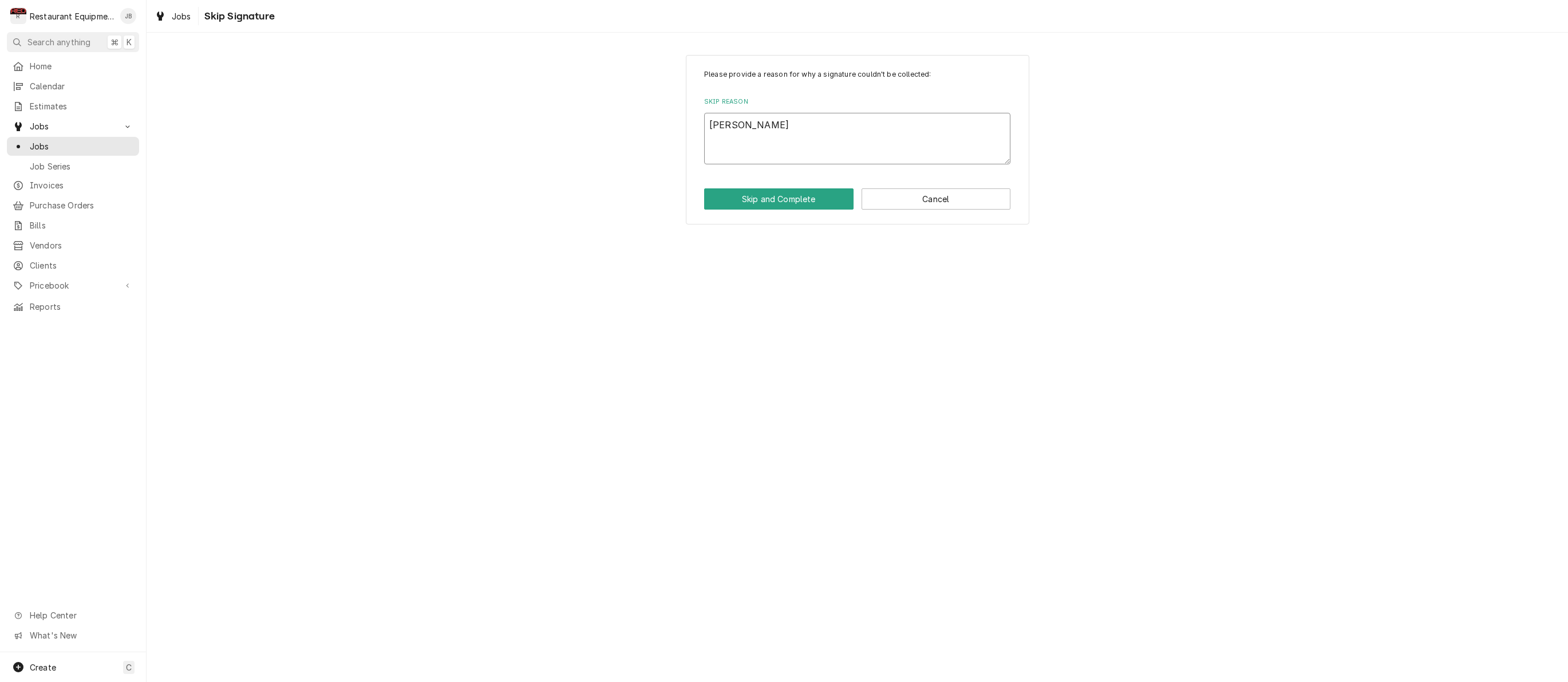
type textarea "[PERSON_NAME]"
type textarea "x"
type textarea "[PERSON_NAME]"
type textarea "x"
type textarea "Seth ca"
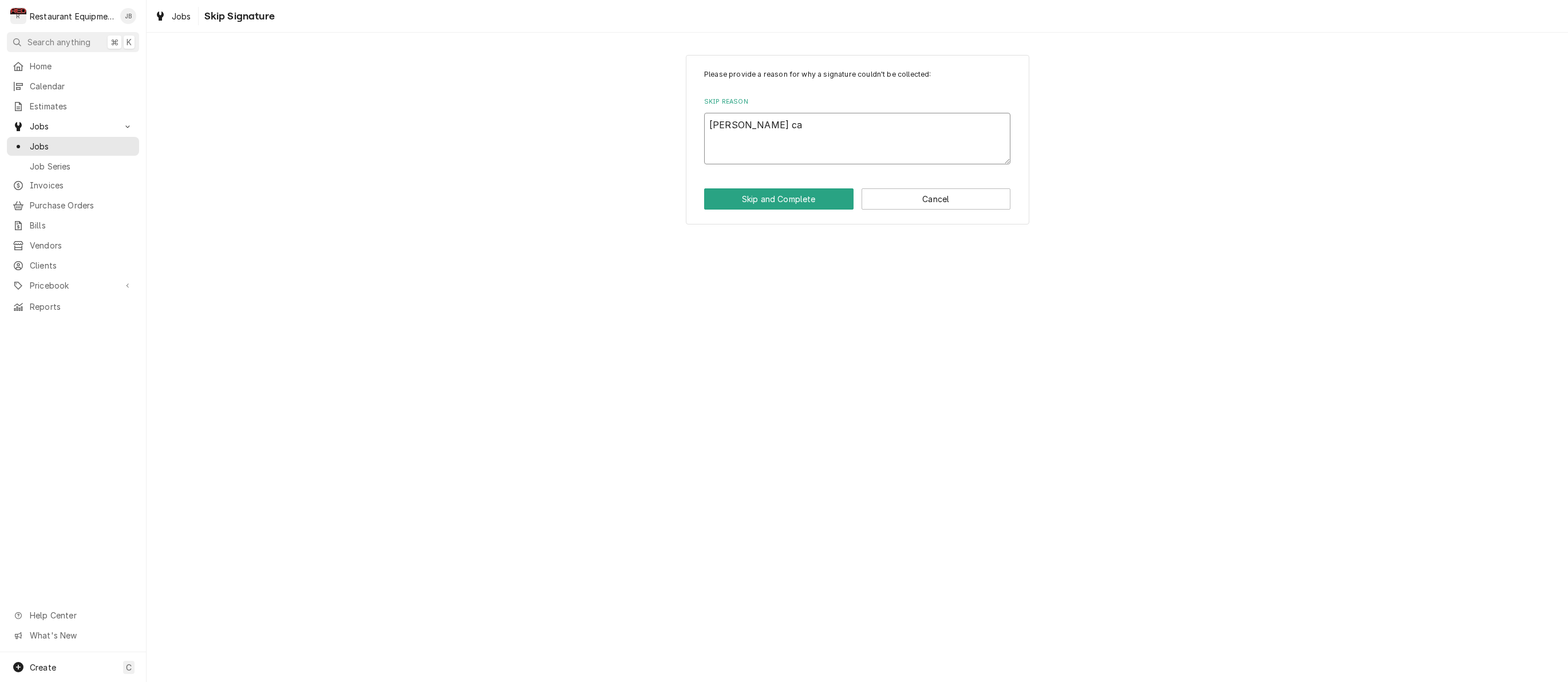
type textarea "x"
type textarea "Seth cal"
type textarea "x"
type textarea "Seth call"
type textarea "x"
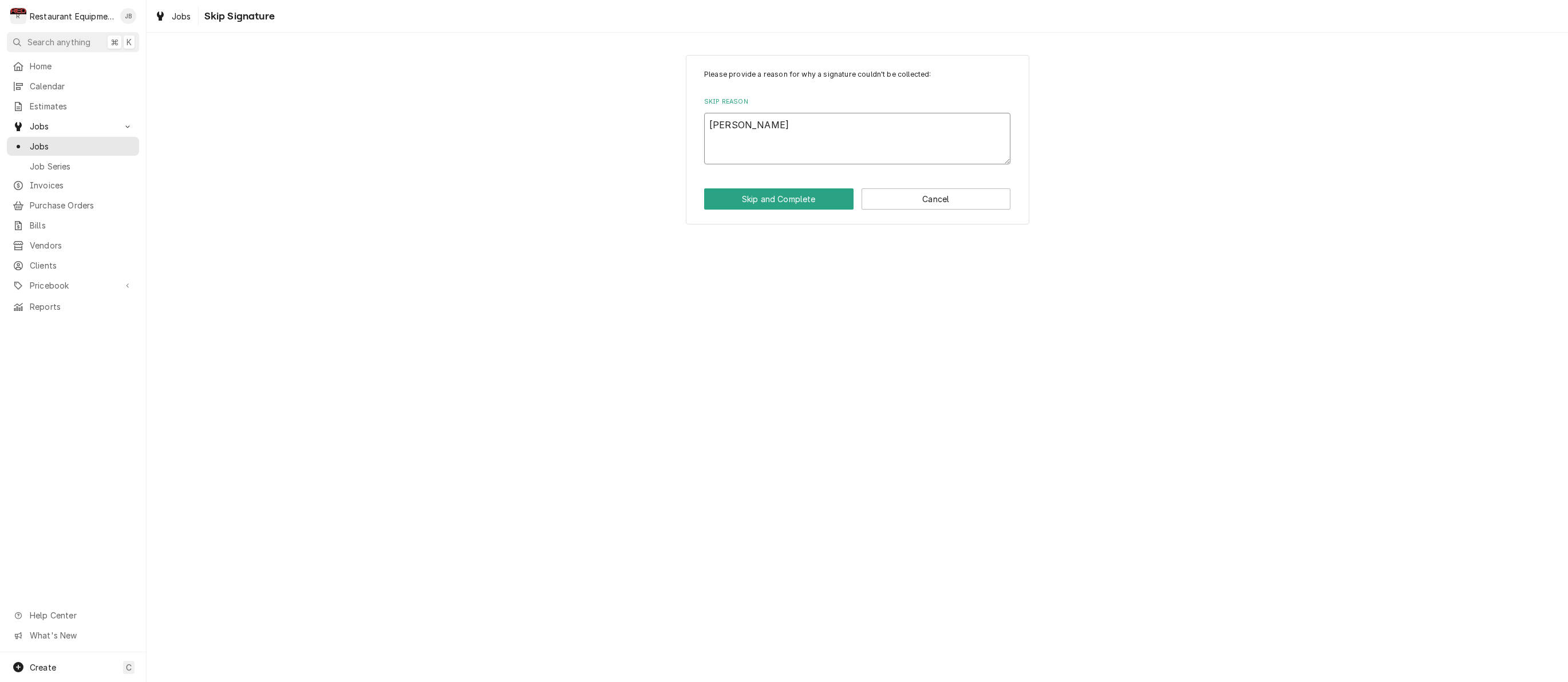
type textarea "Seth calle"
type textarea "x"
type textarea "Seth called"
type textarea "x"
type textarea "Seth called"
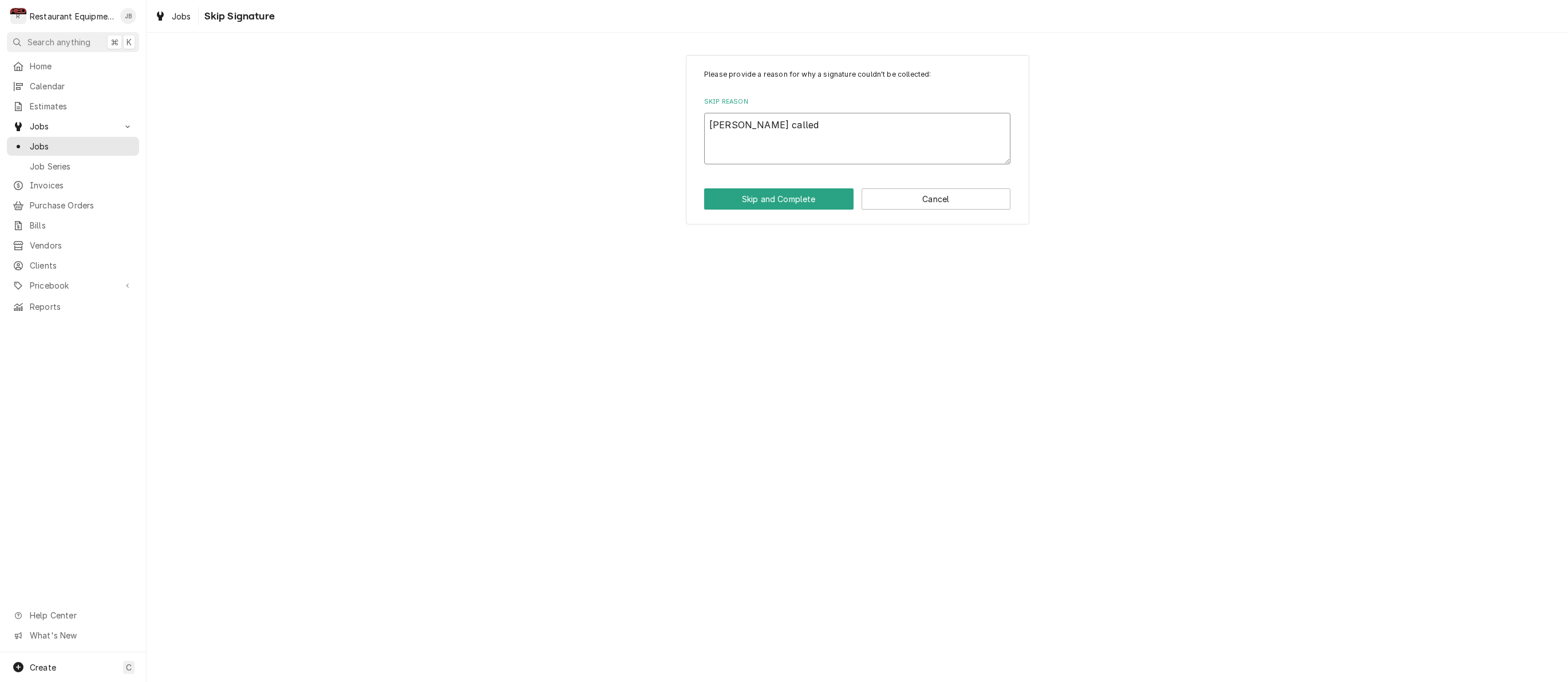
type textarea "x"
type textarea "Seth called a"
type textarea "x"
type textarea "Seth called an"
type textarea "x"
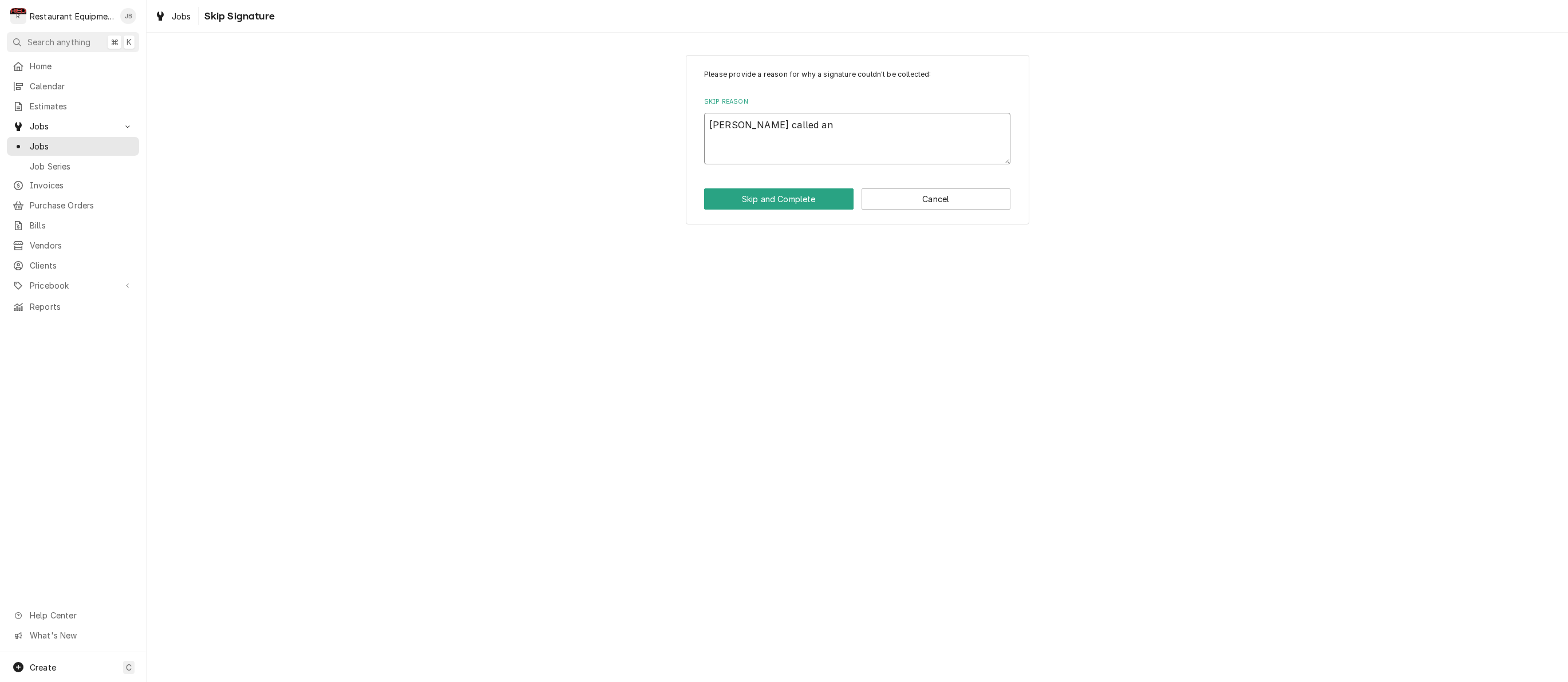
type textarea "Seth called and"
type textarea "x"
type textarea "Seth called and"
type textarea "x"
type textarea "Seth called and s"
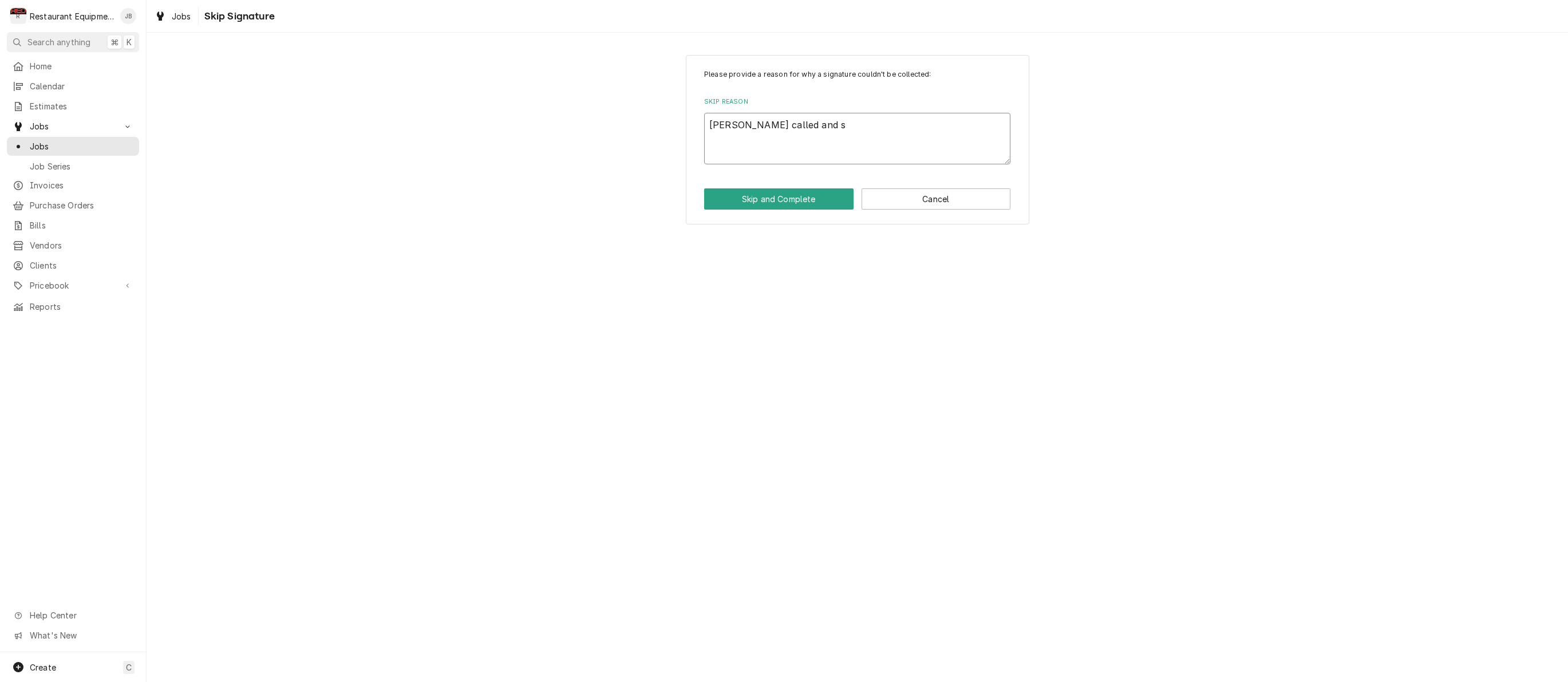
type textarea "x"
type textarea "Seth called and sa"
type textarea "x"
type textarea "Seth called and sai"
type textarea "x"
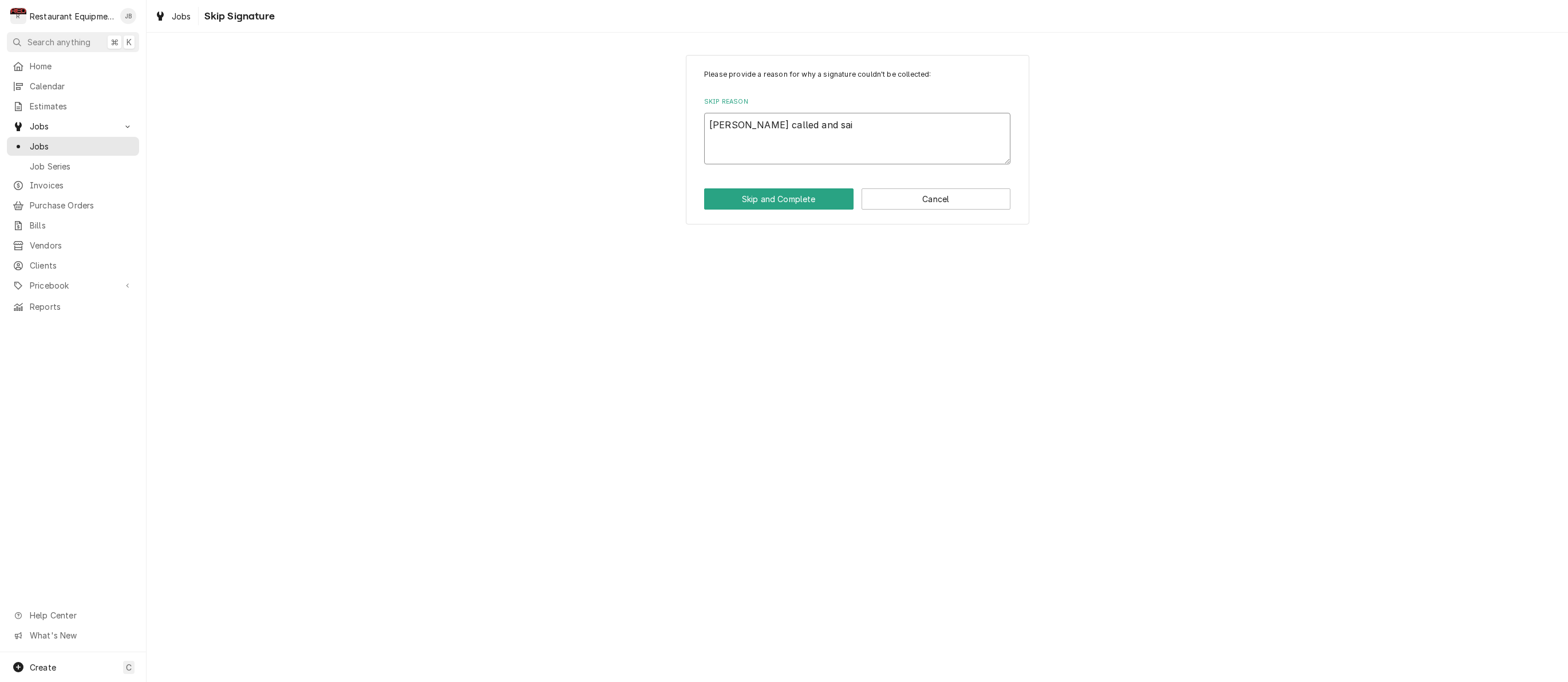
type textarea "Seth called and said"
type textarea "x"
type textarea "Seth called and said"
type textarea "x"
type textarea "Seth called and said t"
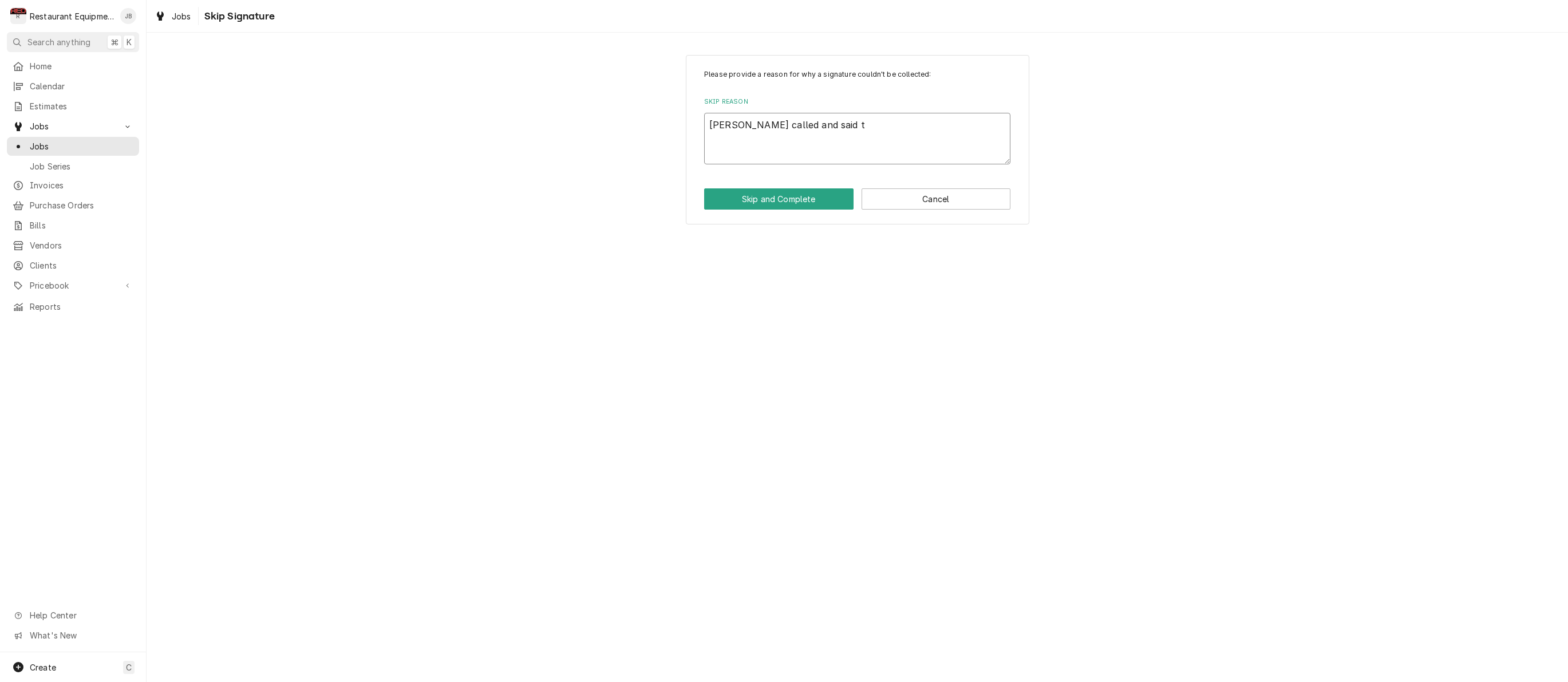
type textarea "x"
type textarea "Seth called and said th"
type textarea "x"
type textarea "Seth called and said the"
type textarea "x"
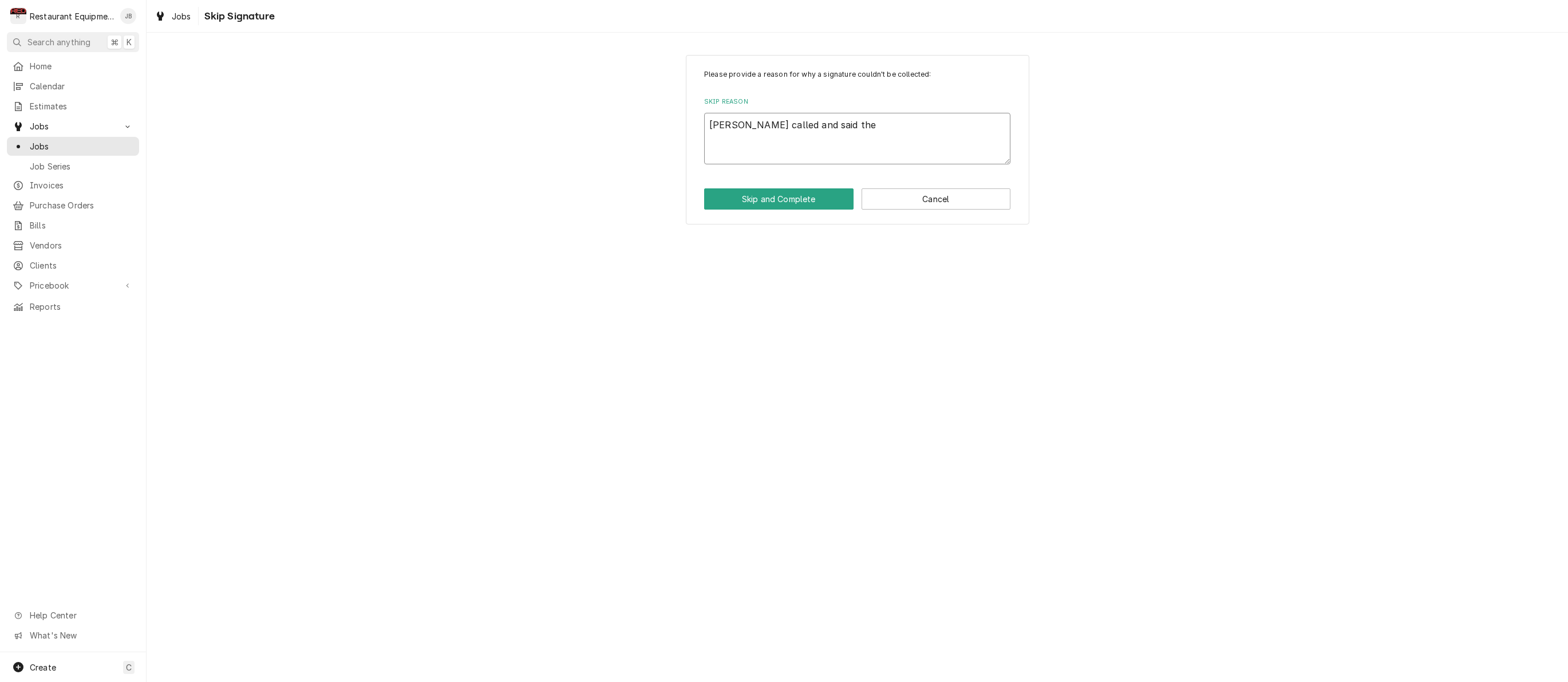
type textarea "Seth called and said they"
type textarea "x"
type textarea "Seth called and said they"
type textarea "x"
type textarea "Seth called and said they g"
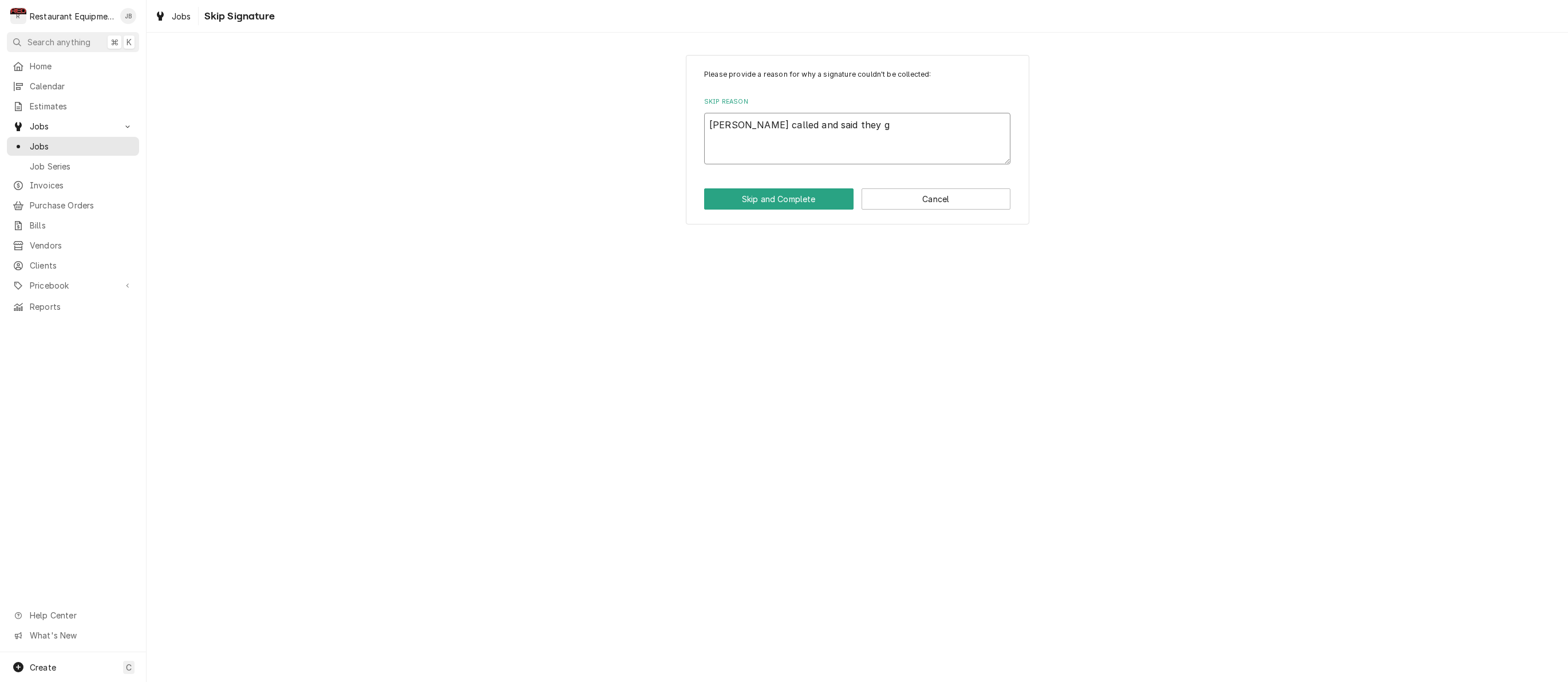
type textarea "x"
type textarea "Seth called and said they go"
type textarea "x"
type textarea "Seth called and said they got"
type textarea "x"
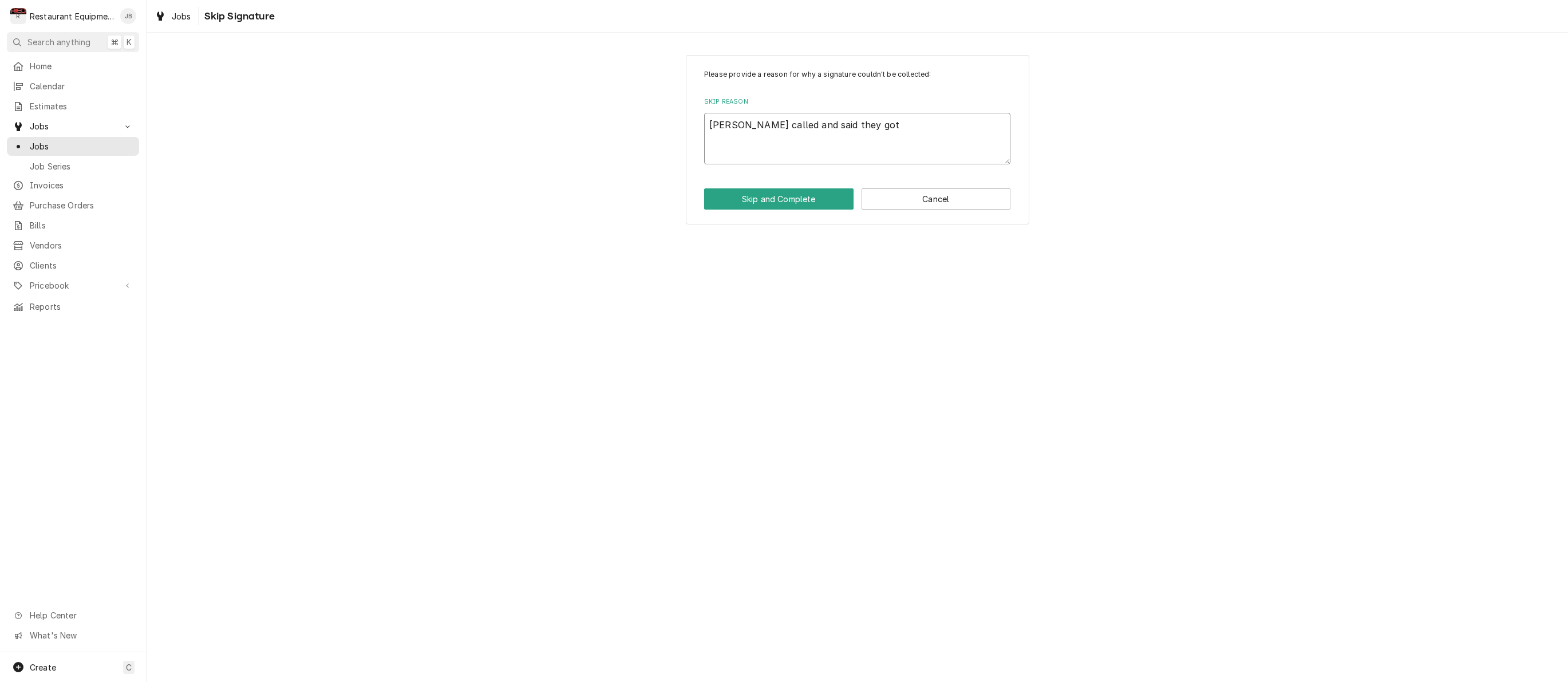
type textarea "Seth called and said they got"
type textarea "x"
type textarea "Seth called and said they got t"
type textarea "x"
type textarea "Seth called and said they got th"
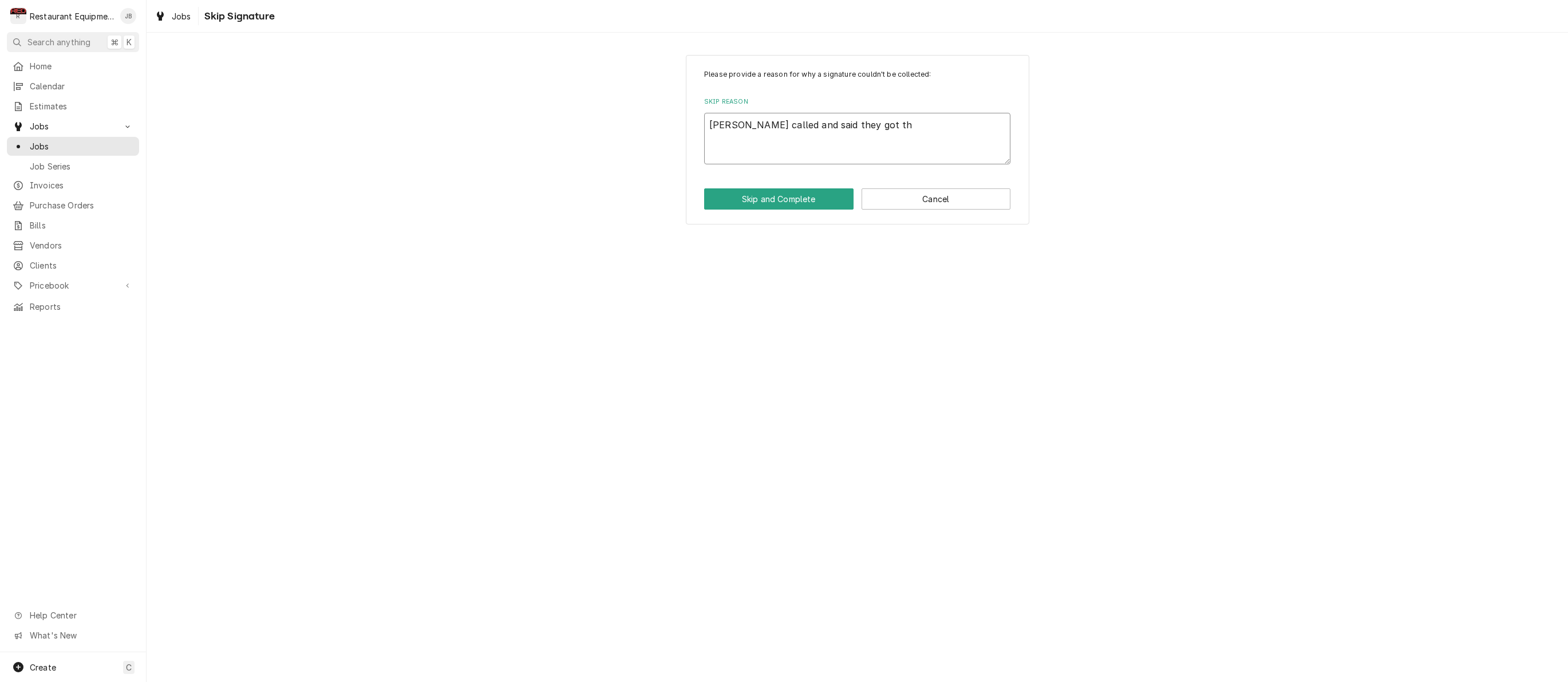
type textarea "x"
type textarea "Seth called and said they got the"
type textarea "x"
type textarea "Seth called and said they got the"
type textarea "x"
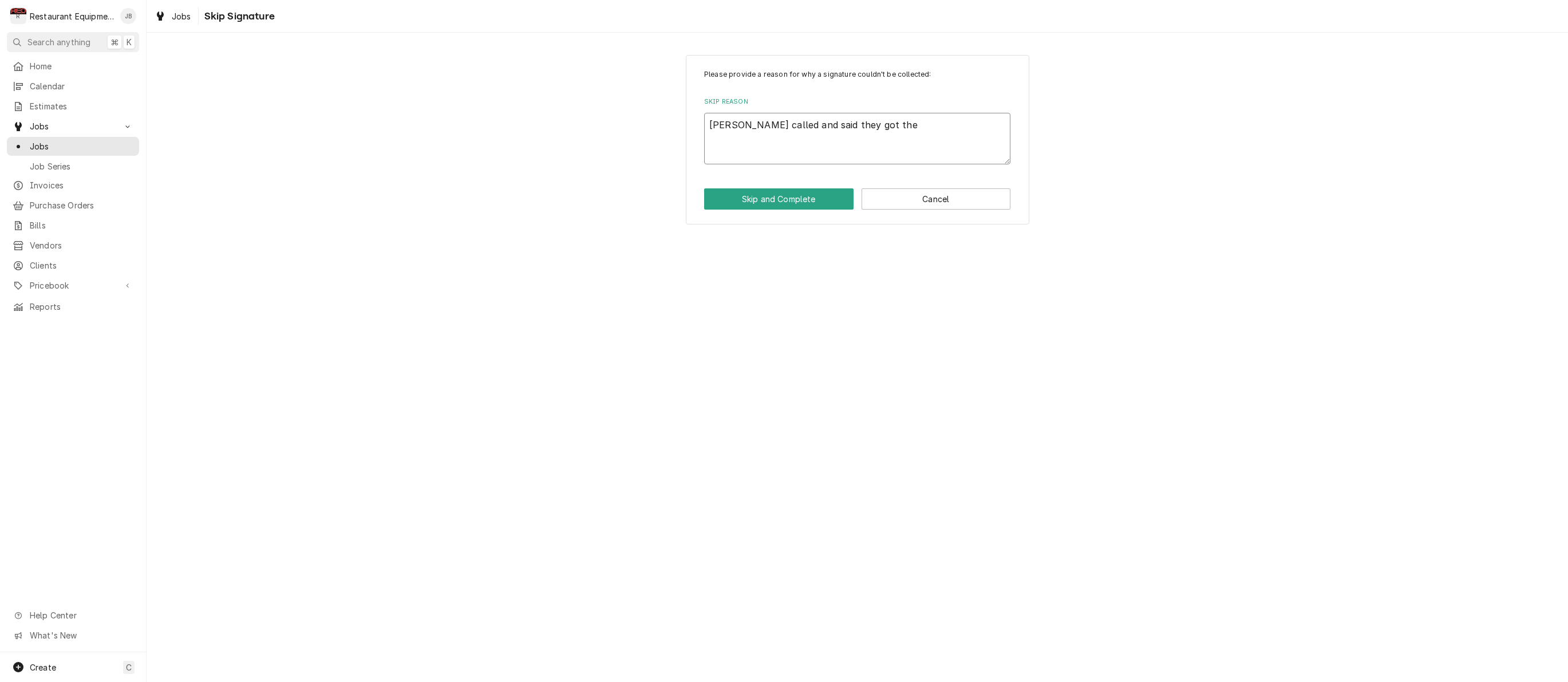
type textarea "Seth called and said they got the u"
type textarea "x"
type textarea "Seth called and said they got the un"
type textarea "x"
type textarea "Seth called and said they got the uni"
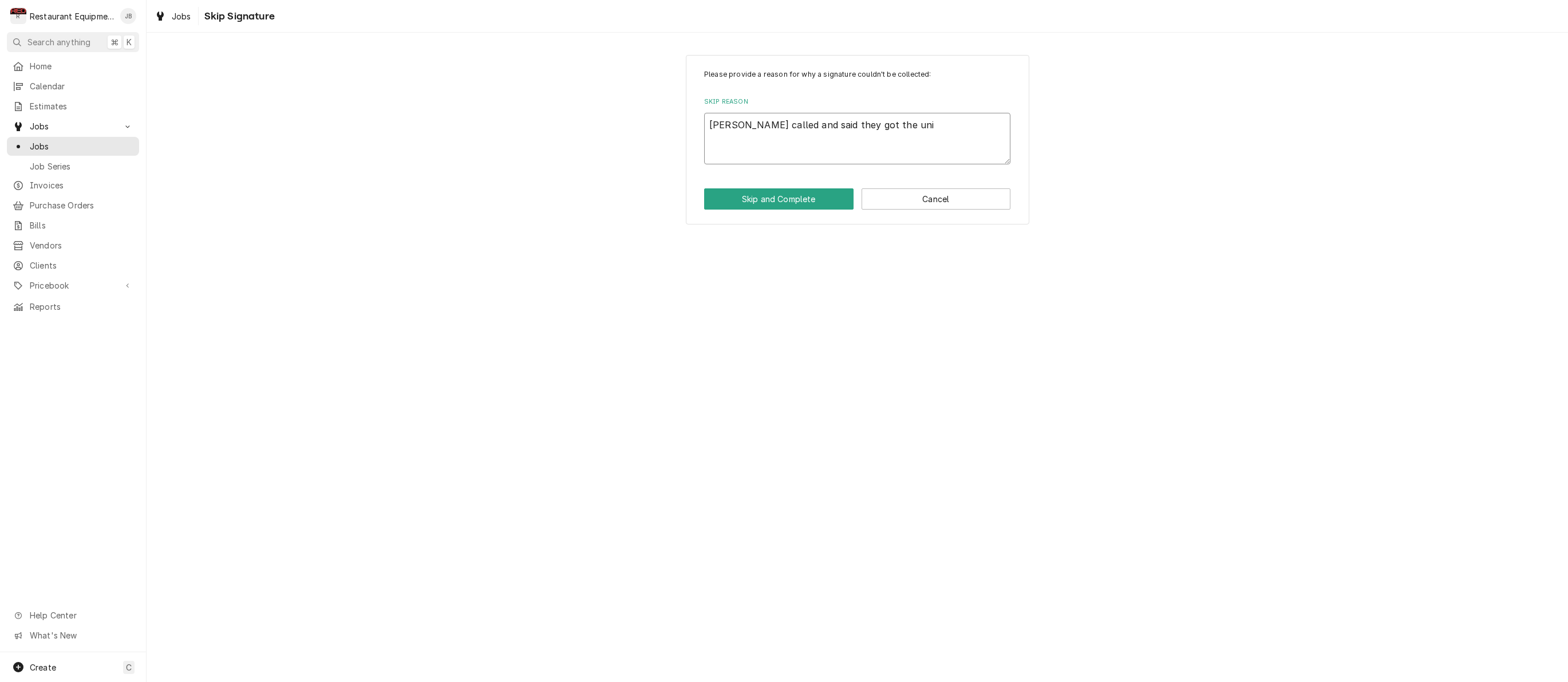
type textarea "x"
type textarea "Seth called and said they got the unit"
type textarea "x"
type textarea "Seth called and said they got the unit"
type textarea "x"
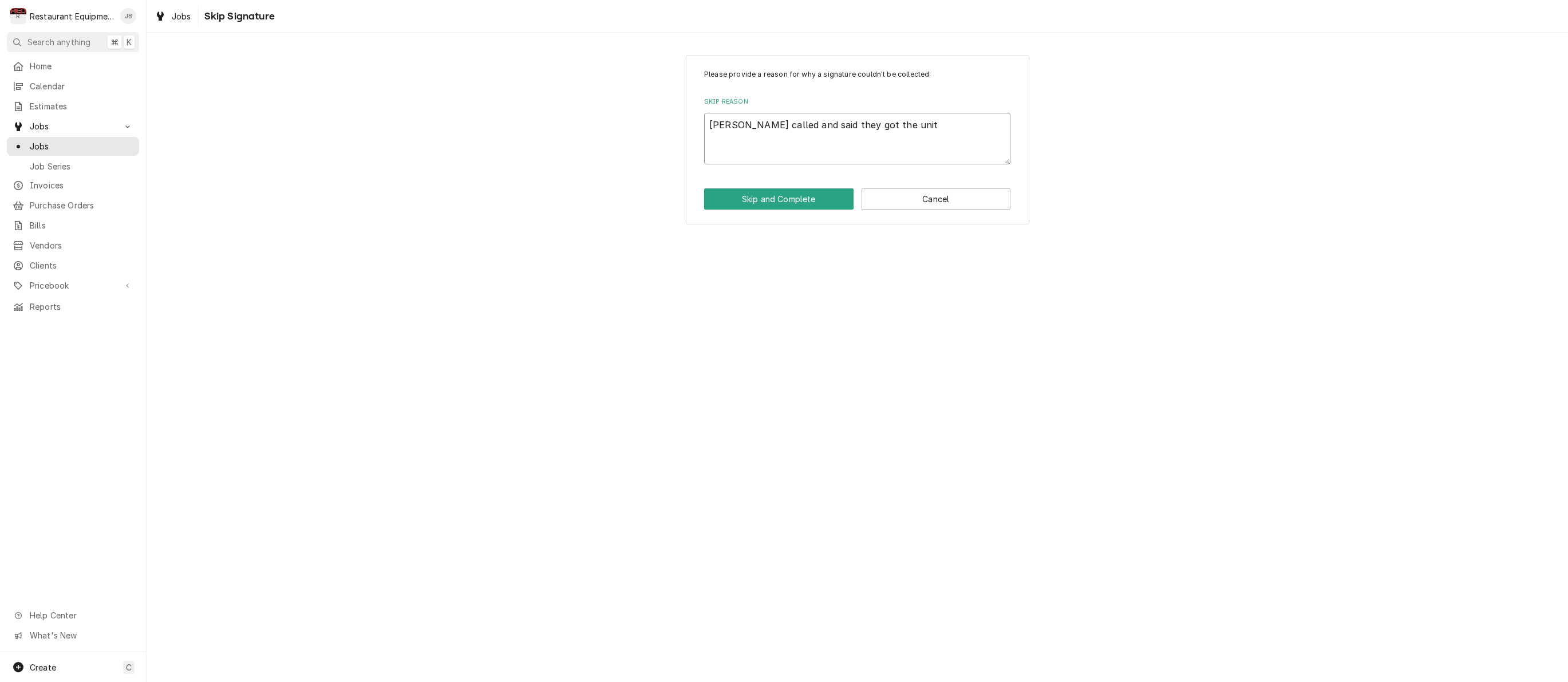
type textarea "Seth called and said they got the unit r"
type textarea "x"
type textarea "Seth called and said they got the unit ru"
type textarea "x"
type textarea "Seth called and said they got the unit run"
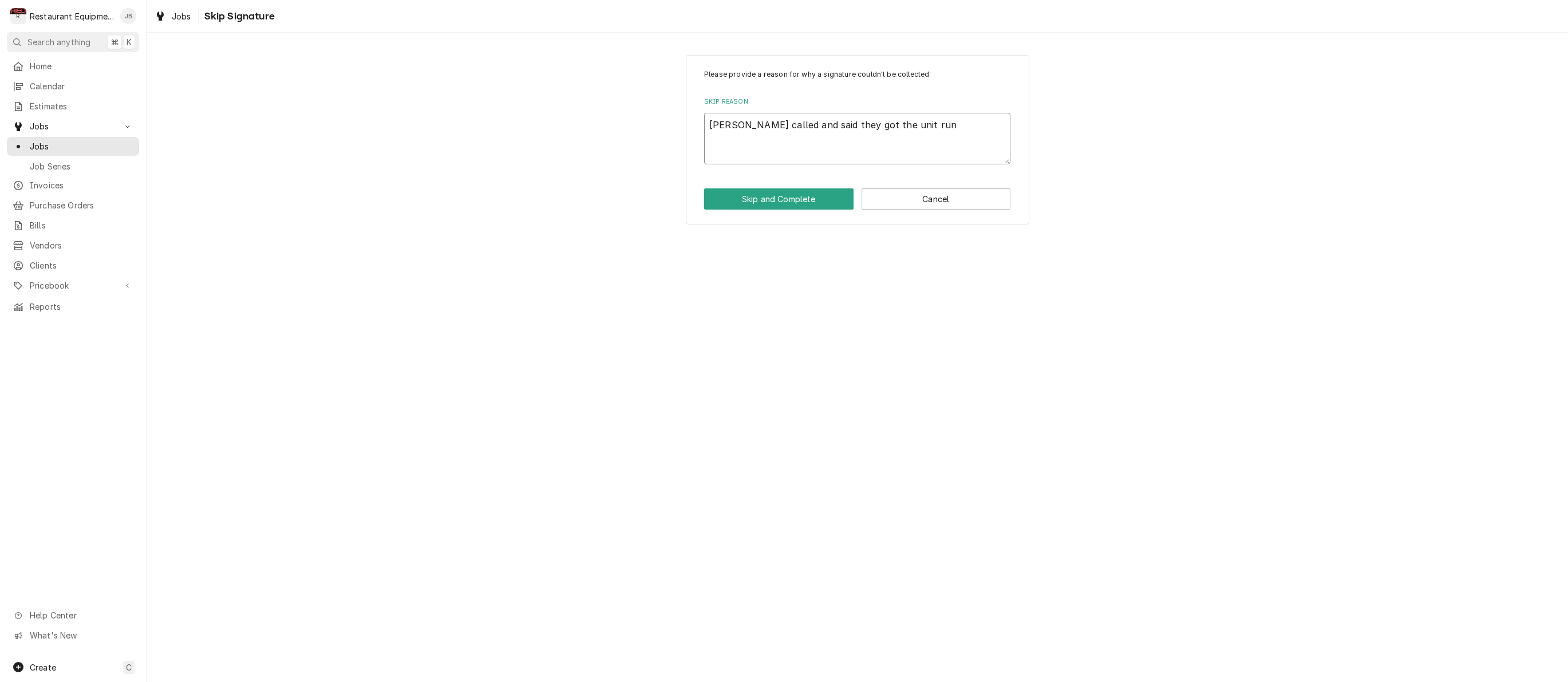
type textarea "x"
type textarea "Seth called and said they got the unit runn"
type textarea "x"
type textarea "Seth called and said they got the unit runni"
type textarea "x"
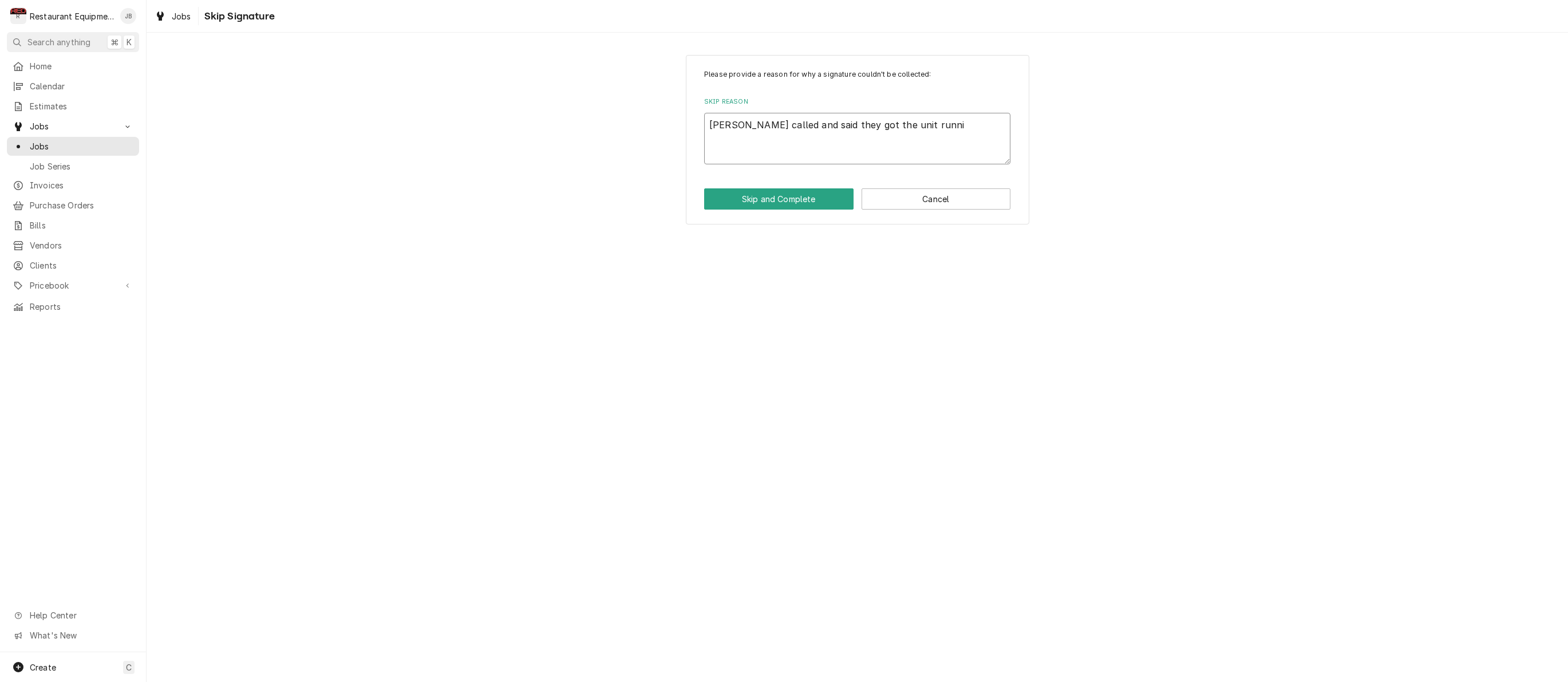
type textarea "Seth called and said they got the unit runnin"
type textarea "x"
type textarea "Seth called and said they got the unit running"
type textarea "x"
type textarea "Seth called and said they got the unit running"
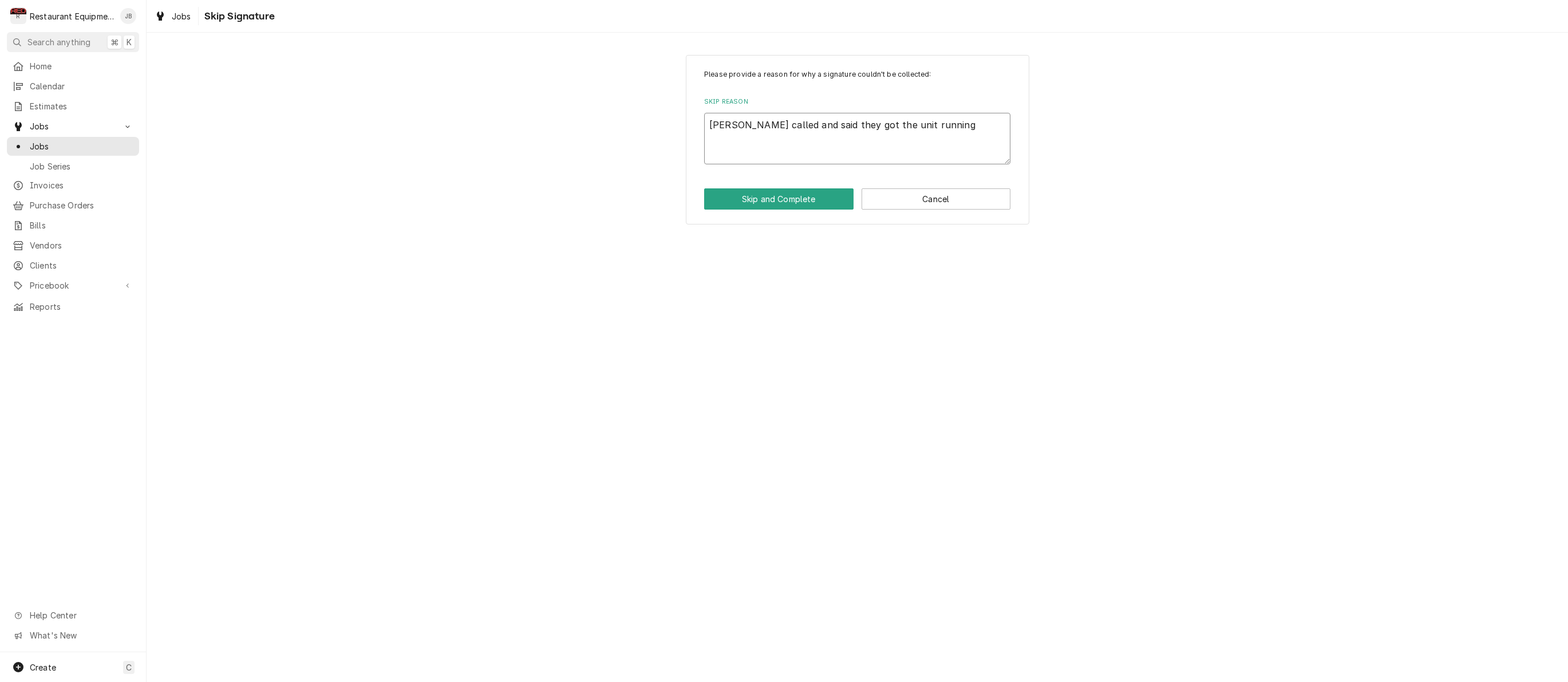
type textarea "x"
type textarea "Seth called and said they got the unit running f"
type textarea "x"
type textarea "Seth called and said they got the unit running fo"
type textarea "x"
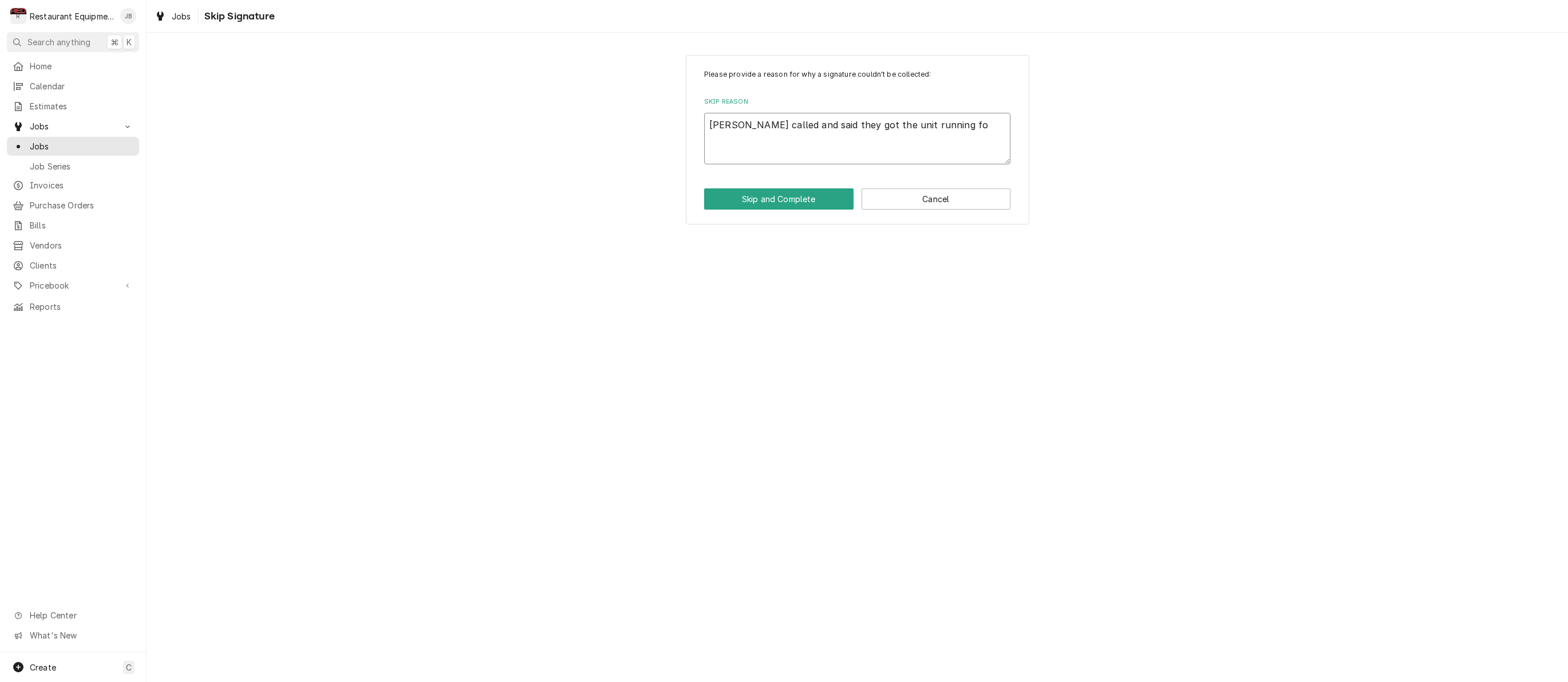
type textarea "Seth called and said they got the unit running for"
type textarea "x"
type textarea "Seth called and said they got the unit running for"
type textarea "x"
type textarea "Seth called and said they got the unit running for n"
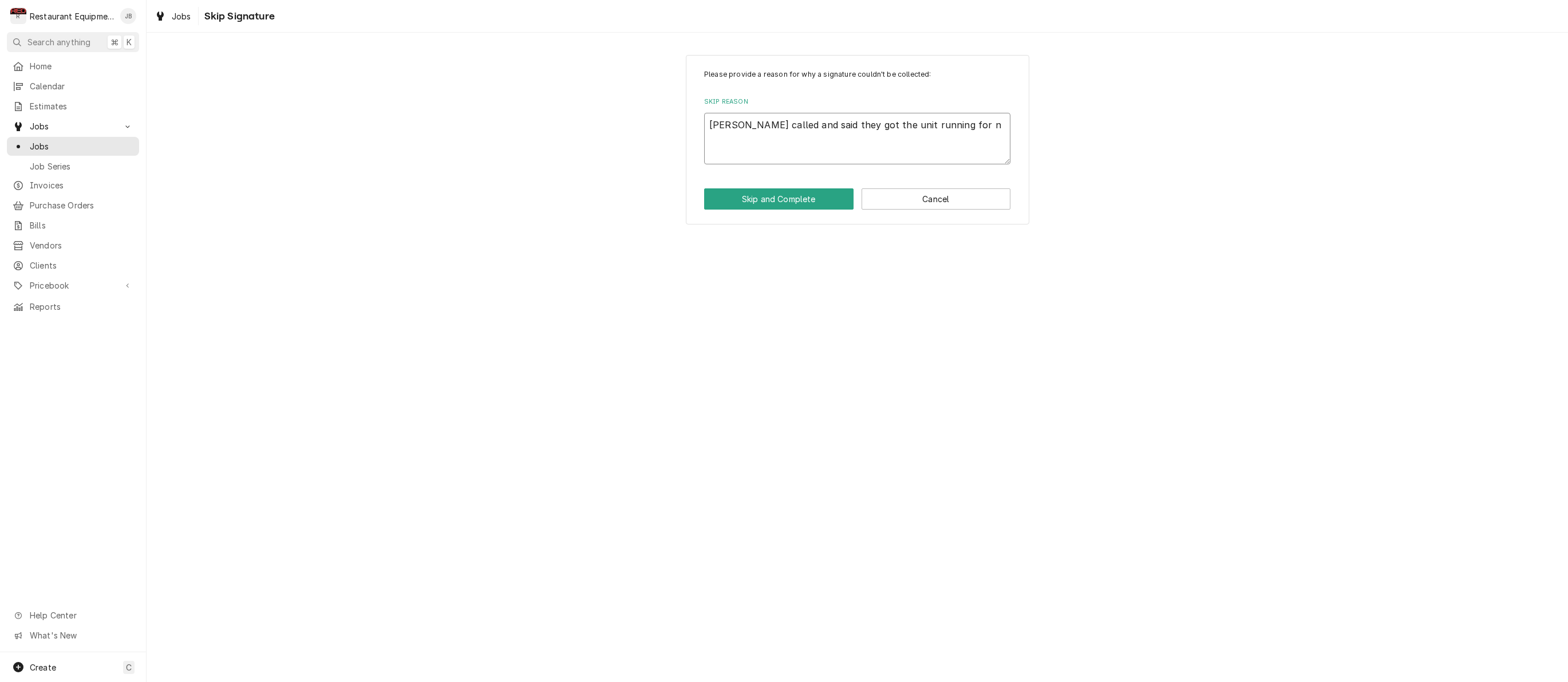
type textarea "x"
type textarea "Seth called and said they got the unit running for no"
type textarea "x"
type textarea "Seth called and said they got the unit running for now"
type textarea "x"
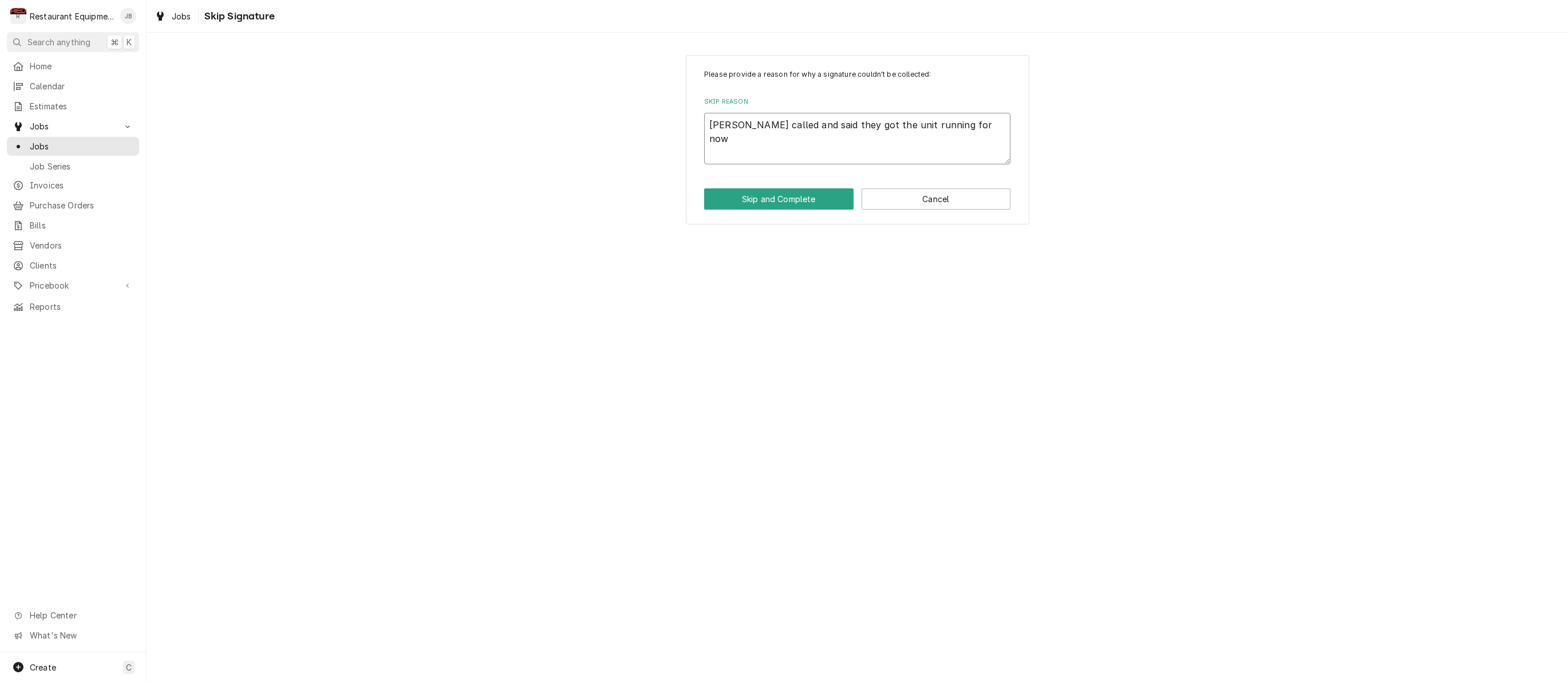
type textarea "Seth called and said they got the unit running for now."
type textarea "x"
type textarea "Seth called and said they got the unit running for now."
click at [783, 200] on button "Skip and Complete" at bounding box center [779, 199] width 150 height 21
type textarea "x"
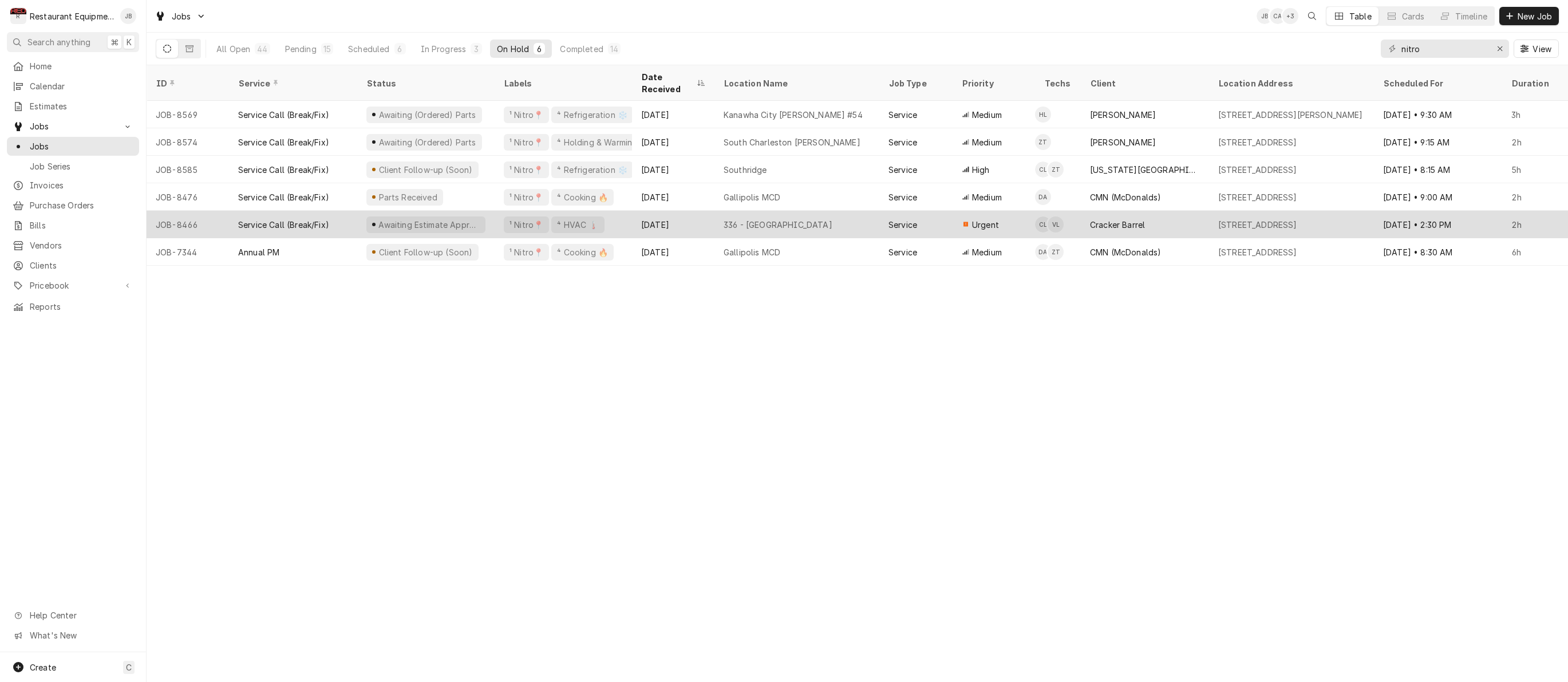
click at [858, 212] on div "336 - [GEOGRAPHIC_DATA]" at bounding box center [797, 225] width 165 height 27
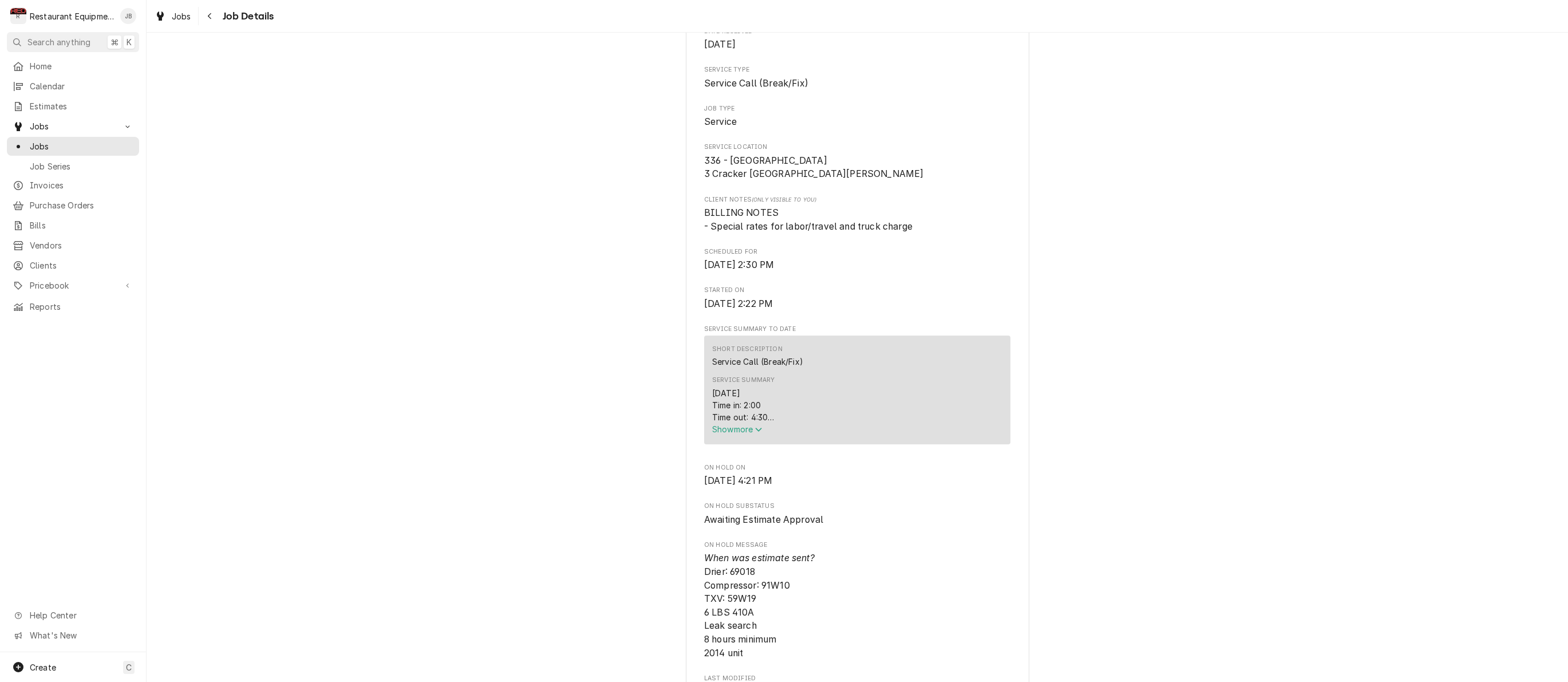
scroll to position [229, 0]
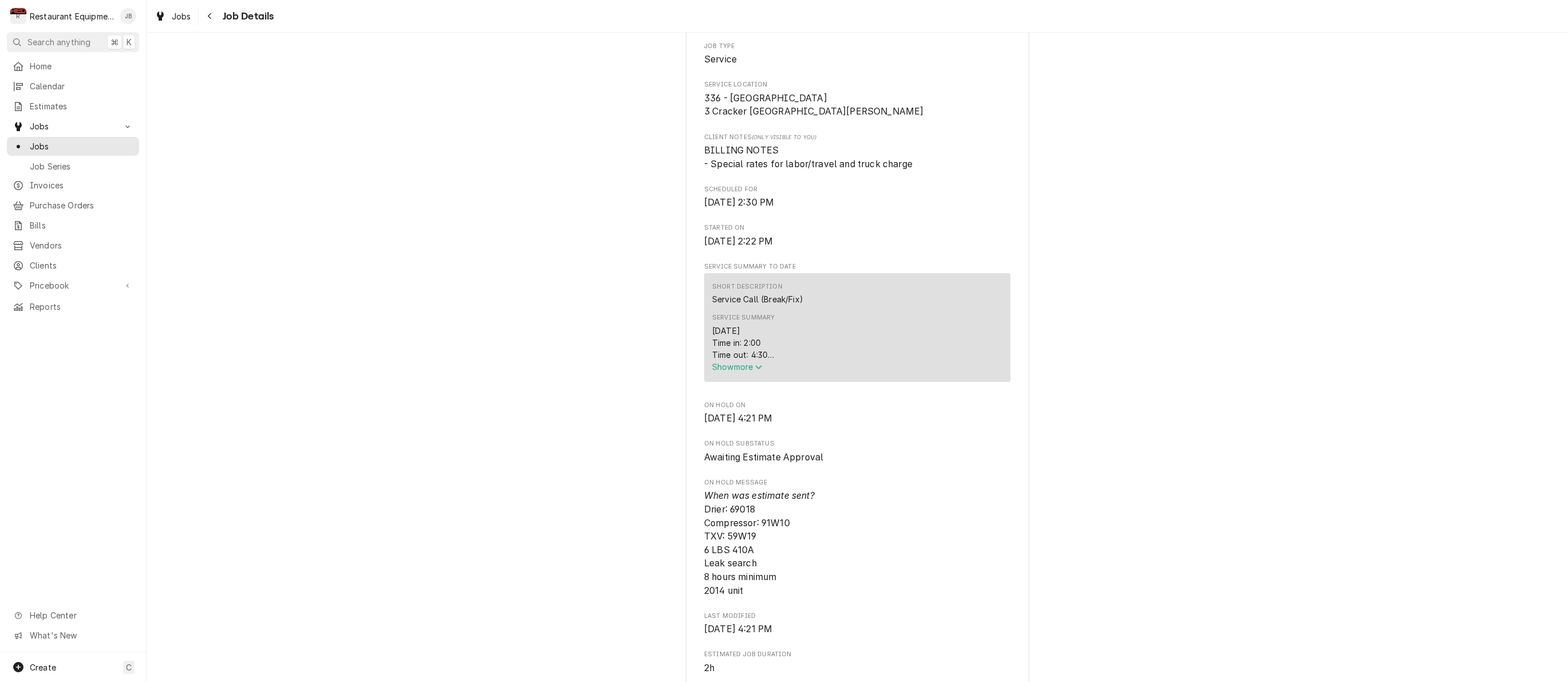
click at [753, 367] on span "Show more" at bounding box center [737, 367] width 50 height 10
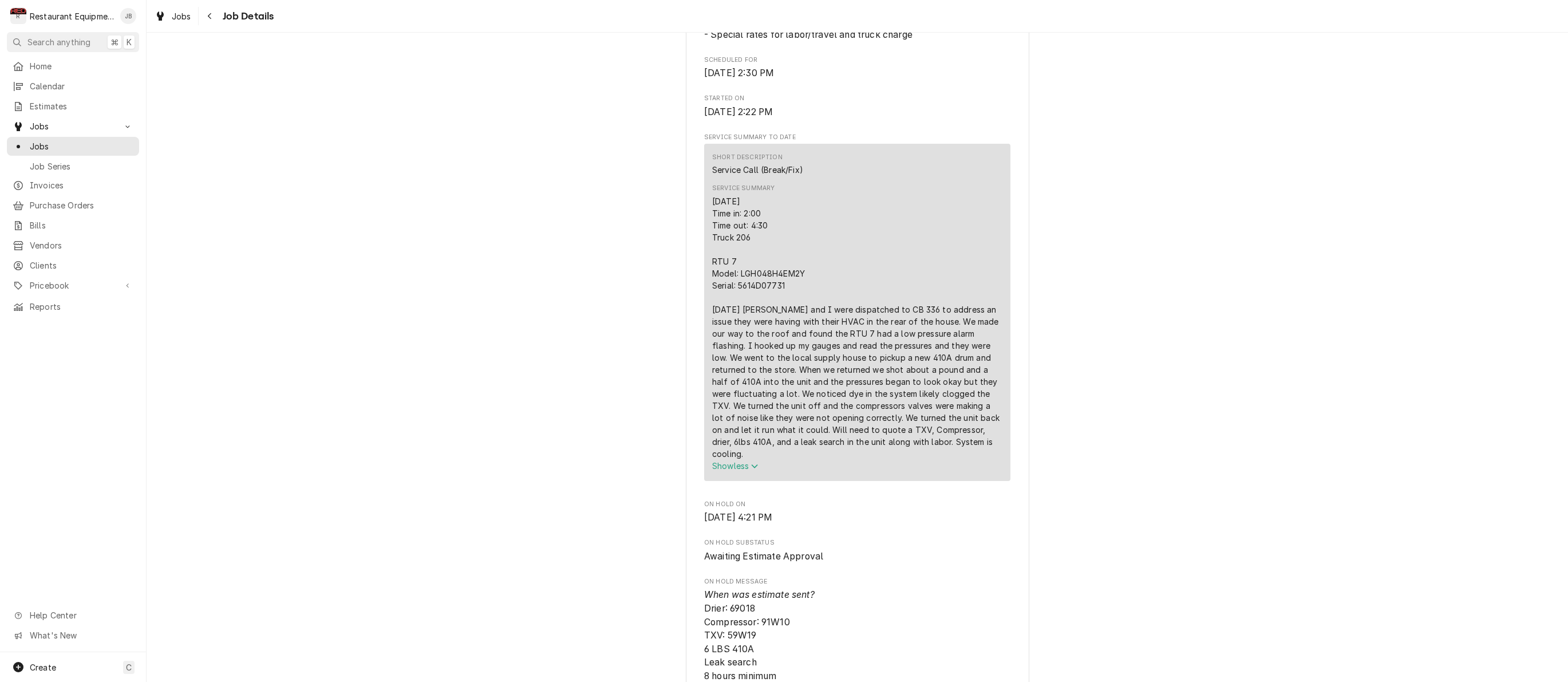
scroll to position [361, 0]
click at [214, 16] on div "Navigate back" at bounding box center [210, 16] width 12 height 12
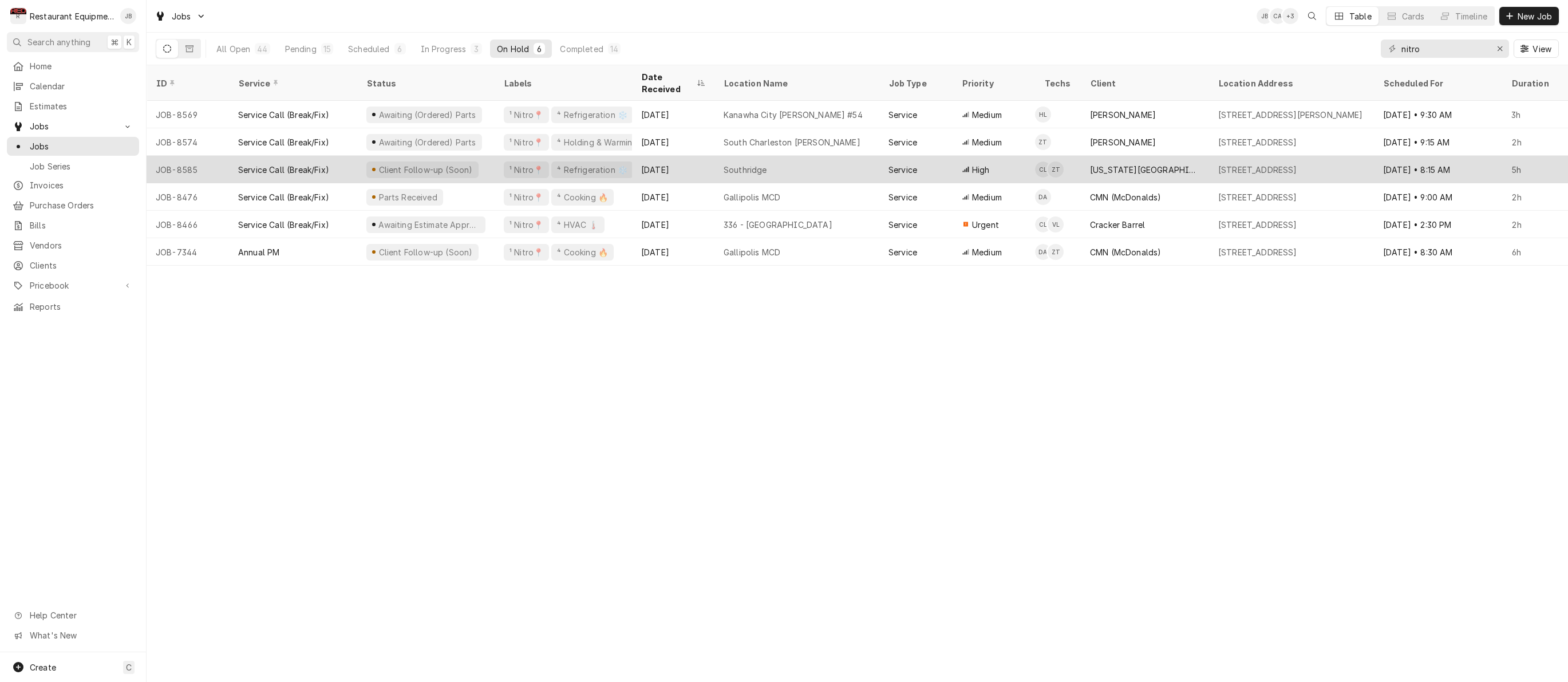
click at [689, 156] on div "[DATE]" at bounding box center [673, 169] width 82 height 27
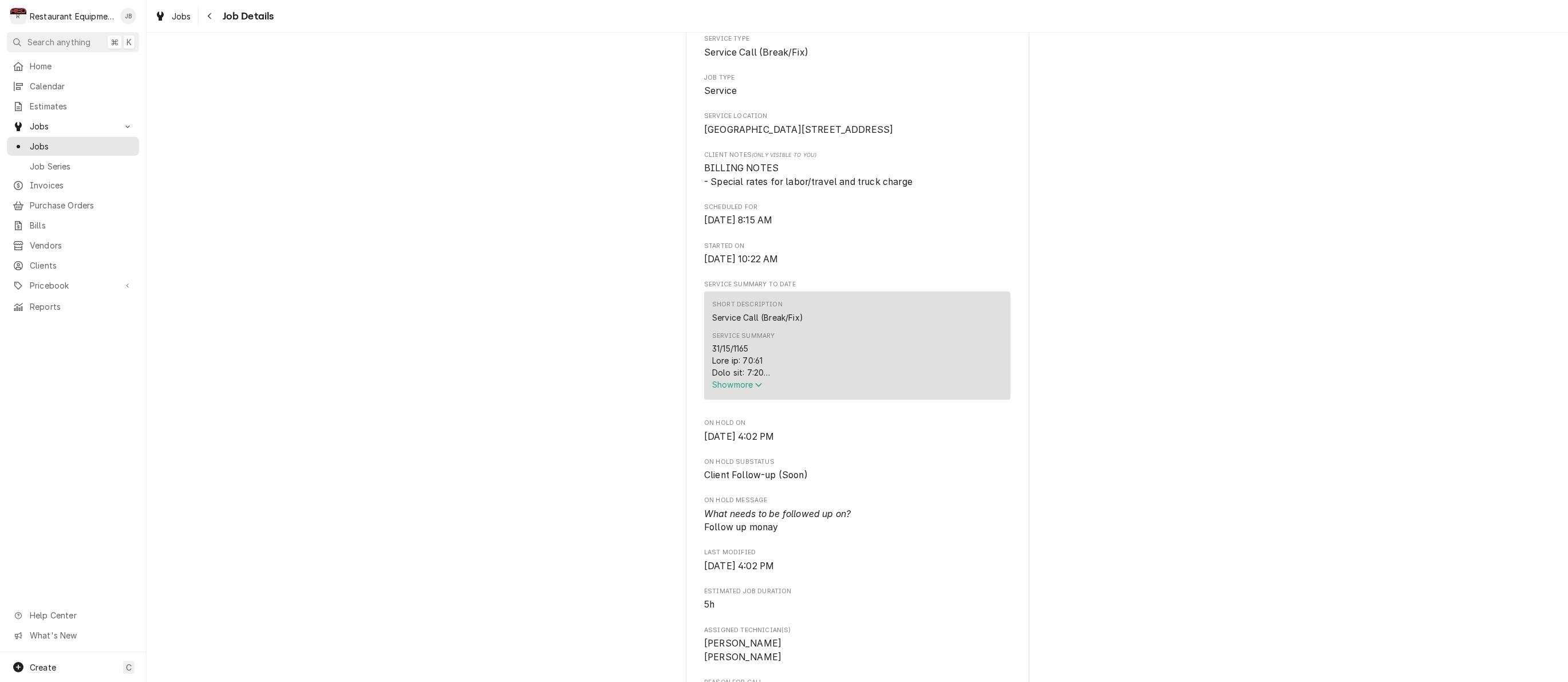
scroll to position [202, 0]
click at [730, 384] on span "Show more" at bounding box center [737, 379] width 50 height 10
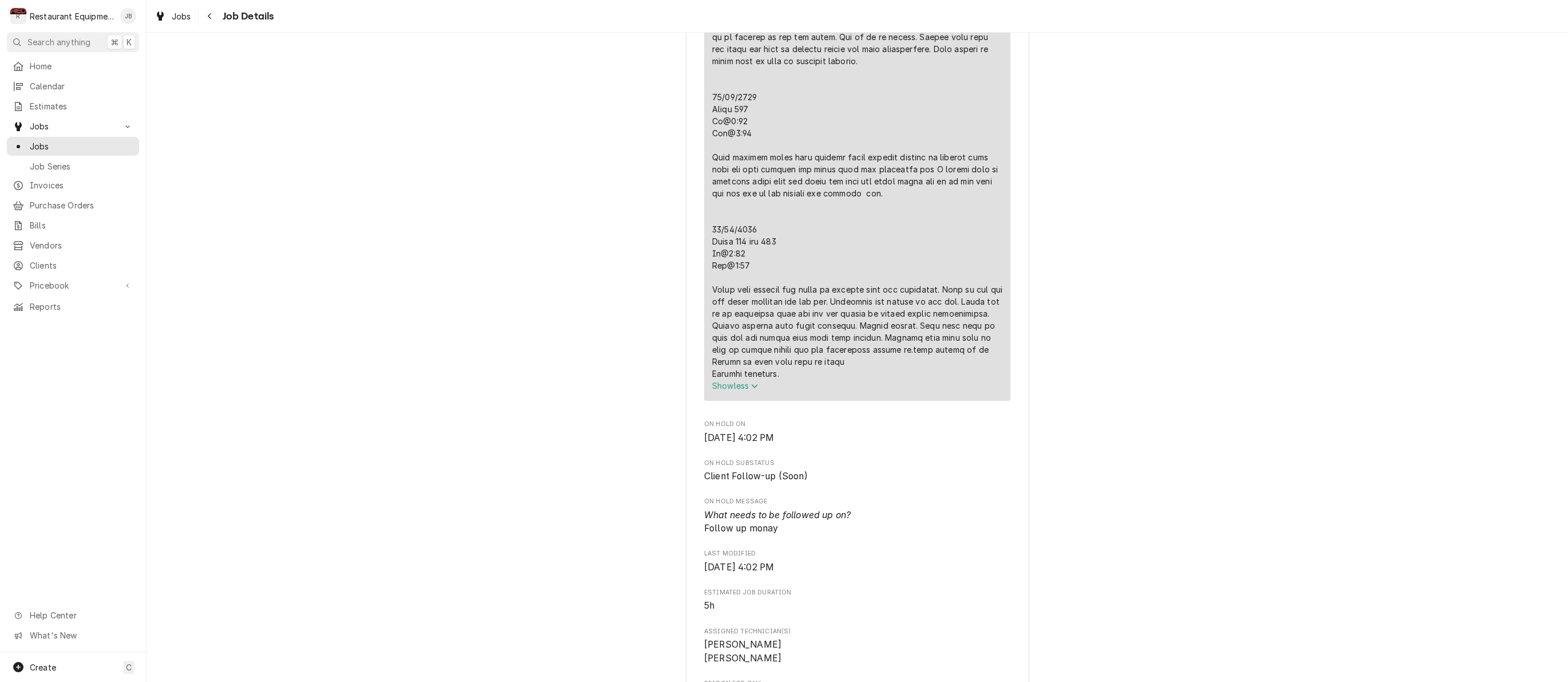
scroll to position [1188, 0]
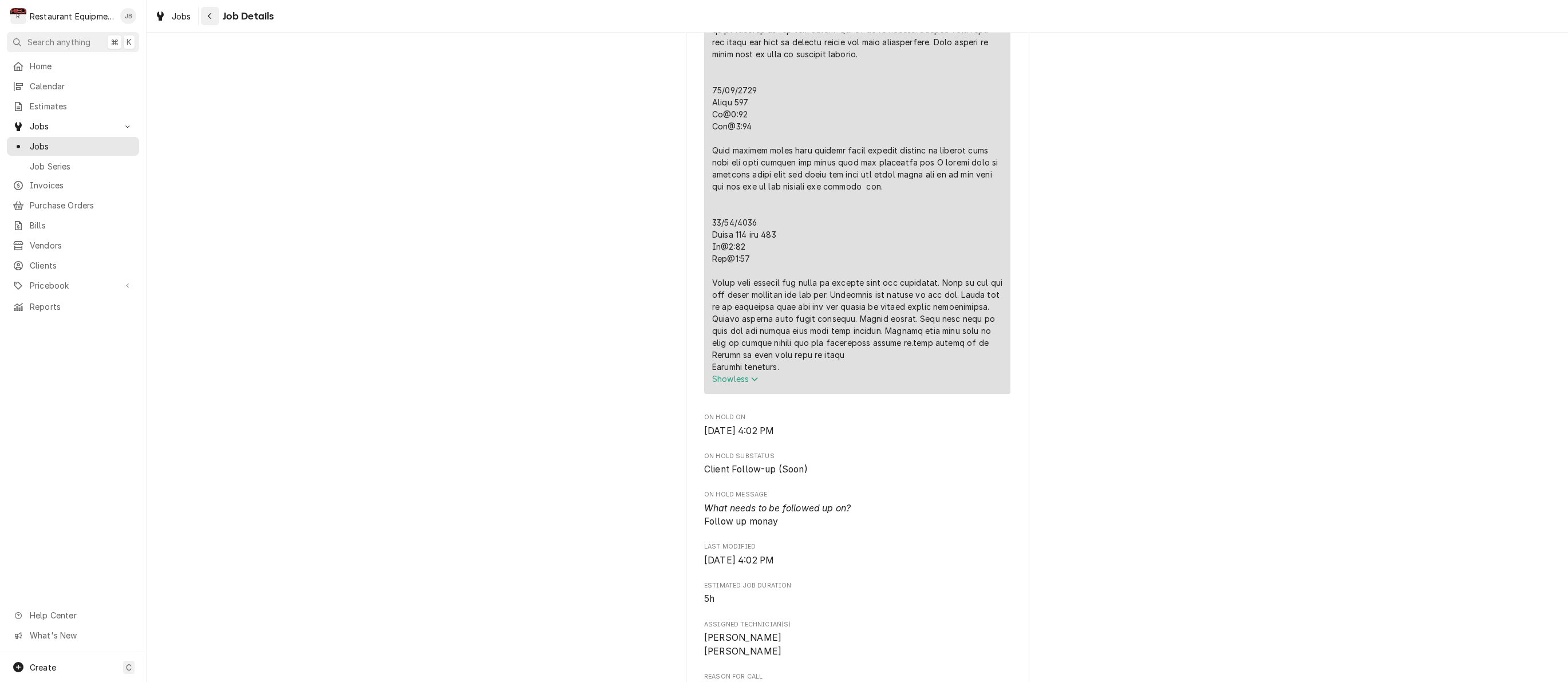
click at [208, 20] on icon "Navigate back" at bounding box center [210, 16] width 5 height 8
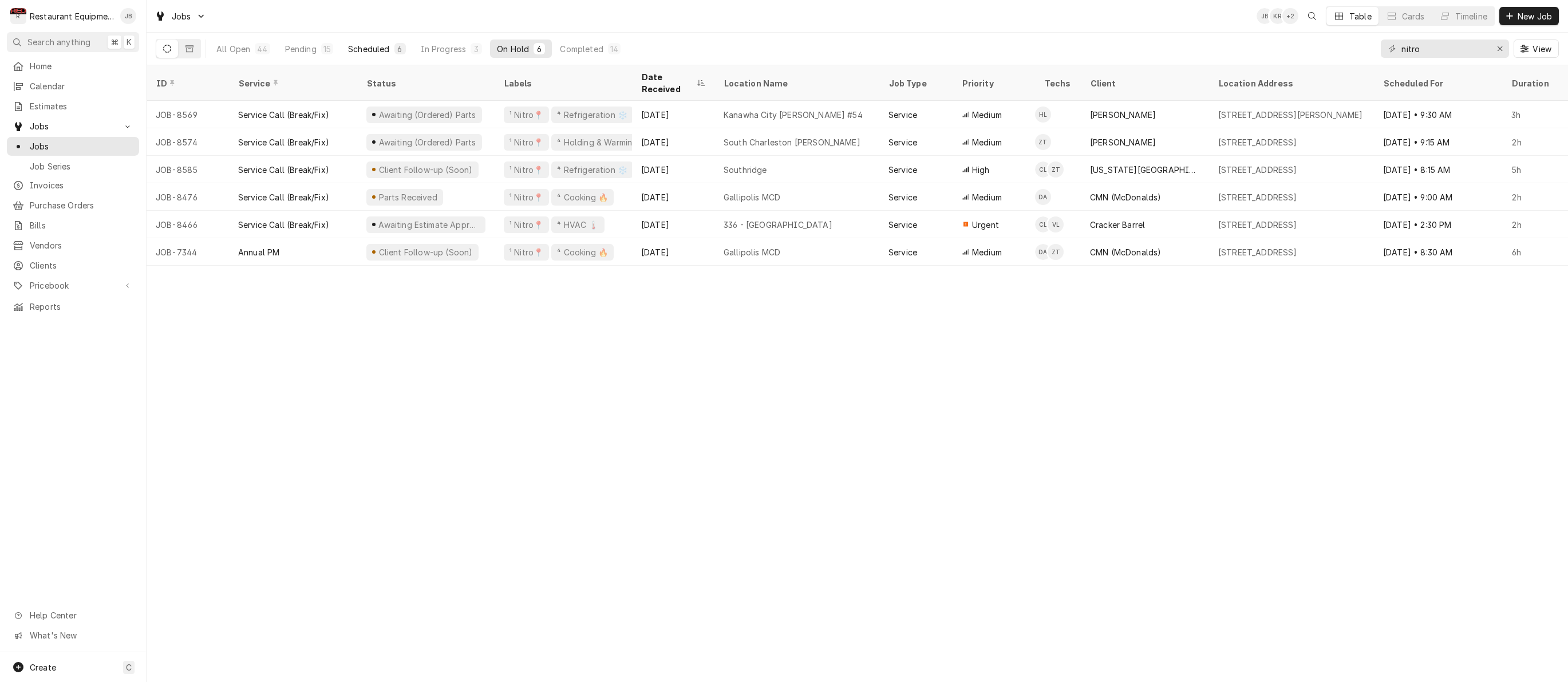
click at [374, 54] on button "Scheduled 6" at bounding box center [376, 48] width 71 height 18
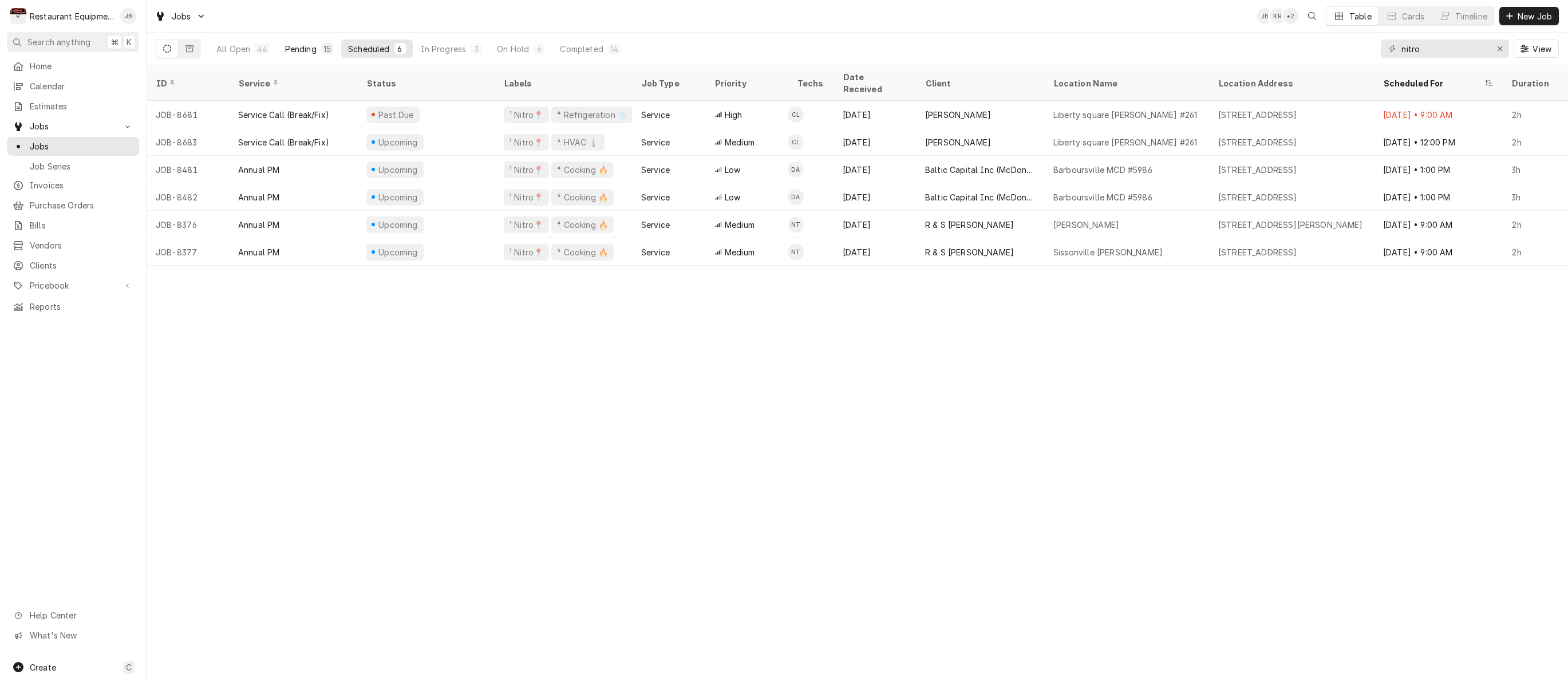
click at [297, 52] on div "Pending" at bounding box center [301, 49] width 31 height 12
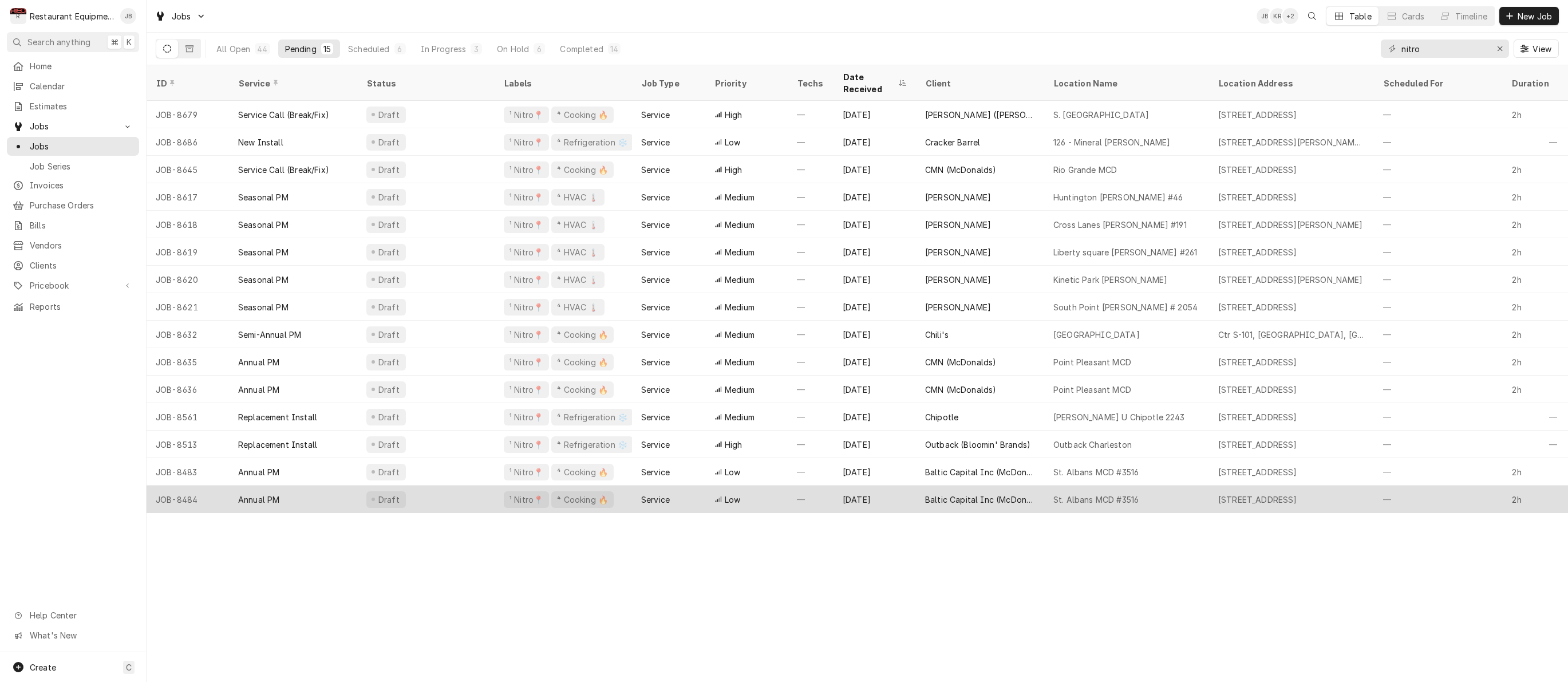
click at [472, 485] on div "Draft" at bounding box center [426, 499] width 137 height 27
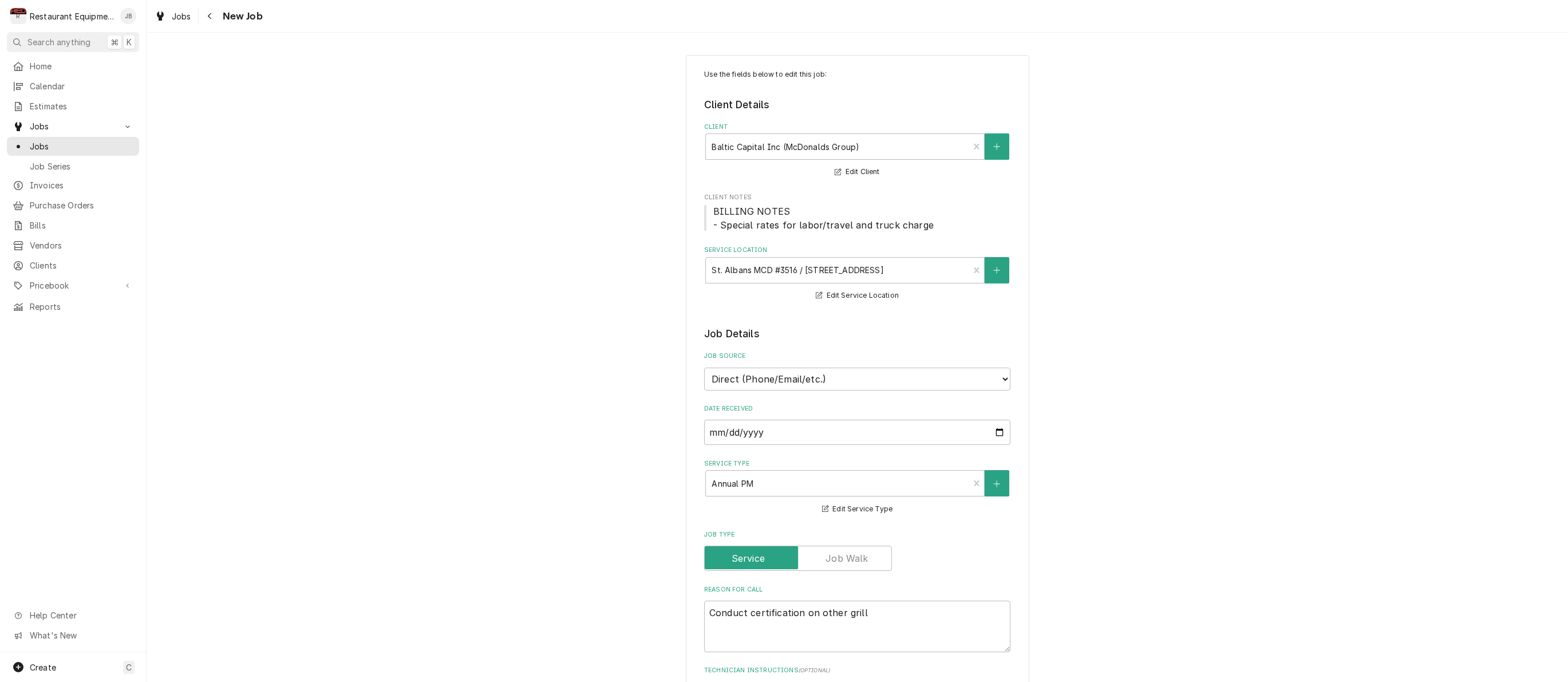
type textarea "x"
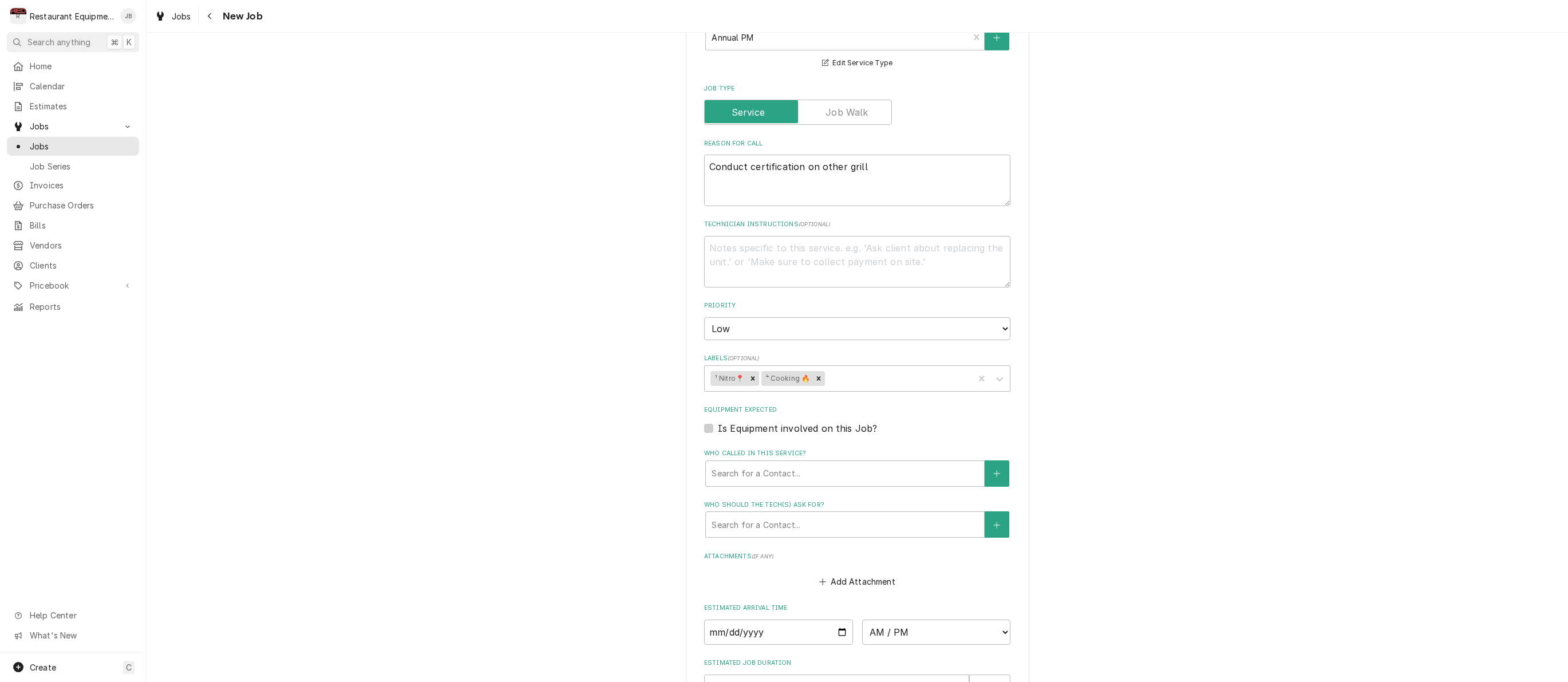
scroll to position [455, 0]
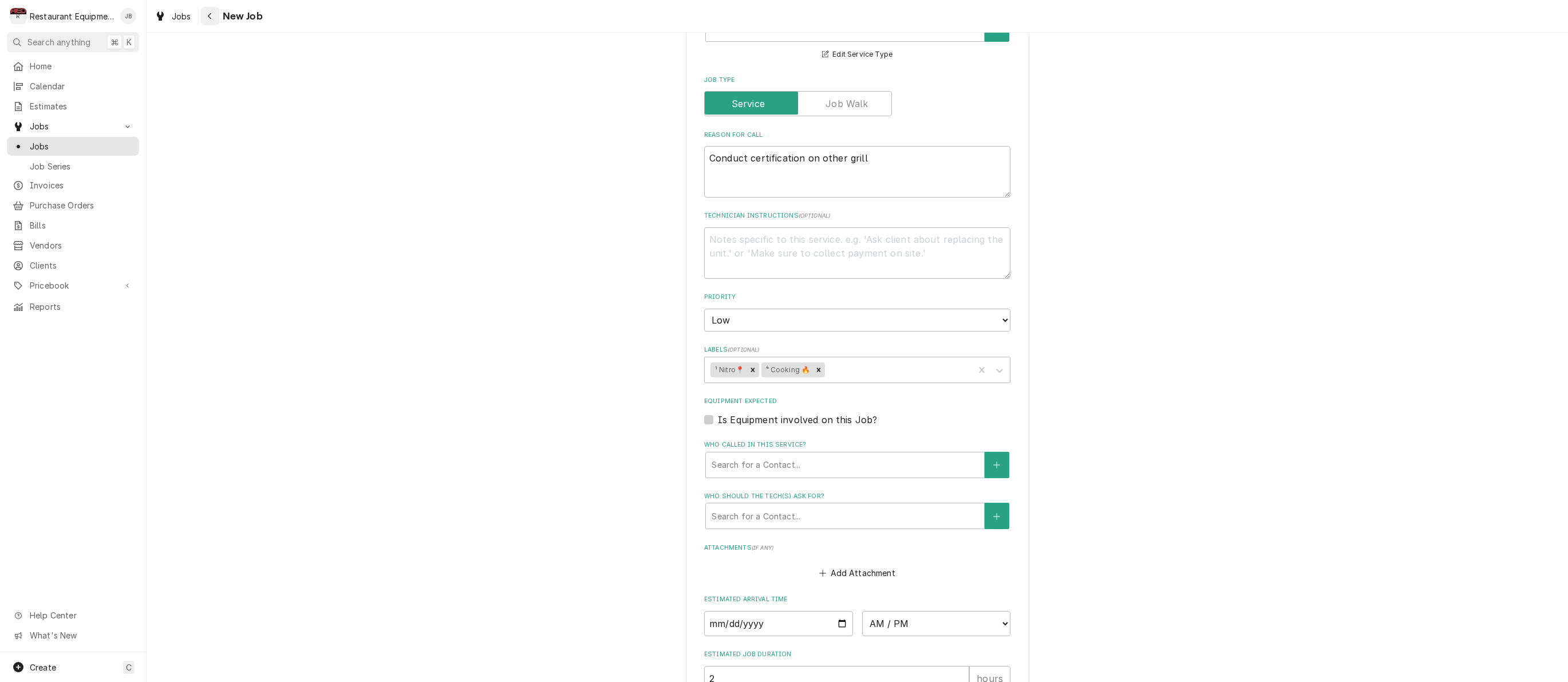
click at [207, 13] on icon "Navigate back" at bounding box center [210, 16] width 5 height 8
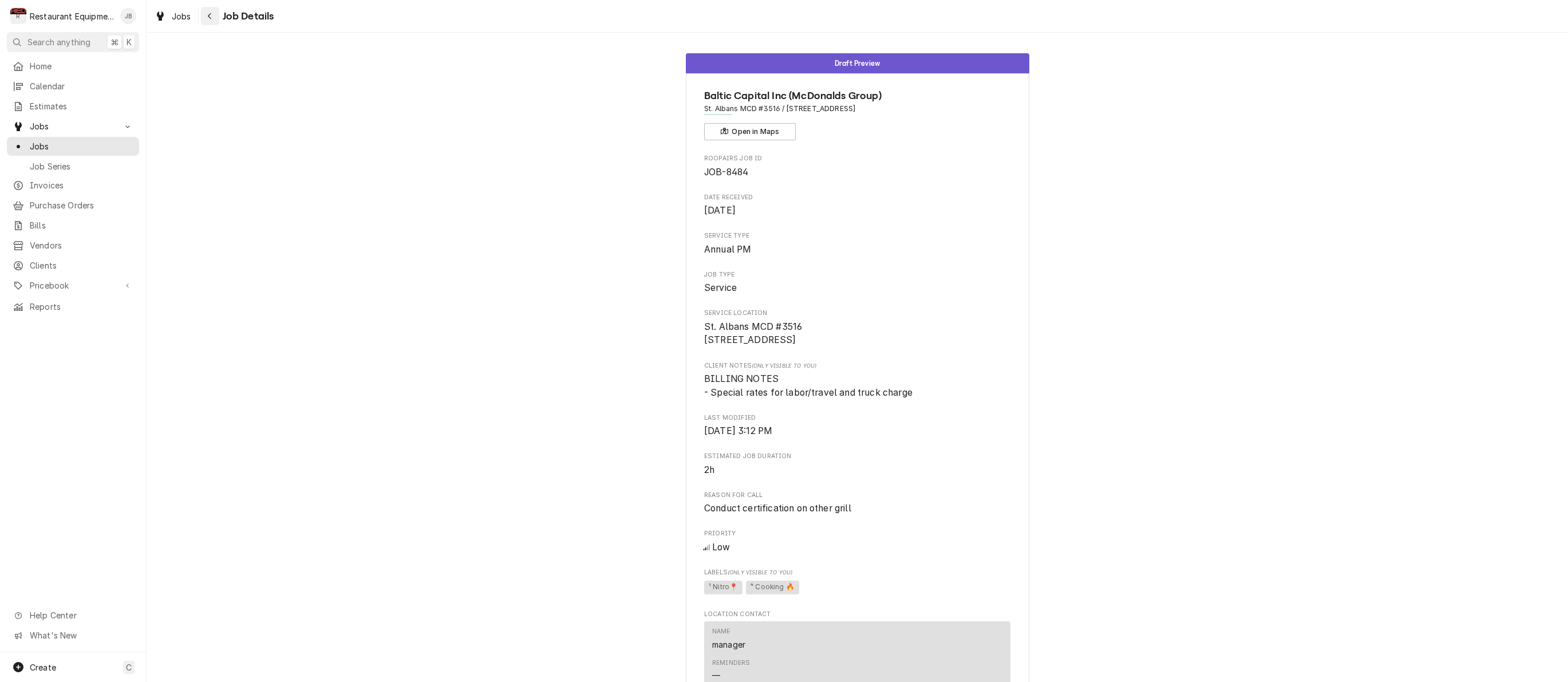
click at [208, 14] on icon "Navigate back" at bounding box center [210, 16] width 5 height 8
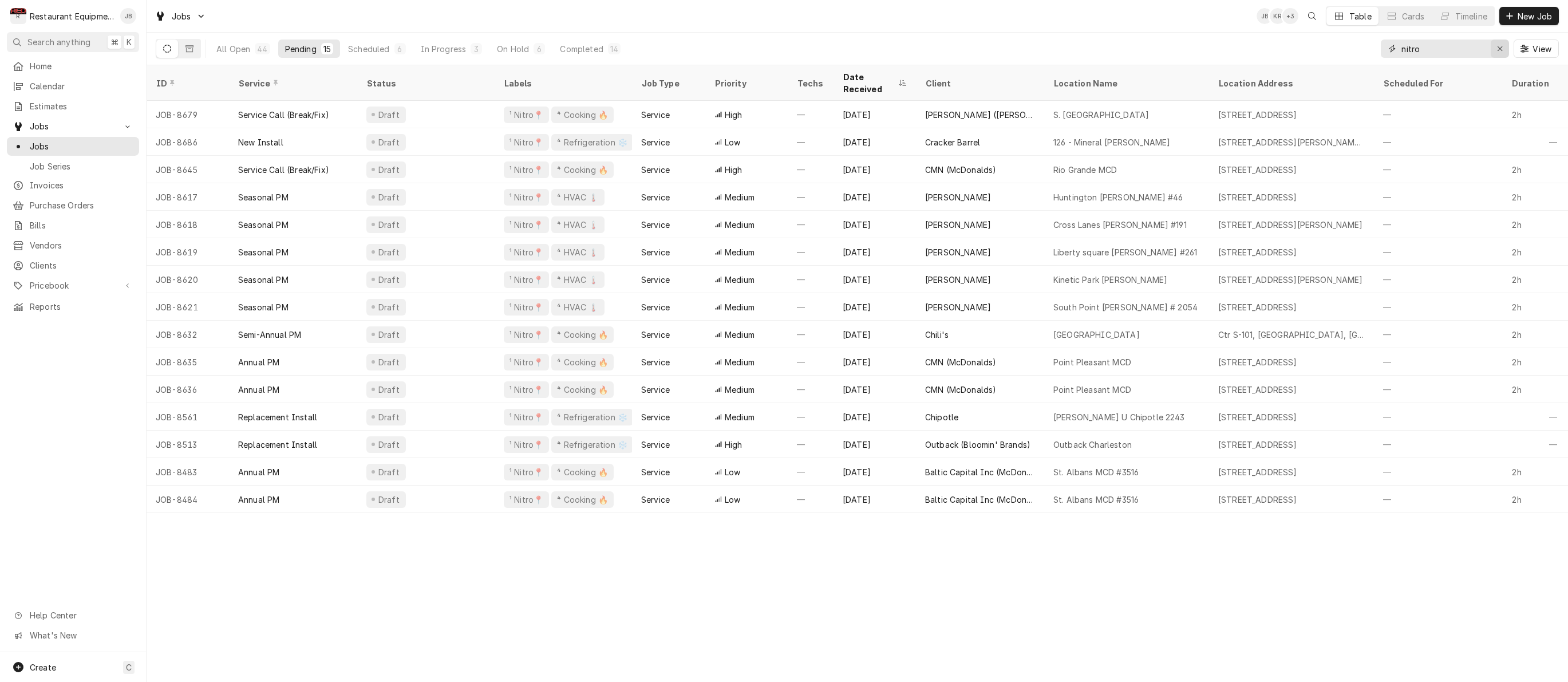
click at [1503, 48] on div "Erase input" at bounding box center [1499, 48] width 12 height 12
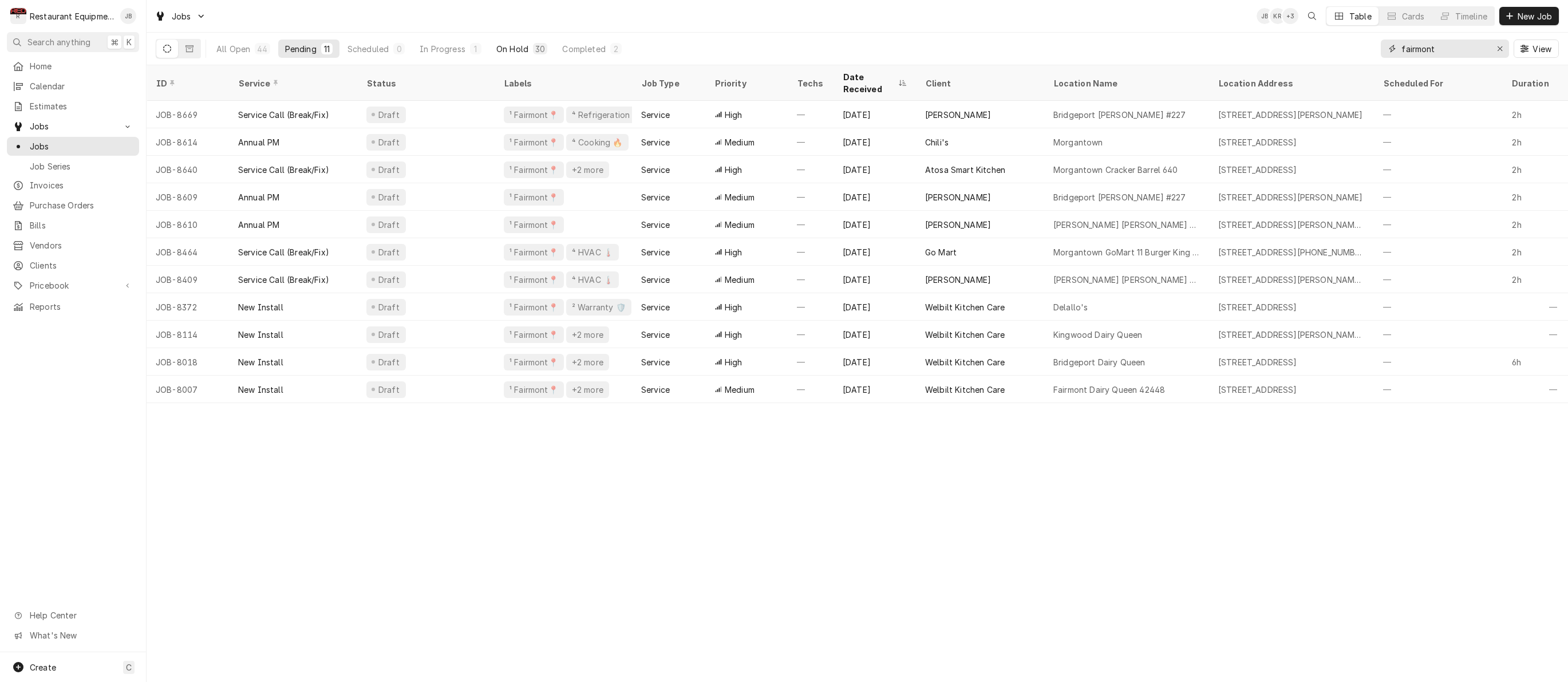
type input "fairmont"
click at [528, 39] on button "On Hold 30" at bounding box center [521, 48] width 65 height 18
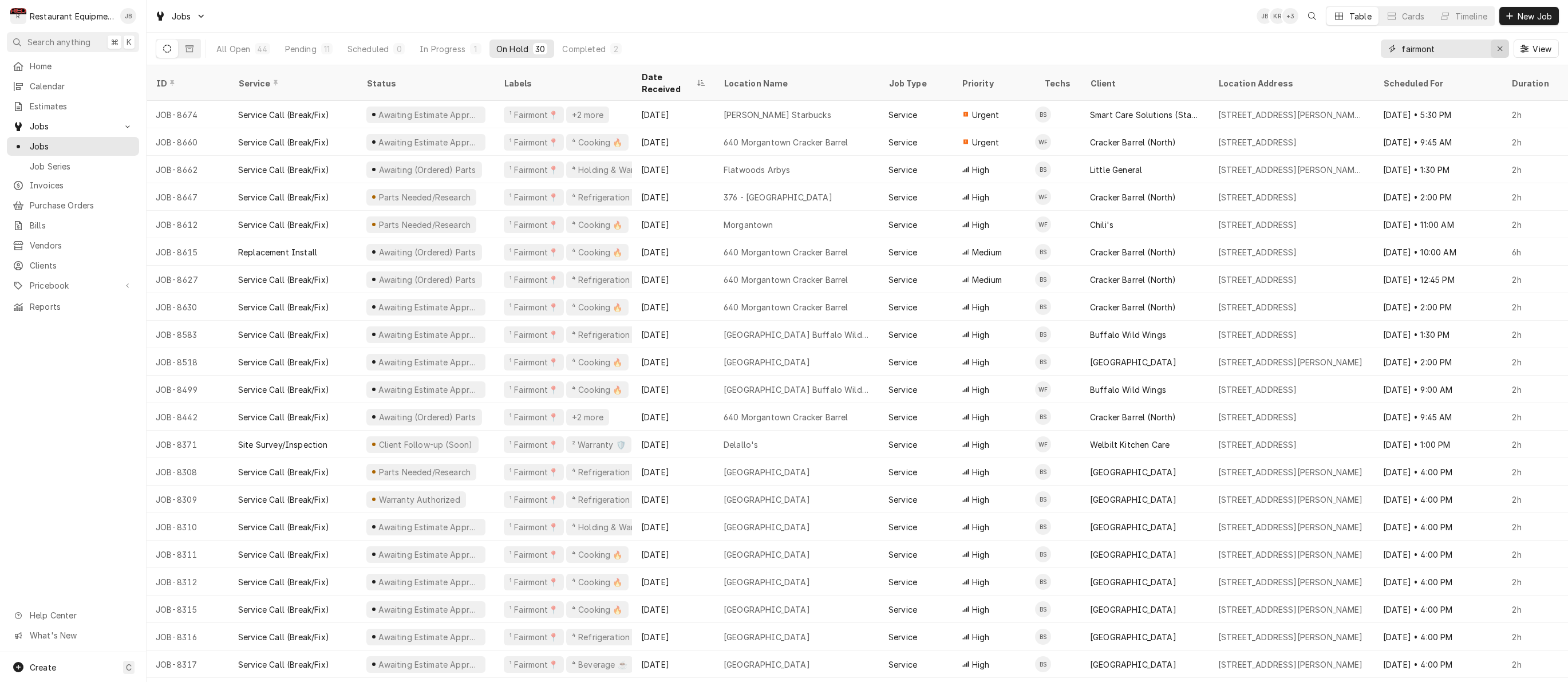
click at [1497, 50] on icon "Erase input" at bounding box center [1499, 49] width 6 height 8
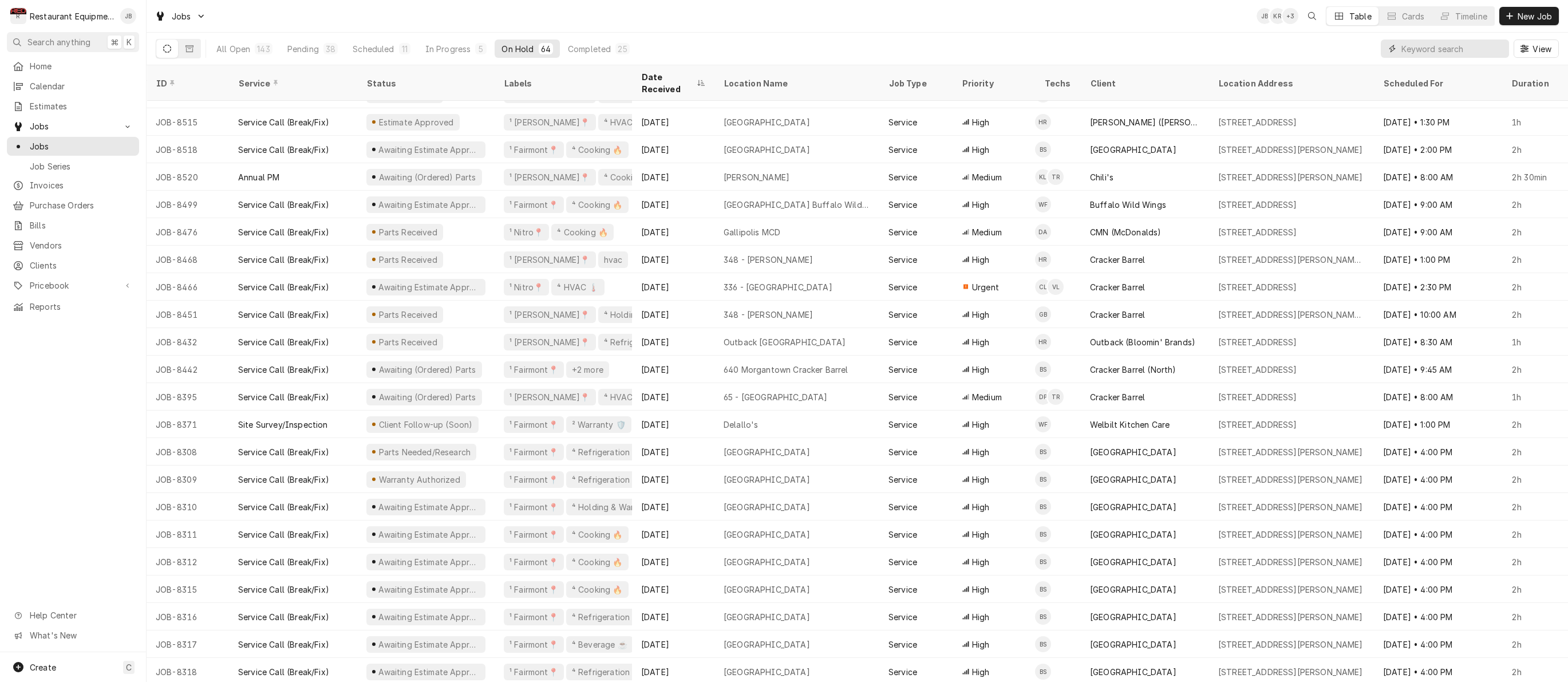
scroll to position [874, 0]
click at [1454, 52] on input "Dynamic Content Wrapper" at bounding box center [1452, 48] width 102 height 18
type input "d"
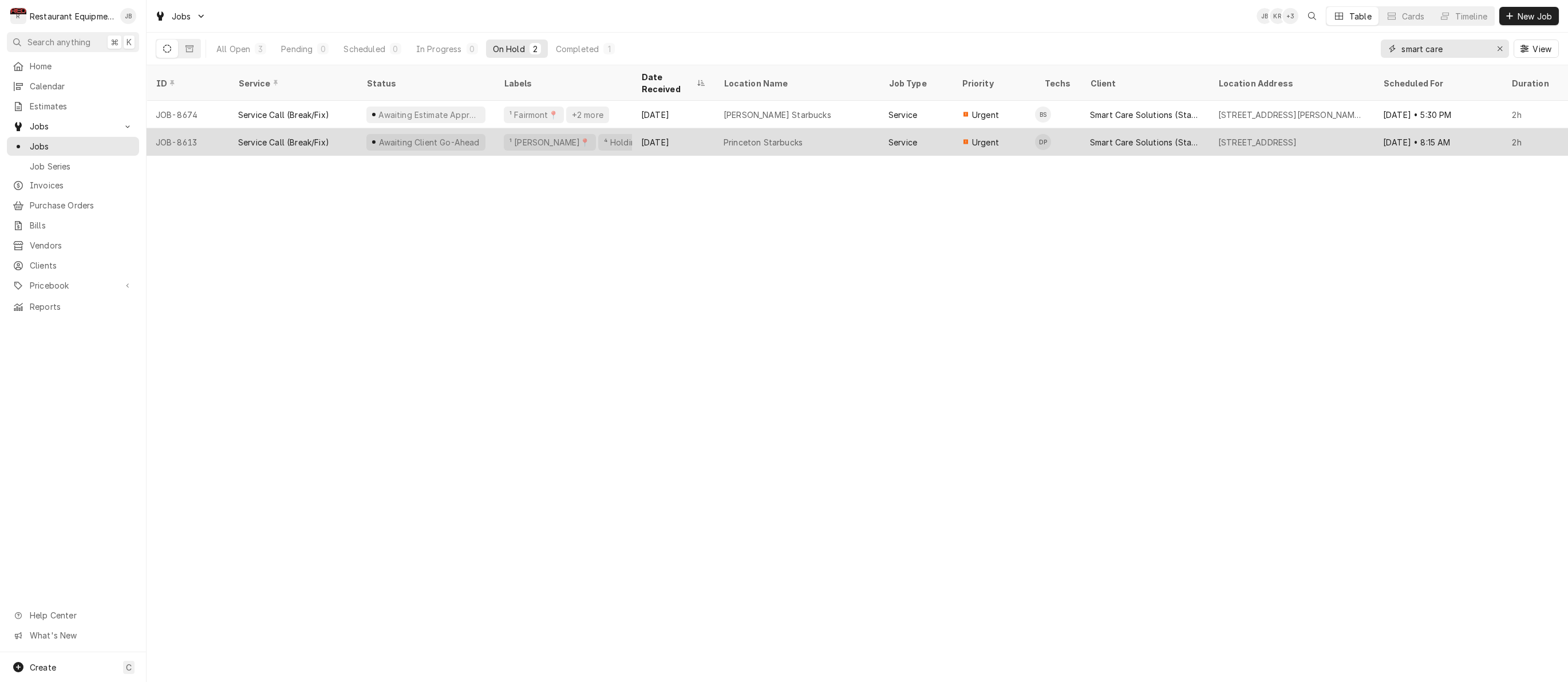
type input "smart care"
click at [885, 128] on div "Service" at bounding box center [916, 142] width 74 height 27
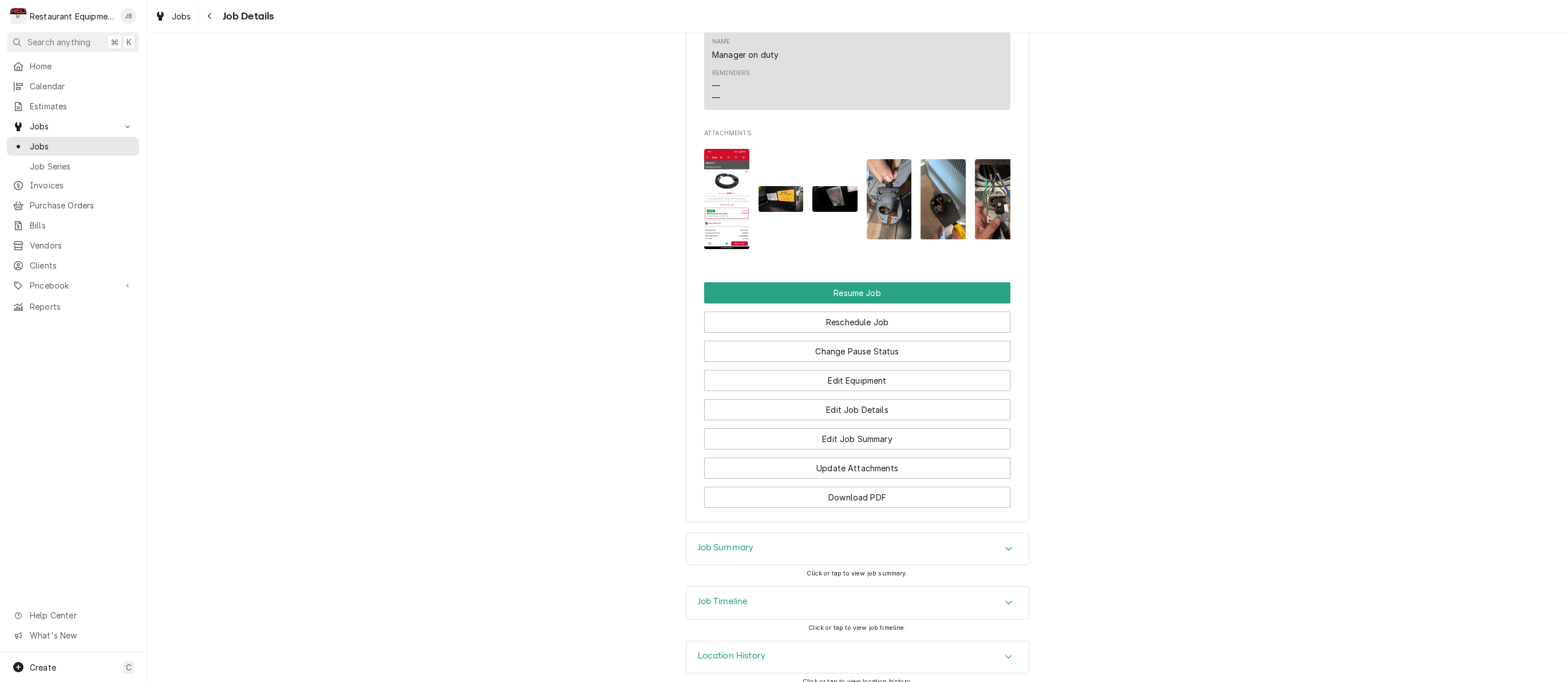
scroll to position [1307, 0]
click at [849, 341] on button "Change Pause Status" at bounding box center [858, 351] width 306 height 21
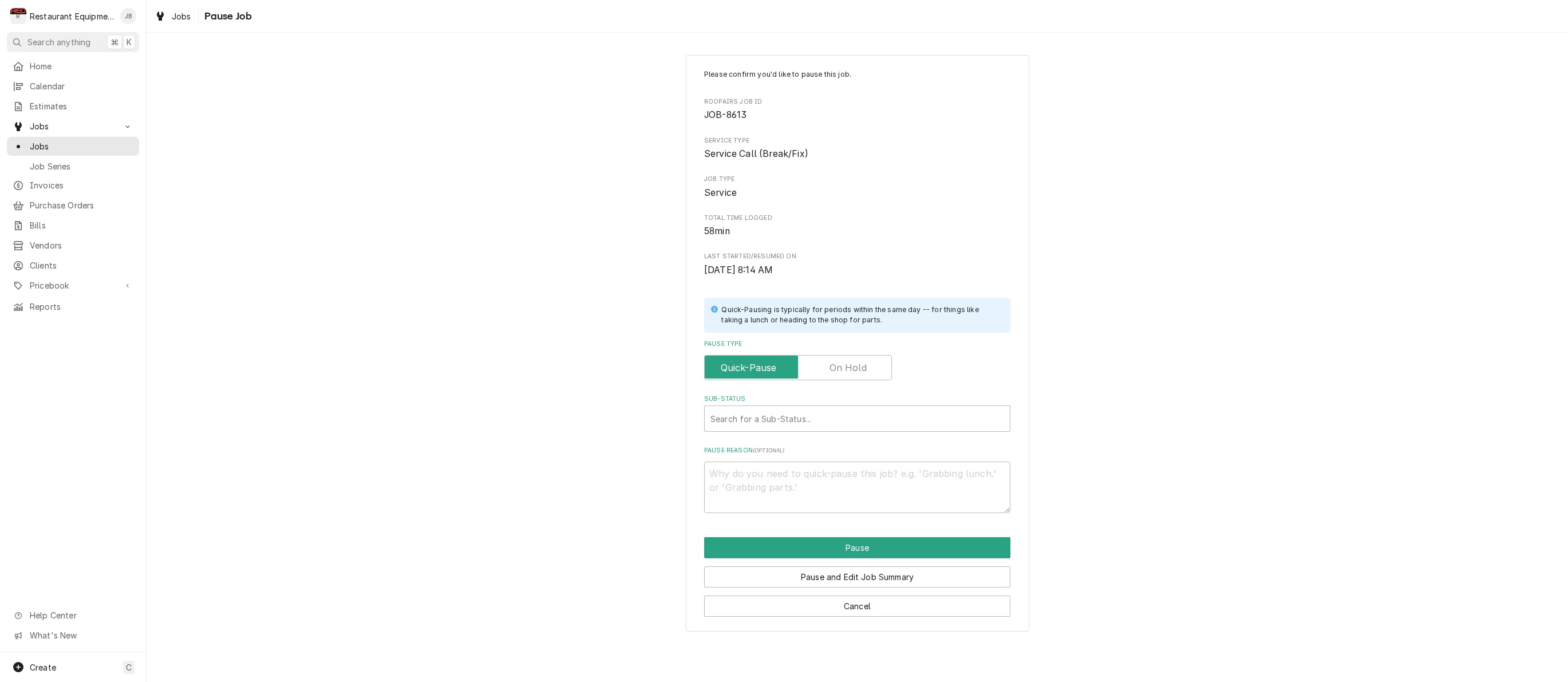
click at [833, 366] on label "Pause Type" at bounding box center [798, 367] width 188 height 25
click at [833, 366] on input "Pause Type" at bounding box center [798, 367] width 178 height 25
checkbox input "true"
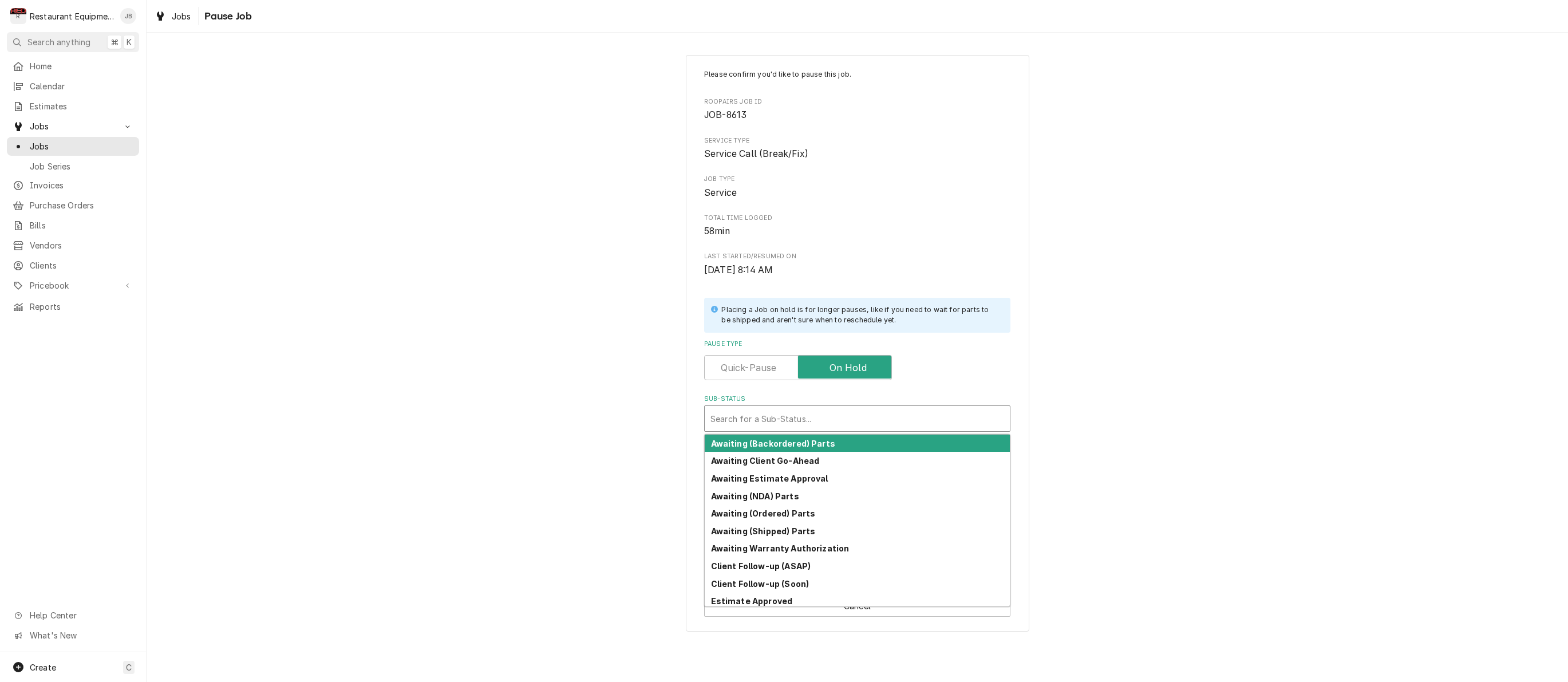
click at [822, 415] on div "Sub-Status" at bounding box center [857, 419] width 293 height 20
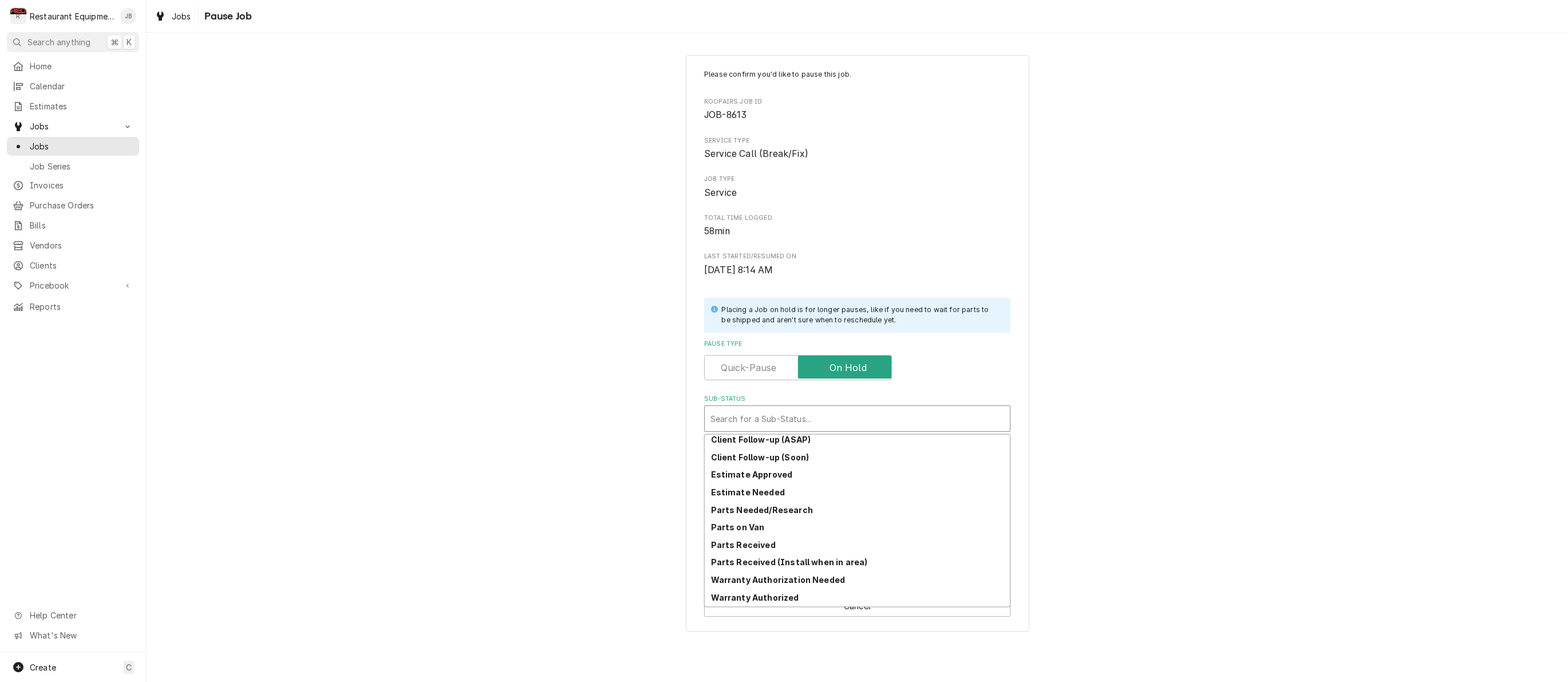
scroll to position [127, 0]
click at [777, 470] on strong "Estimate Approved" at bounding box center [752, 474] width 82 height 10
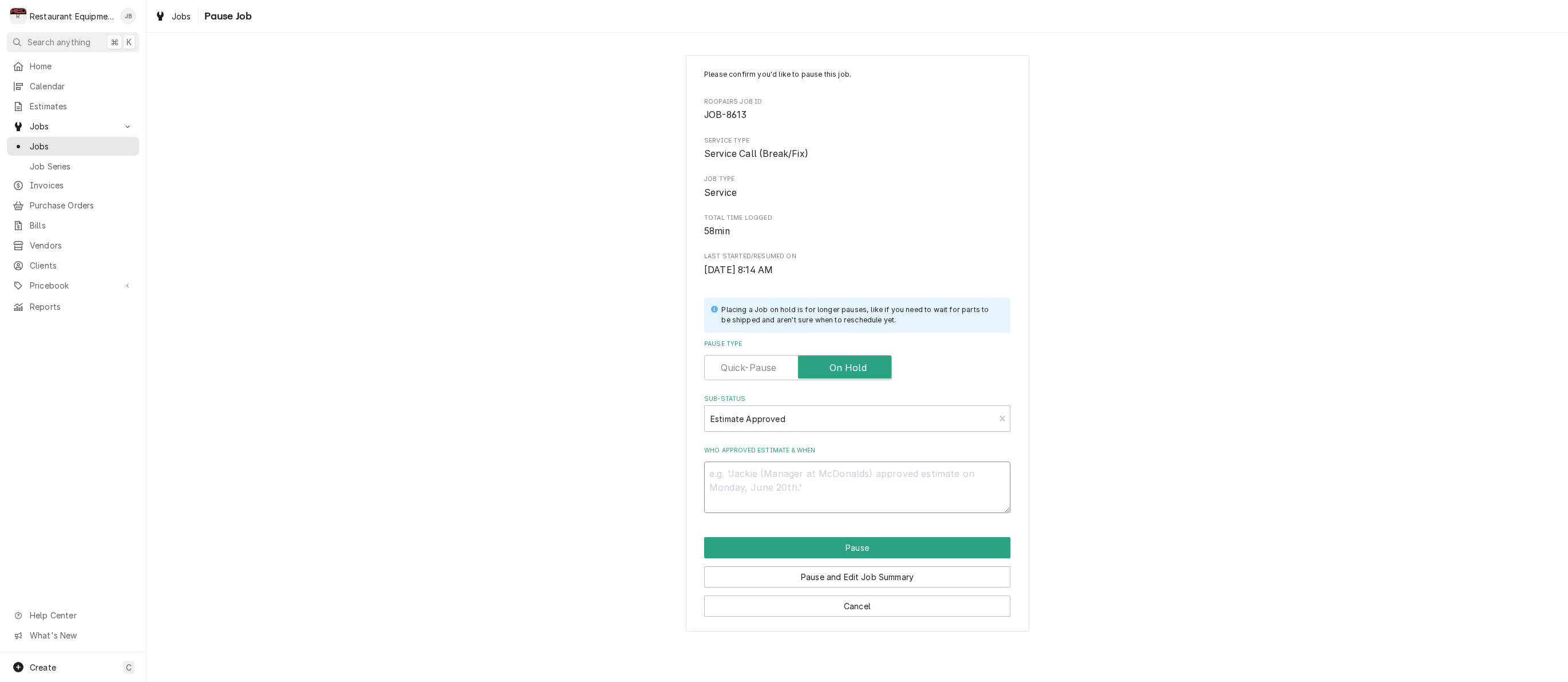
click at [773, 461] on textarea "Who approved estimate & when" at bounding box center [858, 487] width 306 height 52
type textarea "x"
type textarea "5"
type textarea "x"
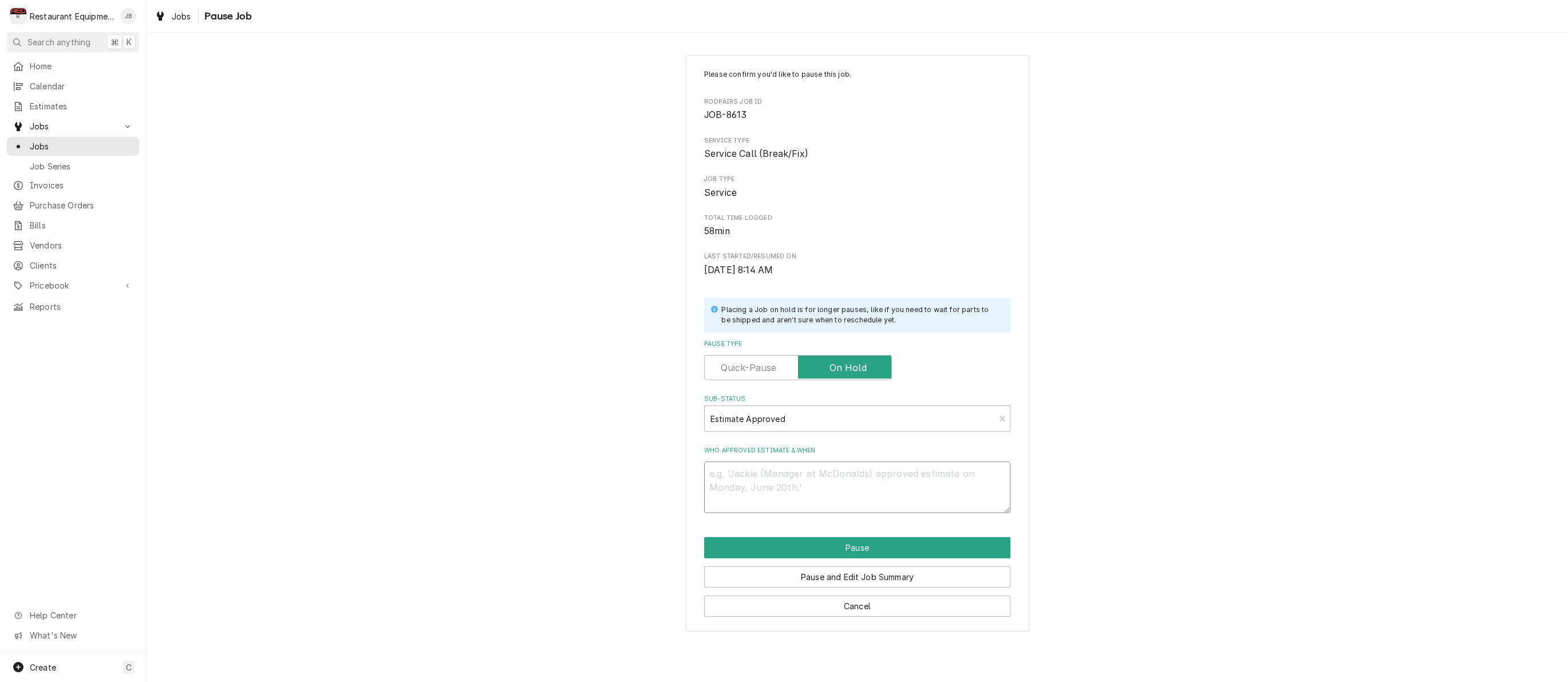
type textarea "8"
type textarea "x"
type textarea "8/"
type textarea "x"
type textarea "8/2"
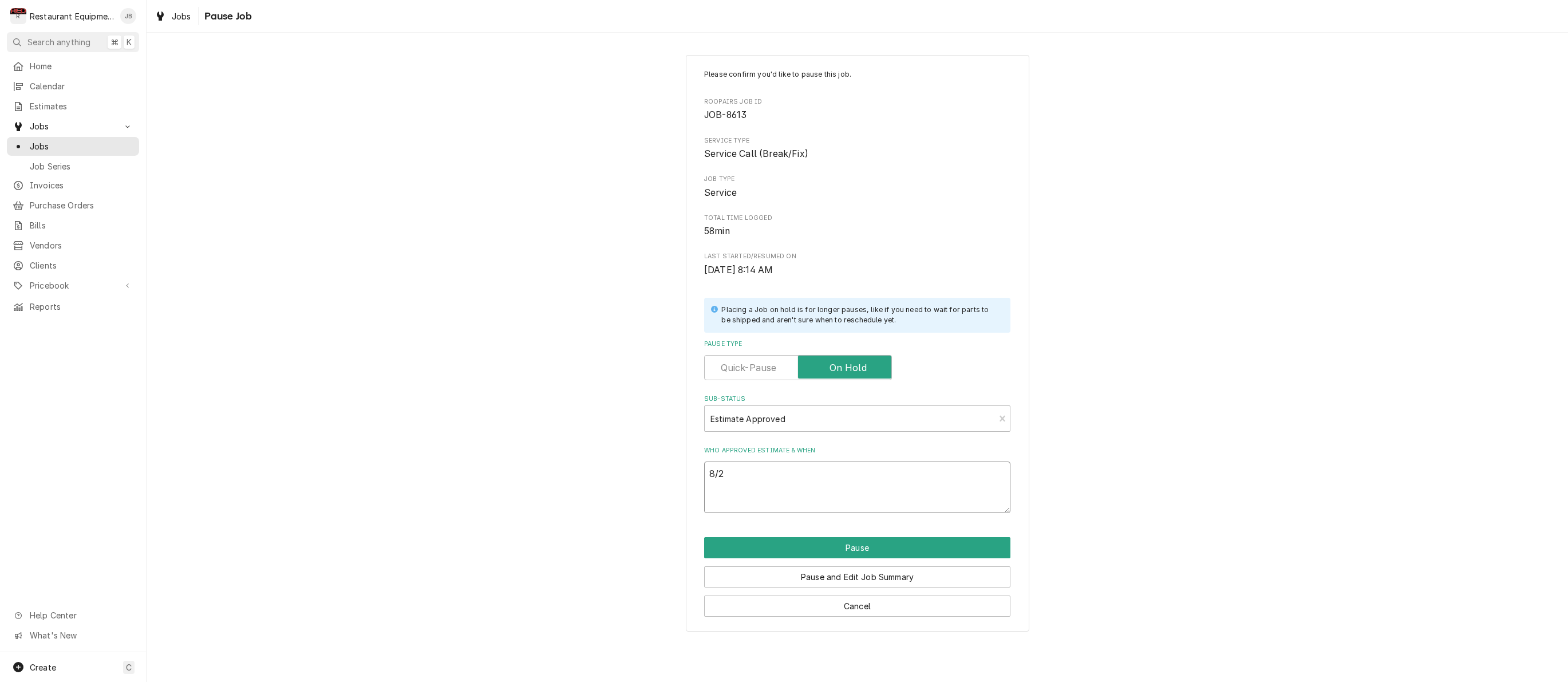
type textarea "x"
type textarea "8/25"
type textarea "x"
type textarea "8/25"
click at [884, 545] on button "Pause" at bounding box center [858, 547] width 306 height 21
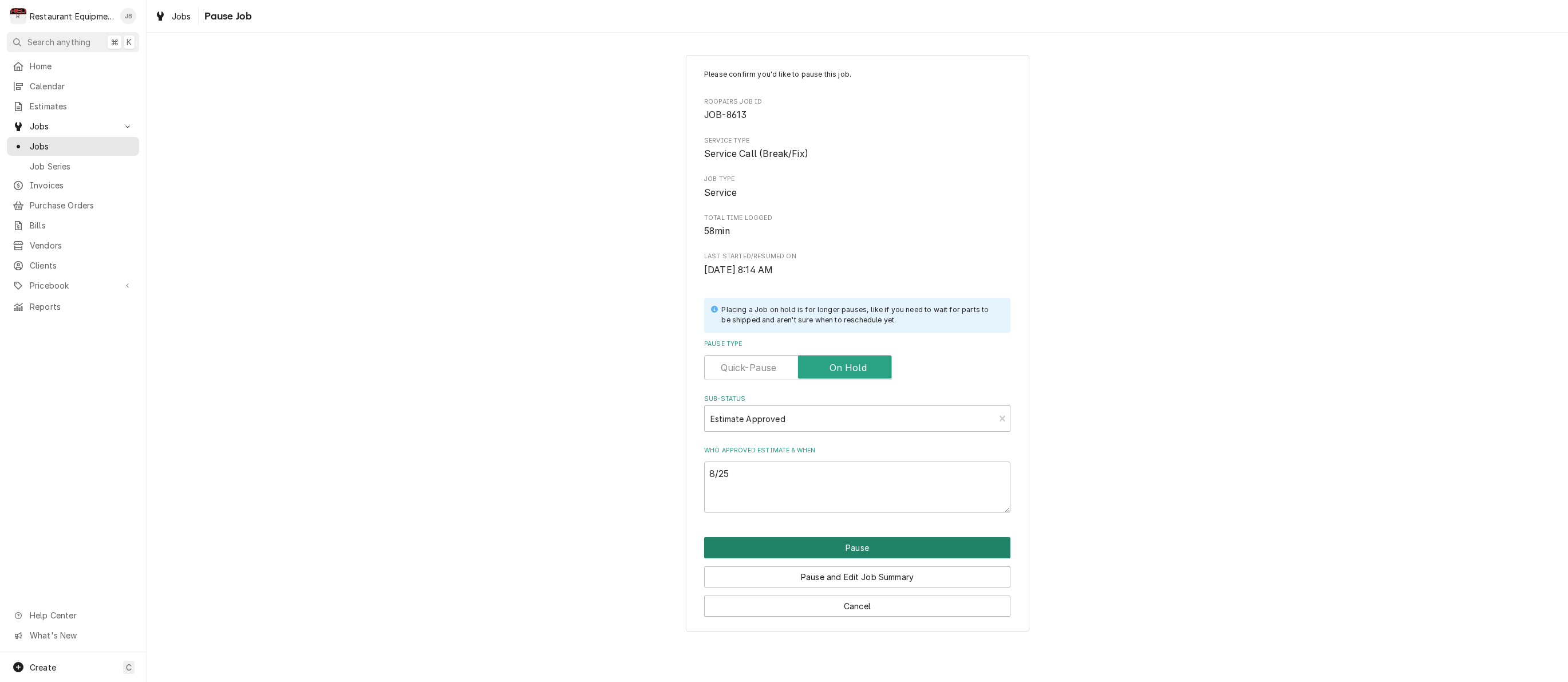
type textarea "x"
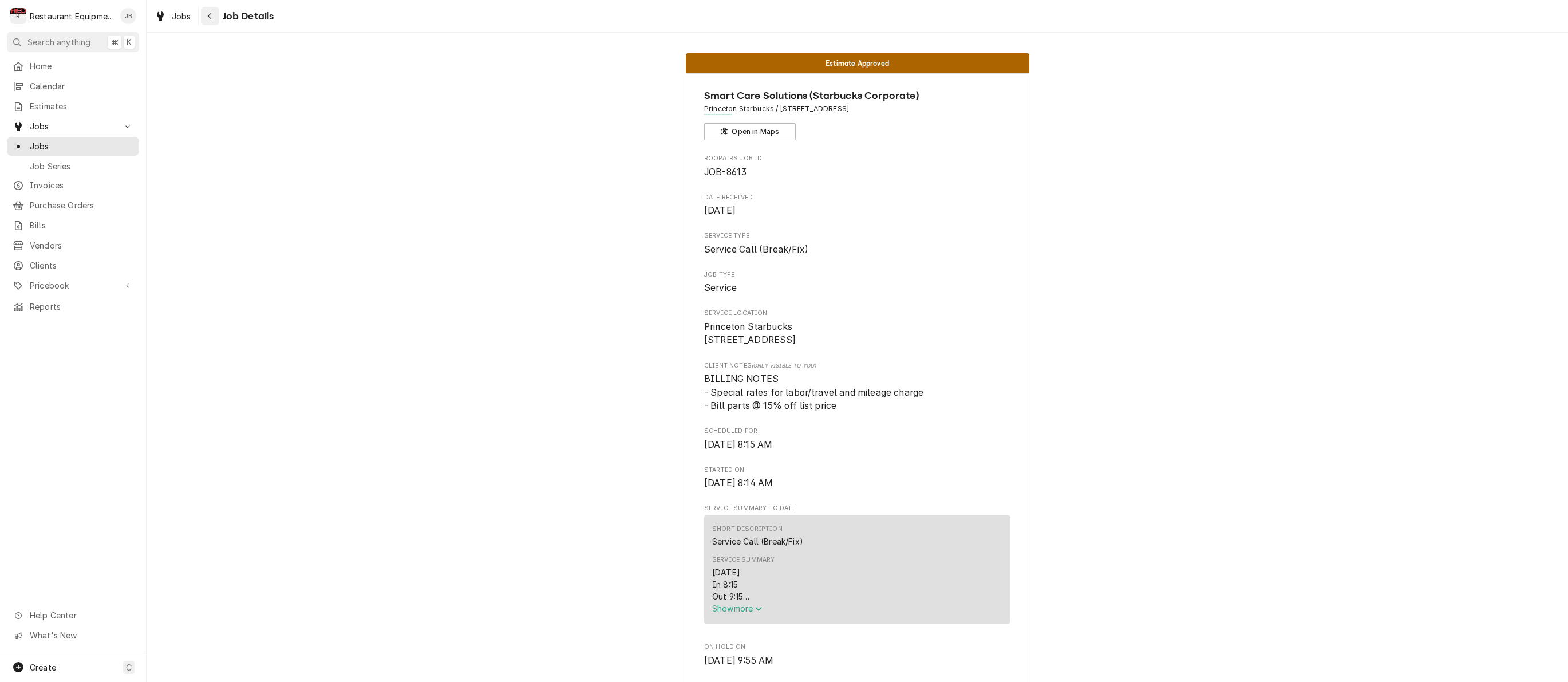
click at [211, 20] on icon "Navigate back" at bounding box center [210, 16] width 5 height 8
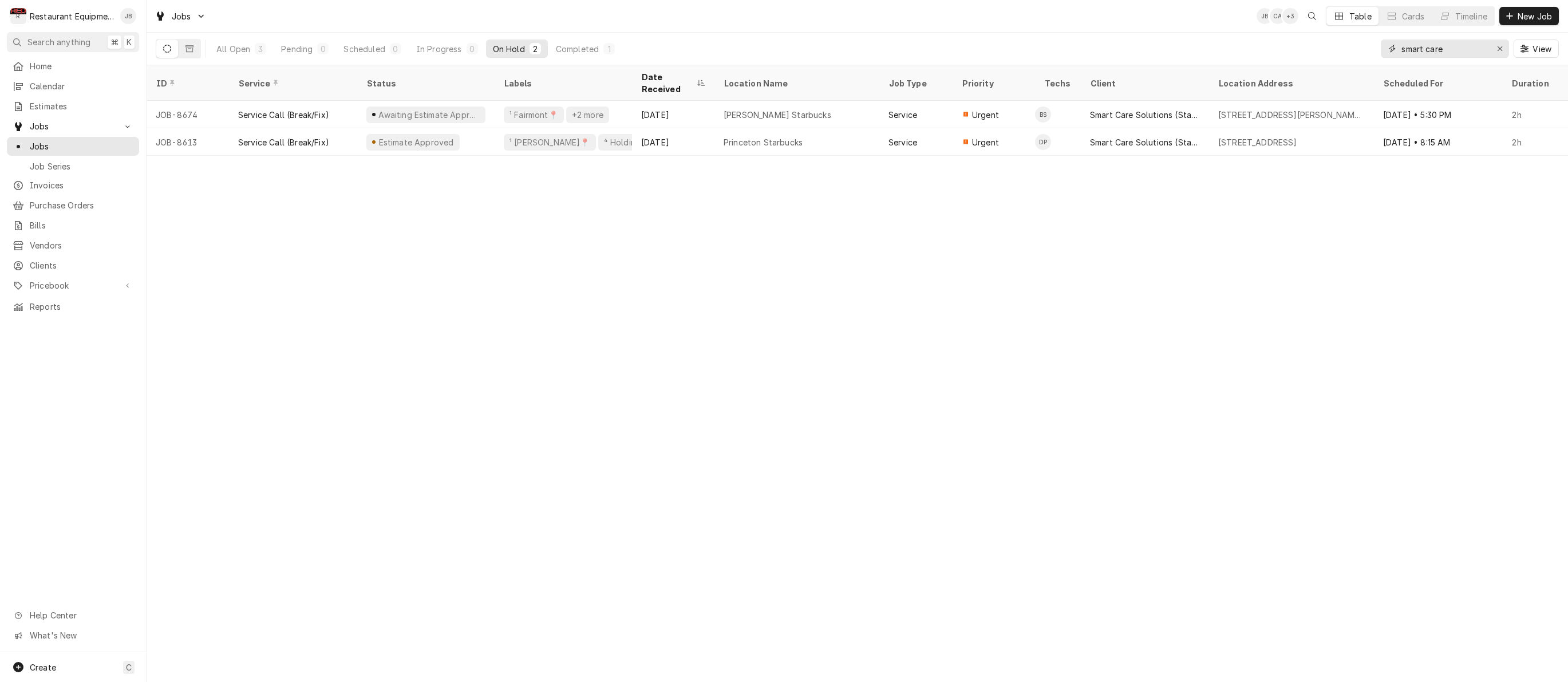
click at [1499, 48] on icon "Erase input" at bounding box center [1499, 49] width 6 height 8
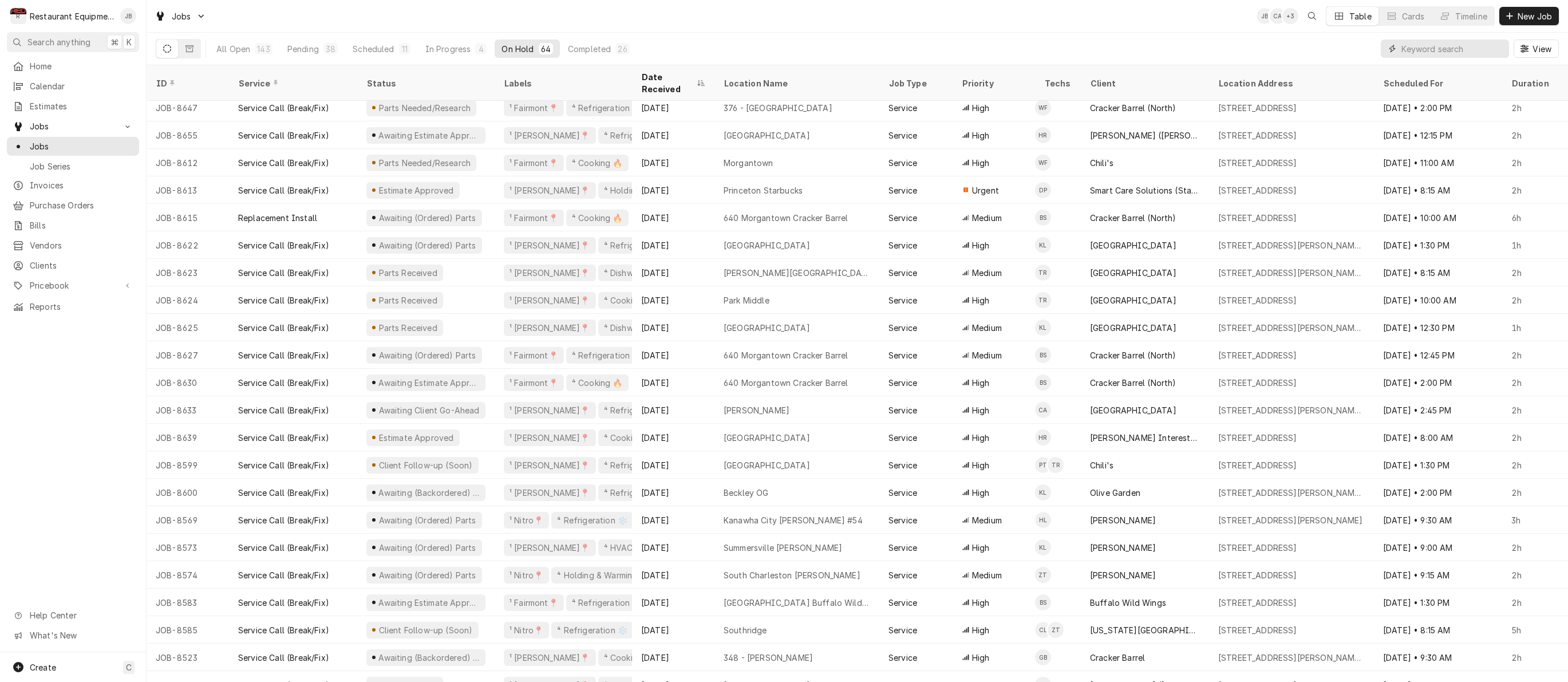
scroll to position [287, 0]
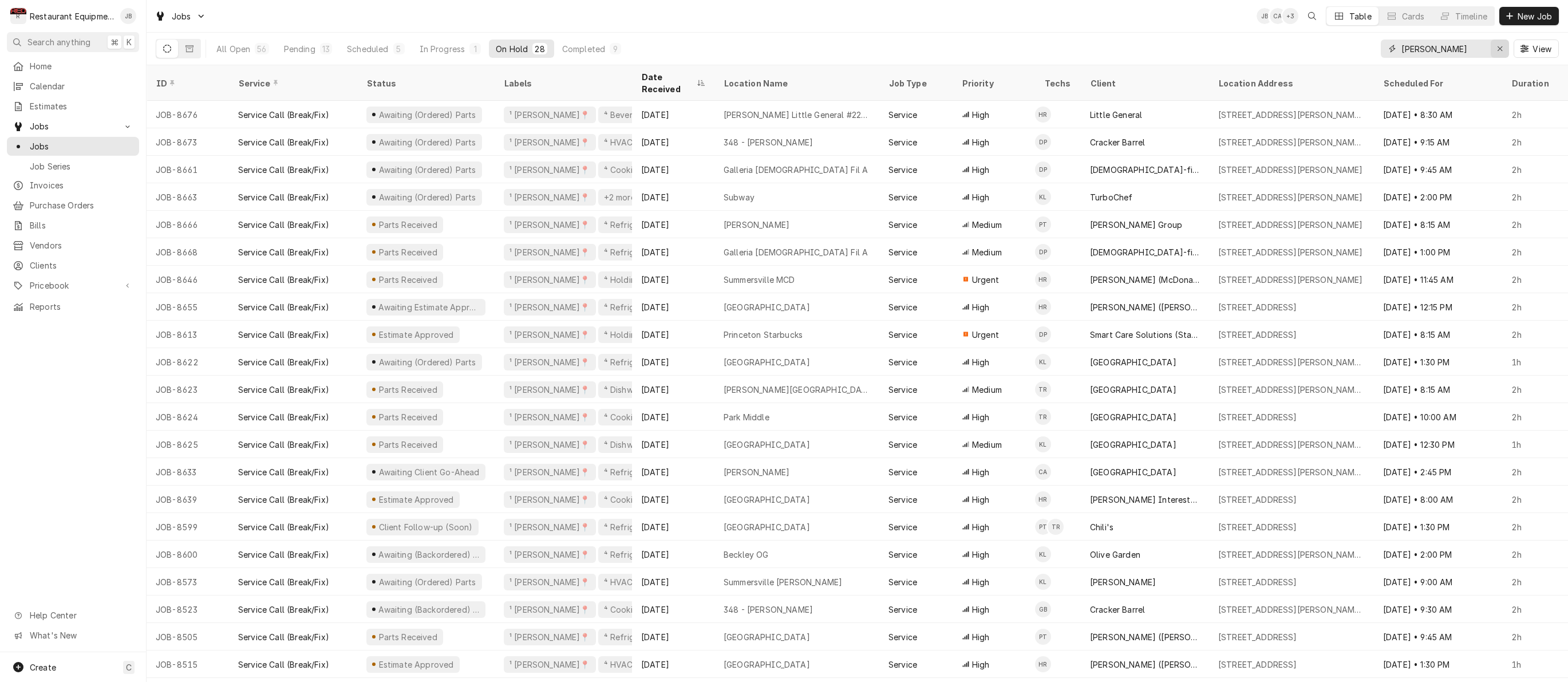
type input "[PERSON_NAME]"
click at [1501, 50] on icon "Erase input" at bounding box center [1499, 49] width 6 height 8
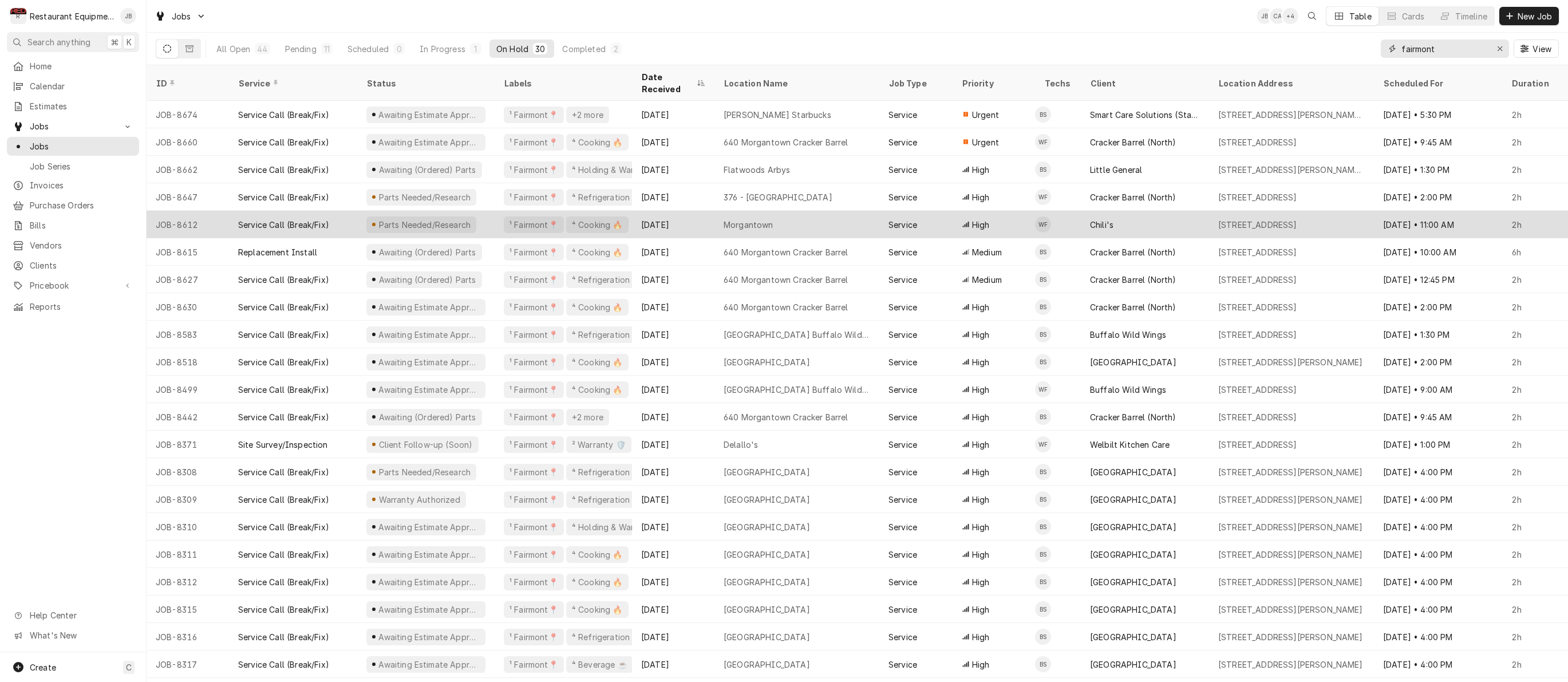
scroll to position [0, 0]
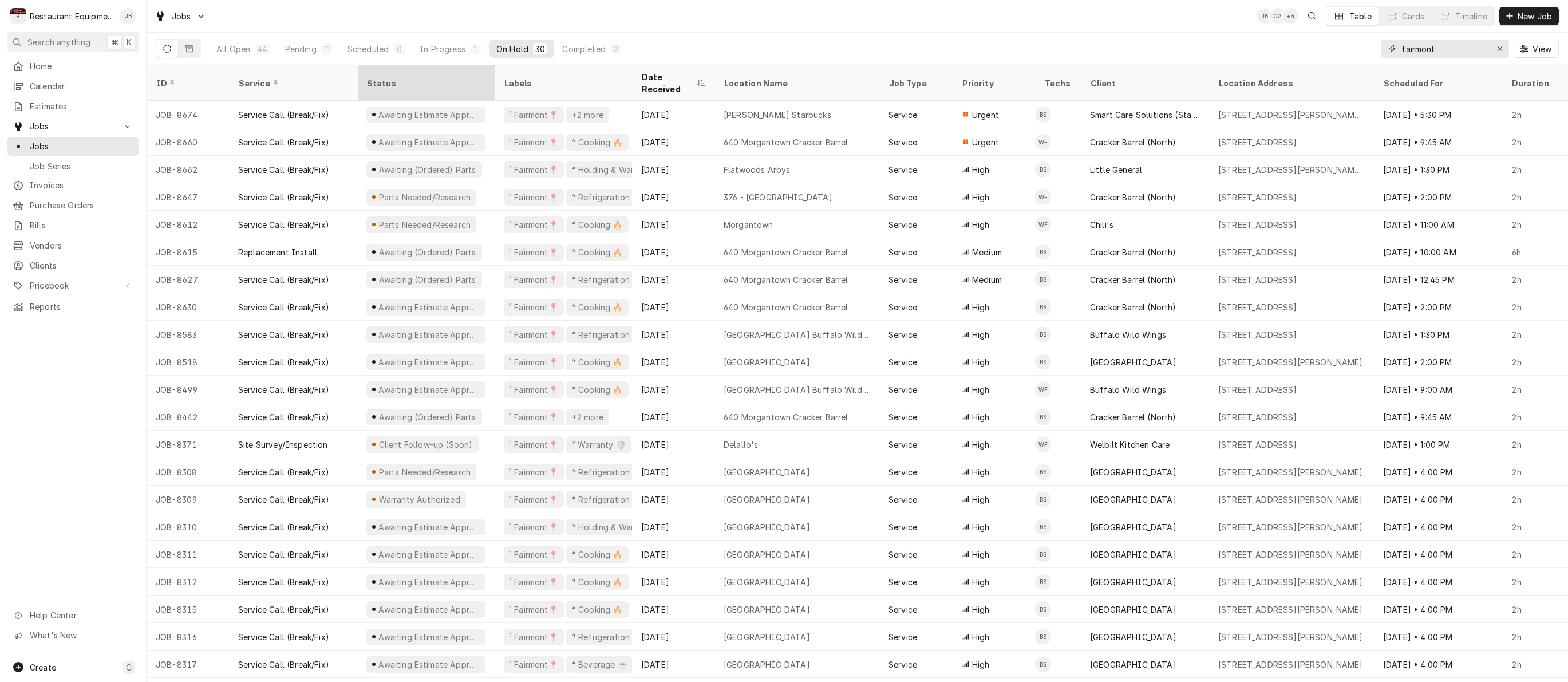
type input "fairmont"
click at [417, 78] on div "Status" at bounding box center [425, 84] width 117 height 12
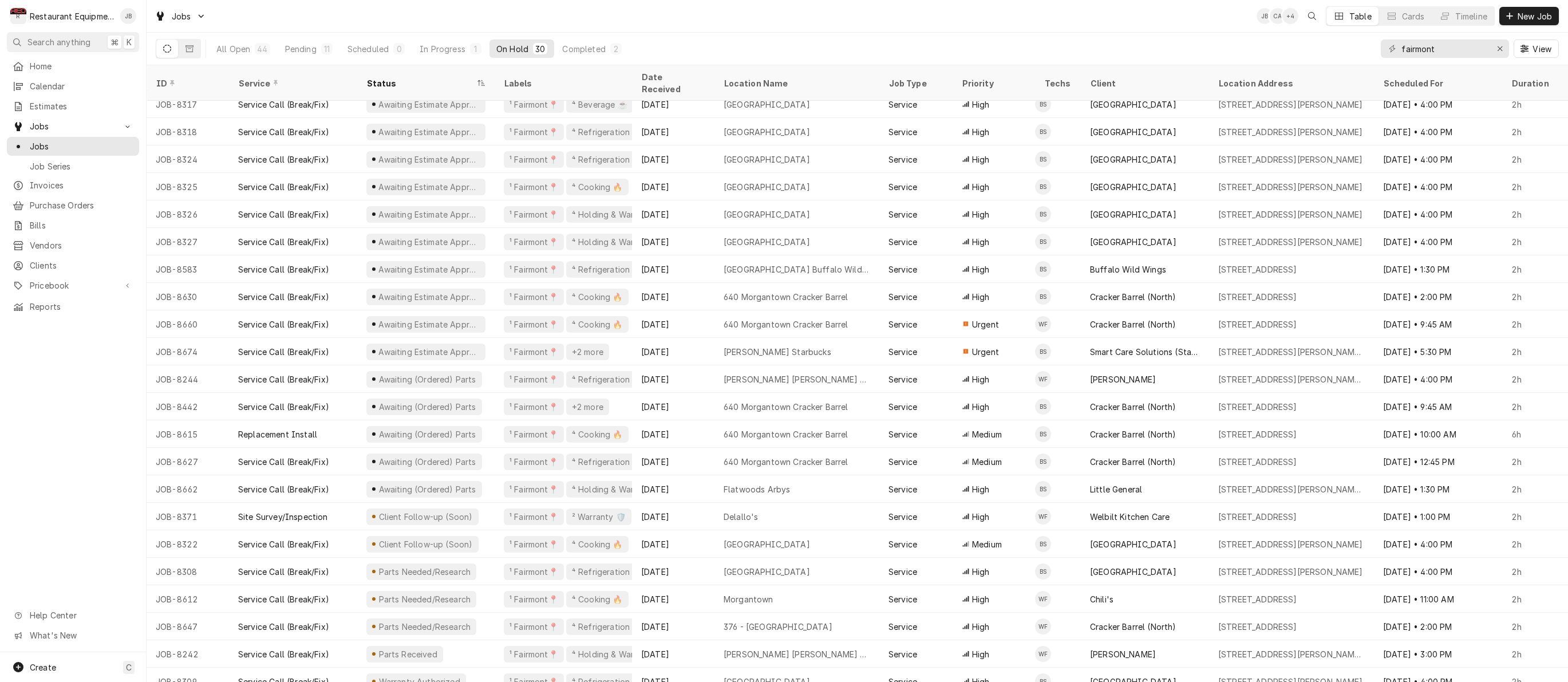
scroll to position [229, 0]
click at [390, 78] on div "Status" at bounding box center [420, 84] width 108 height 12
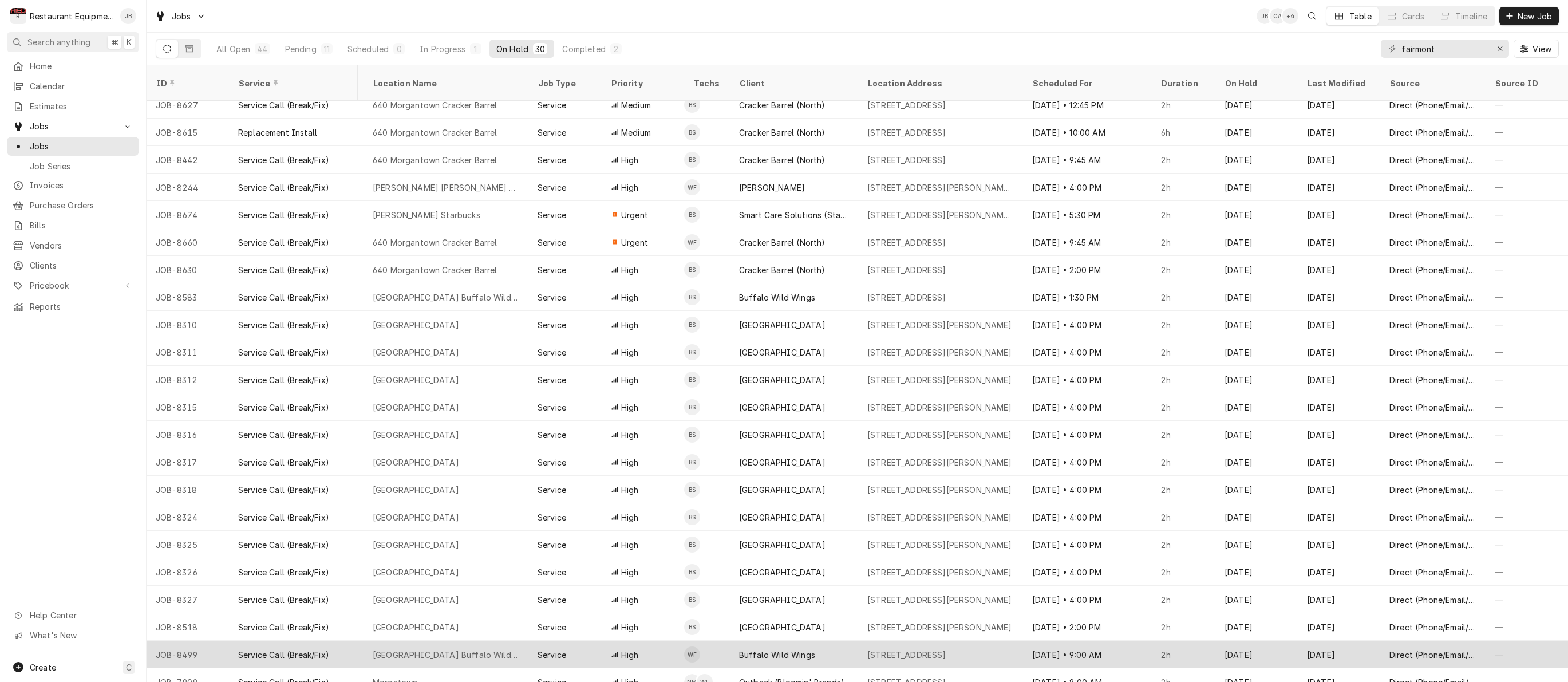
scroll to position [229, 351]
click at [654, 640] on div "High" at bounding box center [642, 654] width 82 height 27
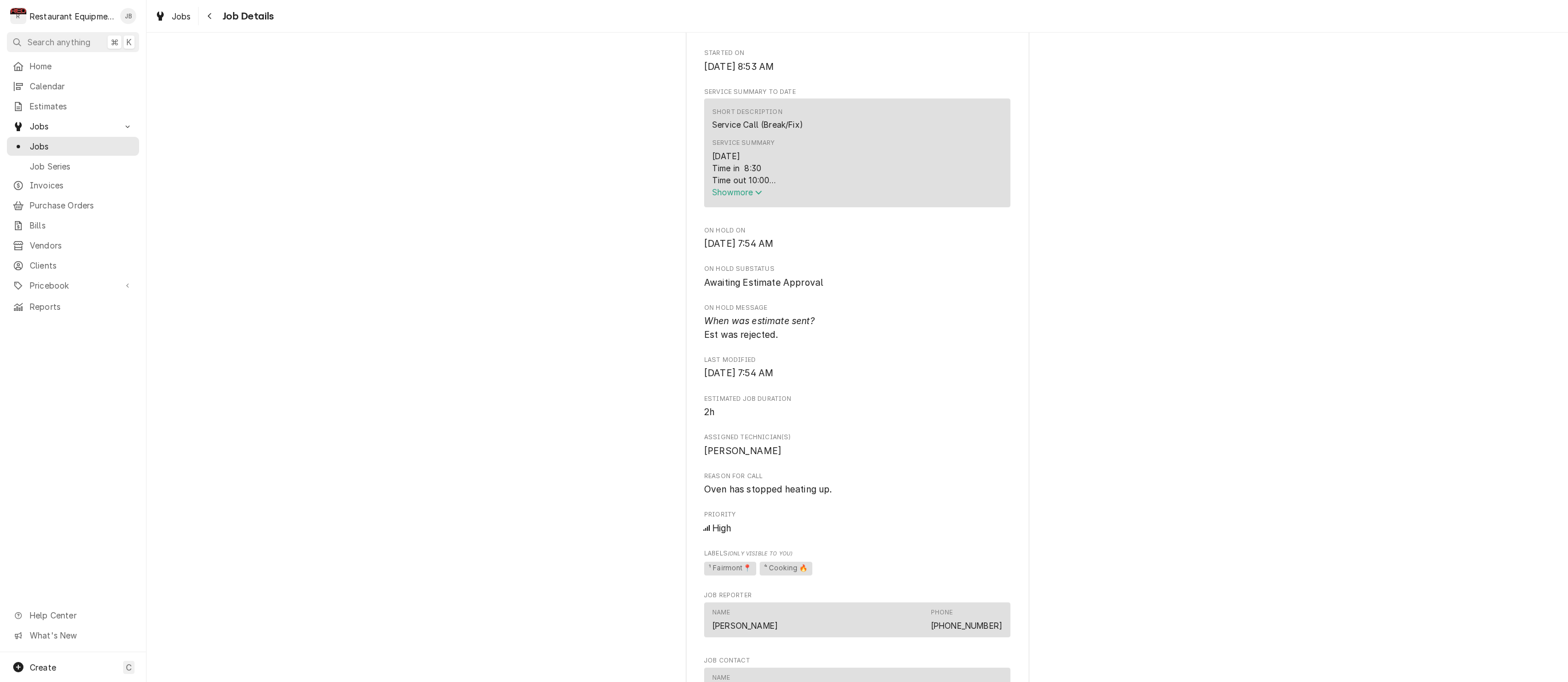
scroll to position [410, 0]
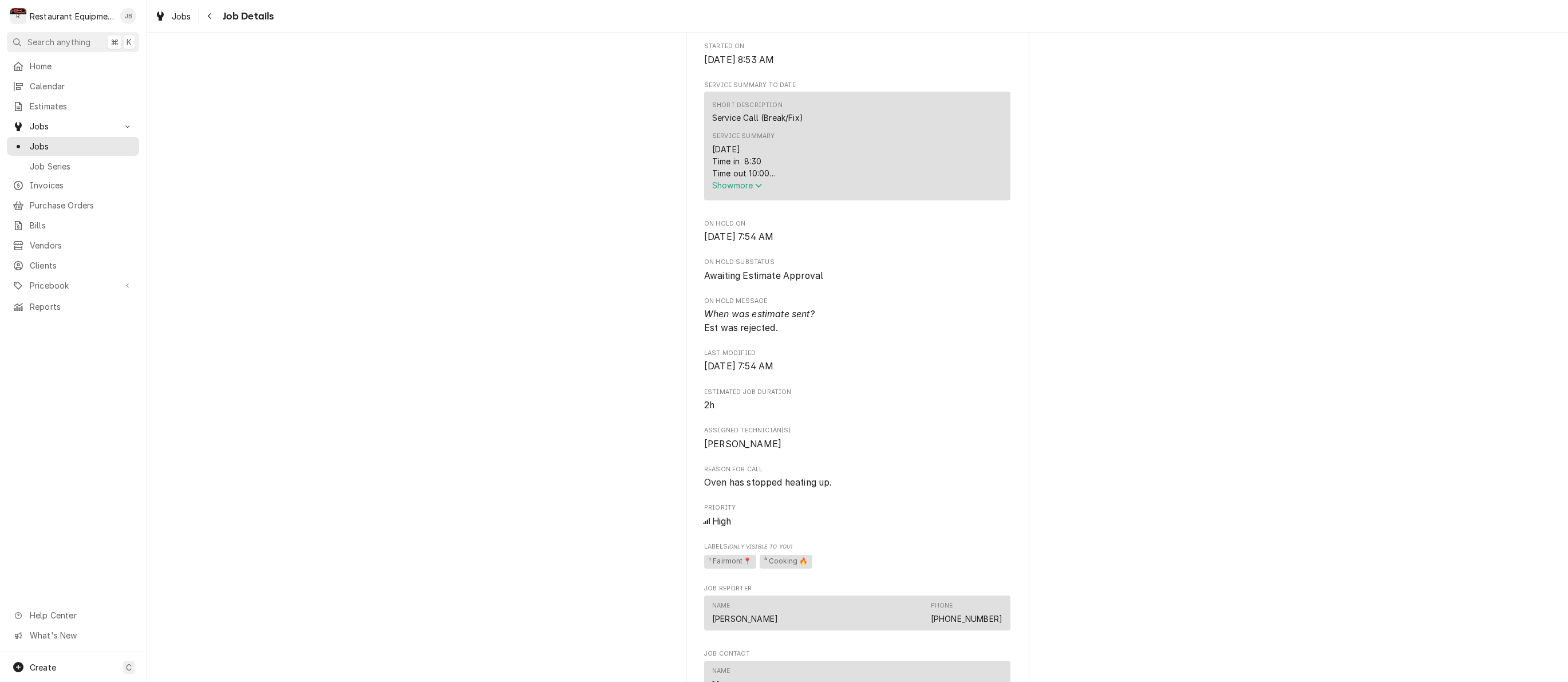
click at [737, 191] on button "Show more" at bounding box center [857, 185] width 290 height 12
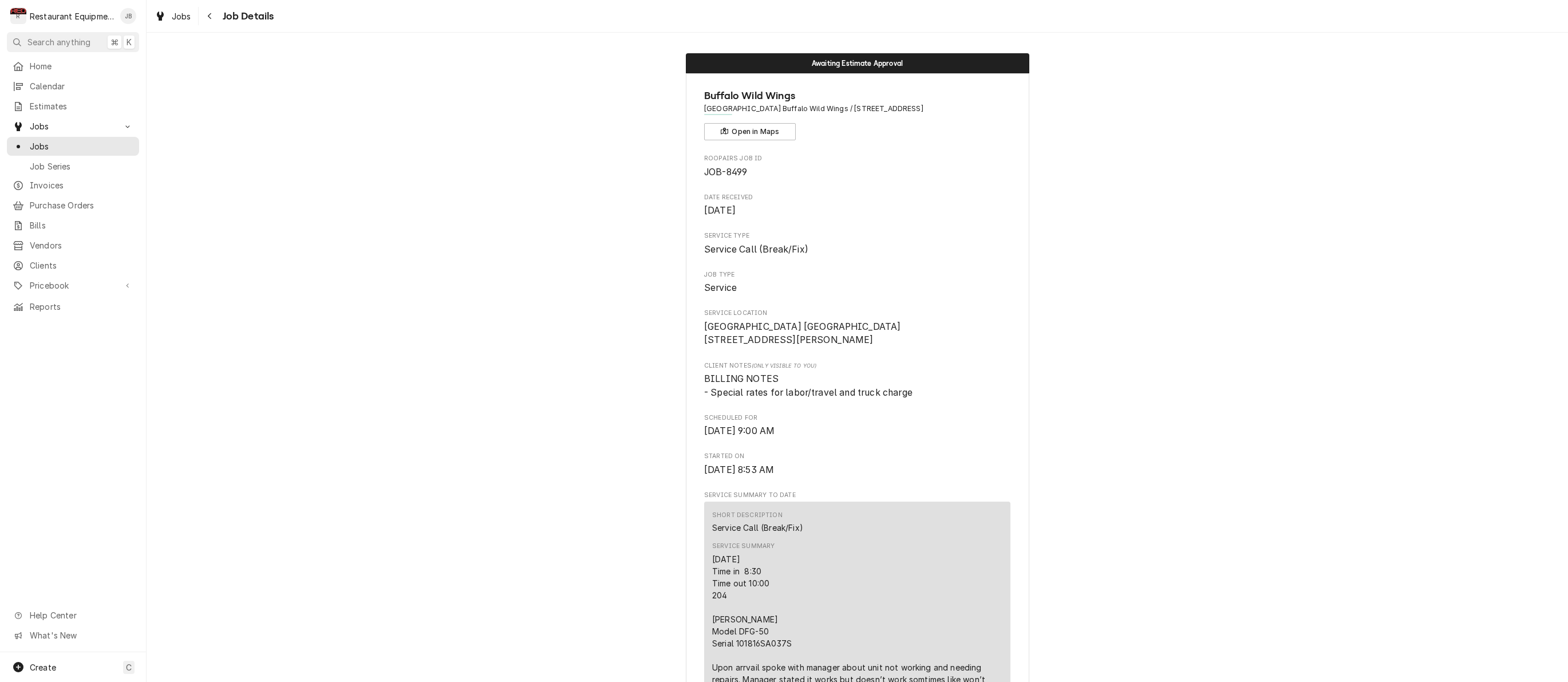
scroll to position [0, 0]
click at [207, 13] on icon "Navigate back" at bounding box center [210, 16] width 5 height 8
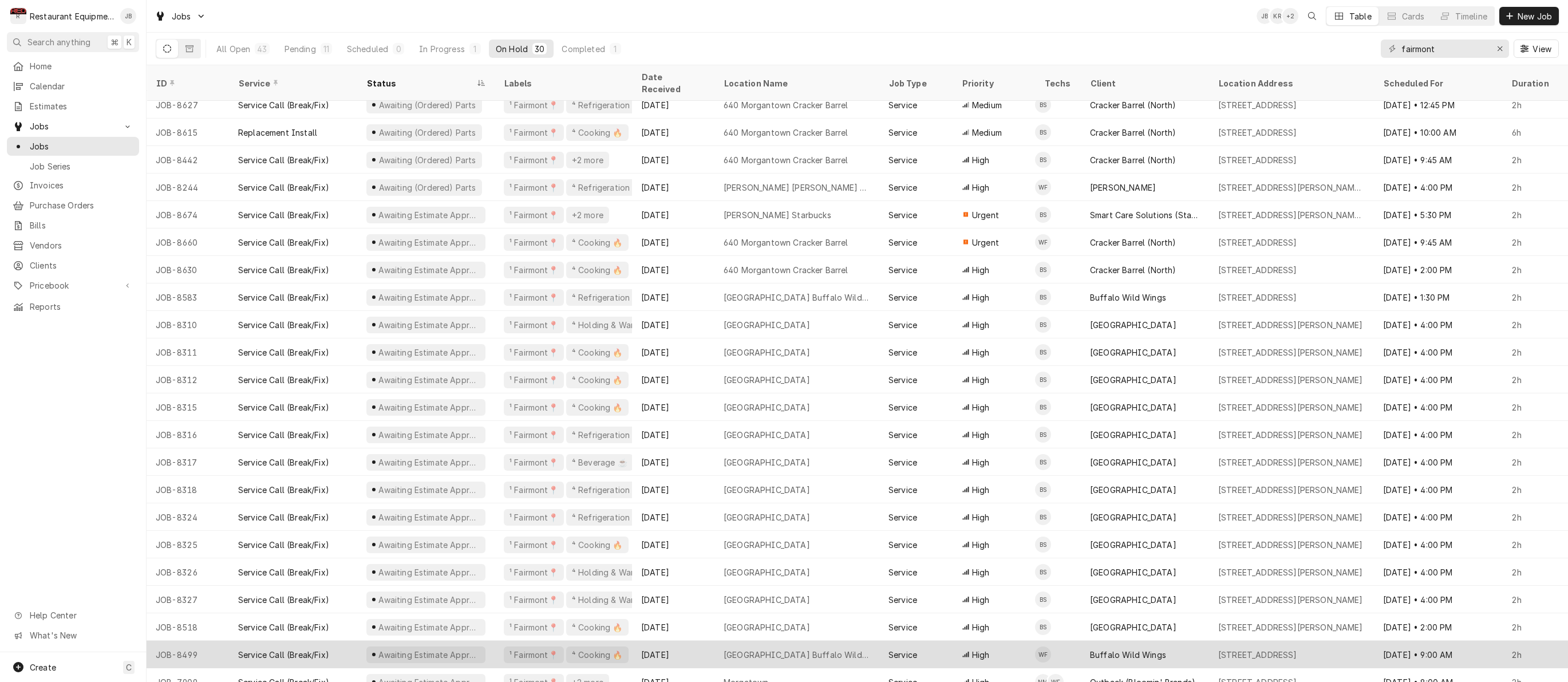
scroll to position [229, 0]
click at [491, 640] on div "Awaiting Estimate Approval" at bounding box center [426, 654] width 137 height 27
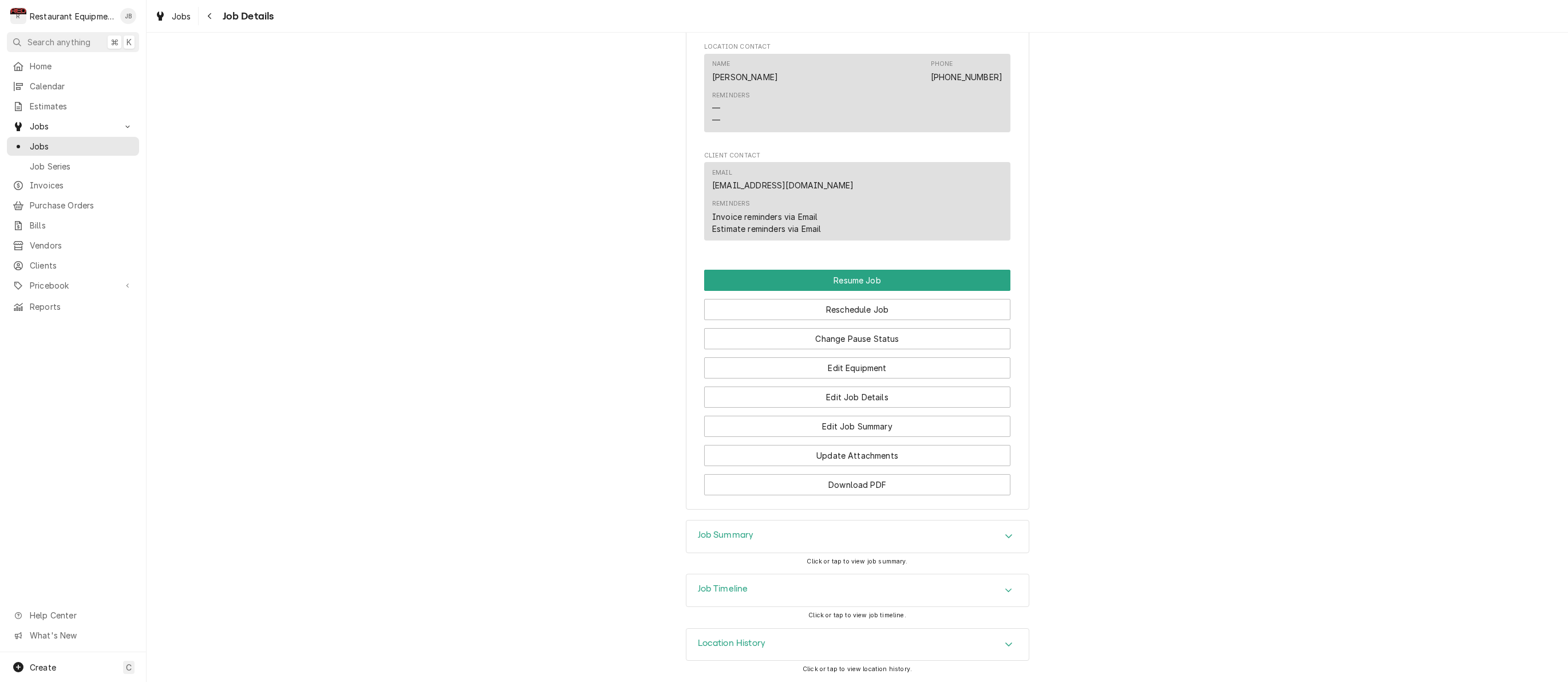
scroll to position [1083, 0]
click at [726, 283] on button "Resume Job" at bounding box center [858, 280] width 306 height 21
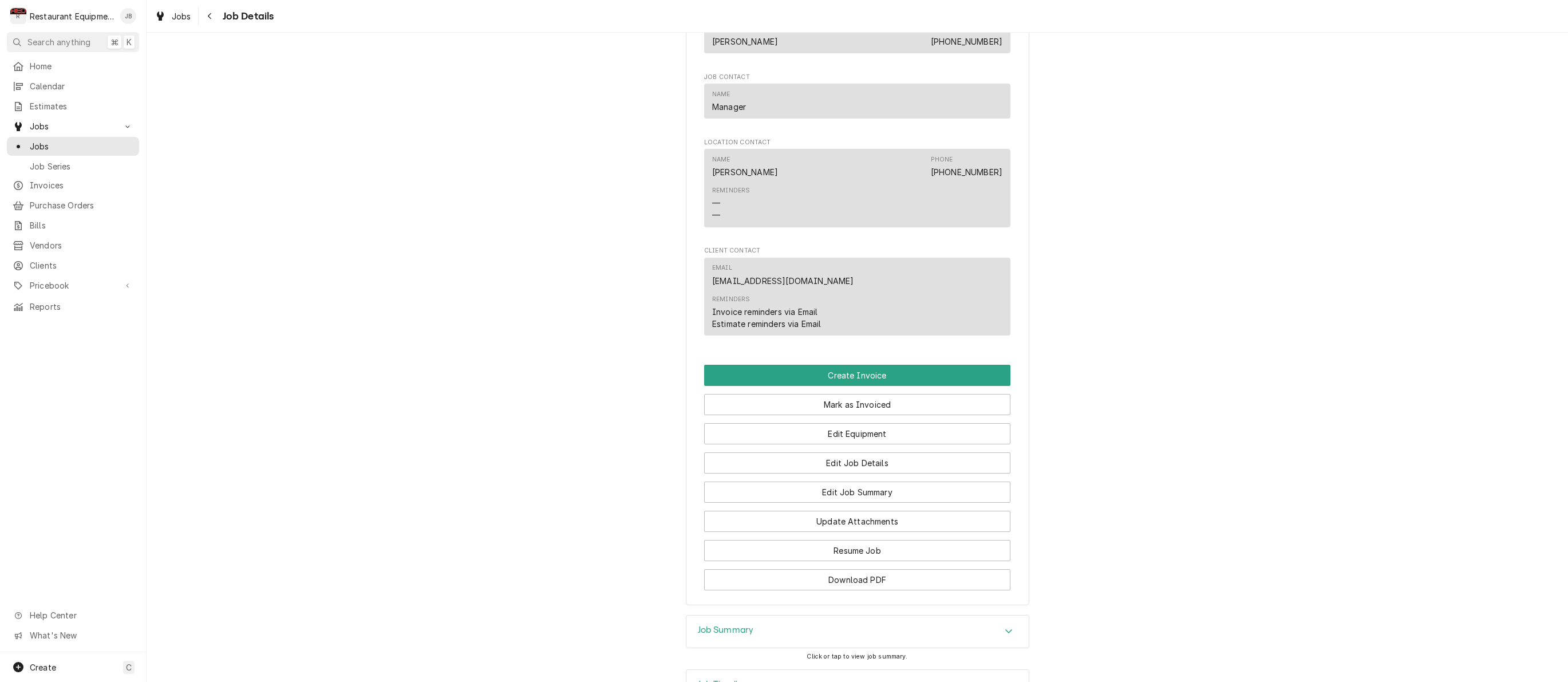
scroll to position [760, 0]
click at [206, 14] on div "Navigate back" at bounding box center [210, 16] width 12 height 12
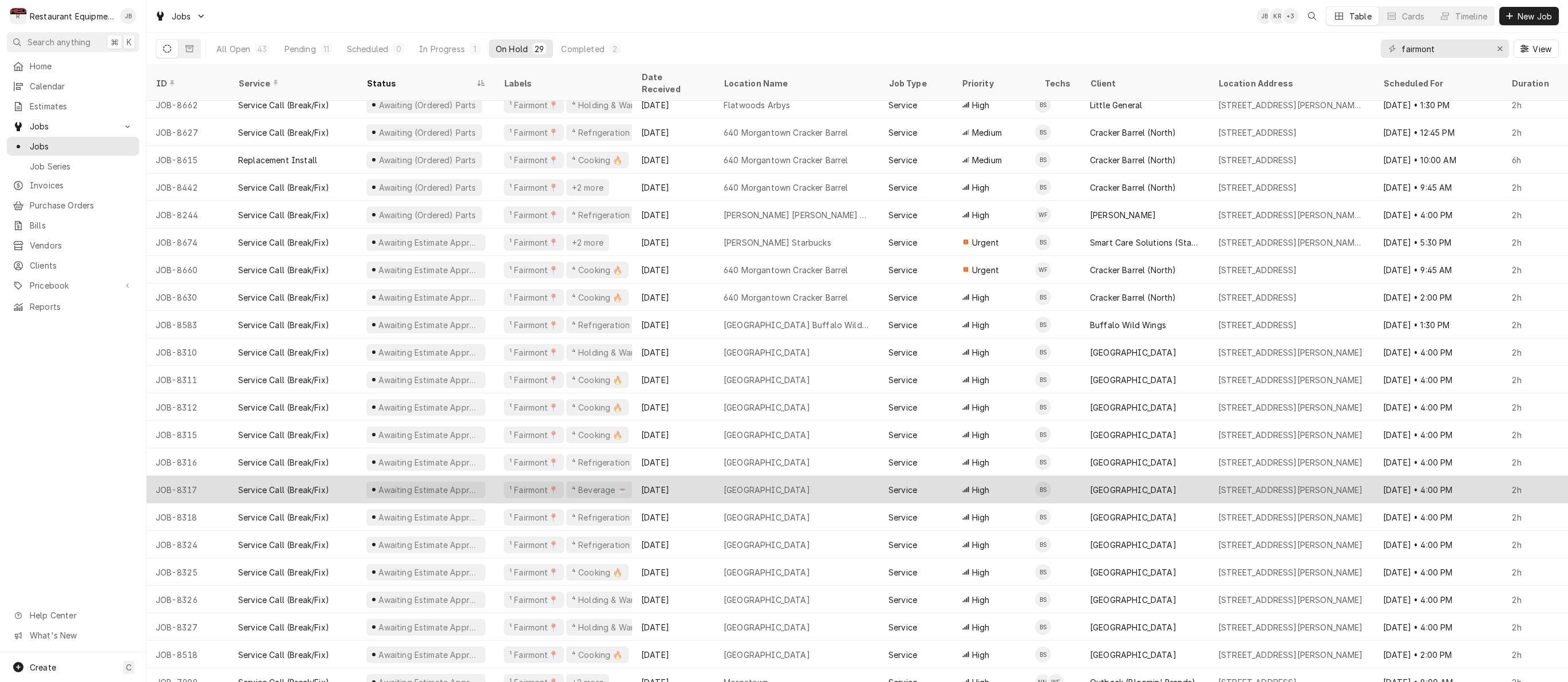
scroll to position [199, 0]
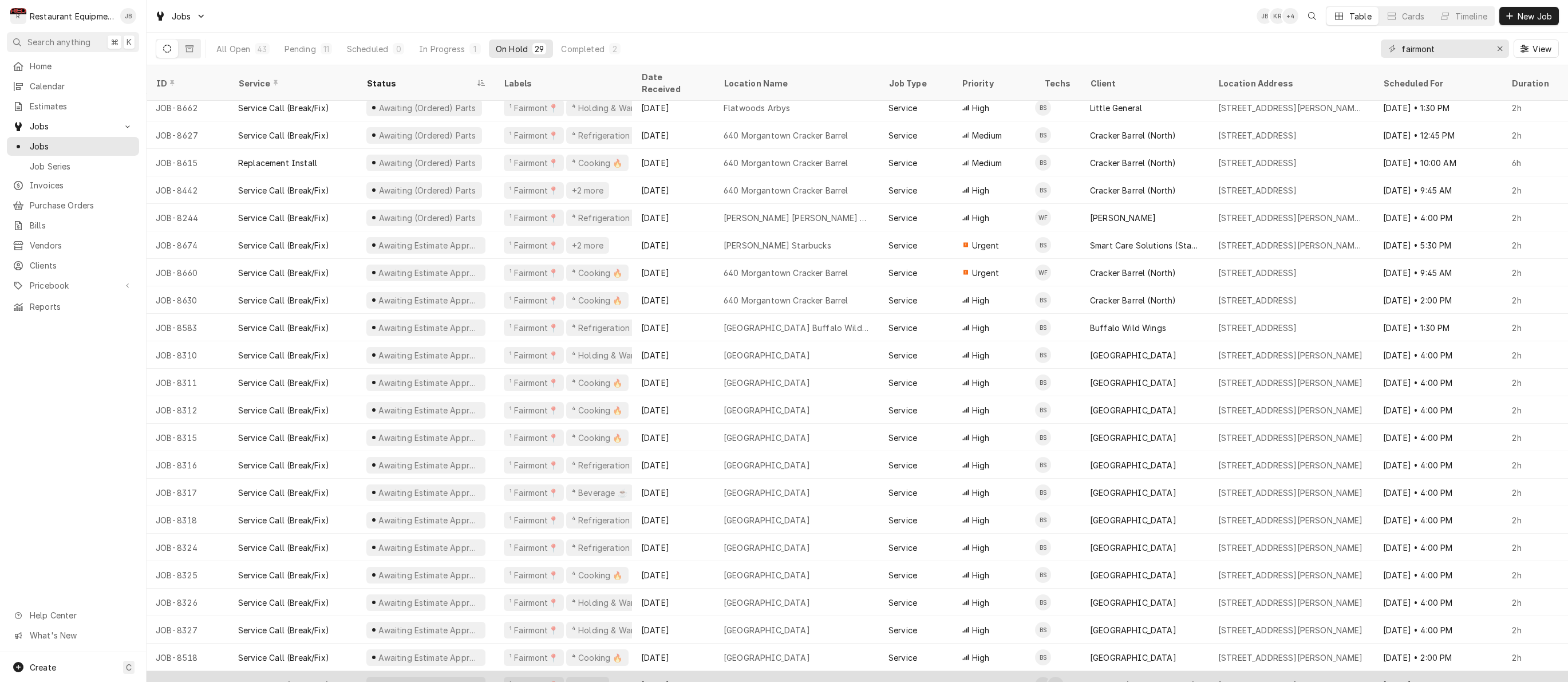
click at [628, 671] on div "¹ Fairmont📍 +2 more" at bounding box center [564, 685] width 137 height 27
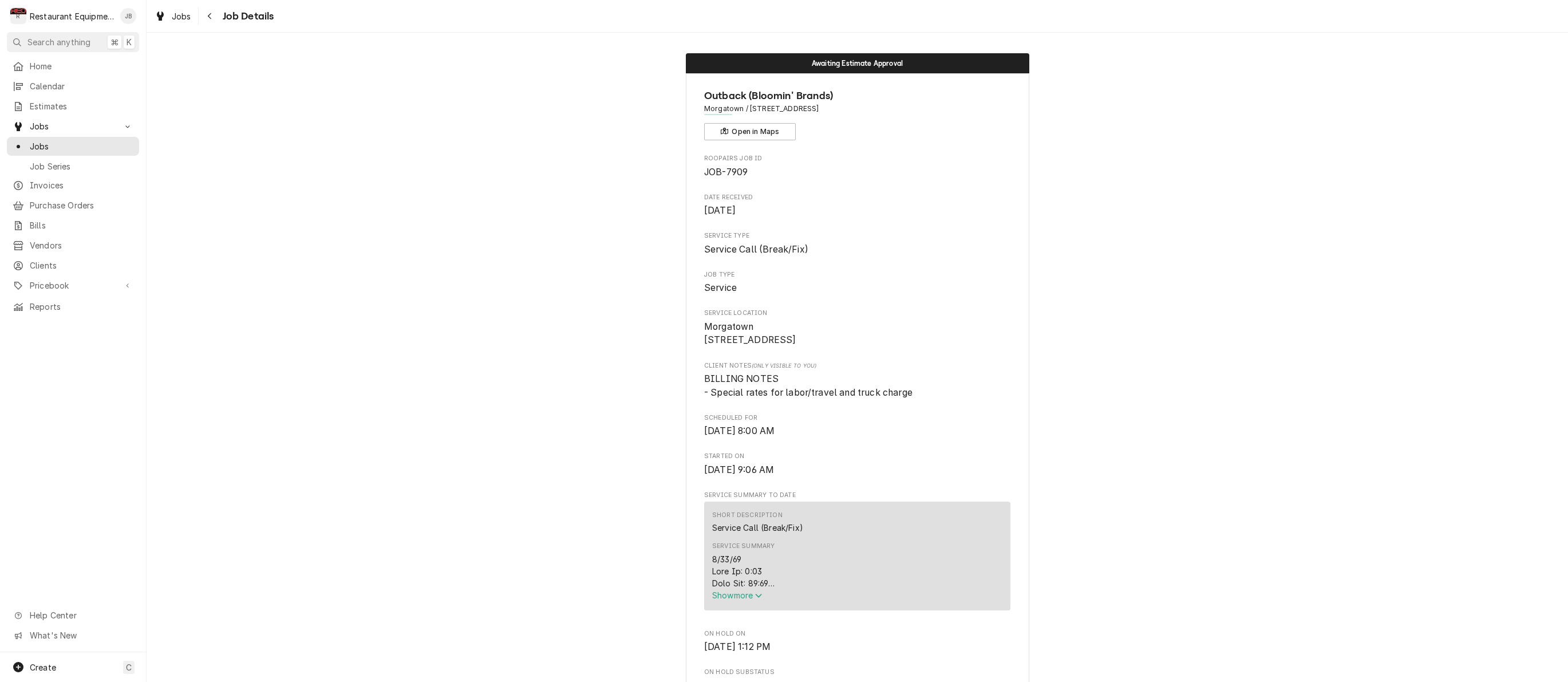
scroll to position [31, 0]
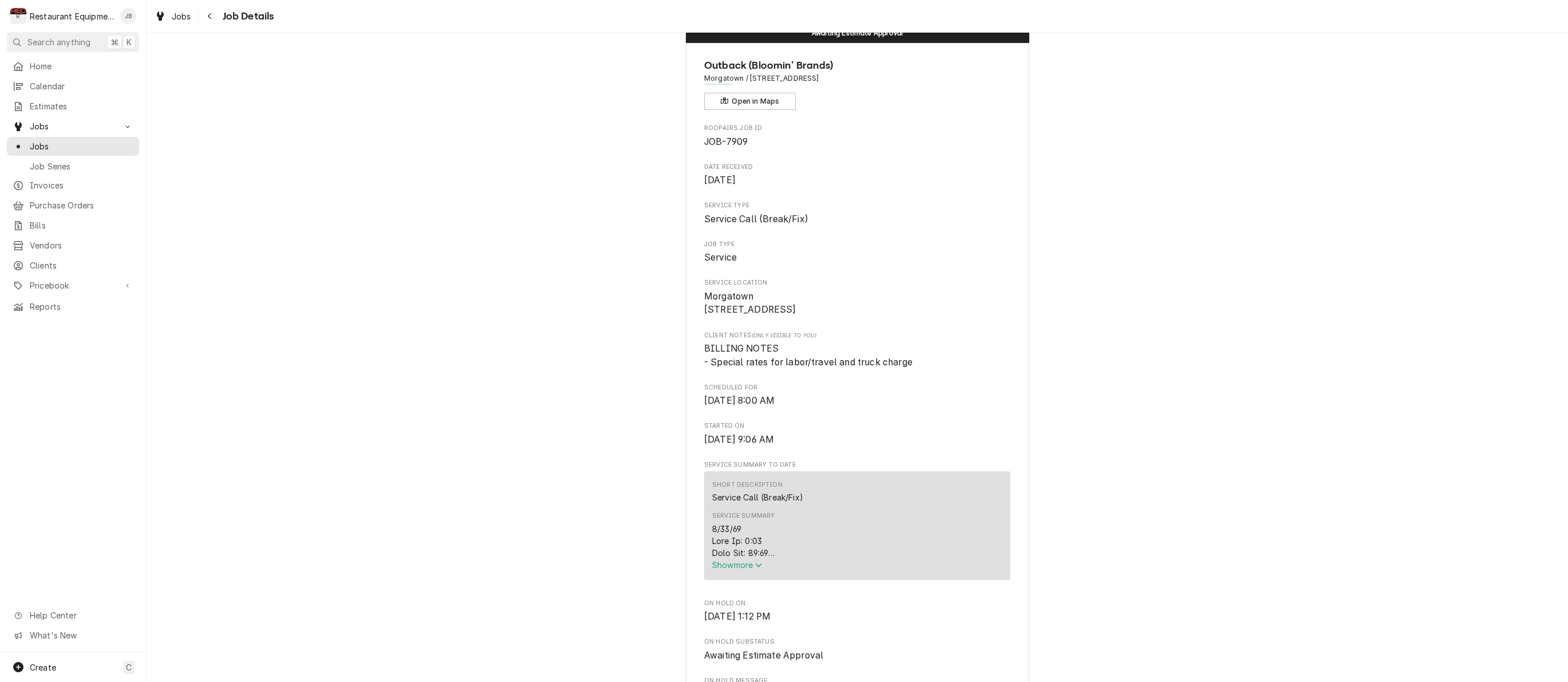
click at [735, 567] on span "Show more" at bounding box center [737, 565] width 50 height 10
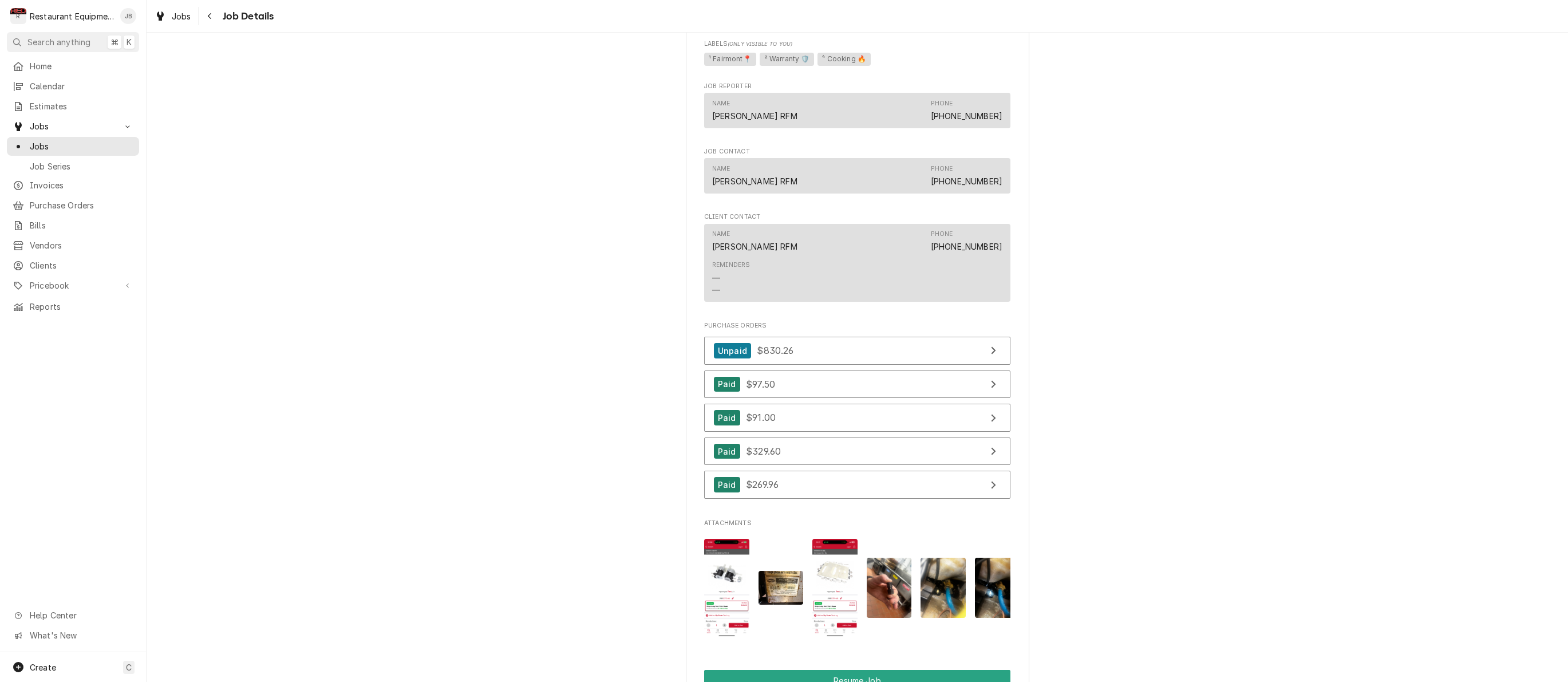
scroll to position [2504, 0]
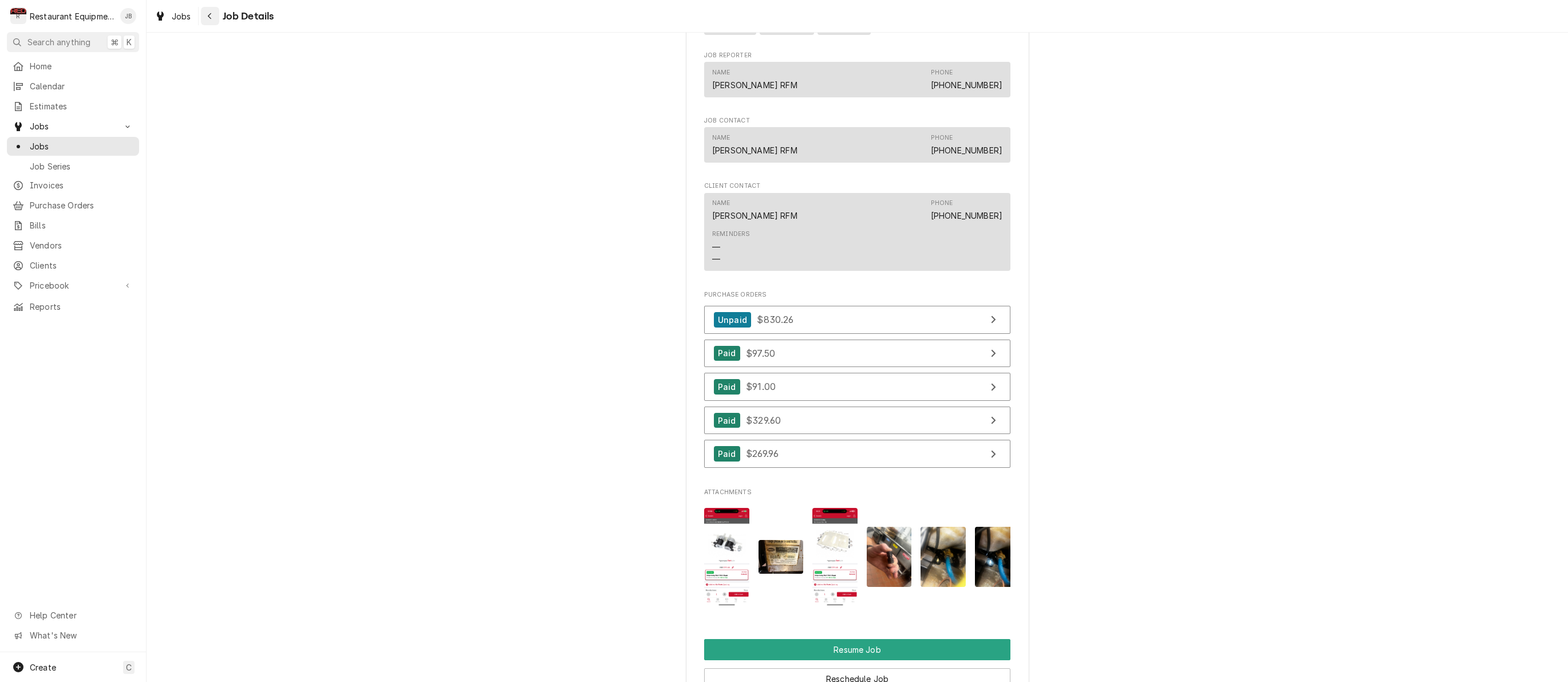
click at [210, 20] on icon "Navigate back" at bounding box center [210, 16] width 5 height 8
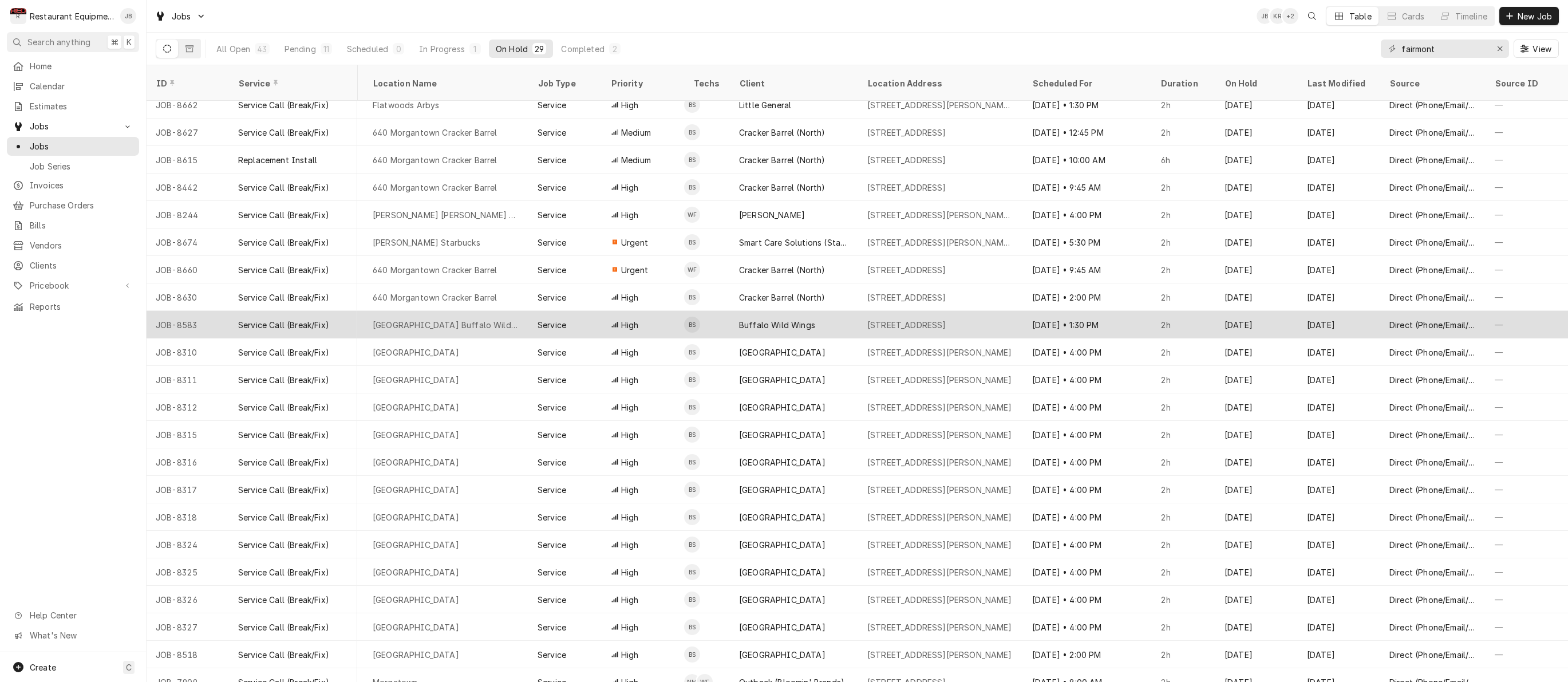
scroll to position [202, 351]
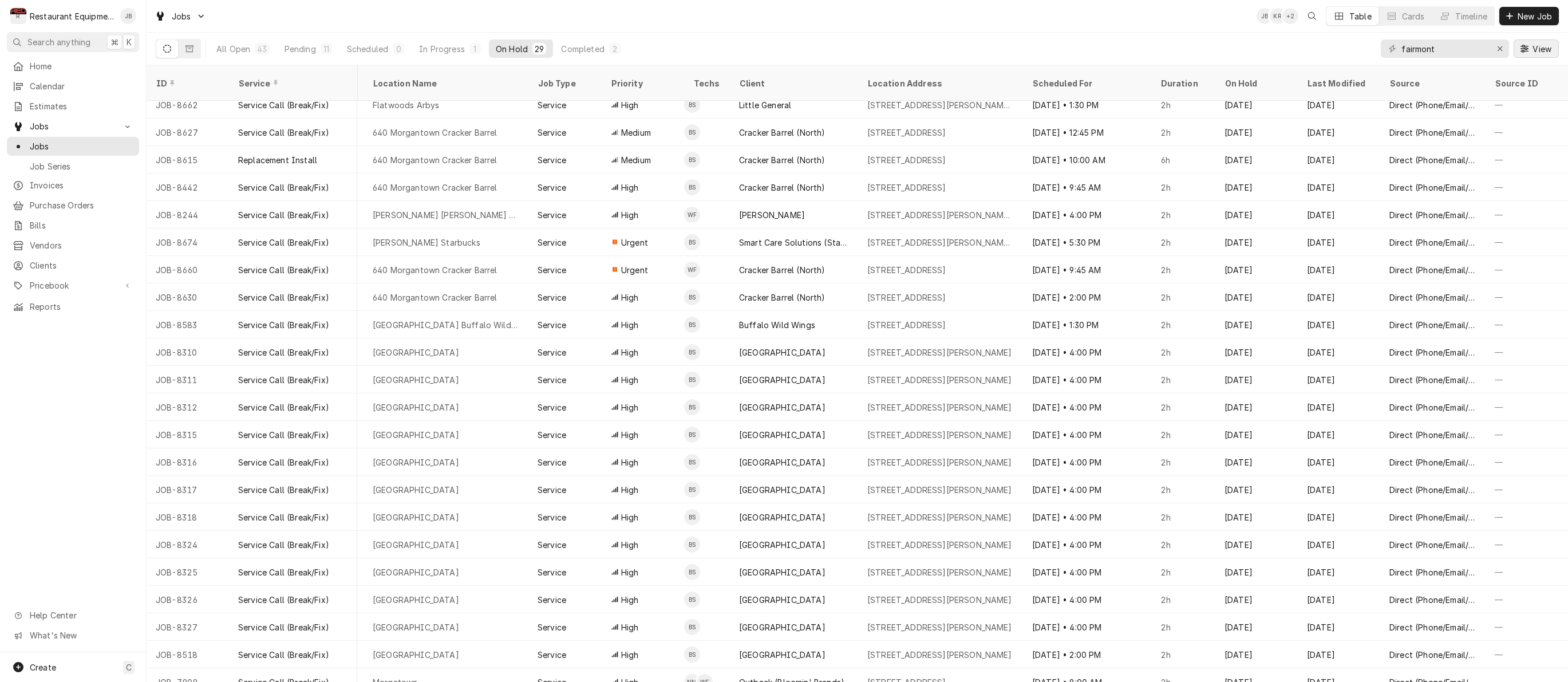
click at [1552, 46] on span "View" at bounding box center [1541, 49] width 23 height 12
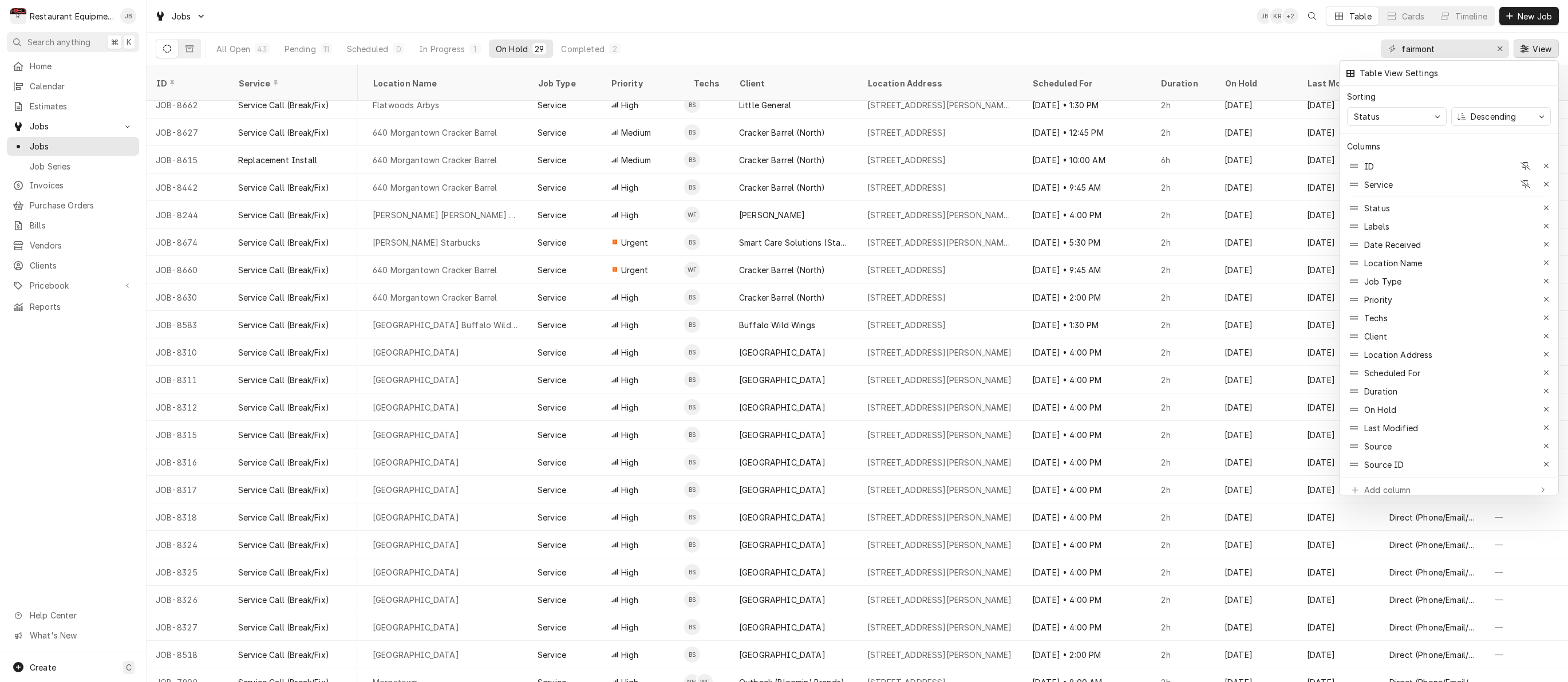
click at [1220, 31] on div at bounding box center [784, 341] width 1568 height 682
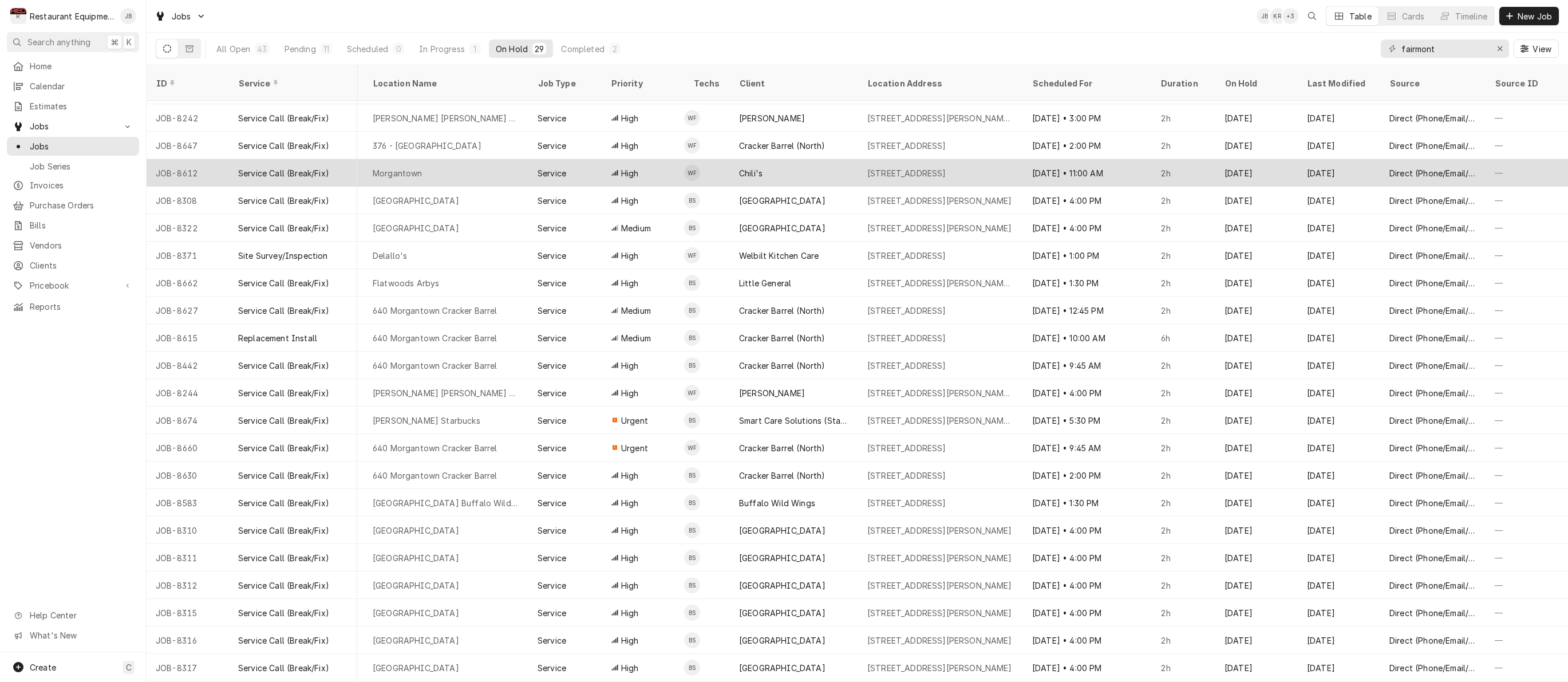
scroll to position [0, 0]
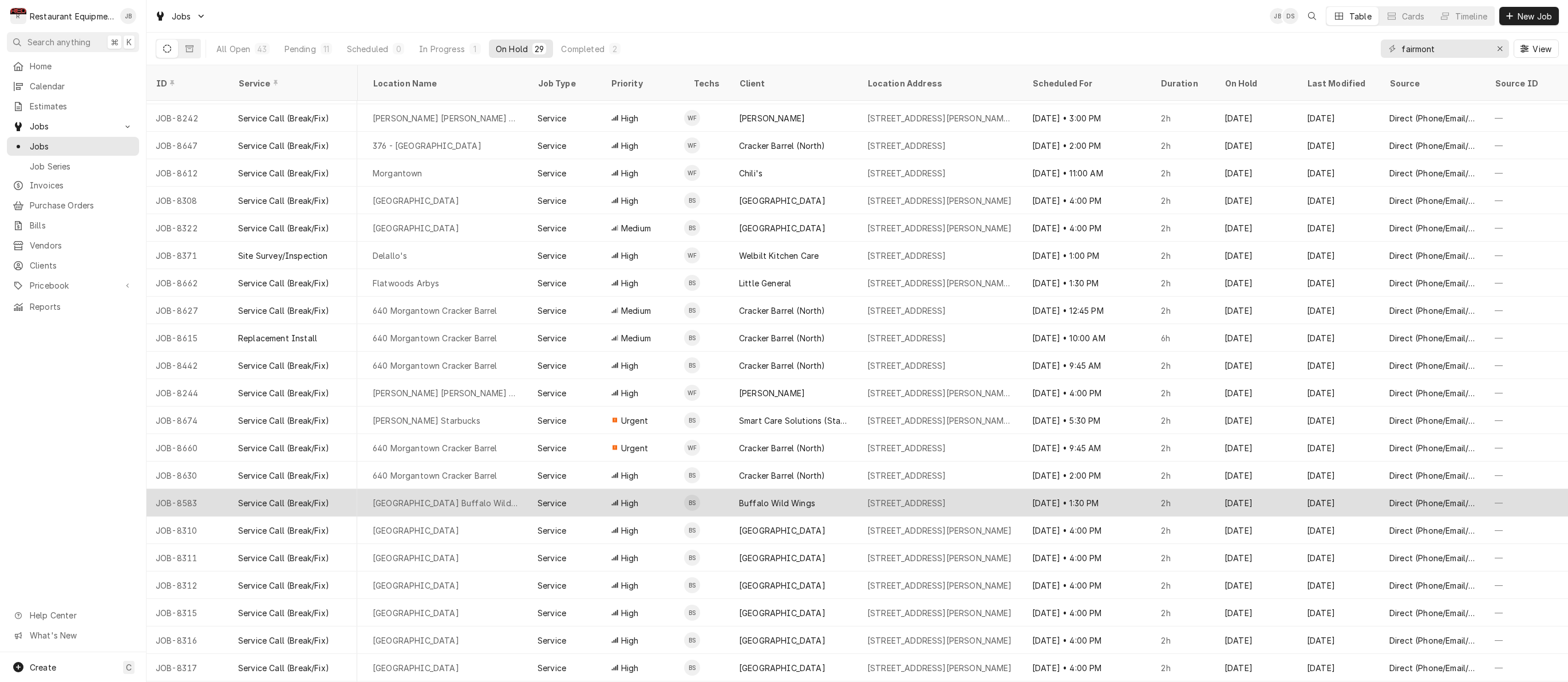
click at [597, 489] on div "Service" at bounding box center [565, 502] width 74 height 27
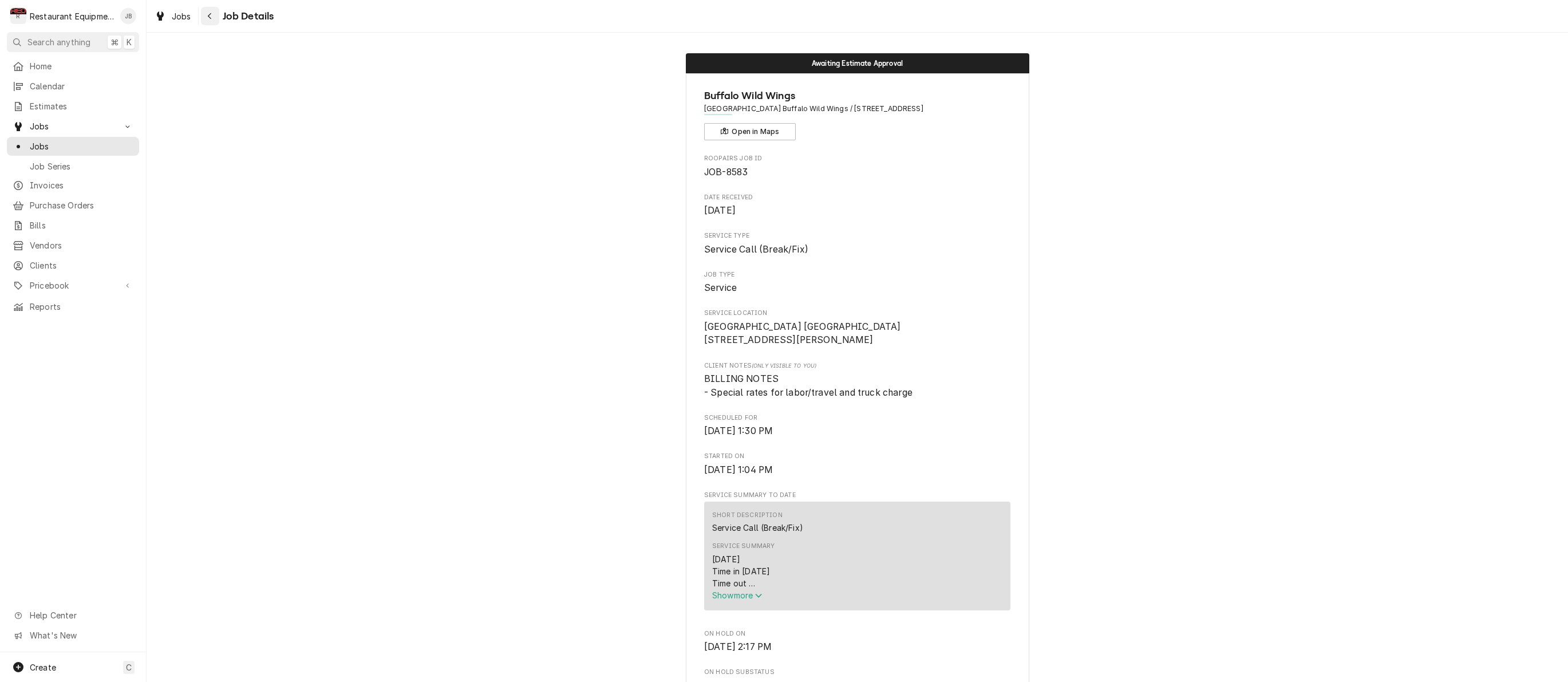
click at [211, 20] on icon "Navigate back" at bounding box center [210, 16] width 5 height 8
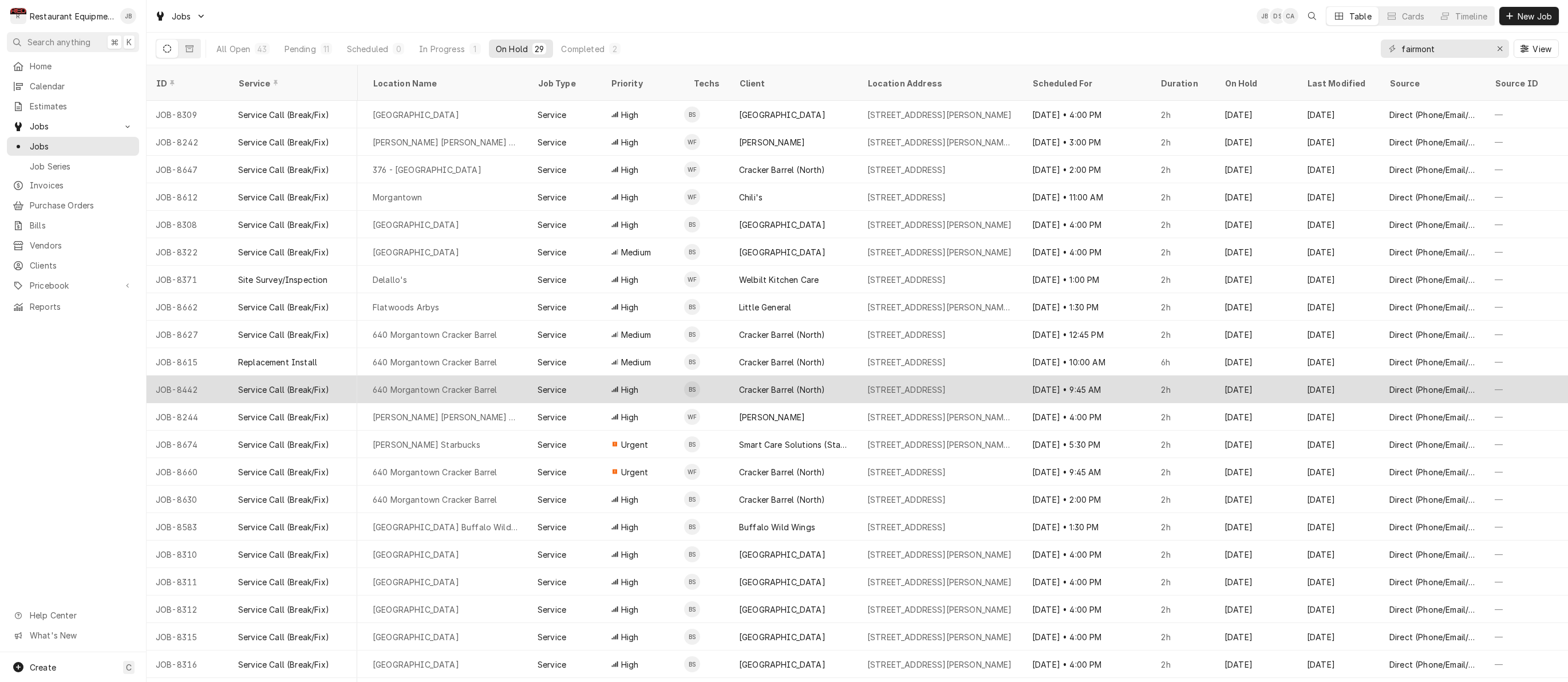
scroll to position [0, 351]
click at [704, 385] on td "BS" at bounding box center [706, 389] width 46 height 27
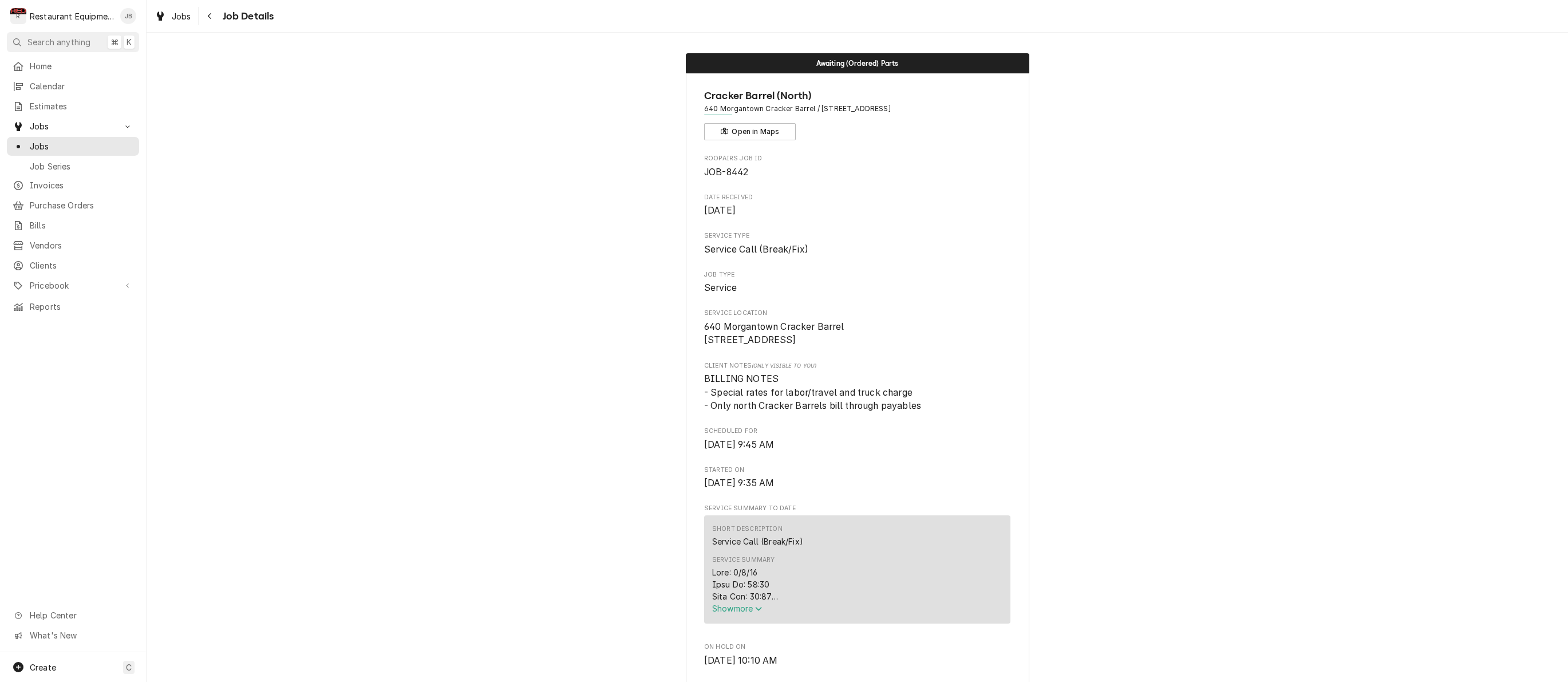
click at [737, 613] on span "Show more" at bounding box center [737, 608] width 50 height 10
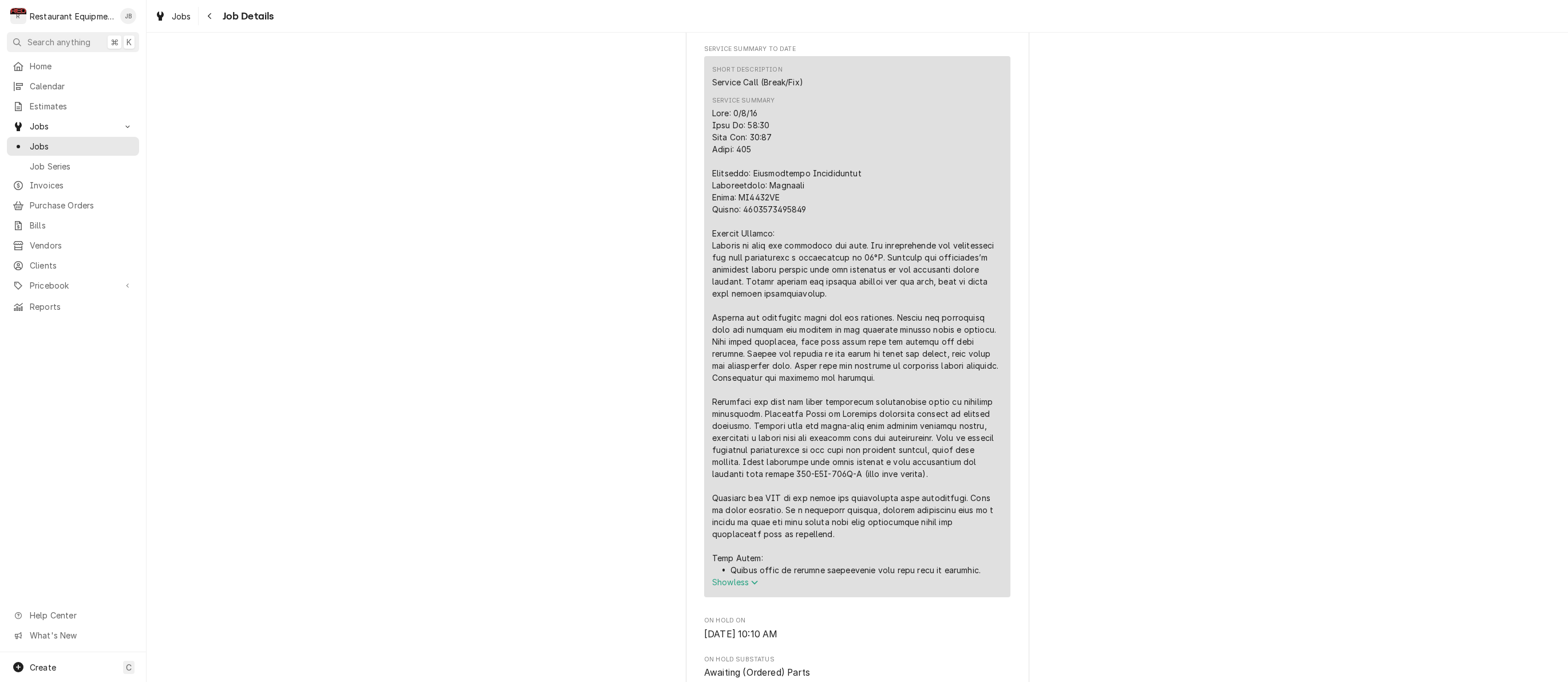
scroll to position [459, 0]
click at [214, 19] on div "Navigate back" at bounding box center [210, 16] width 12 height 12
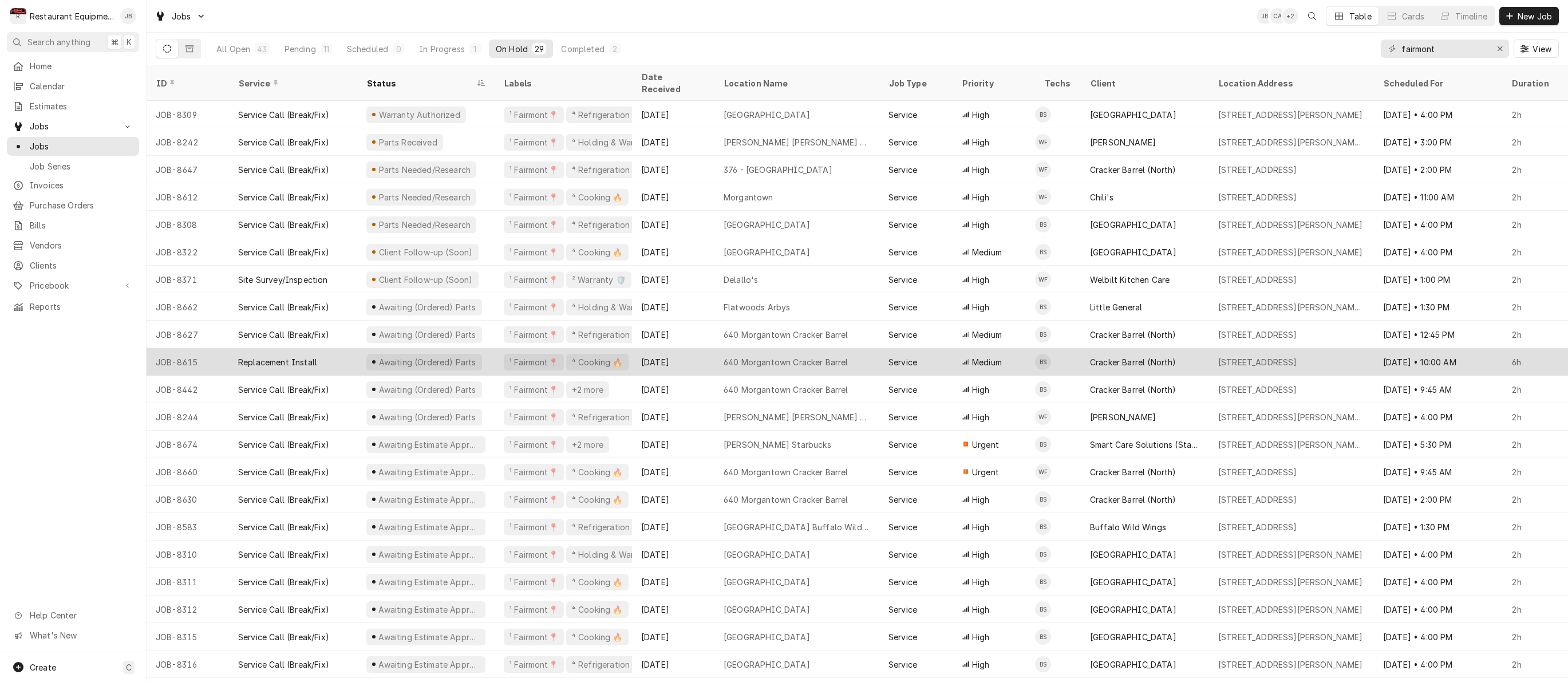
click at [686, 348] on div "Aug 20" at bounding box center [673, 361] width 82 height 27
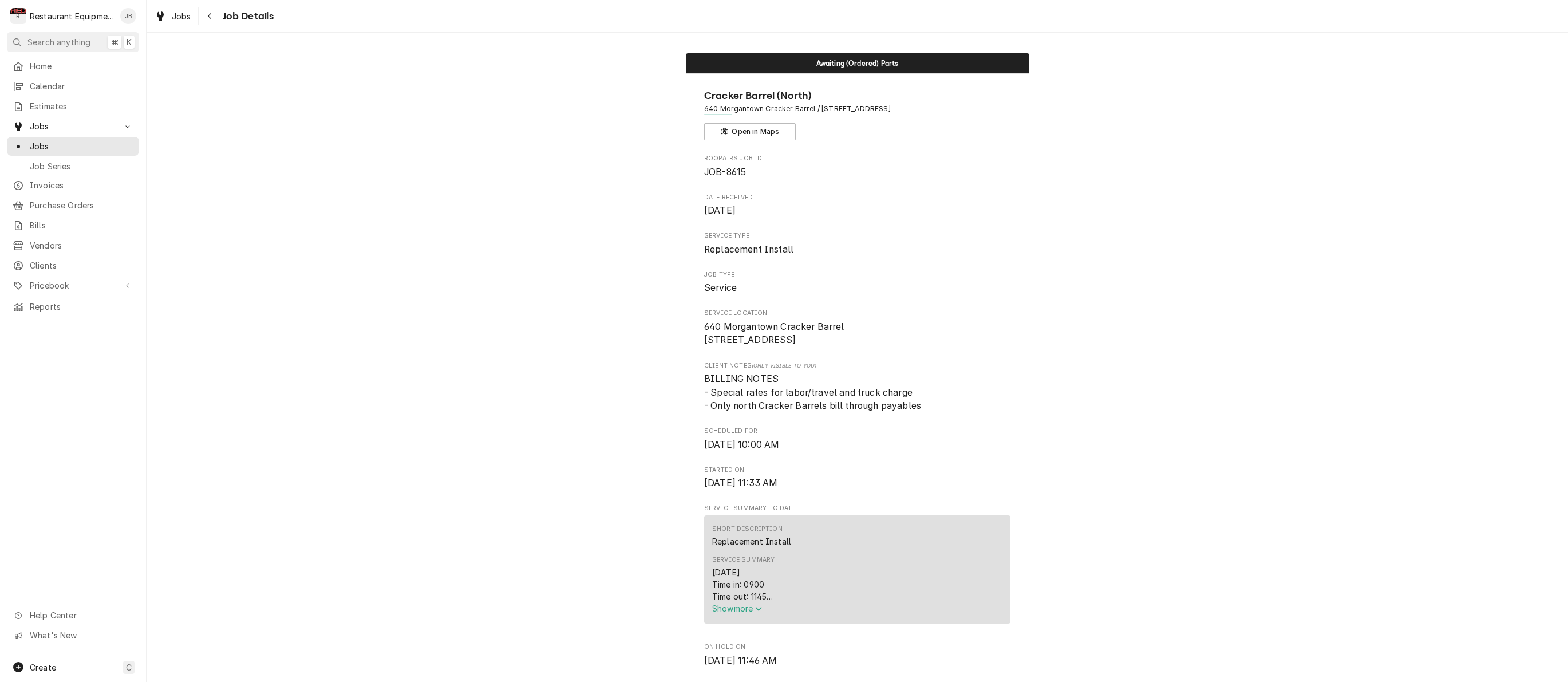
click at [750, 613] on span "Show more" at bounding box center [737, 608] width 50 height 10
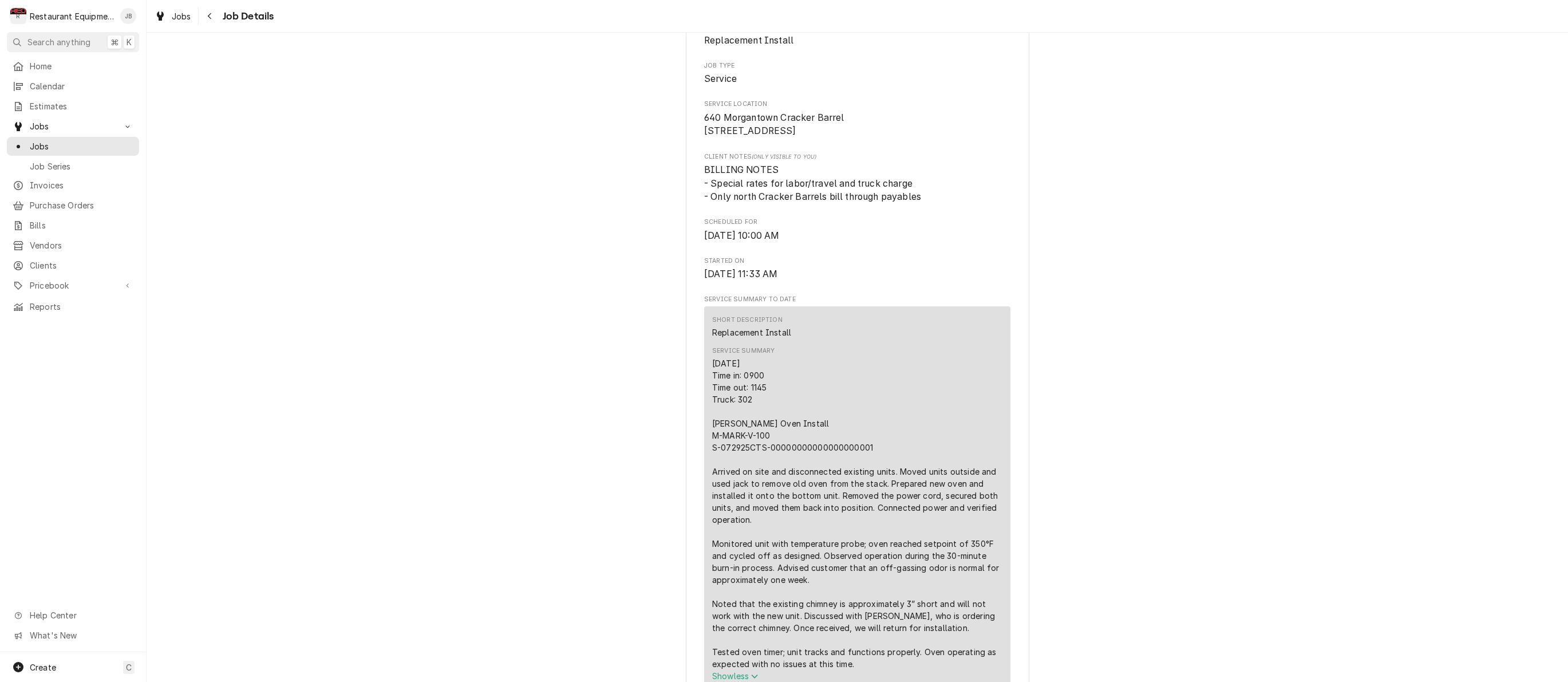
scroll to position [393, 0]
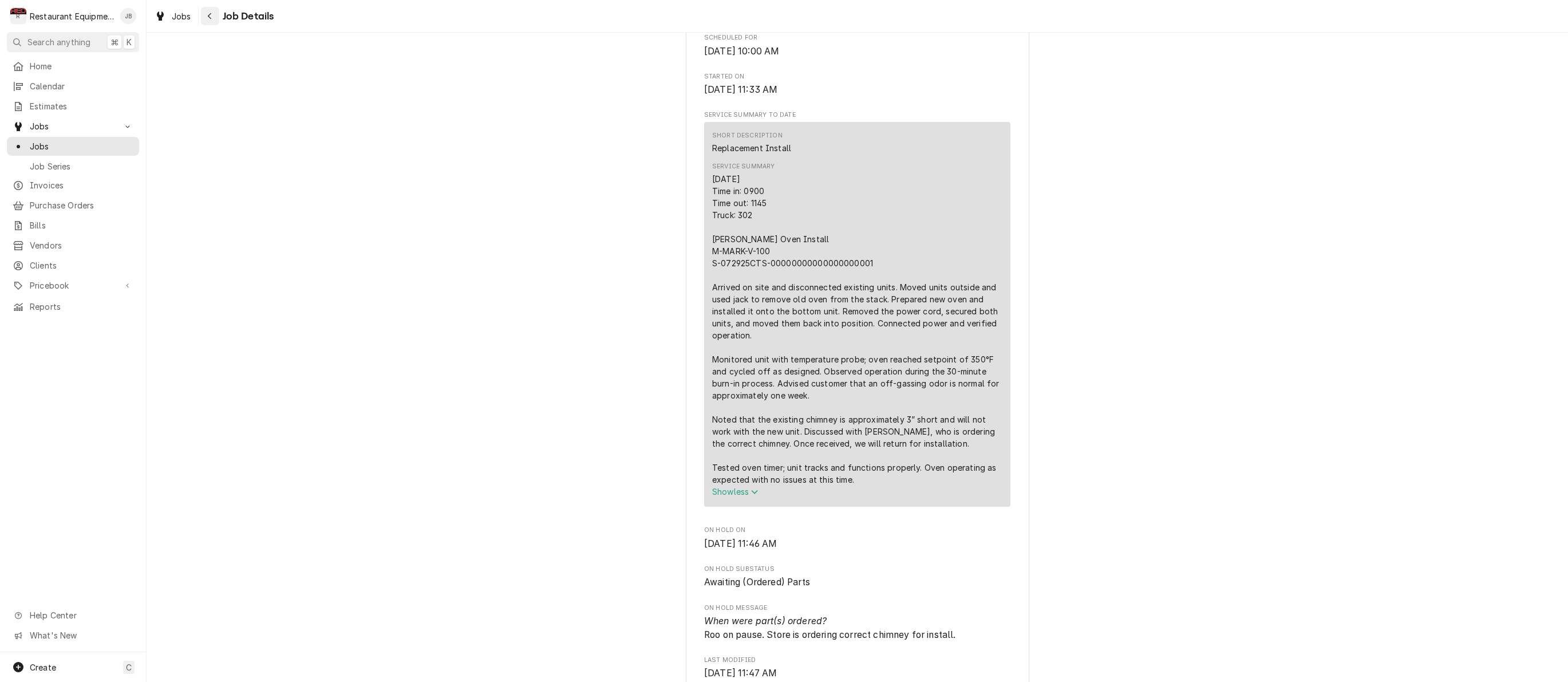
click at [215, 19] on div "Navigate back" at bounding box center [210, 16] width 12 height 12
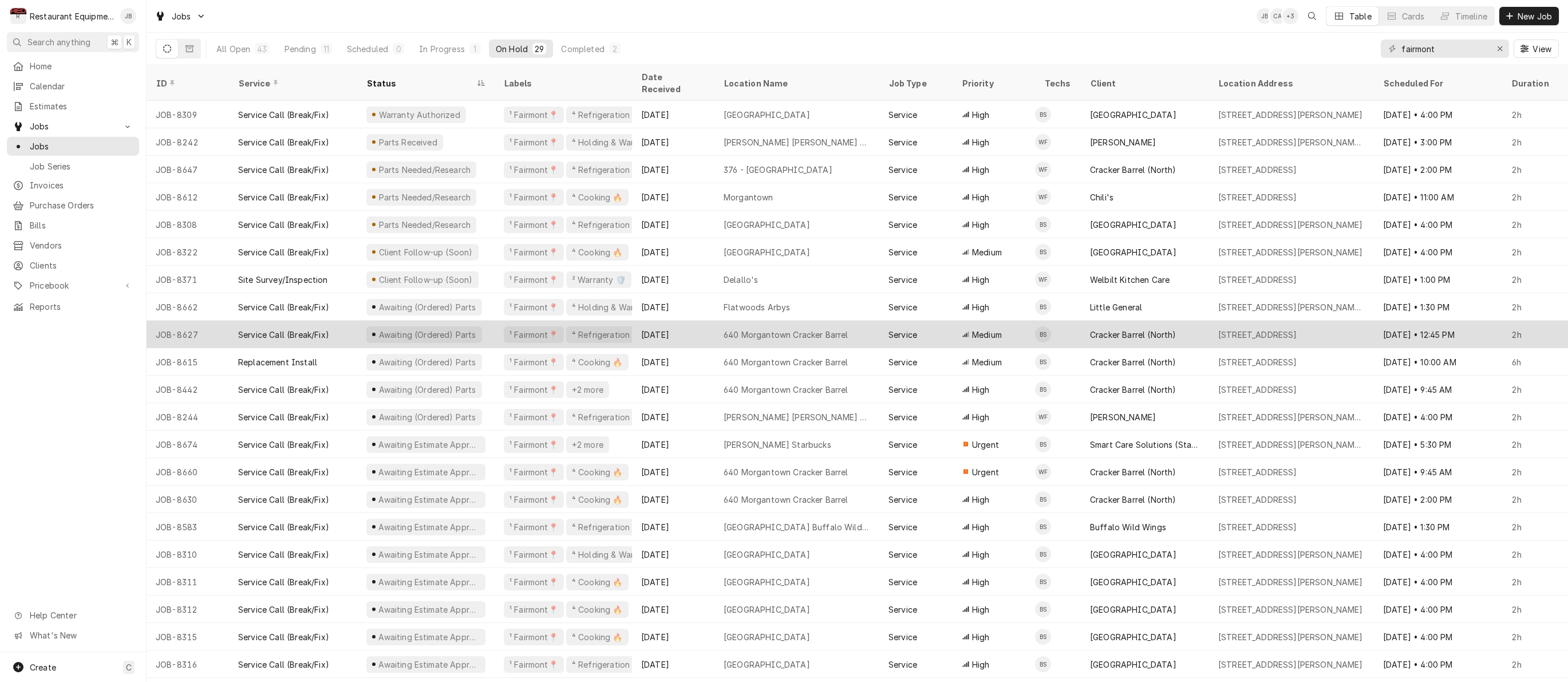
click at [683, 321] on div "Aug 20" at bounding box center [673, 334] width 82 height 27
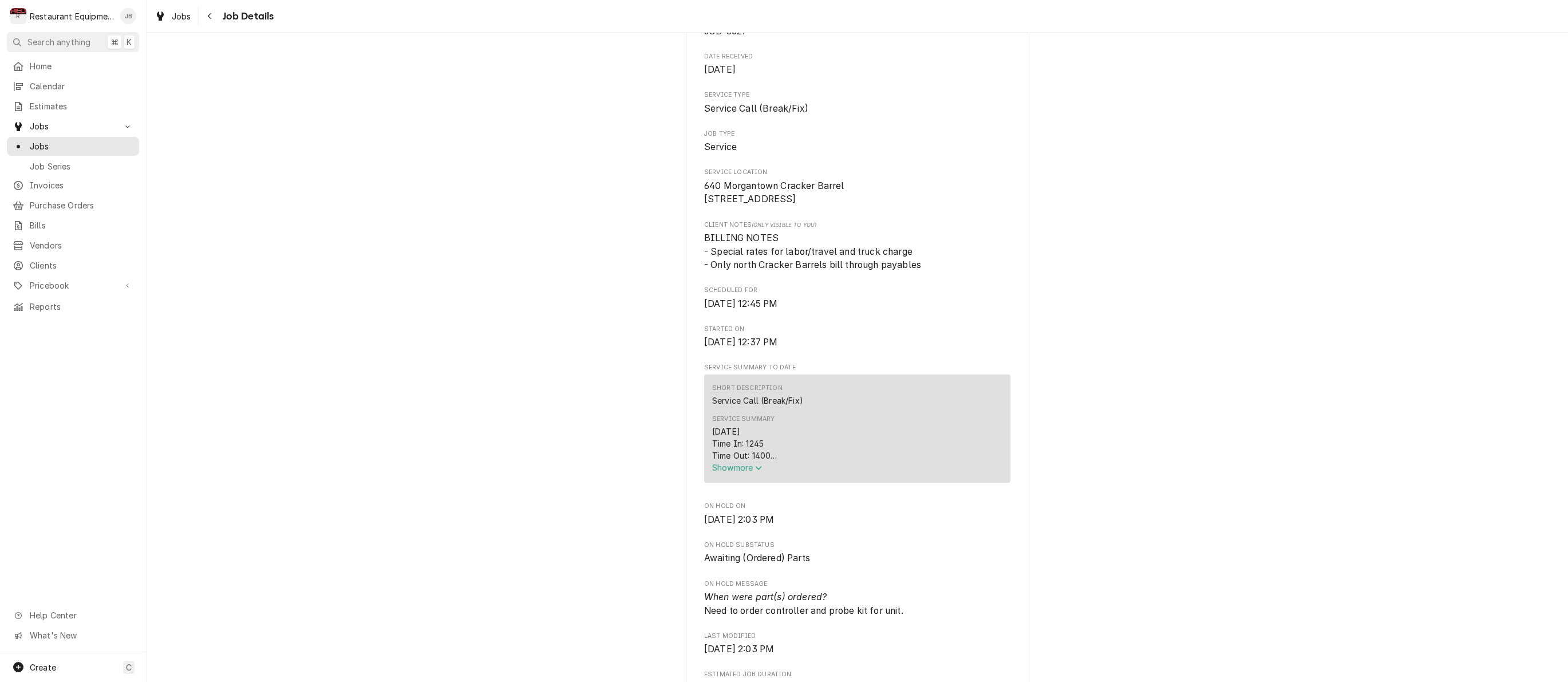
scroll to position [142, 0]
click at [747, 473] on div "[DATE] Time In: 1245 Time Out: 1400 Truck: 302 Undercounter Cooler Model: ST404…" at bounding box center [857, 449] width 290 height 48
click at [746, 472] on span "Show more" at bounding box center [737, 467] width 50 height 10
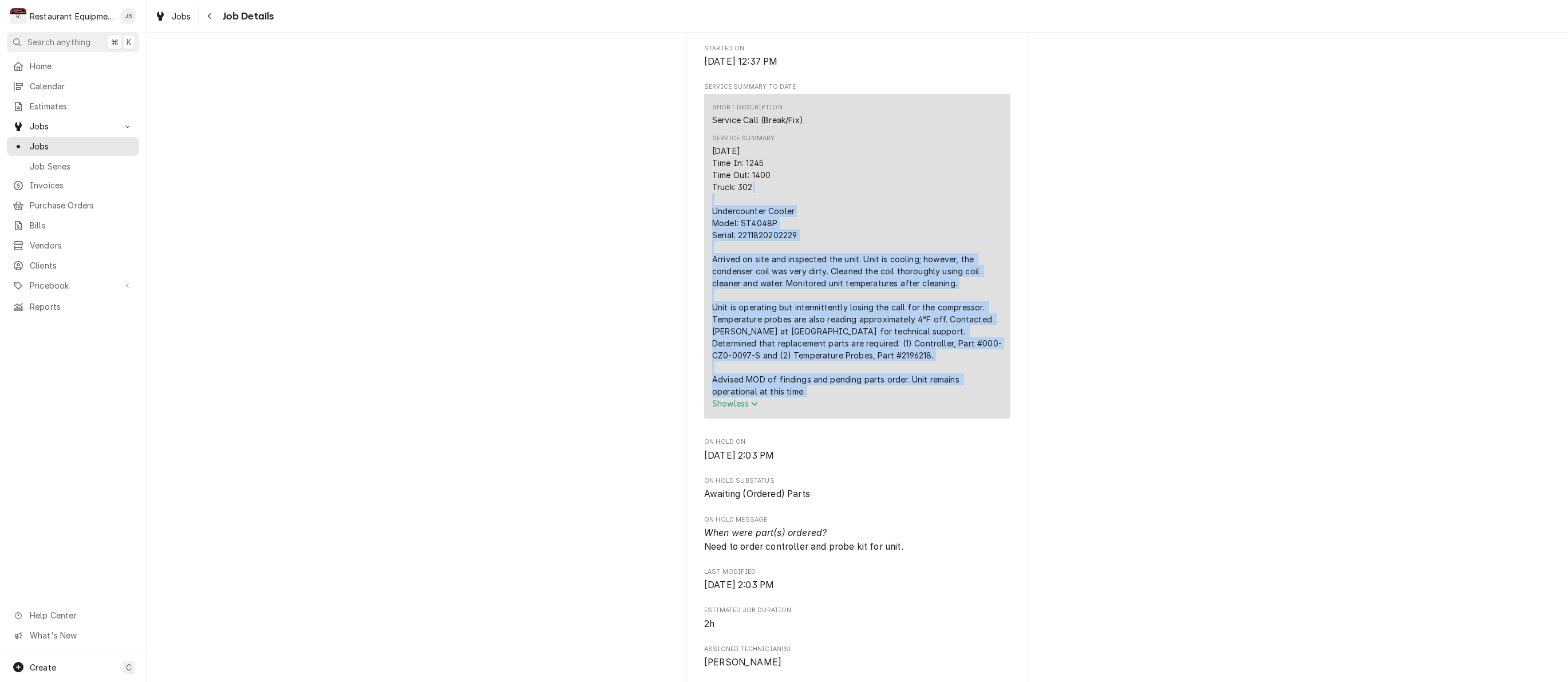
scroll to position [481, 0]
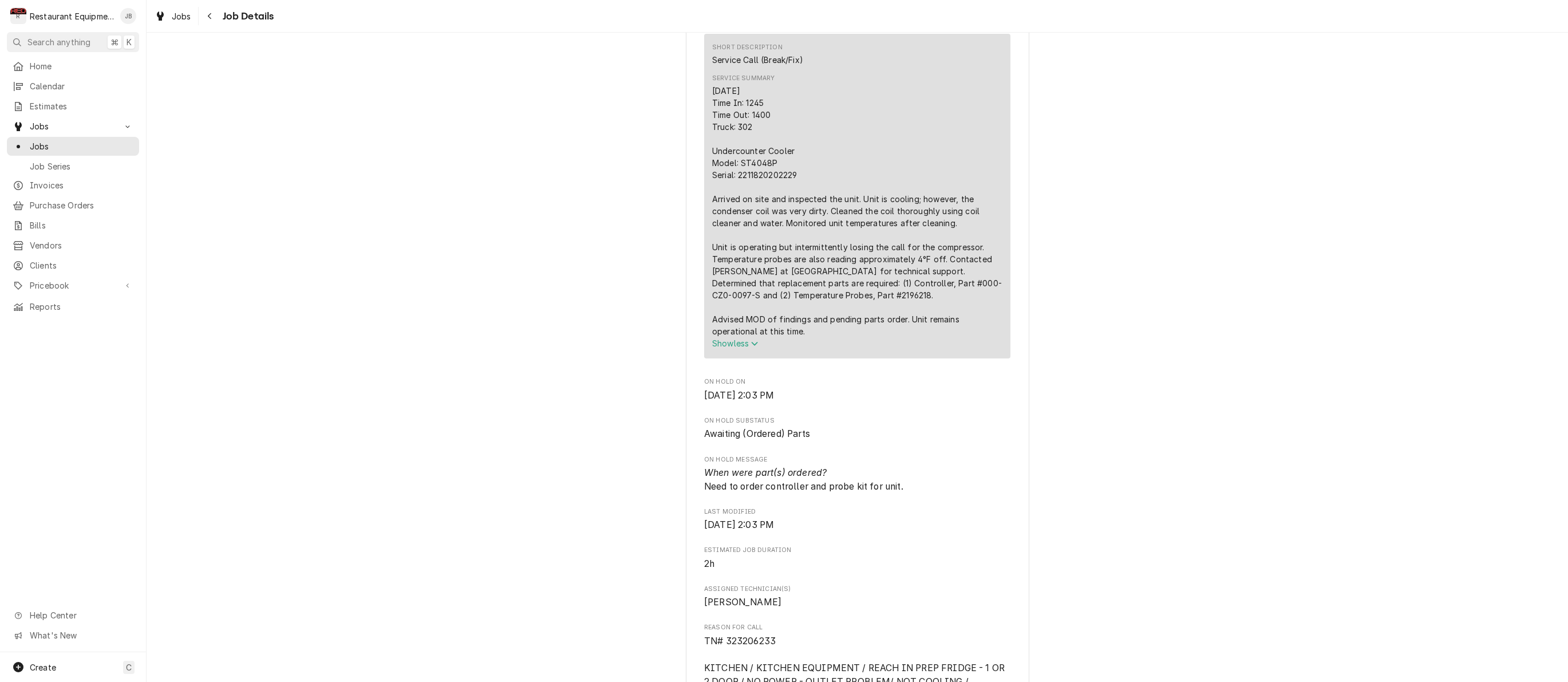
click at [619, 451] on div "Awaiting (Ordered) Parts Cracker Barrel (North) 640 Morgantown Cracker Barrel /…" at bounding box center [857, 545] width 1421 height 1964
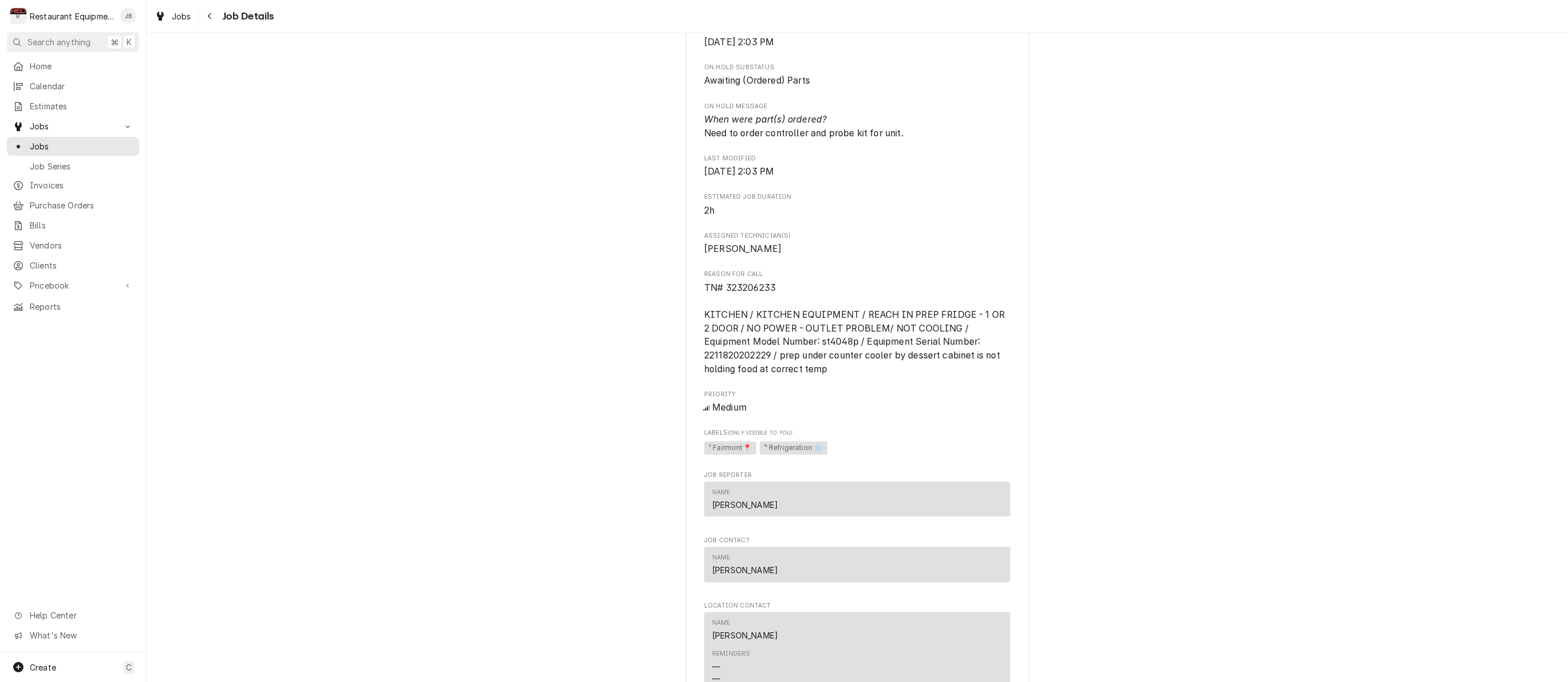
scroll to position [835, 0]
click at [207, 14] on icon "Navigate back" at bounding box center [210, 16] width 5 height 8
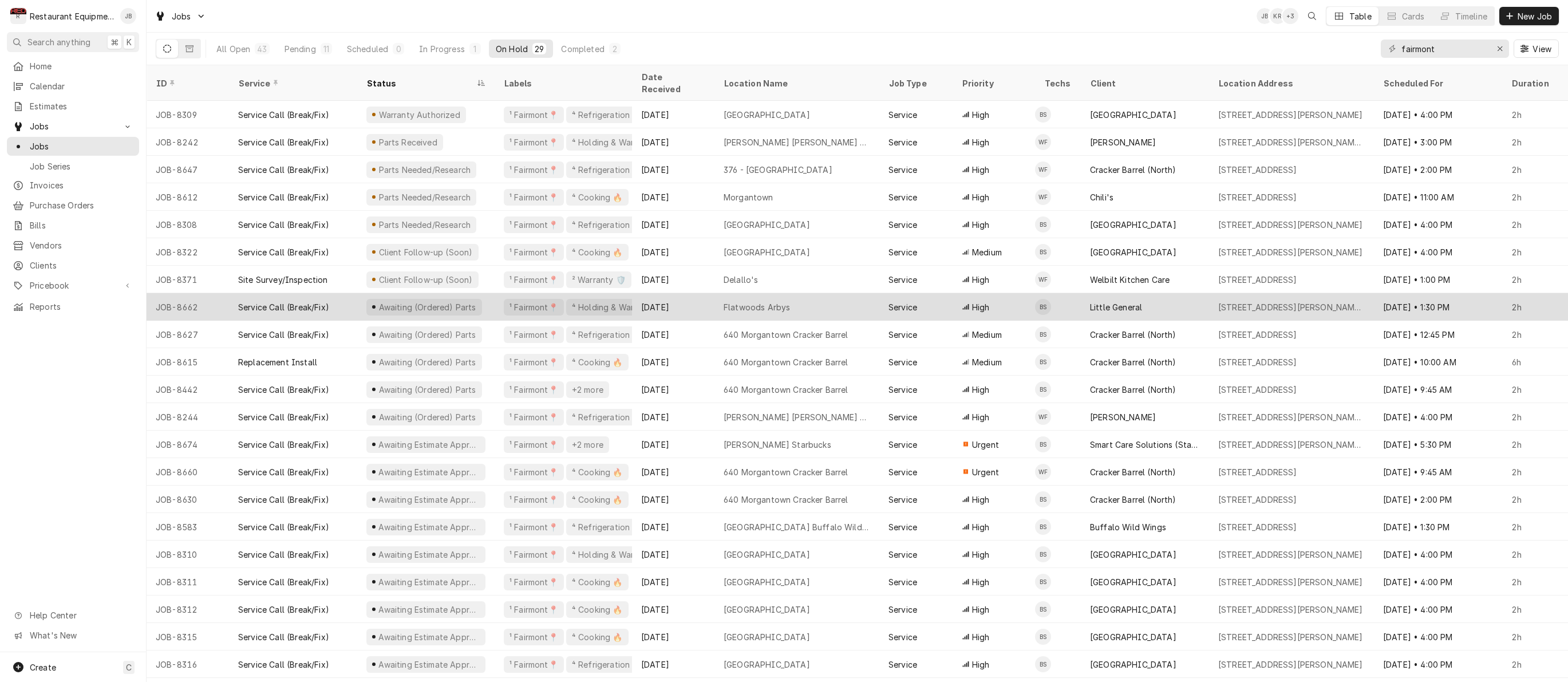
click at [700, 293] on div "[DATE]" at bounding box center [673, 307] width 82 height 27
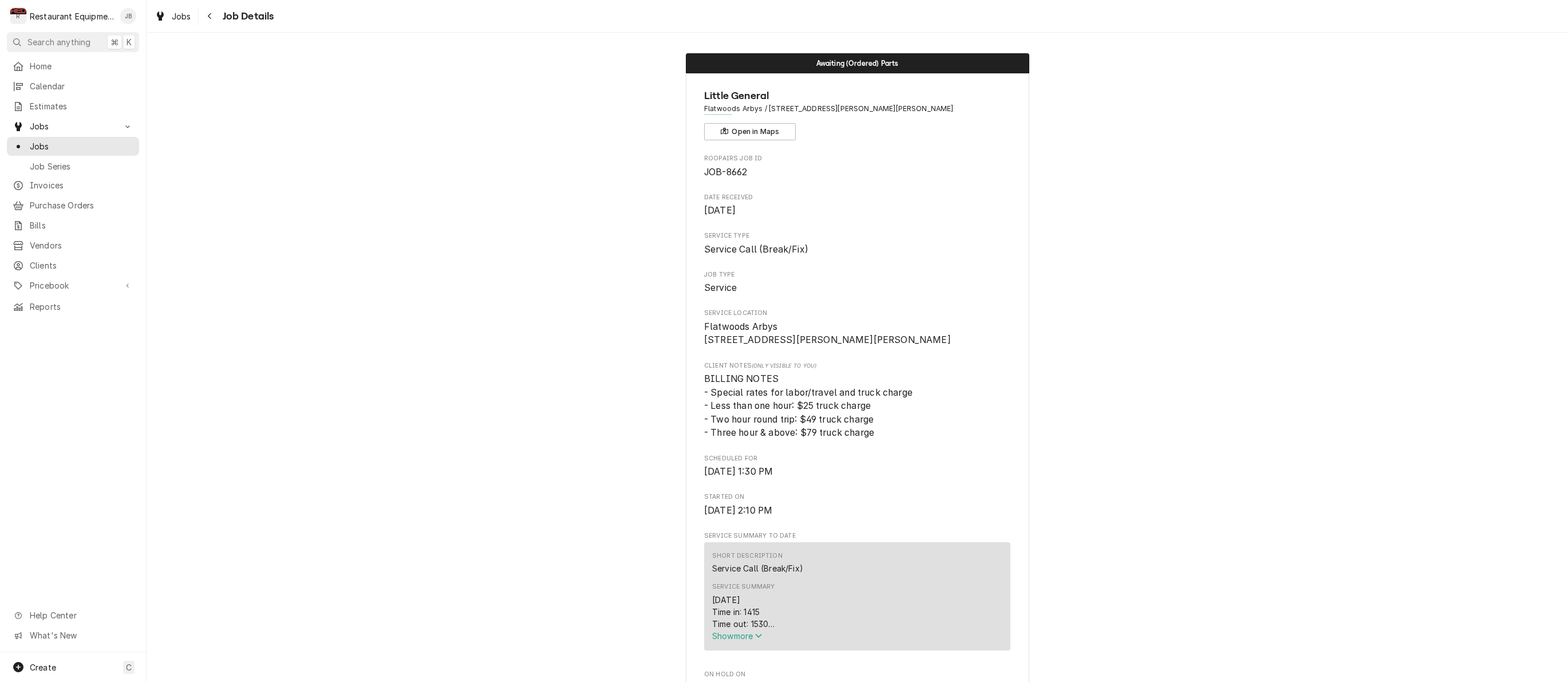
click at [737, 640] on span "Show more" at bounding box center [737, 636] width 50 height 10
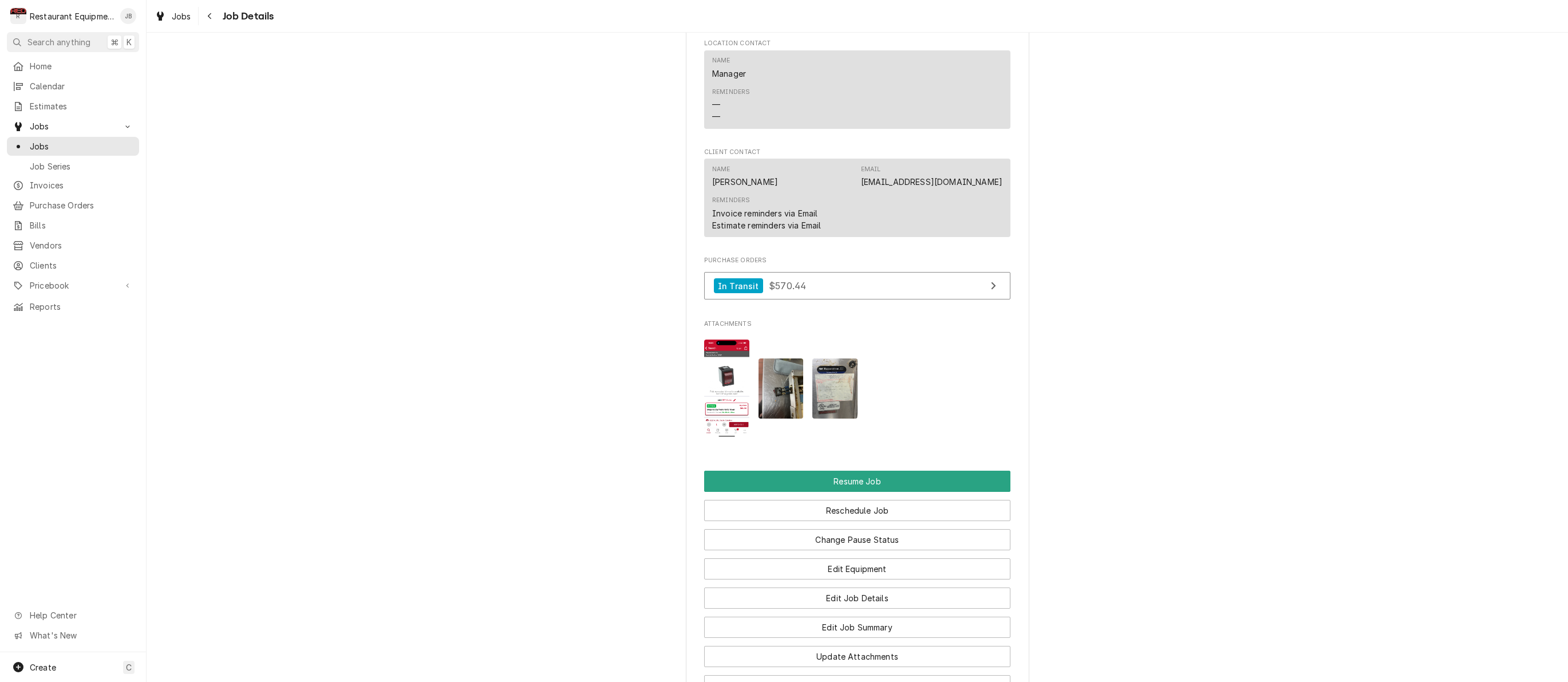
scroll to position [1435, 0]
click at [206, 19] on div "Navigate back" at bounding box center [210, 16] width 12 height 12
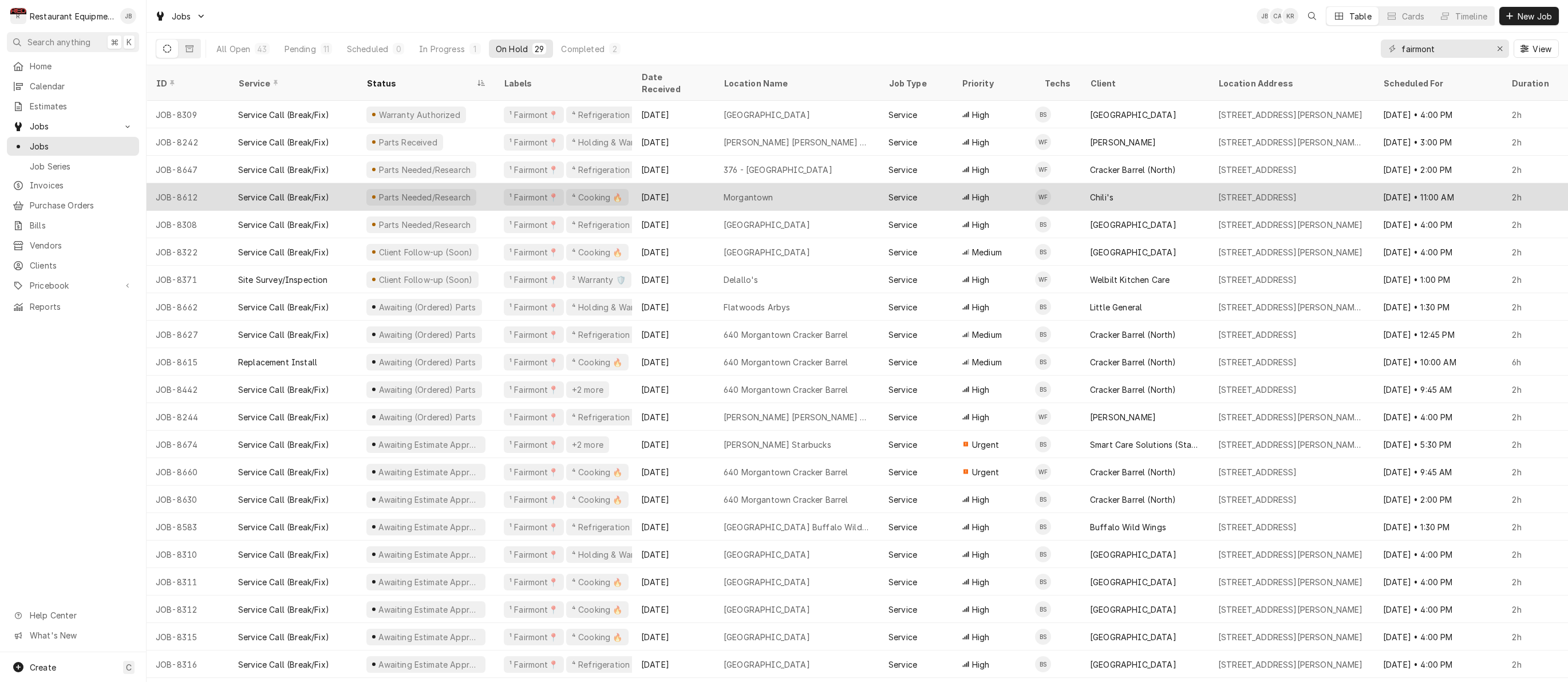
click at [702, 186] on div "[DATE]" at bounding box center [673, 197] width 82 height 27
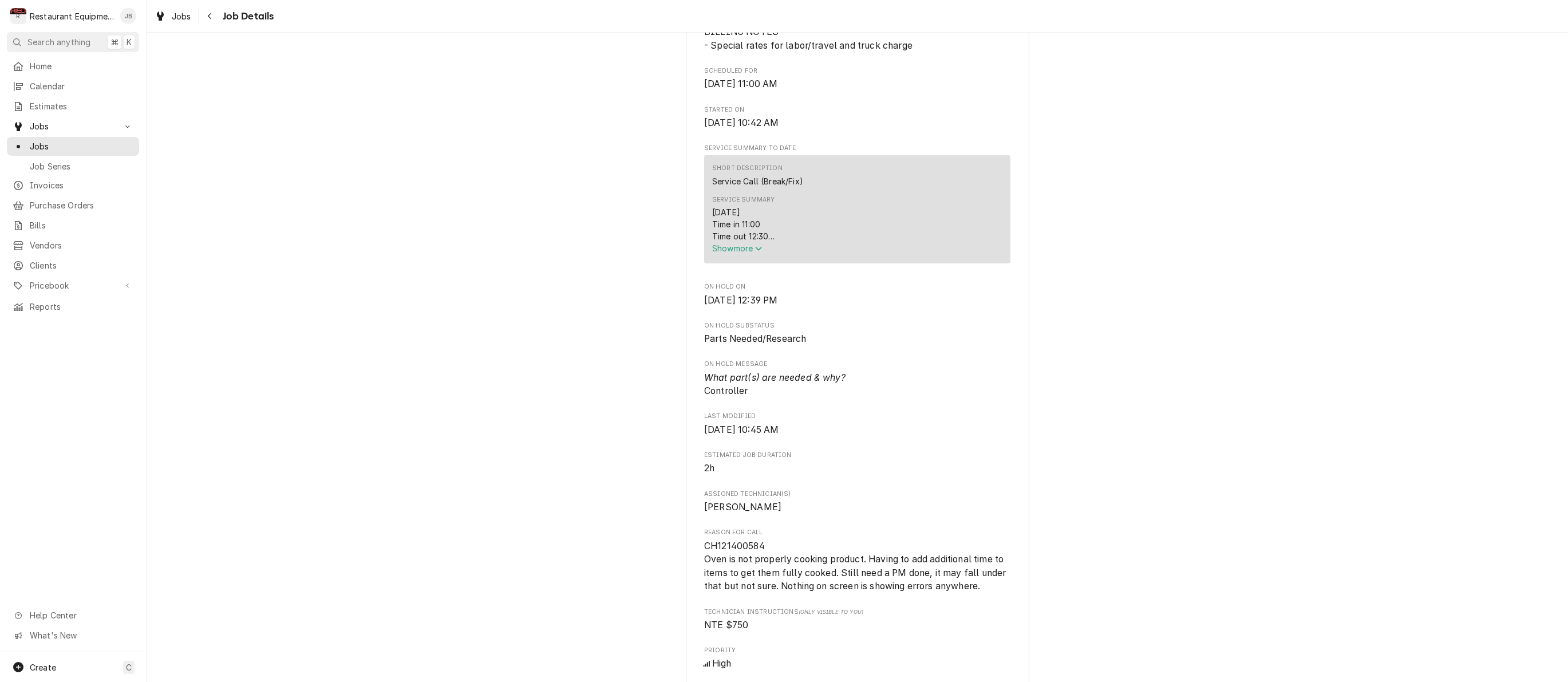
scroll to position [392, 0]
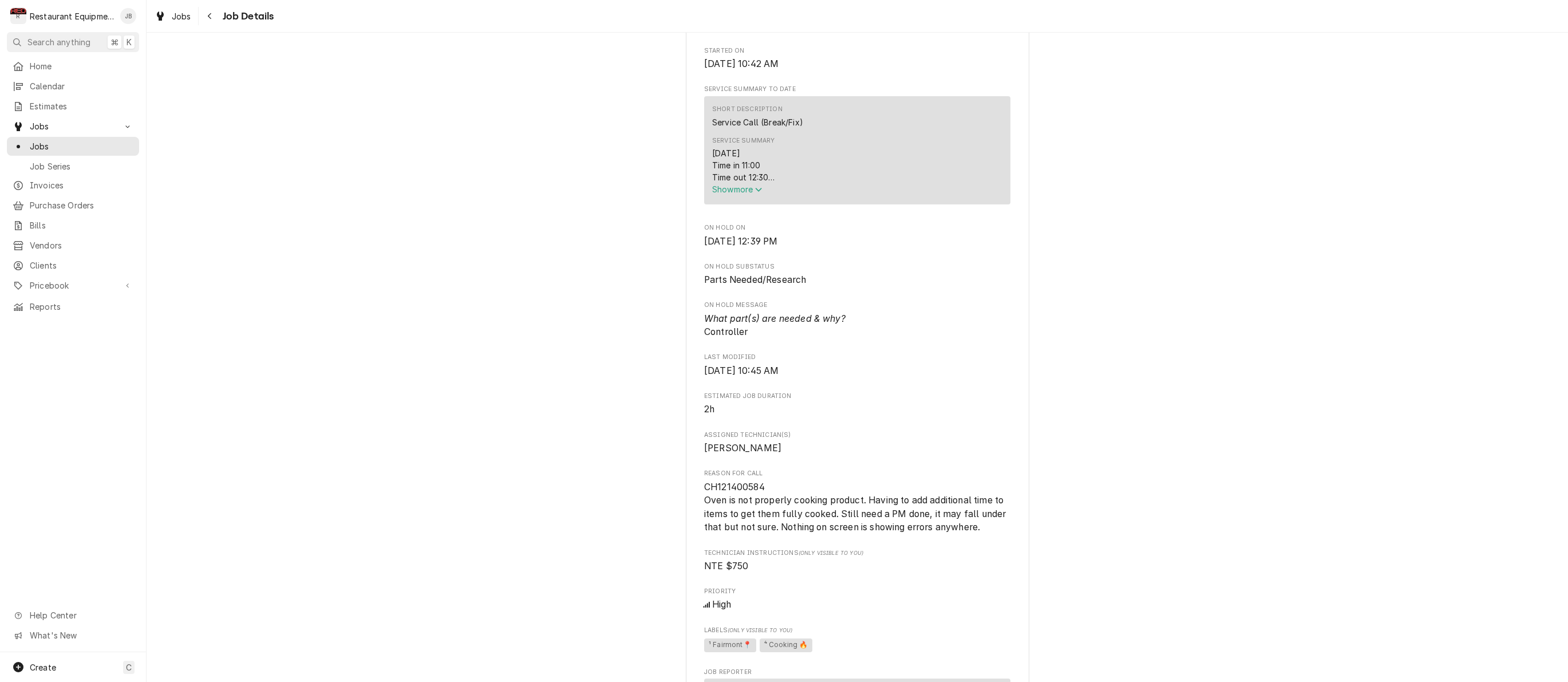
click at [741, 194] on span "Show more" at bounding box center [737, 189] width 50 height 10
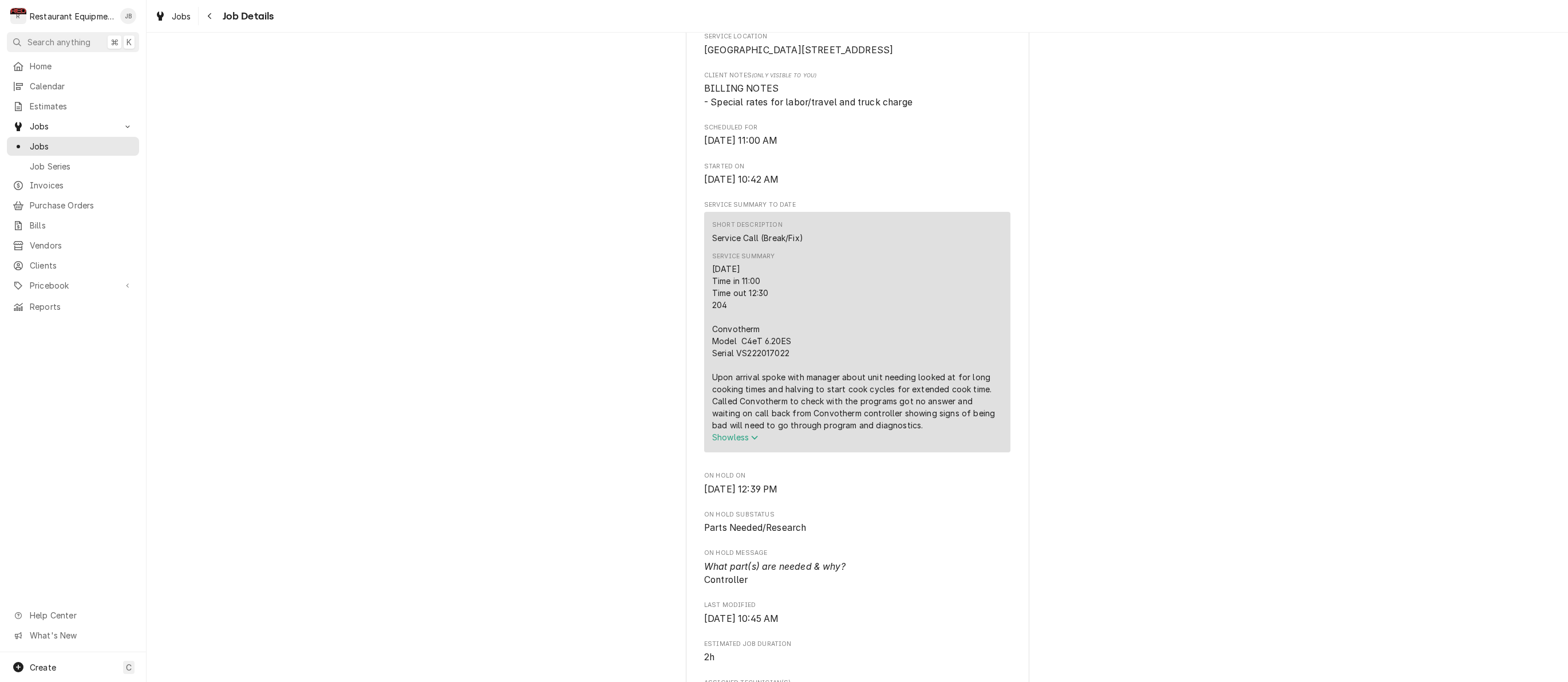
scroll to position [0, 0]
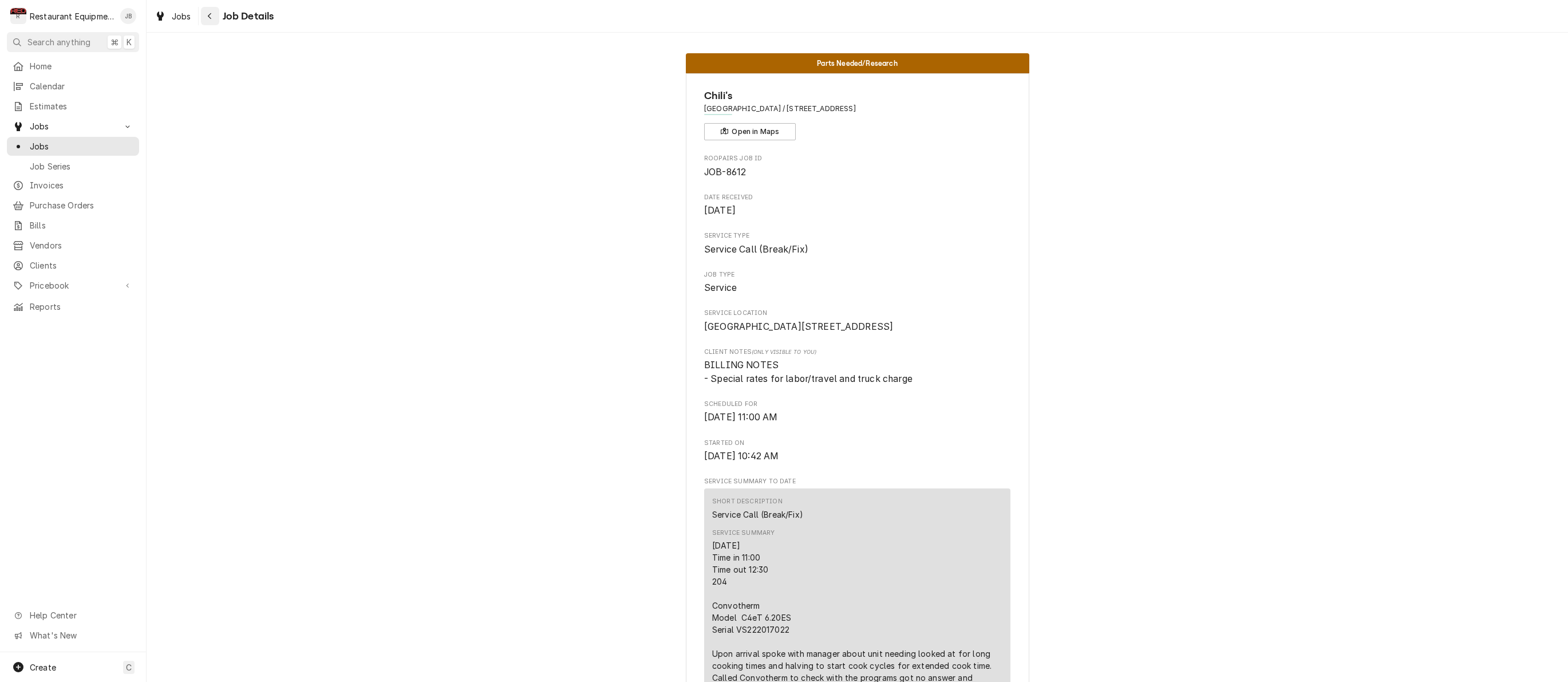
click at [217, 17] on button "Navigate back" at bounding box center [210, 16] width 18 height 18
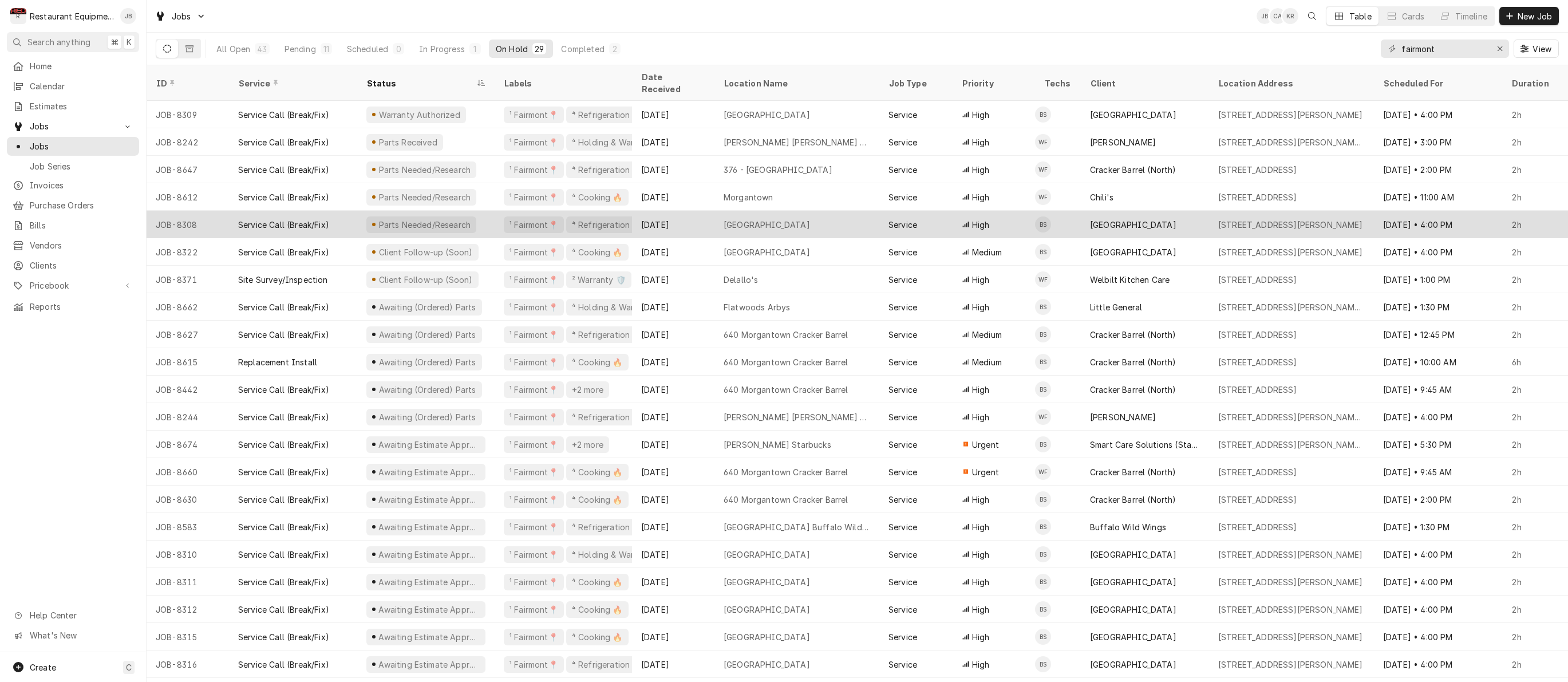
click at [482, 211] on div "Parts Needed/Research" at bounding box center [426, 225] width 137 height 27
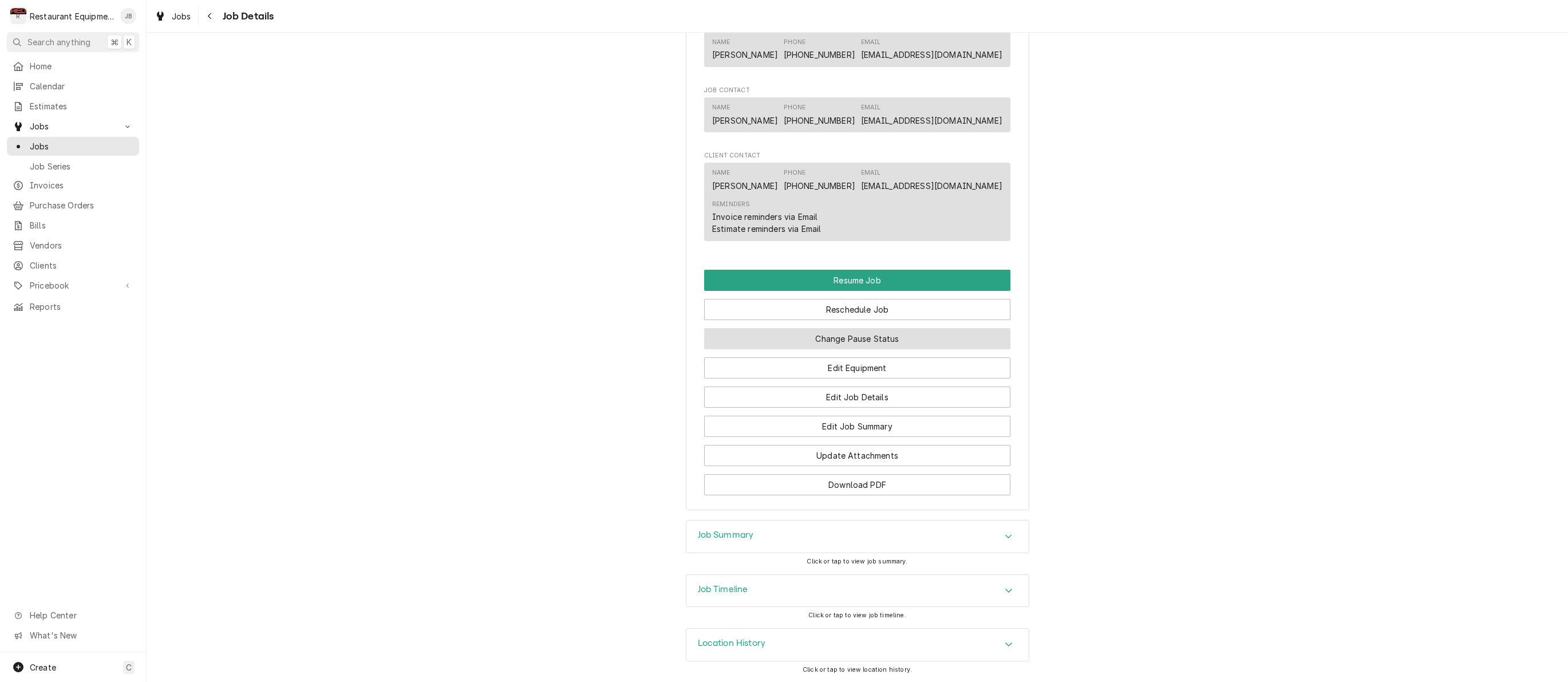
scroll to position [994, 0]
click at [843, 343] on button "Change Pause Status" at bounding box center [858, 338] width 306 height 21
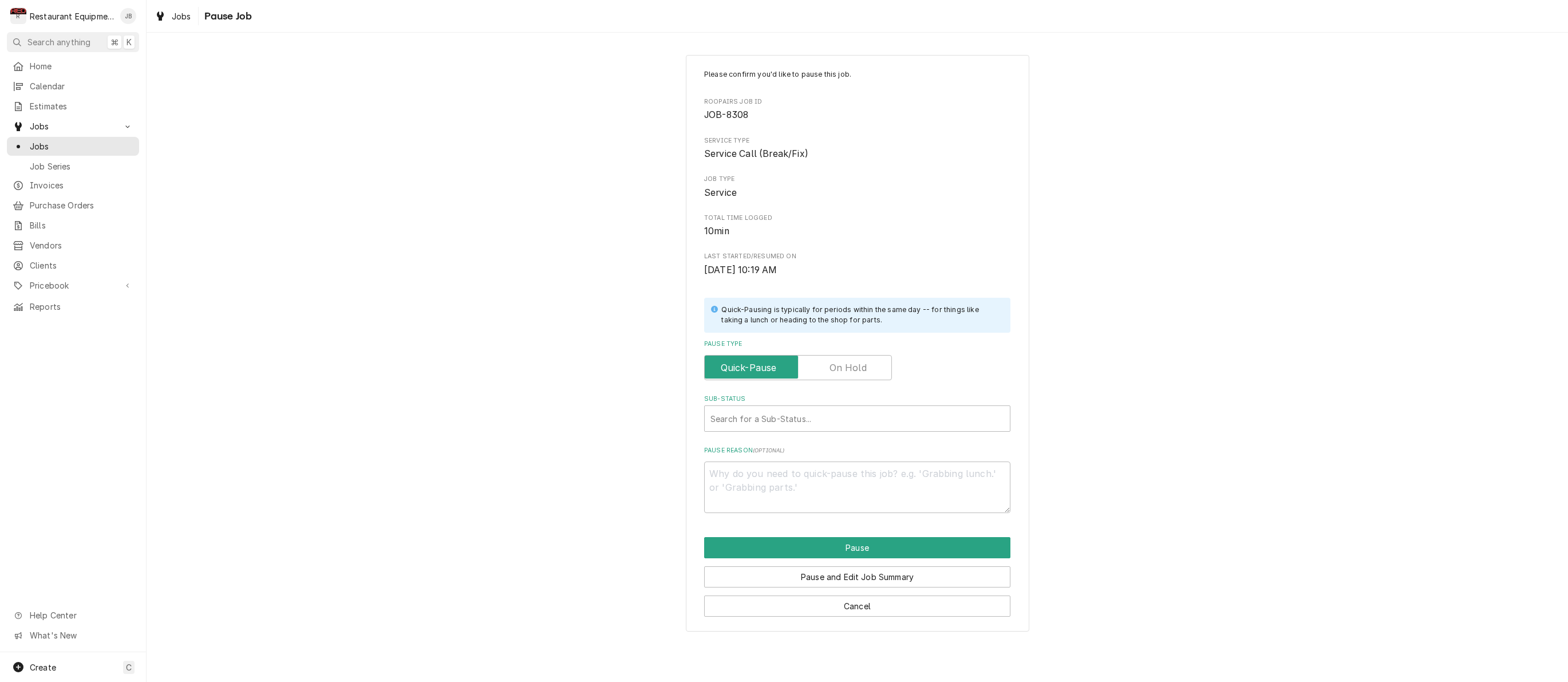
click at [831, 365] on label "Pause Type" at bounding box center [798, 367] width 188 height 25
click at [831, 365] on input "Pause Type" at bounding box center [798, 367] width 178 height 25
checkbox input "true"
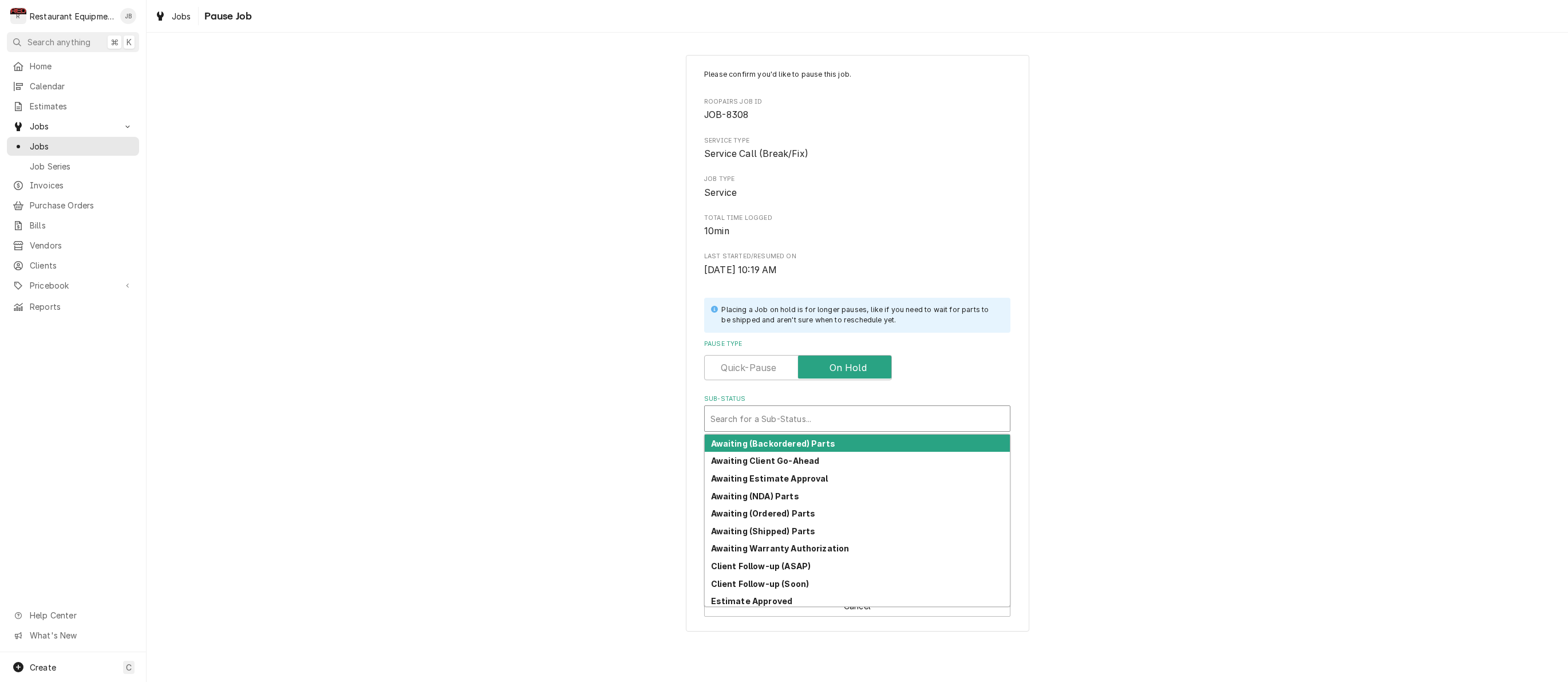
click at [785, 413] on div "Search for a Sub-Status..." at bounding box center [857, 419] width 293 height 12
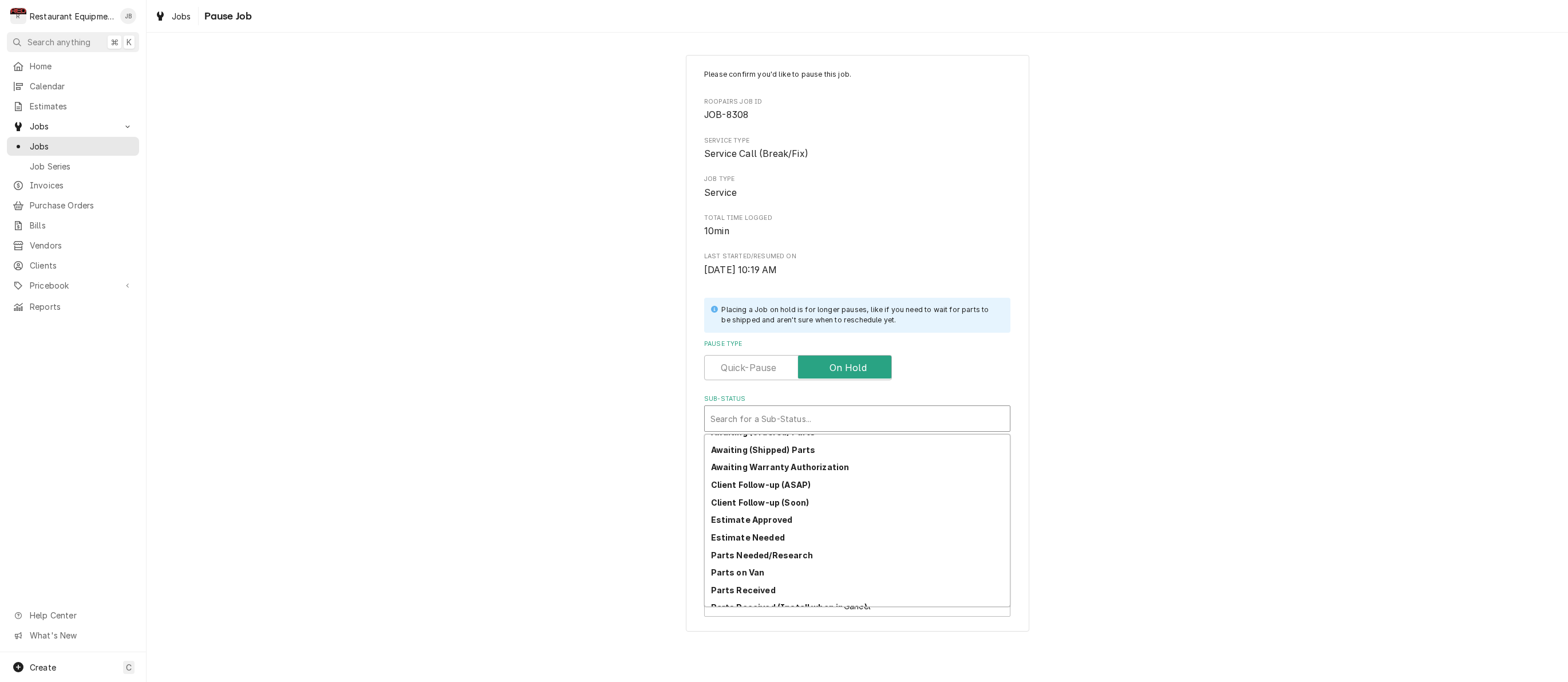
scroll to position [127, 0]
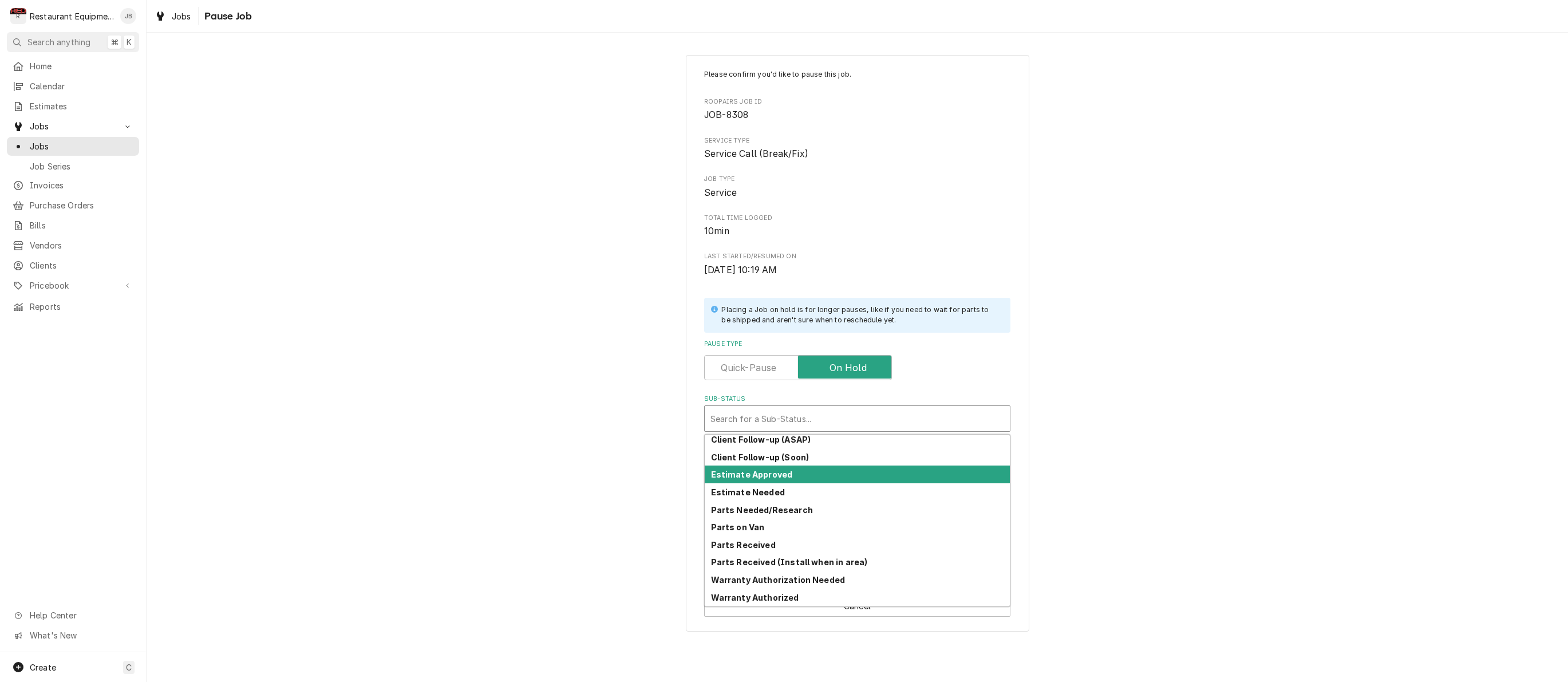
click at [776, 471] on strong "Estimate Approved" at bounding box center [752, 474] width 82 height 10
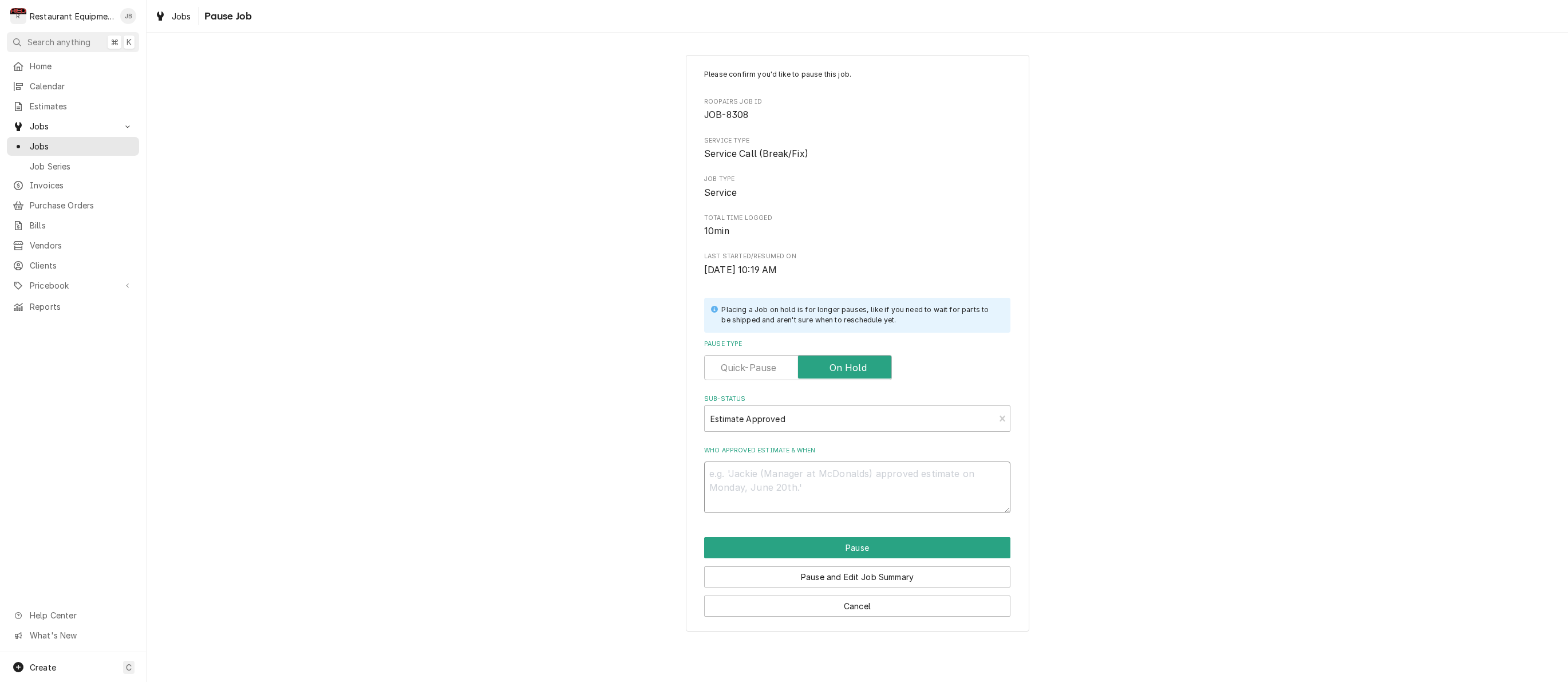
click at [766, 467] on textarea "Who approved estimate & when" at bounding box center [858, 487] width 306 height 52
type textarea "x"
type textarea "8"
type textarea "x"
type textarea "8/"
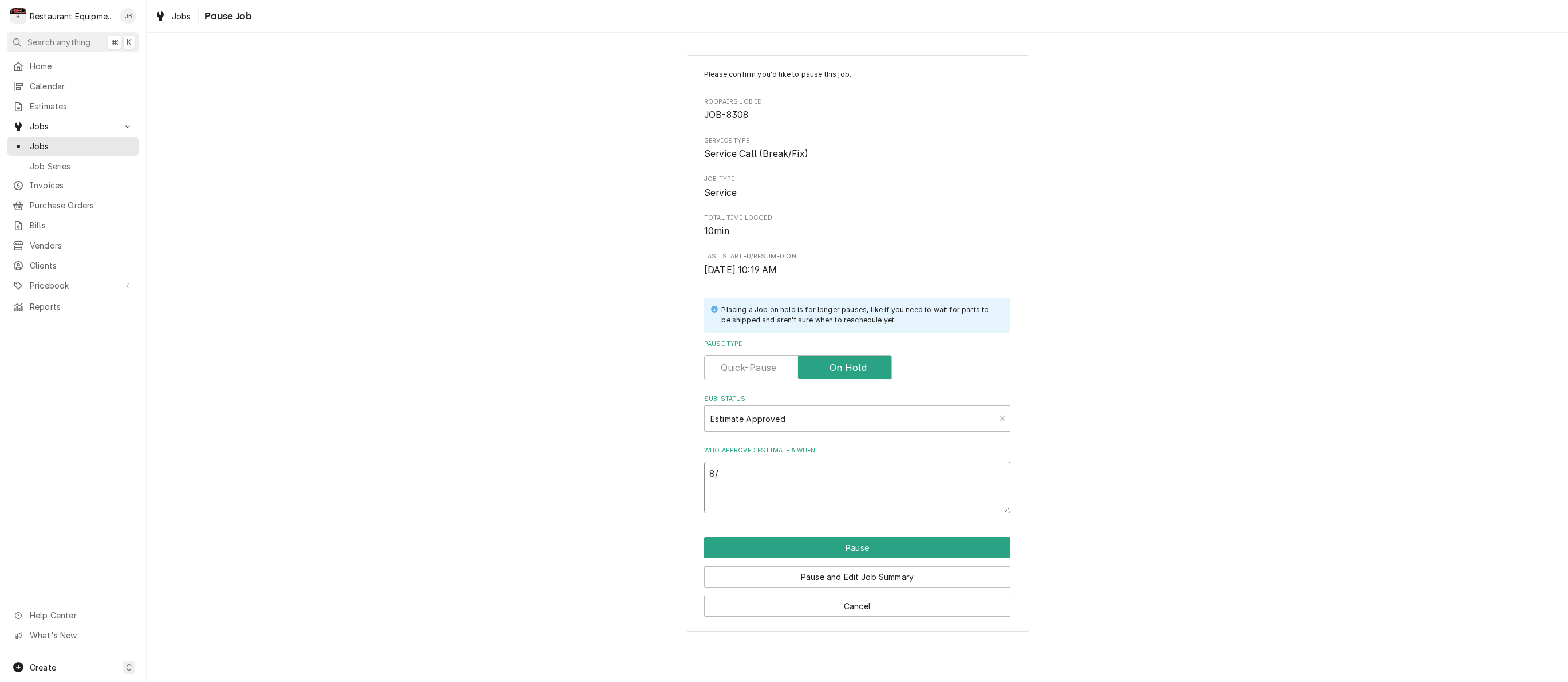
type textarea "x"
type textarea "8/2"
type textarea "x"
type textarea "8/25"
type textarea "x"
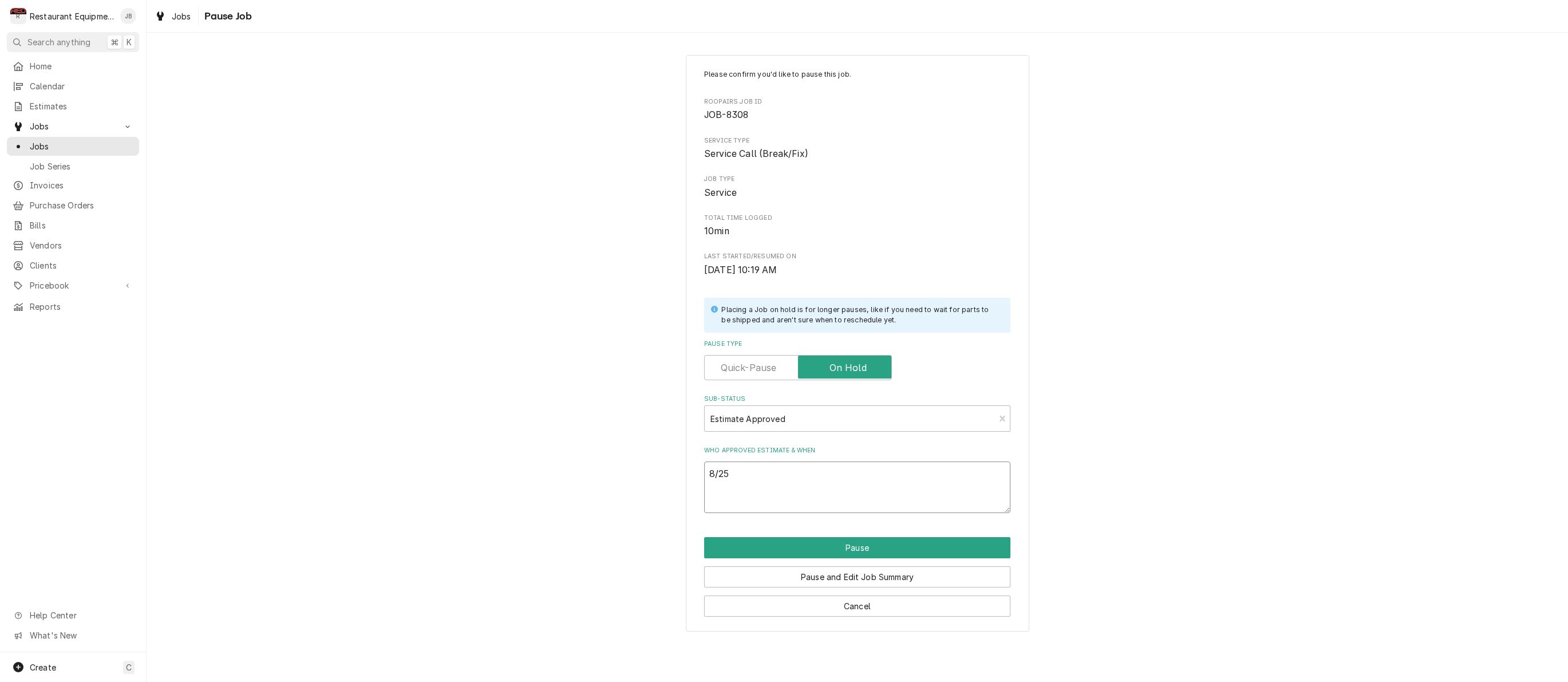
type textarea "8/25"
type textarea "x"
type textarea "8/25 u"
type textarea "x"
type textarea "8/25 un"
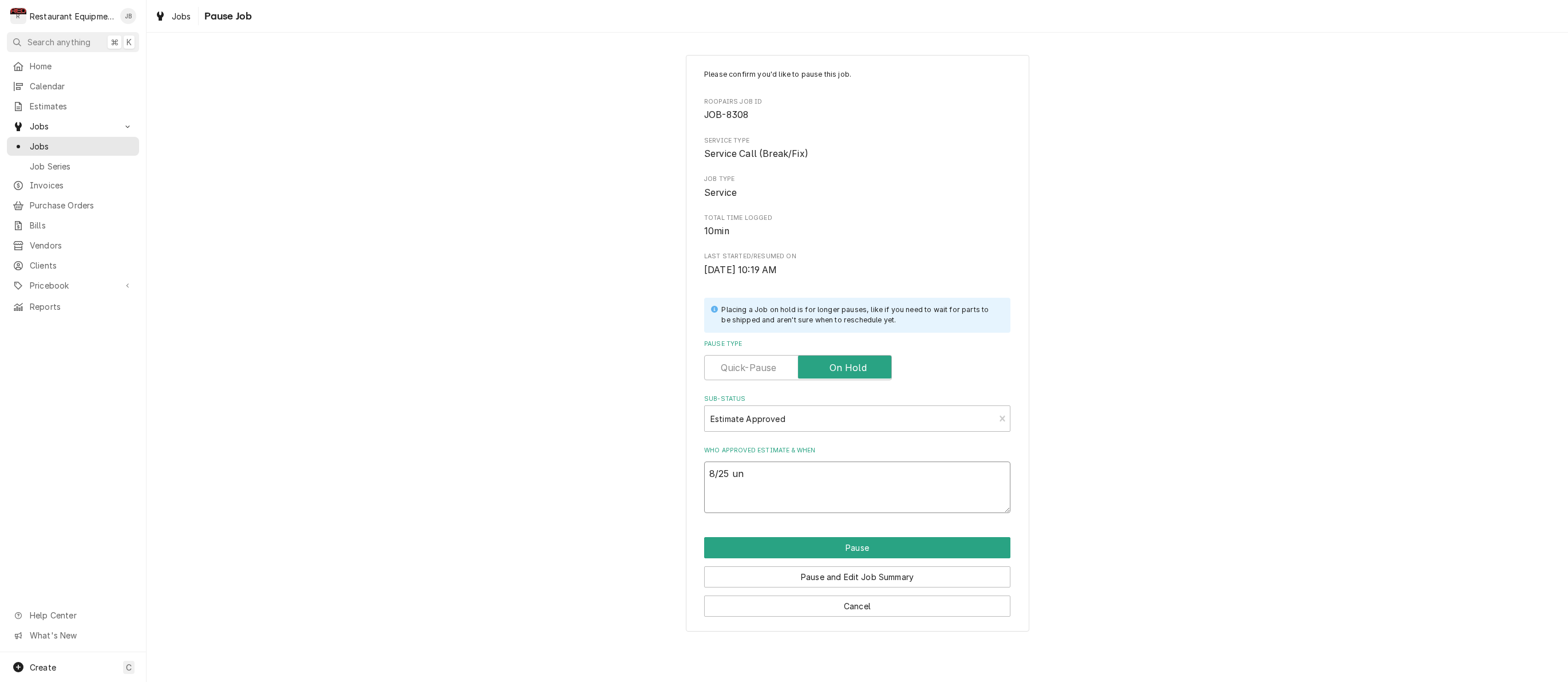
type textarea "x"
type textarea "8/25 uni"
type textarea "x"
type textarea "8/25 unit"
type textarea "x"
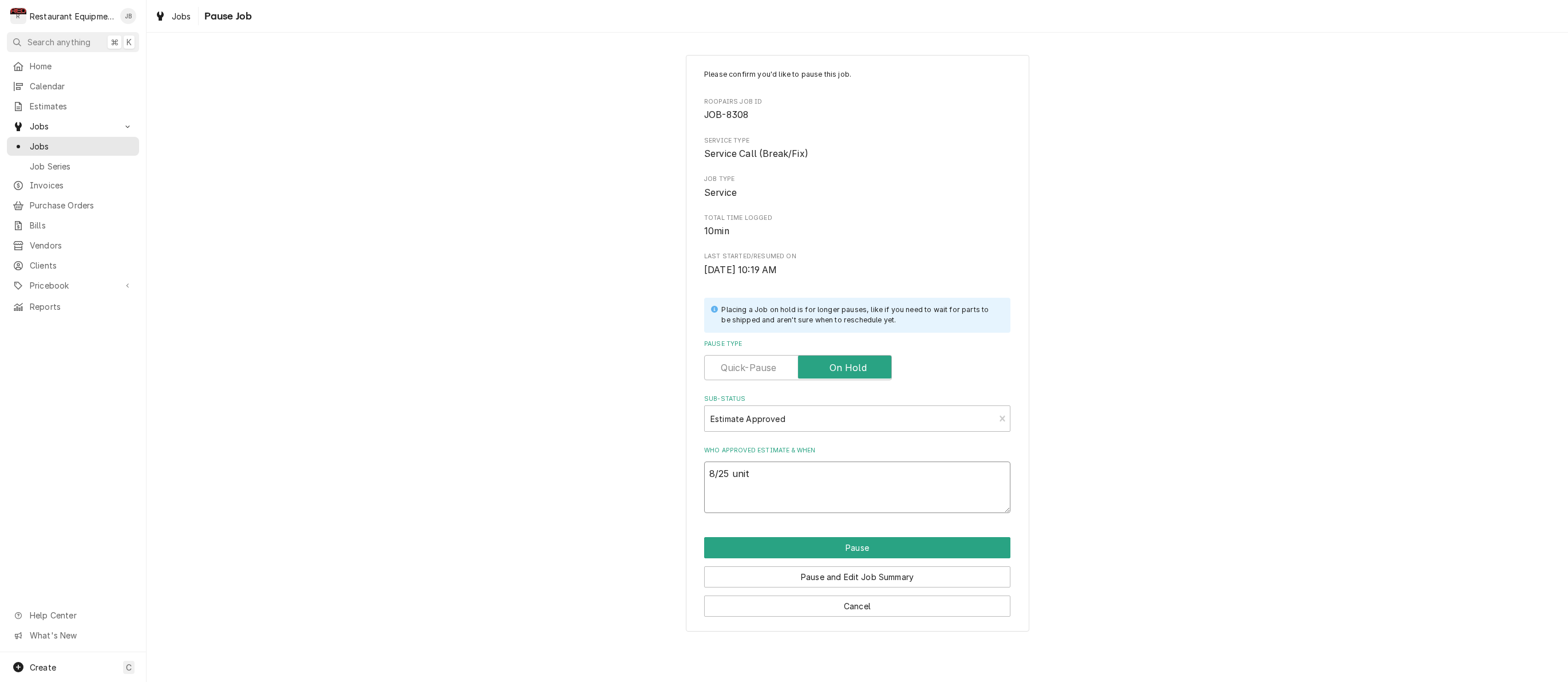
type textarea "8/25 unite"
type textarea "x"
type textarea "8/25 united"
click at [772, 538] on button "Pause" at bounding box center [858, 547] width 306 height 21
type textarea "x"
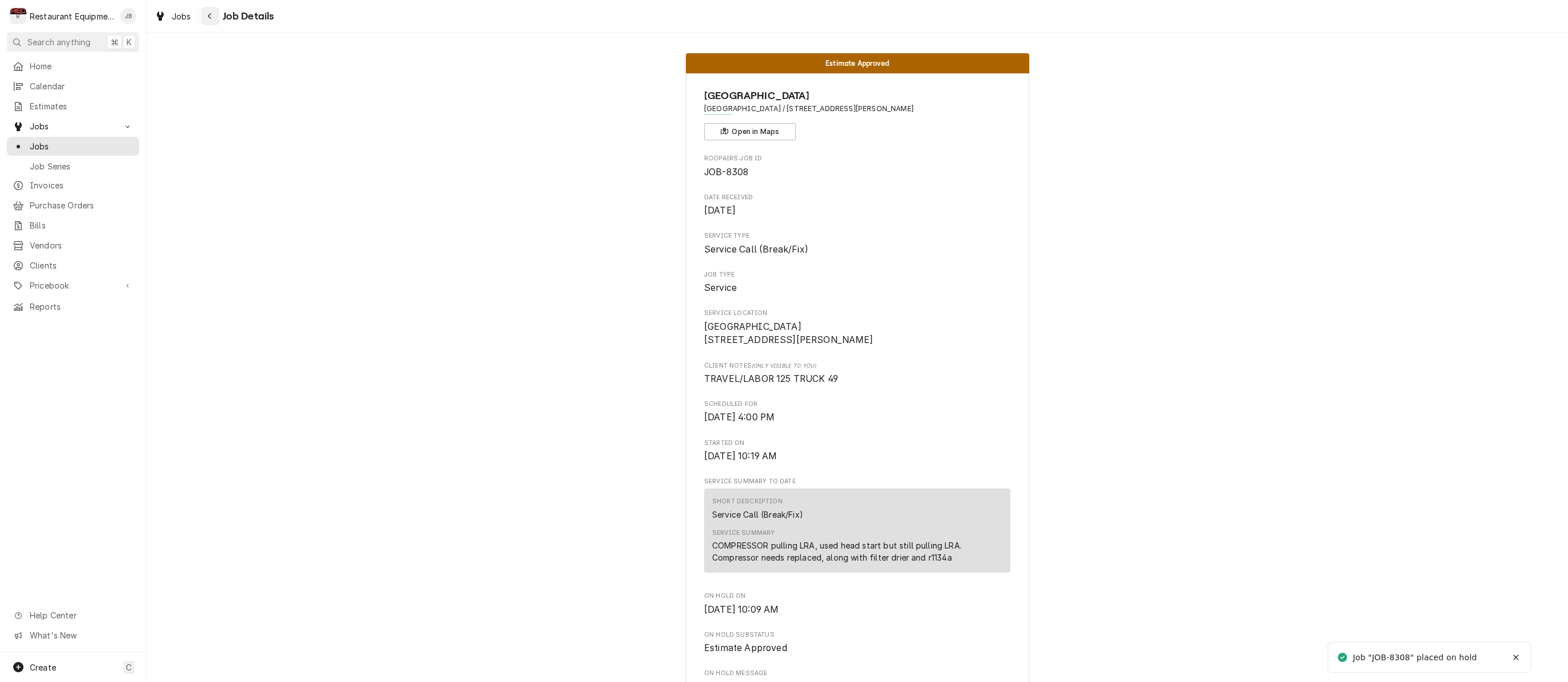
click at [213, 12] on div "Navigate back" at bounding box center [210, 16] width 12 height 12
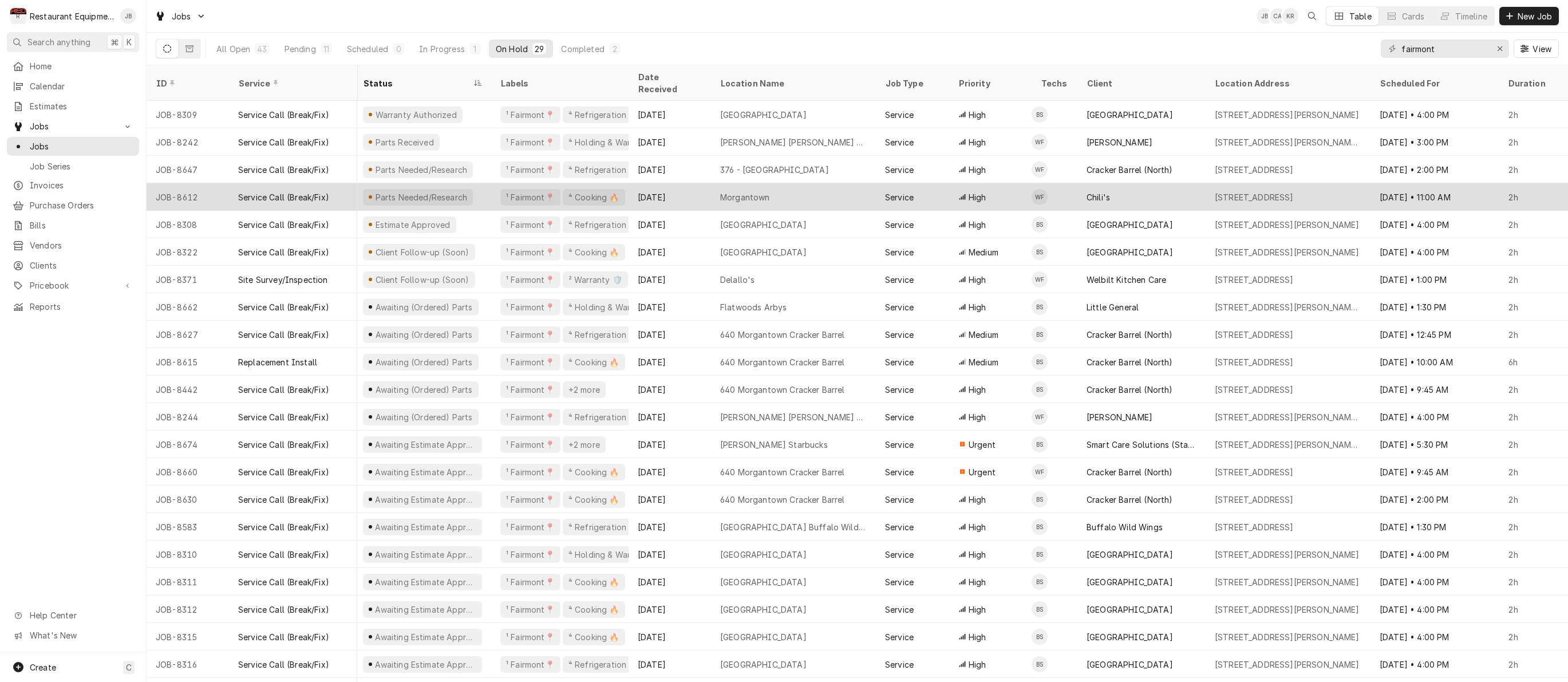
scroll to position [1, 4]
click at [678, 184] on div "[DATE]" at bounding box center [669, 196] width 82 height 27
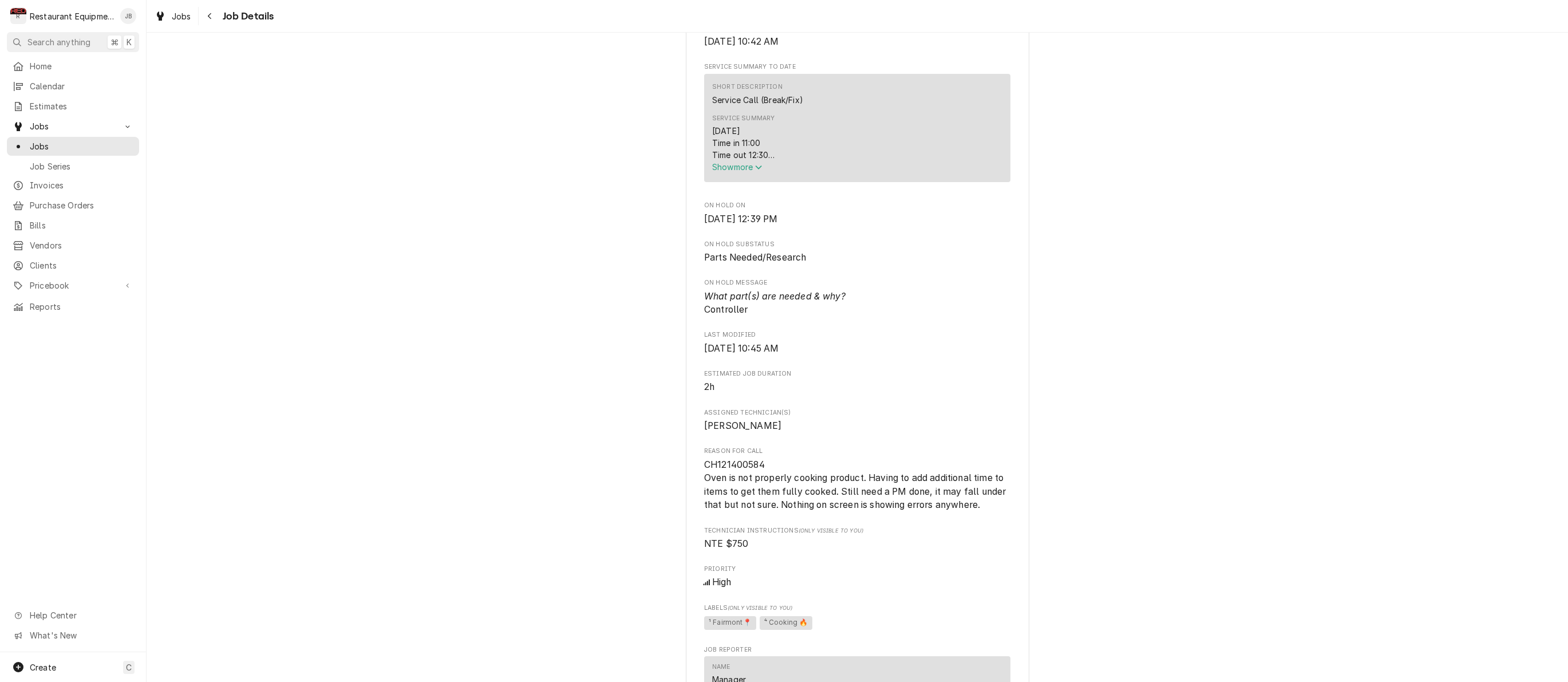
scroll to position [436, 0]
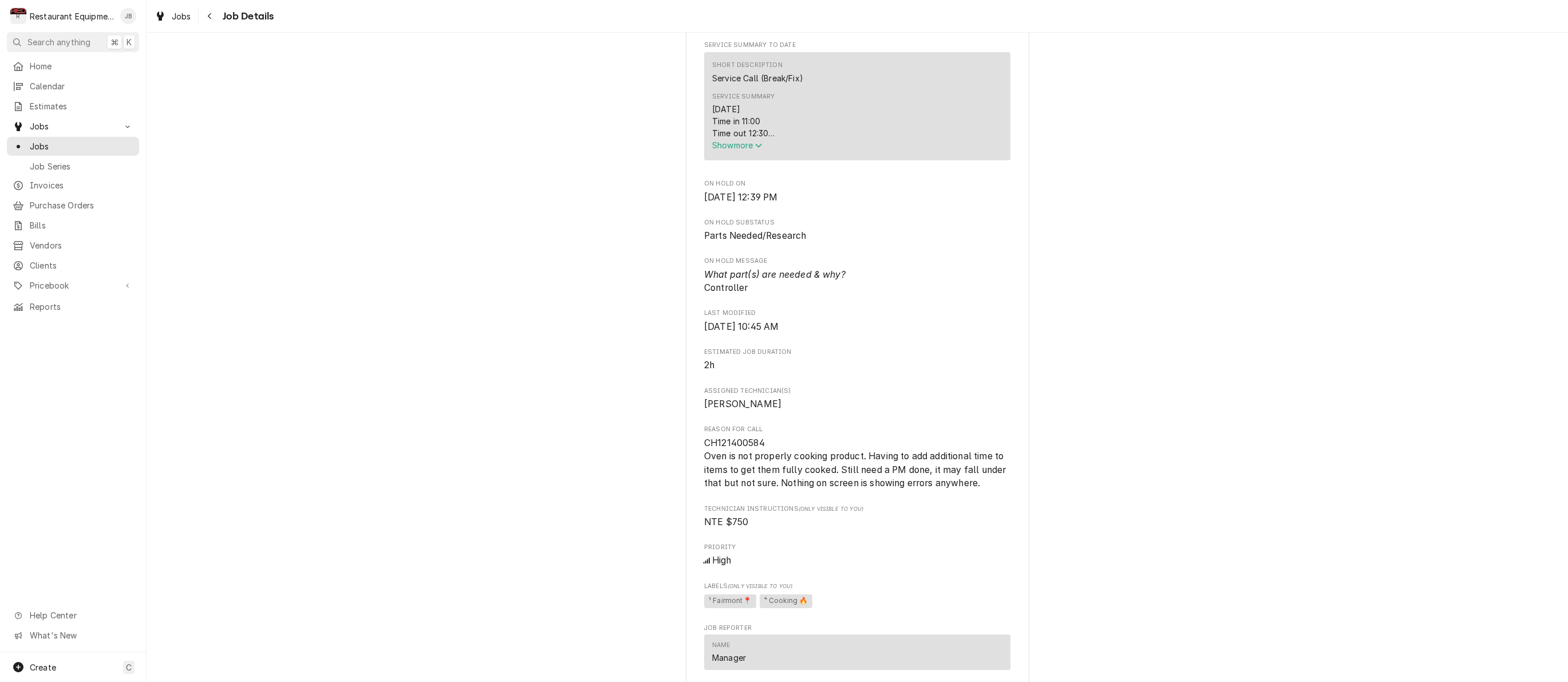
click at [740, 150] on span "Show more" at bounding box center [737, 145] width 50 height 10
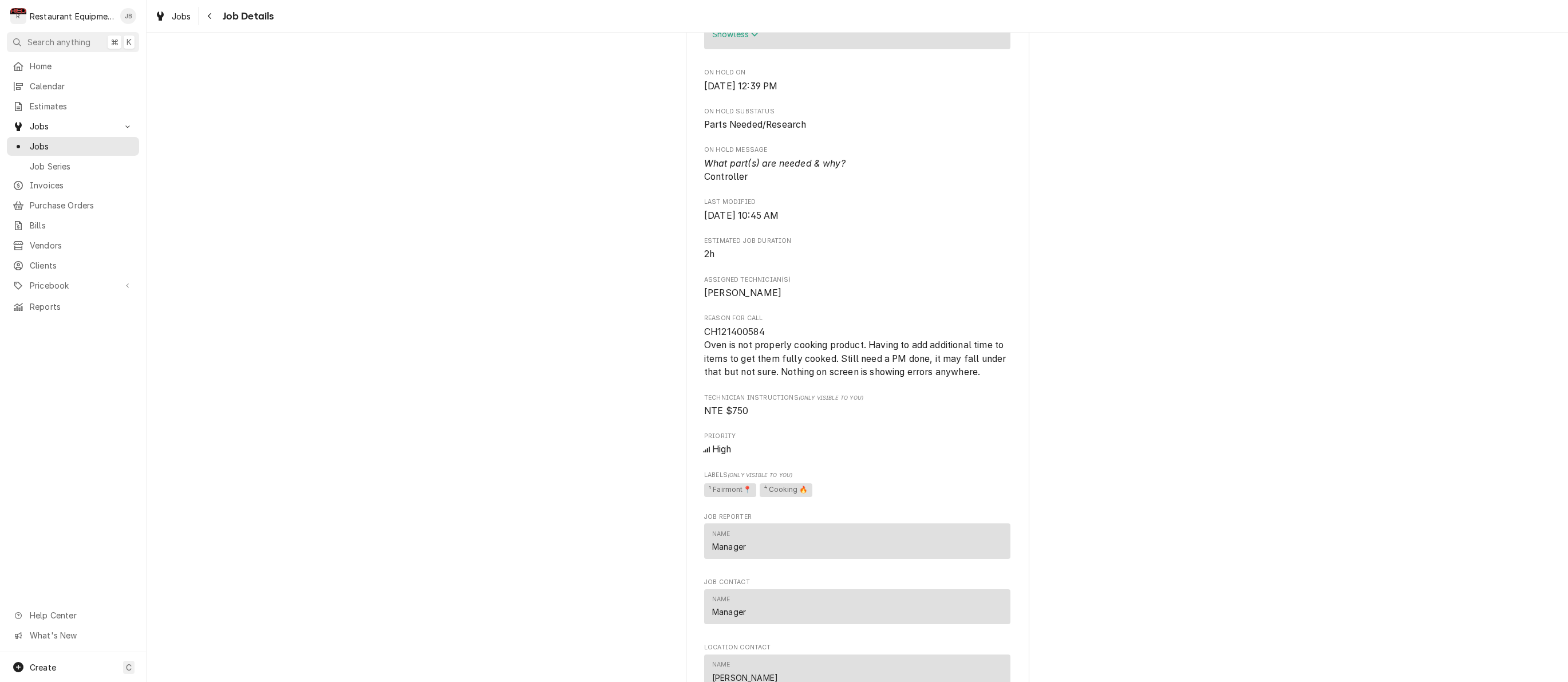
scroll to position [697, 0]
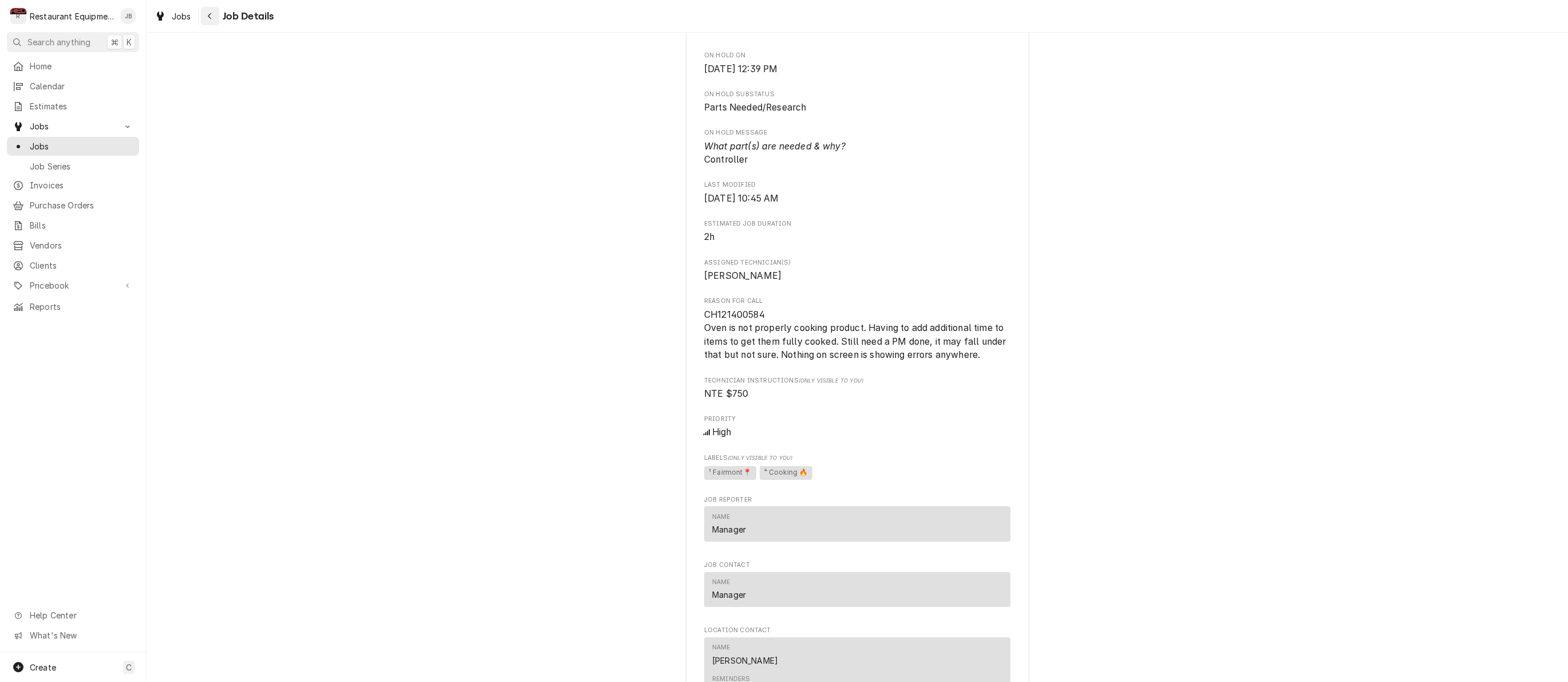
click at [210, 14] on icon "Navigate back" at bounding box center [209, 16] width 3 height 6
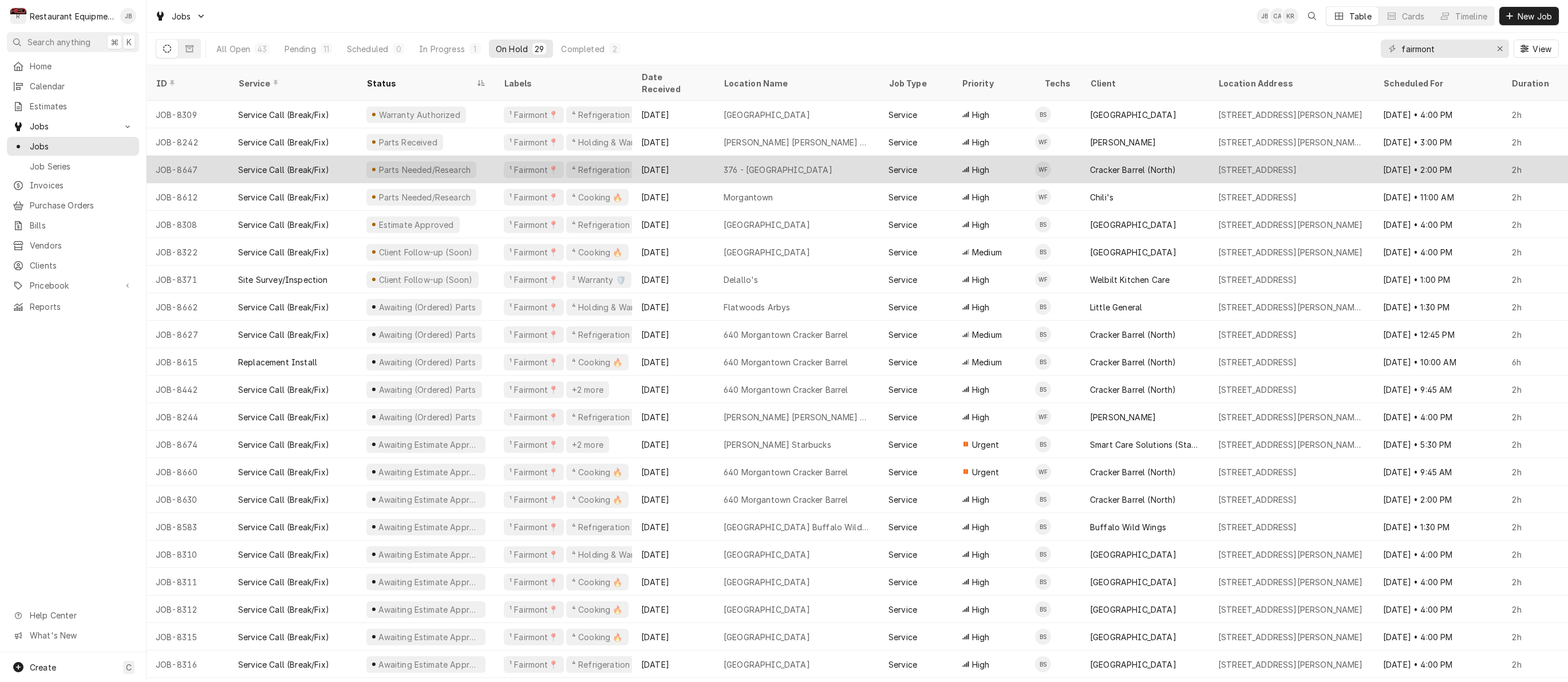
click at [691, 157] on div "[DATE]" at bounding box center [673, 169] width 82 height 27
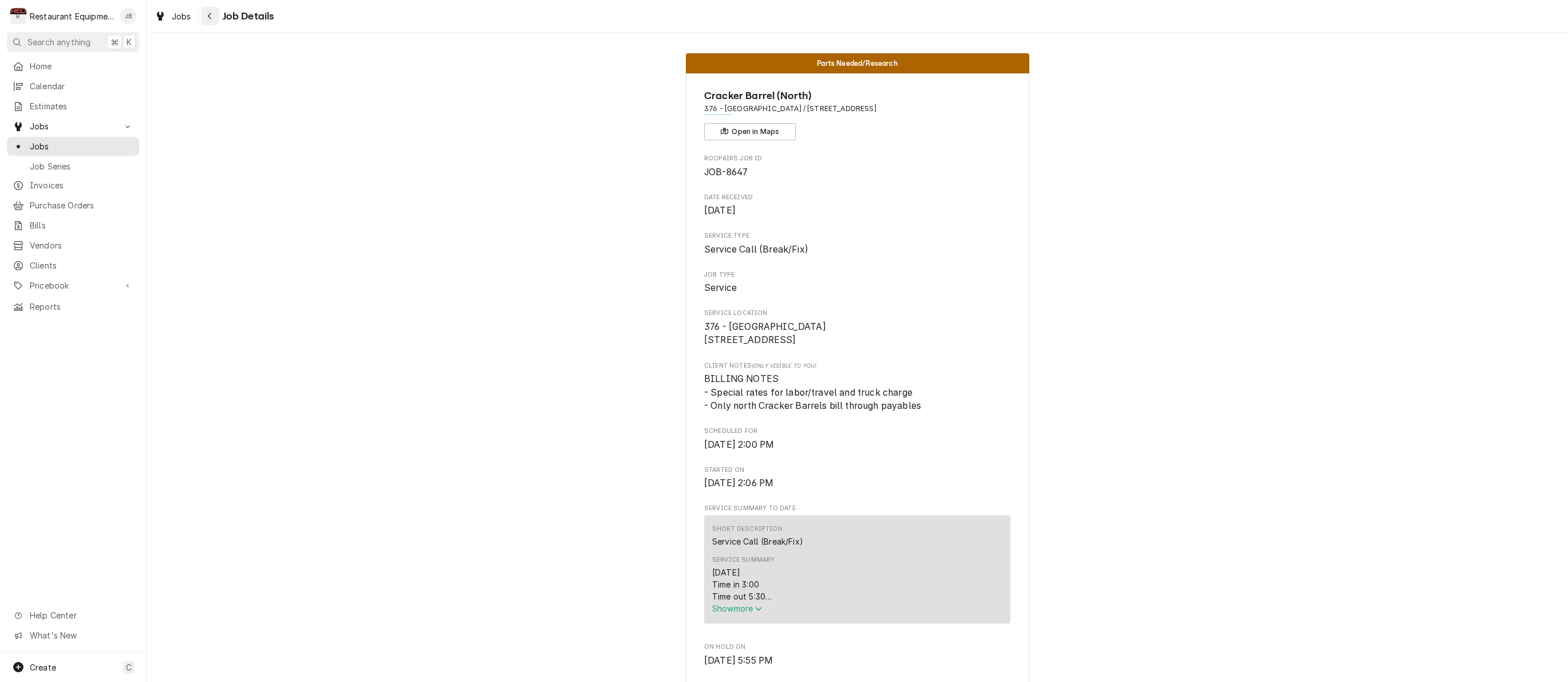
click at [212, 13] on div "Navigate back" at bounding box center [210, 16] width 12 height 12
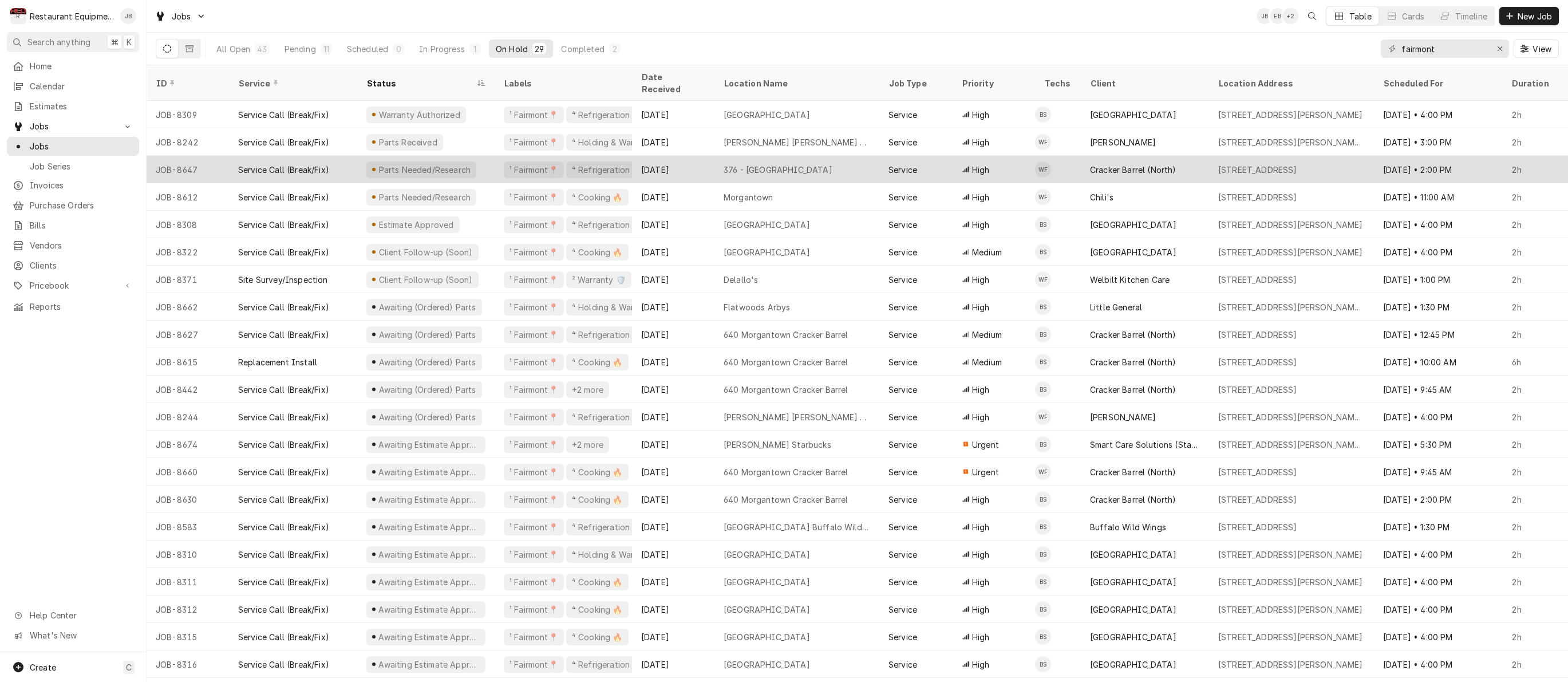
click at [668, 156] on div "Aug 21" at bounding box center [673, 169] width 82 height 27
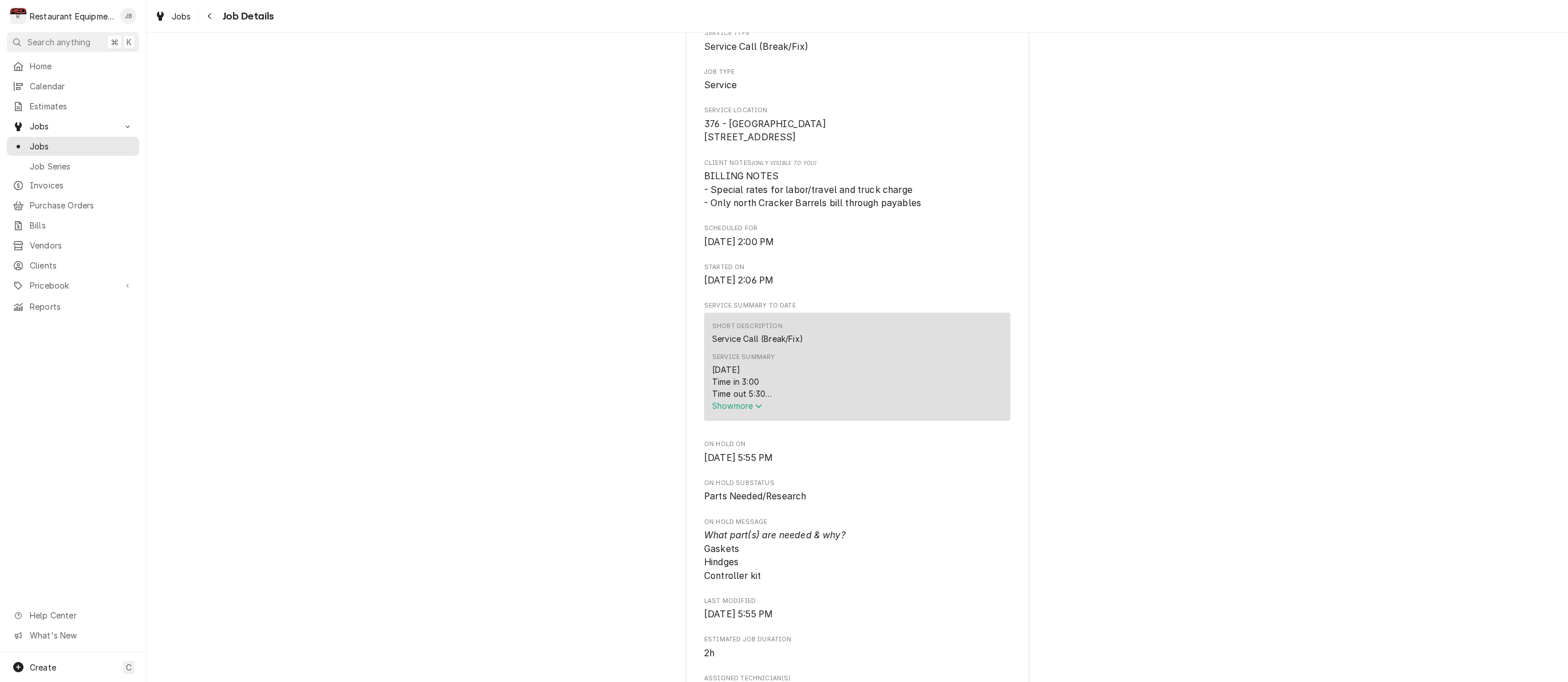
scroll to position [144, 0]
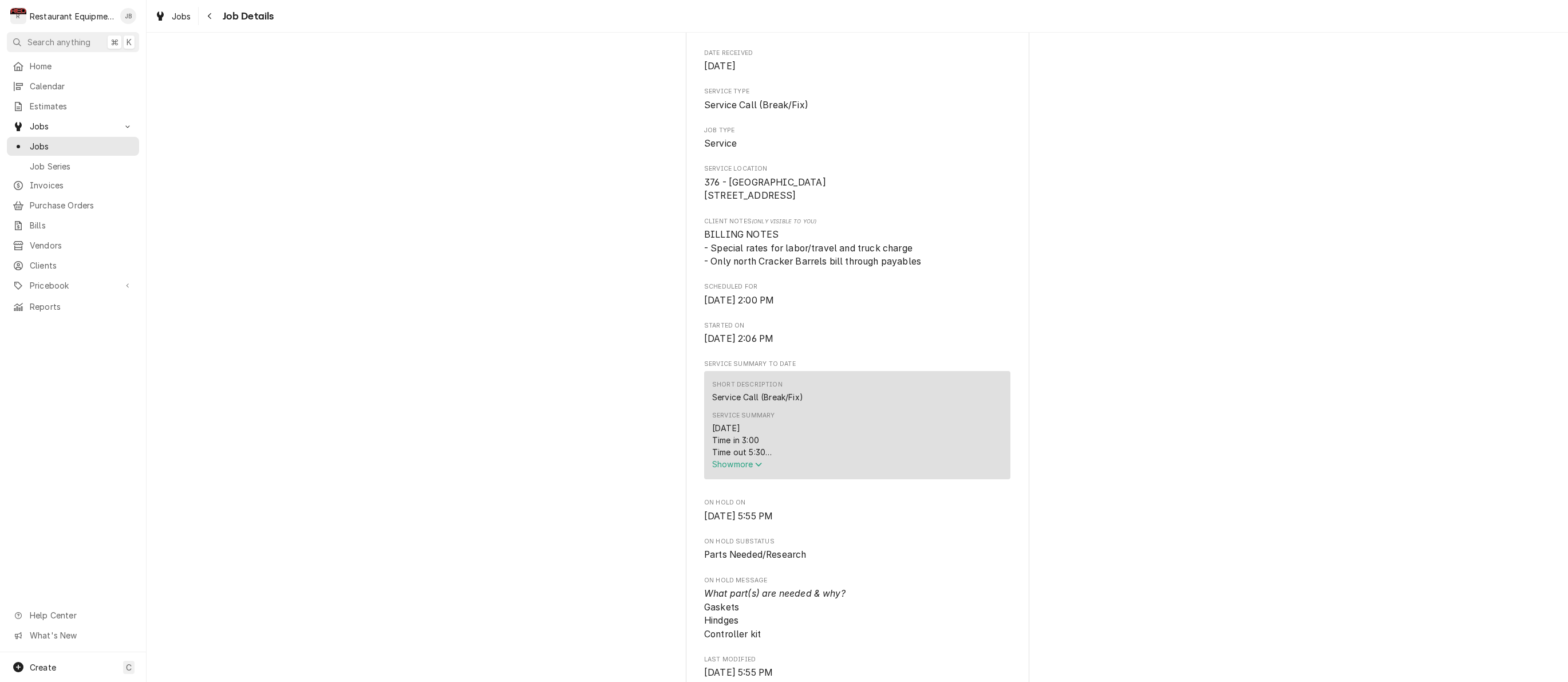
click at [738, 470] on button "Show more" at bounding box center [857, 464] width 290 height 12
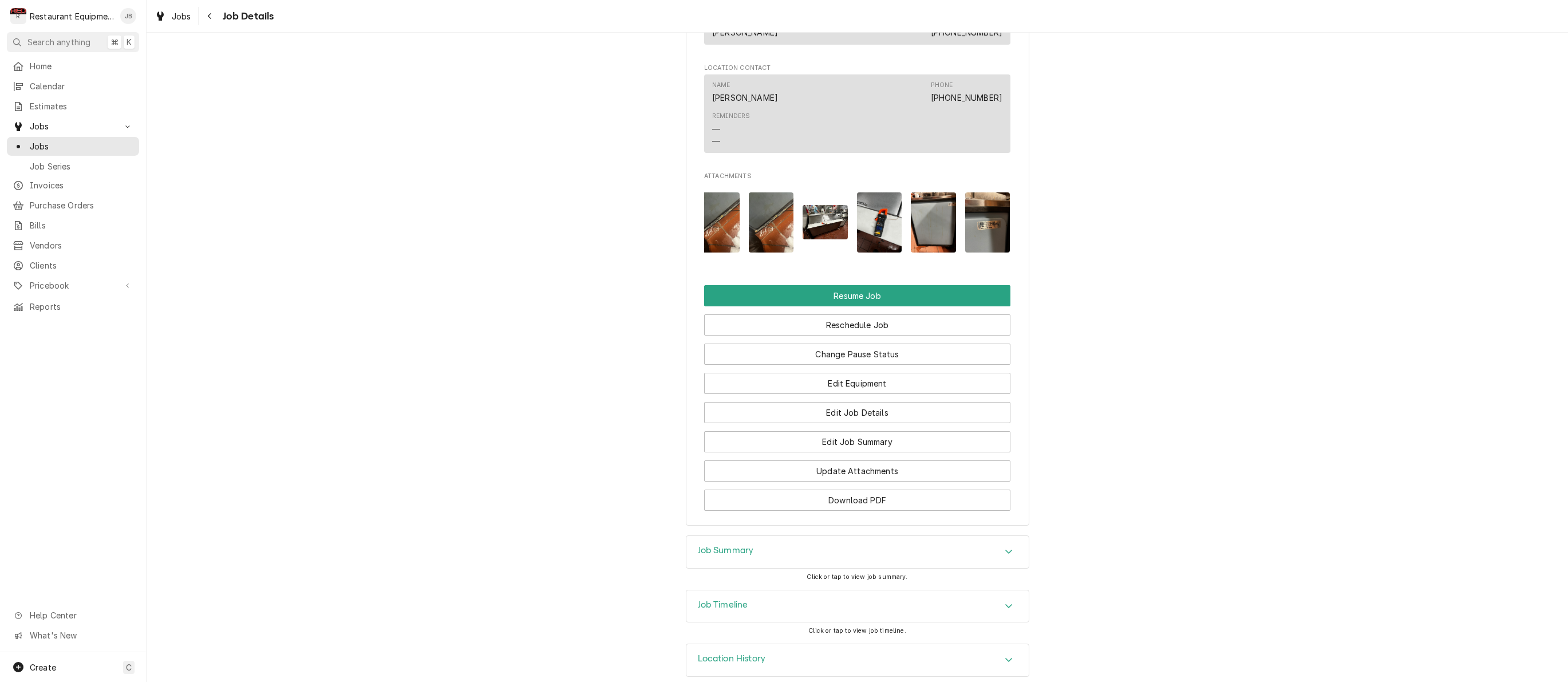
scroll to position [0, 442]
click at [816, 217] on img "Attachments" at bounding box center [826, 222] width 45 height 34
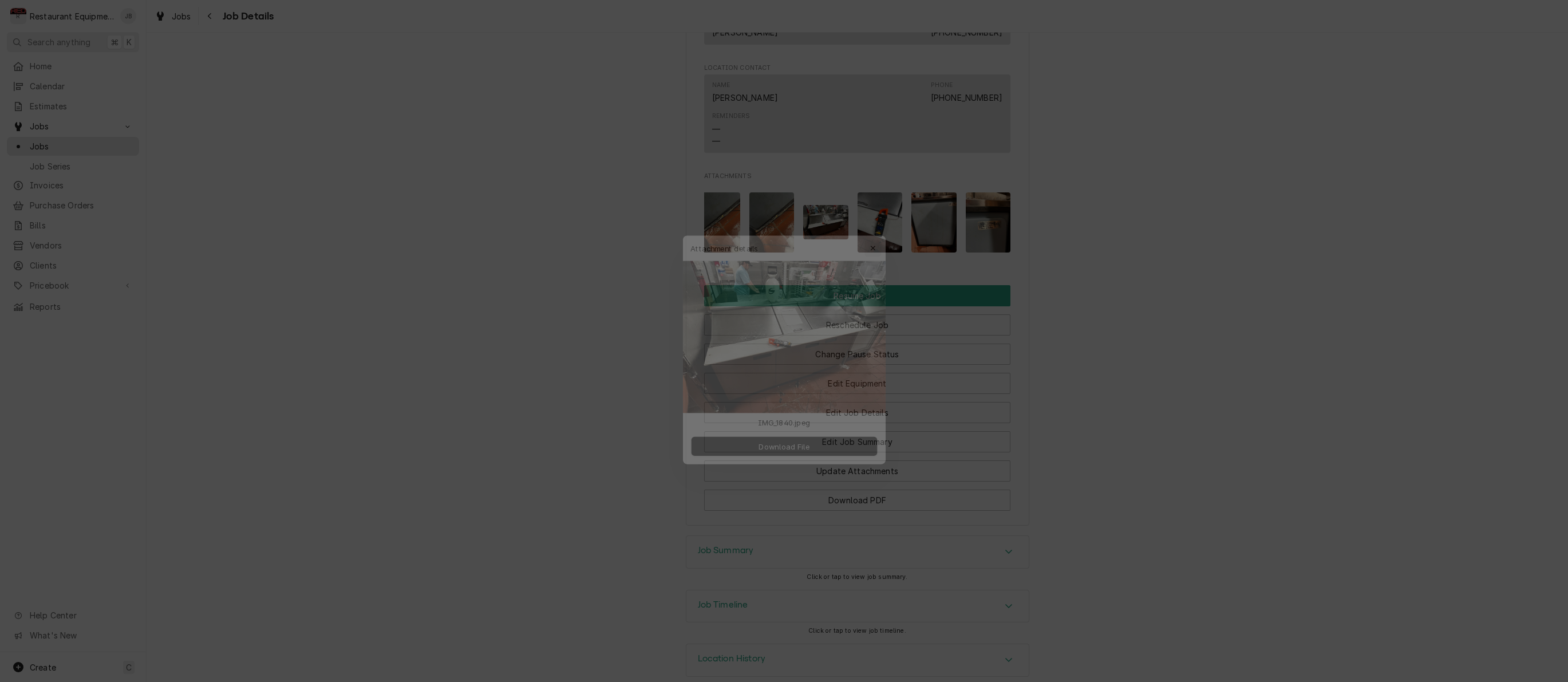
click at [877, 232] on icon "button" at bounding box center [880, 231] width 6 height 8
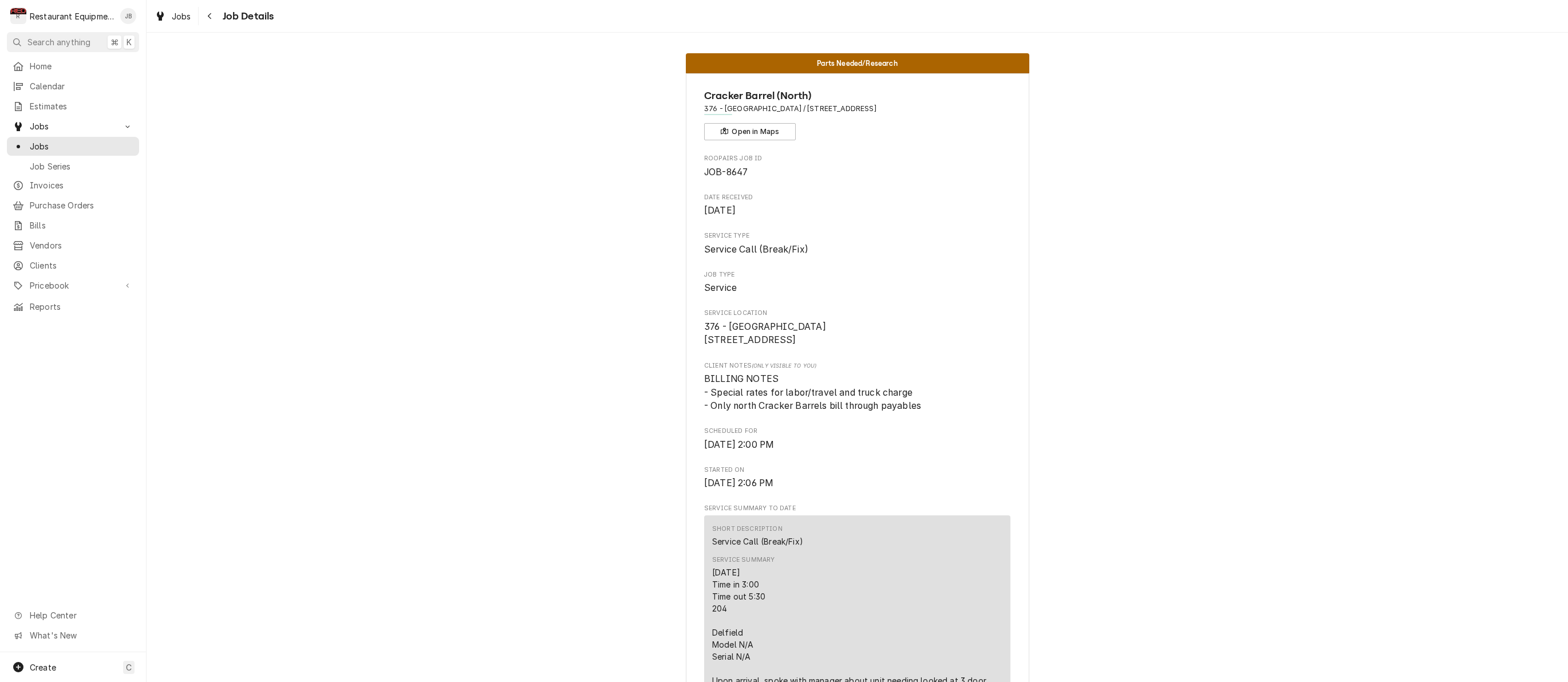
scroll to position [0, 0]
click at [214, 15] on div "Navigate back" at bounding box center [210, 16] width 12 height 12
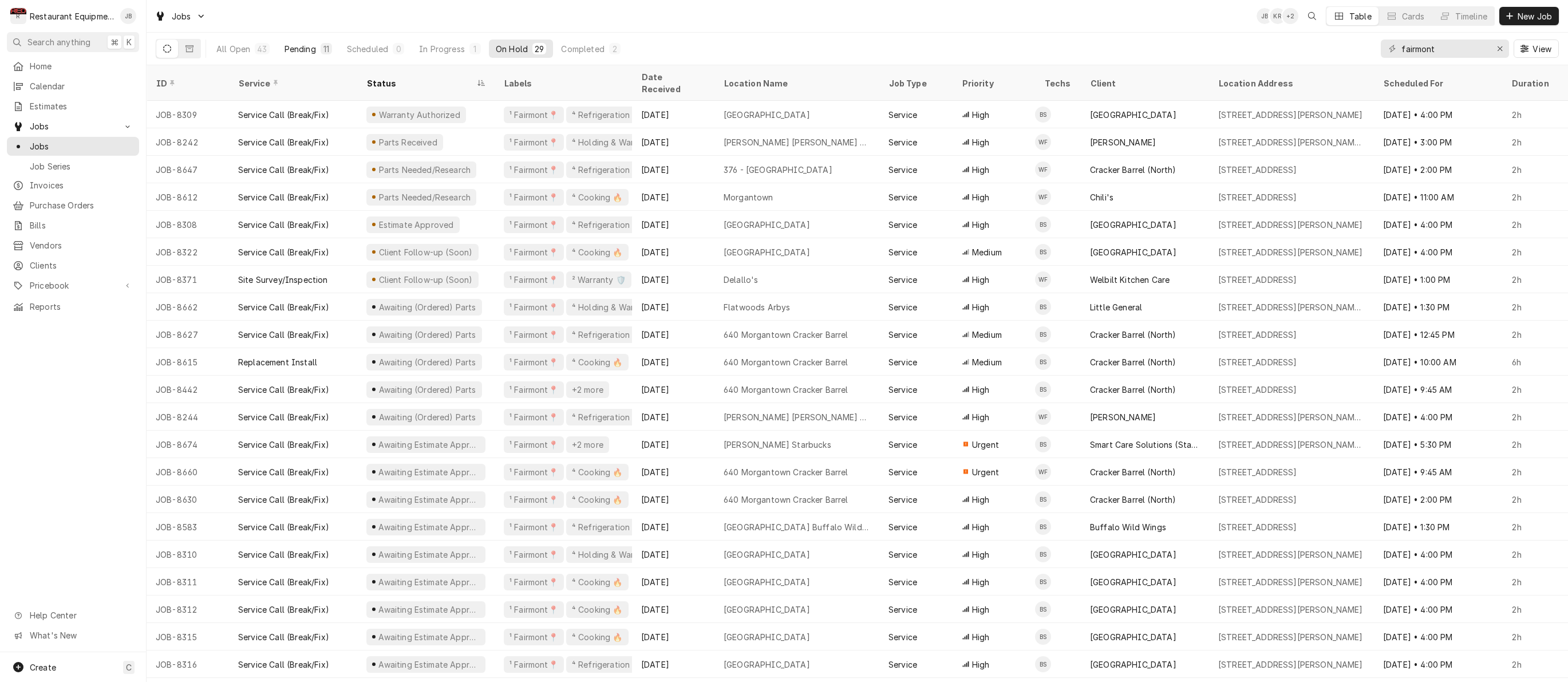
click at [327, 52] on div "11" at bounding box center [326, 49] width 7 height 12
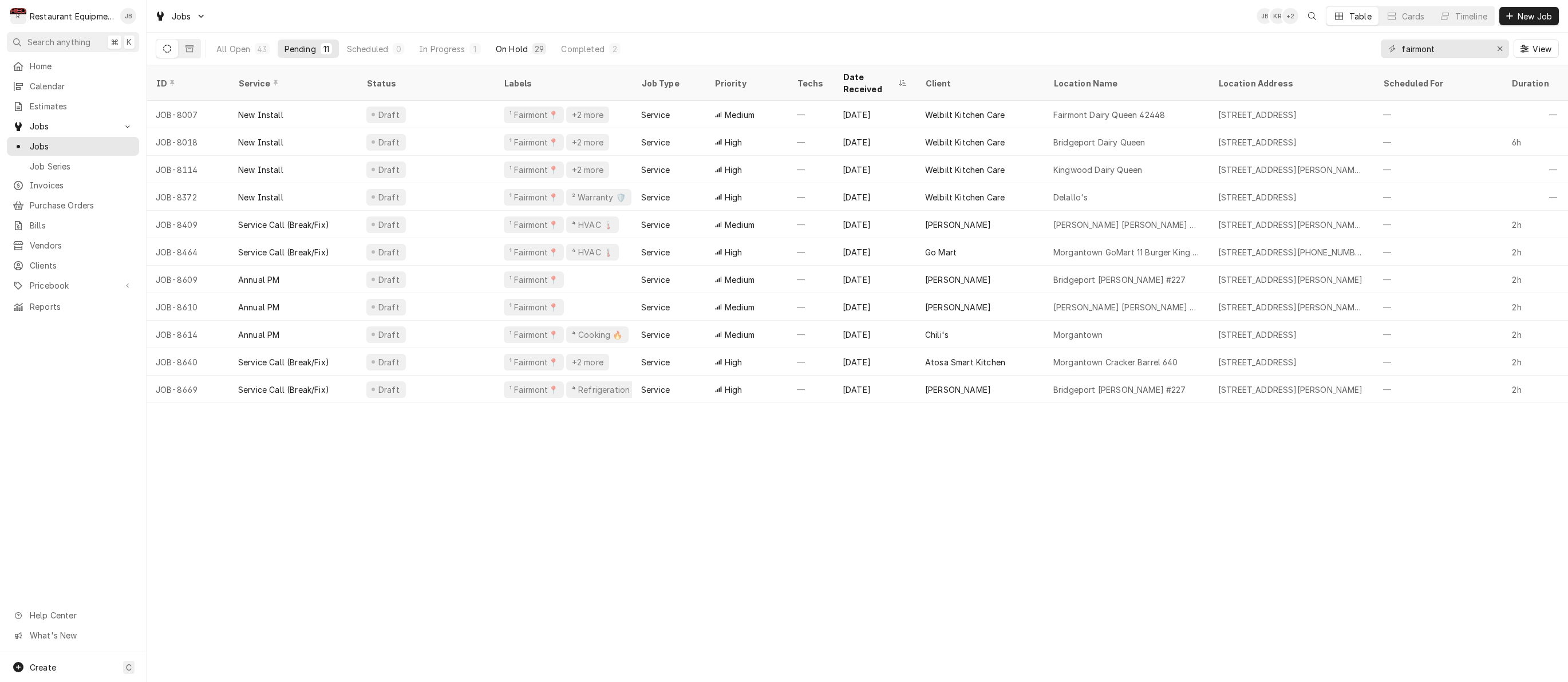
click at [516, 48] on div "On Hold" at bounding box center [511, 49] width 32 height 12
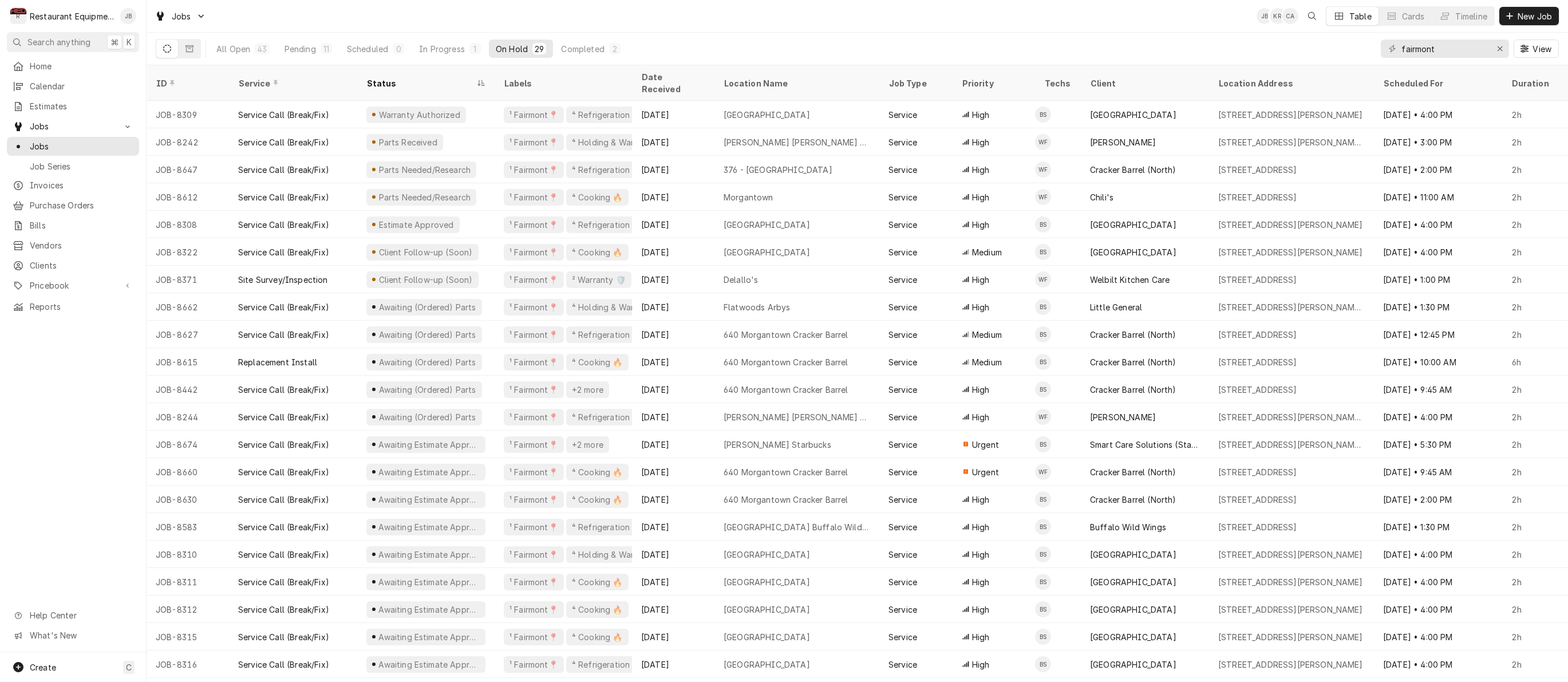
click at [506, 45] on div "On Hold" at bounding box center [511, 49] width 32 height 12
click at [310, 46] on div "Pending" at bounding box center [300, 49] width 31 height 12
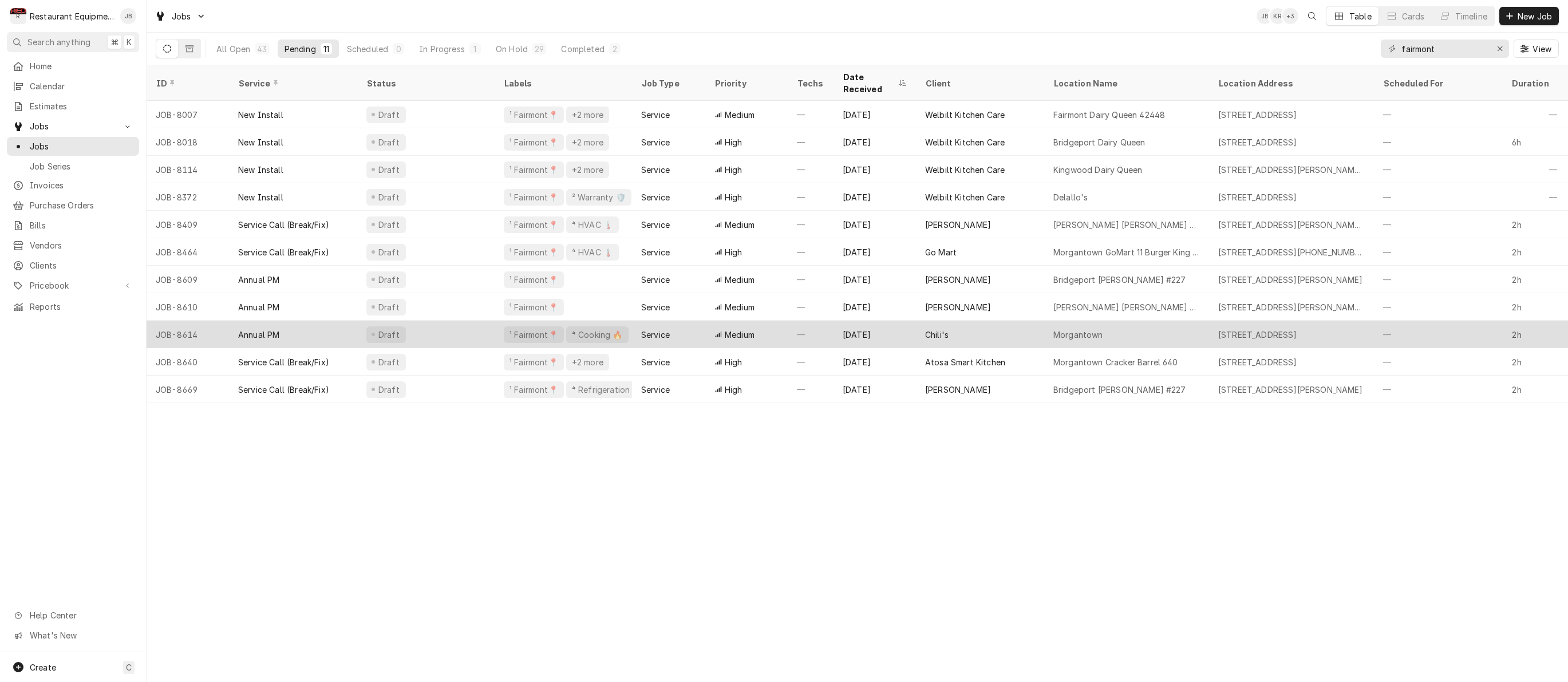
scroll to position [0, 1]
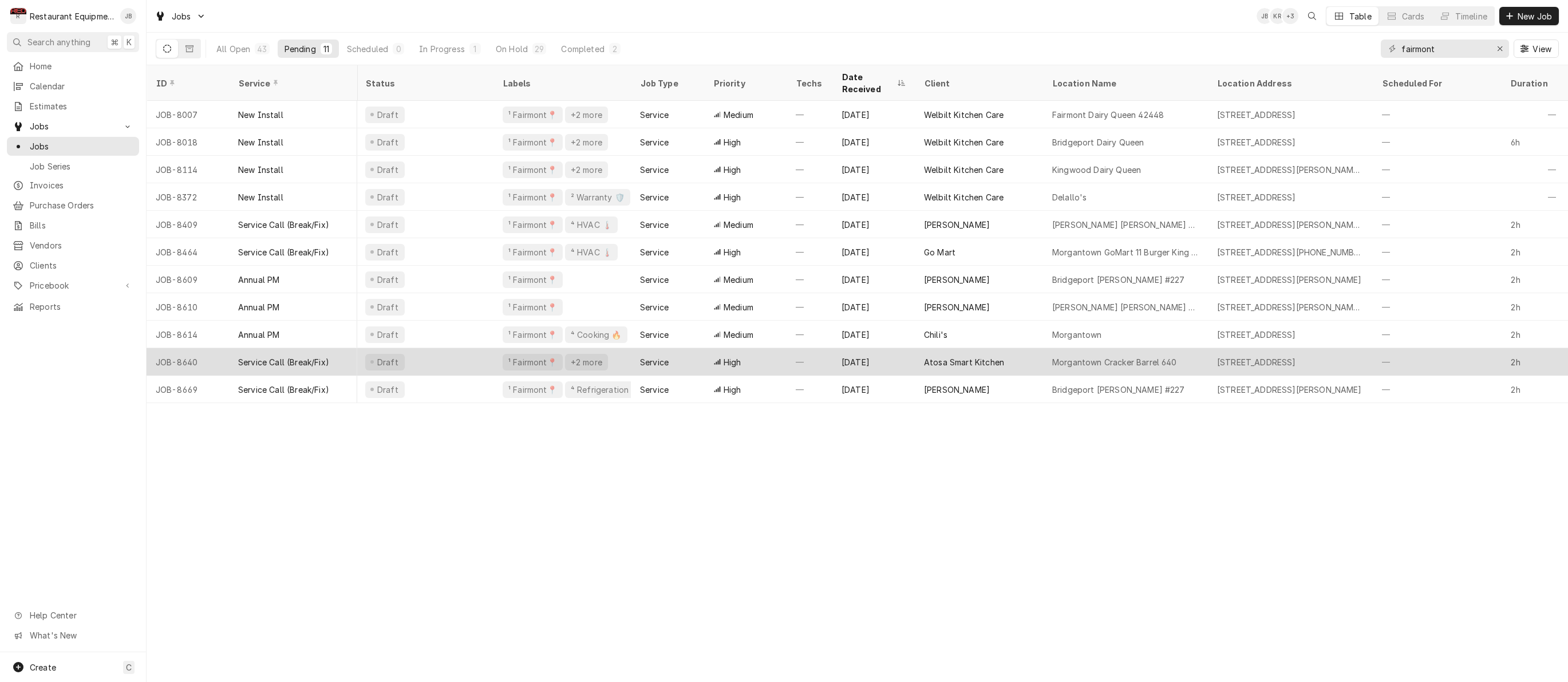
click at [442, 350] on div "Draft" at bounding box center [425, 361] width 137 height 27
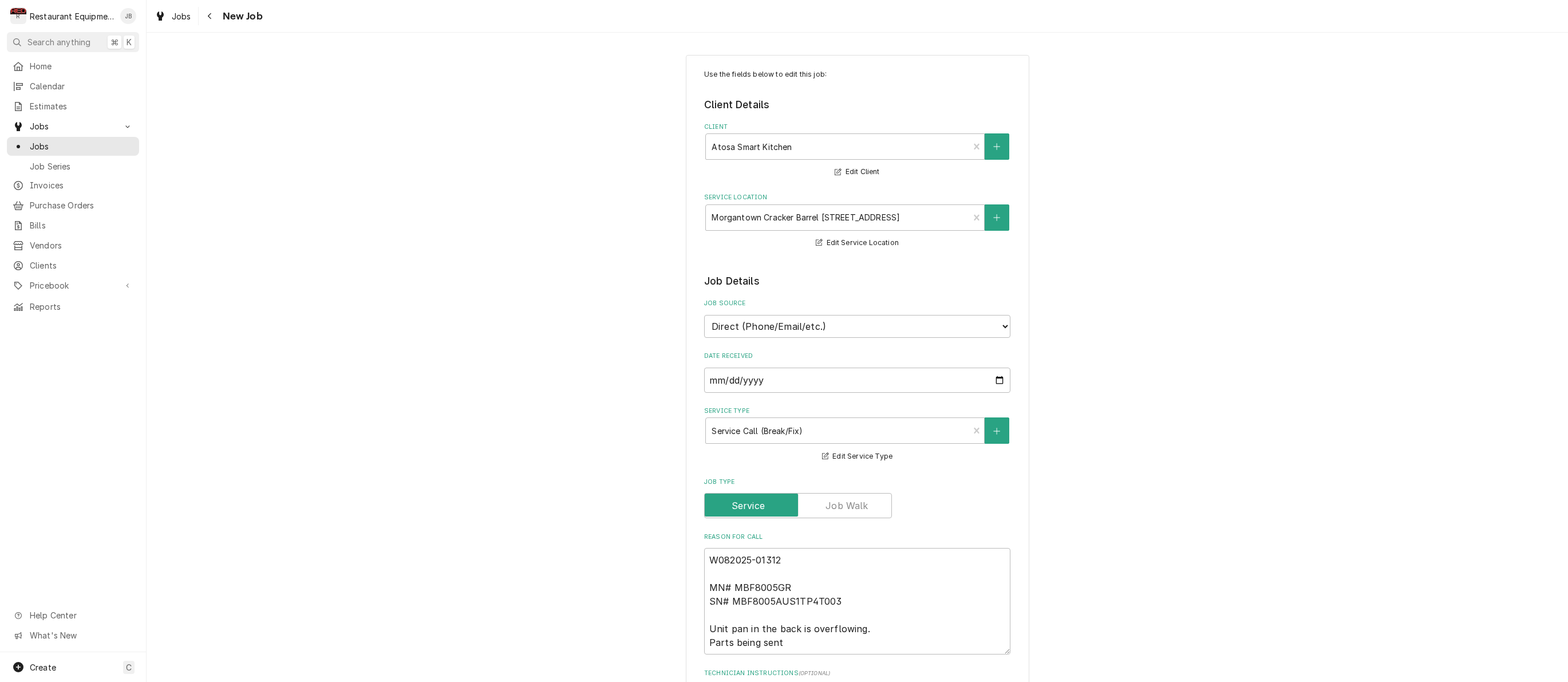
type textarea "x"
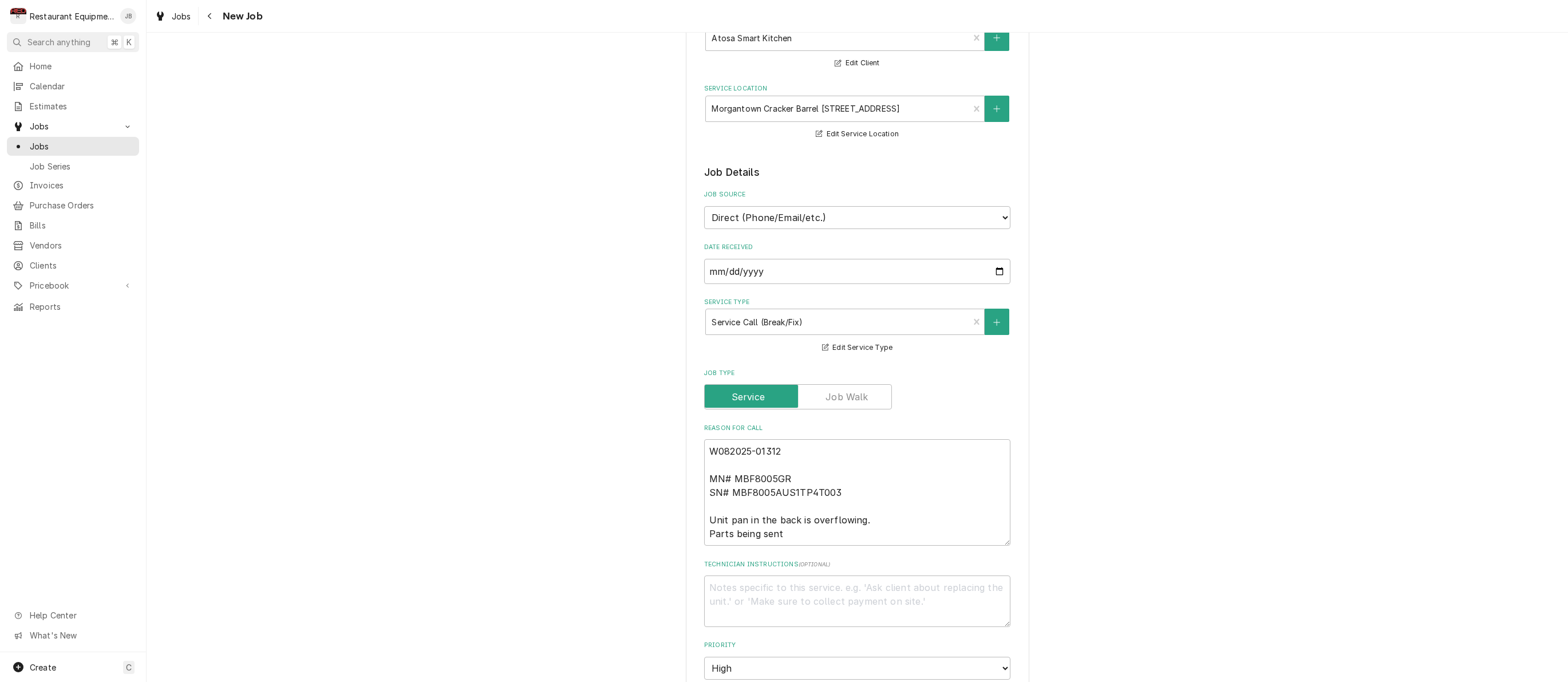
scroll to position [185, 0]
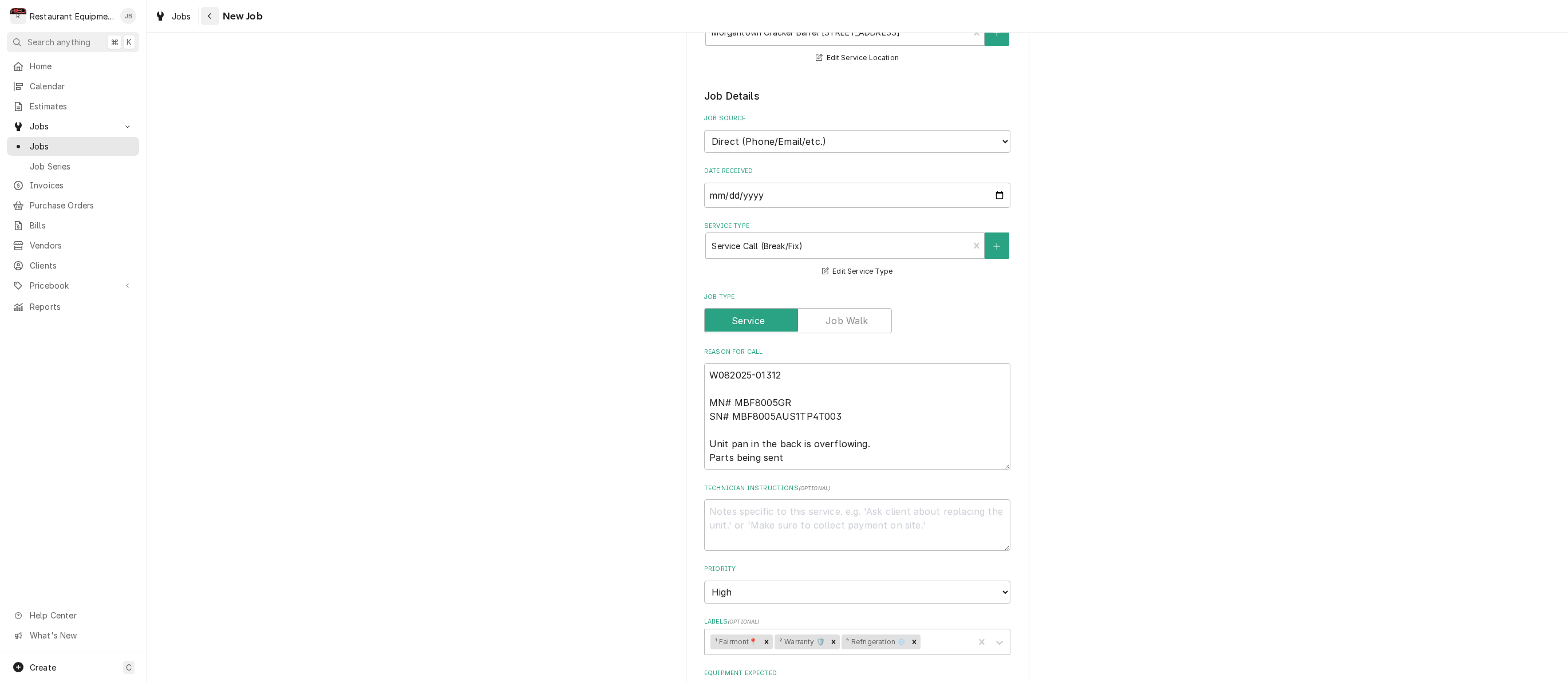
click at [211, 13] on icon "Navigate back" at bounding box center [210, 16] width 5 height 8
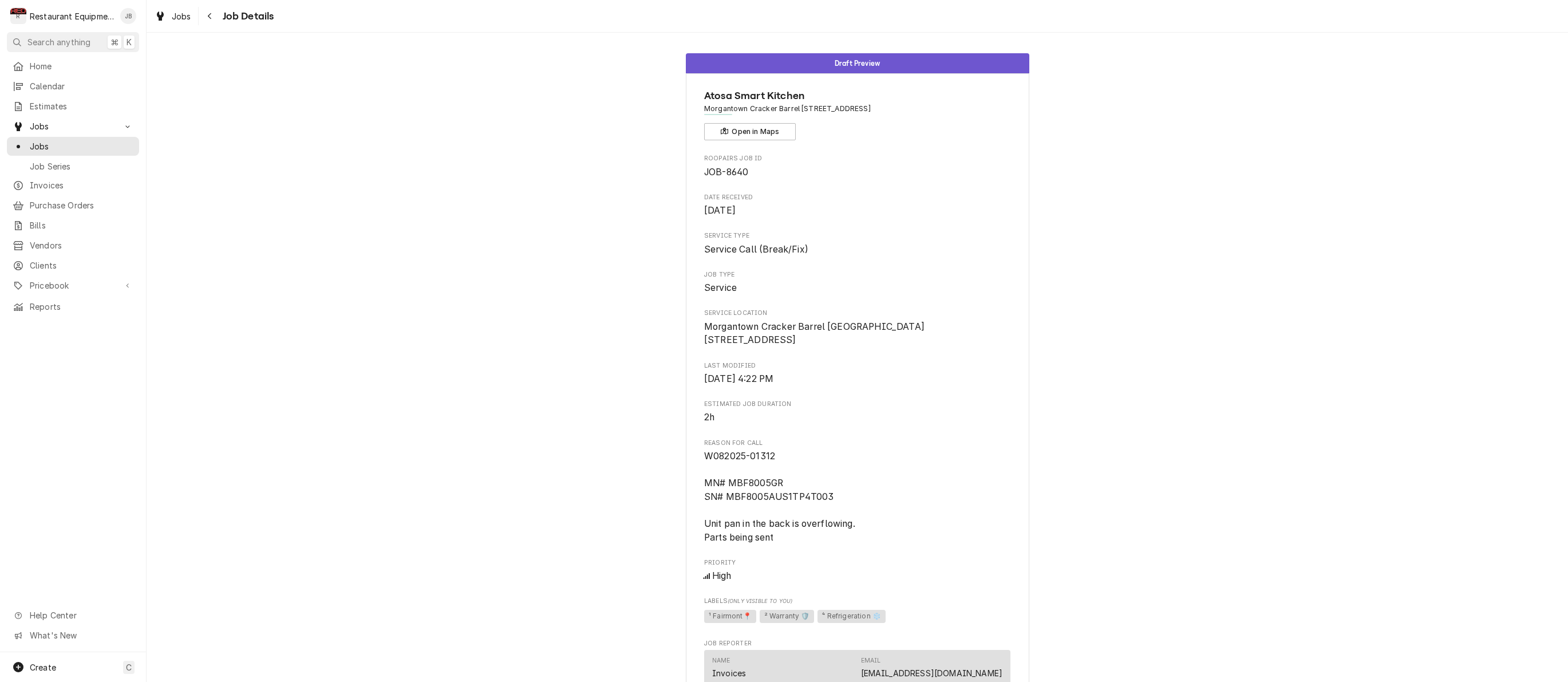
click at [224, 15] on span "Job Details" at bounding box center [246, 16] width 55 height 16
click at [216, 16] on button "Navigate back" at bounding box center [210, 16] width 18 height 18
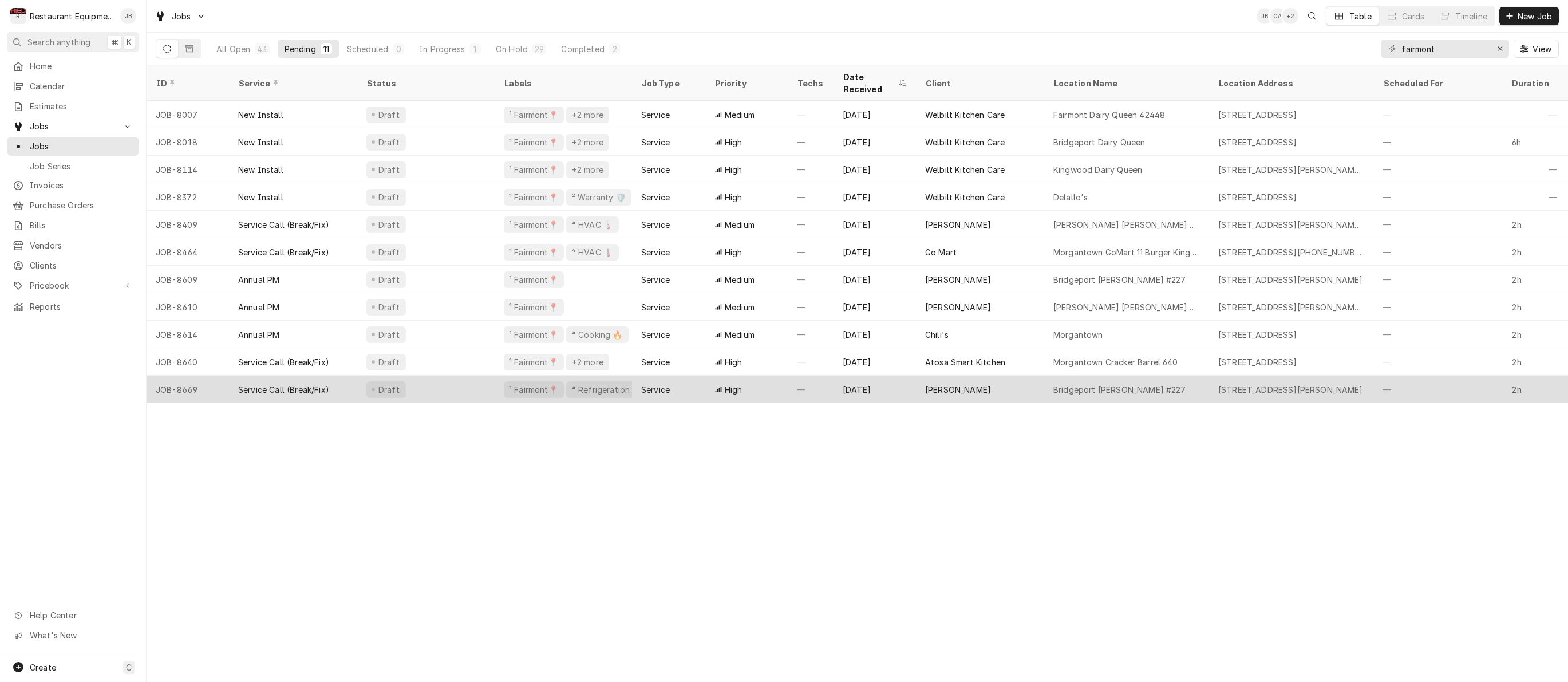
click at [449, 376] on div "Draft" at bounding box center [426, 389] width 137 height 27
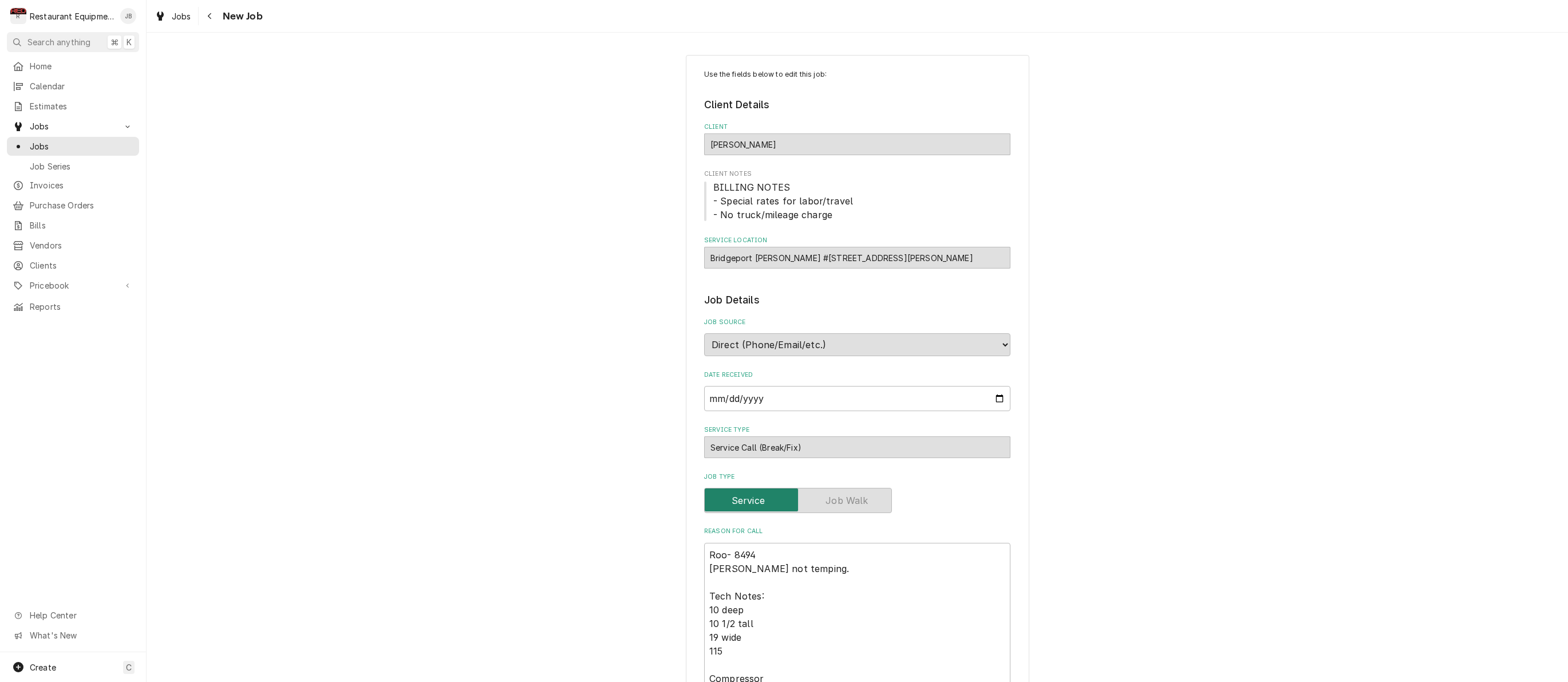
type textarea "x"
click at [211, 13] on icon "Navigate back" at bounding box center [210, 16] width 5 height 8
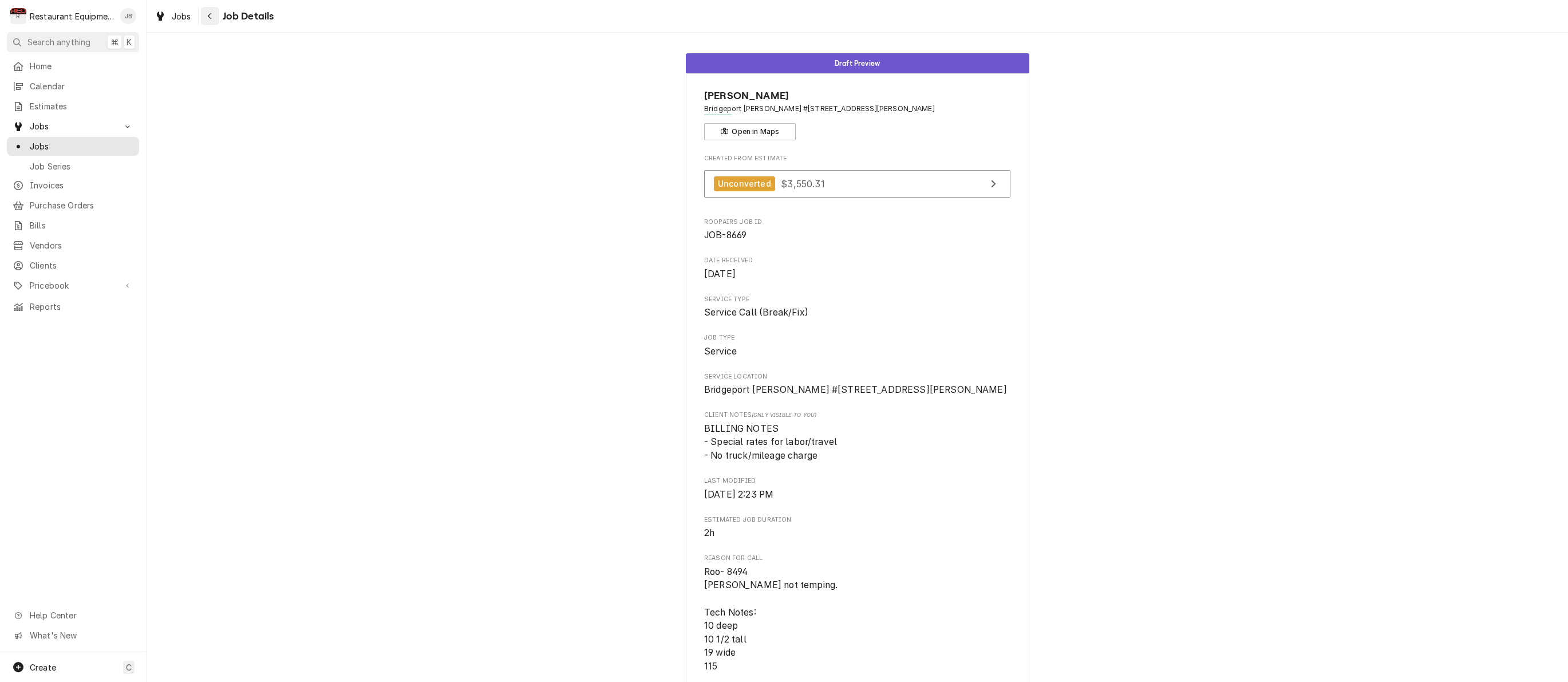
click at [210, 20] on div "Navigate back" at bounding box center [210, 16] width 12 height 12
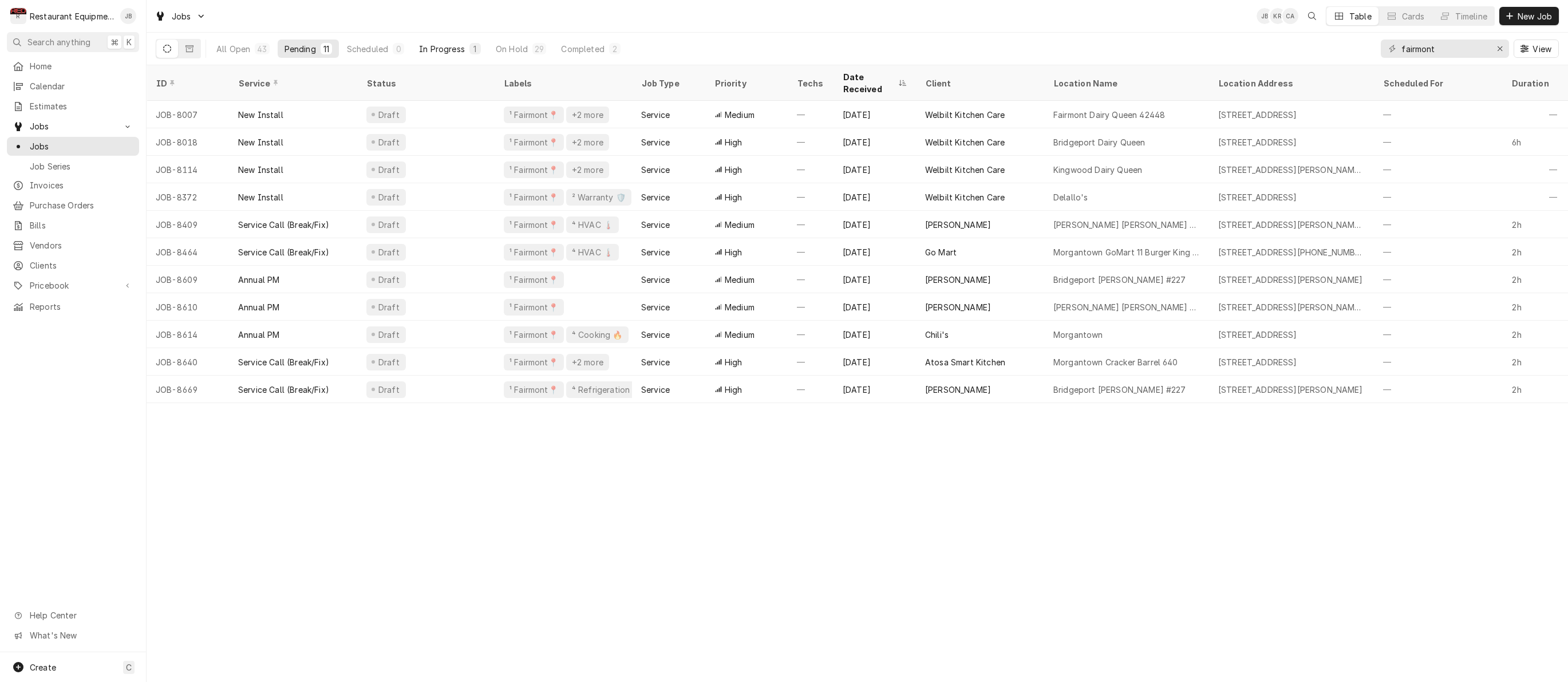
click at [463, 50] on div "In Progress" at bounding box center [442, 49] width 46 height 12
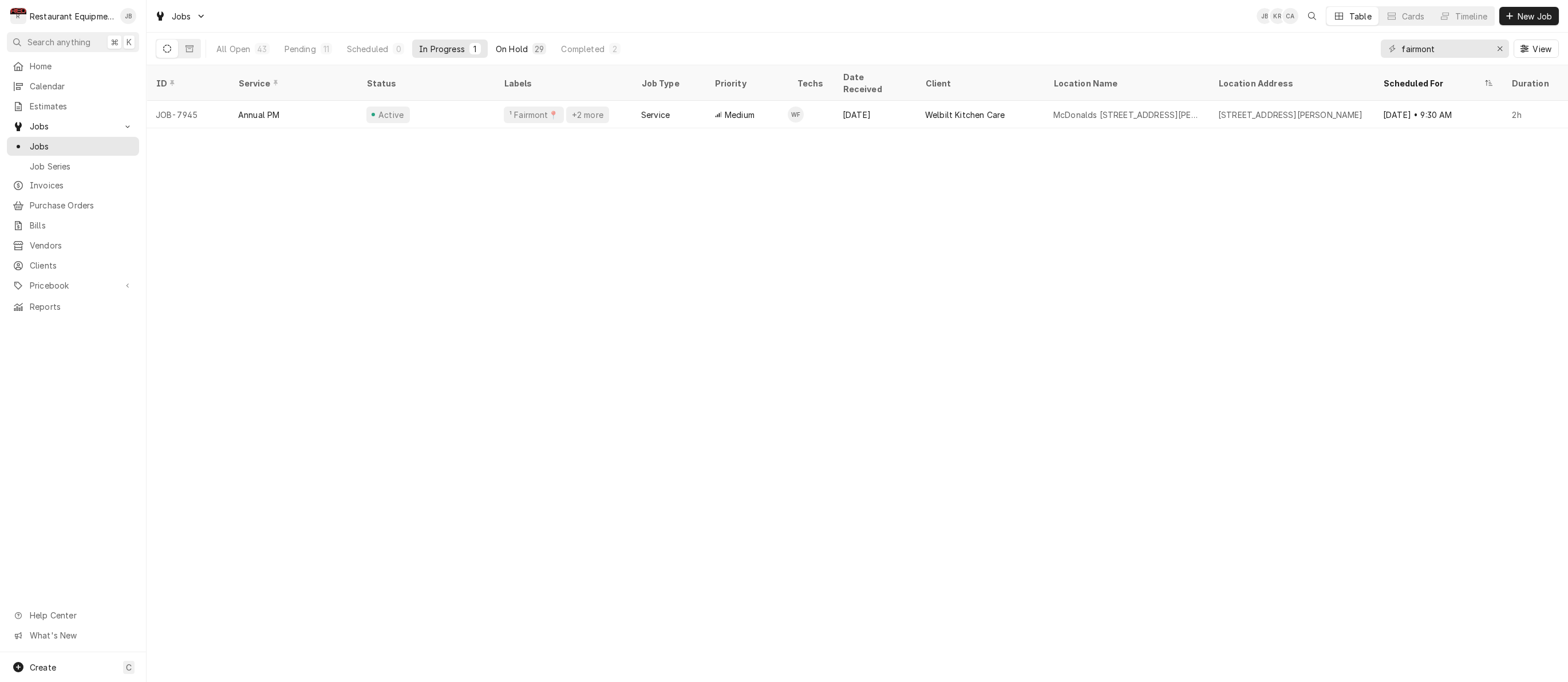
click at [508, 49] on div "On Hold" at bounding box center [511, 49] width 32 height 12
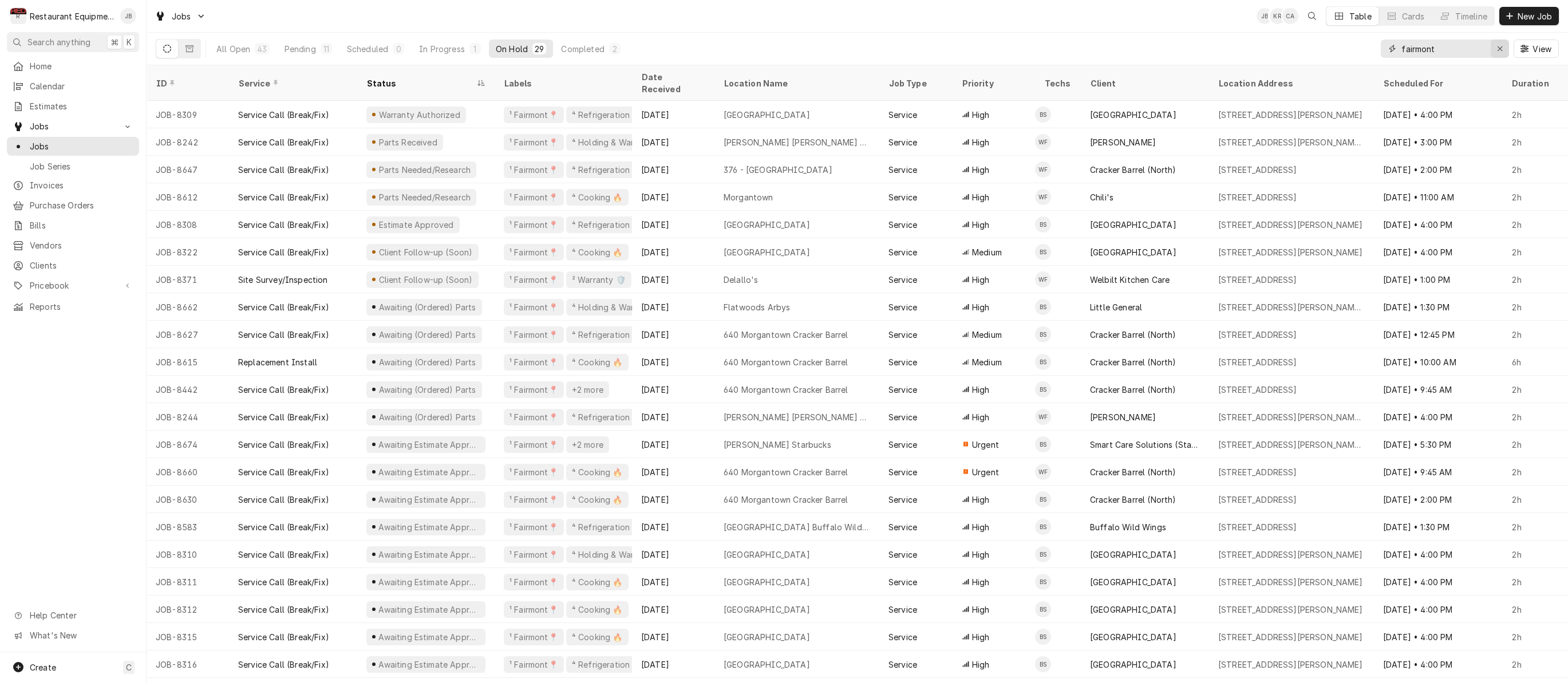
click at [1499, 48] on icon "Erase input" at bounding box center [1499, 48] width 5 height 5
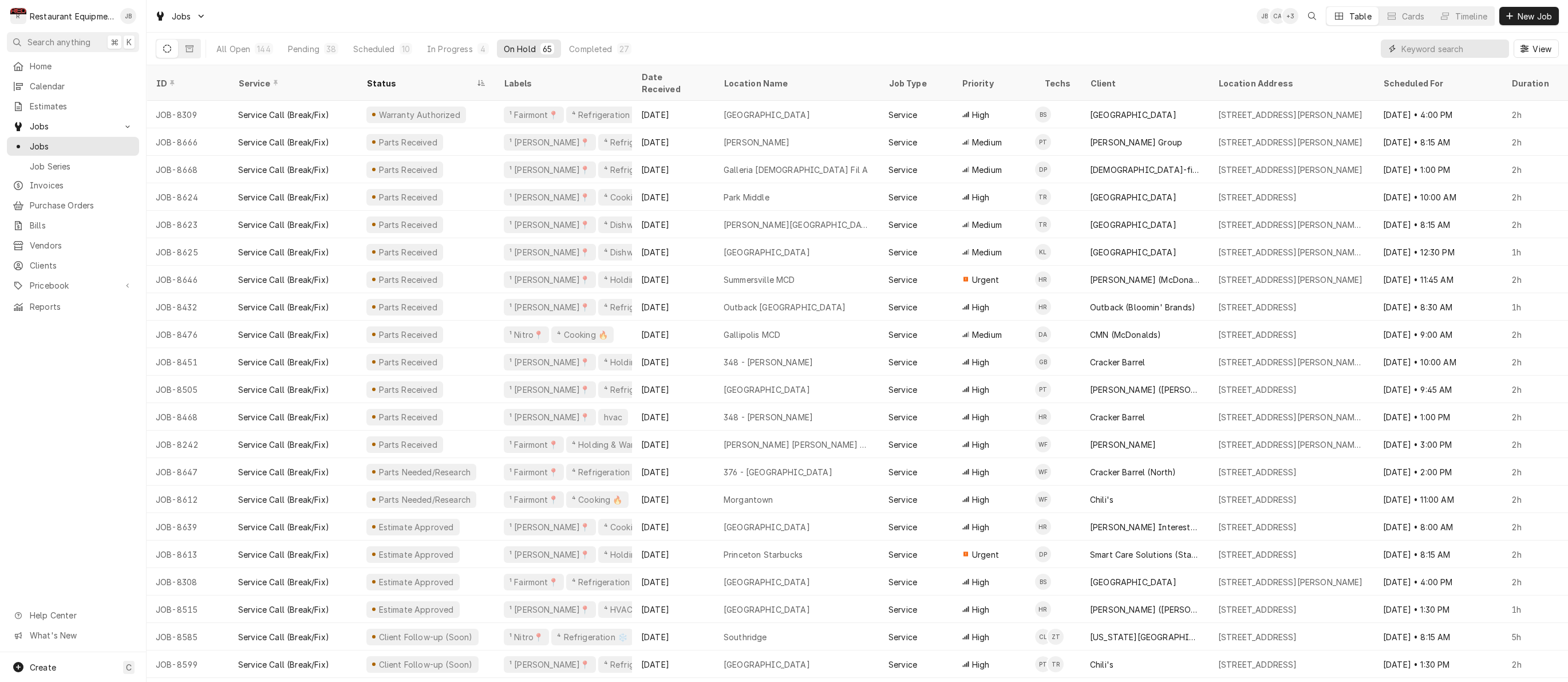
click at [1462, 48] on input "Dynamic Content Wrapper" at bounding box center [1452, 48] width 102 height 18
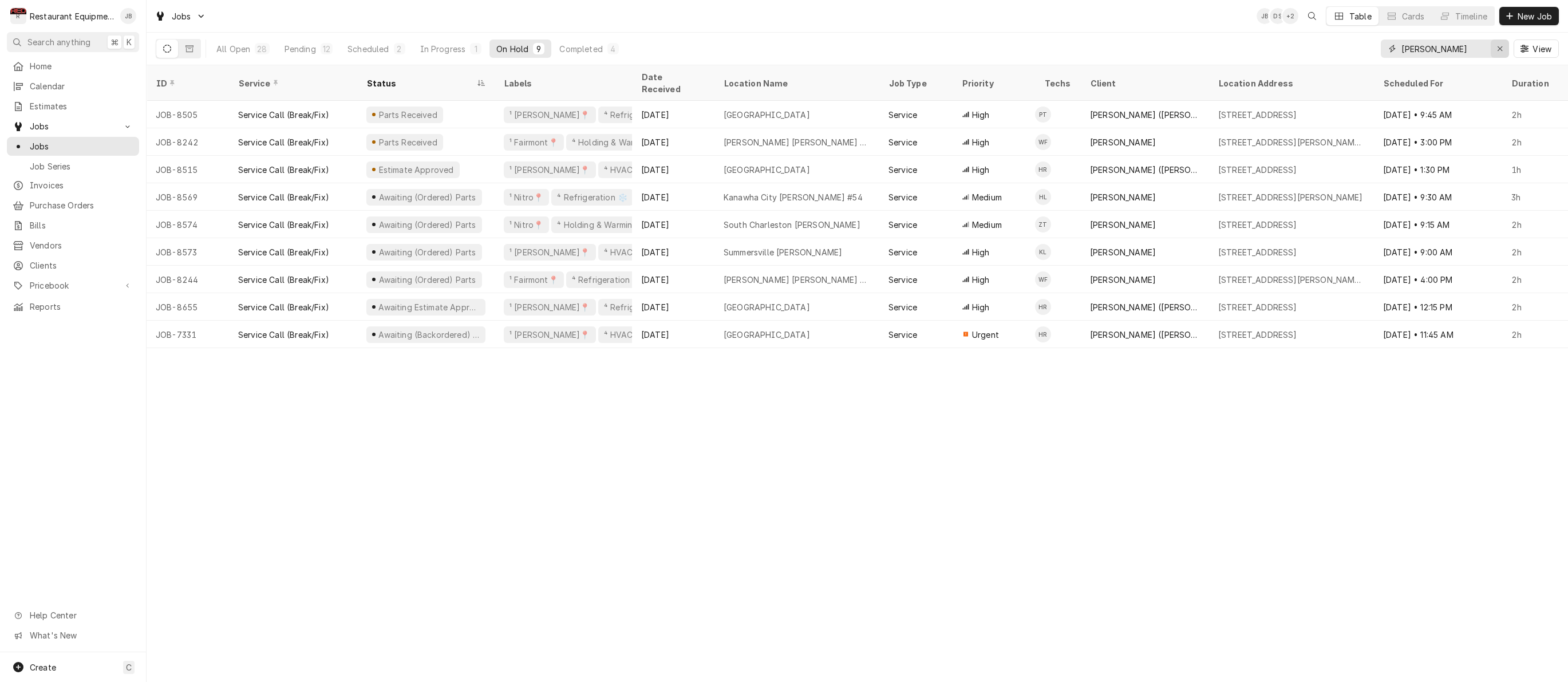
type input "bob evans"
click at [1496, 48] on div "Erase input" at bounding box center [1499, 48] width 12 height 12
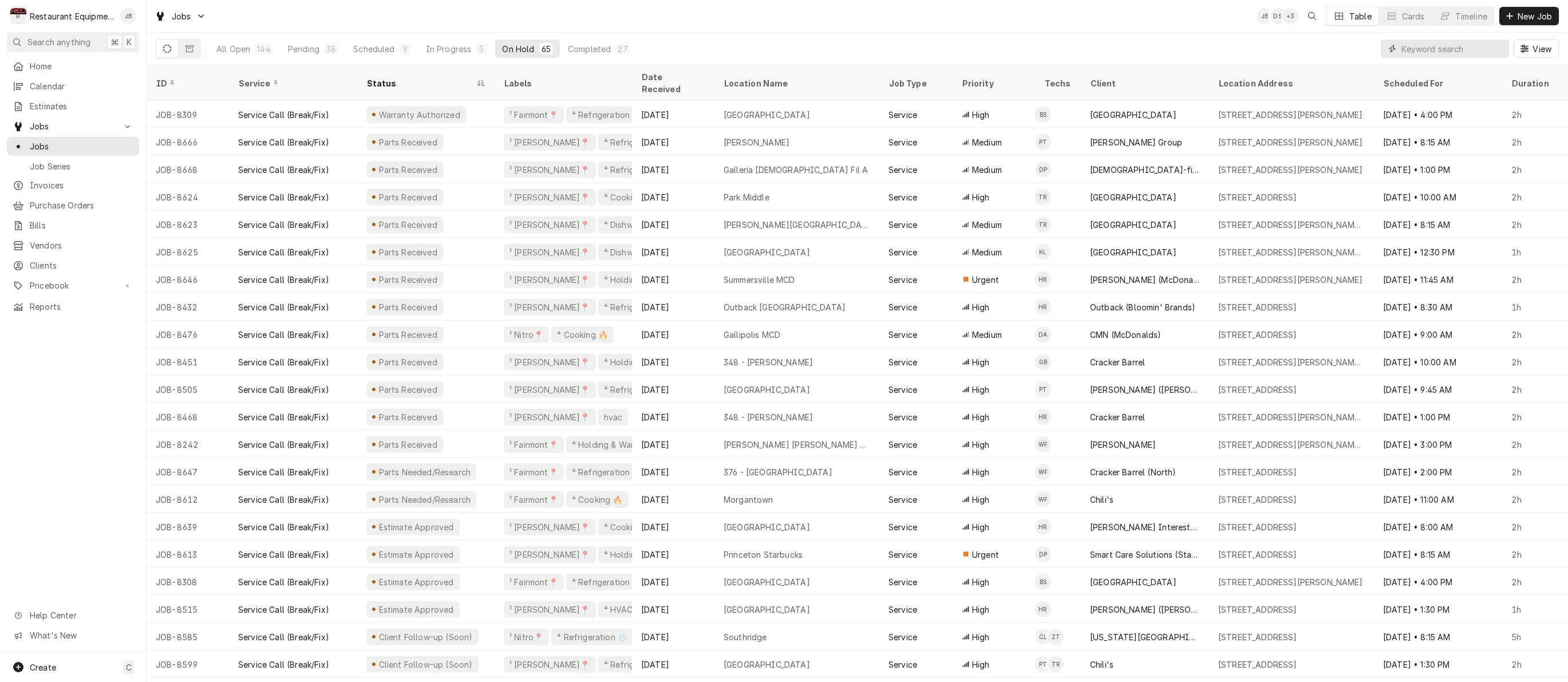
click at [1441, 56] on input "Dynamic Content Wrapper" at bounding box center [1452, 48] width 102 height 18
type input "n"
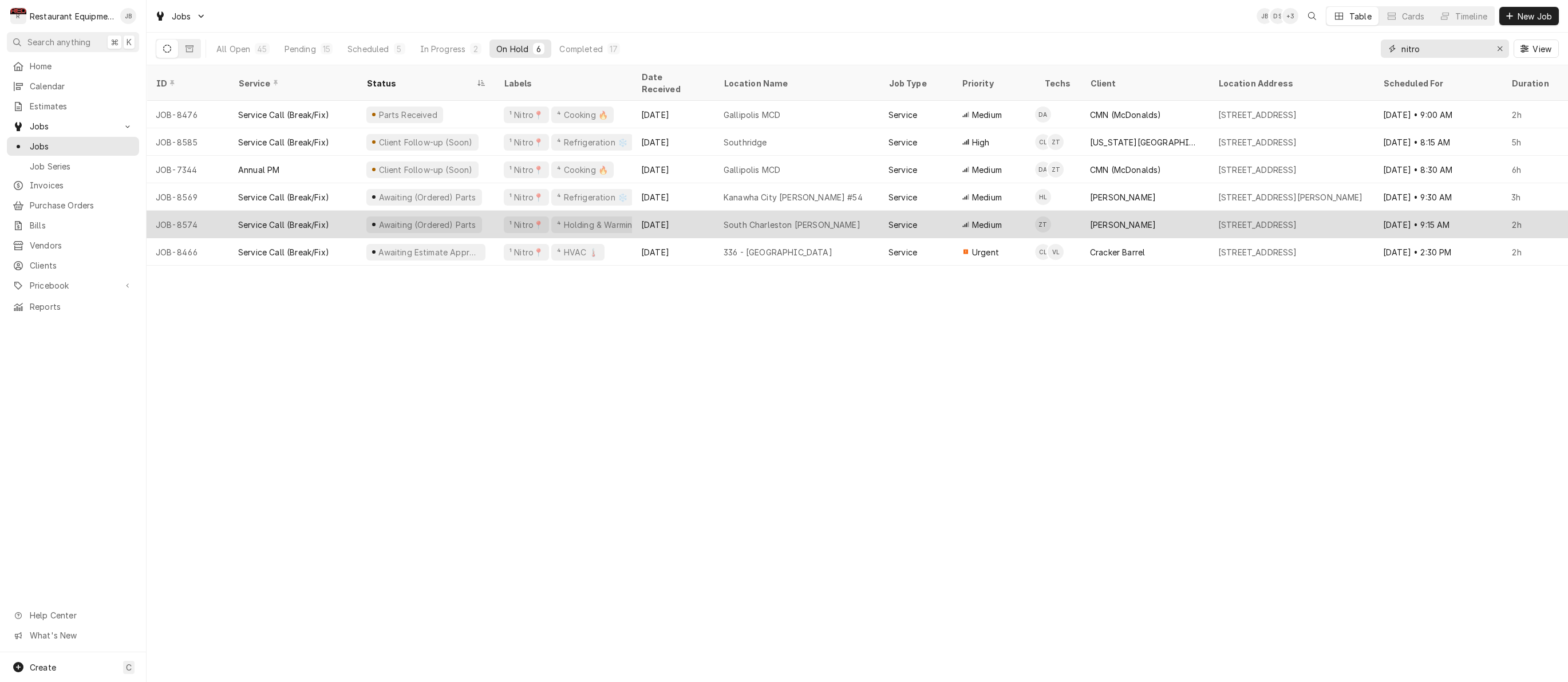
type input "nitro"
click at [1119, 211] on div "[PERSON_NAME]" at bounding box center [1145, 225] width 128 height 27
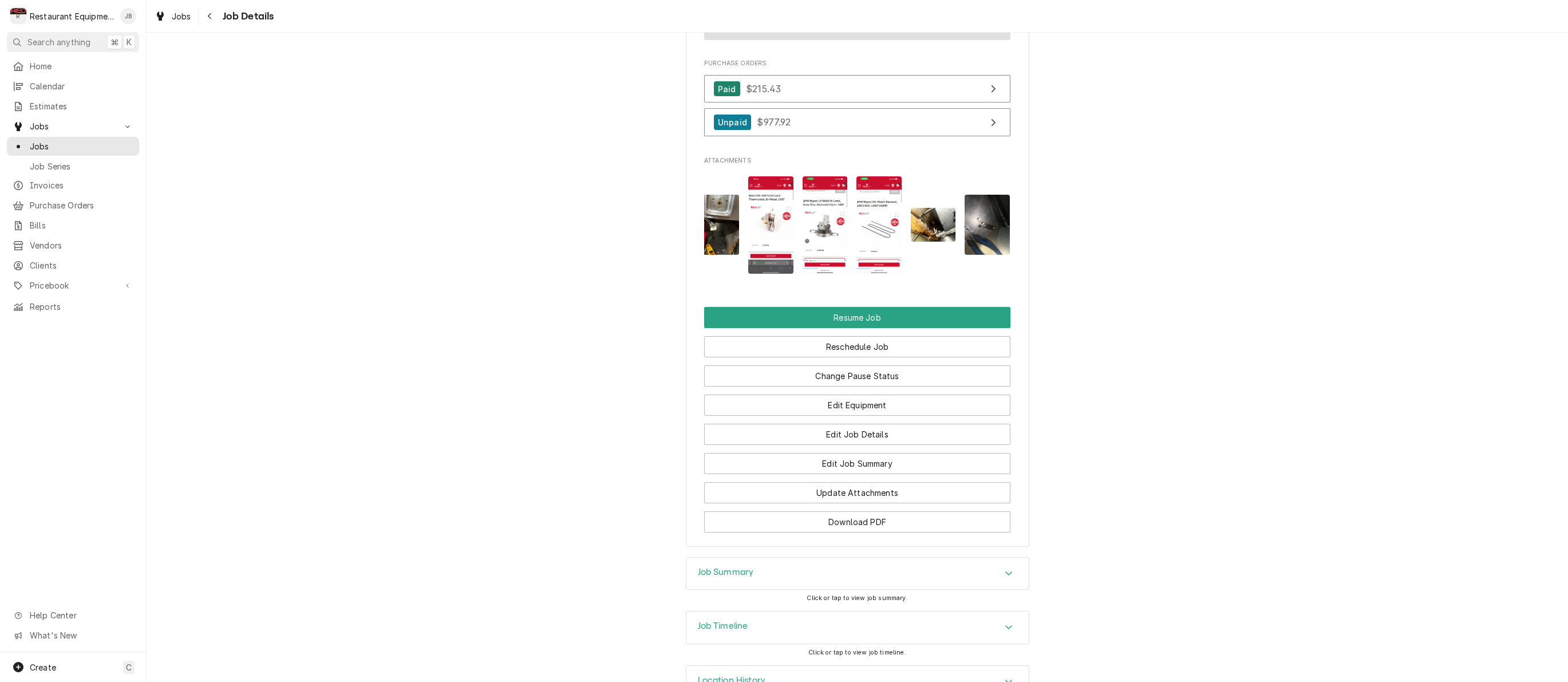
scroll to position [0, 63]
click at [940, 221] on img "Attachments" at bounding box center [934, 225] width 45 height 34
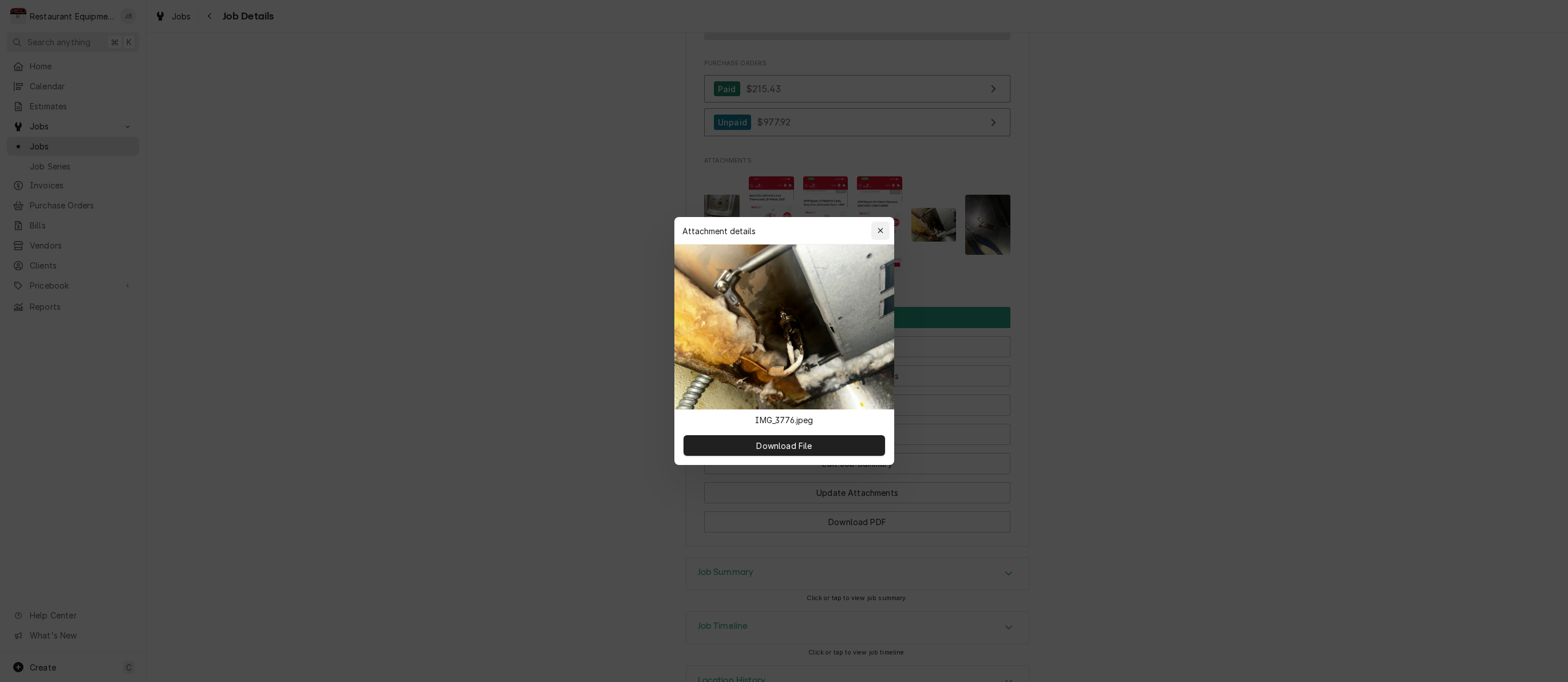
click at [881, 229] on icon "button" at bounding box center [880, 231] width 6 height 8
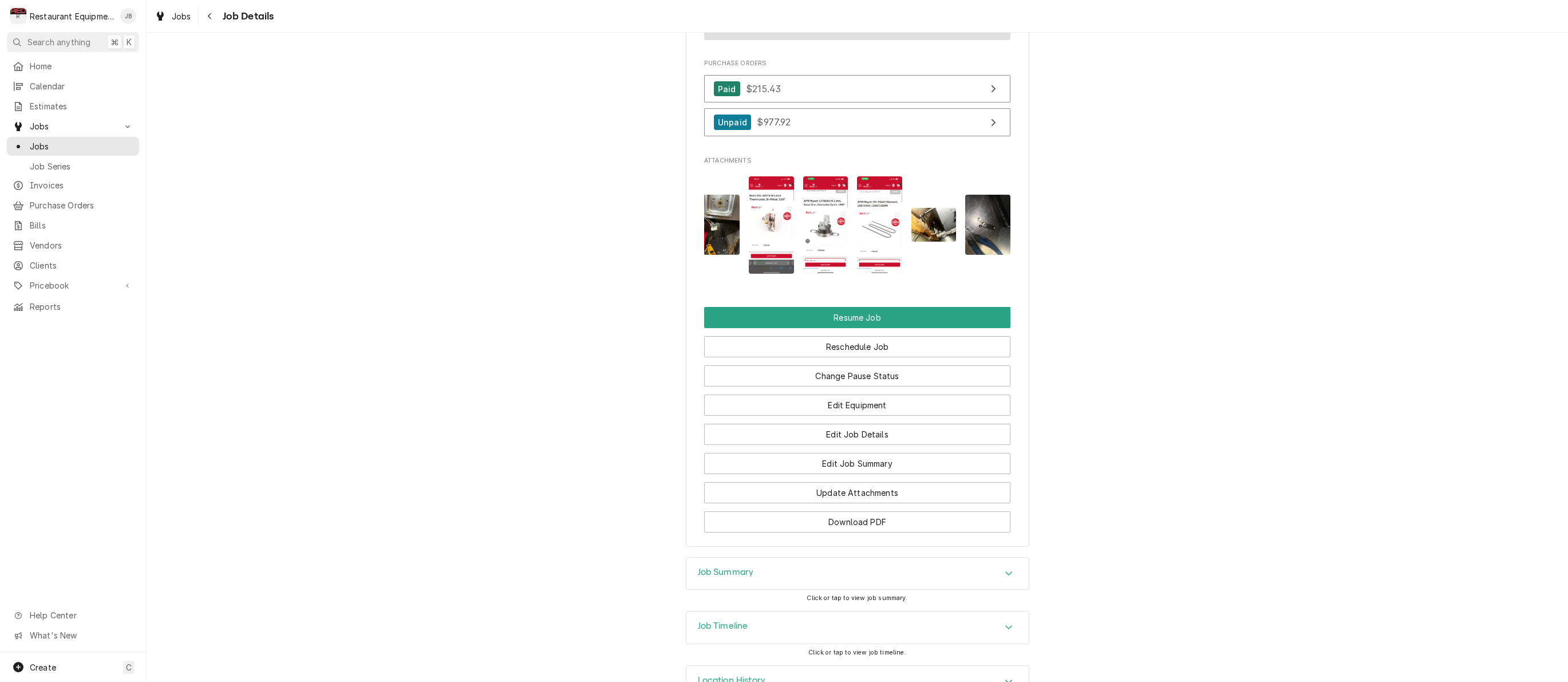
scroll to position [0, 0]
click at [969, 223] on img "Attachments" at bounding box center [987, 225] width 45 height 60
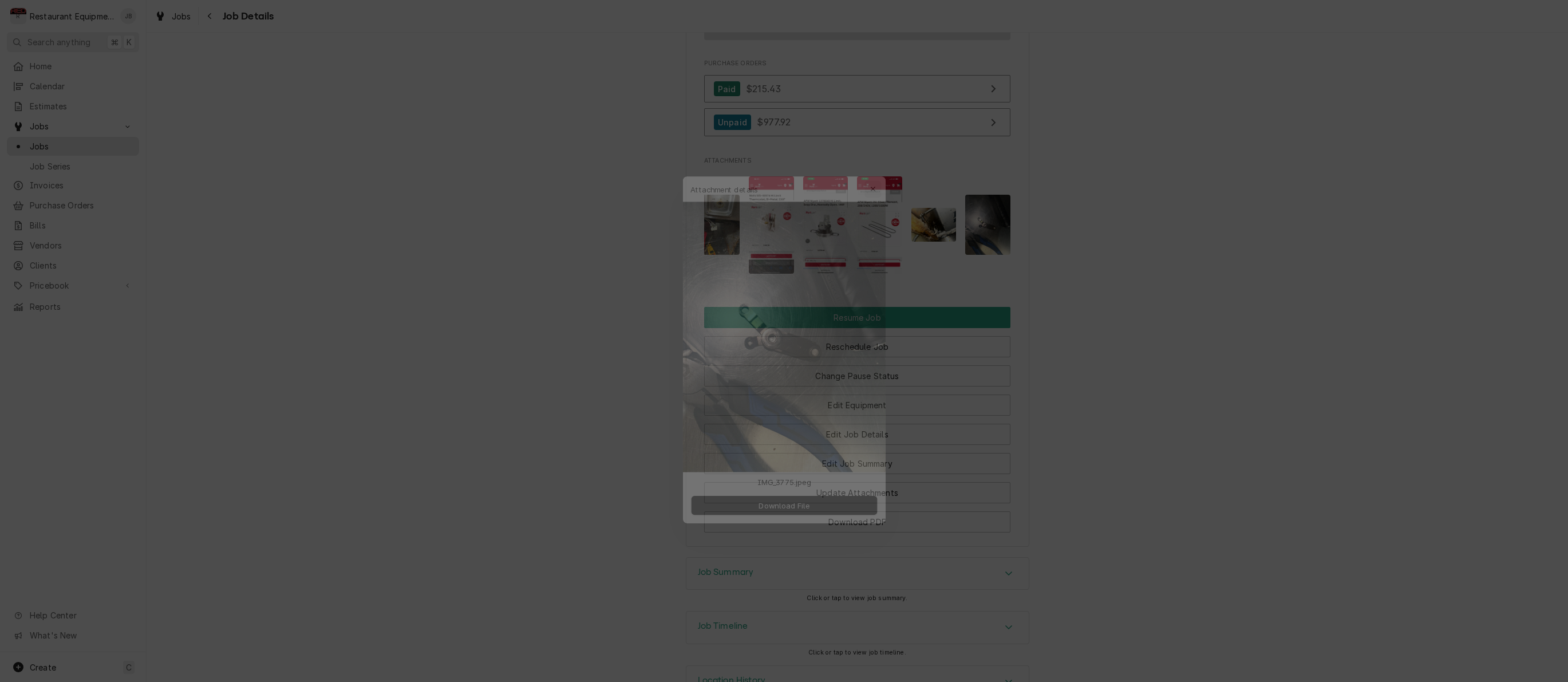
click at [873, 169] on button "button" at bounding box center [880, 166] width 18 height 18
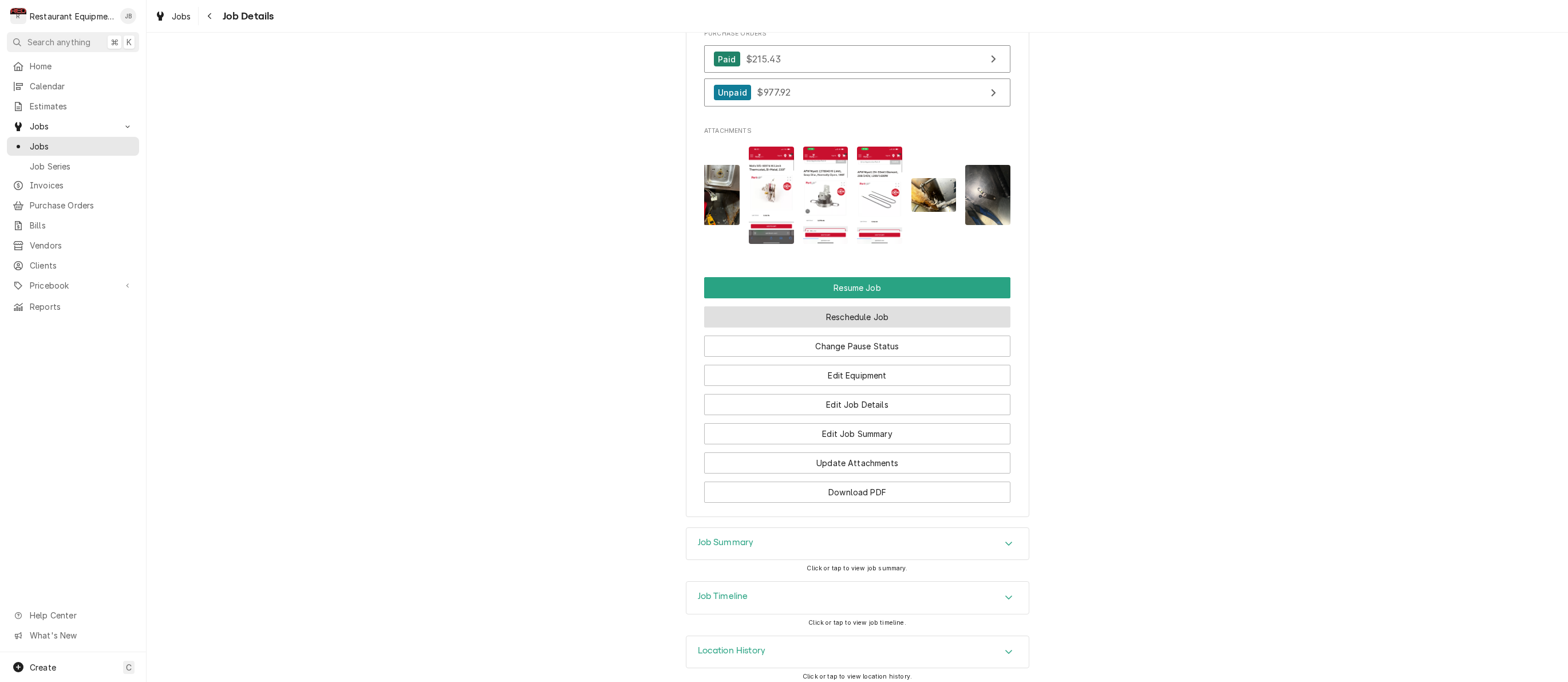
scroll to position [1086, 0]
click at [903, 278] on button "Resume Job" at bounding box center [858, 288] width 306 height 21
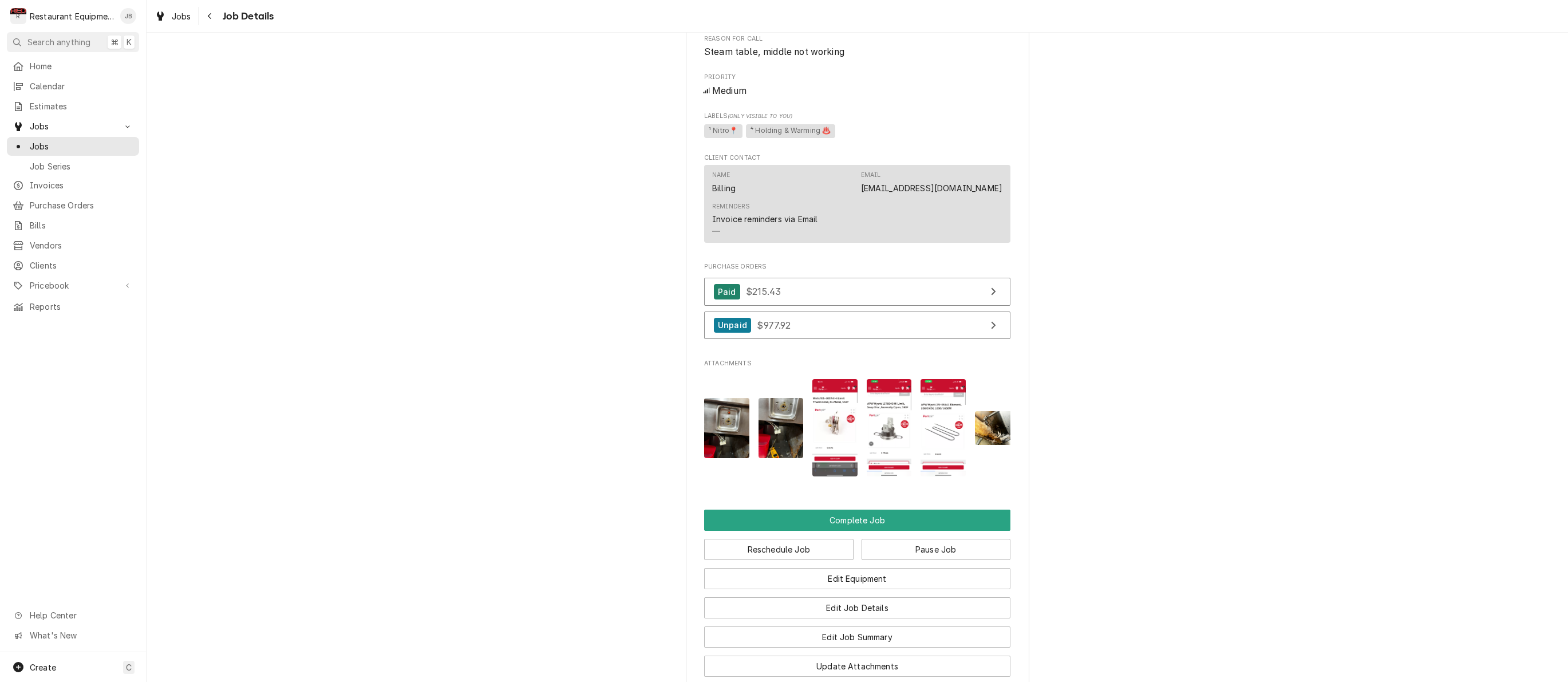
scroll to position [949, 0]
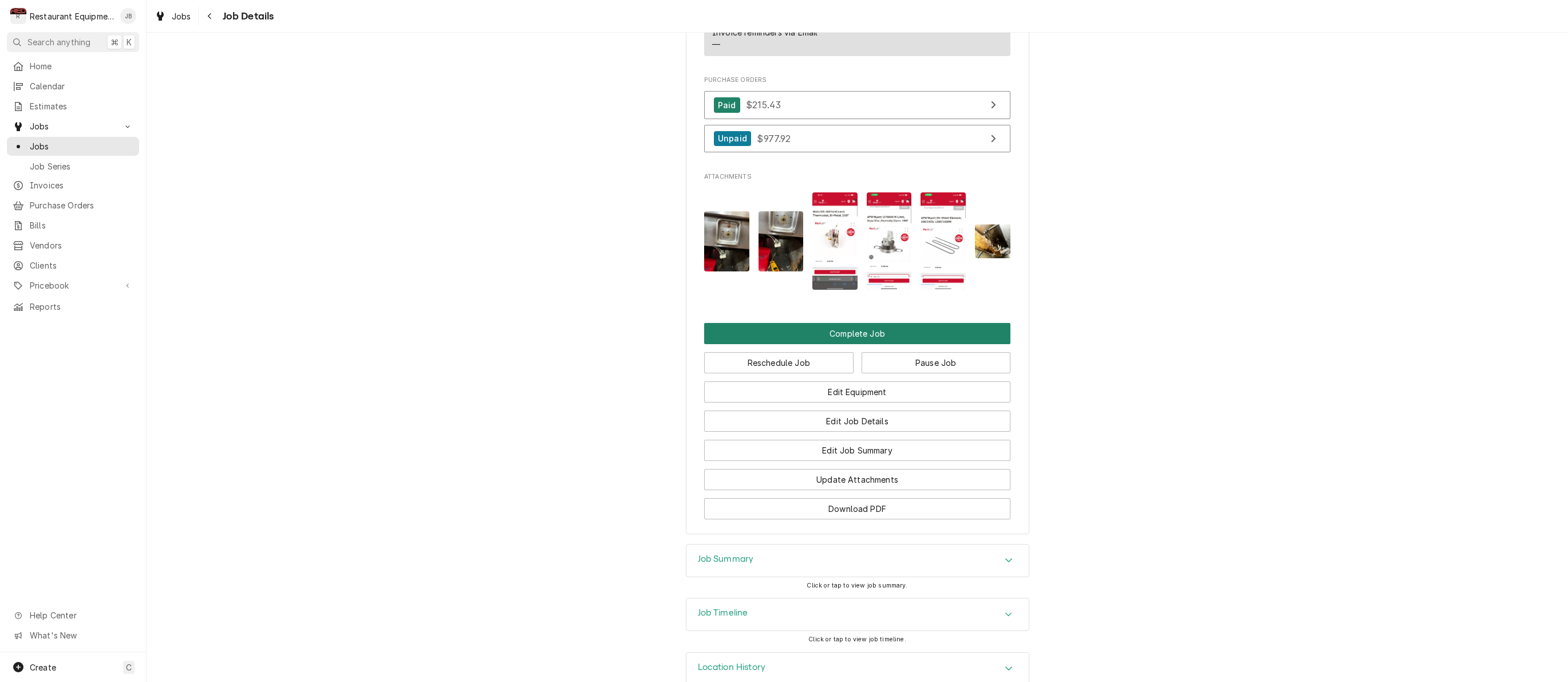
click at [851, 332] on button "Complete Job" at bounding box center [858, 333] width 306 height 21
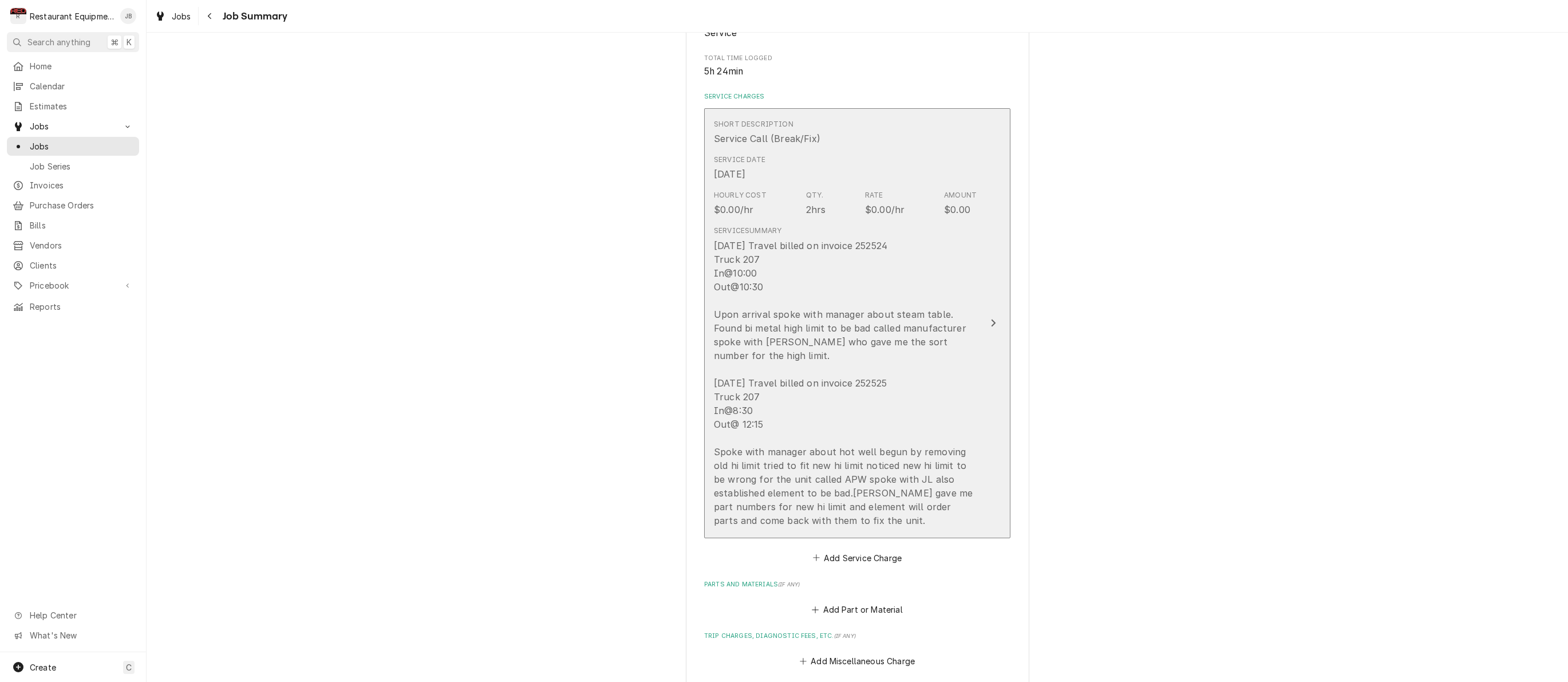
scroll to position [229, 0]
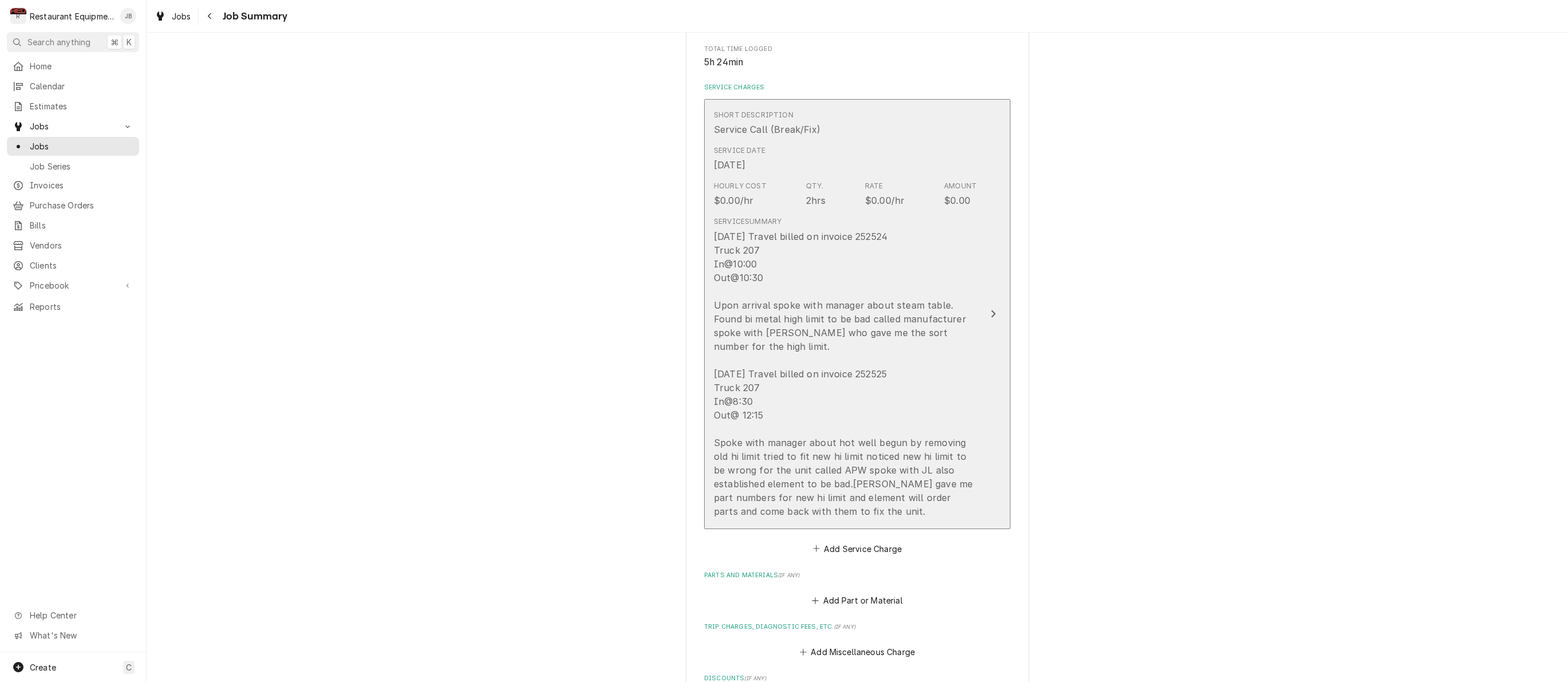
click at [764, 274] on div "[DATE] Travel billed on invoice 252524 Truck 207 In@10:00 Out@10:30 Upon arriva…" at bounding box center [845, 374] width 263 height 289
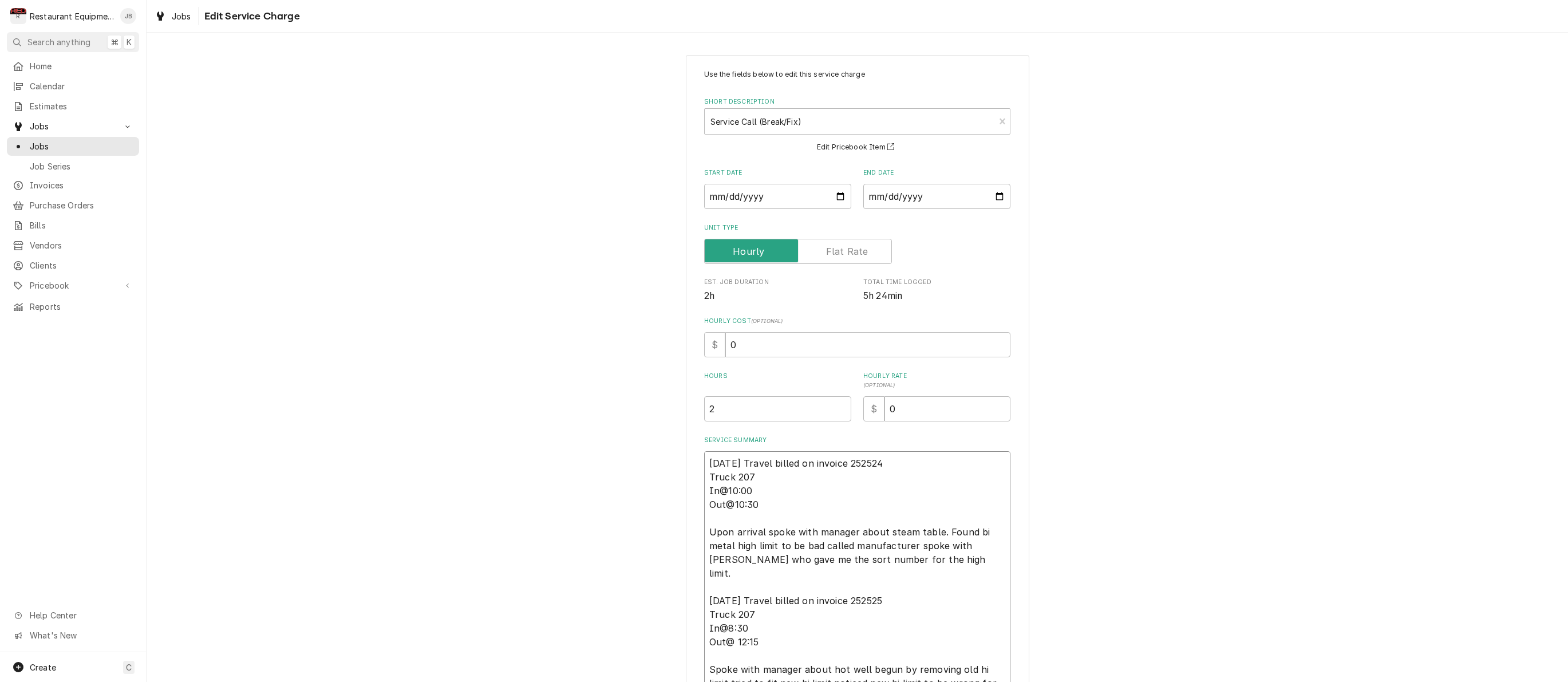
click at [764, 499] on textarea "[DATE] Travel billed on invoice 252524 Truck 207 In@10:00 Out@10:30 Upon arriva…" at bounding box center [858, 587] width 306 height 272
type textarea "x"
type textarea "08/18/2025 Travel billed on invoice 252524 Truck 207 In@10:00 Out@10:3 Upon arr…"
type textarea "x"
type textarea "08/18/2025 Travel billed on invoice 252524 Truck 207 In@10:00 Out@10: Upon arri…"
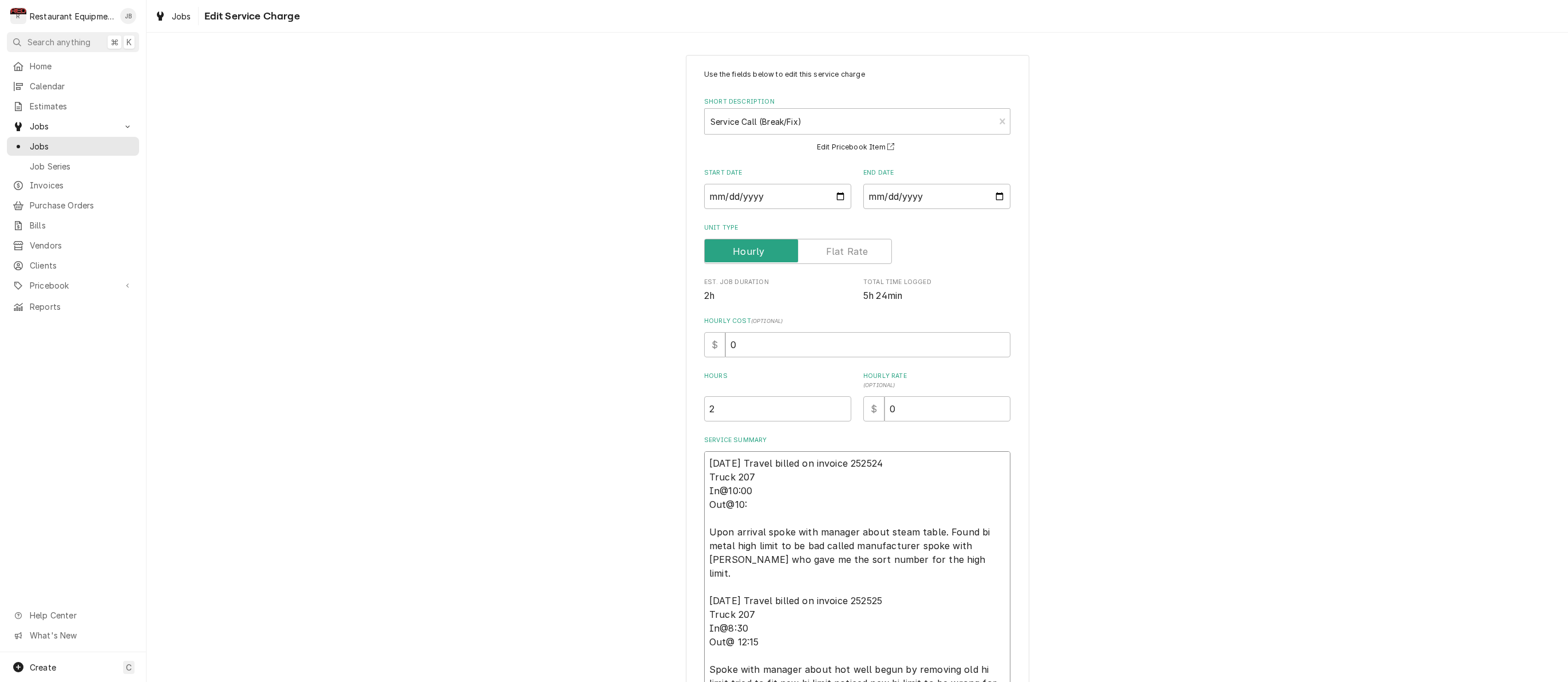
type textarea "x"
type textarea "08/18/2025 Travel billed on invoice 252524 Truck 207 In@10:00 Out@10 Upon arriv…"
type textarea "x"
type textarea "08/18/2025 Travel billed on invoice 252524 Truck 207 In@10:00 Out@1 Upon arriva…"
type textarea "x"
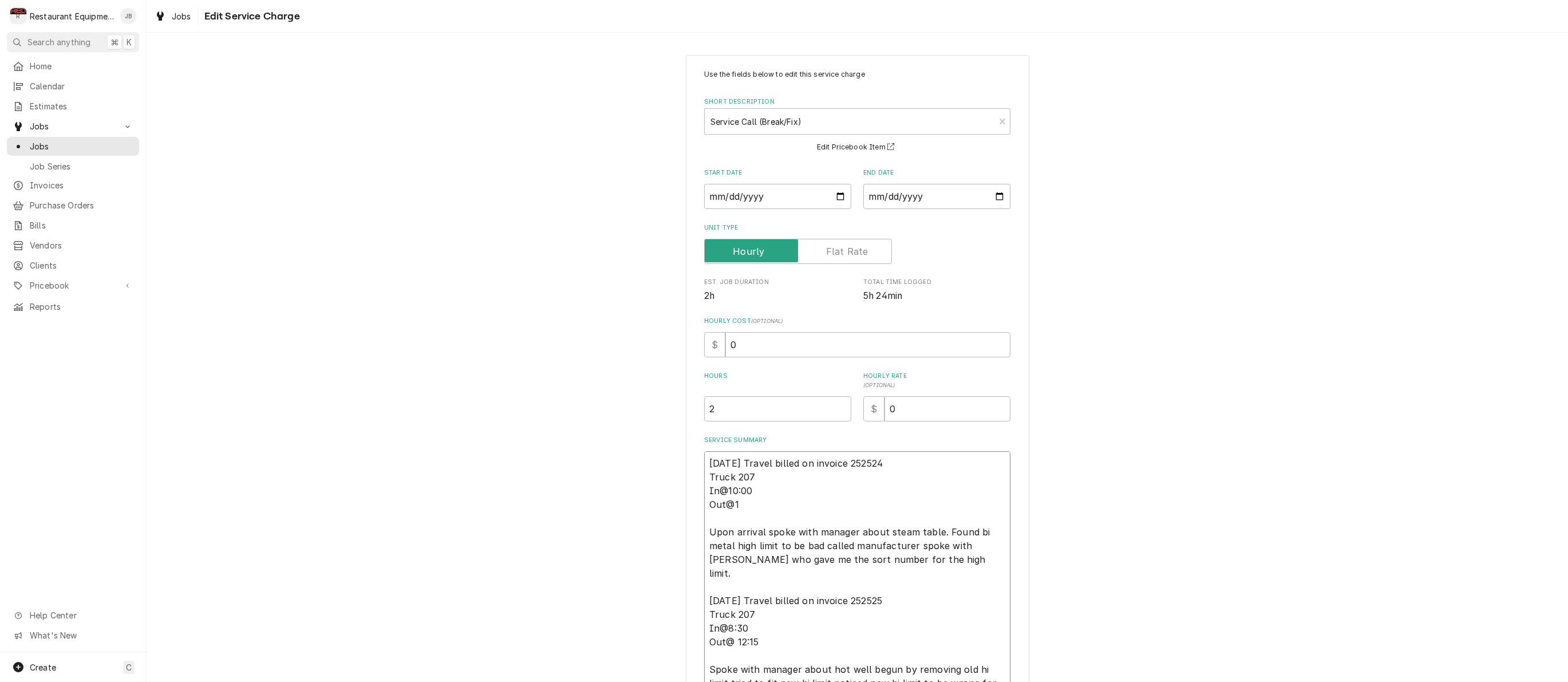
type textarea "08/18/2025 Travel billed on invoice 252524 Truck 207 In@10:00 Out@11 Upon arriv…"
type textarea "x"
type textarea "08/18/2025 Travel billed on invoice 252524 Truck 207 In@10:00 Out@11; Upon arri…"
type textarea "x"
type textarea "08/18/2025 Travel billed on invoice 252524 Truck 207 In@10:00 Out@11;0 Upon arr…"
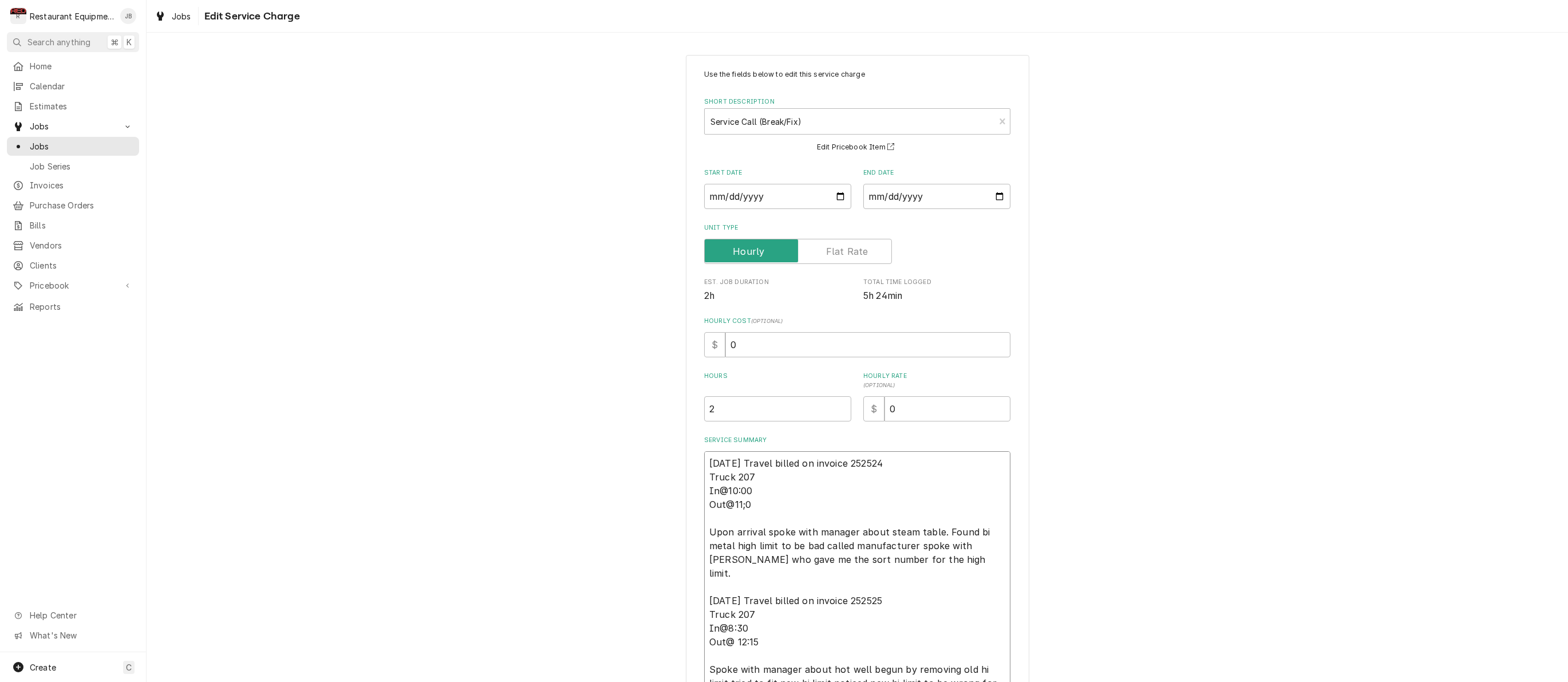
type textarea "x"
type textarea "08/18/2025 Travel billed on invoice 252524 Truck 207 In@10:00 Out@11;00 Upon ar…"
type textarea "x"
type textarea "08/18/2025 Travel billed on invoice 252524 Truck 207 In@10:00 Out@11;0 Upon arr…"
type textarea "x"
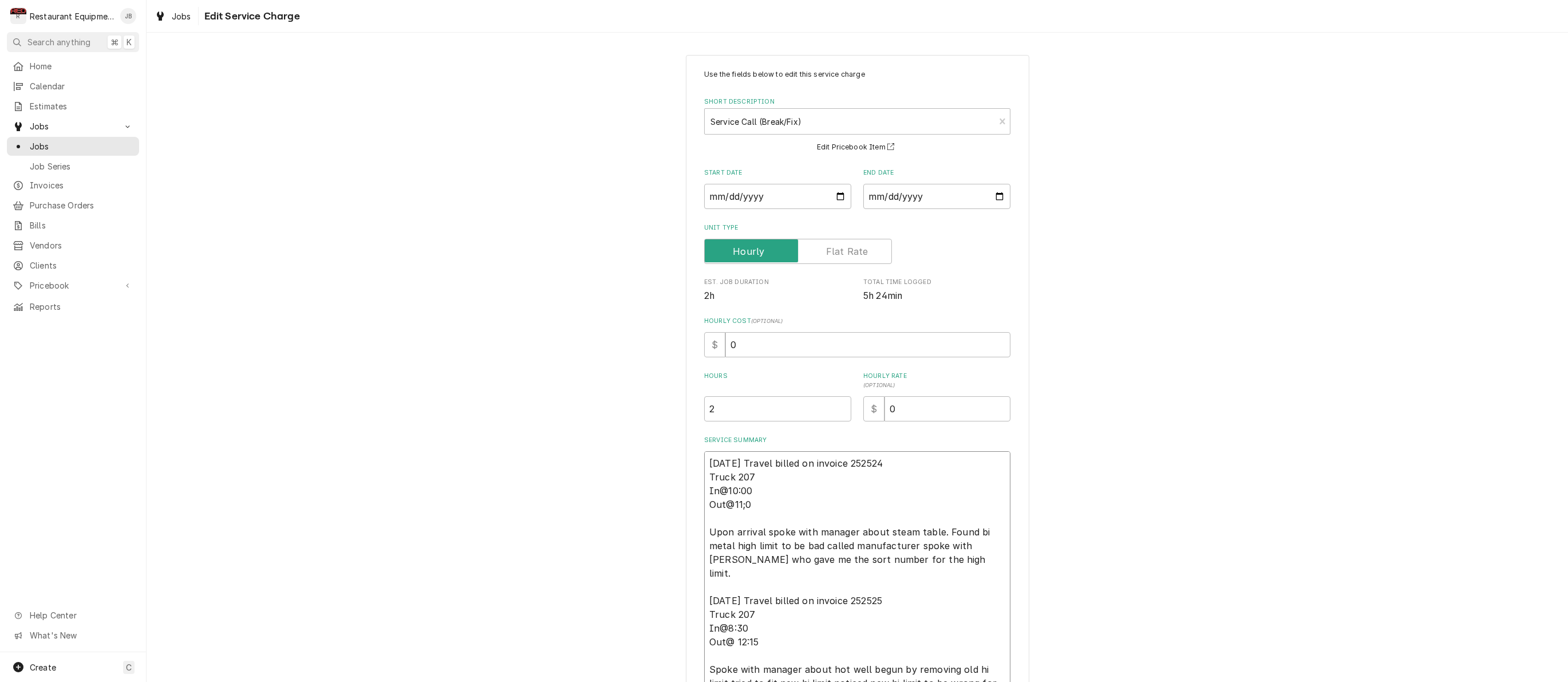
type textarea "08/18/2025 Travel billed on invoice 252524 Truck 207 In@10:00 Out@11; Upon arri…"
type textarea "x"
type textarea "08/18/2025 Travel billed on invoice 252524 Truck 207 In@10:00 Out@11 Upon arriv…"
type textarea "x"
type textarea "08/18/2025 Travel billed on invoice 252524 Truck 207 In@10:00 Out@11: Upon arri…"
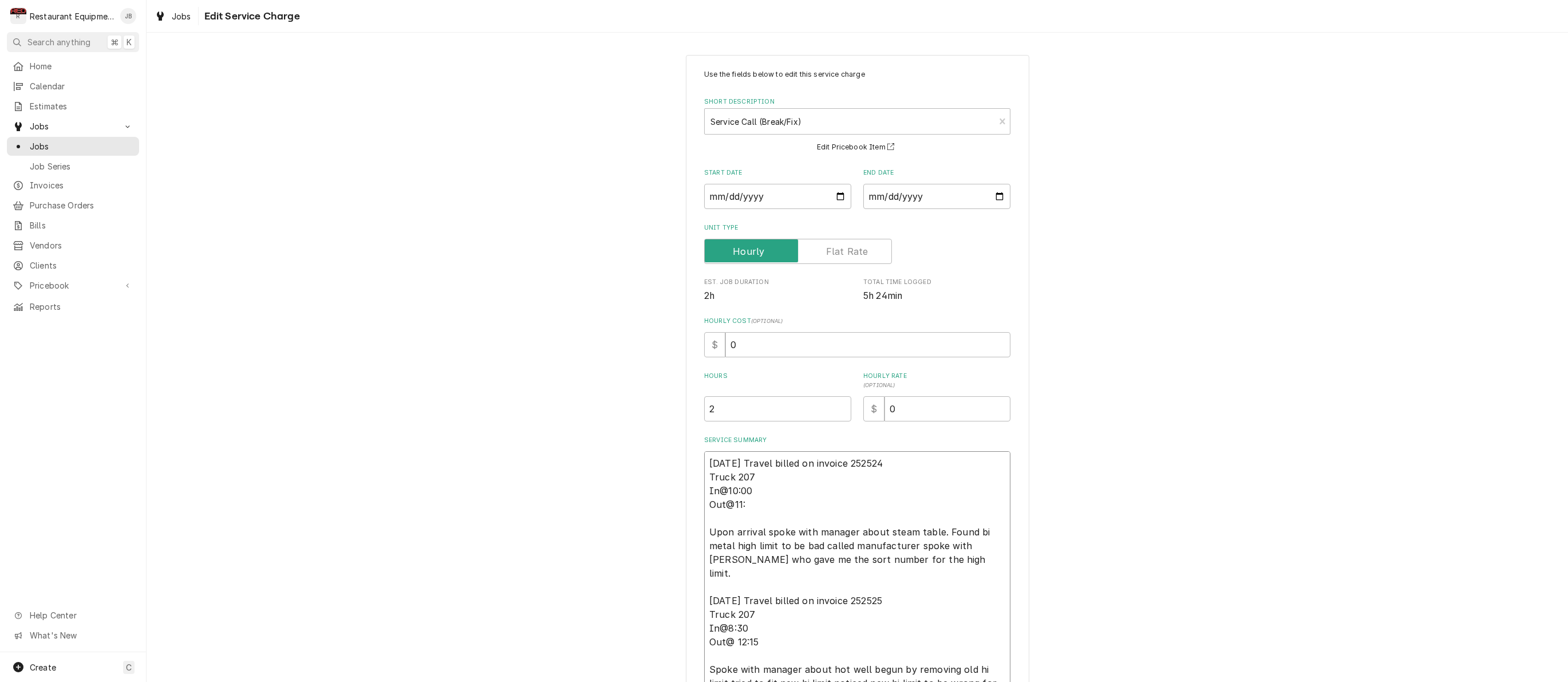
type textarea "x"
type textarea "08/18/2025 Travel billed on invoice 252524 Truck 207 In@10:00 Out@11:0 Upon arr…"
type textarea "x"
type textarea "08/18/2025 Travel billed on invoice 252524 Truck 207 In@10:00 Out@11:00 Upon ar…"
click at [766, 625] on textarea "08/18/2025 Travel billed on invoice 252524 Truck 207 In@10:00 Out@11:00 Upon ar…" at bounding box center [858, 587] width 306 height 272
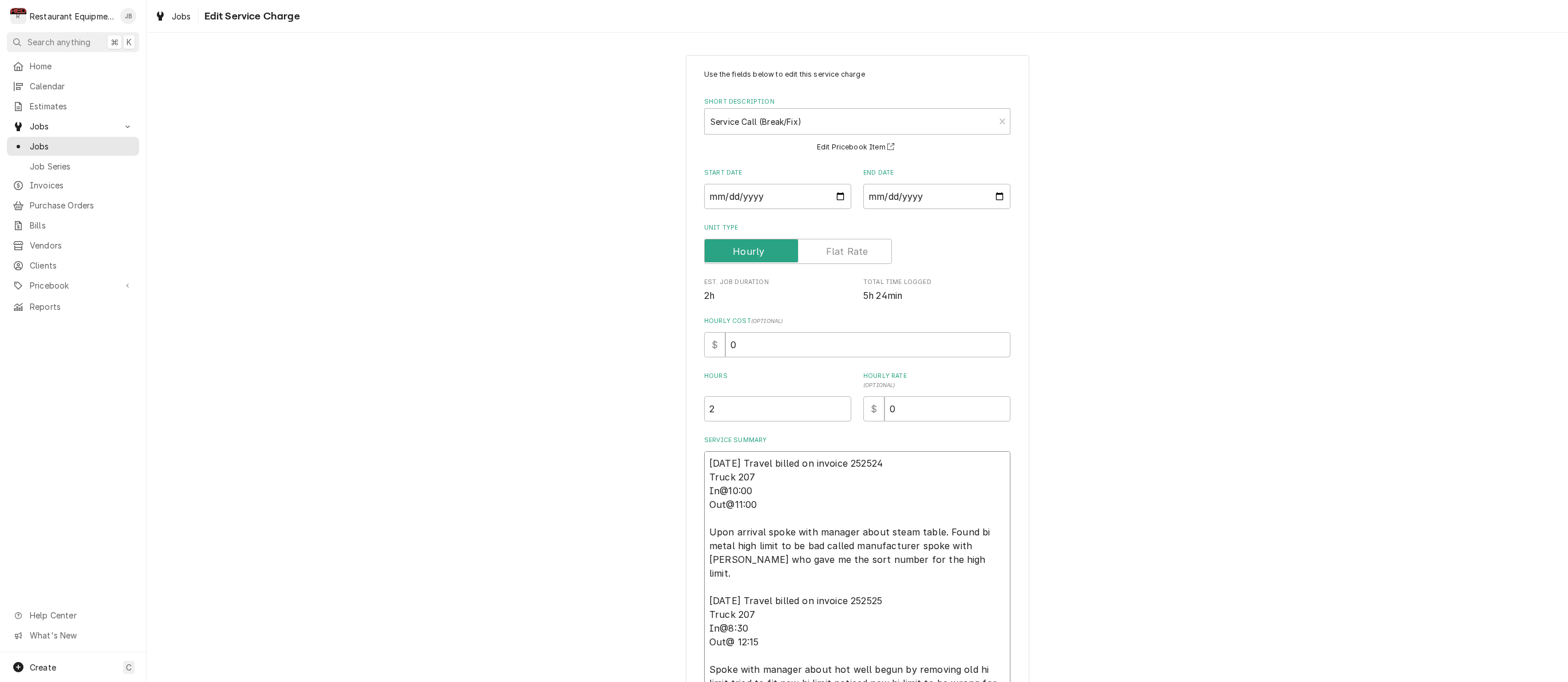
type textarea "x"
type textarea "08/18/2025 Travel billed on invoice 252524 Truck 207 In@10:00 Out@11:00 Upon ar…"
type textarea "x"
type textarea "08/18/2025 Travel billed on invoice 252524 Truck 207 In@10:00 Out@11:00 Upon ar…"
type textarea "x"
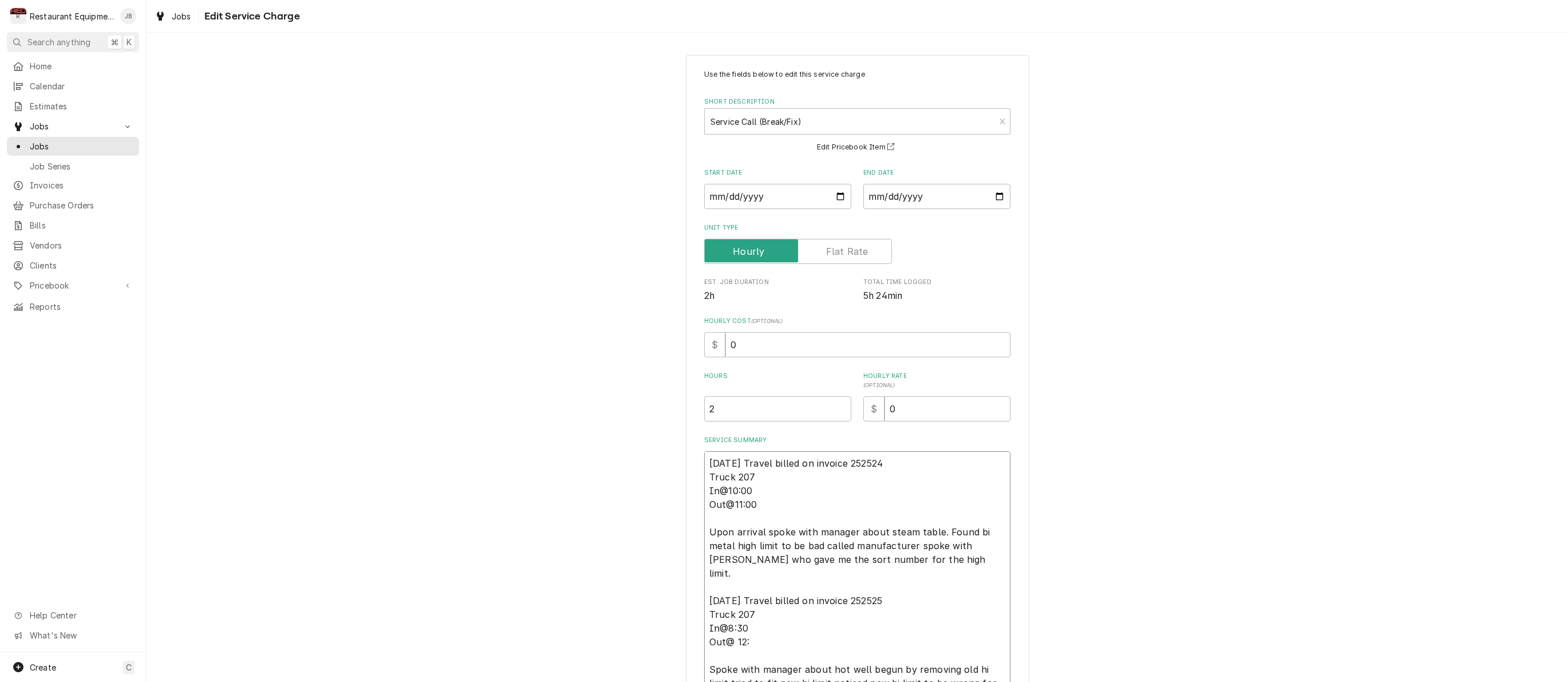
type textarea "08/18/2025 Travel billed on invoice 252524 Truck 207 In@10:00 Out@11:00 Upon ar…"
type textarea "x"
type textarea "08/18/2025 Travel billed on invoice 252524 Truck 207 In@10:00 Out@11:00 Upon ar…"
type textarea "x"
type textarea "08/18/2025 Travel billed on invoice 252524 Truck 207 In@10:00 Out@11:00 Upon ar…"
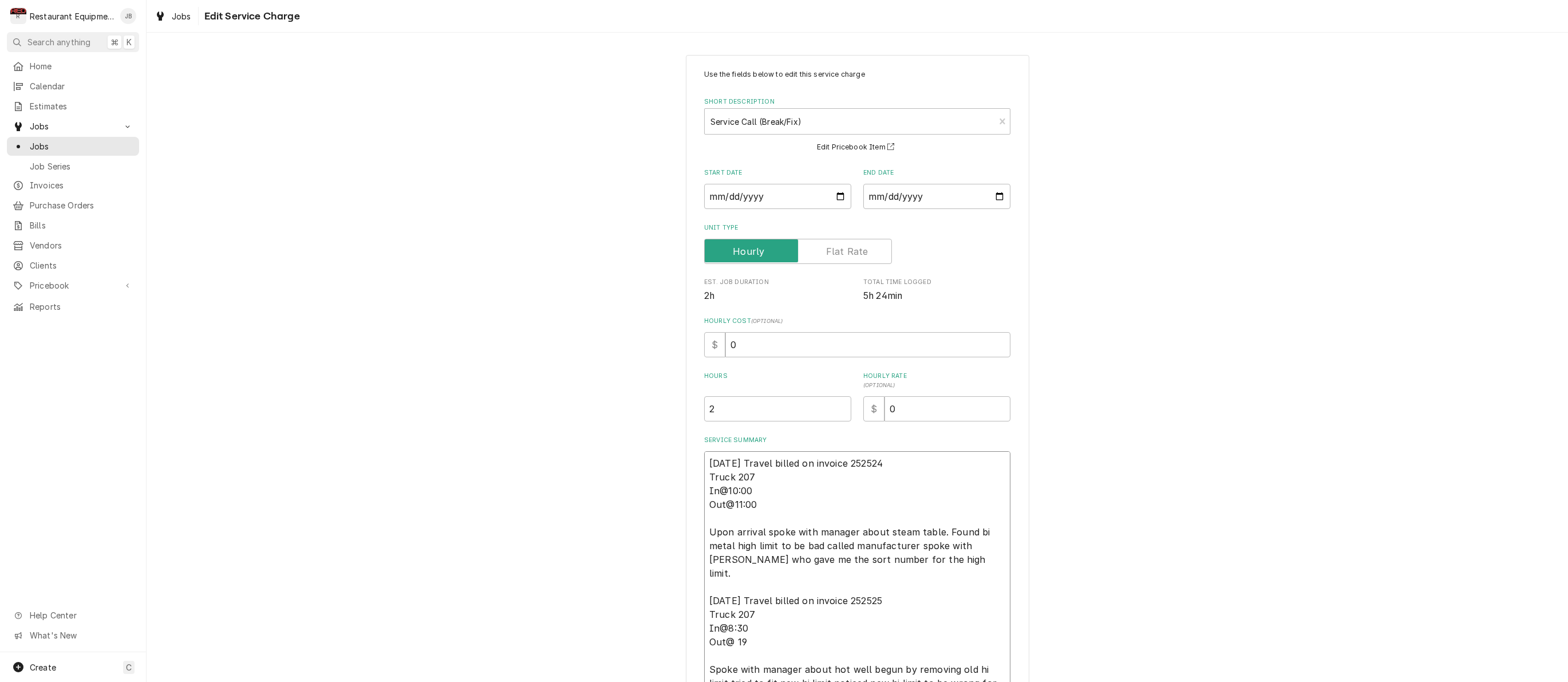
type textarea "x"
type textarea "08/18/2025 Travel billed on invoice 252524 Truck 207 In@10:00 Out@11:00 Upon ar…"
type textarea "x"
type textarea "08/18/2025 Travel billed on invoice 252524 Truck 207 In@10:00 Out@11:00 Upon ar…"
type textarea "x"
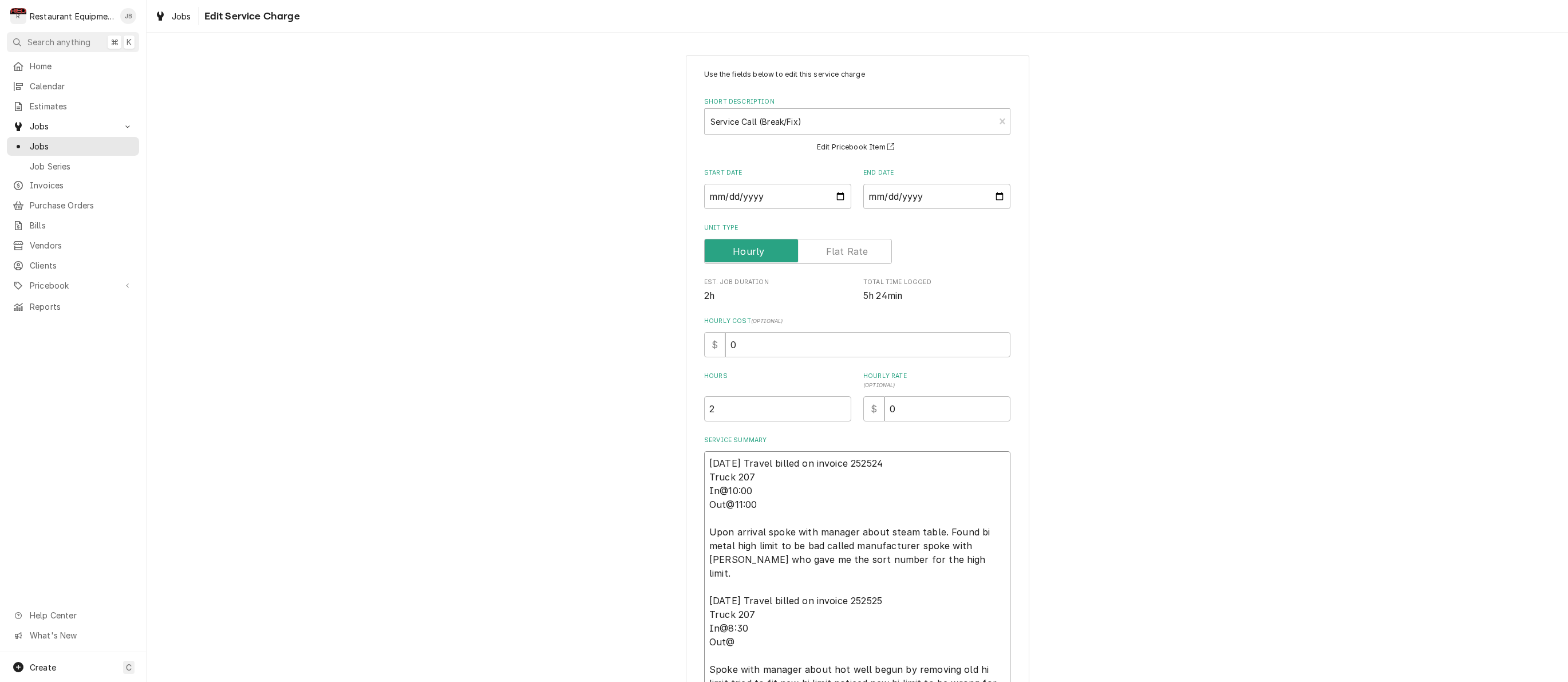
type textarea "08/18/2025 Travel billed on invoice 252524 Truck 207 In@10:00 Out@11:00 Upon ar…"
type textarea "x"
type textarea "08/18/2025 Travel billed on invoice 252524 Truck 207 In@10:00 Out@11:00 Upon ar…"
type textarea "x"
type textarea "08/18/2025 Travel billed on invoice 252524 Truck 207 In@10:00 Out@11:00 Upon ar…"
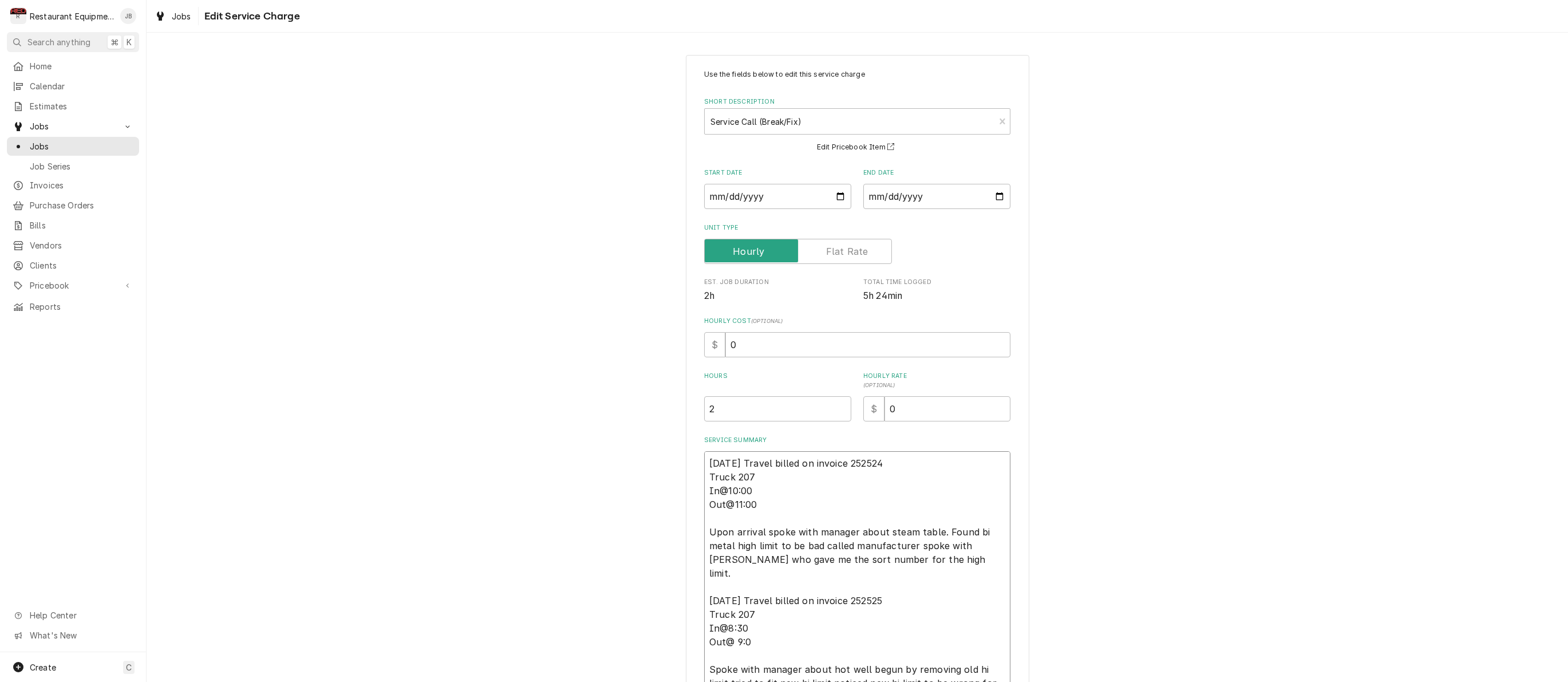
type textarea "x"
type textarea "08/18/2025 Travel billed on invoice 252524 Truck 207 In@10:00 Out@11:00 Upon ar…"
type textarea "x"
type textarea "08/18/2025 Travel billed on invoice 252524 Truck 207 In@10:00 Out@11:00 Upon ar…"
type textarea "x"
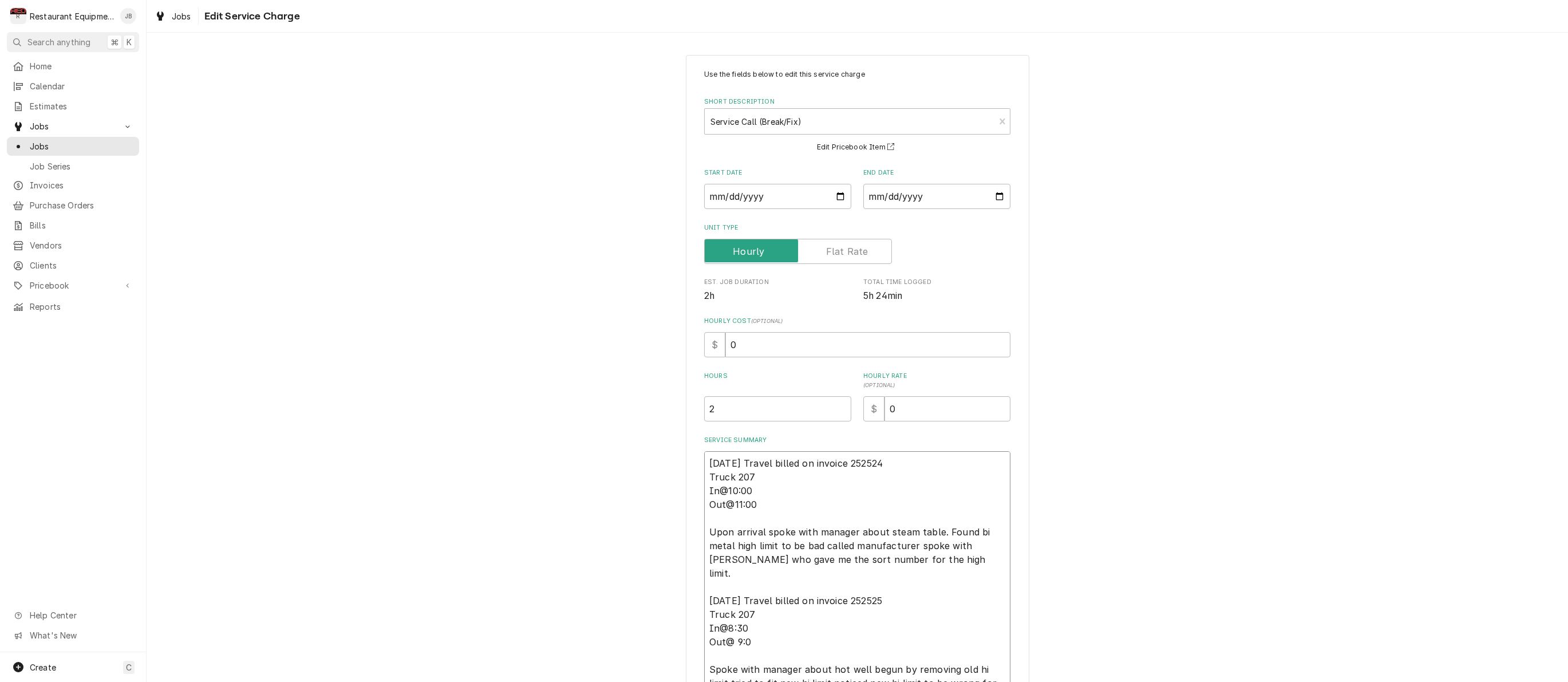
type textarea "08/18/2025 Travel billed on invoice 252524 Truck 207 In@10:00 Out@11:00 Upon ar…"
type textarea "x"
type textarea "08/18/2025 Travel billed on invoice 252524 Truck 207 In@10:00 Out@11:00 Upon ar…"
type textarea "x"
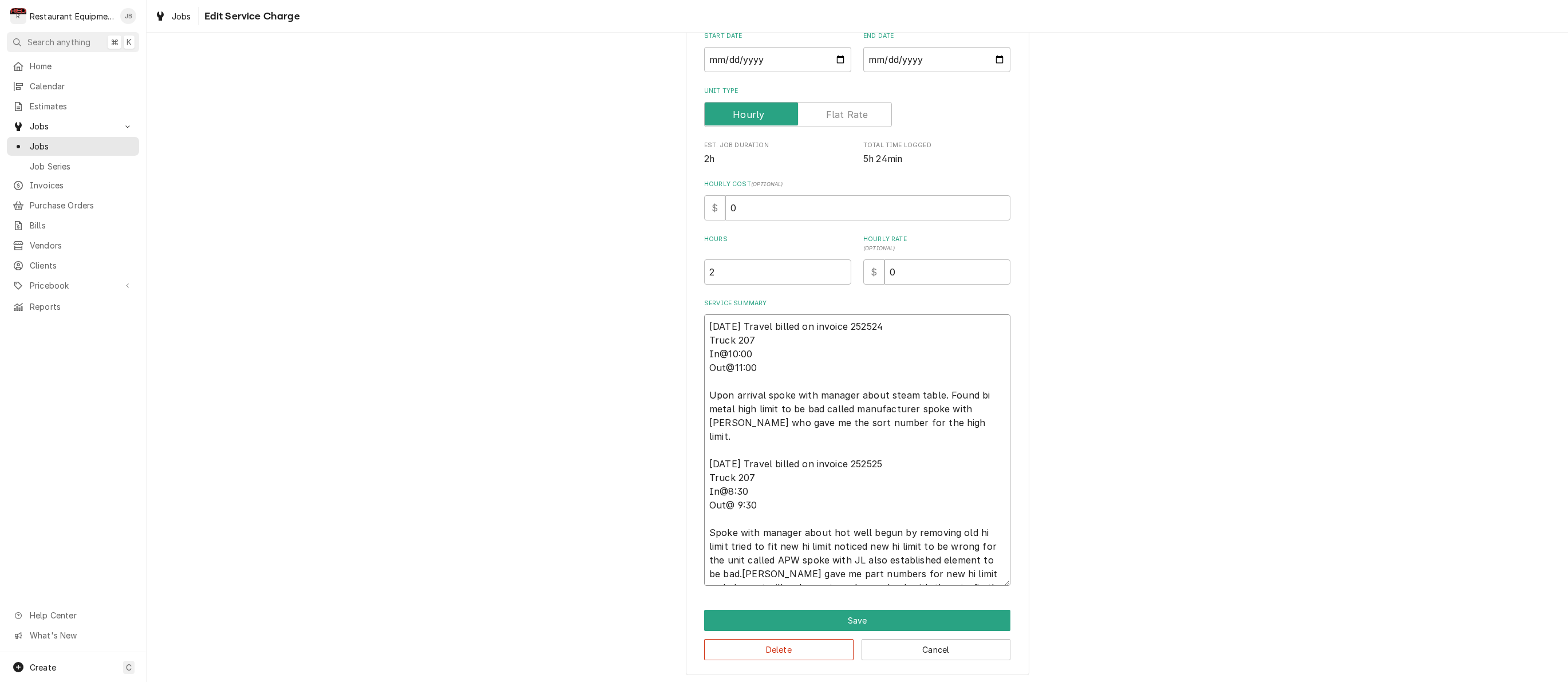
scroll to position [135, 0]
type textarea "08/18/2025 Travel billed on invoice 252524 Truck 207 In@10:00 Out@11:00 Upon ar…"
click at [858, 618] on button "Save" at bounding box center [858, 621] width 306 height 21
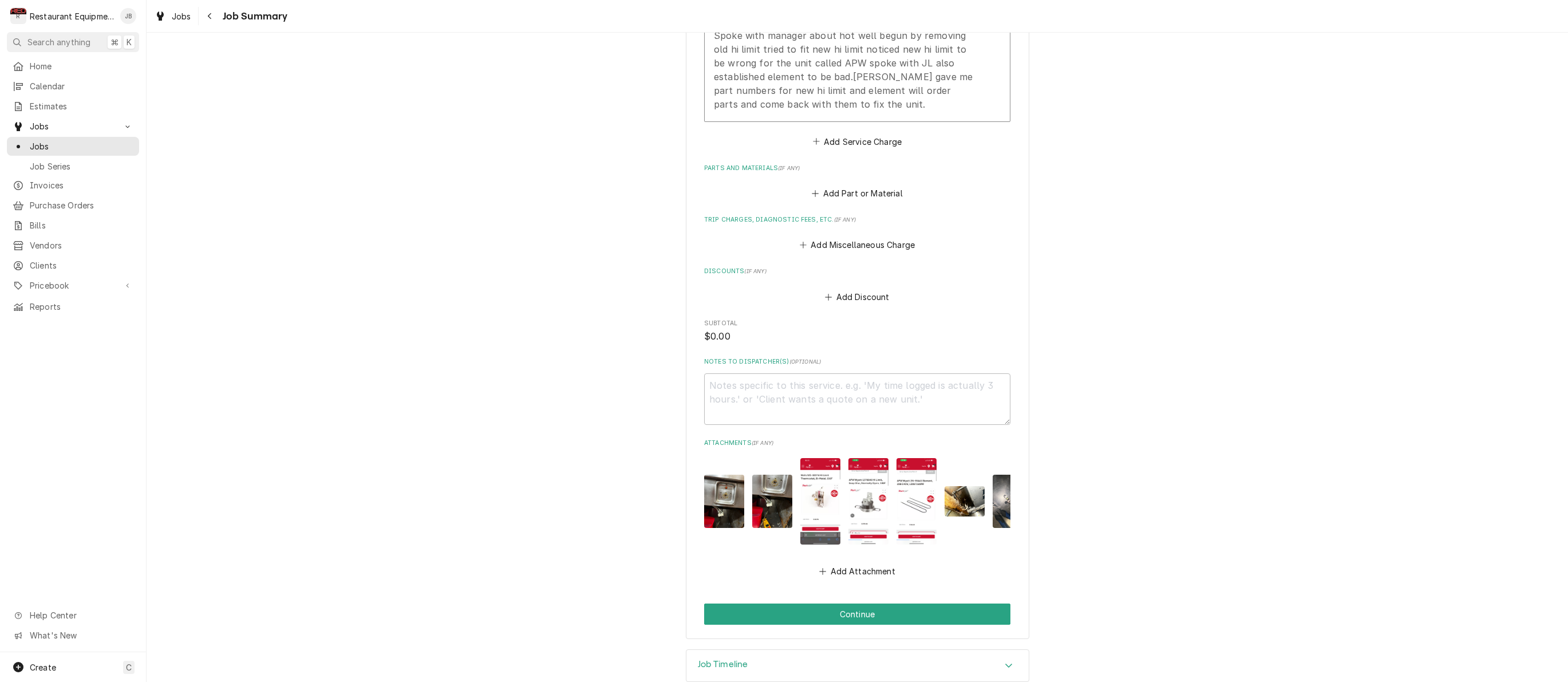
scroll to position [635, 0]
click at [958, 604] on button "Continue" at bounding box center [858, 614] width 306 height 21
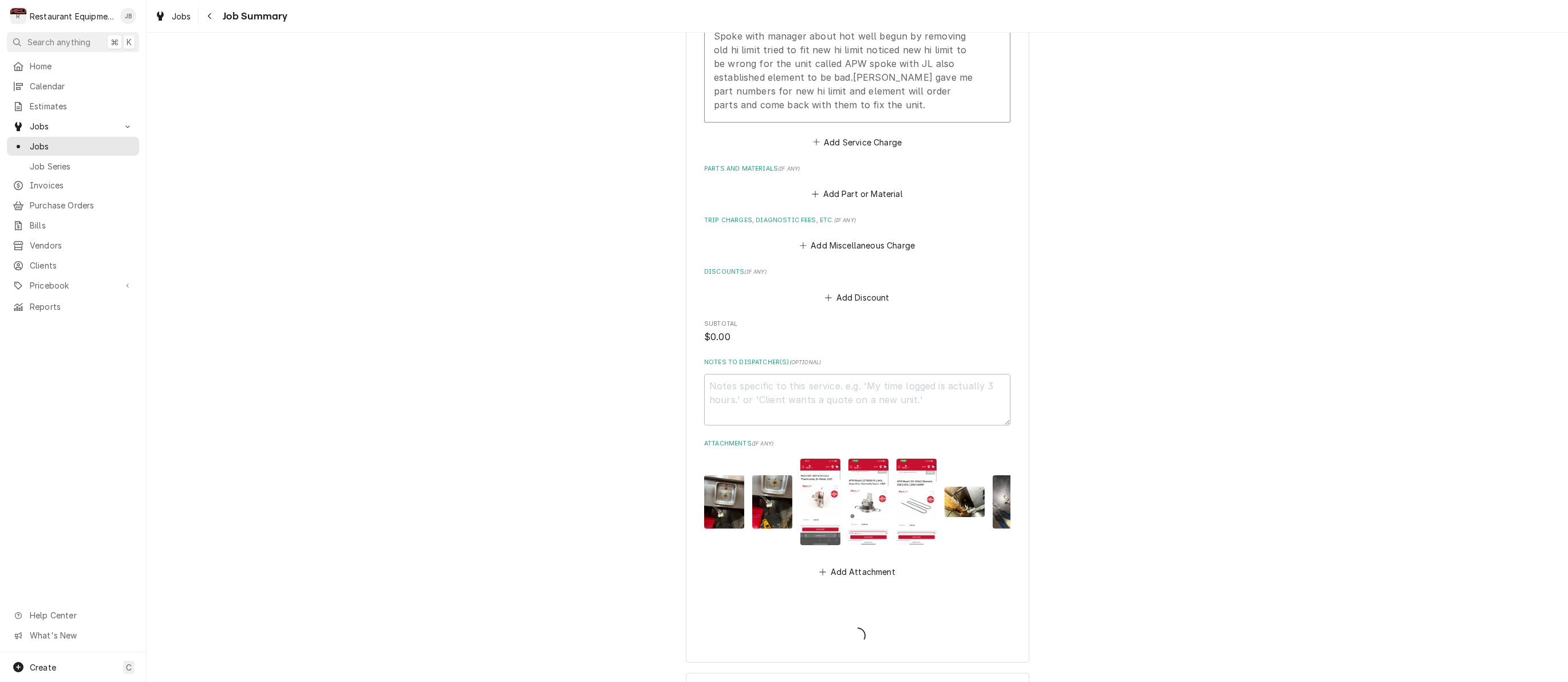
type textarea "x"
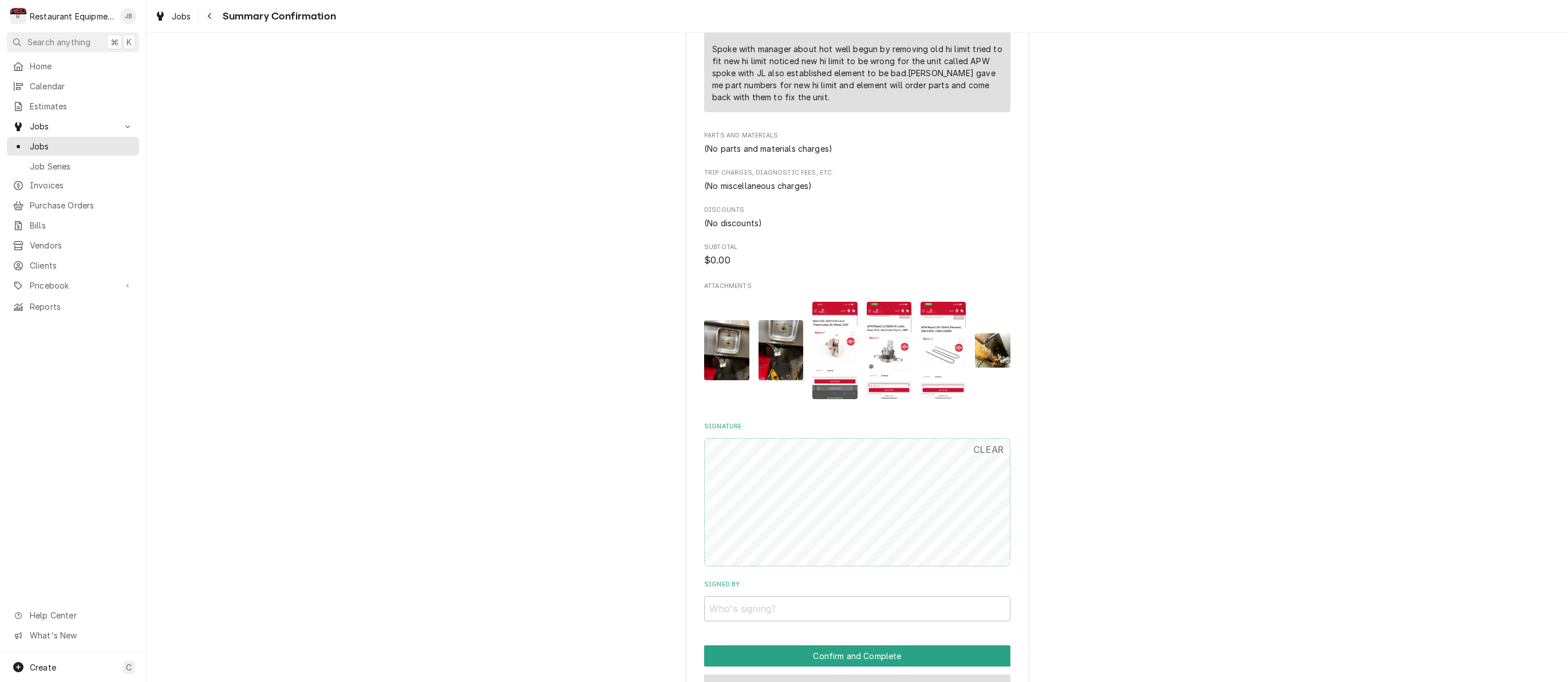
click at [860, 675] on button "Skip Signature" at bounding box center [858, 685] width 306 height 21
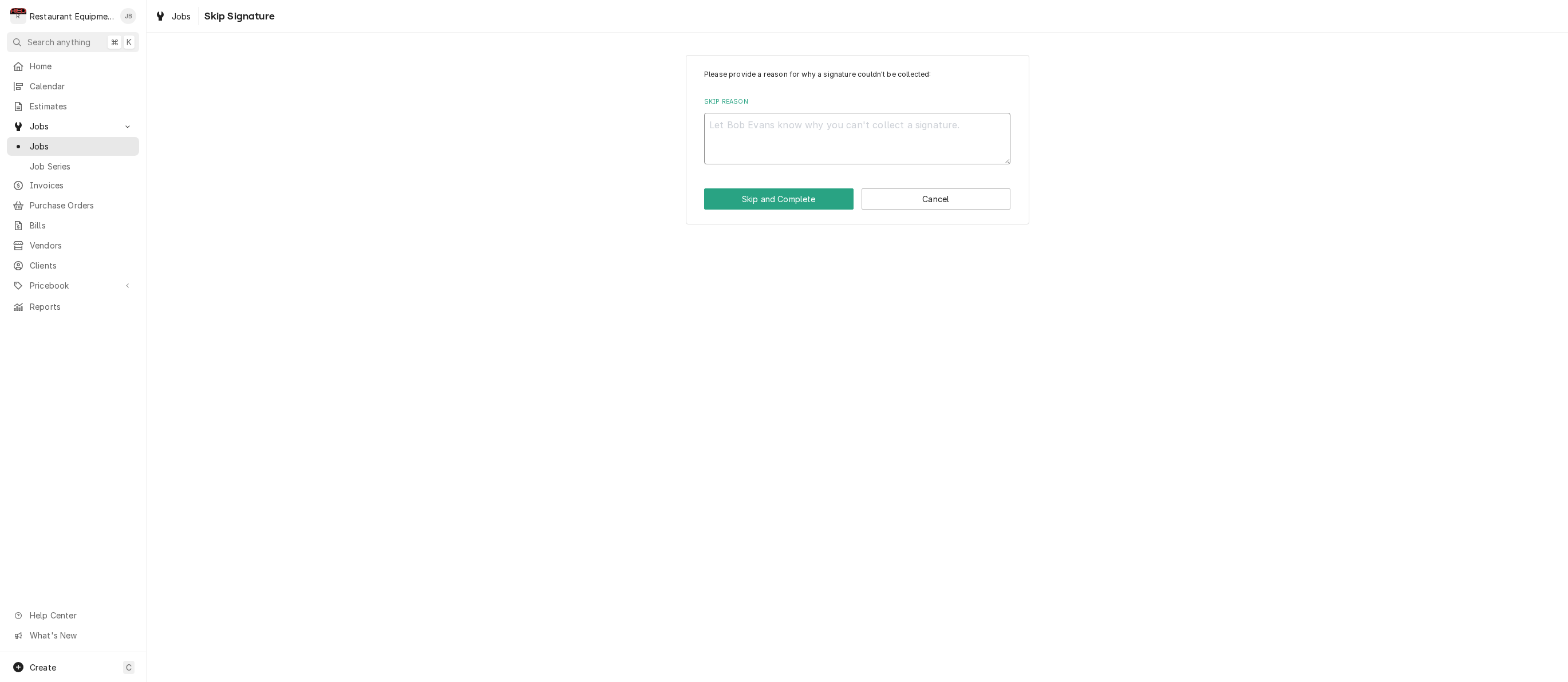
click at [787, 123] on textarea "Skip Reason" at bounding box center [858, 139] width 306 height 52
type textarea "x"
type textarea "s"
type textarea "x"
type textarea "sp"
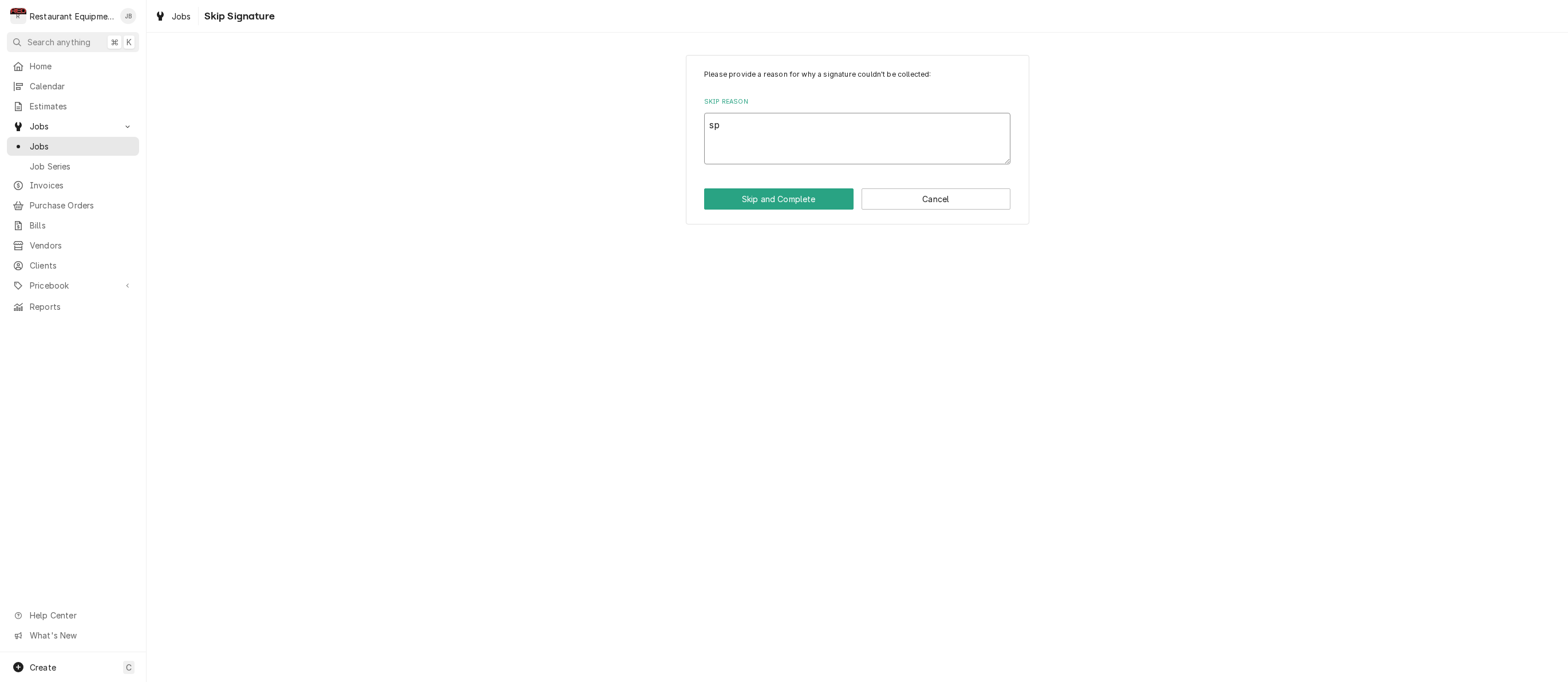
type textarea "x"
type textarea "spo"
type textarea "x"
type textarea "spok"
type textarea "x"
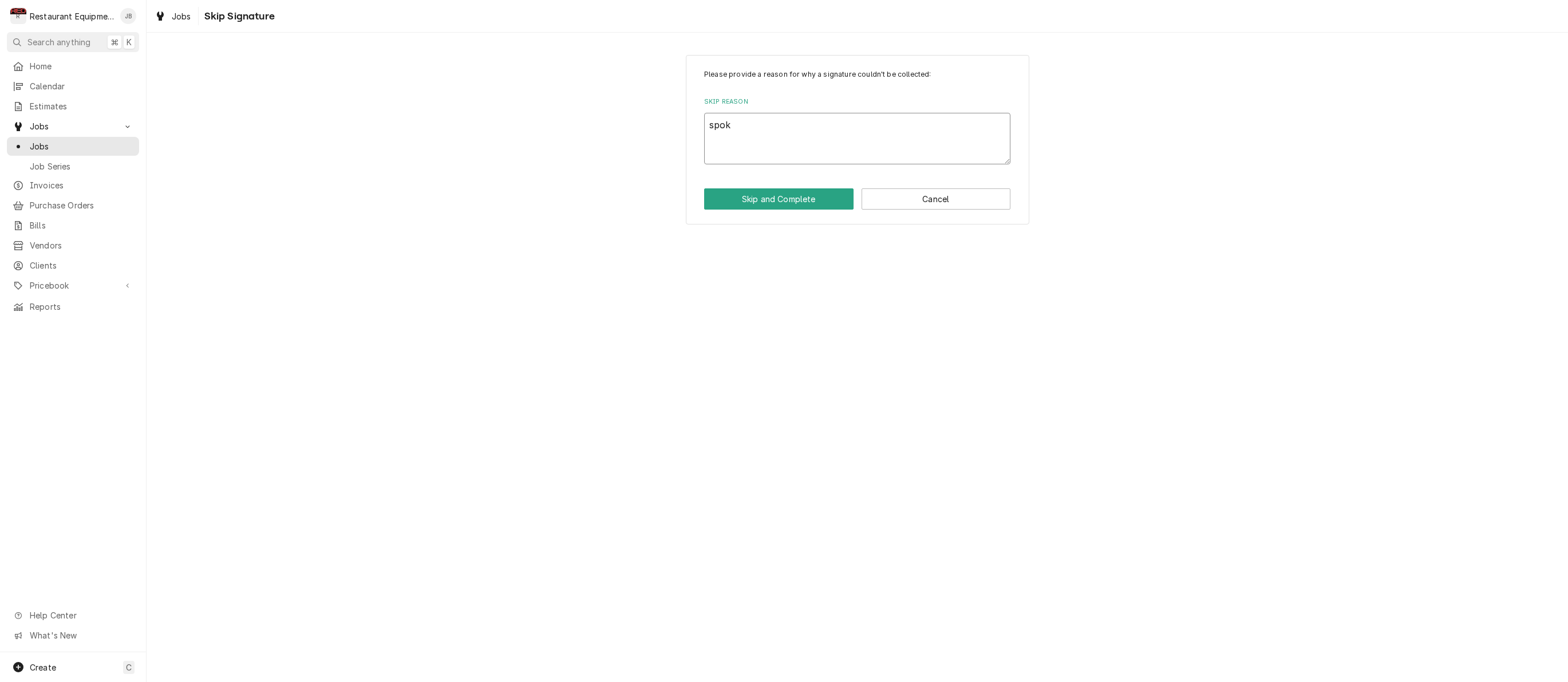
type textarea "spoke"
type textarea "x"
type textarea "spoke"
type textarea "x"
type textarea "spoke t"
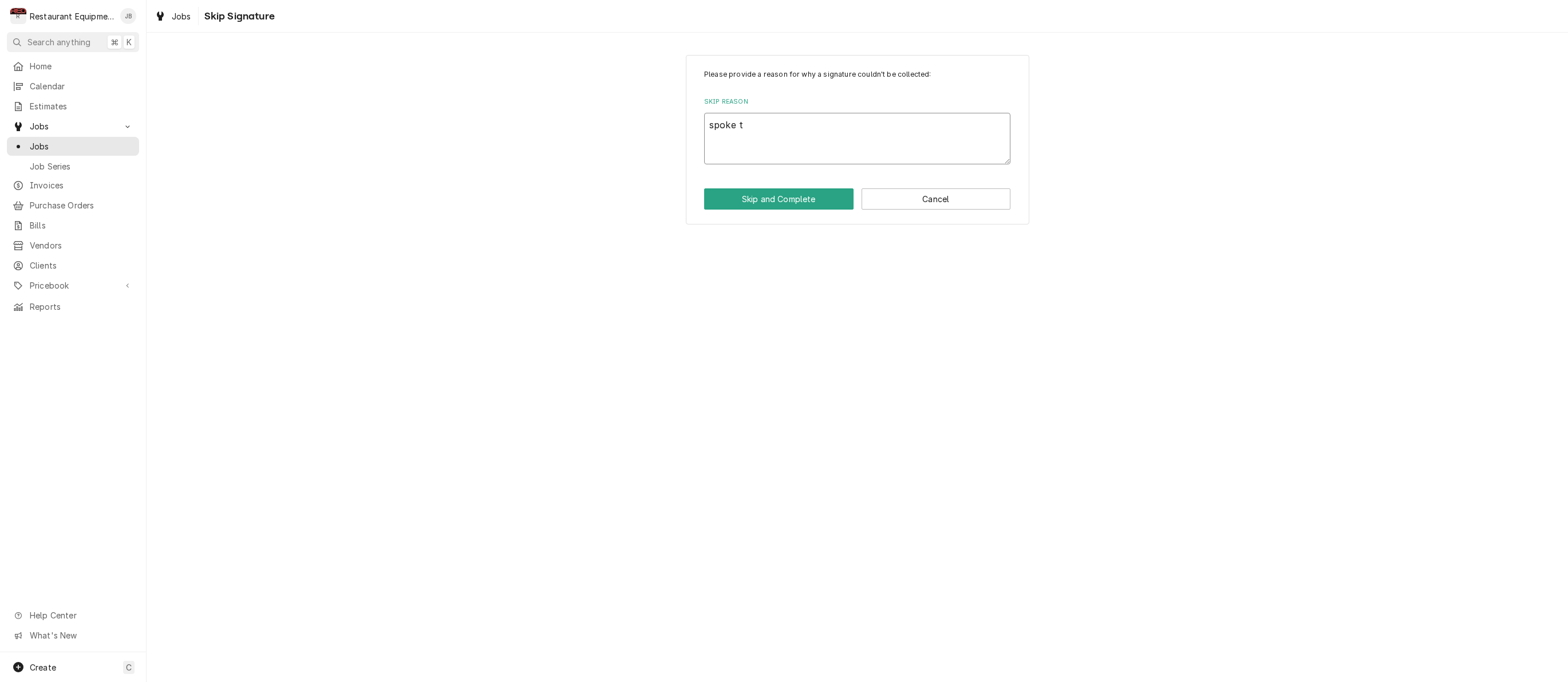
type textarea "x"
type textarea "spoke to"
type textarea "x"
type textarea "spoke to"
type textarea "x"
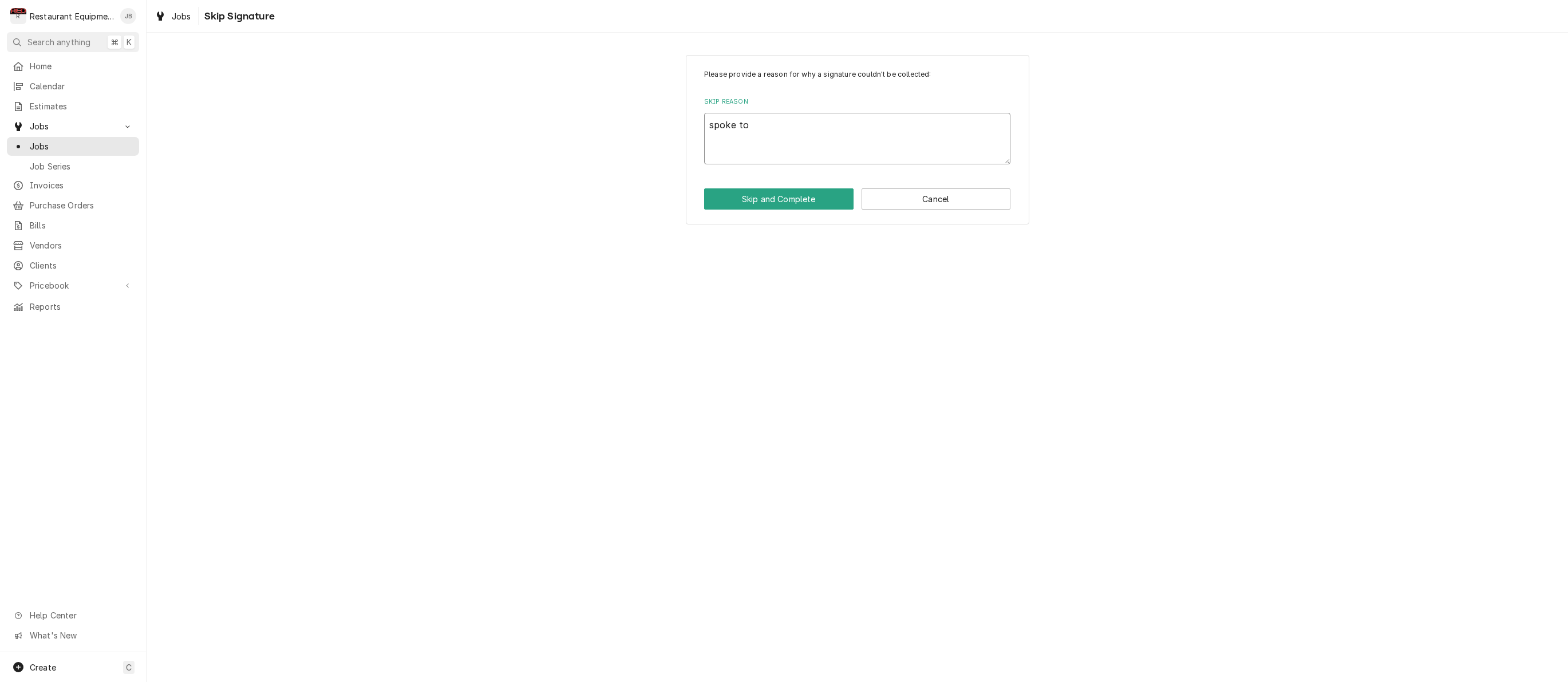
type textarea "spoke to c"
type textarea "x"
type textarea "spoke to co"
type textarea "x"
type textarea "spoke to coe"
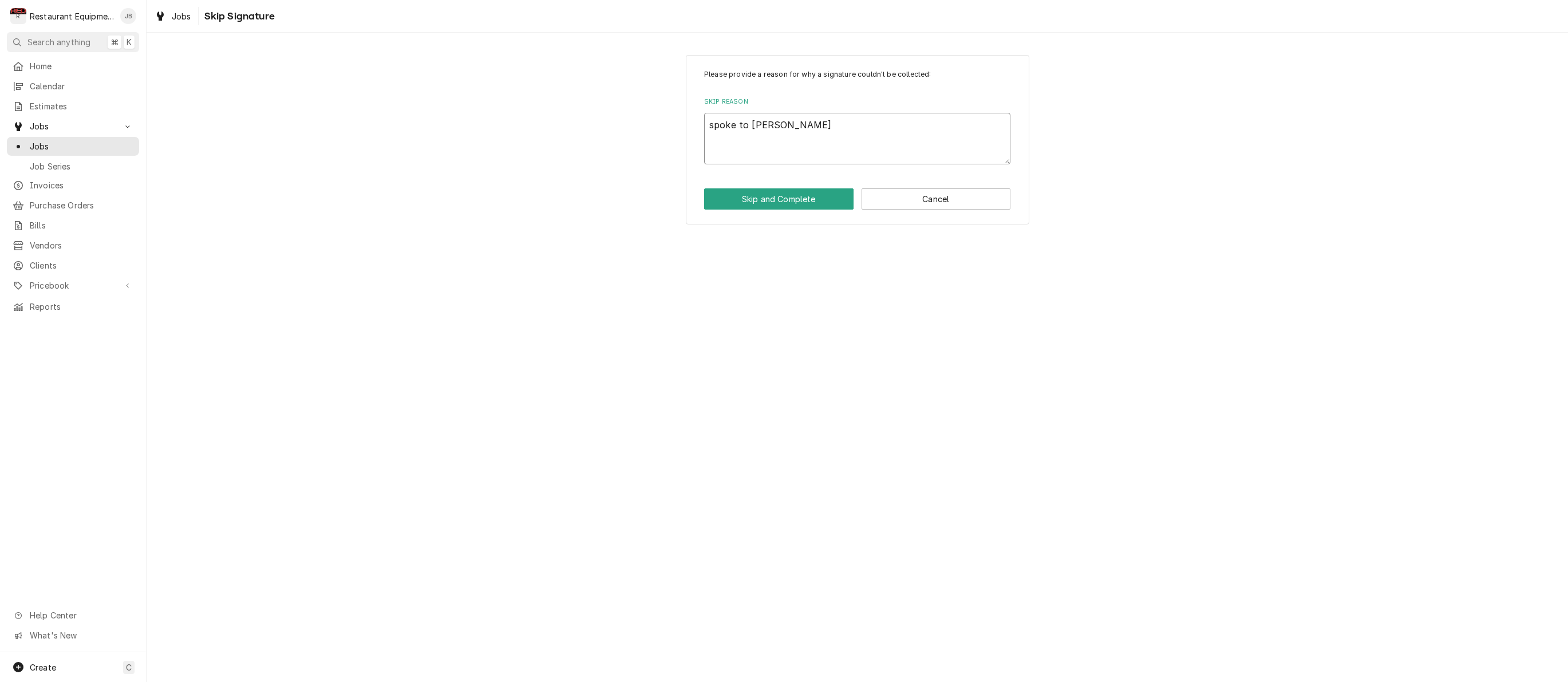
type textarea "x"
type textarea "spoke to co"
type textarea "x"
type textarea "spoke to cor"
type textarea "x"
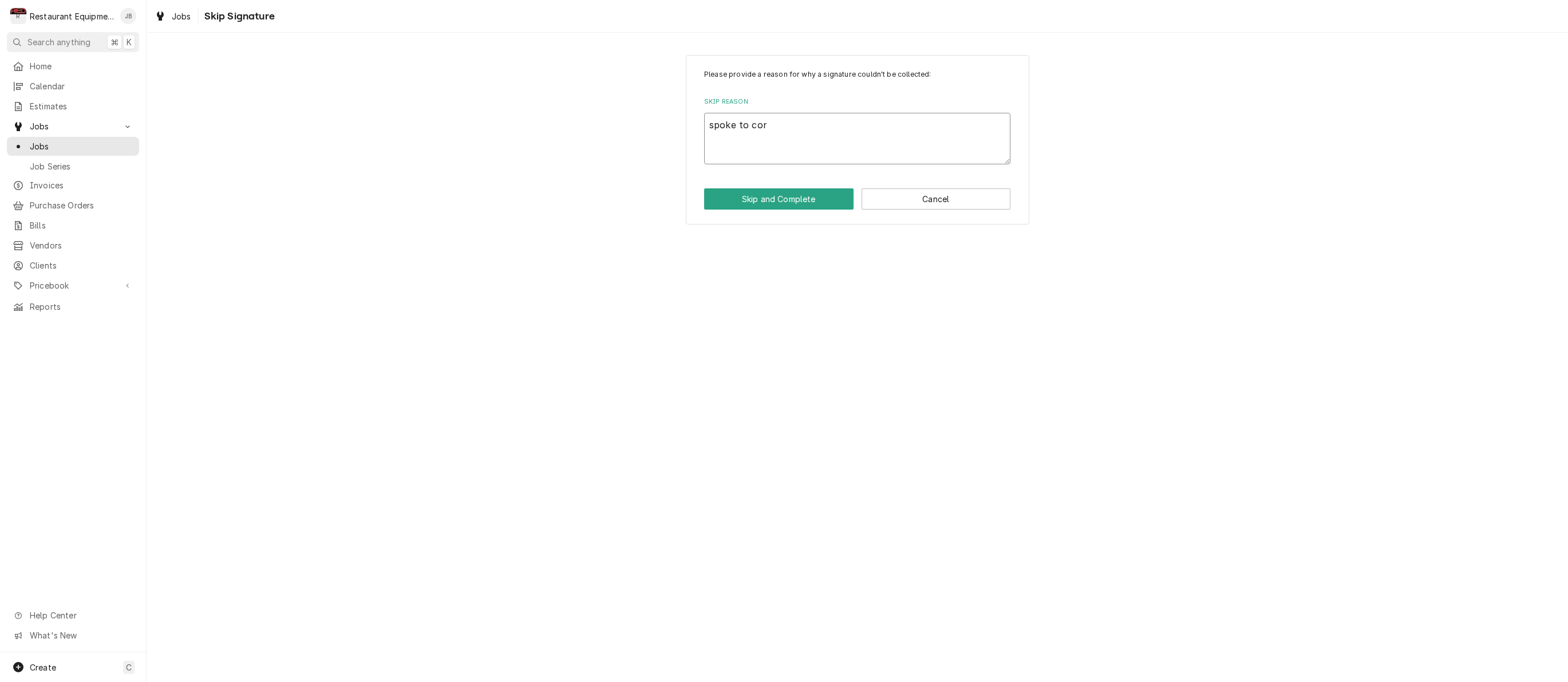
type textarea "spoke to core"
type textarea "x"
type textarea "spoke to corey"
type textarea "x"
type textarea "spoke to Corey"
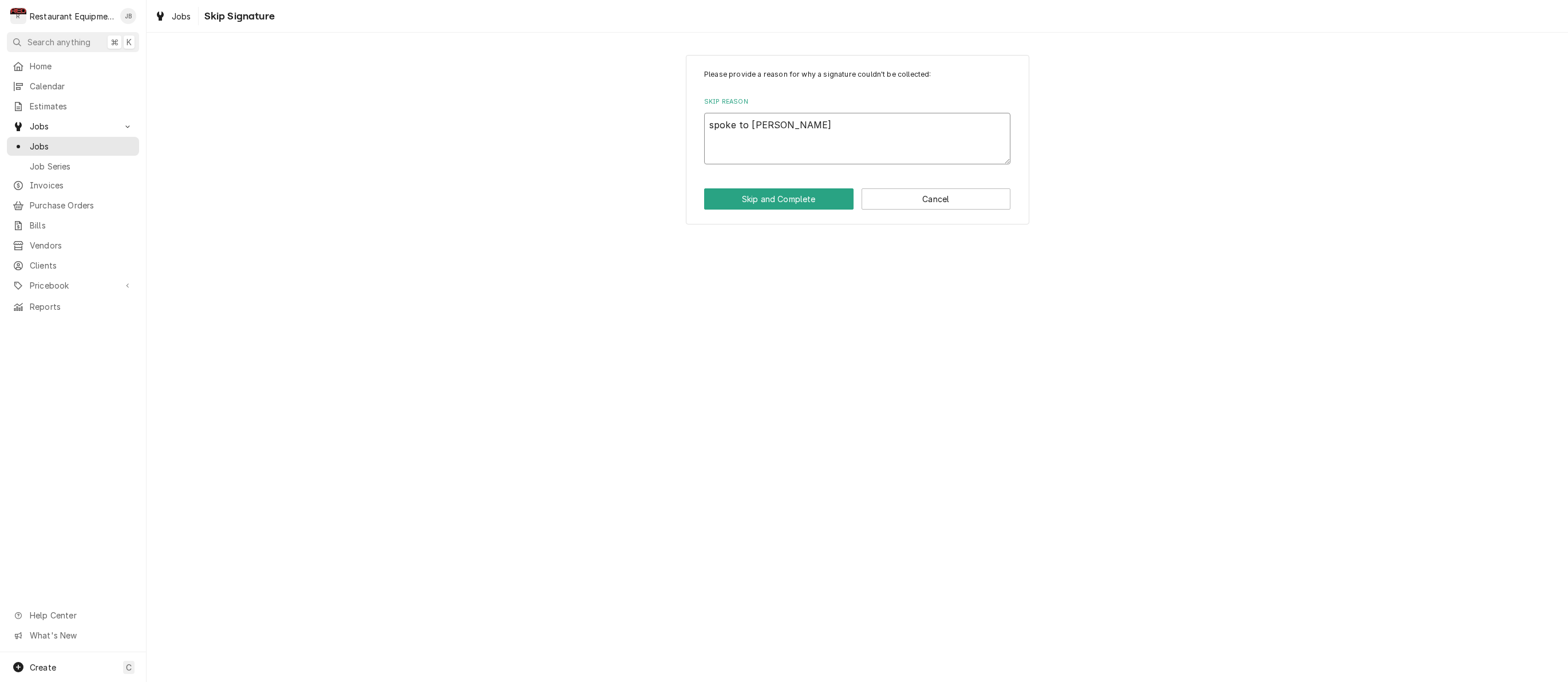
type textarea "x"
type textarea "spoke to Corey a"
type textarea "x"
type textarea "spoke to Corey ab"
type textarea "x"
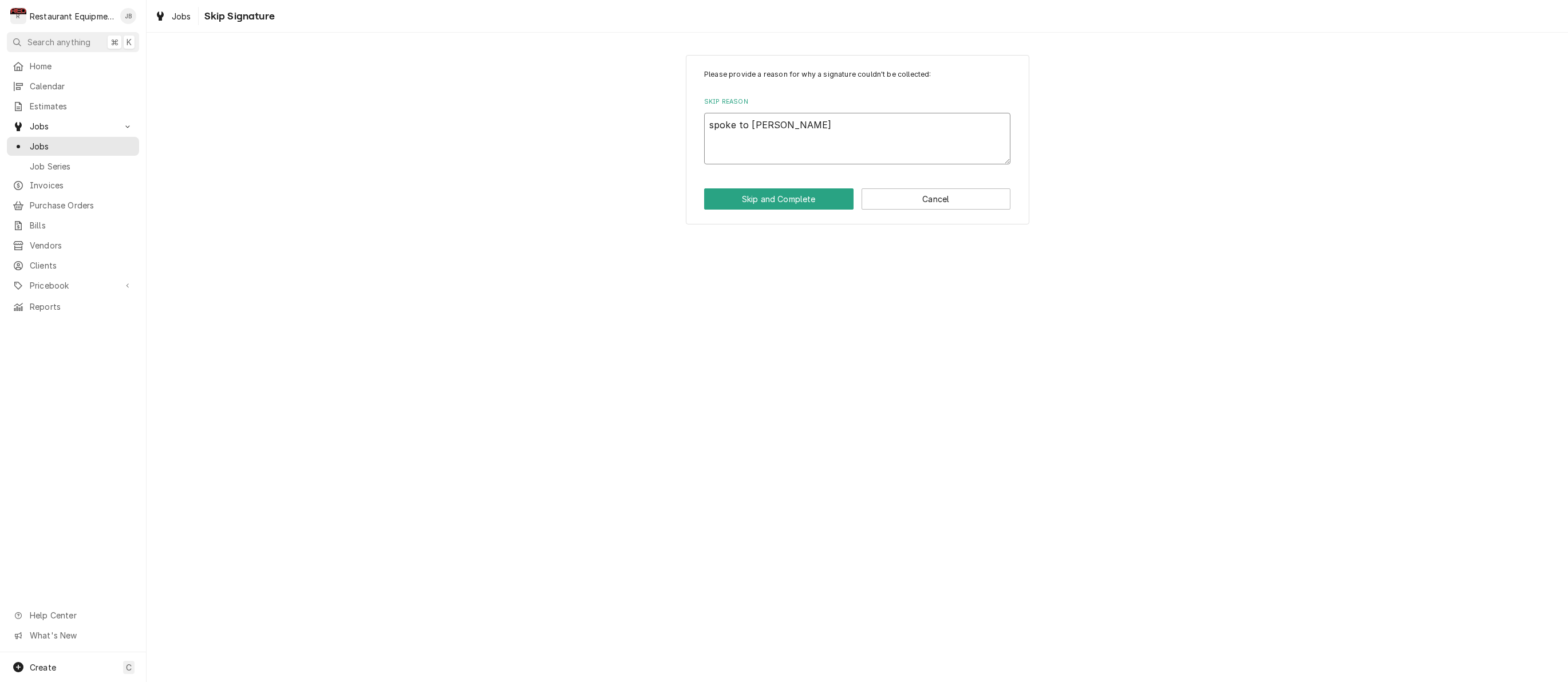
type textarea "spoke to Corey abo"
type textarea "x"
type textarea "spoke to Corey abou"
type textarea "x"
type textarea "spoke to Corey about"
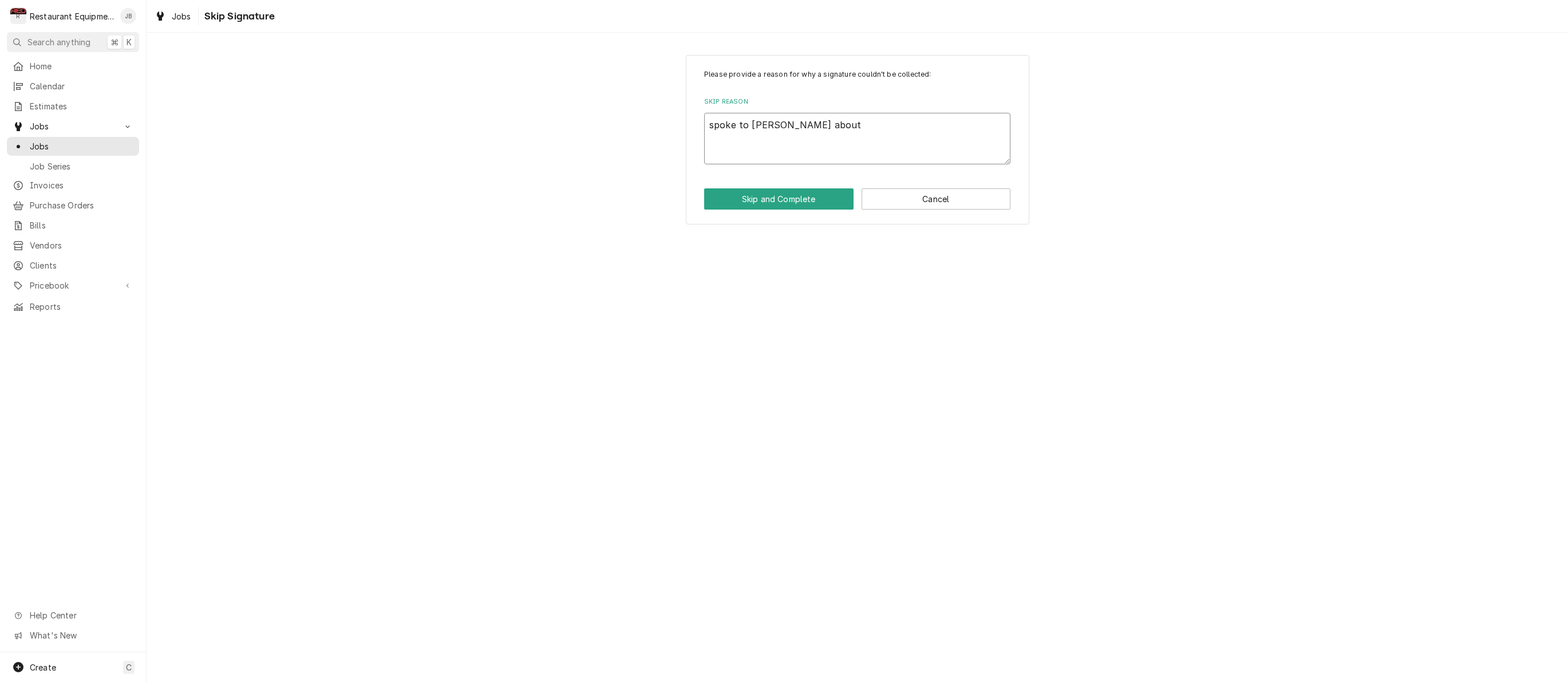
type textarea "x"
type textarea "spoke to Corey about"
type textarea "x"
type textarea "spoke to Corey about r"
type textarea "x"
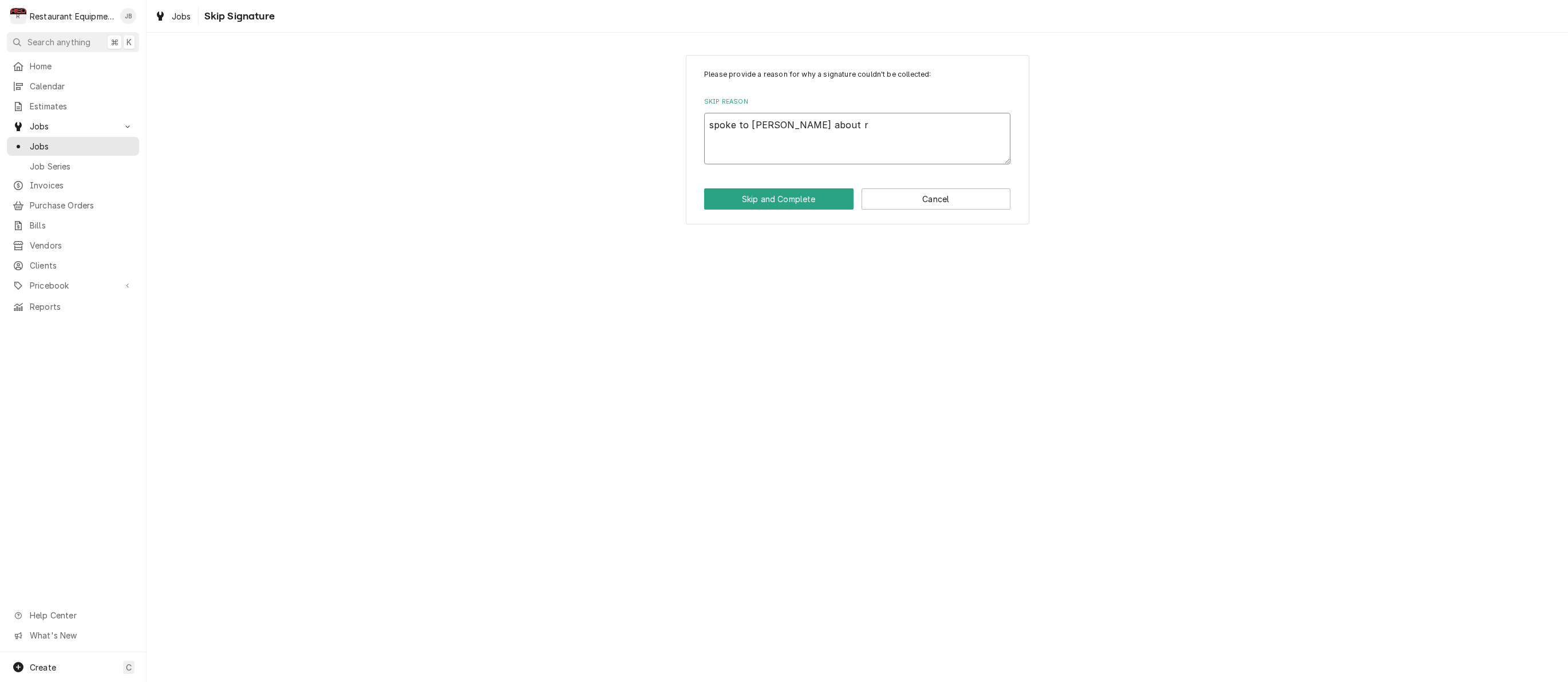
type textarea "spoke to Corey about re"
type textarea "x"
type textarea "spoke to Corey about rep"
type textarea "x"
type textarea "spoke to Corey about repl"
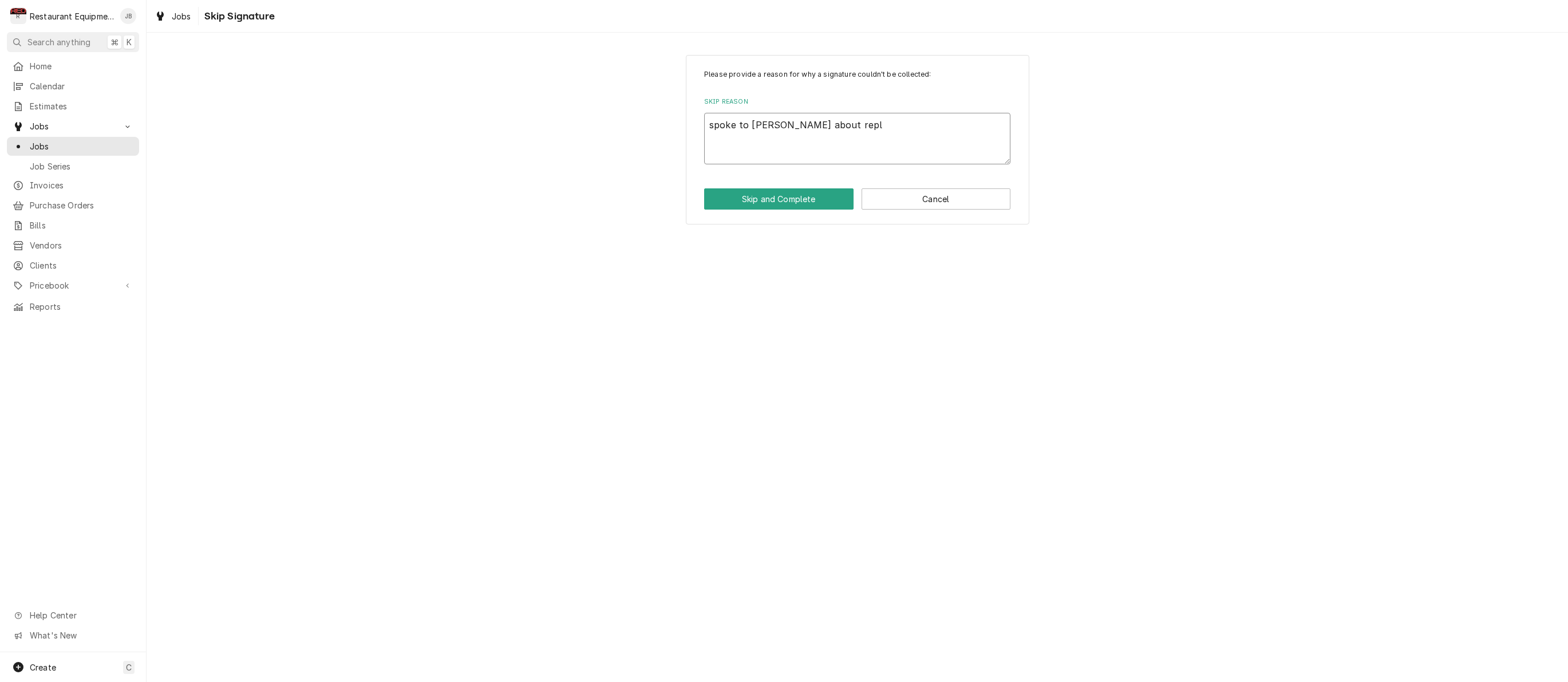
type textarea "x"
type textarea "spoke to Corey about repla"
type textarea "x"
type textarea "spoke to Corey about replac"
type textarea "x"
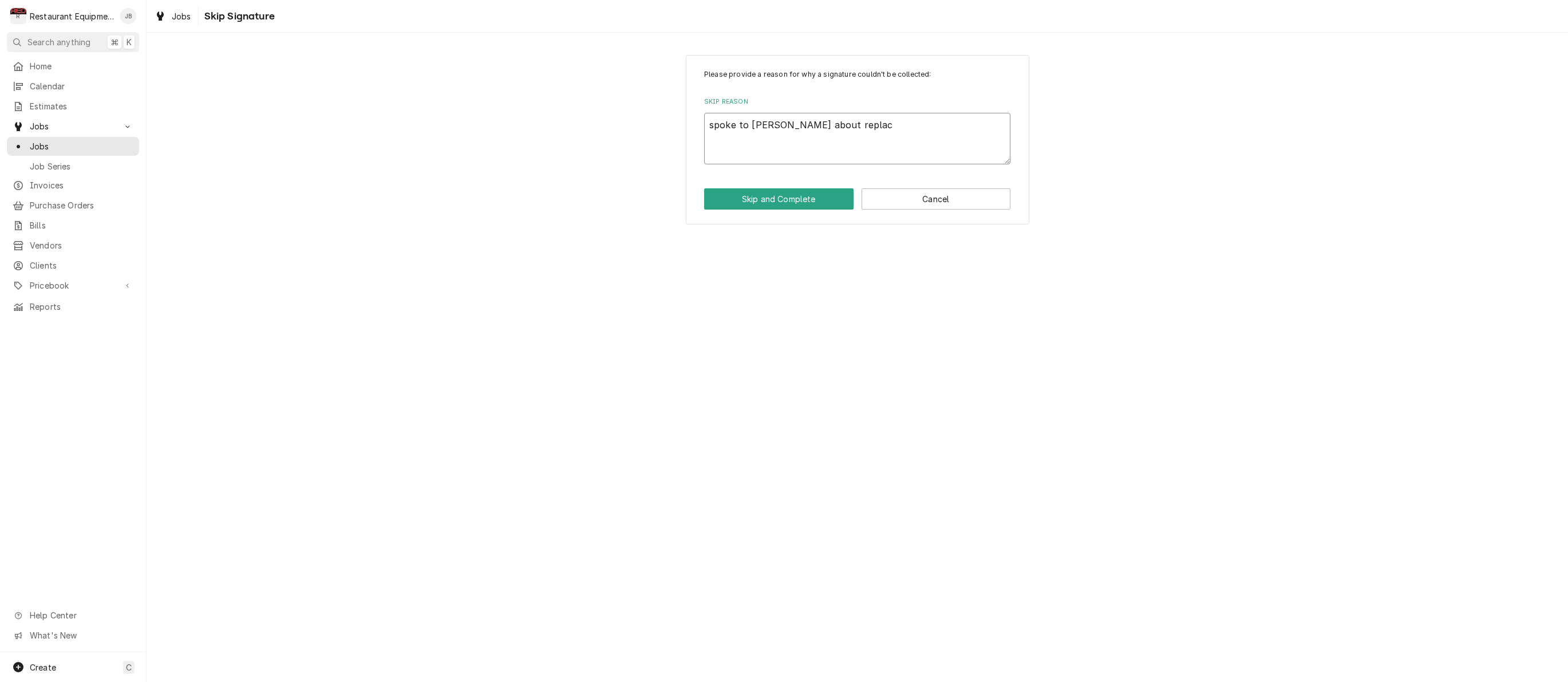
type textarea "spoke to Corey about replaci"
type textarea "x"
type textarea "spoke to Corey about replacin"
type textarea "x"
type textarea "spoke to Corey about replacing"
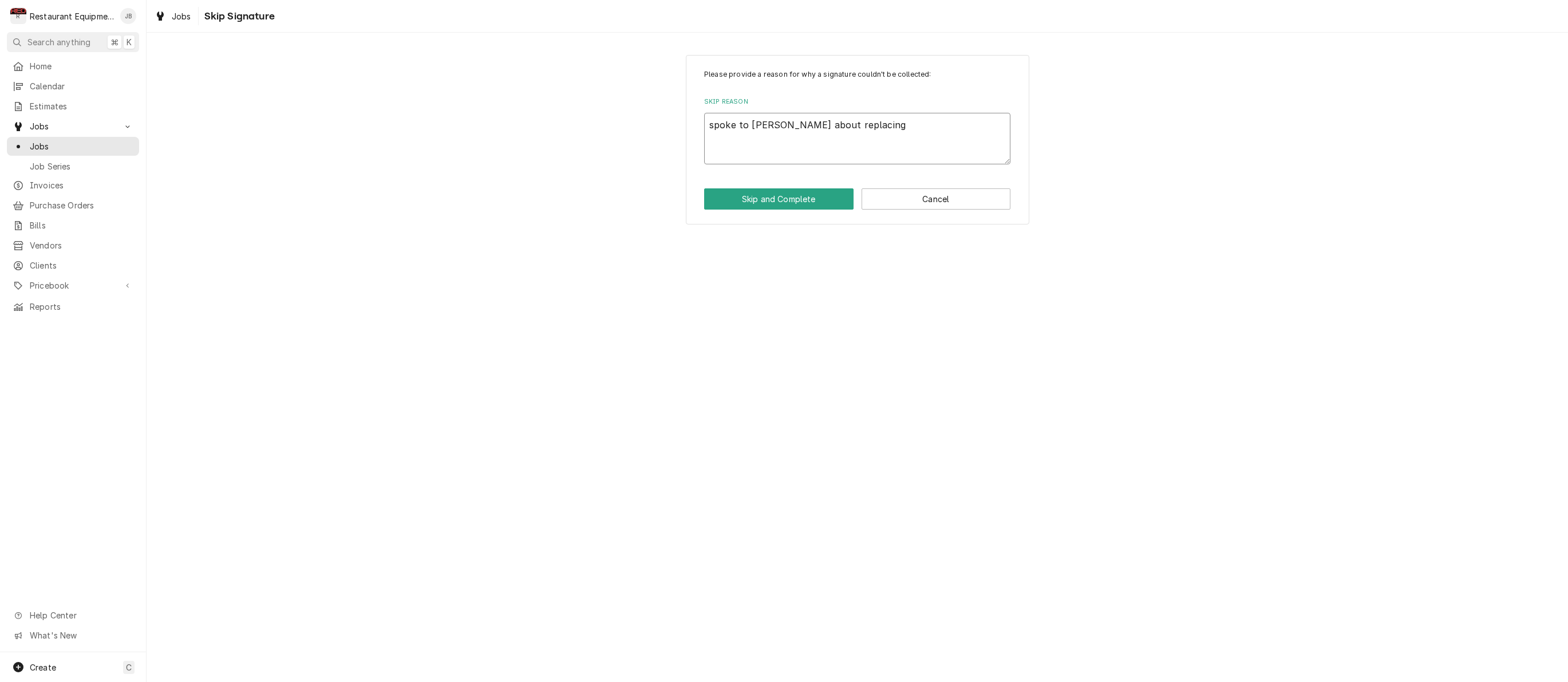
type textarea "x"
type textarea "spoke to Corey about replacing"
click at [715, 125] on textarea "spoke to Corey about replacing" at bounding box center [858, 139] width 306 height 52
type textarea "x"
type textarea "poke to Corey about replacing"
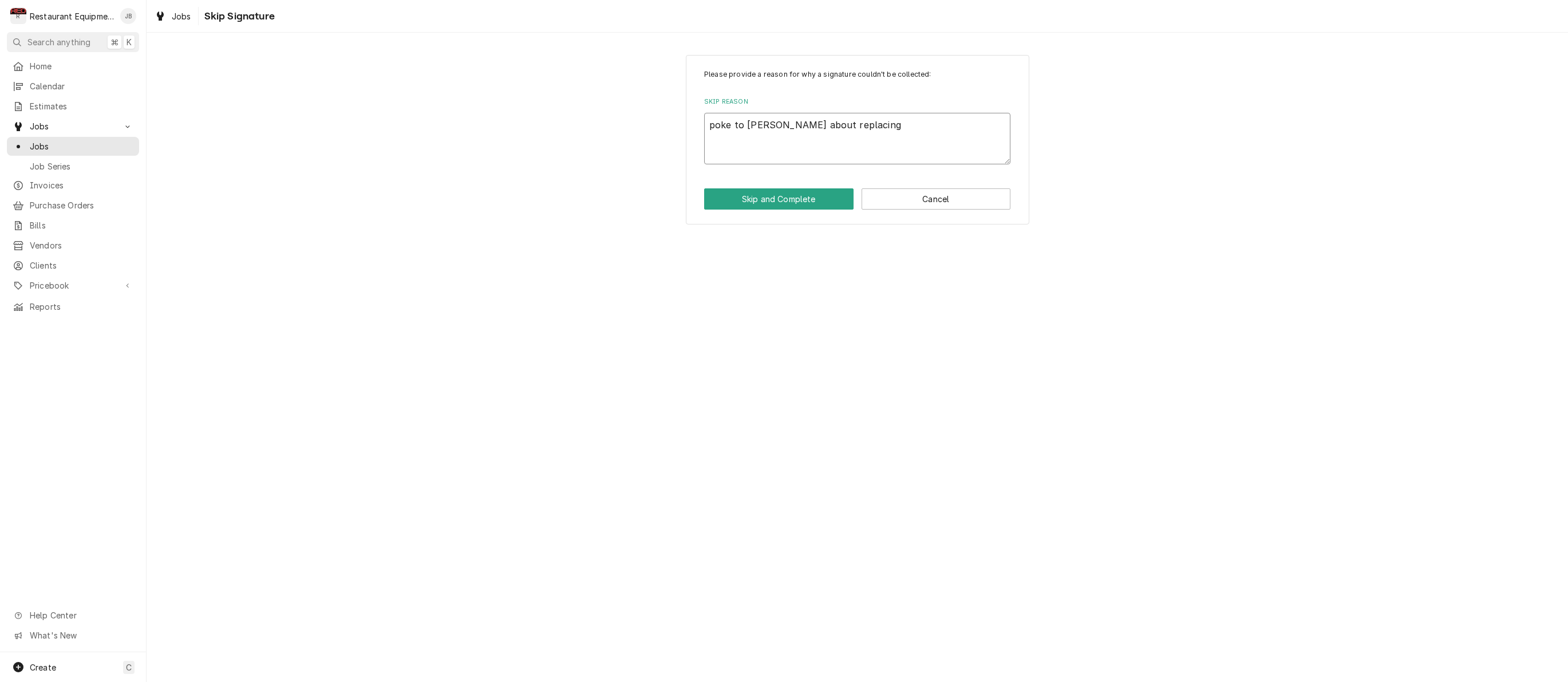
type textarea "x"
type textarea "Spoke to Corey about replacing"
click at [848, 127] on textarea "Spoke to Corey about replacing" at bounding box center [858, 139] width 306 height 52
type textarea "x"
type textarea "Spoke to Corey about replacing"
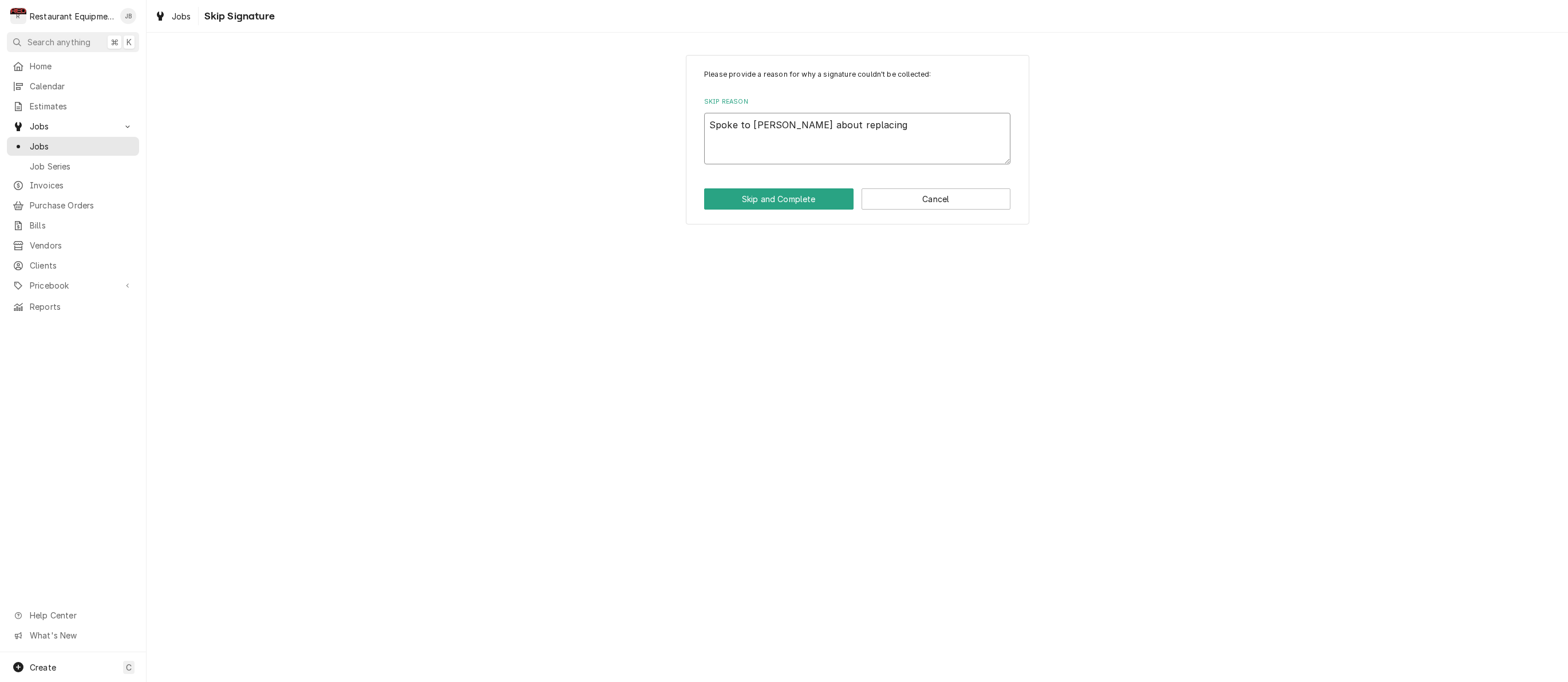
type textarea "x"
type textarea "Spoke to Corey about replacing."
click at [925, 199] on button "Cancel" at bounding box center [936, 199] width 150 height 21
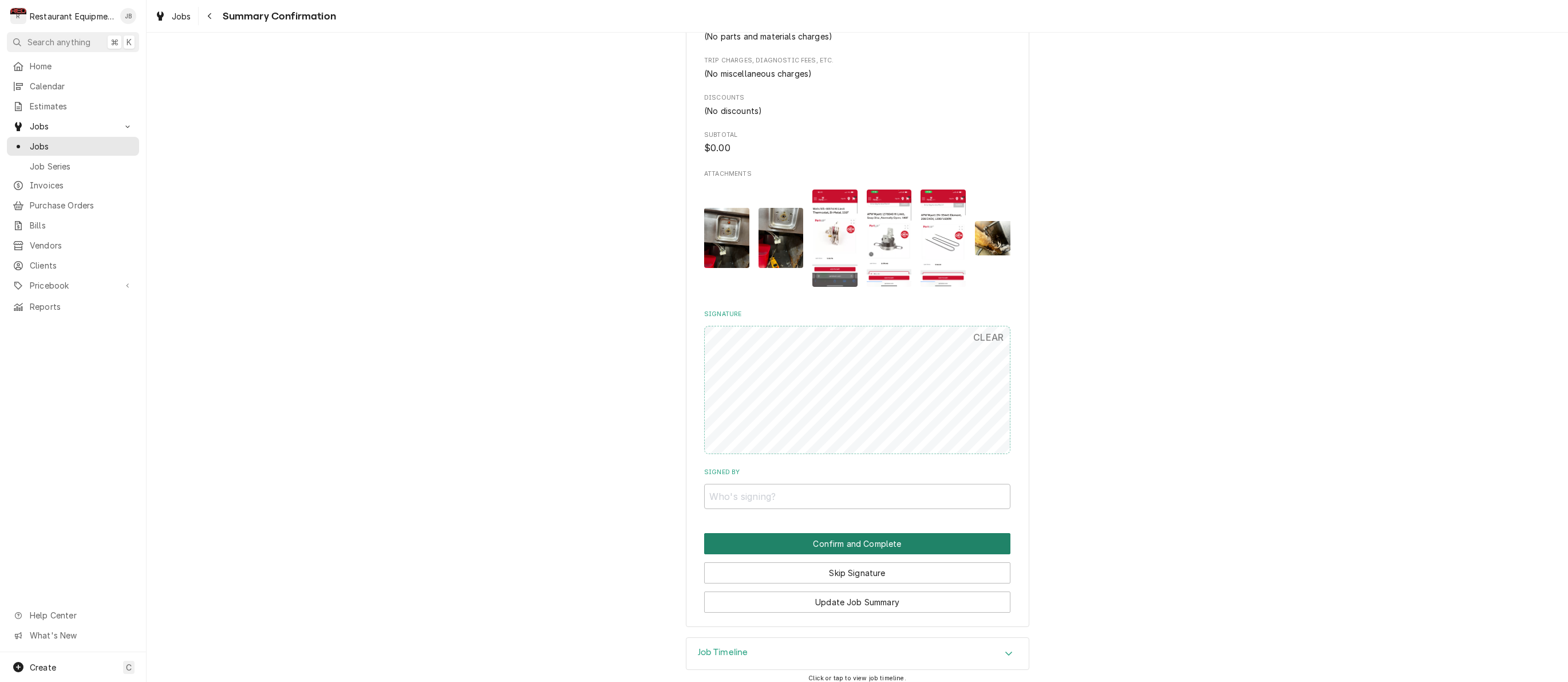
scroll to position [673, 0]
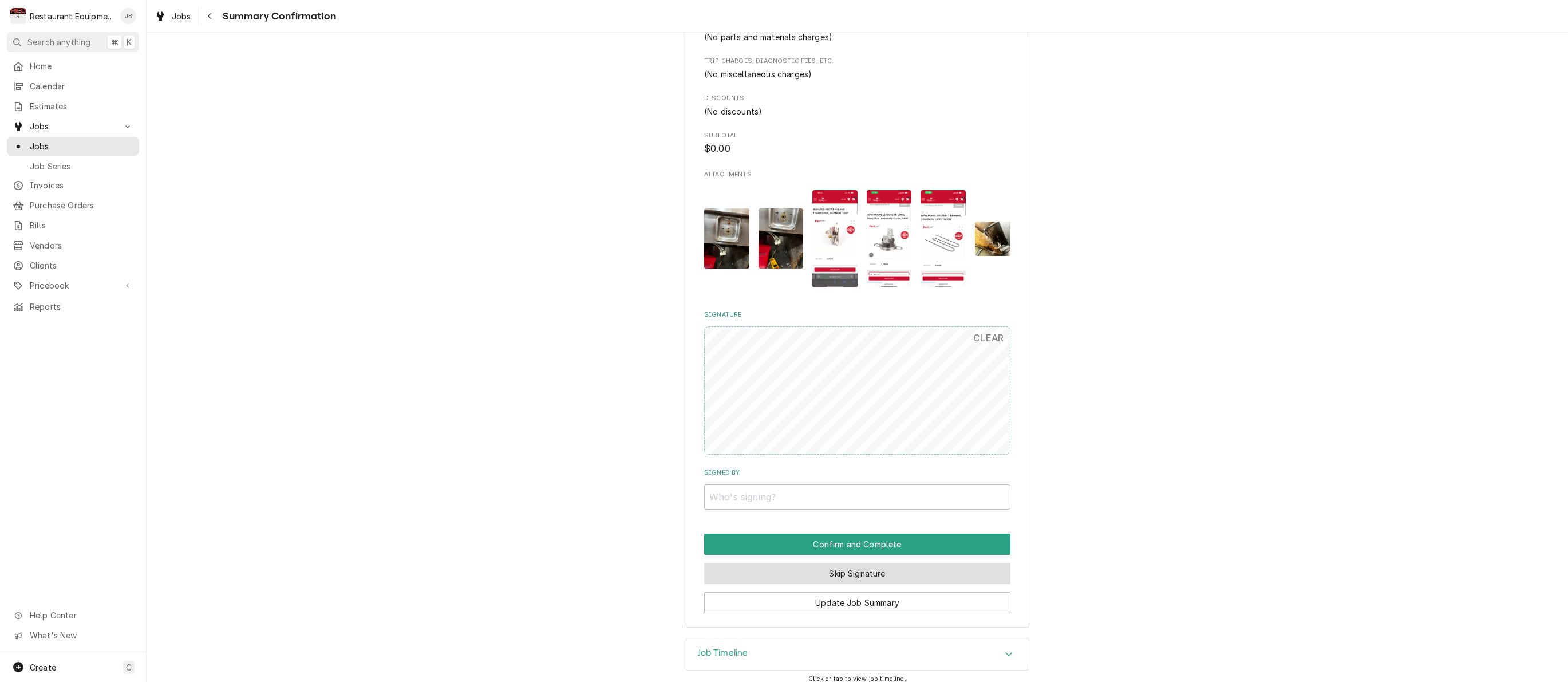
click at [885, 564] on button "Skip Signature" at bounding box center [858, 573] width 306 height 21
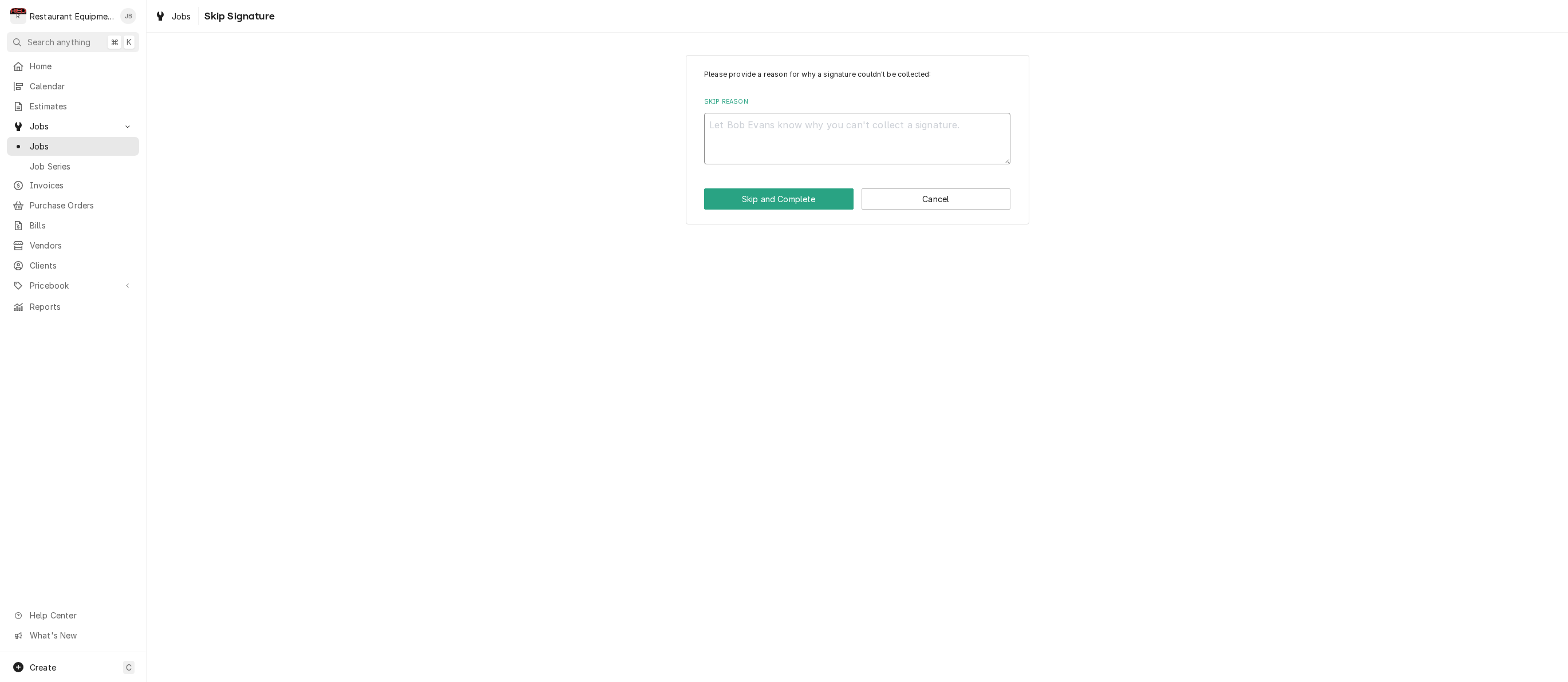
click at [745, 126] on textarea "Skip Reason" at bounding box center [858, 139] width 306 height 52
type textarea "x"
type textarea "S"
type textarea "x"
type textarea "SP"
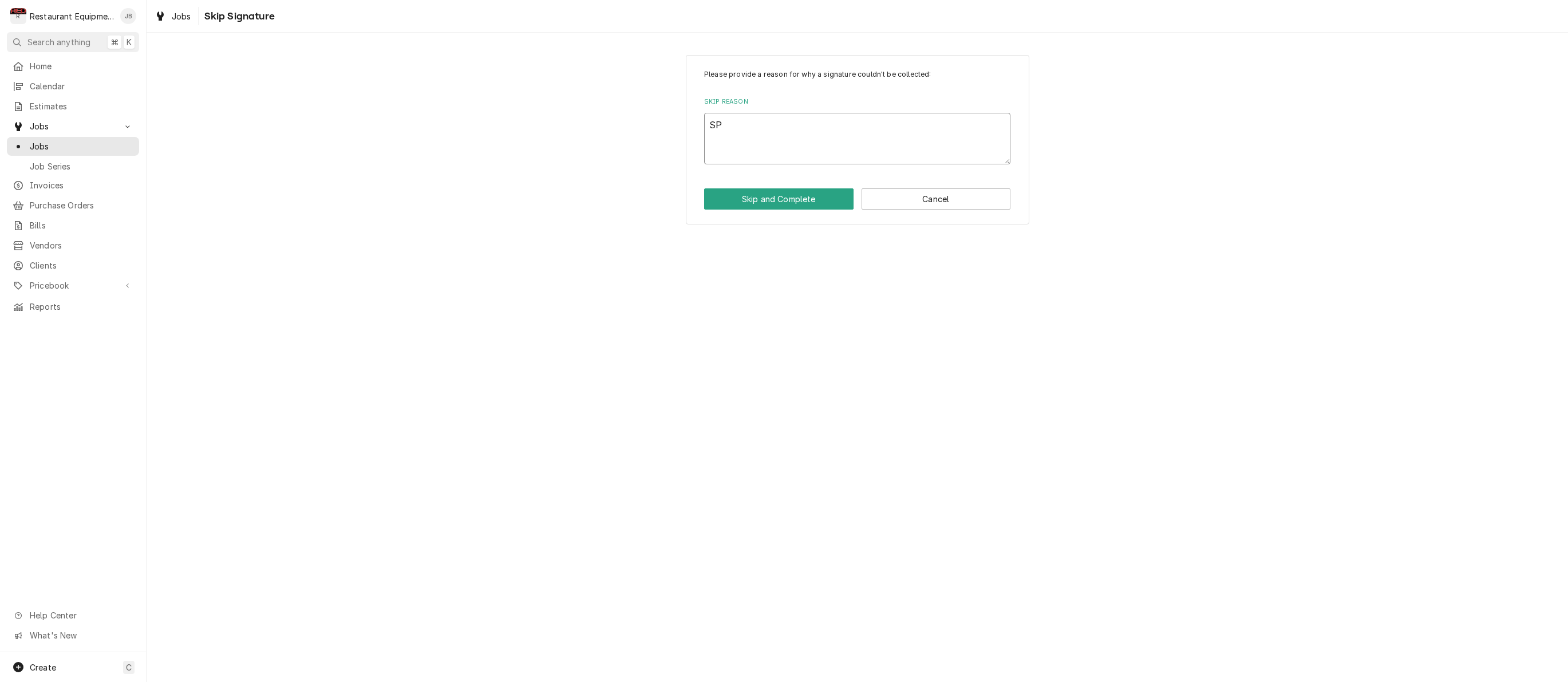
type textarea "x"
type textarea "SPo"
type textarea "x"
type textarea "SPok"
type textarea "x"
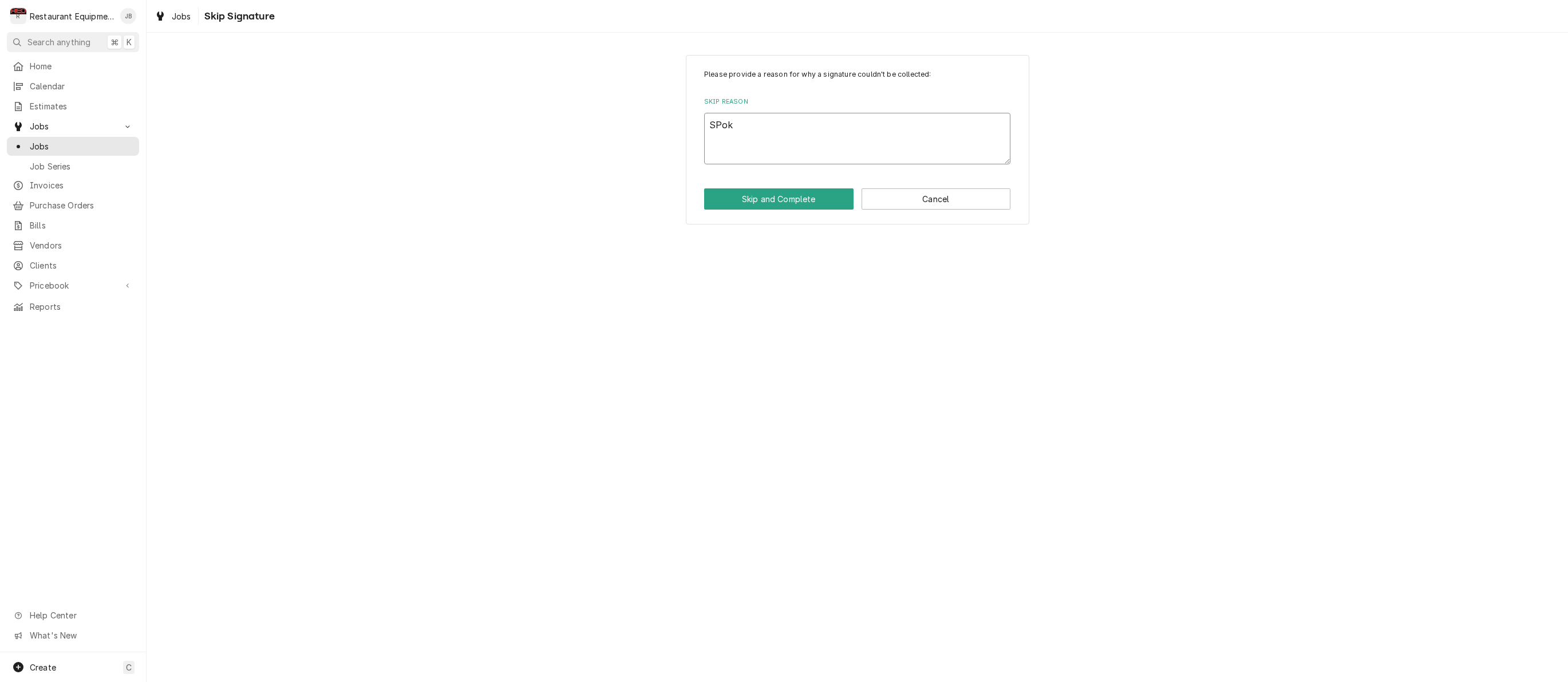
type textarea "SPoke"
type textarea "x"
type textarea "Spoke"
type textarea "x"
type textarea "Spoke t"
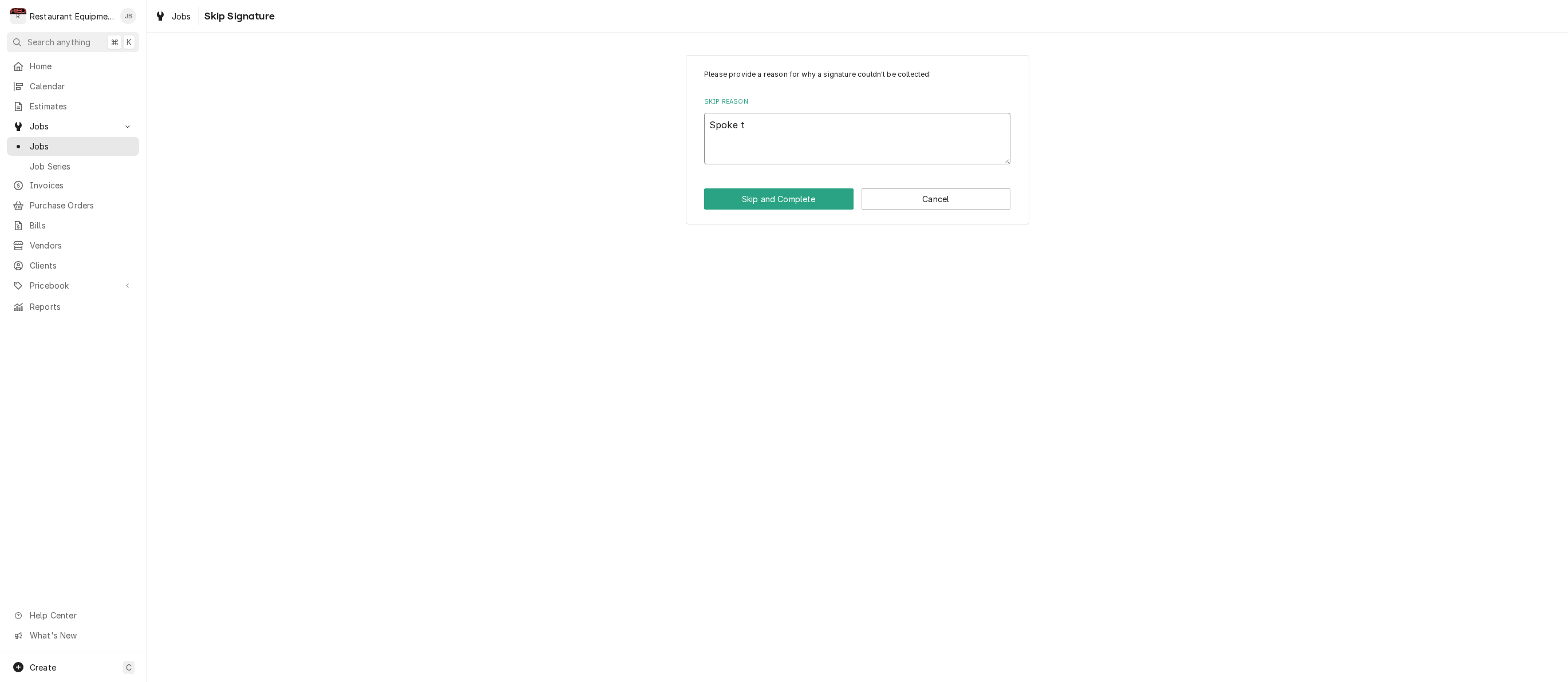
type textarea "x"
type textarea "Spoke to"
type textarea "x"
type textarea "Spoke to"
type textarea "x"
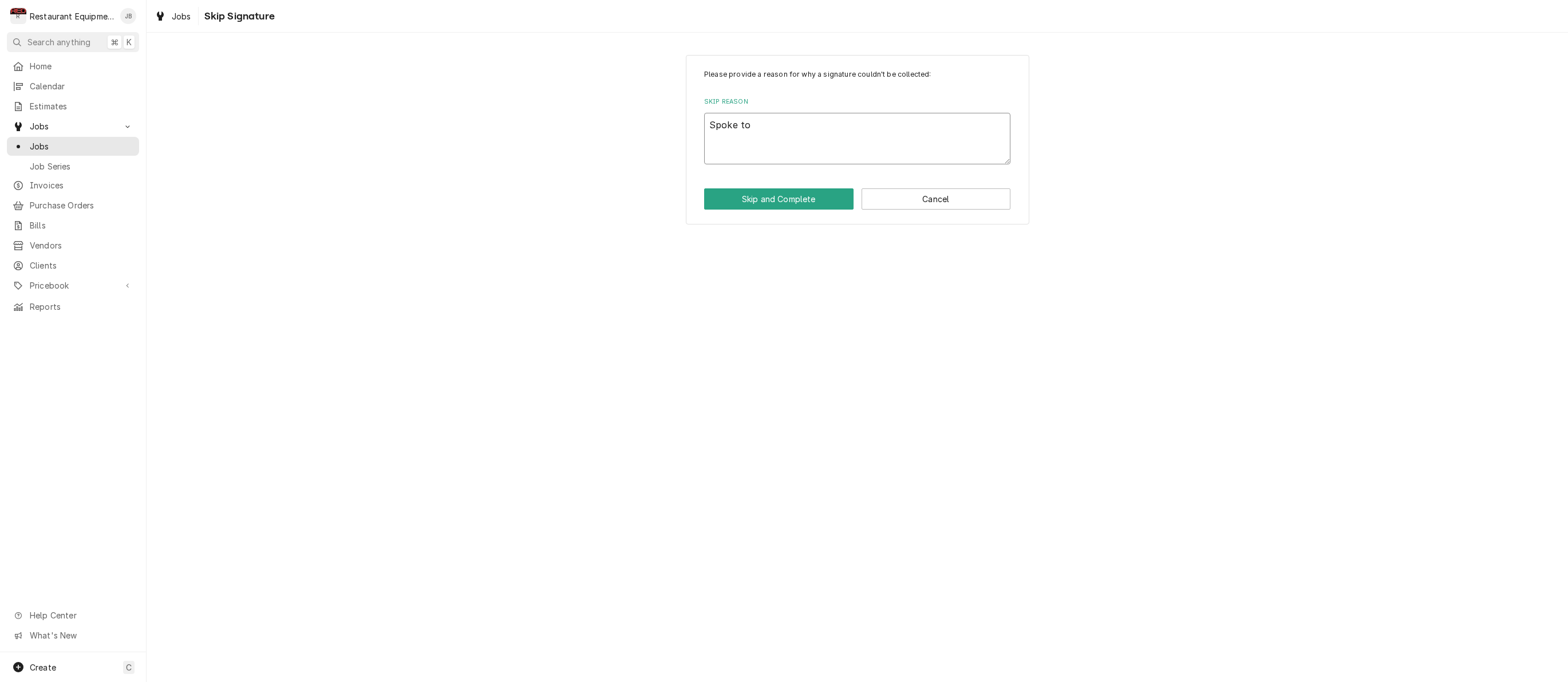
type textarea "Spoke to c"
type textarea "x"
type textarea "Spoke to co"
type textarea "x"
type textarea "Spoke to cor"
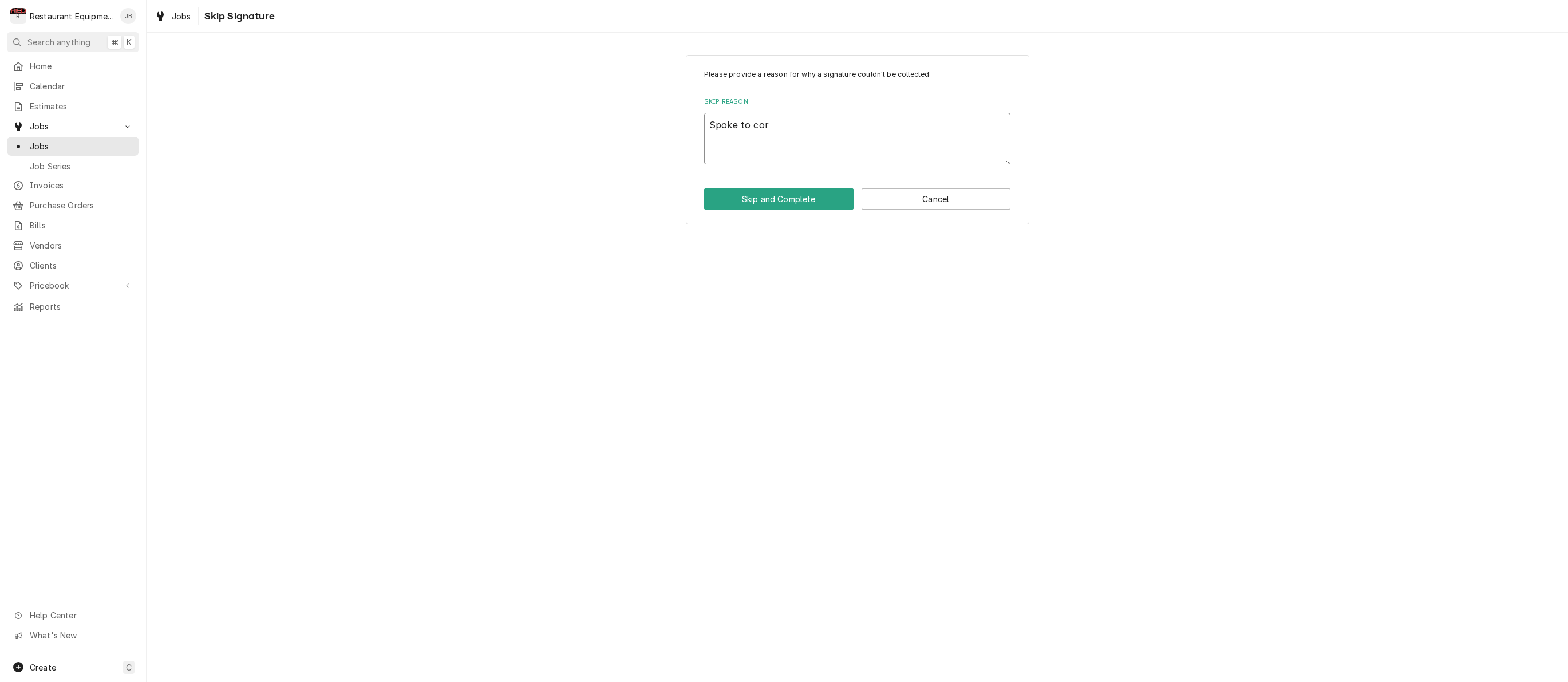
type textarea "x"
type textarea "Spoke to cory"
type textarea "x"
type textarea "Spoke to Cory"
type textarea "x"
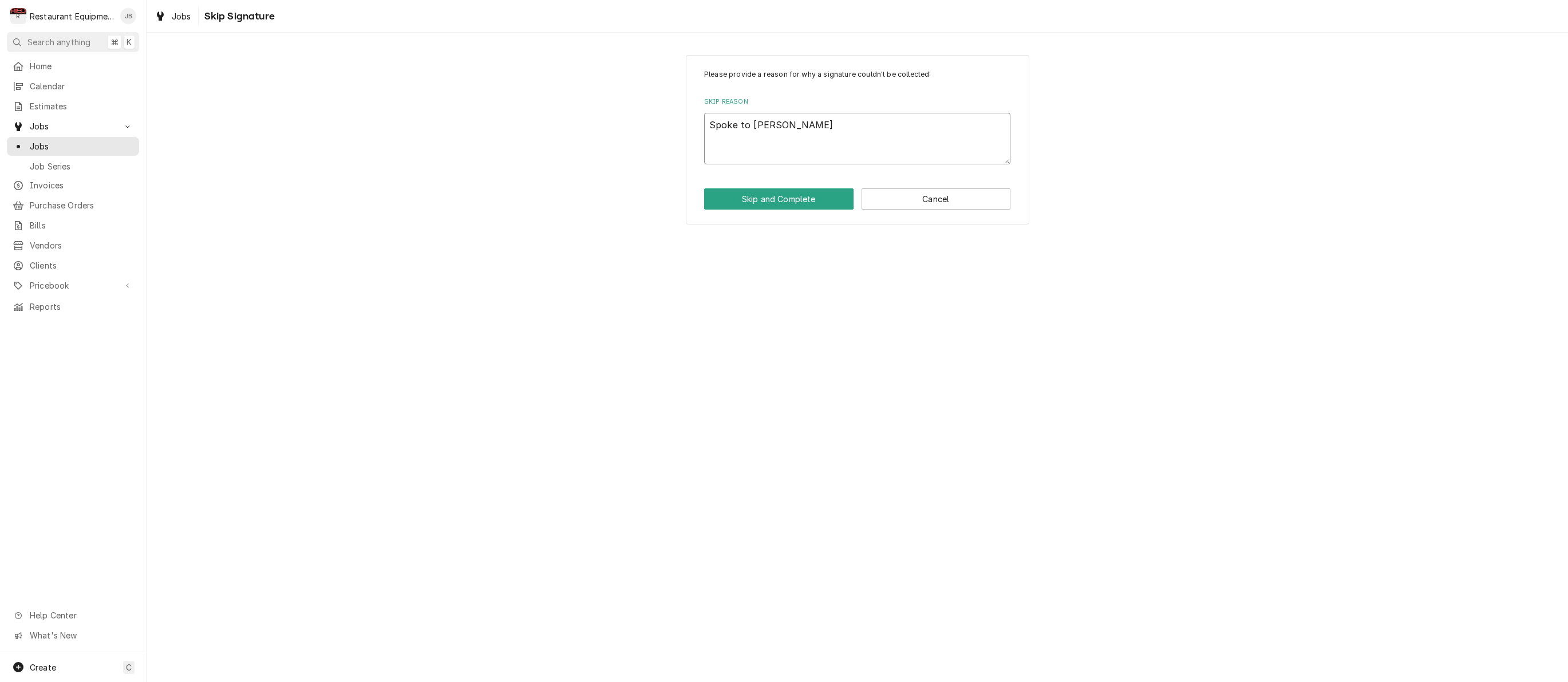
type textarea "Spoke to Cory a"
type textarea "x"
type textarea "Spoke to Cory ab"
type textarea "x"
type textarea "Spoke to Cory abo"
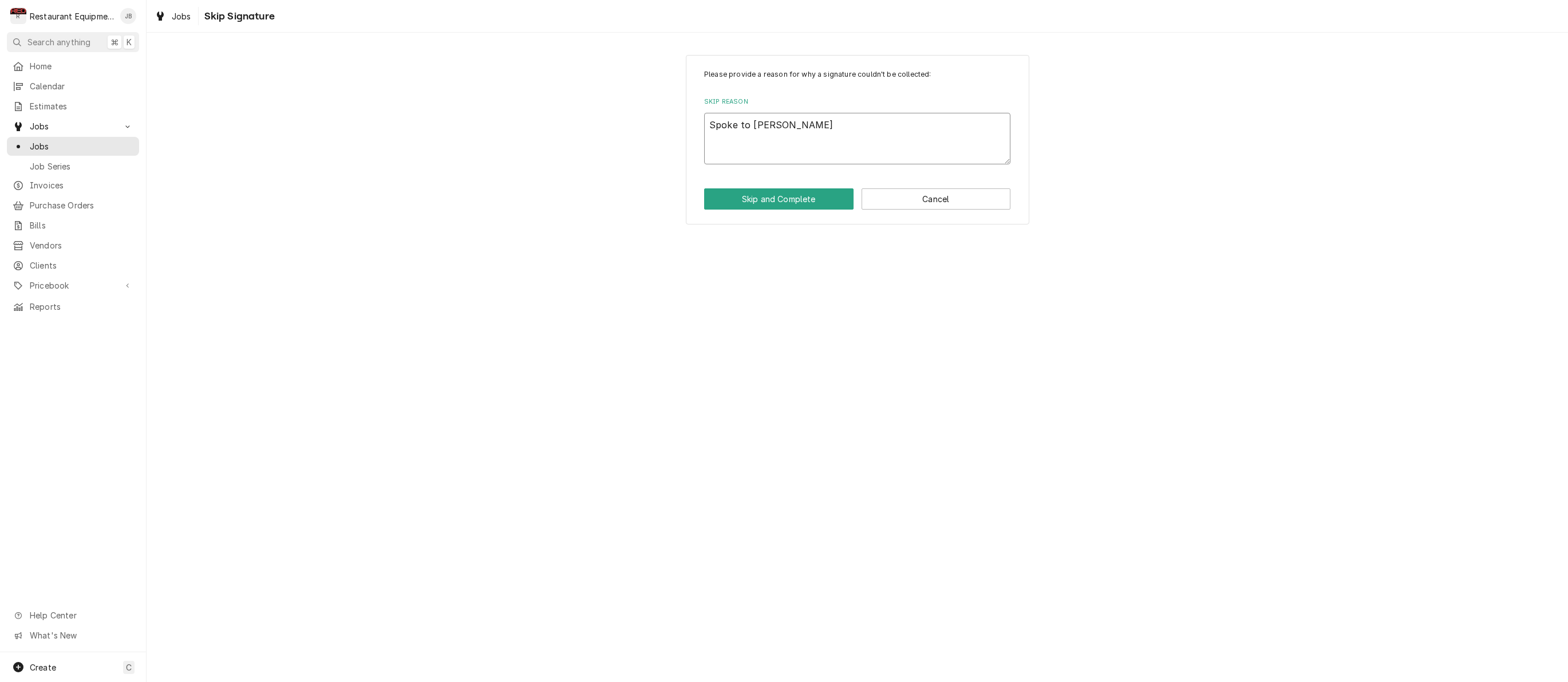
type textarea "x"
type textarea "Spoke to Cory abou"
type textarea "x"
type textarea "Spoke to Cory about"
type textarea "x"
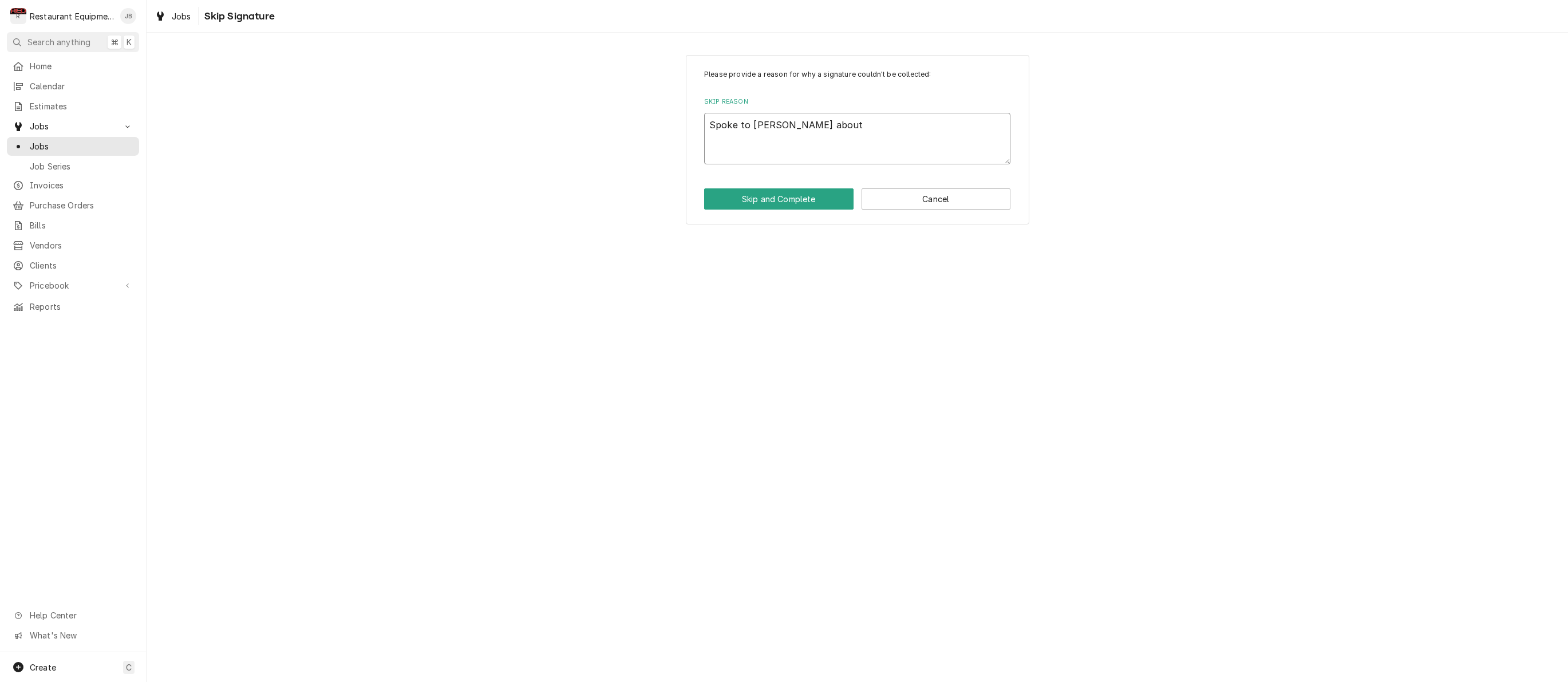
type textarea "Spoke to Cory about"
type textarea "x"
type textarea "Spoke to Cory about r"
type textarea "x"
type textarea "Spoke to Cory about re"
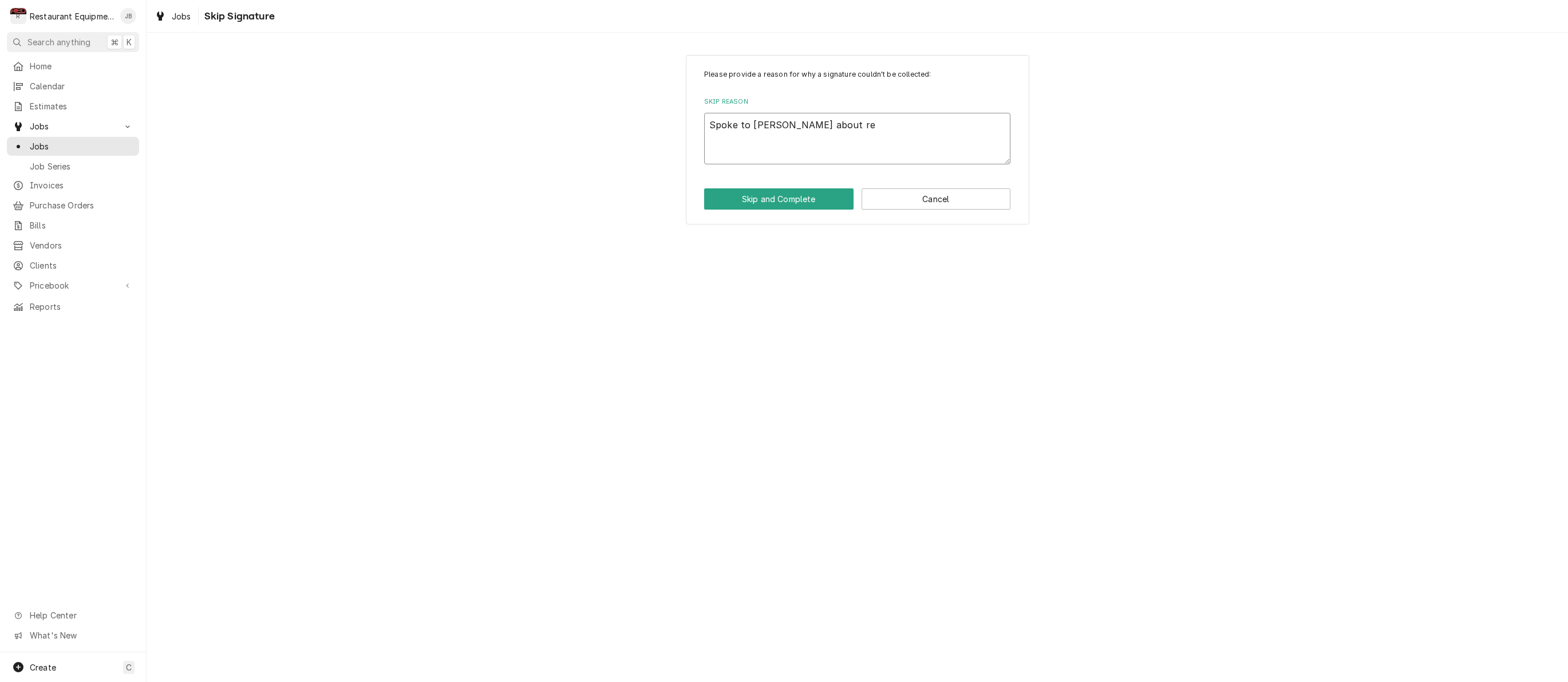
type textarea "x"
type textarea "Spoke to Cory about rep"
type textarea "x"
type textarea "Spoke to Cory about repl"
type textarea "x"
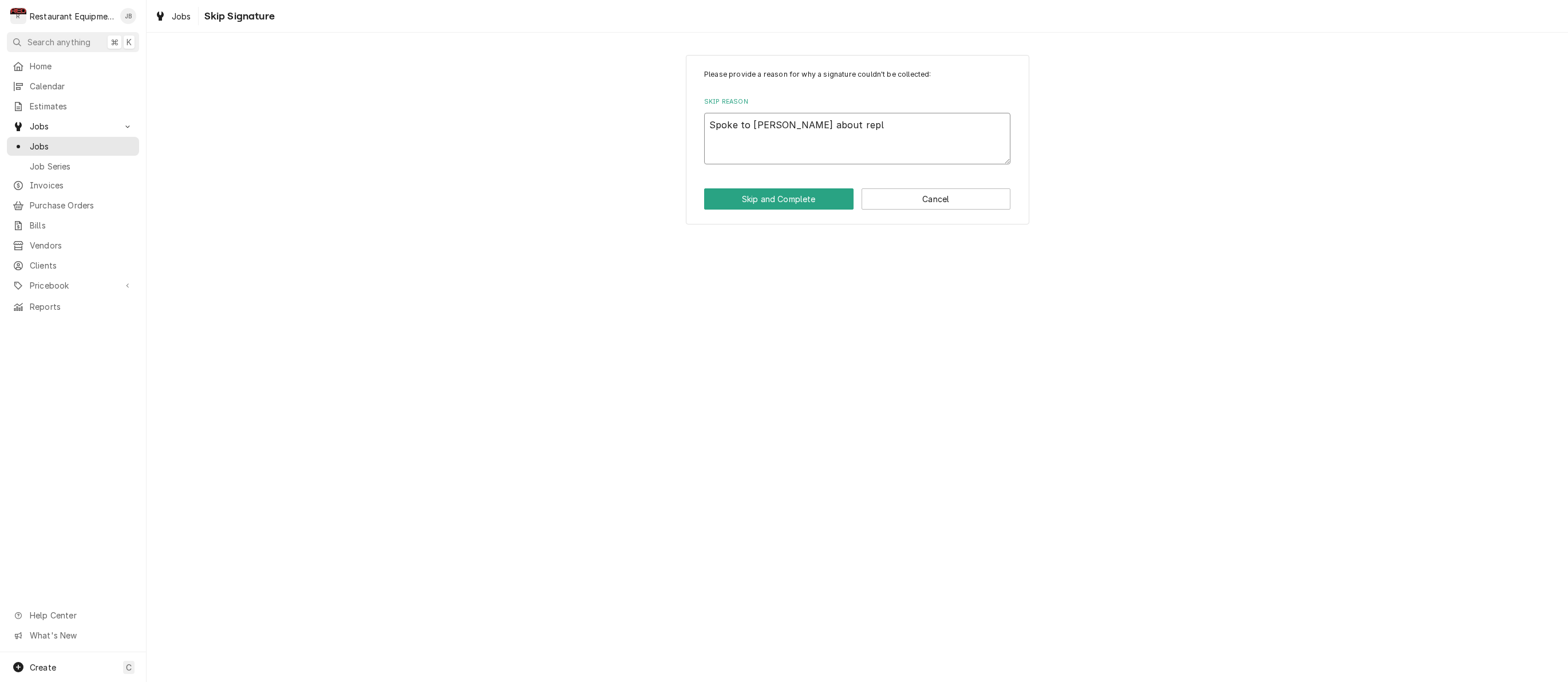
type textarea "Spoke to Cory about repla"
type textarea "x"
type textarea "Spoke to Cory about replac"
type textarea "x"
type textarea "Spoke to Cory about replace"
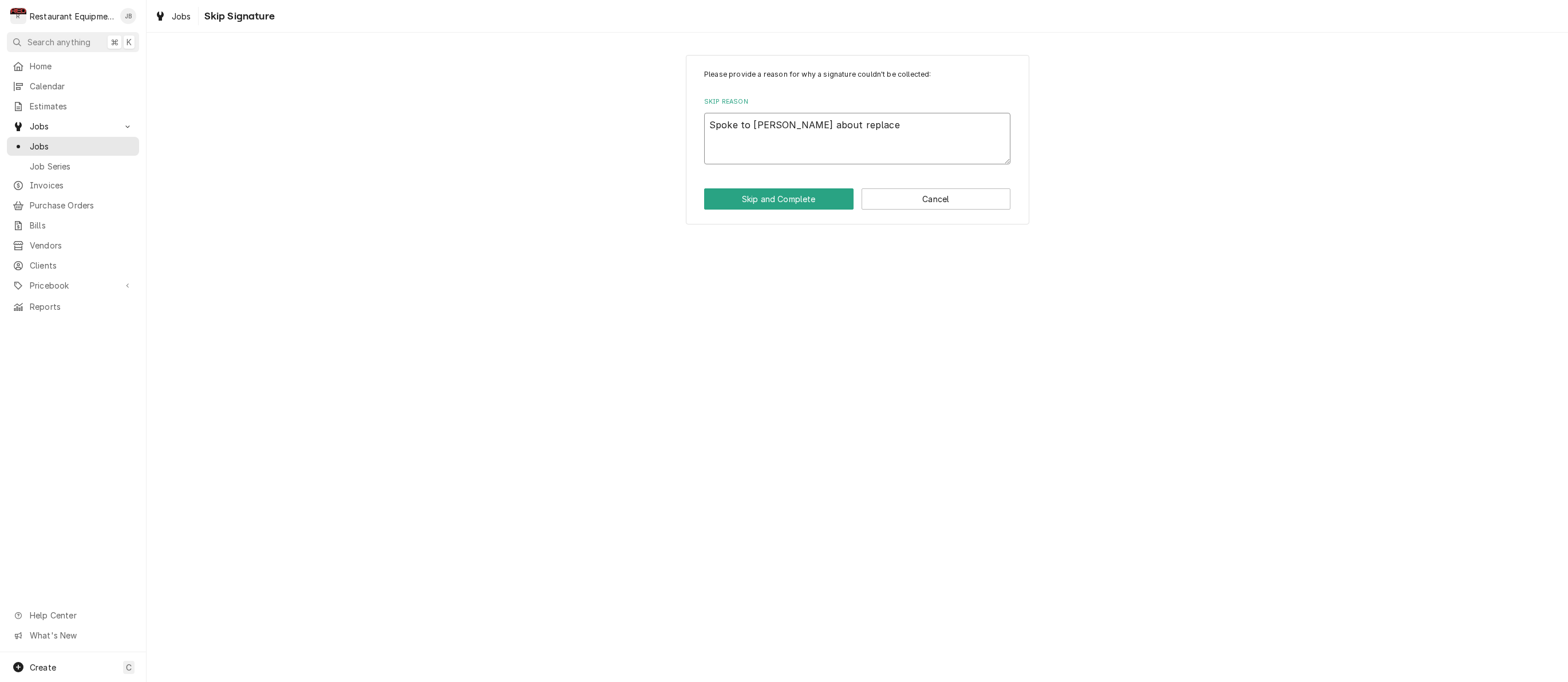
type textarea "x"
type textarea "Spoke to Cory about replace"
type textarea "x"
type textarea "Spoke to Cory about replace m"
type textarea "x"
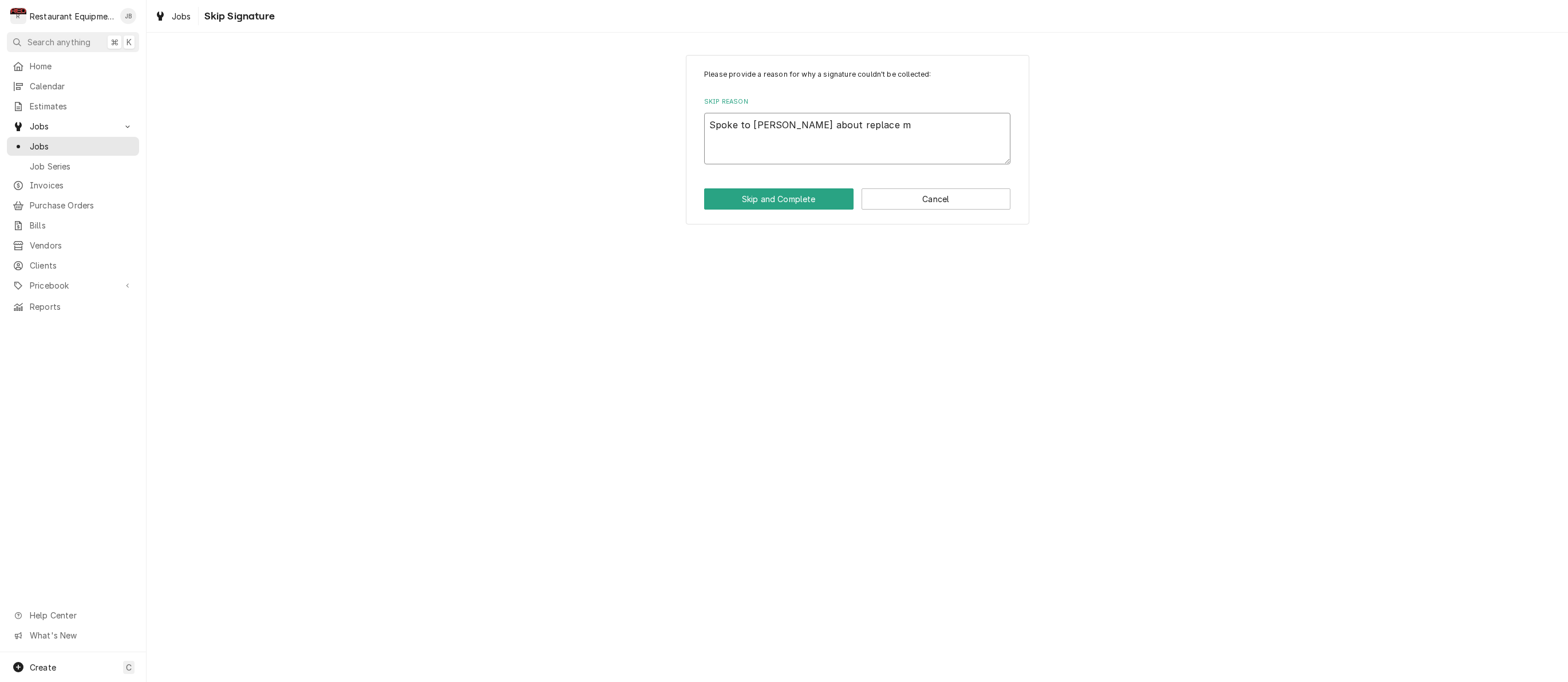
type textarea "Spoke to Cory about replace me"
type textarea "x"
type textarea "Spoke to Cory about replace men"
type textarea "x"
type textarea "Spoke to Cory about replace ment"
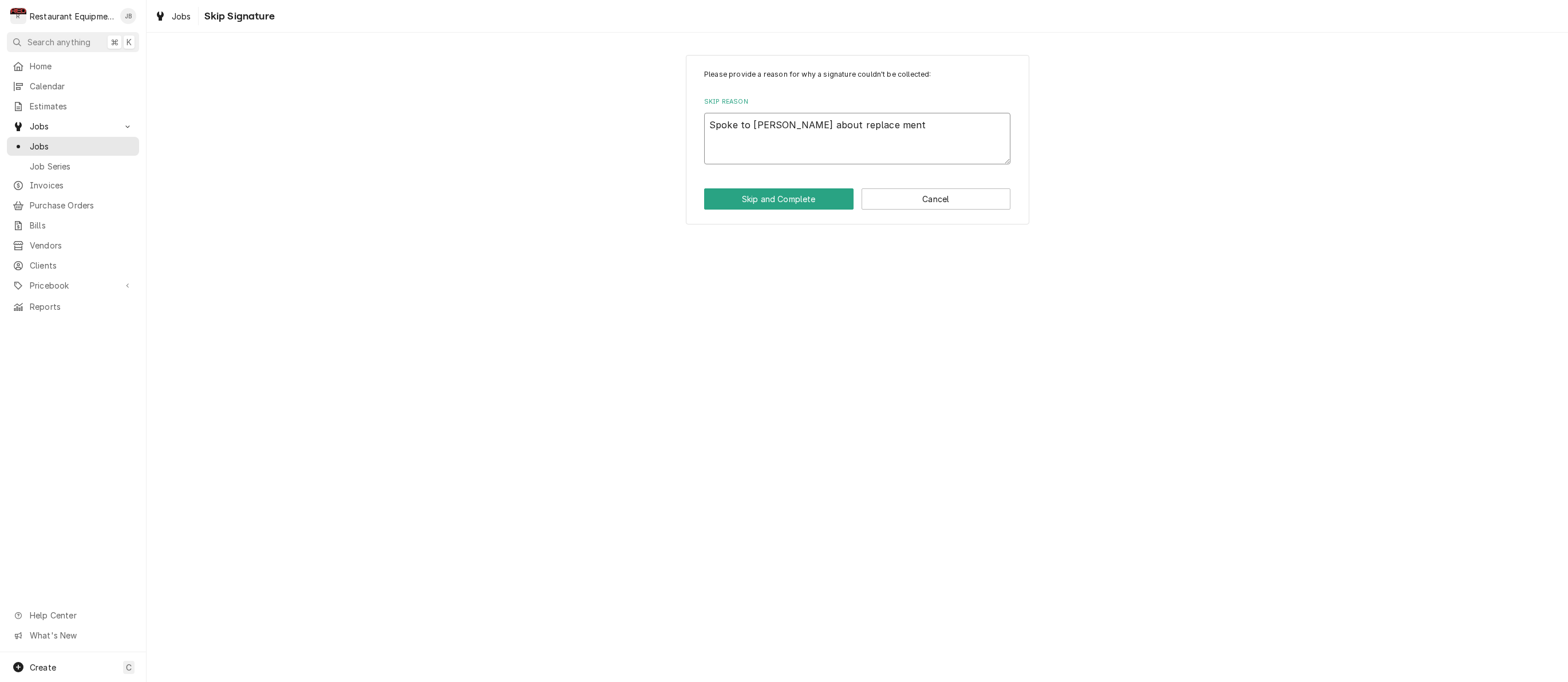
type textarea "x"
type textarea "Spoke to Cory about replace ment."
type textarea "x"
type textarea "Spoke to Cory about replace ment. \"
type textarea "x"
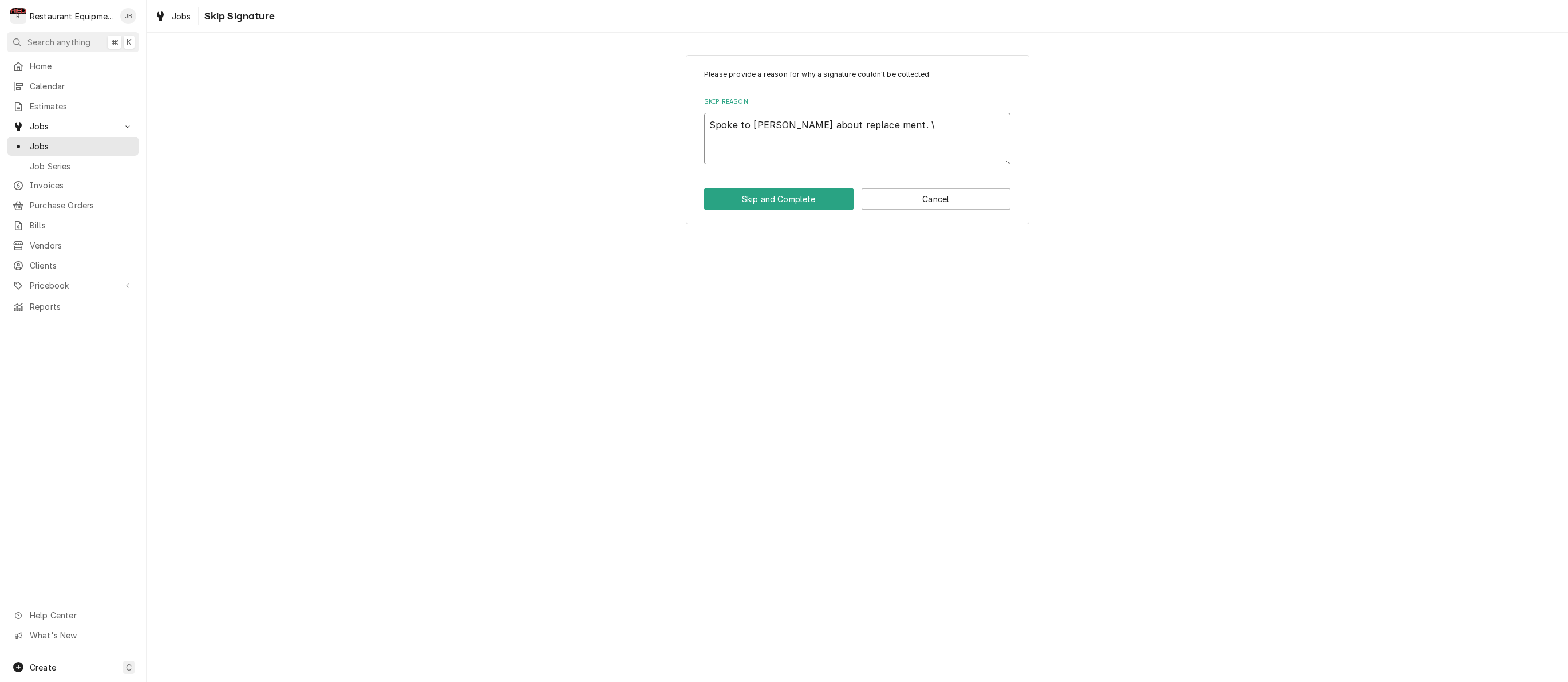
type textarea "Spoke to Cory about replace ment."
type textarea "x"
type textarea "Spoke to Cory about replace ment."
type textarea "x"
type textarea "Spoke to Cory about replace ment"
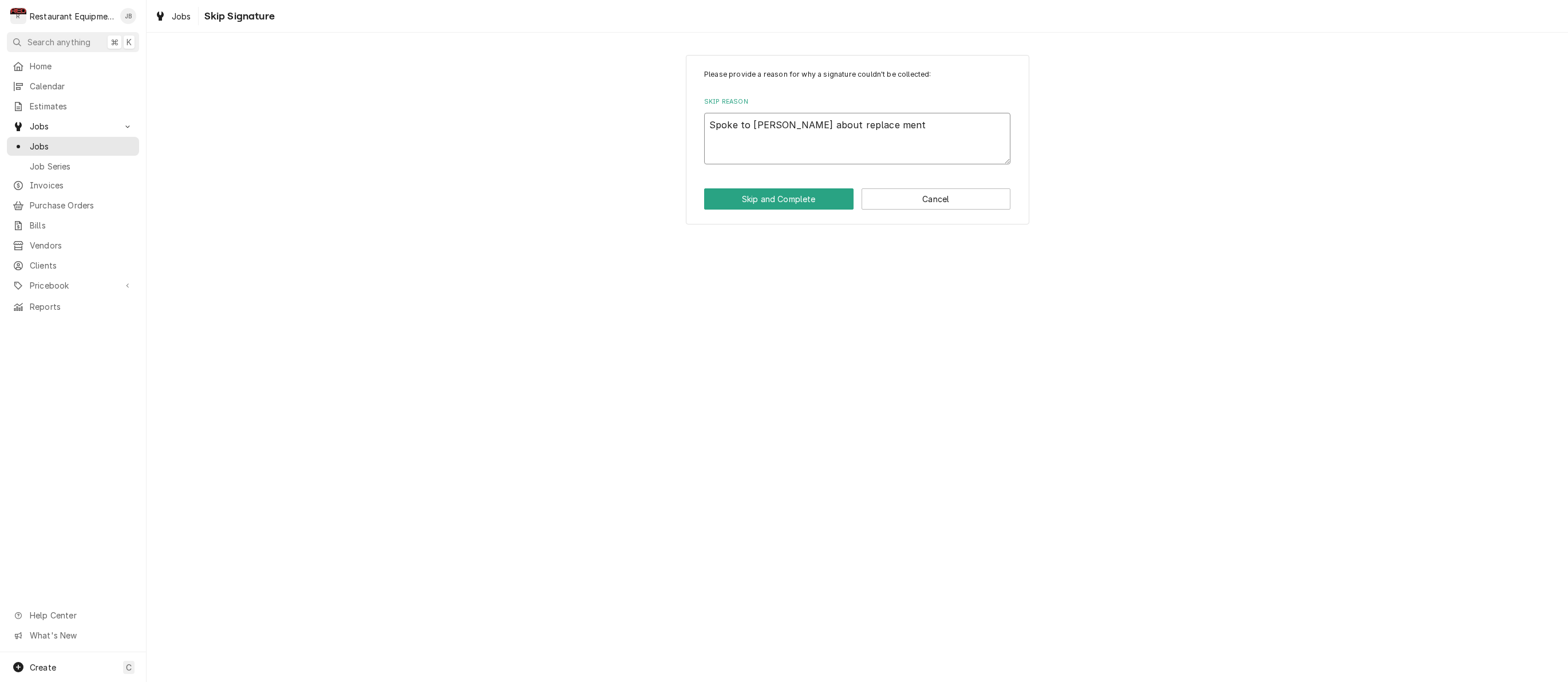
type textarea "x"
type textarea "Spoke to Cory about replace men"
type textarea "x"
type textarea "Spoke to Cory about replace me"
type textarea "x"
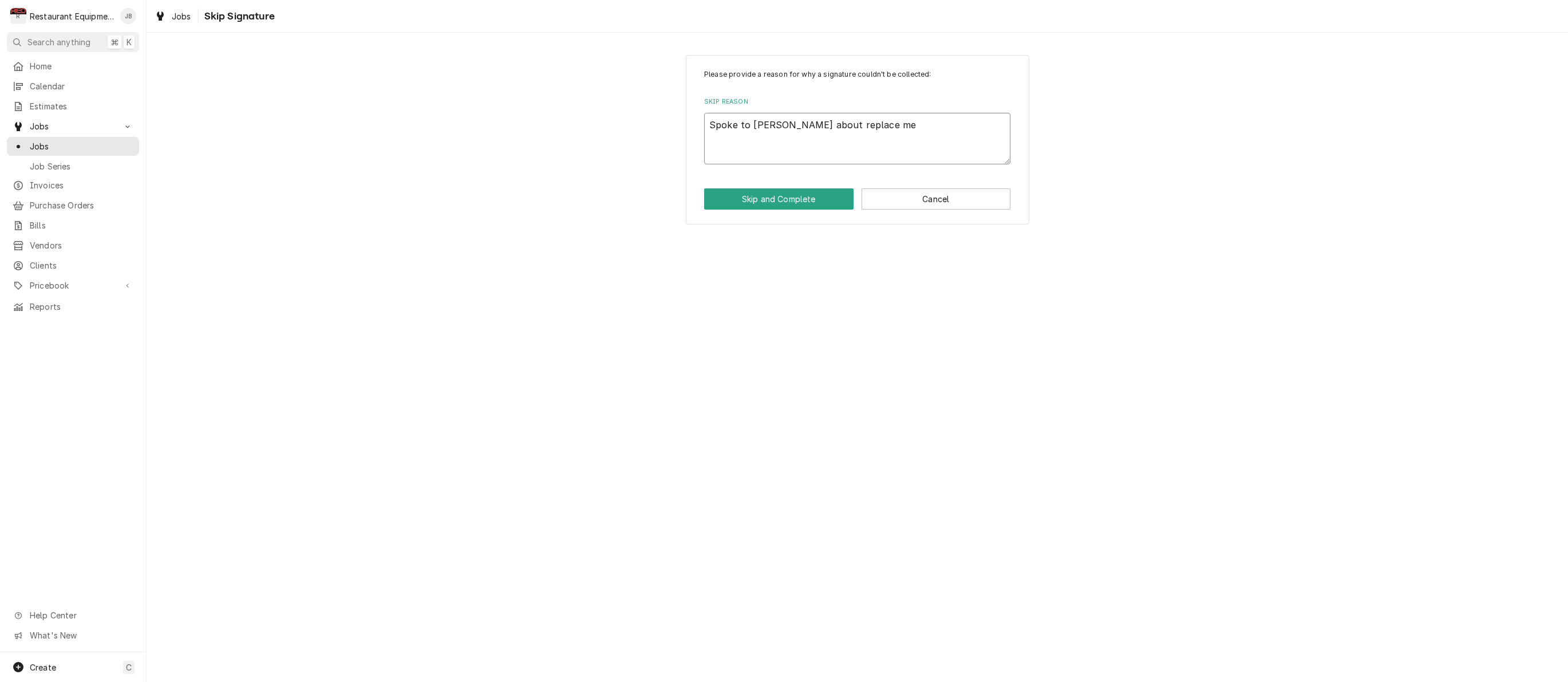
type textarea "Spoke to Cory about replace m"
type textarea "x"
type textarea "Spoke to Cory about replace"
type textarea "x"
type textarea "Spoke to Cory about replace"
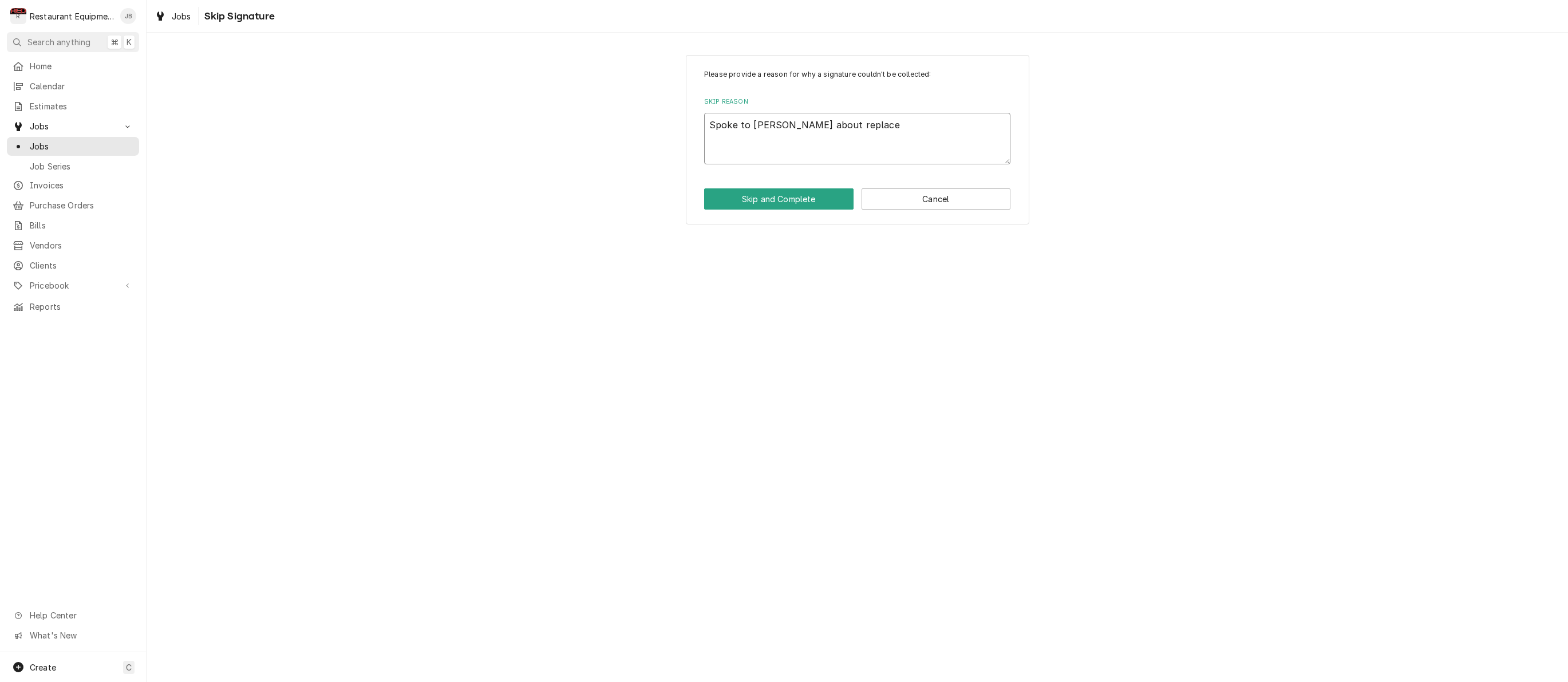
type textarea "x"
type textarea "Spoke to Cory about replac"
type textarea "x"
type textarea "Spoke to Cory about replaci"
type textarea "x"
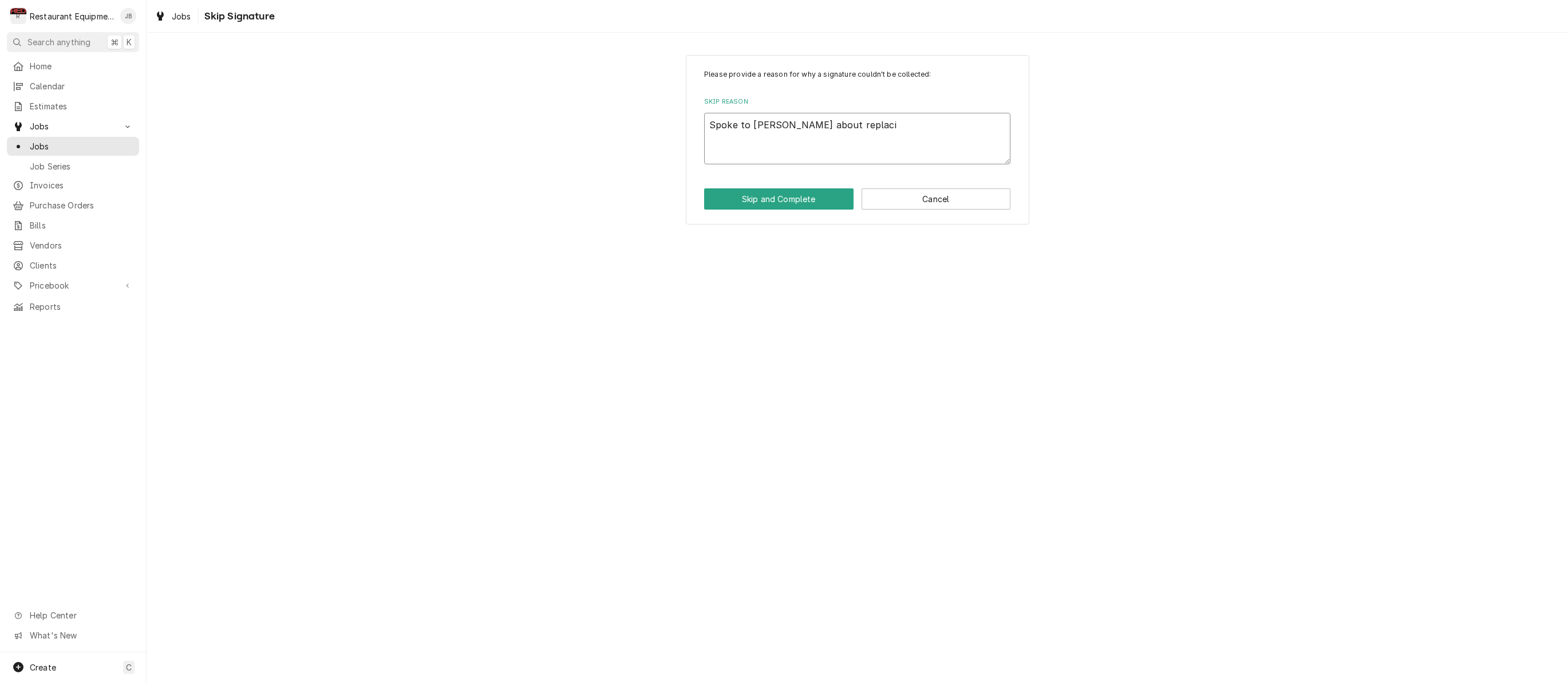
type textarea "Spoke to Cory about replacin"
type textarea "x"
type textarea "Spoke to Cory about replacing"
type textarea "x"
type textarea "Spoke to Cory about replacing"
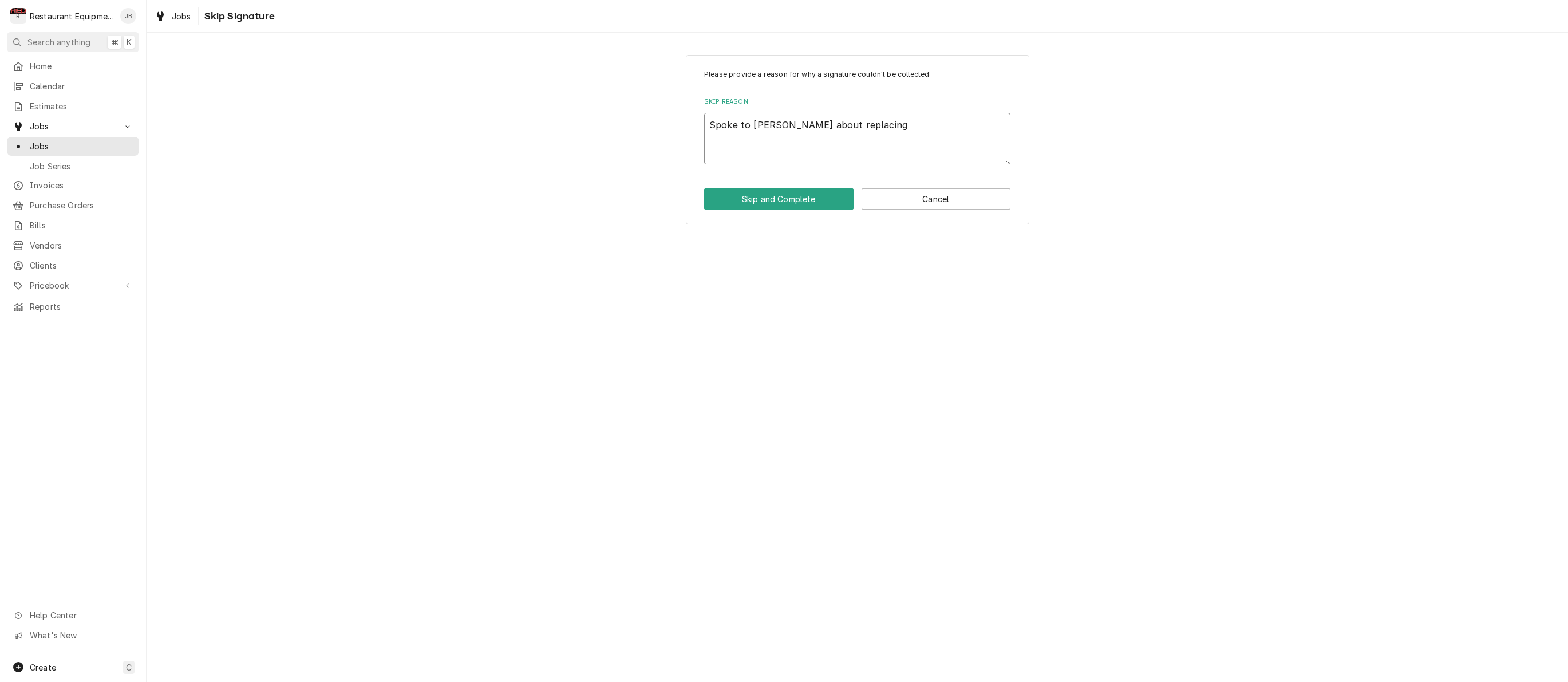
type textarea "x"
type textarea "Spoke to Cory about replacing t"
type textarea "x"
type textarea "Spoke to Cory about replacing th"
type textarea "x"
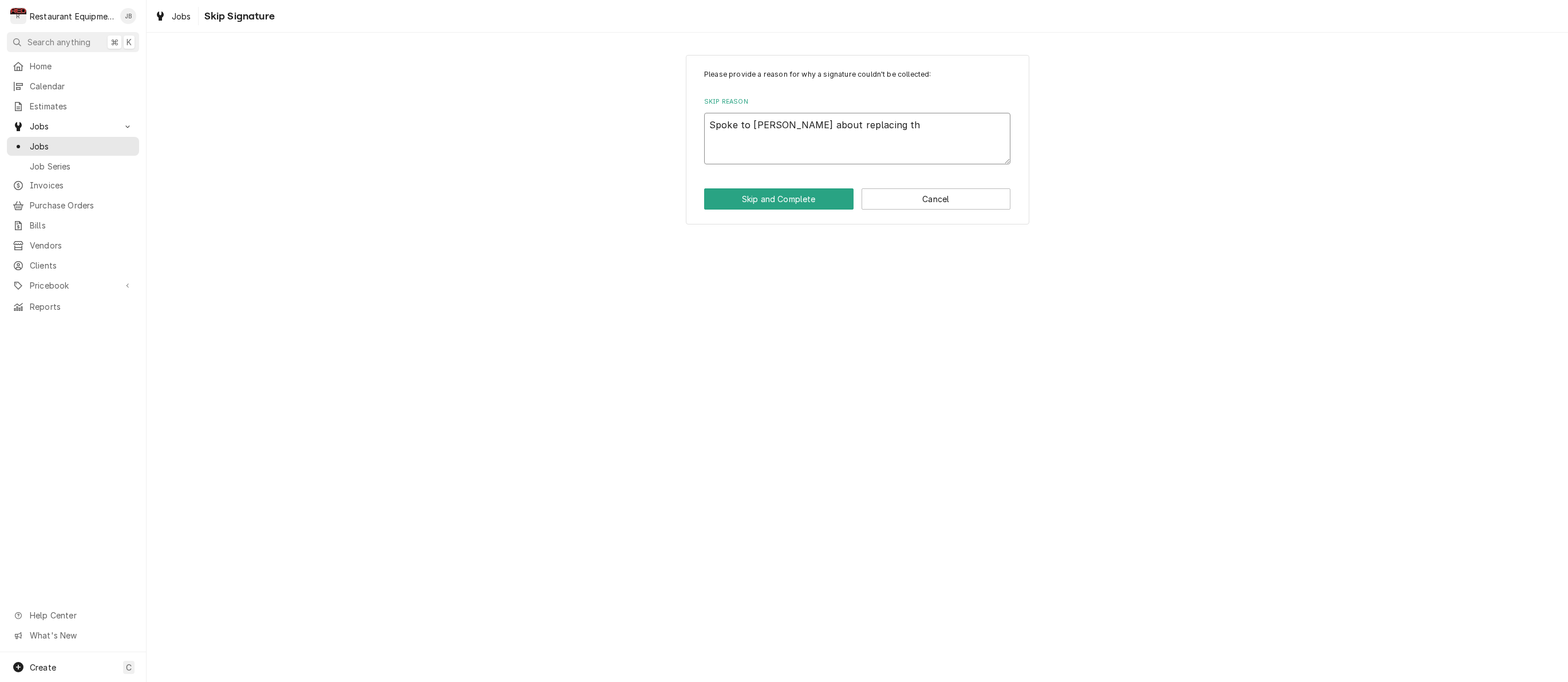
type textarea "Spoke to Cory about replacing the"
type textarea "x"
type textarea "Spoke to Cory about replacing the"
type textarea "x"
type textarea "Spoke to Cory about replacing the u"
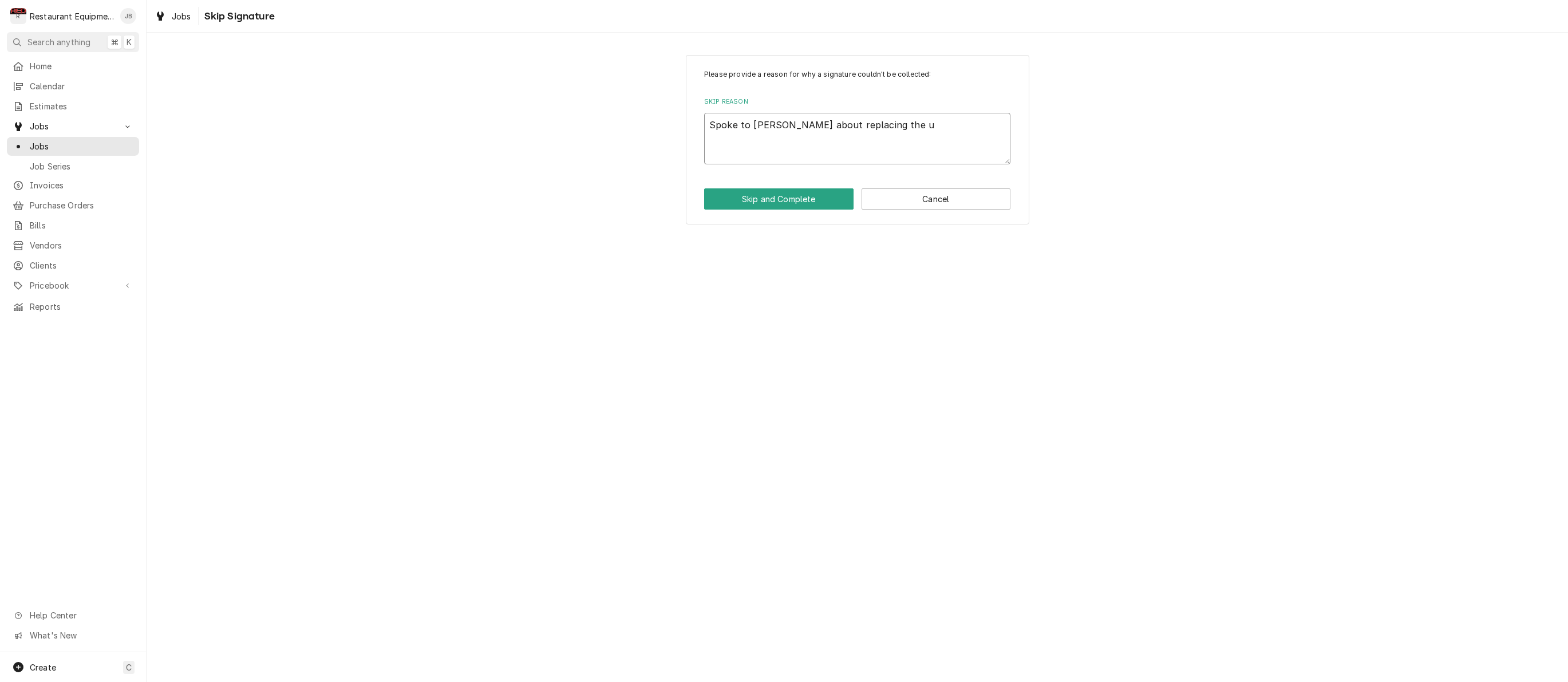
type textarea "x"
type textarea "Spoke to Cory about replacing the un"
type textarea "x"
type textarea "Spoke to Cory about replacing the uni"
type textarea "x"
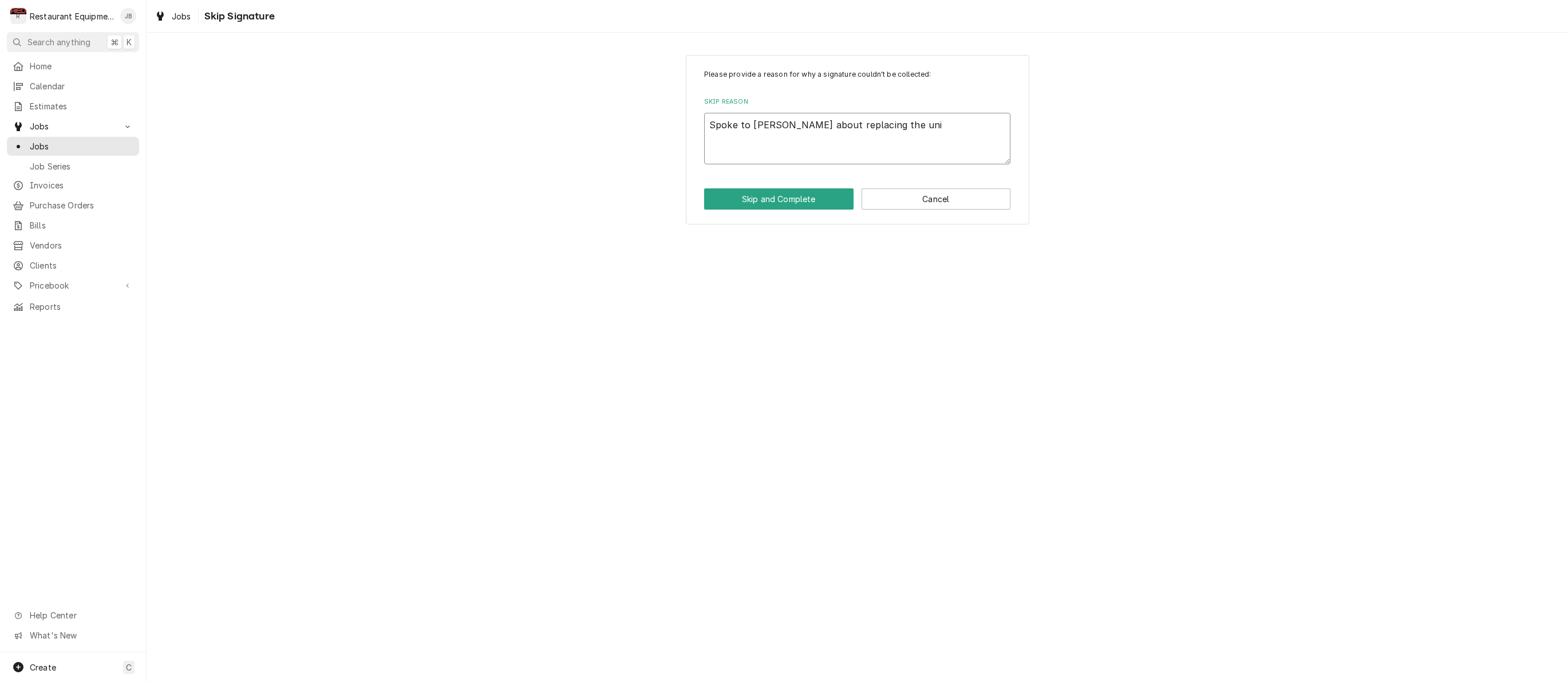
type textarea "Spoke to Cory about replacing the unit"
type textarea "x"
type textarea "Spoke to Cory about replacing the unit."
type textarea "x"
type textarea "Spoke to Cory about replacing the unit."
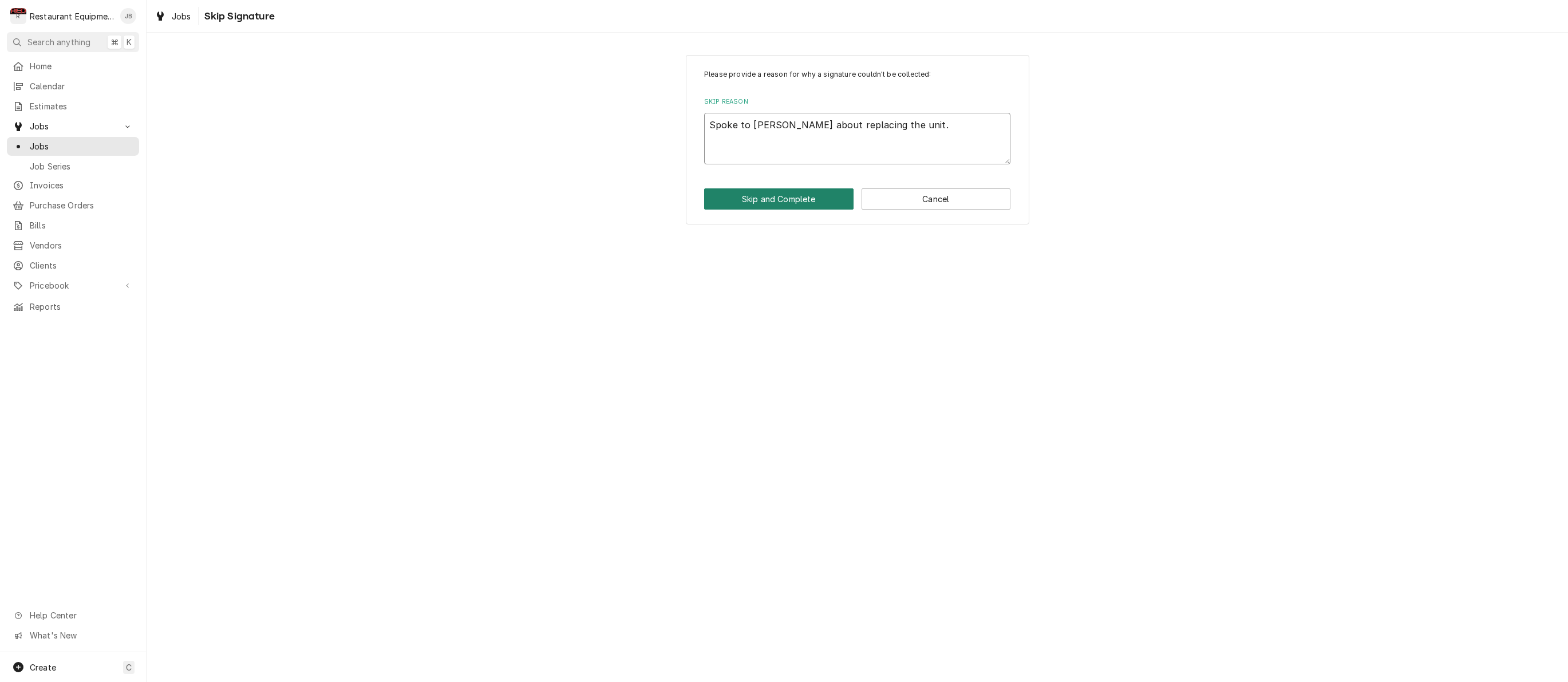
type textarea "x"
type textarea "Spoke to Cory about replacing the unit"
type textarea "x"
type textarea "Spoke to Cory about replacing the unit"
type textarea "x"
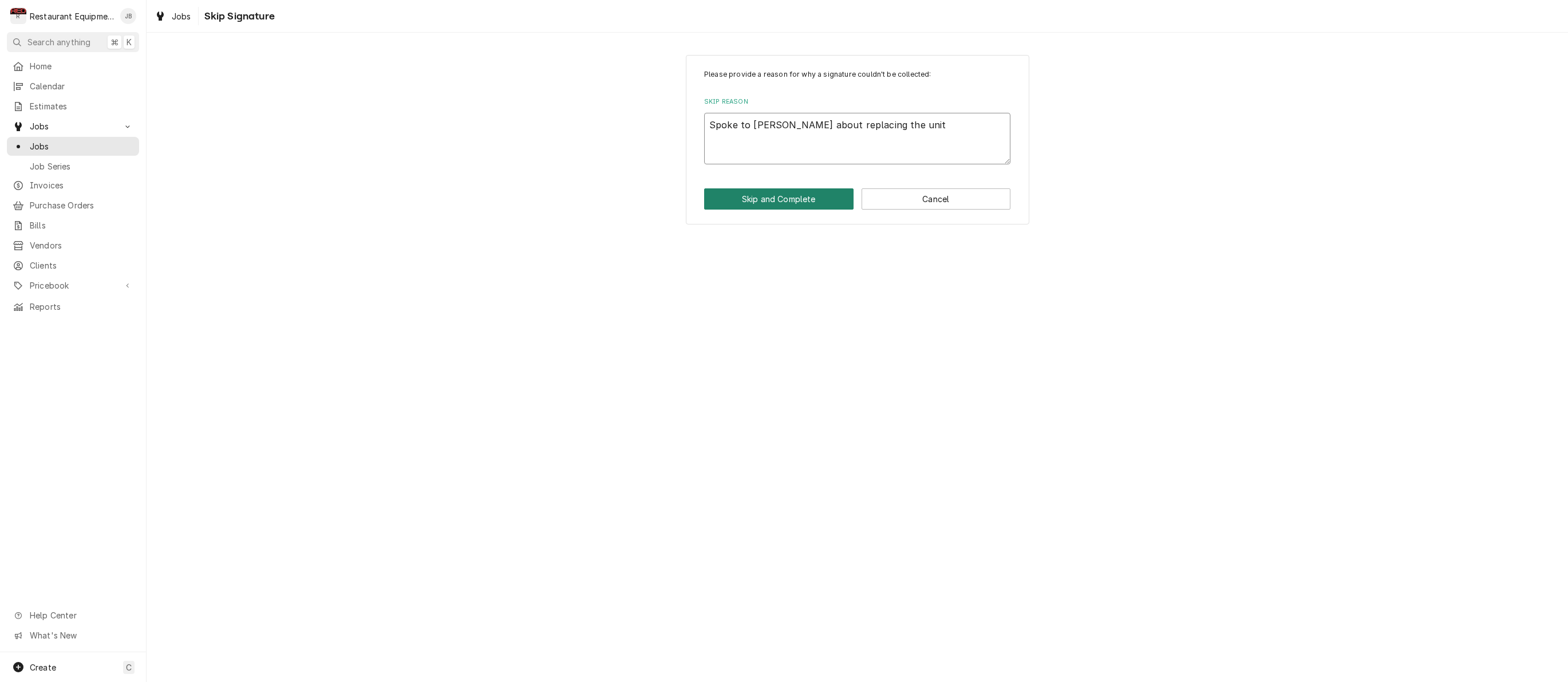
type textarea "Spoke to Cory about replacing the unit d"
type textarea "x"
type textarea "Spoke to Cory about replacing the unit do"
type textarea "x"
type textarea "Spoke to Cory about replacing the unit do"
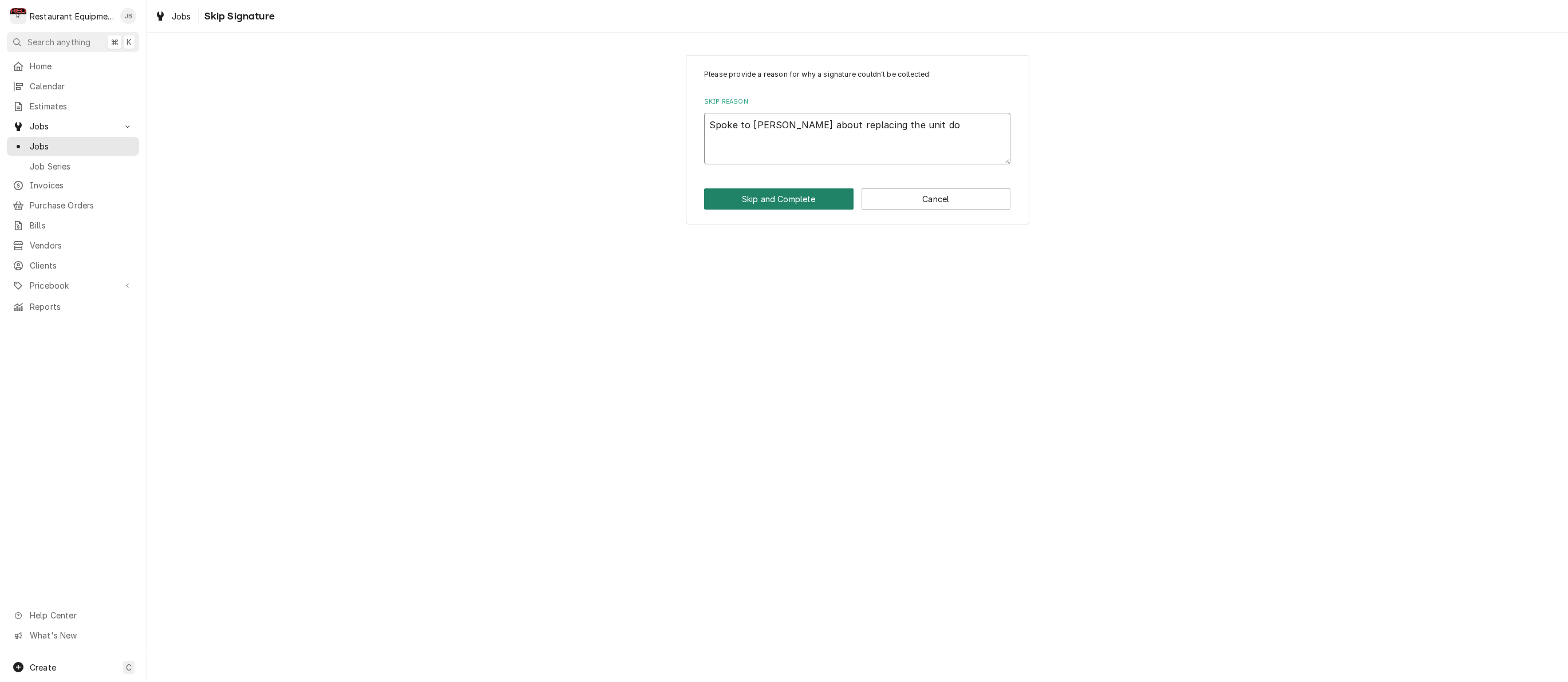
type textarea "x"
type textarea "Spoke to Cory about replacing the unit do t"
click at [752, 197] on button "Skip and Complete" at bounding box center [779, 199] width 150 height 21
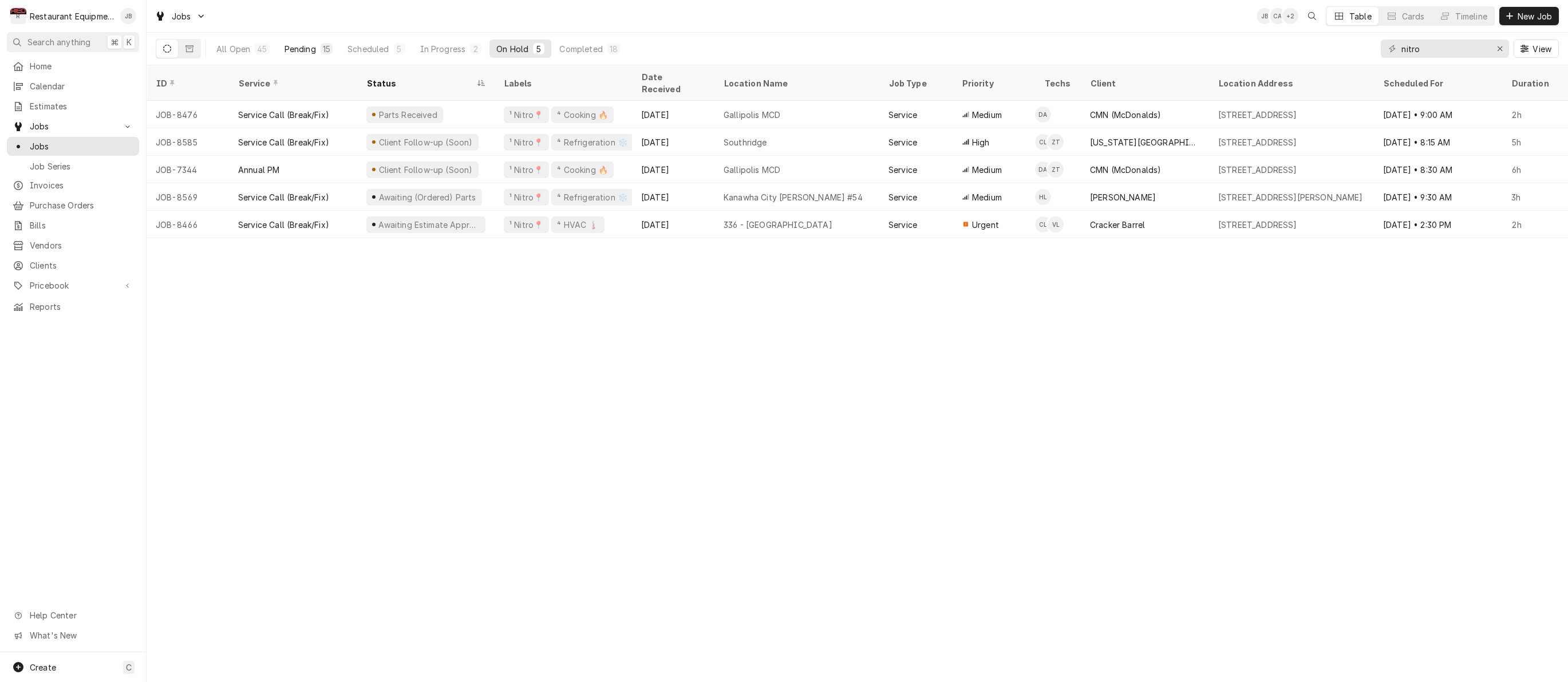
click at [327, 45] on div "15" at bounding box center [326, 49] width 7 height 12
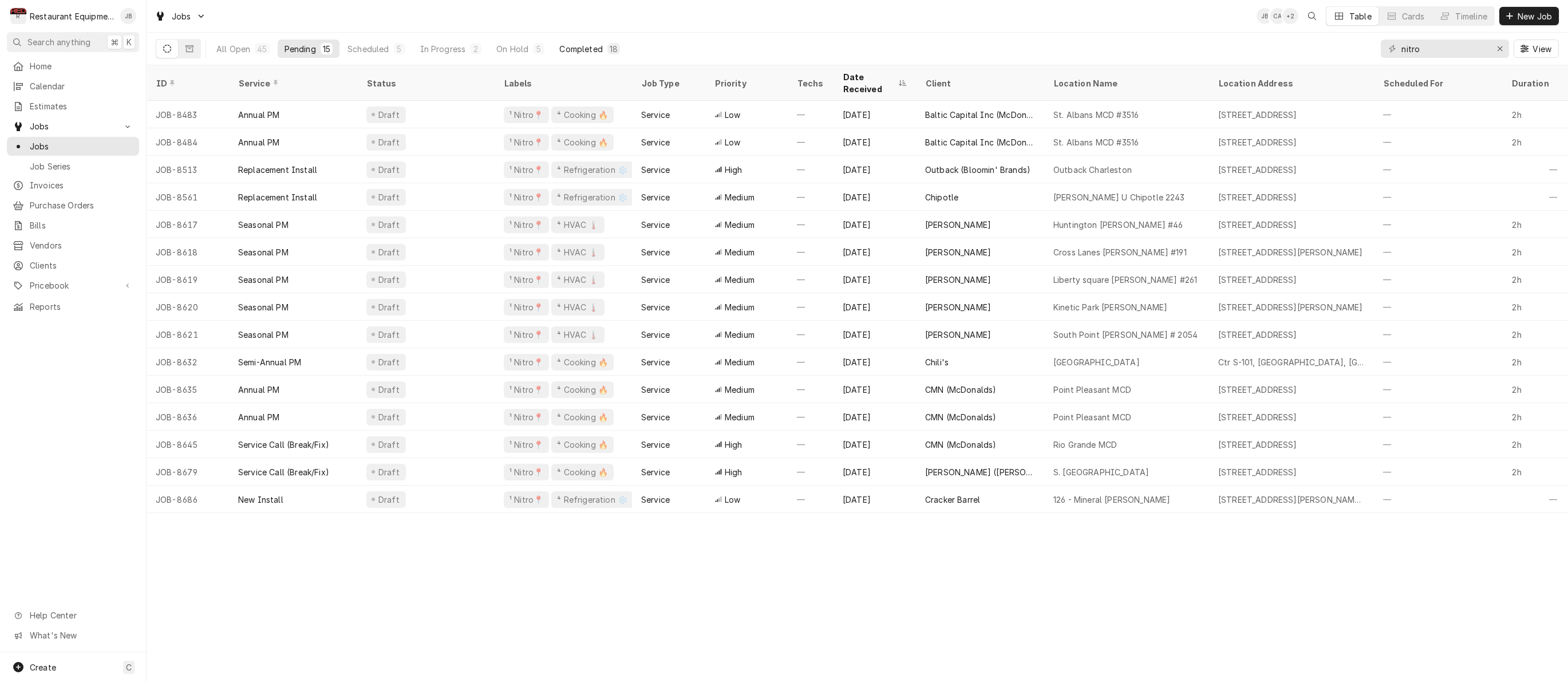
click at [593, 48] on div "Completed" at bounding box center [581, 49] width 43 height 12
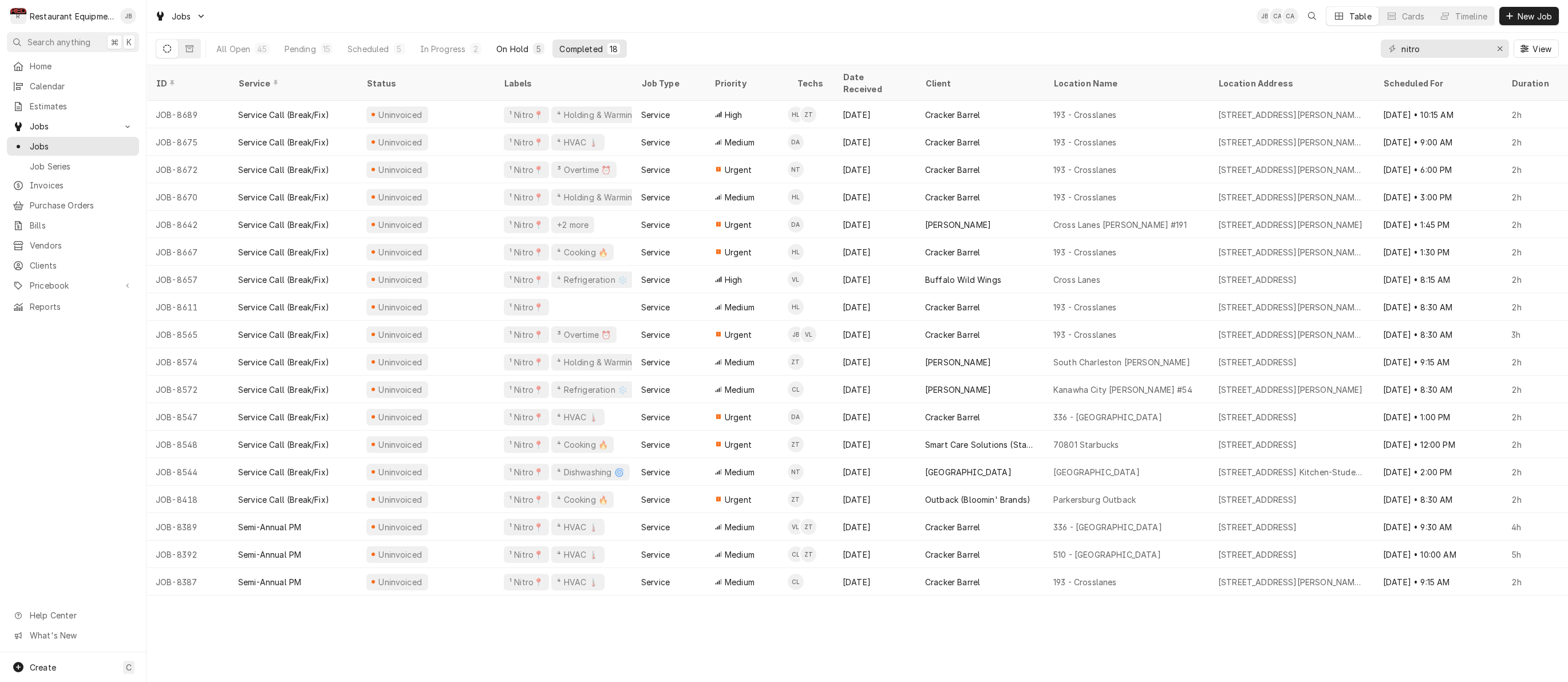
click at [521, 48] on div "On Hold" at bounding box center [512, 49] width 32 height 12
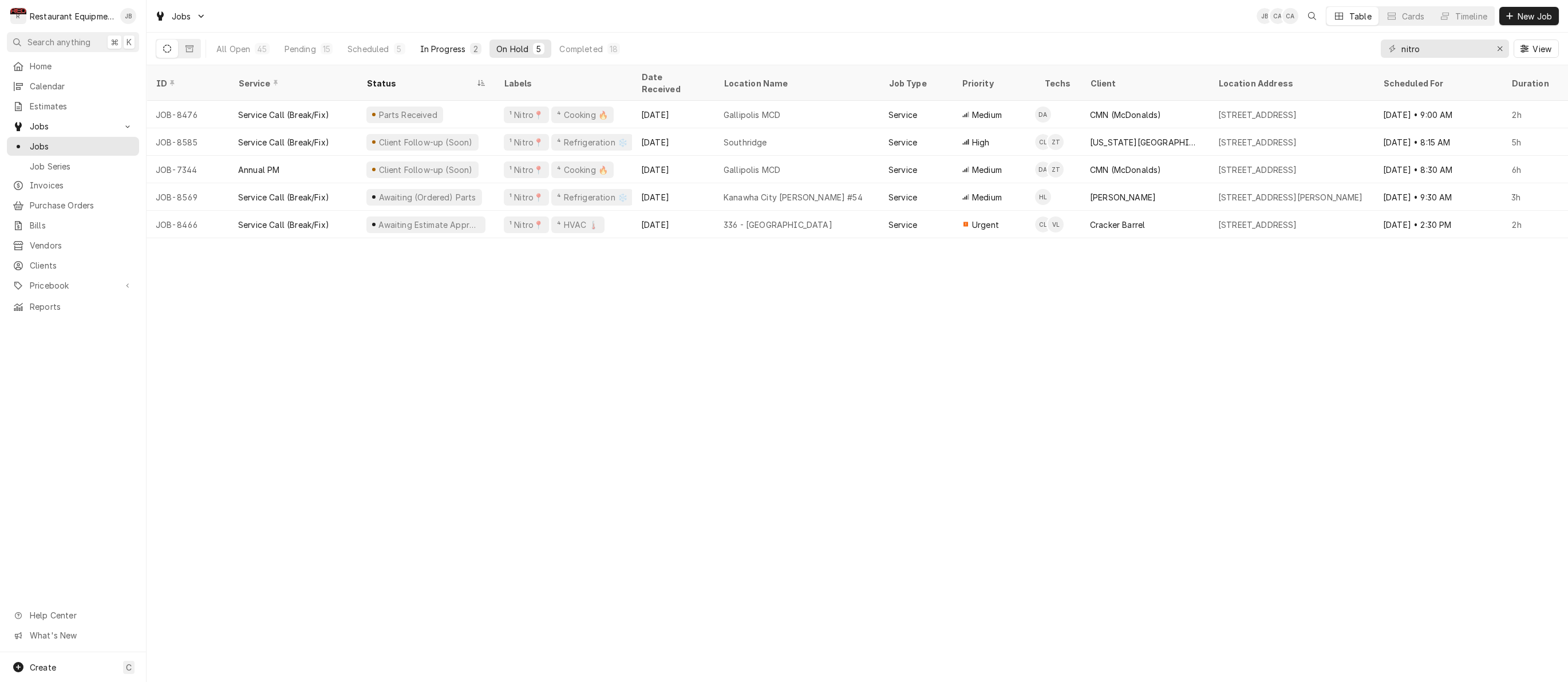
click at [465, 46] on button "In Progress 2" at bounding box center [451, 48] width 76 height 18
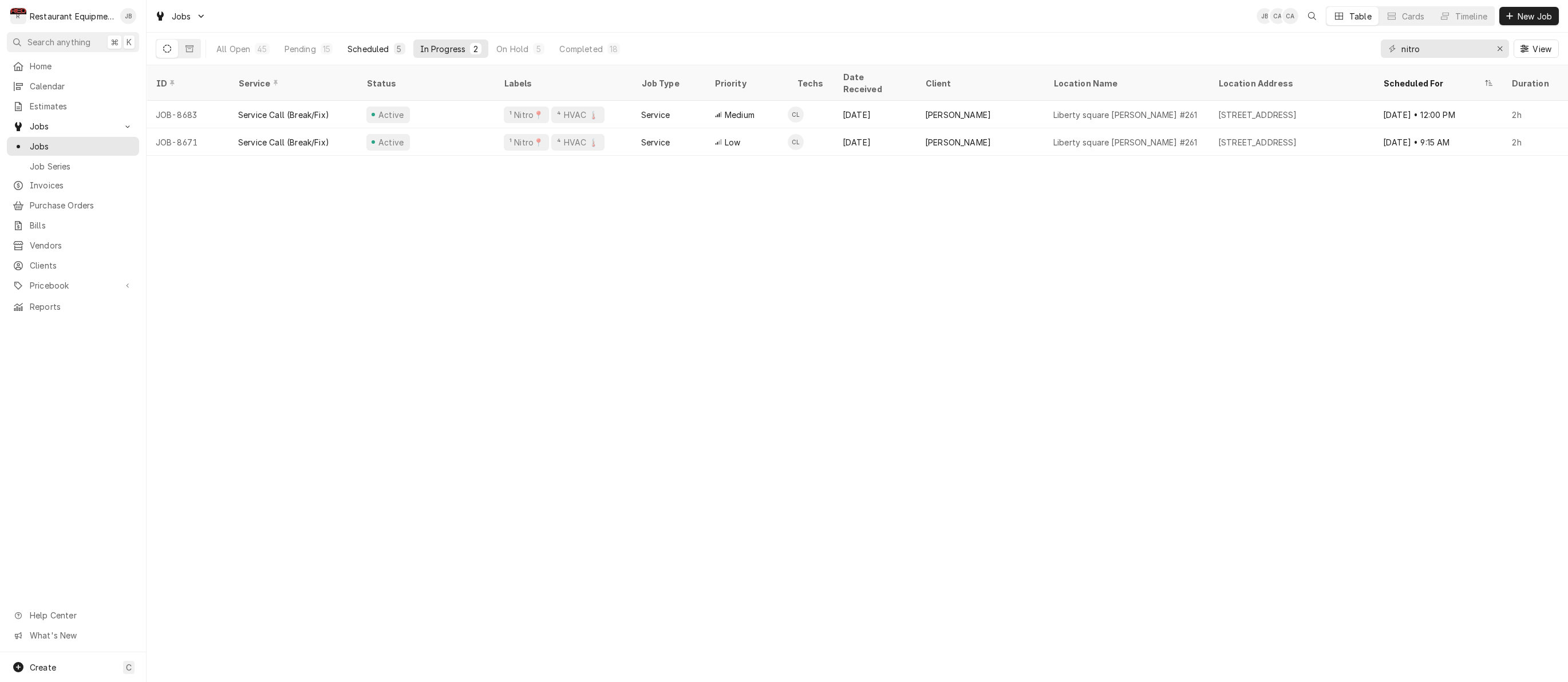
click at [391, 50] on button "Scheduled 5" at bounding box center [376, 48] width 71 height 18
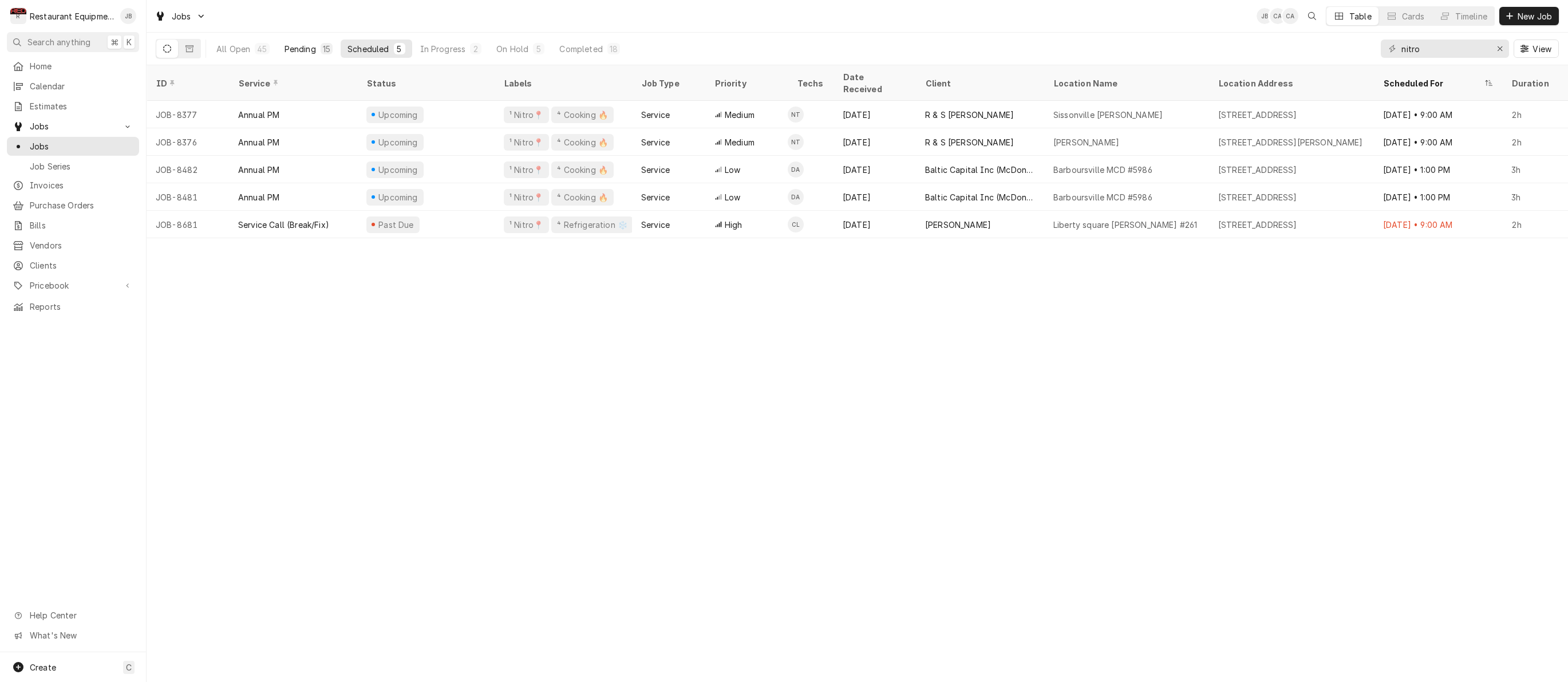
click at [307, 48] on div "Pending" at bounding box center [300, 49] width 31 height 12
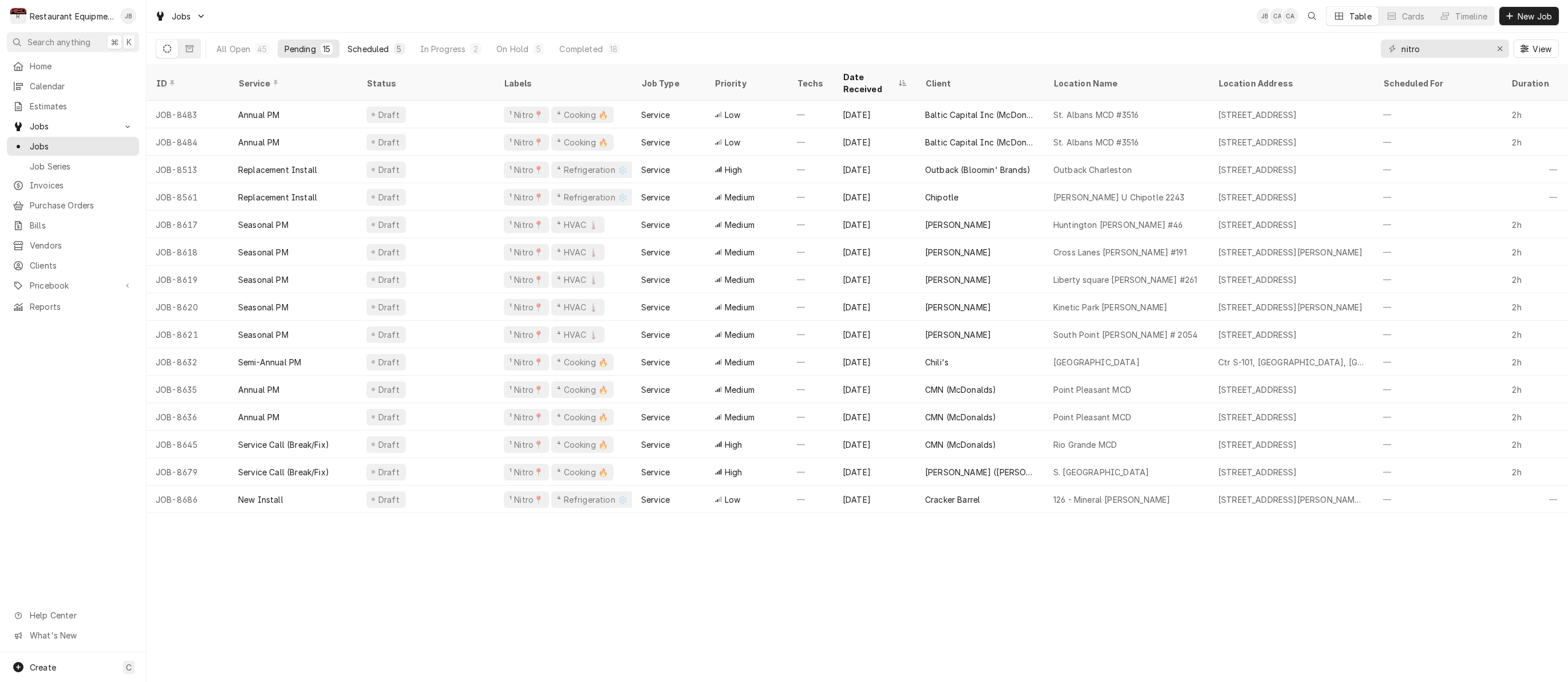
click at [358, 45] on div "Scheduled" at bounding box center [368, 49] width 42 height 12
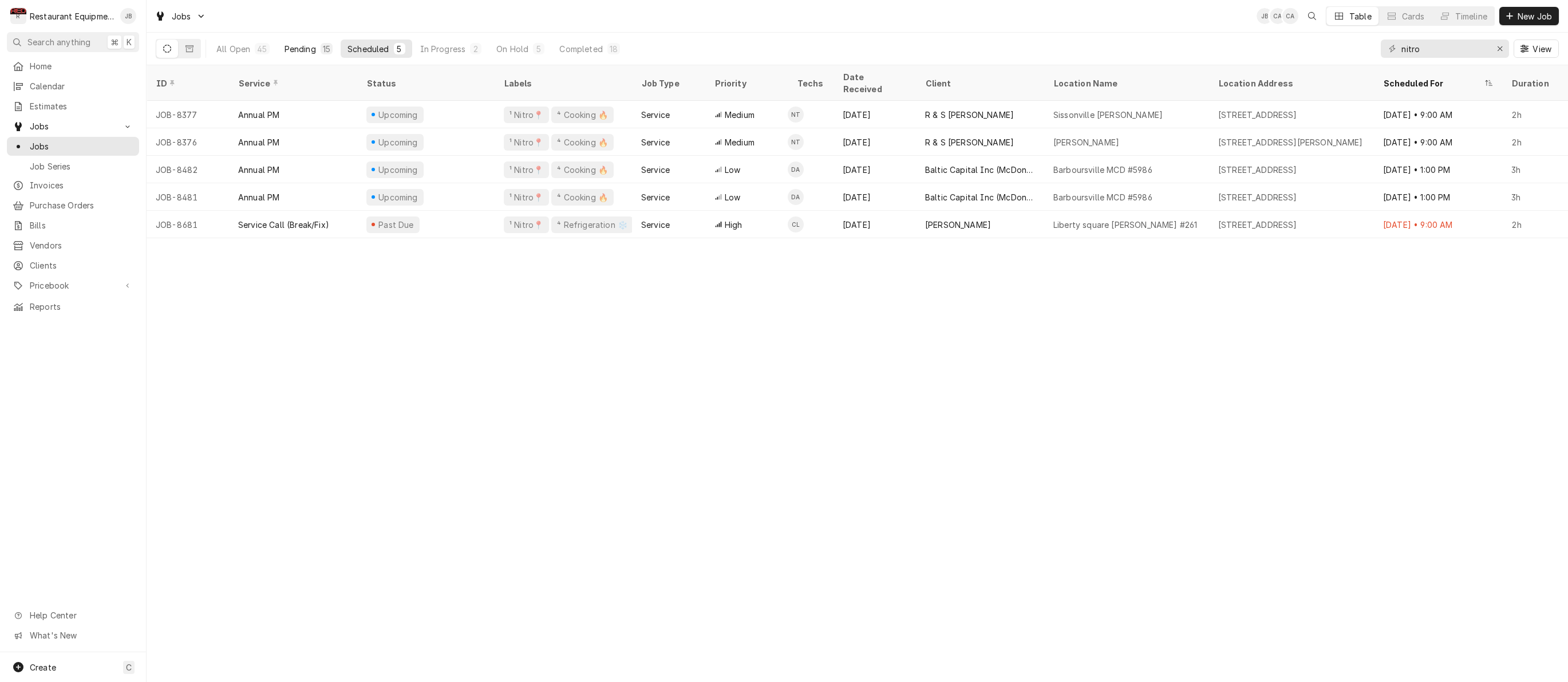
click at [334, 48] on button "Pending 15" at bounding box center [308, 48] width 62 height 18
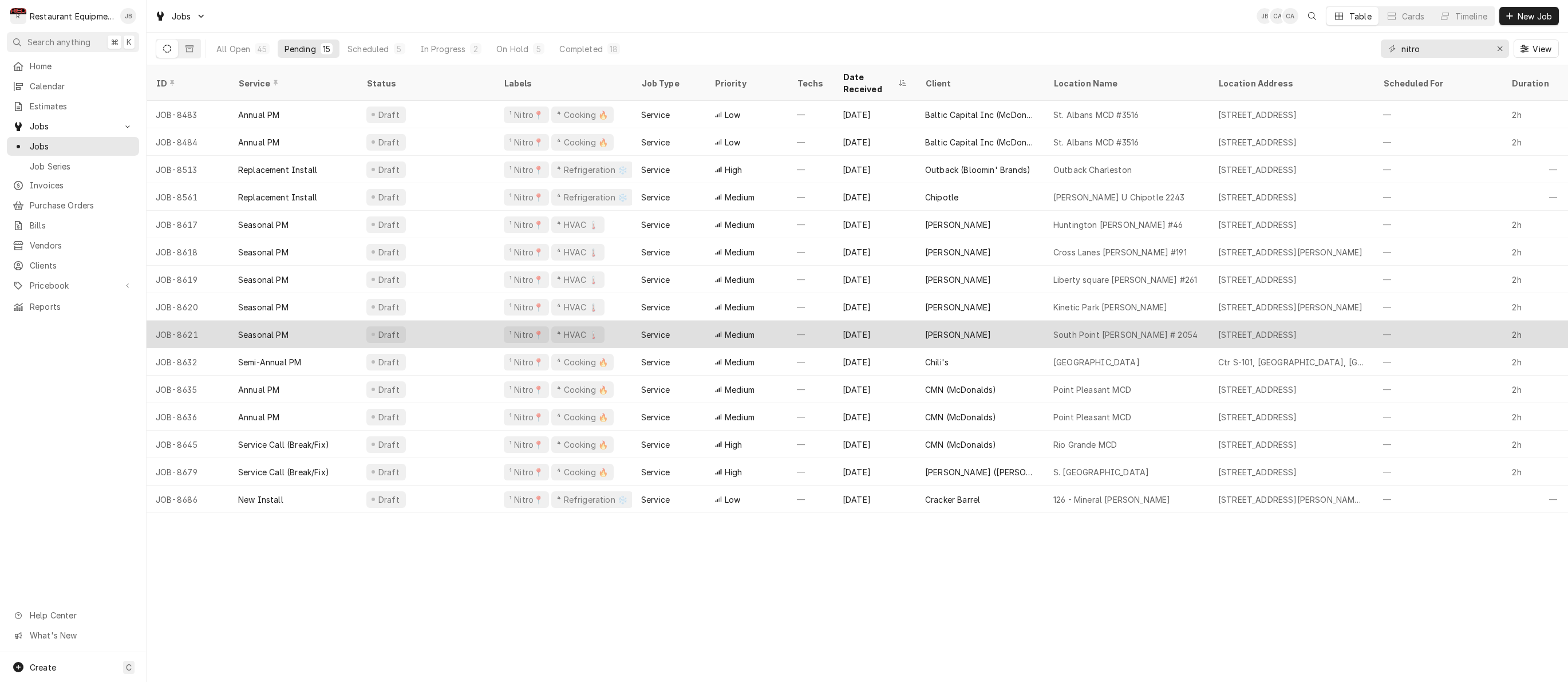
click at [312, 321] on div "Seasonal PM" at bounding box center [293, 334] width 128 height 27
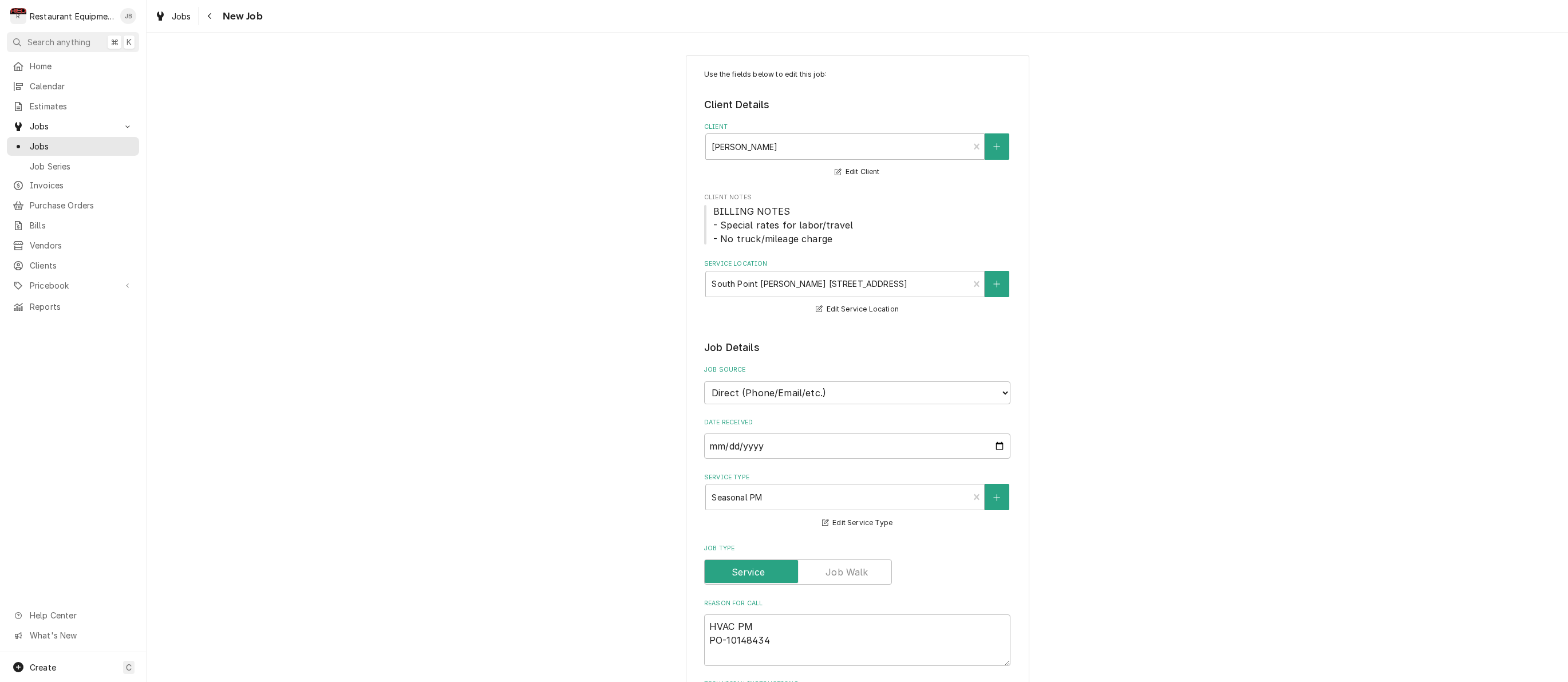
type textarea "x"
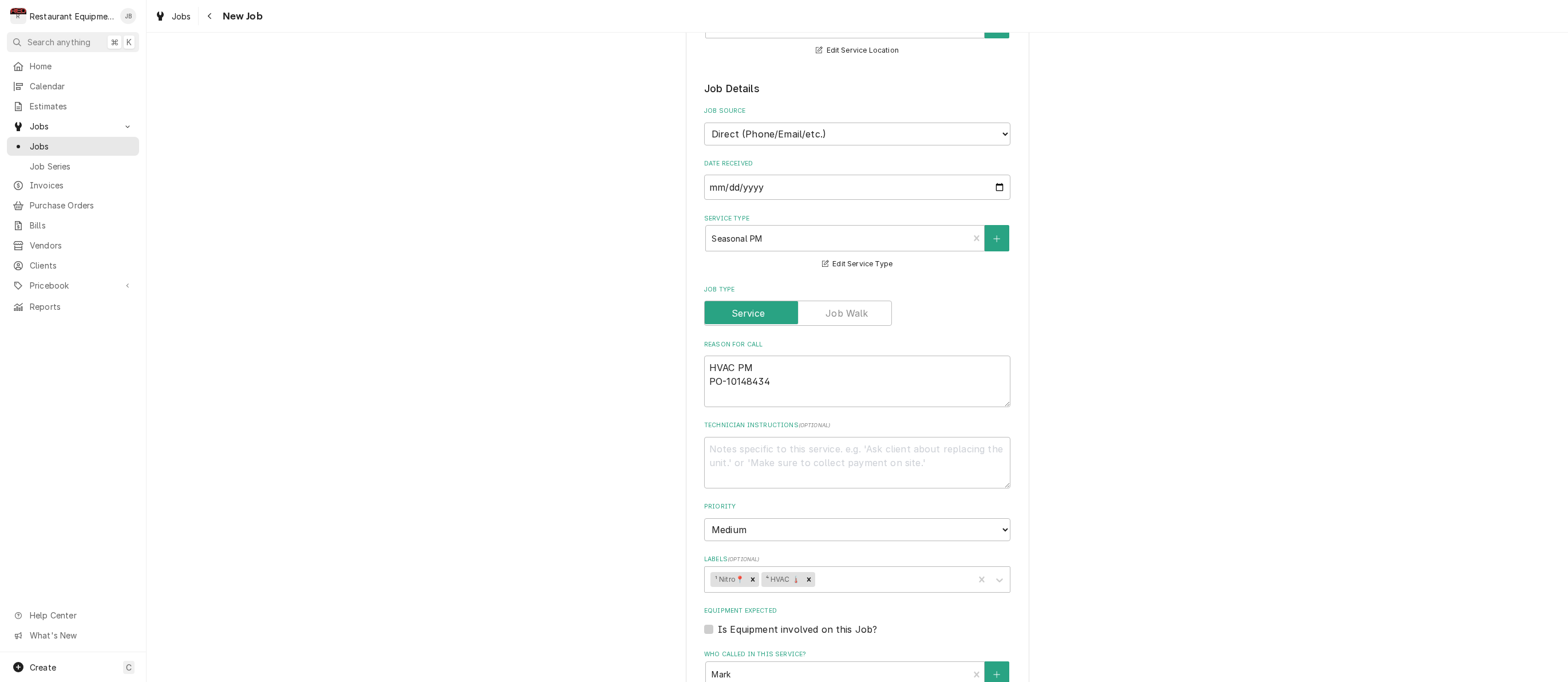
scroll to position [214, 0]
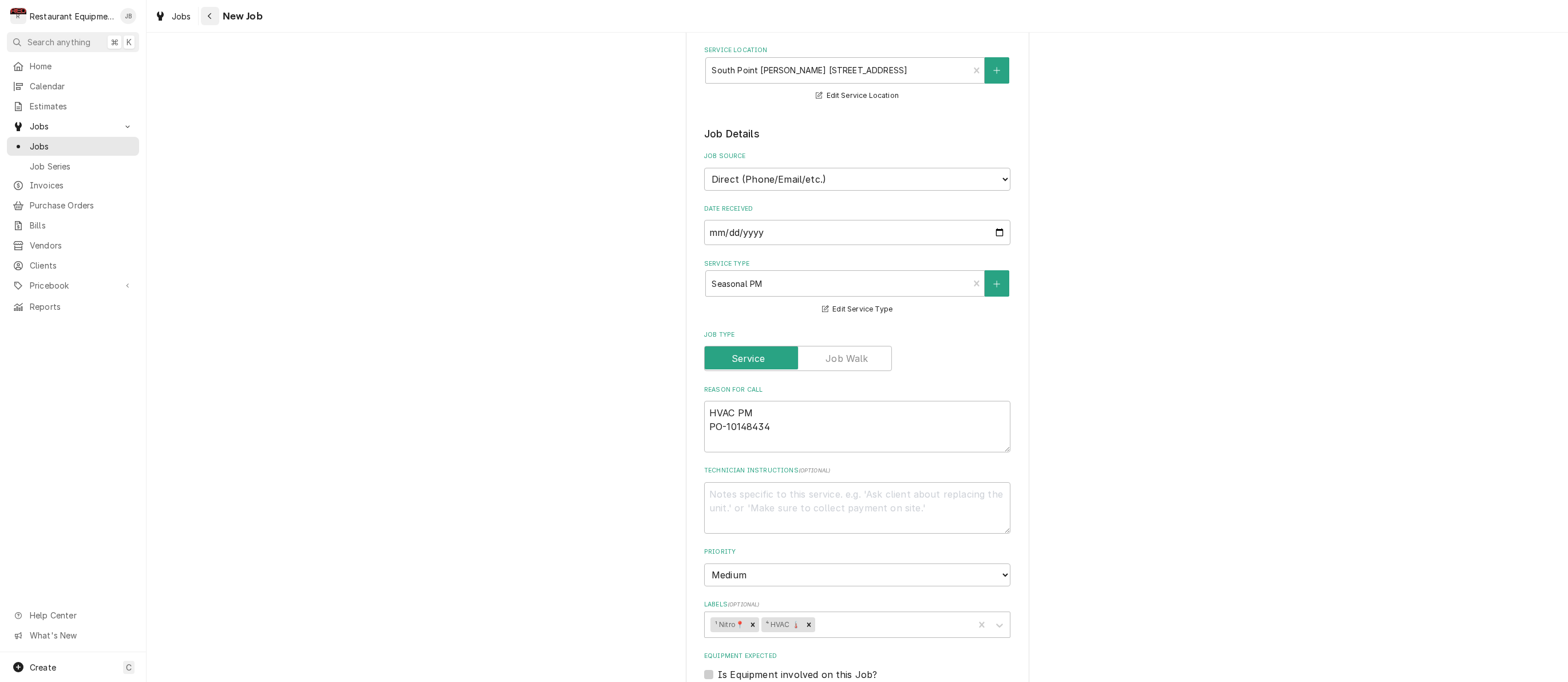
click at [207, 16] on icon "Navigate back" at bounding box center [210, 16] width 5 height 8
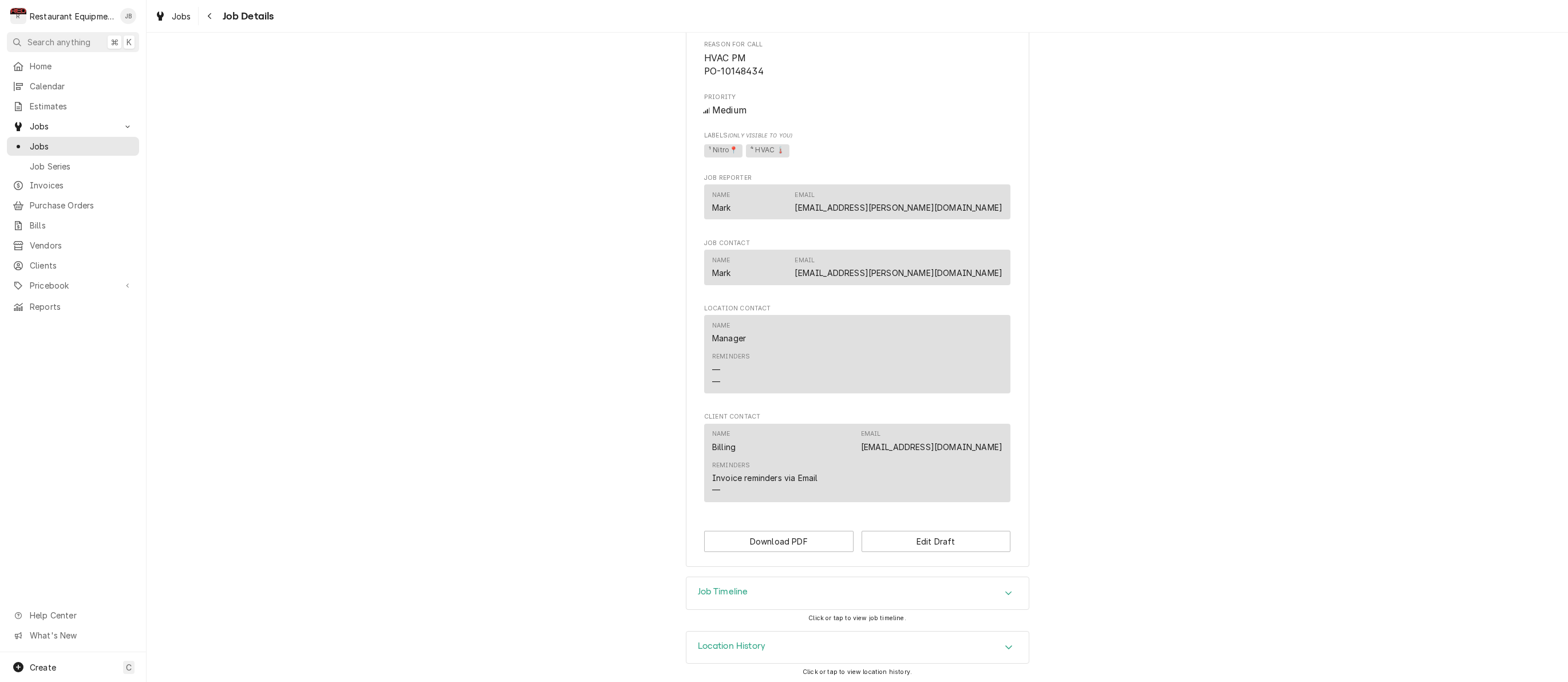
scroll to position [463, 0]
click at [212, 17] on icon "Navigate back" at bounding box center [210, 16] width 5 height 8
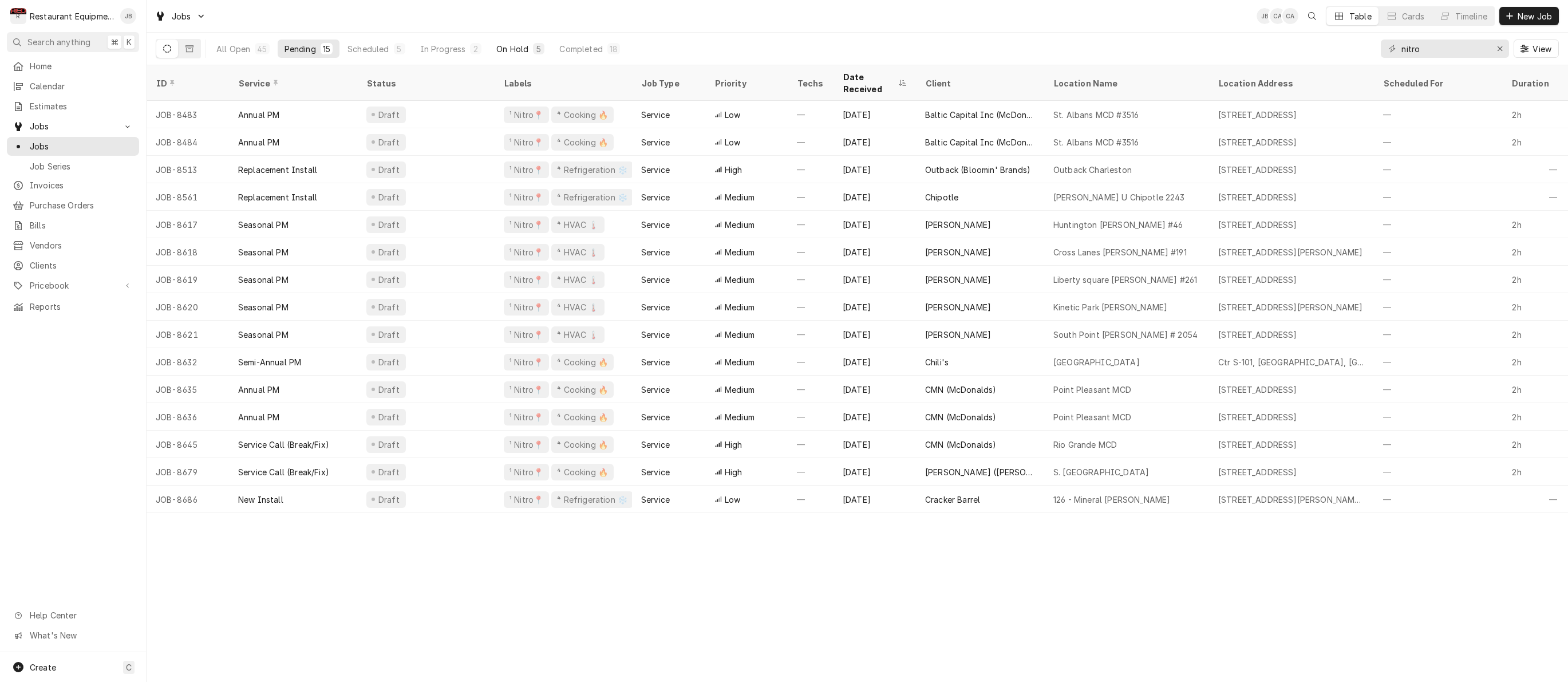
click at [527, 48] on div "On Hold" at bounding box center [512, 49] width 32 height 12
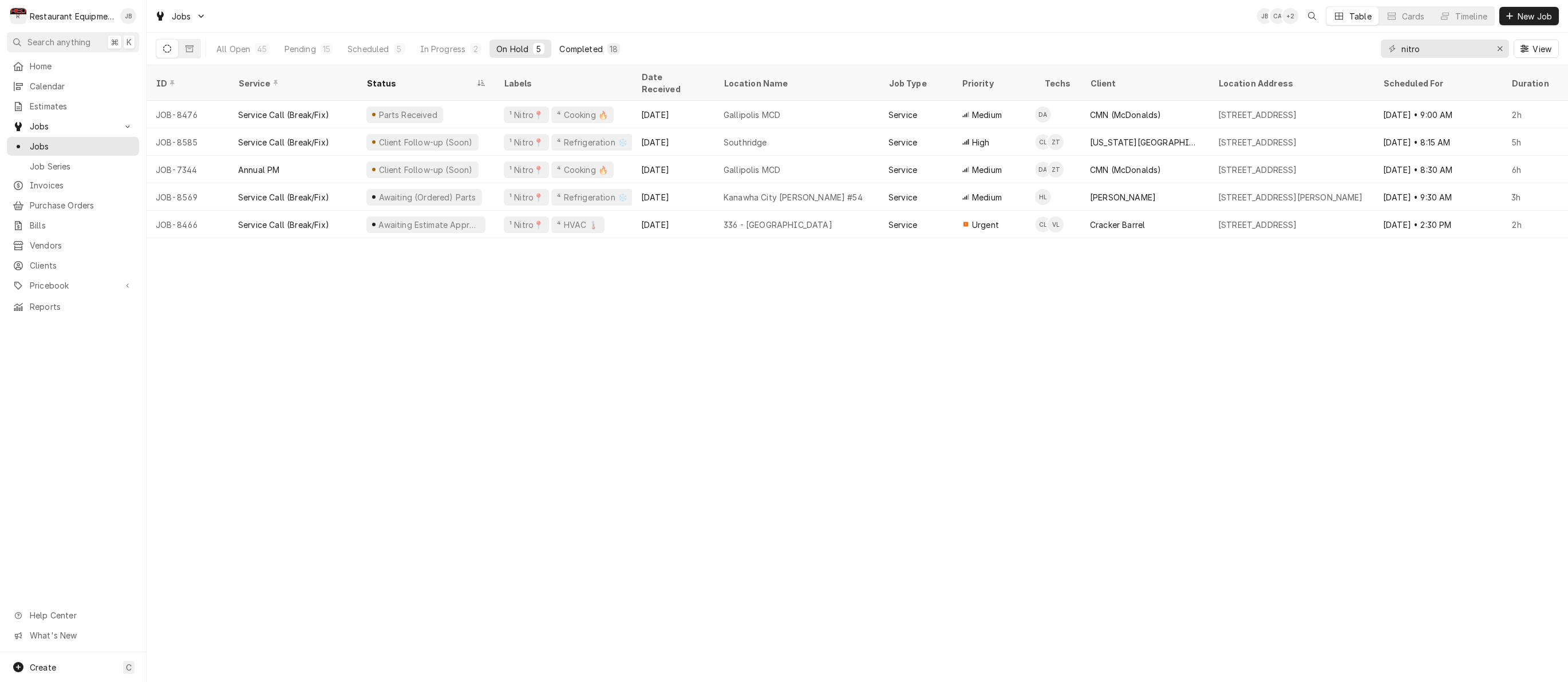
click at [571, 46] on div "Completed" at bounding box center [581, 49] width 43 height 12
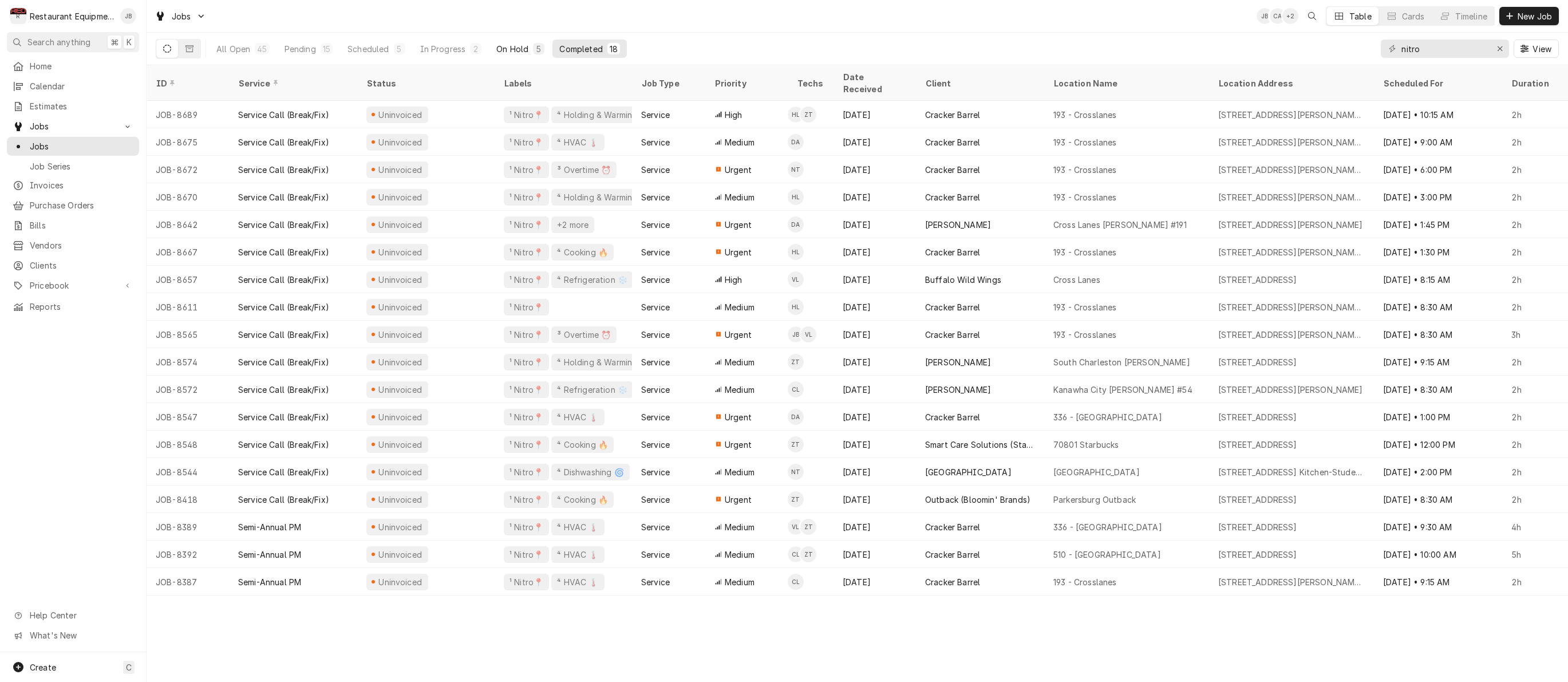
click at [506, 45] on div "On Hold" at bounding box center [512, 49] width 32 height 12
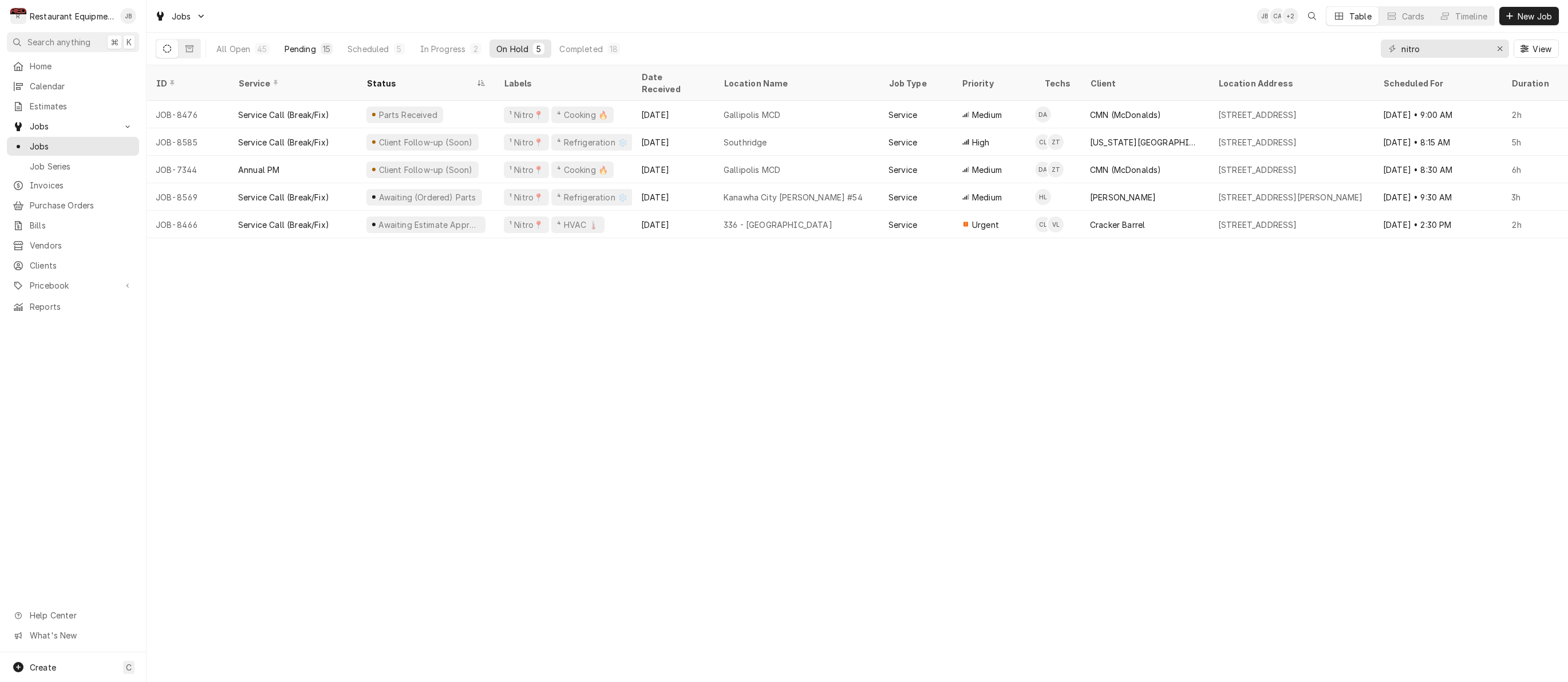
click at [310, 47] on div "Pending" at bounding box center [300, 49] width 31 height 12
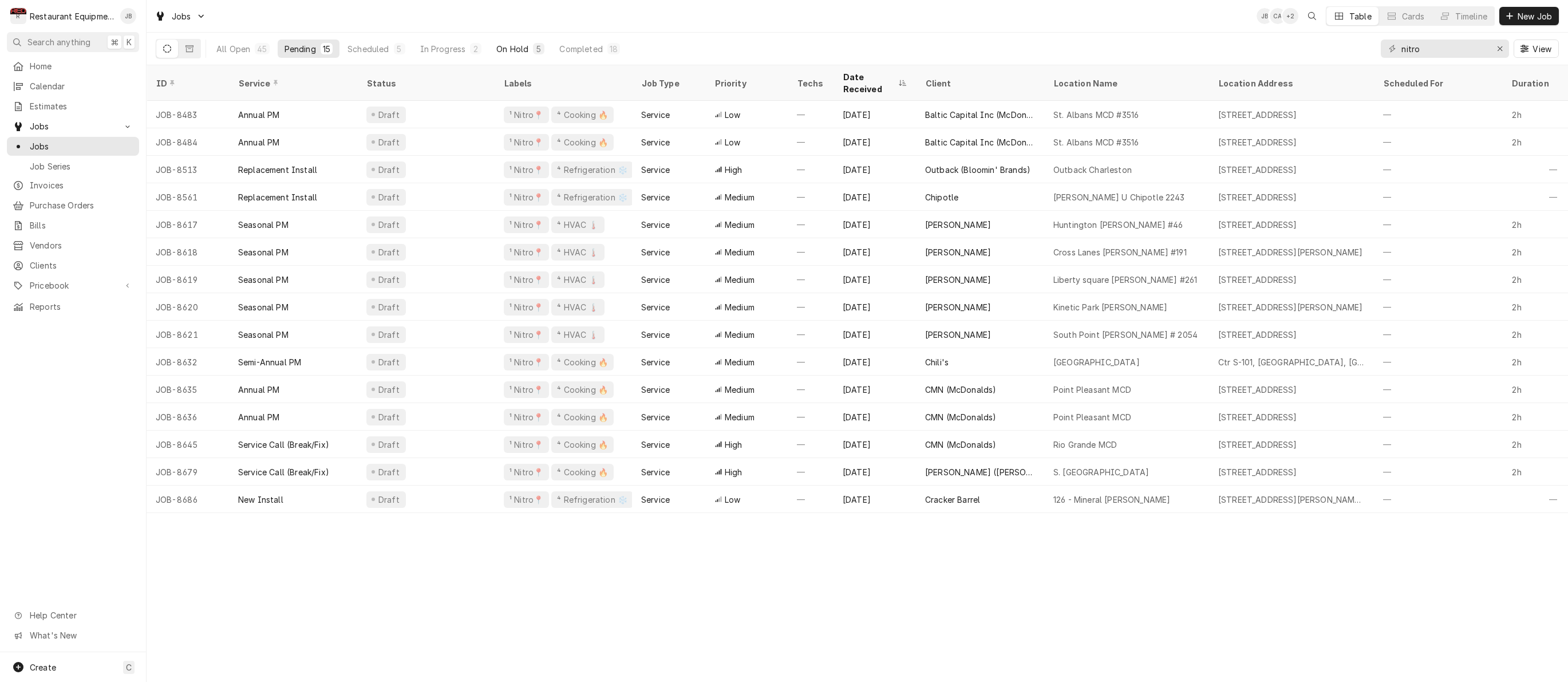
click at [510, 50] on div "On Hold" at bounding box center [512, 49] width 32 height 12
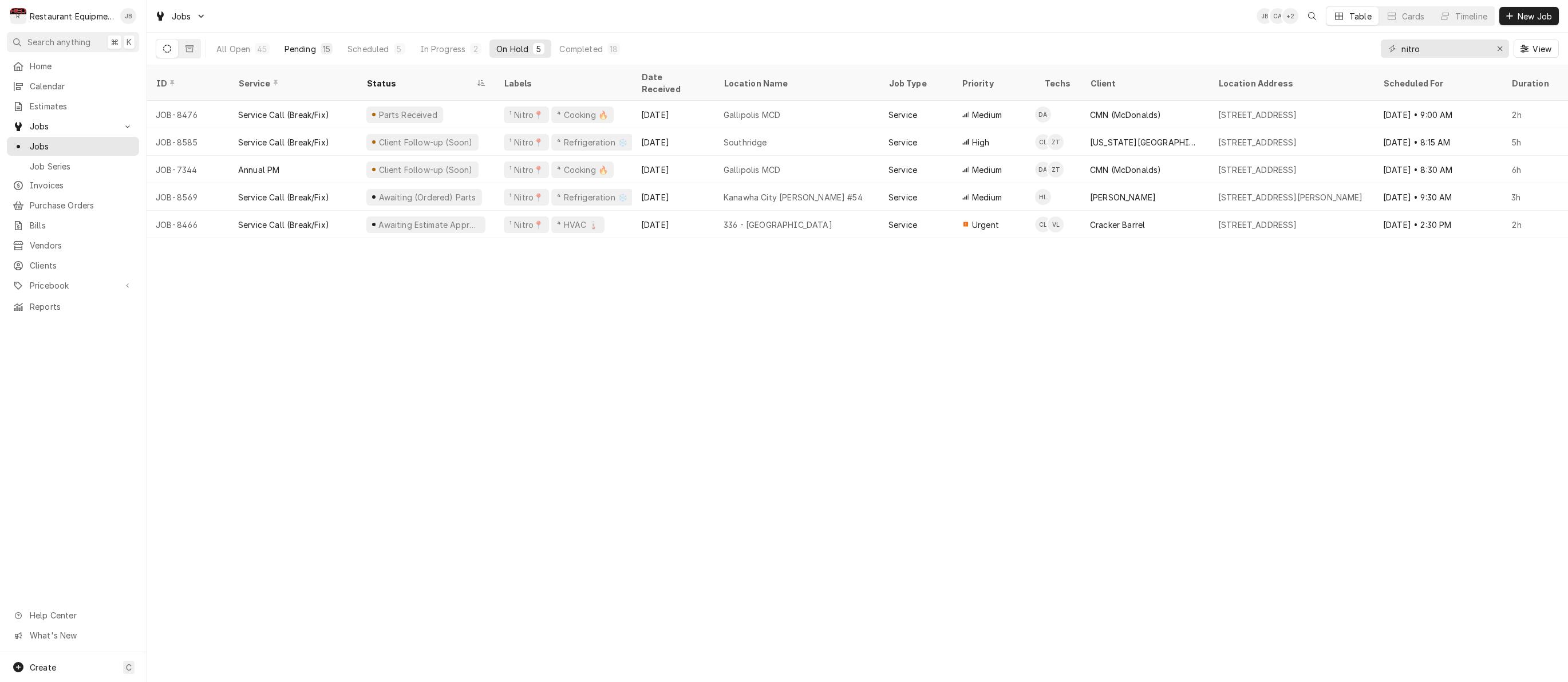
click at [304, 47] on div "Pending" at bounding box center [300, 49] width 31 height 12
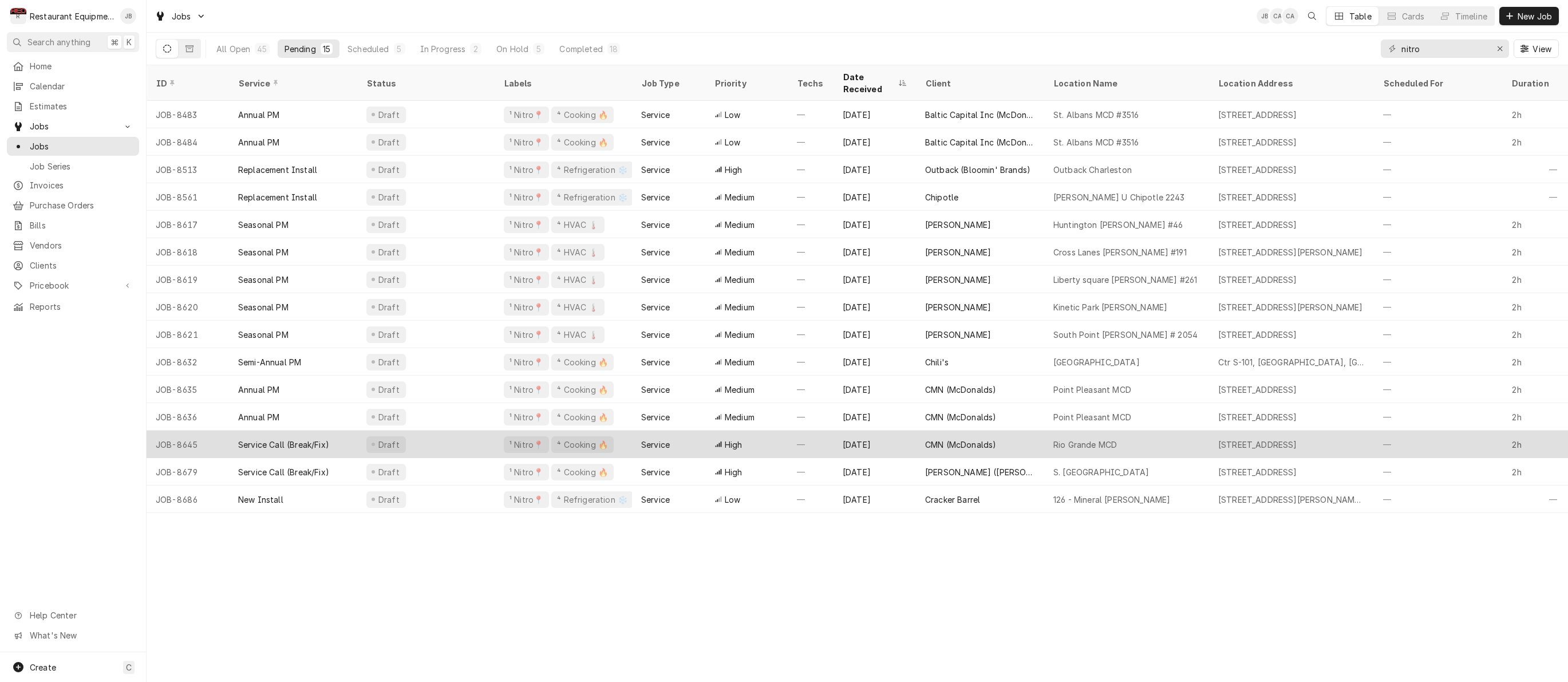
click at [463, 431] on div "Draft" at bounding box center [426, 444] width 137 height 27
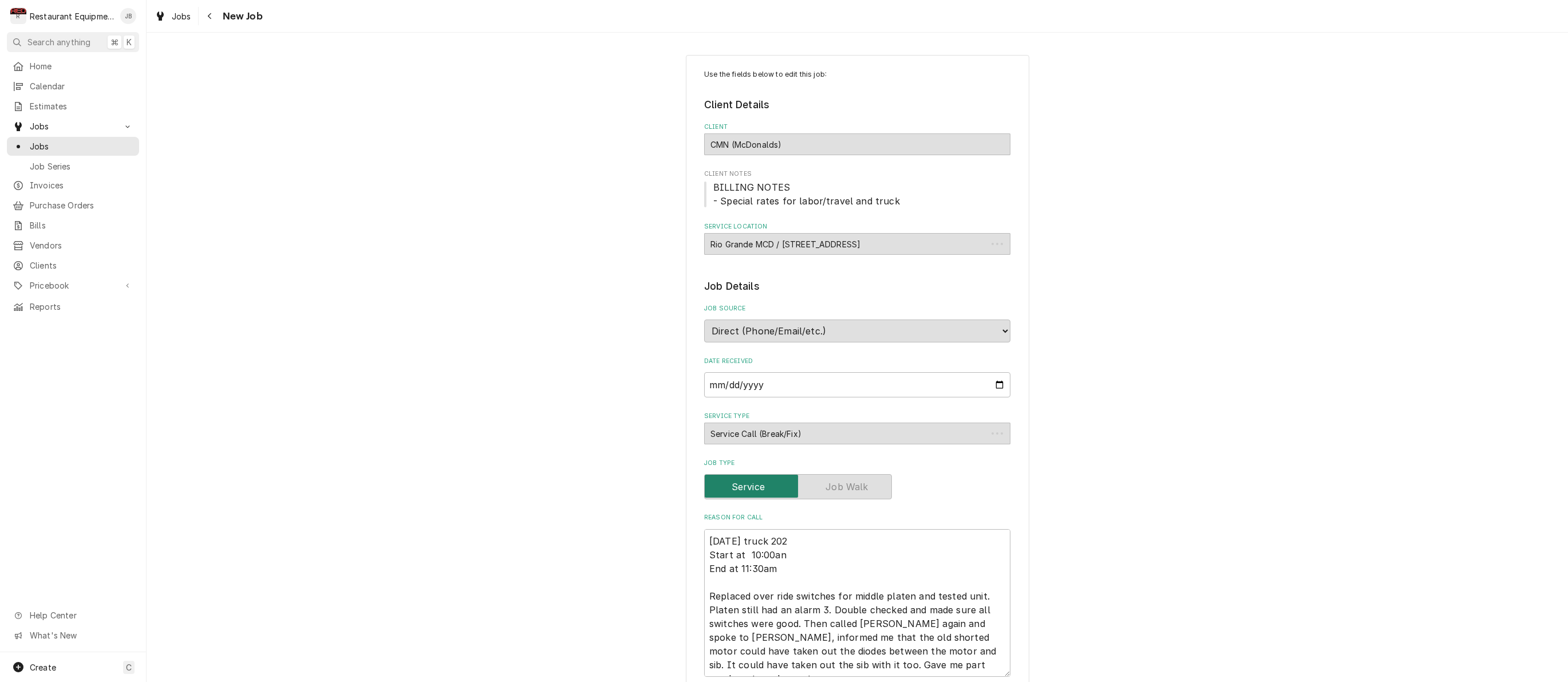
type textarea "x"
click at [213, 19] on div "Navigate back" at bounding box center [210, 16] width 12 height 12
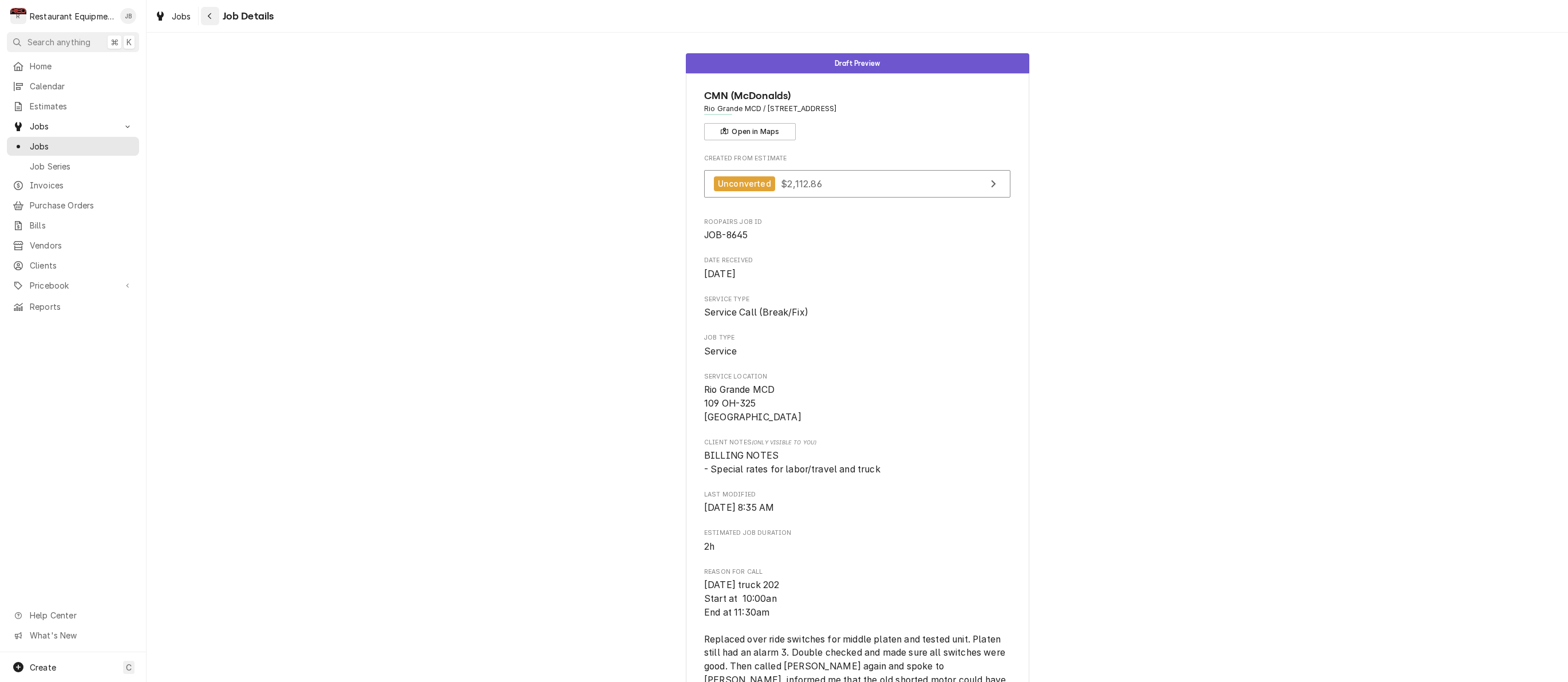
click at [212, 10] on button "Navigate back" at bounding box center [210, 16] width 18 height 18
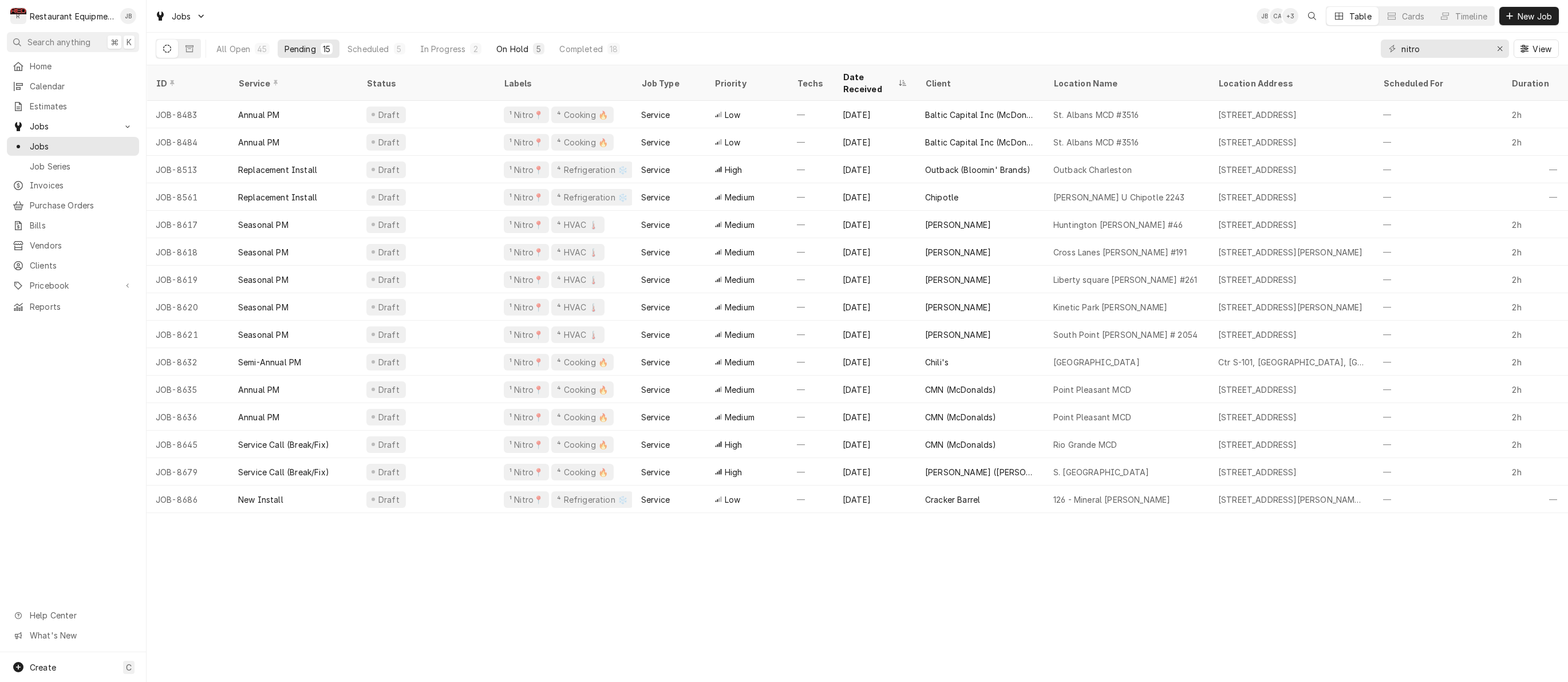
click at [513, 53] on div "On Hold" at bounding box center [512, 49] width 32 height 12
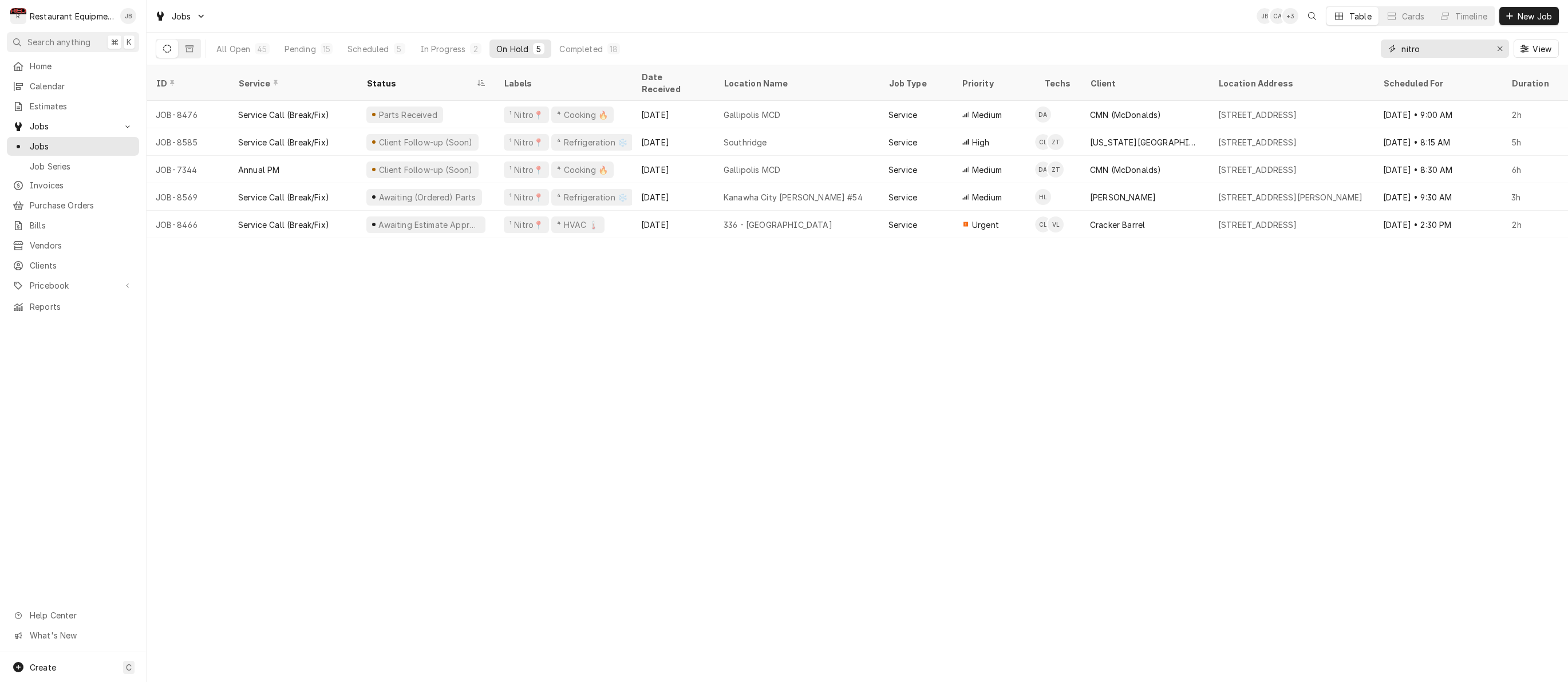
click at [1504, 48] on div "Erase input" at bounding box center [1499, 48] width 12 height 12
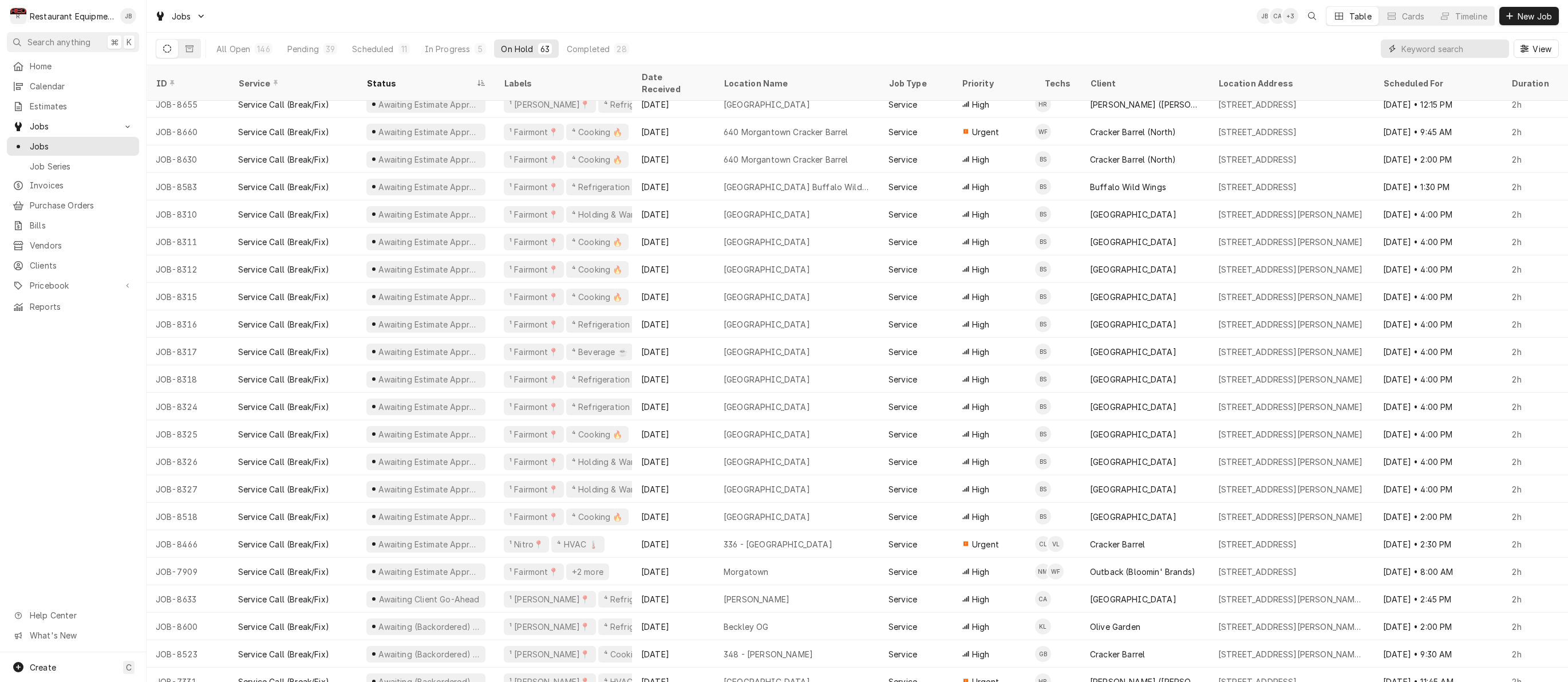
scroll to position [1137, 0]
click at [664, 74] on div "Date Received" at bounding box center [672, 82] width 62 height 24
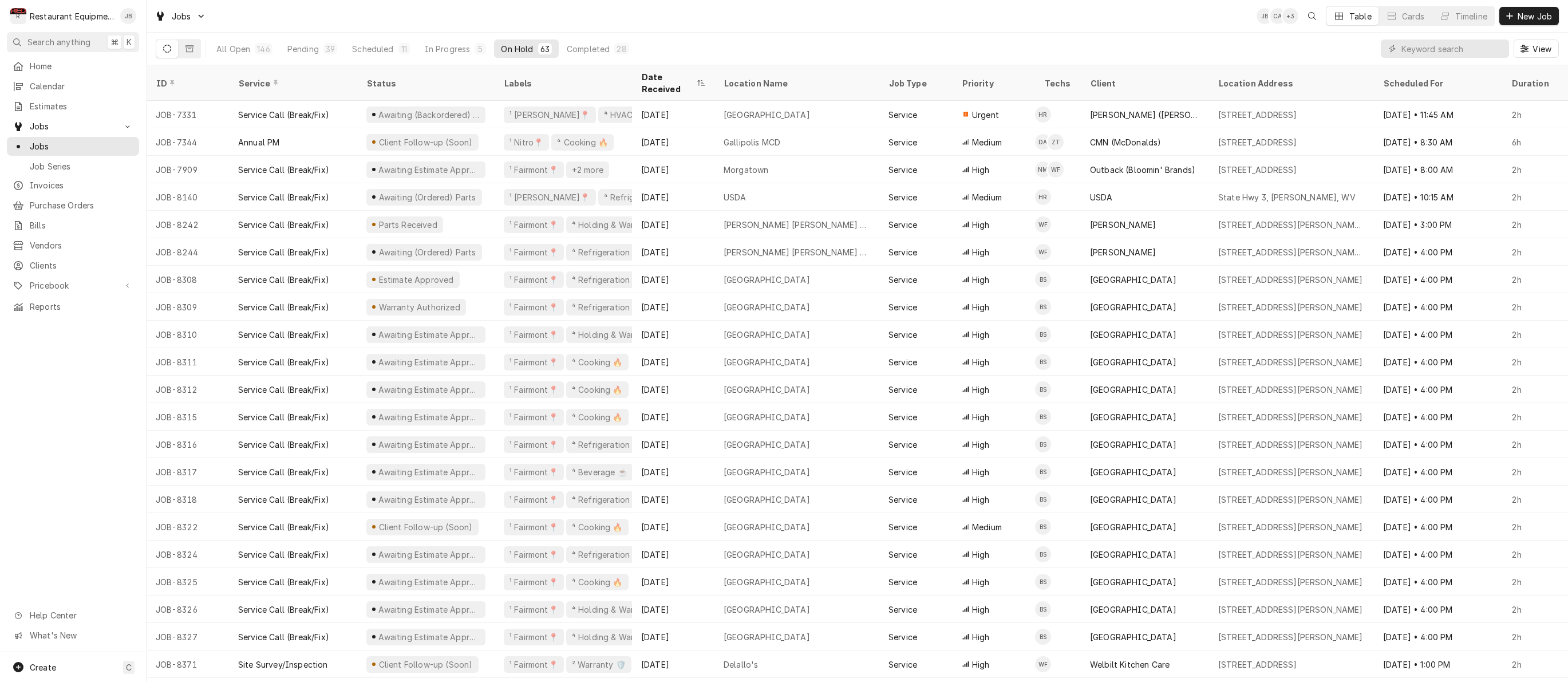
click at [664, 74] on div "Date Received" at bounding box center [667, 82] width 52 height 24
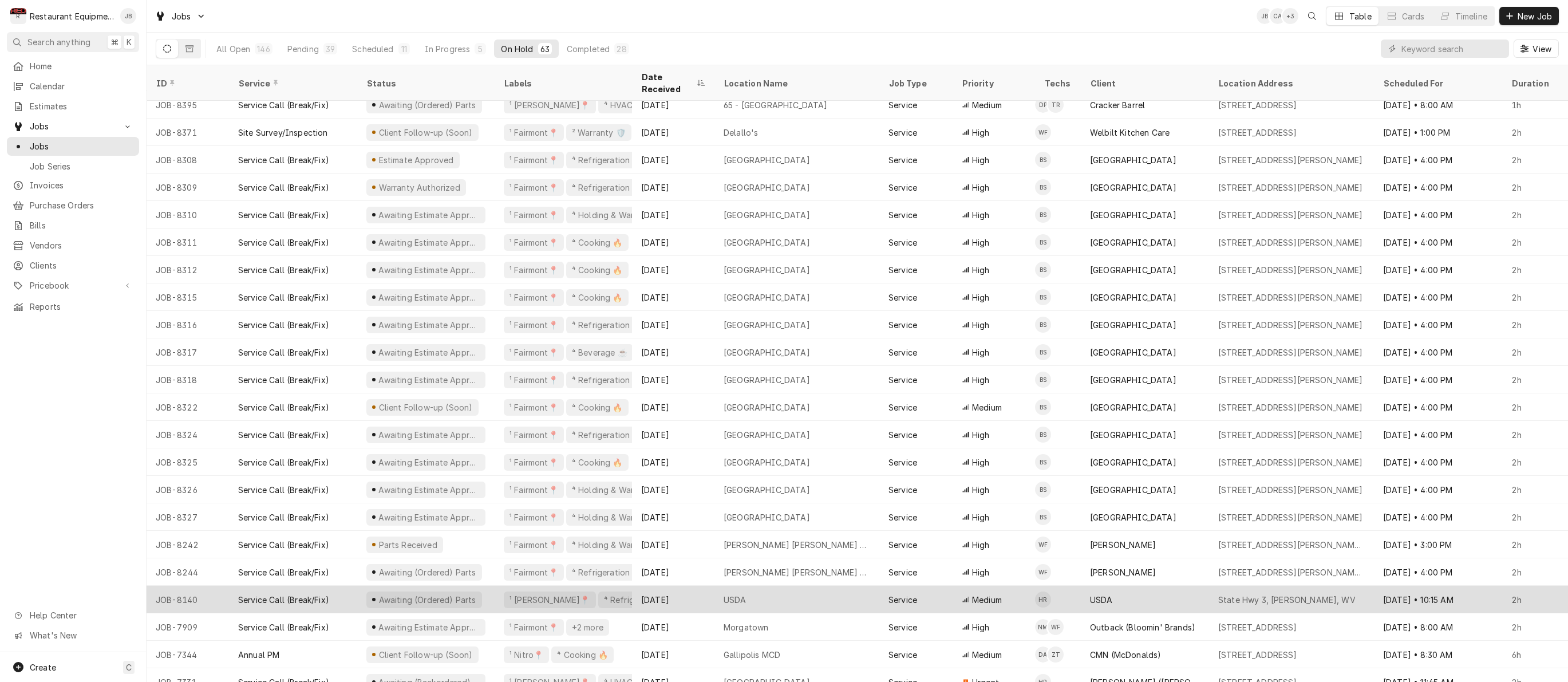
scroll to position [1133, 0]
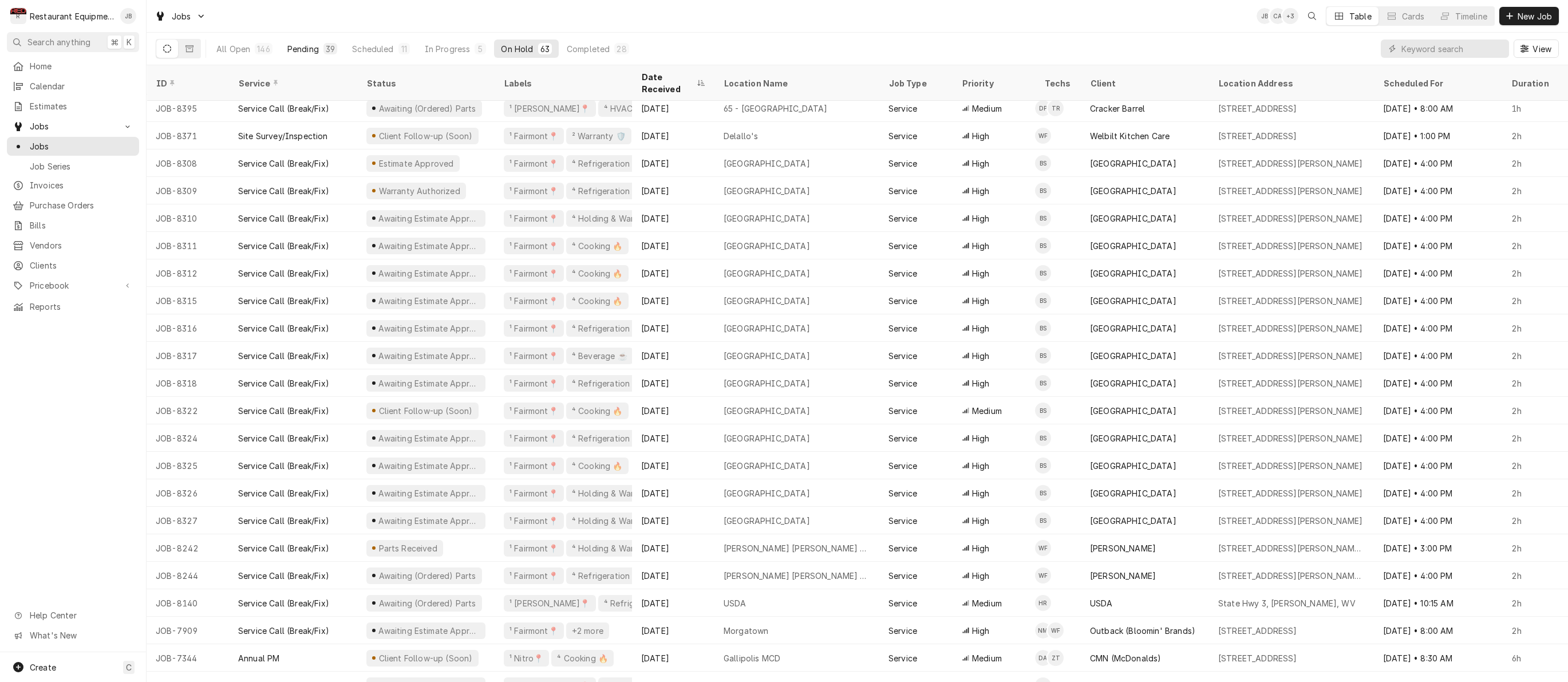
click at [315, 48] on div "Pending" at bounding box center [303, 49] width 31 height 12
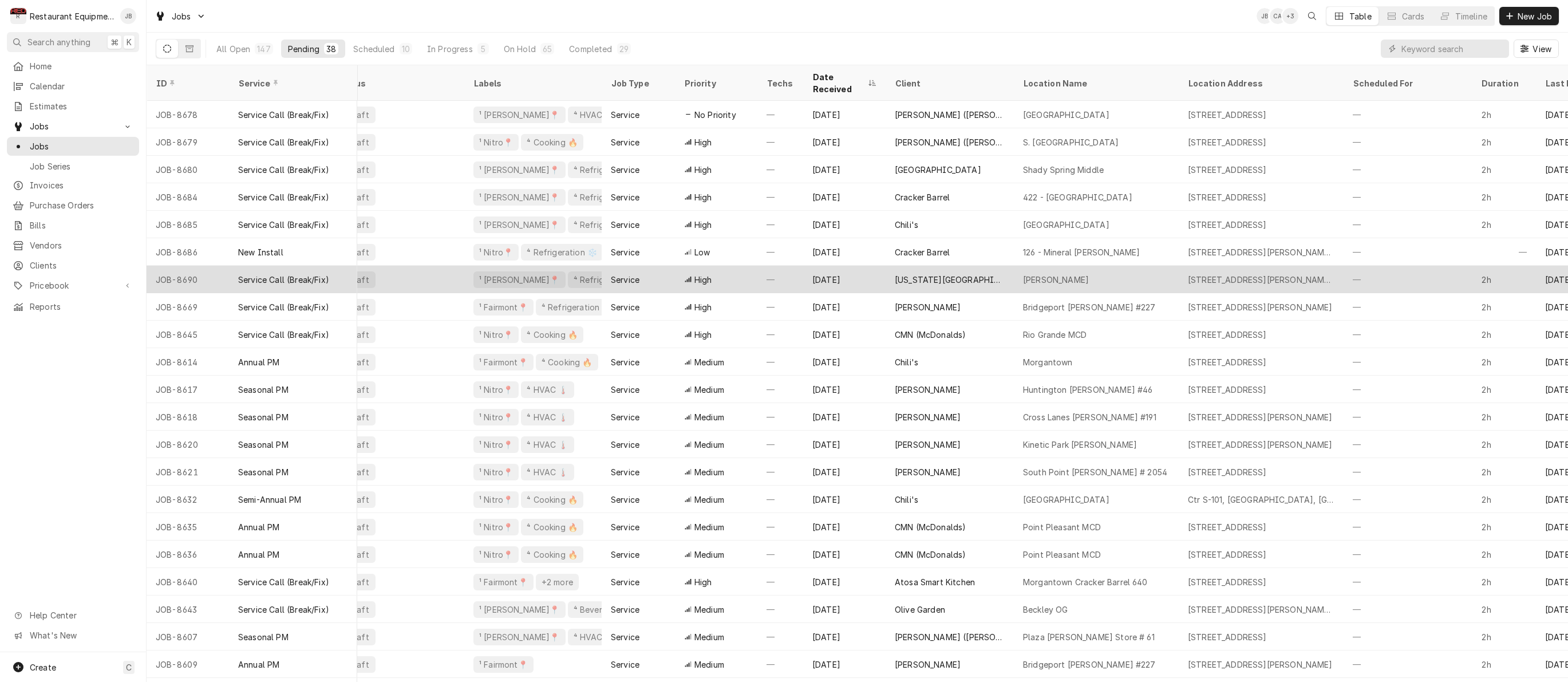
scroll to position [0, 38]
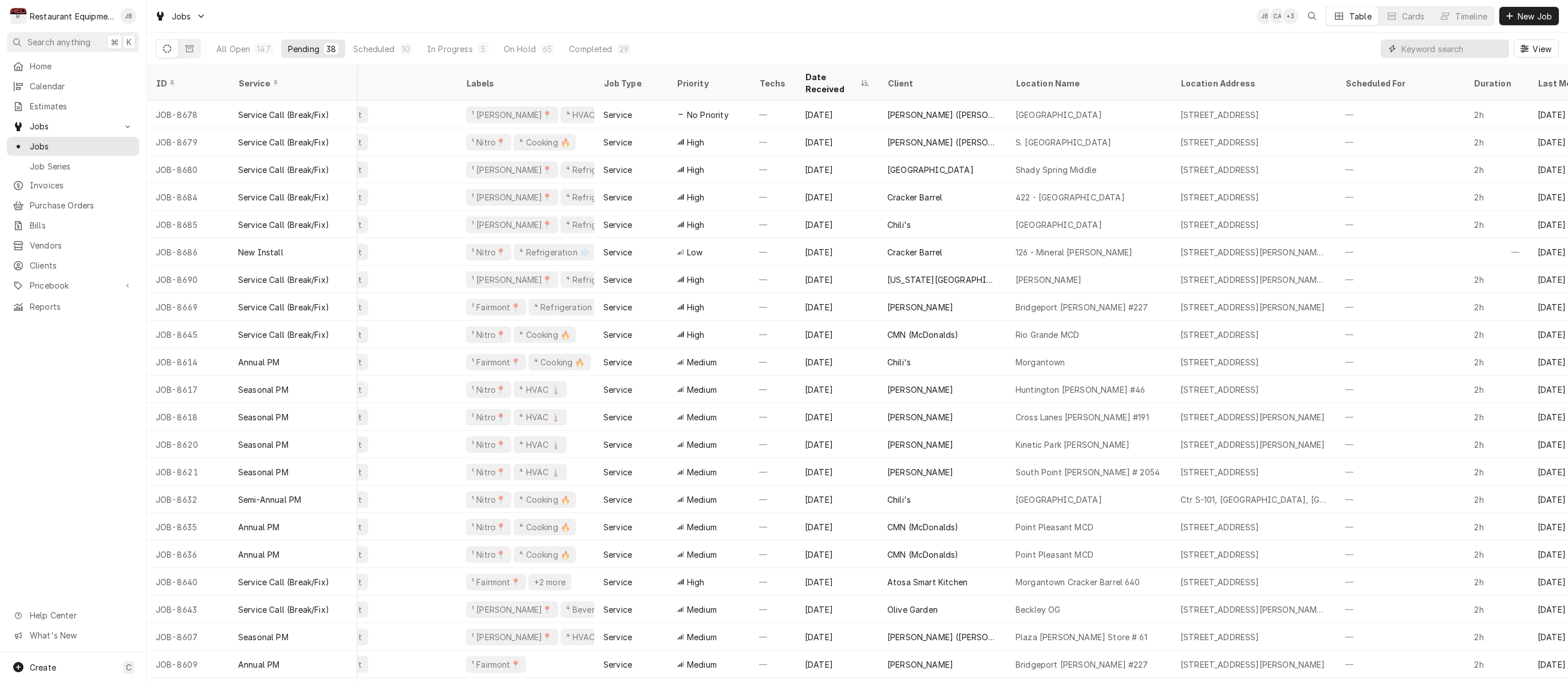
click at [1418, 48] on input "Dynamic Content Wrapper" at bounding box center [1452, 48] width 102 height 18
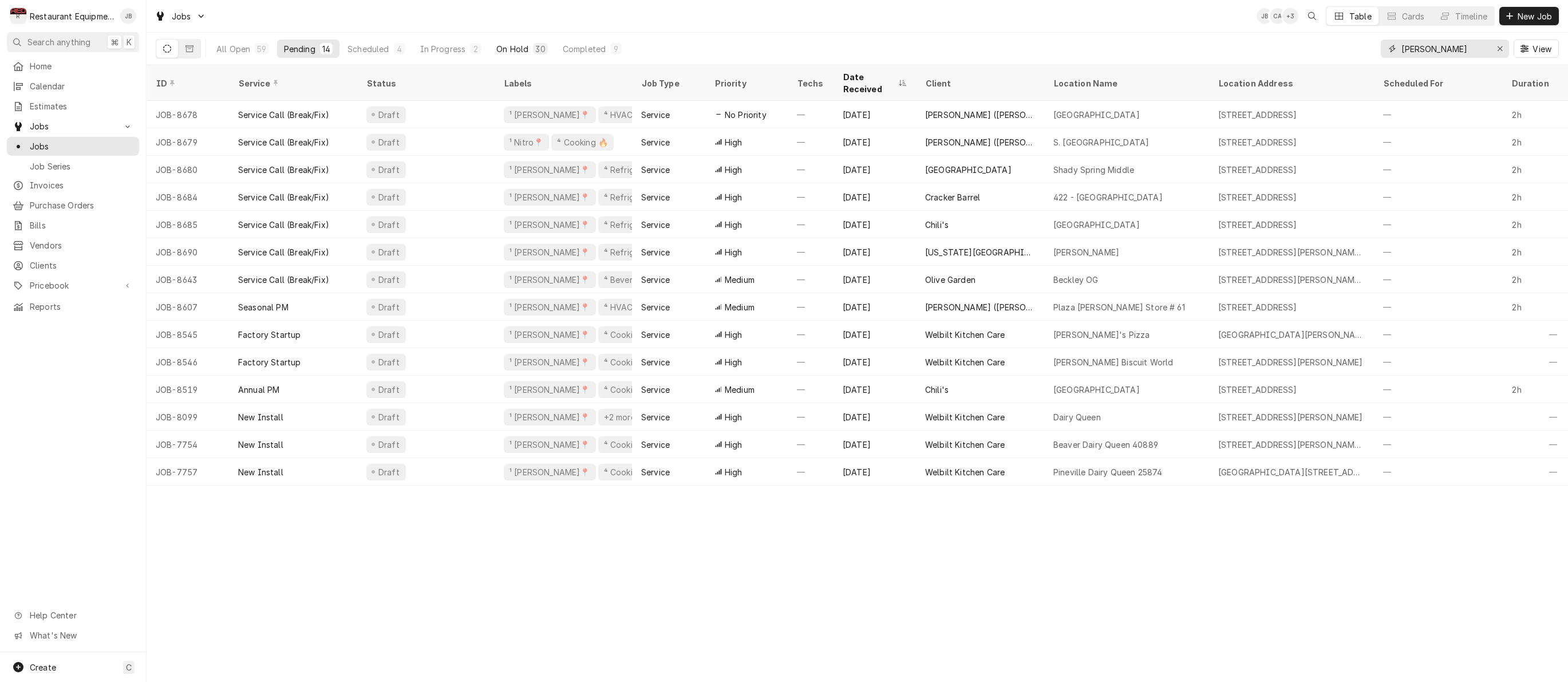
type input "beckley"
click at [509, 48] on div "On Hold" at bounding box center [512, 49] width 32 height 12
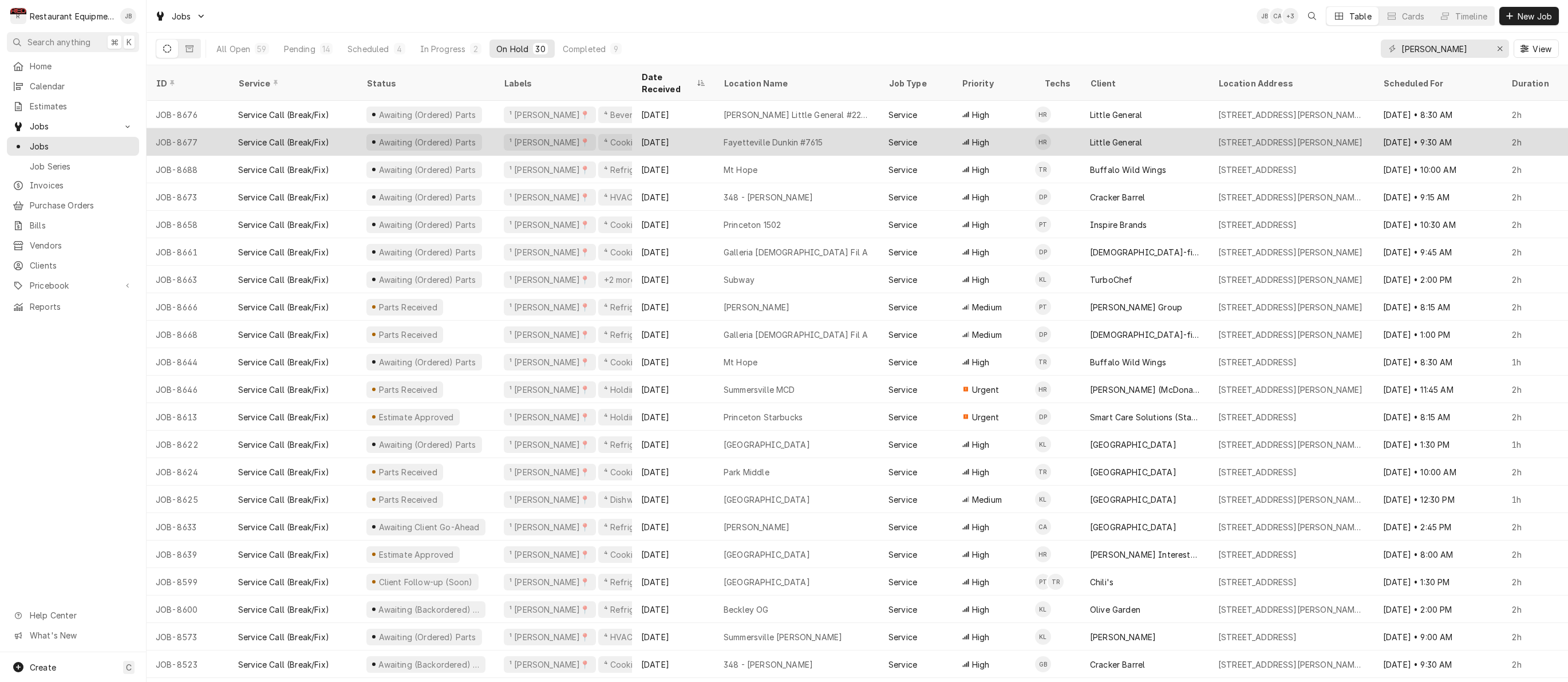
click at [853, 130] on div "Fayetteville Dunkin #7615" at bounding box center [797, 142] width 165 height 27
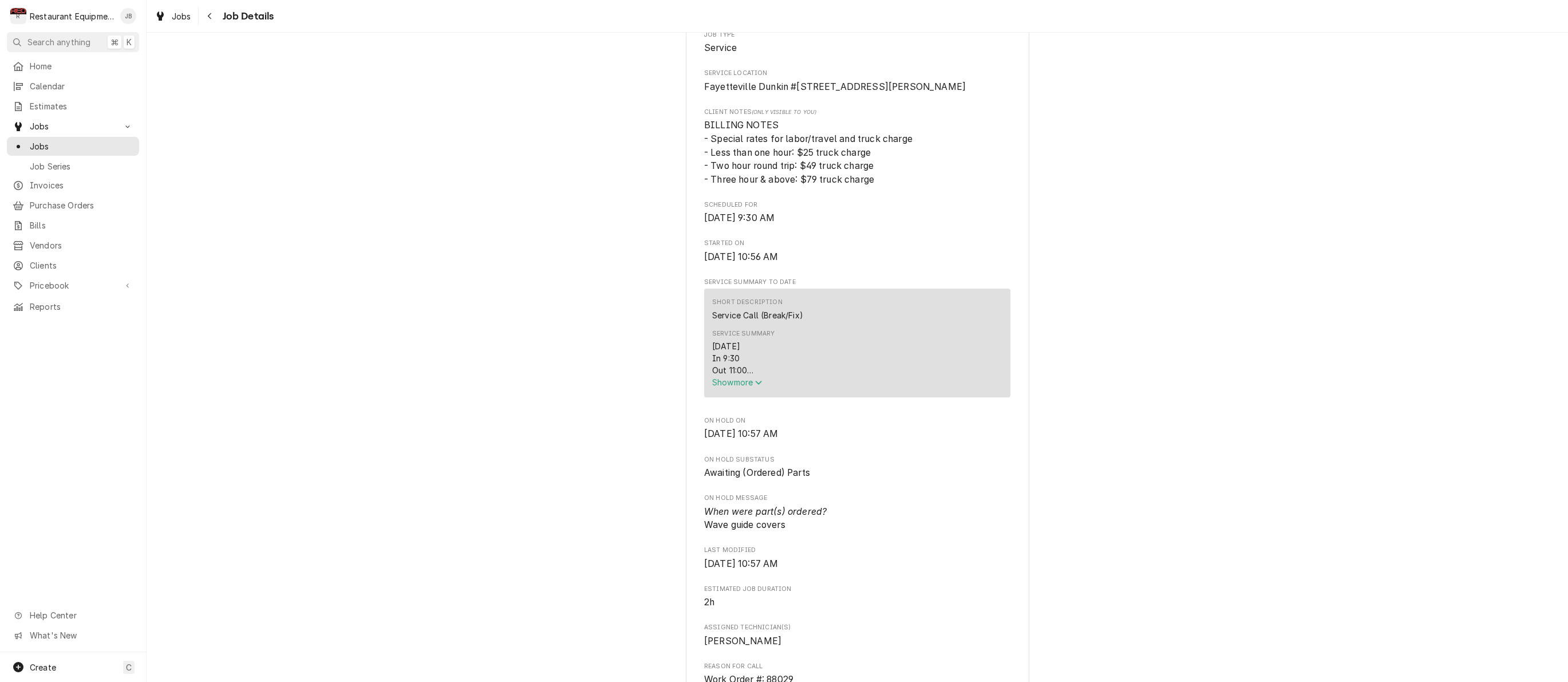
scroll to position [265, 0]
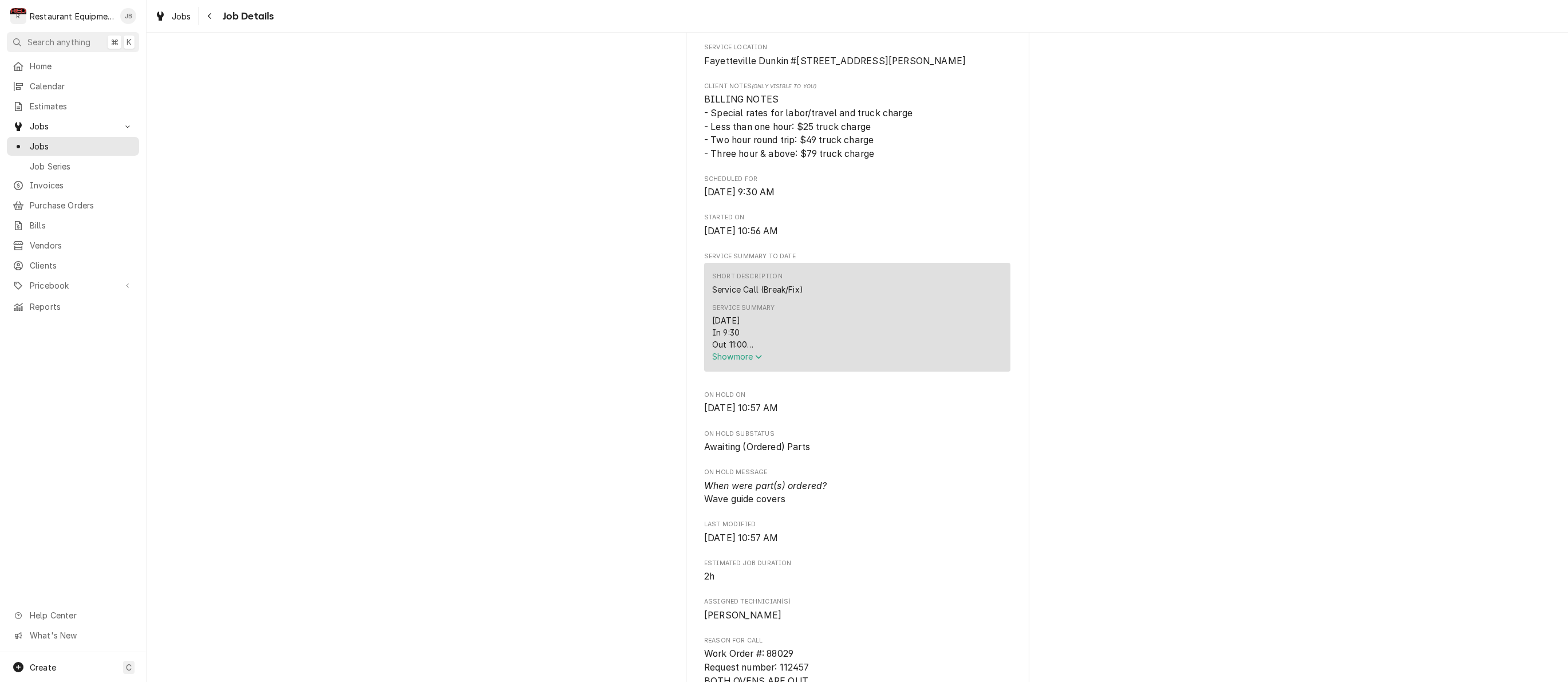
click at [737, 361] on span "Show more" at bounding box center [737, 356] width 50 height 10
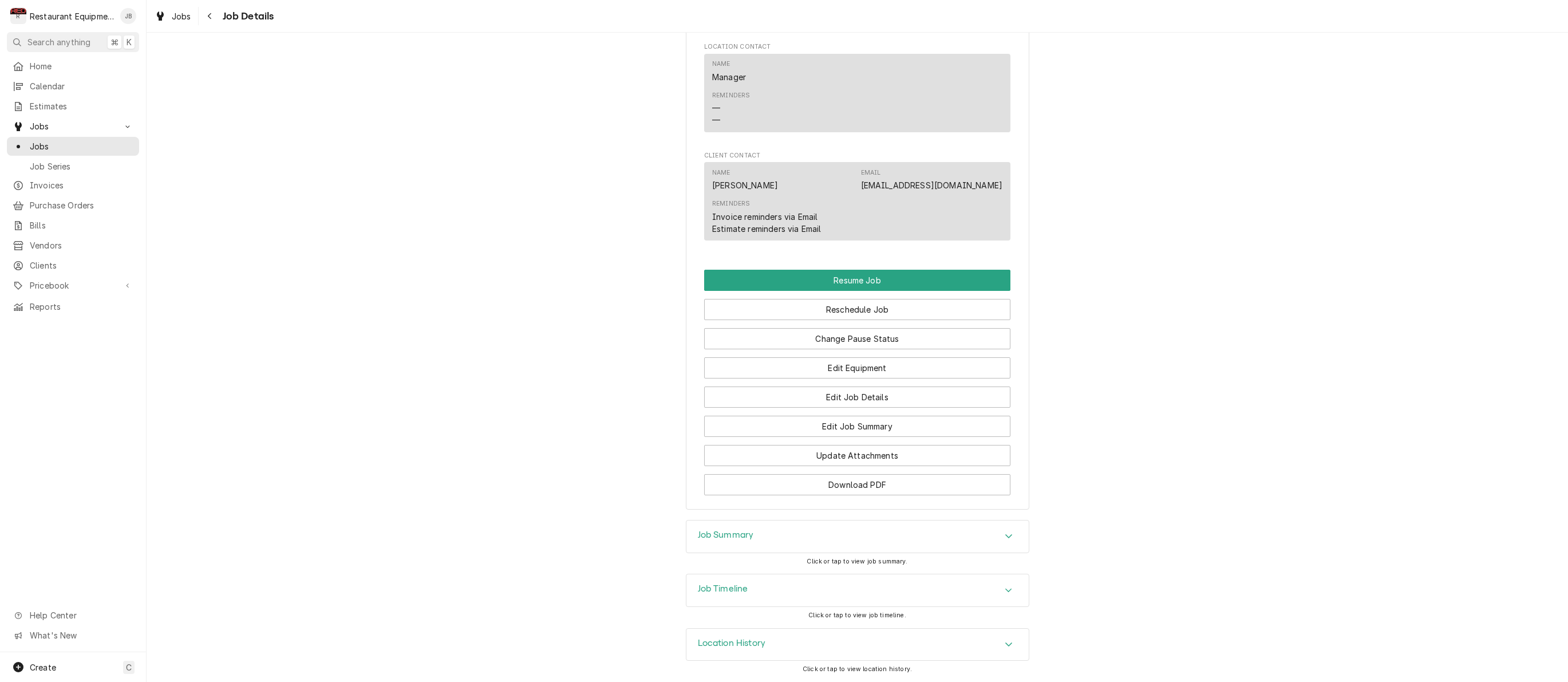
scroll to position [1323, 0]
click at [901, 556] on div "Job Summary Click or tap to view job summary." at bounding box center [858, 547] width 344 height 54
click at [917, 542] on div "Job Summary" at bounding box center [857, 537] width 342 height 32
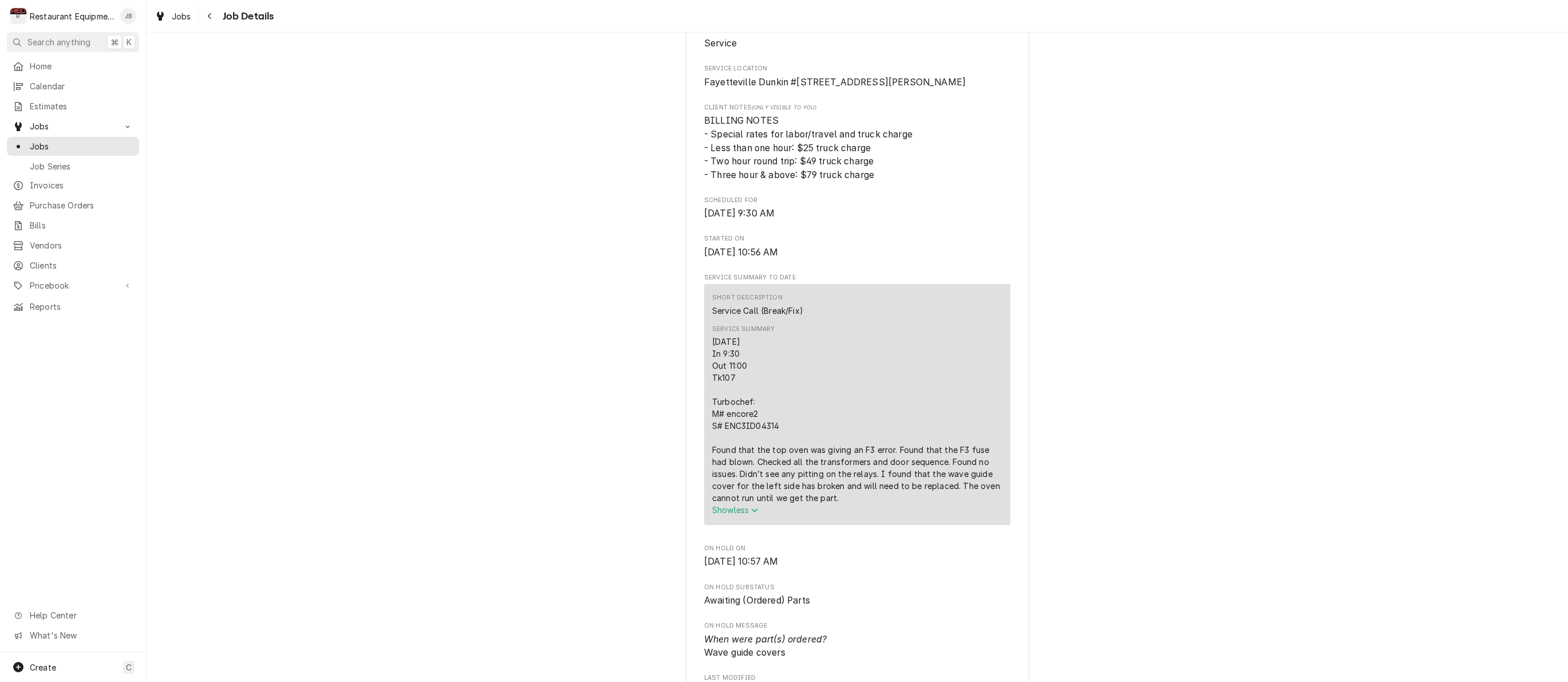
scroll to position [246, 0]
